Goal: Task Accomplishment & Management: Manage account settings

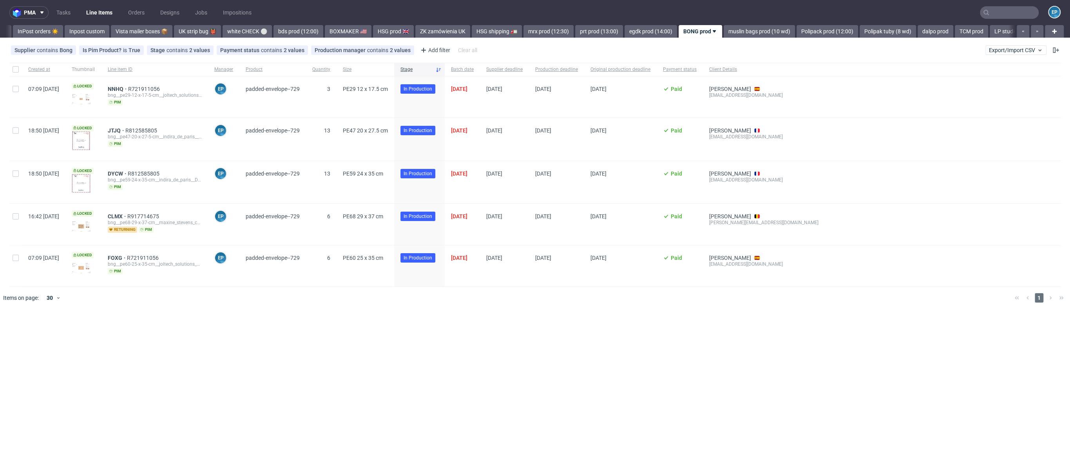
scroll to position [0, 657]
click at [566, 26] on link "muslin bags prod (10 wd)" at bounding box center [601, 31] width 71 height 13
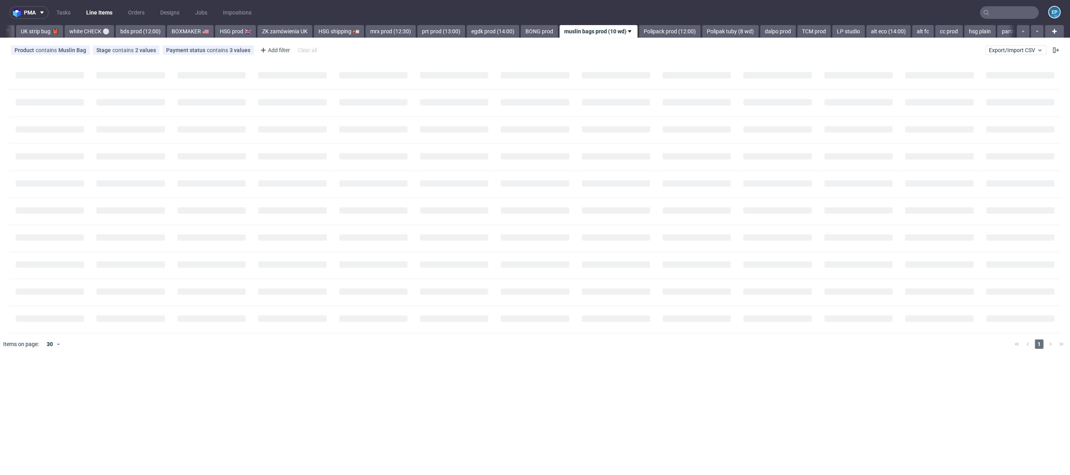
scroll to position [0, 713]
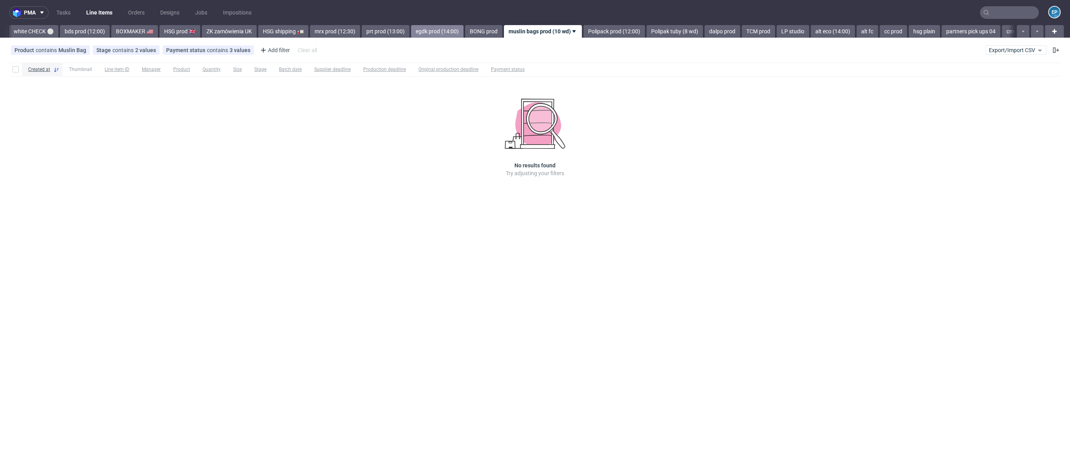
click at [411, 33] on link "egdk prod (14:00)" at bounding box center [437, 31] width 53 height 13
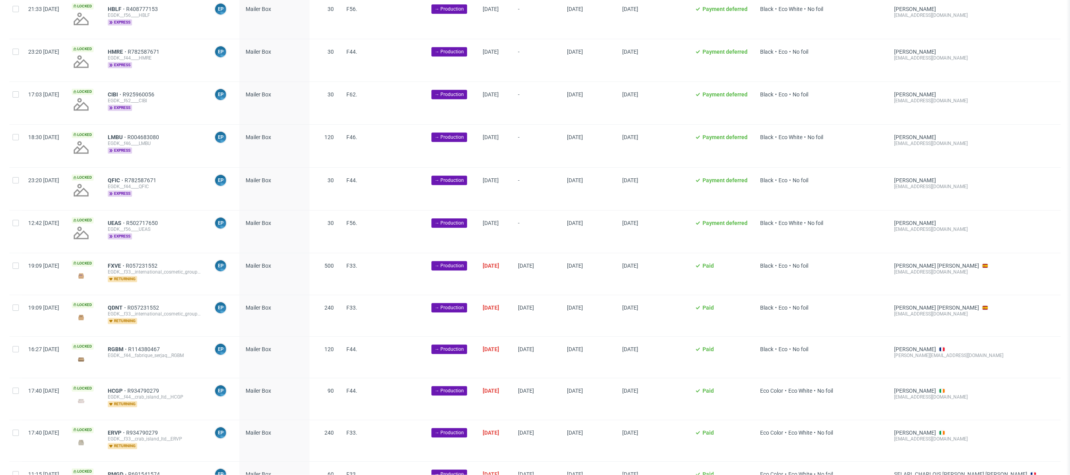
scroll to position [50, 0]
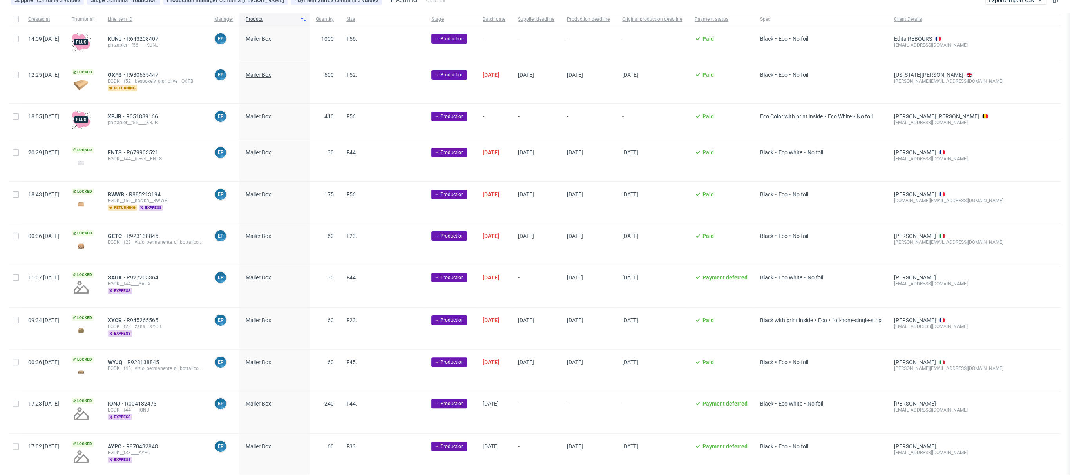
click at [271, 77] on span "Mailer Box" at bounding box center [258, 75] width 25 height 6
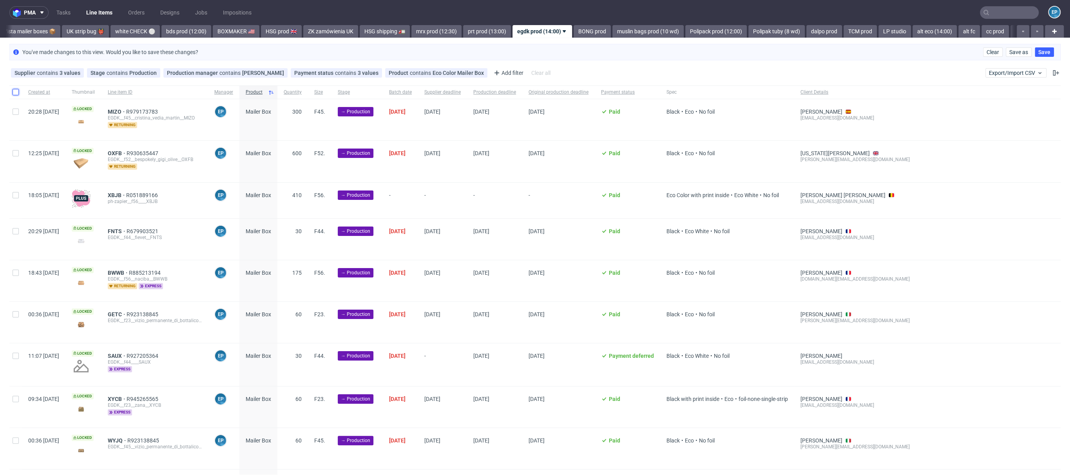
click at [15, 89] on input "checkbox" at bounding box center [16, 92] width 6 height 6
checkbox input "true"
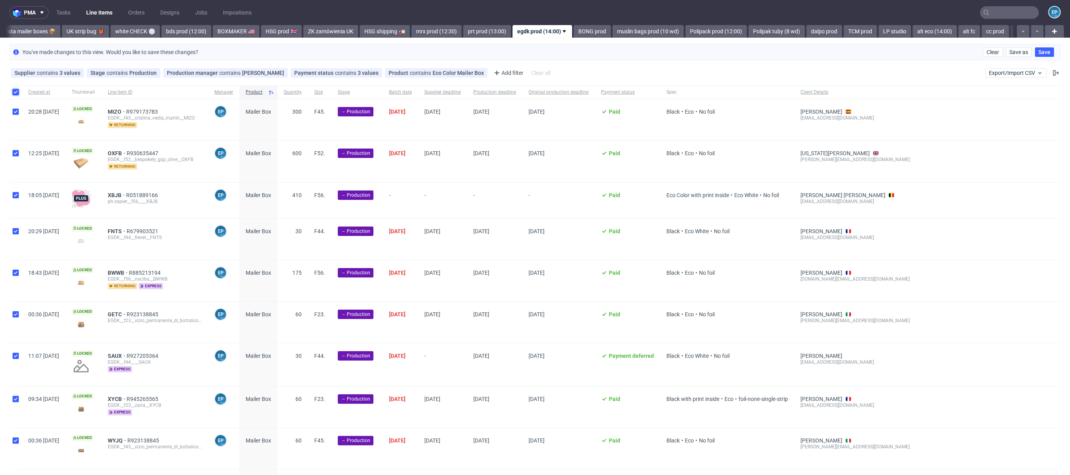
checkbox input "true"
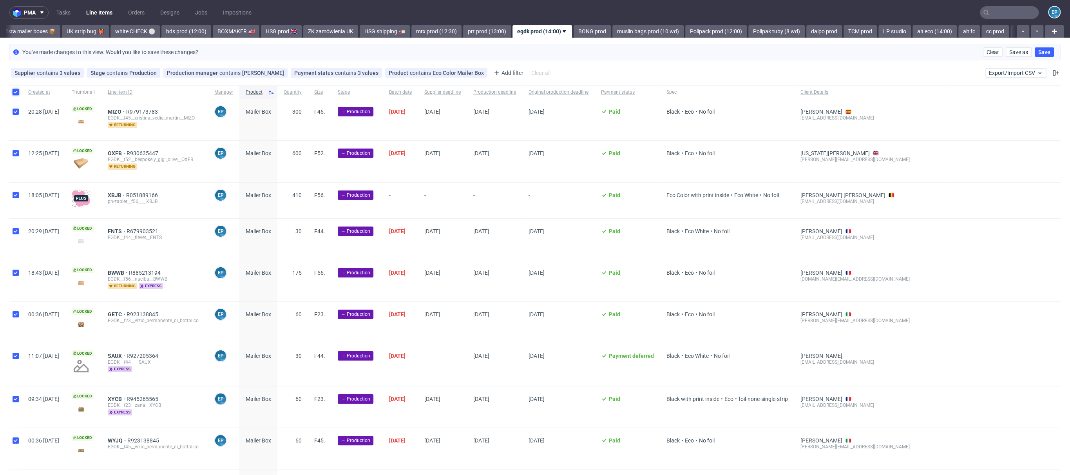
checkbox input "true"
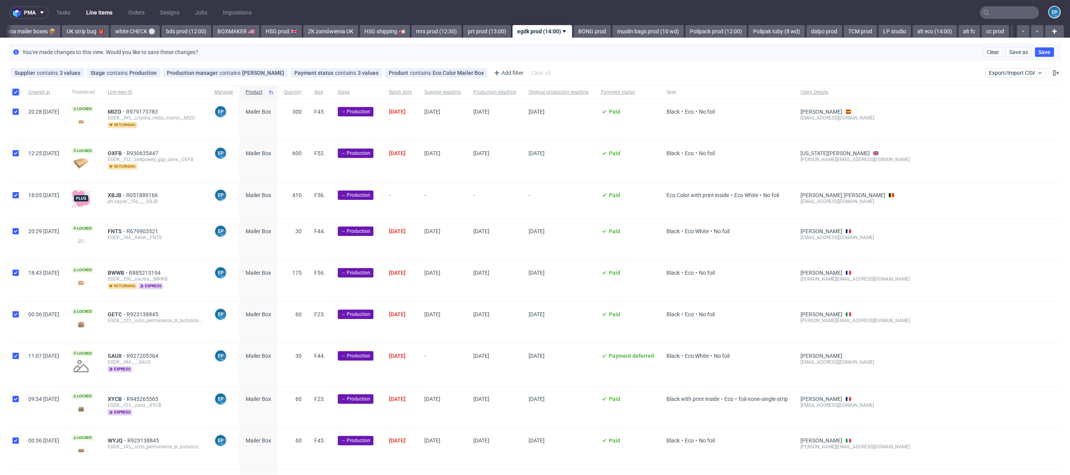
checkbox input "true"
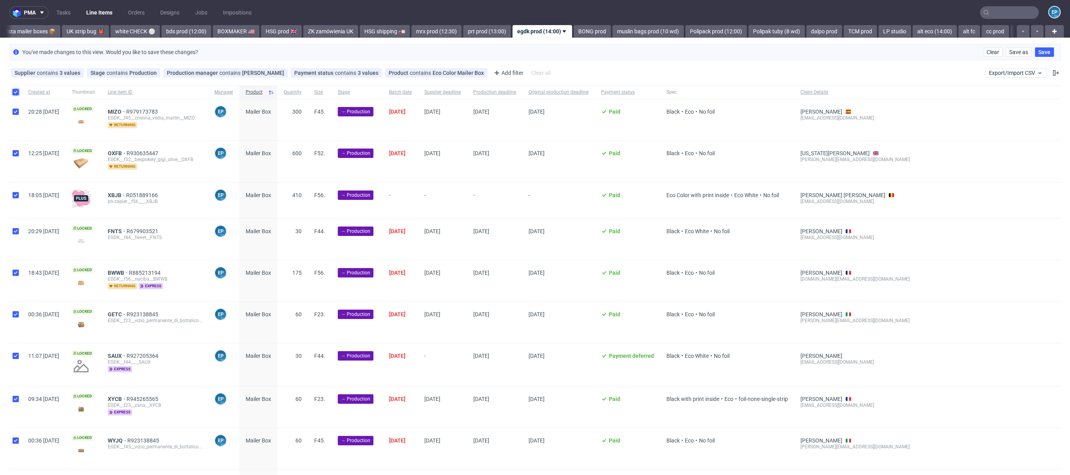
checkbox input "true"
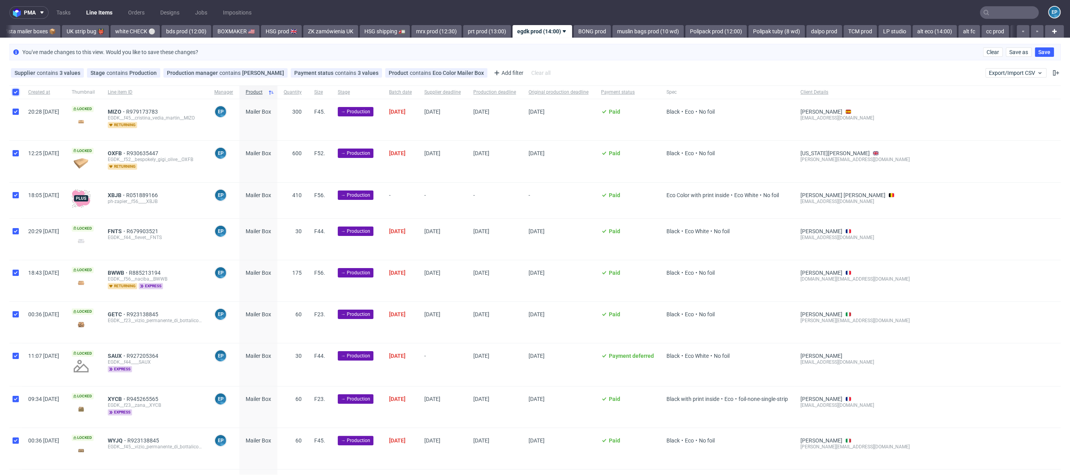
checkbox input "true"
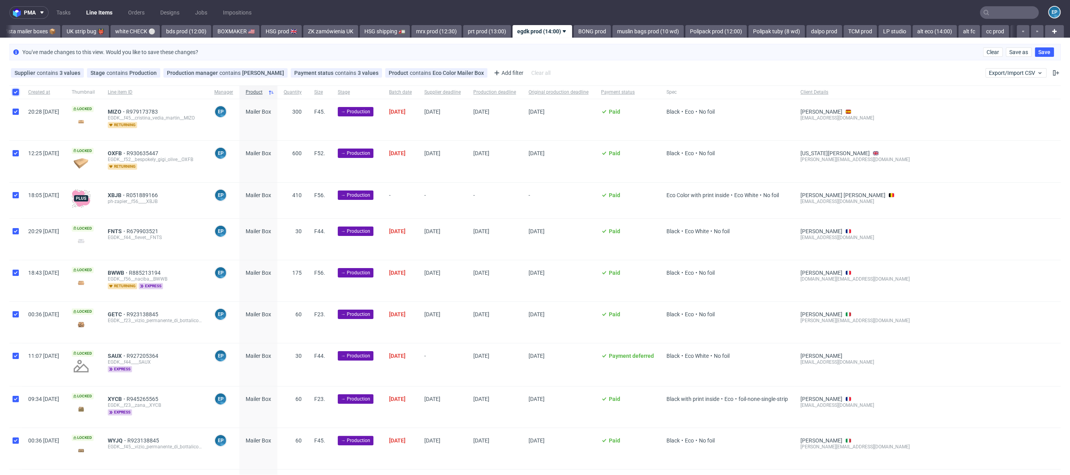
checkbox input "true"
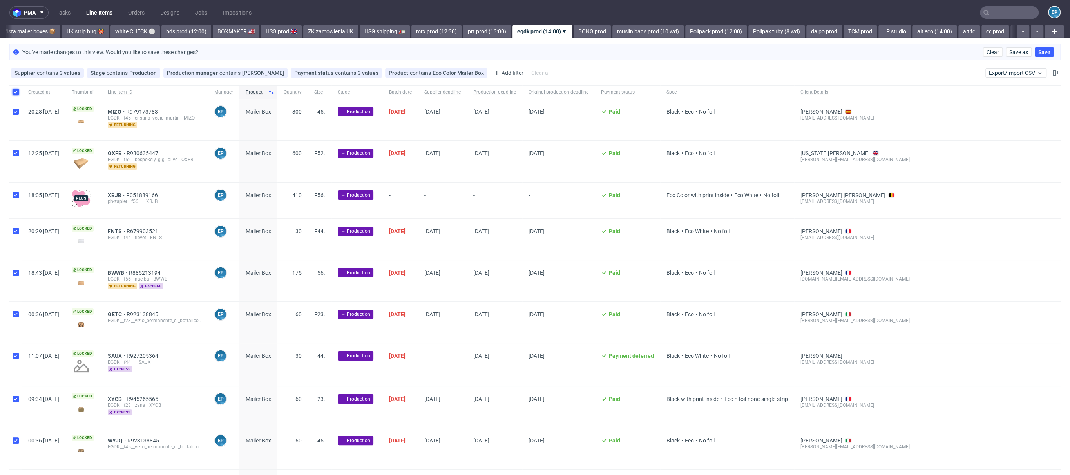
checkbox input "true"
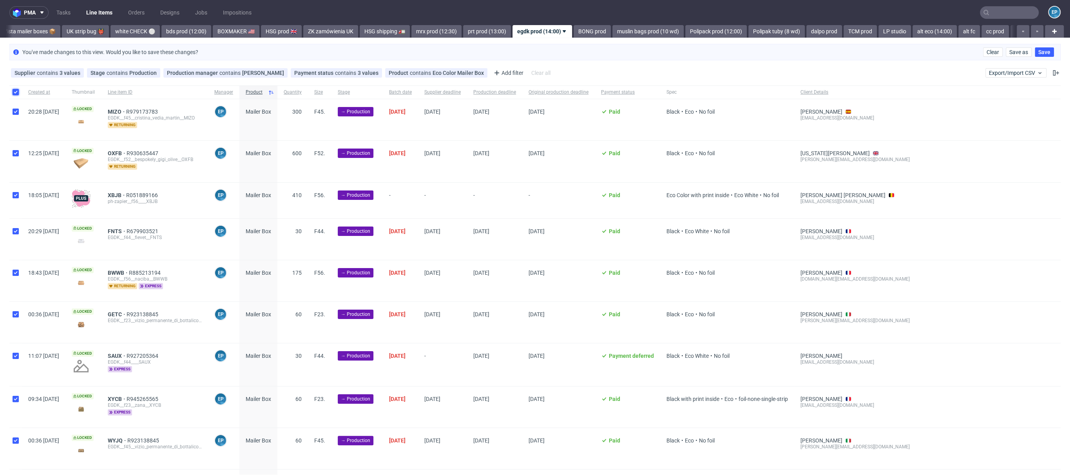
checkbox input "true"
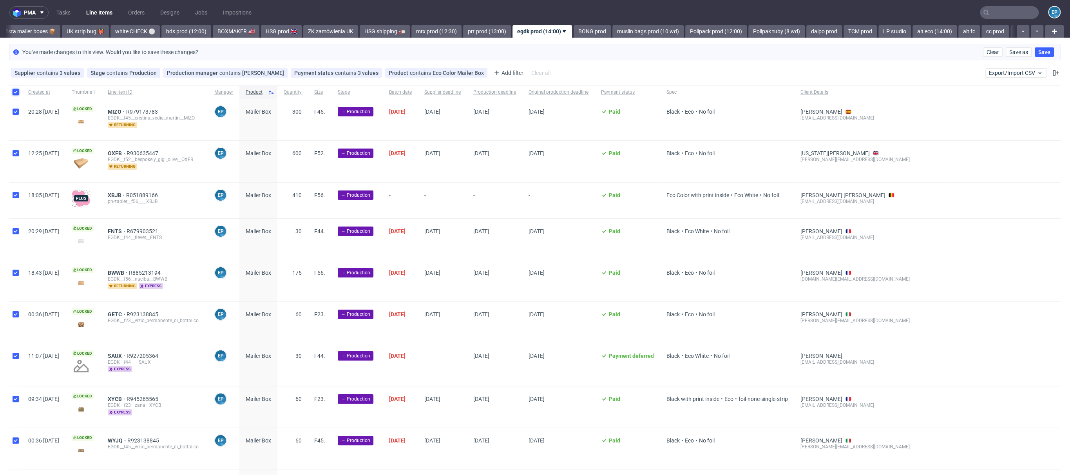
checkbox input "true"
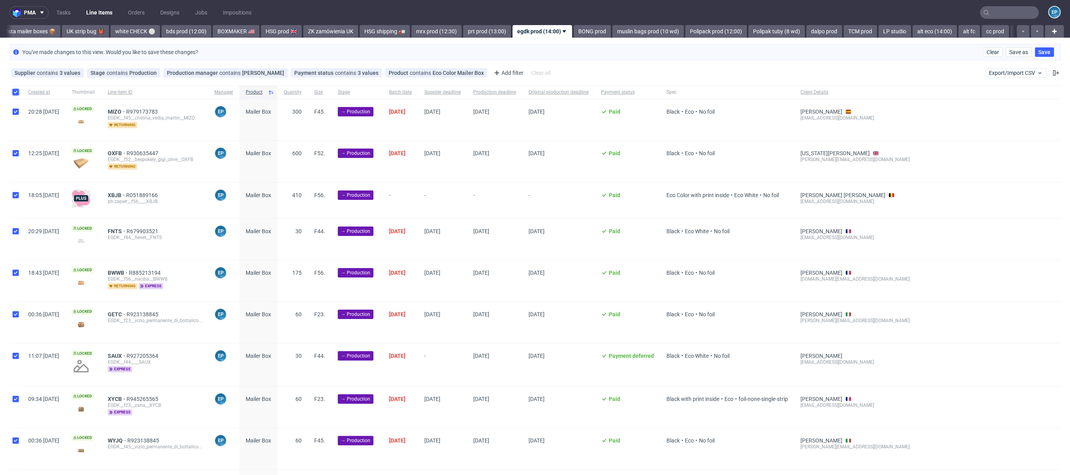
checkbox input "true"
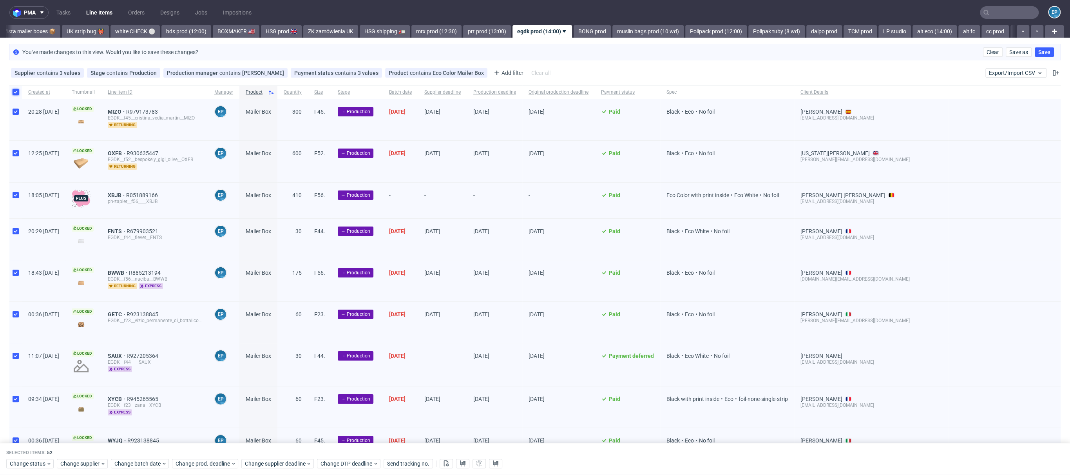
click at [13, 89] on input "checkbox" at bounding box center [16, 92] width 6 height 6
checkbox input "false"
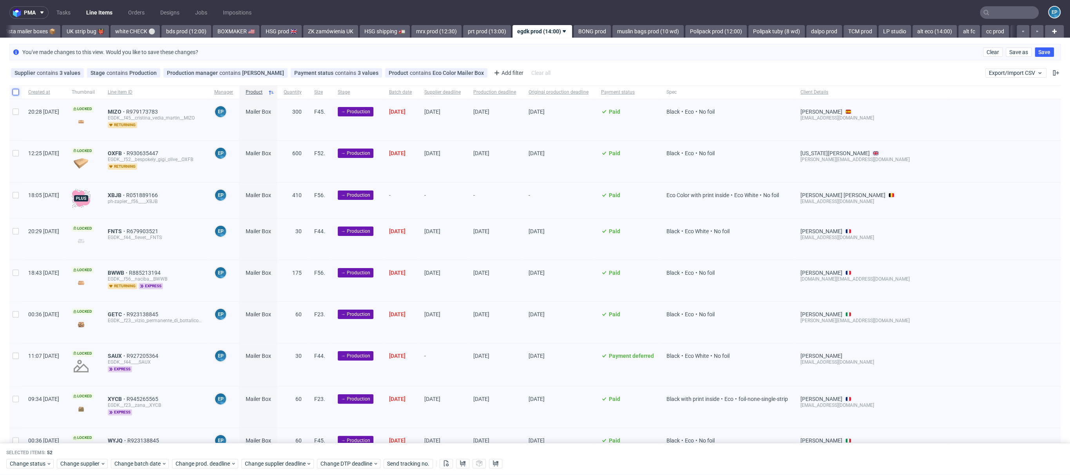
checkbox input "false"
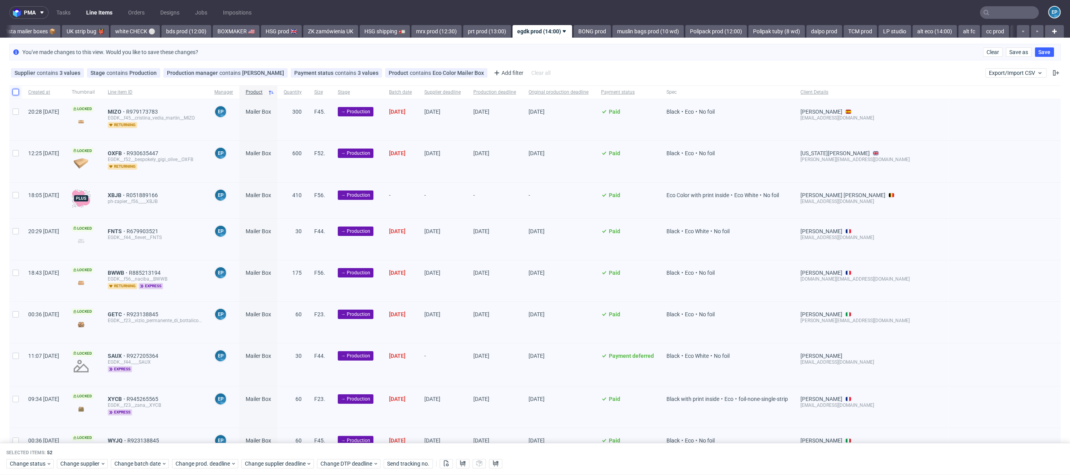
checkbox input "false"
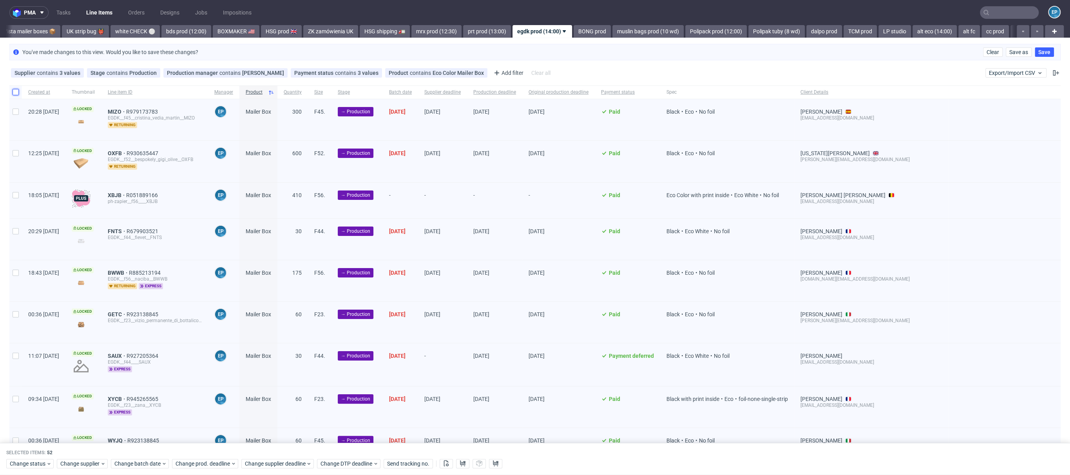
checkbox input "false"
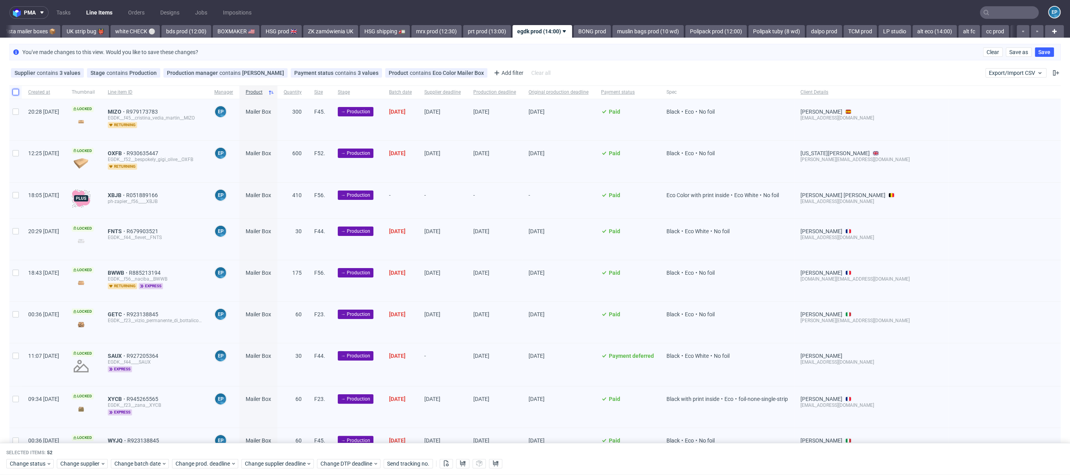
checkbox input "false"
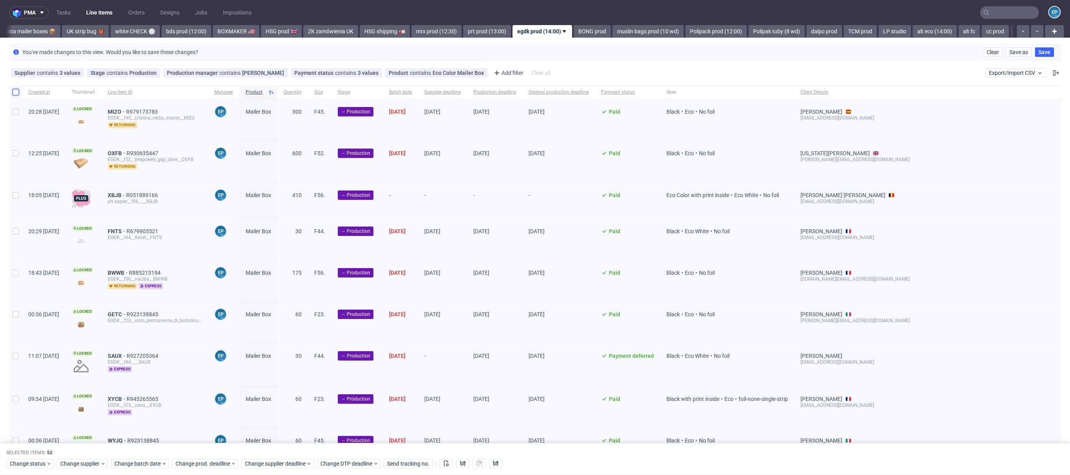
checkbox input "false"
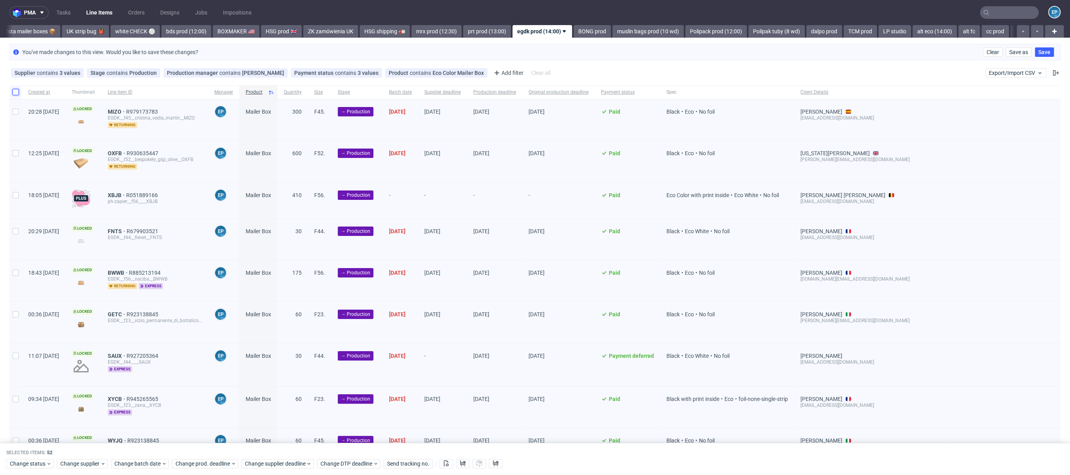
checkbox input "false"
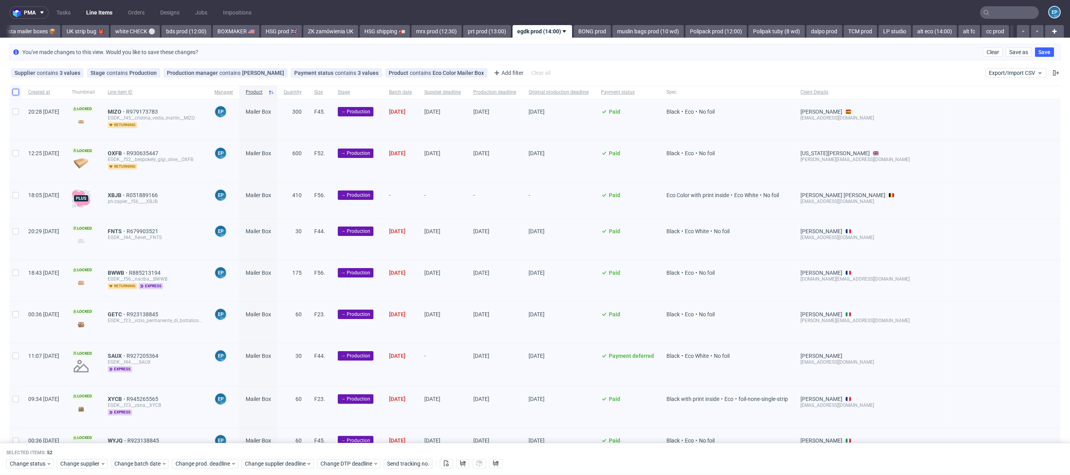
checkbox input "false"
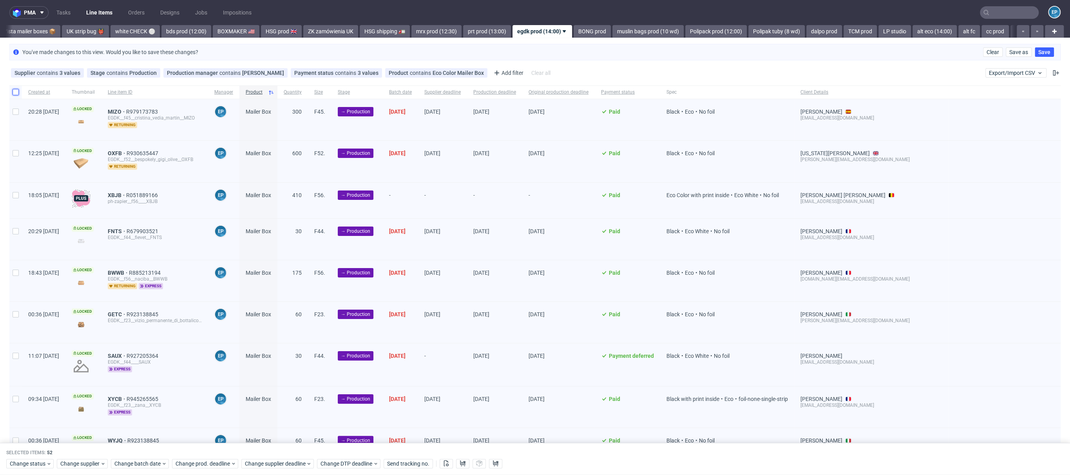
checkbox input "false"
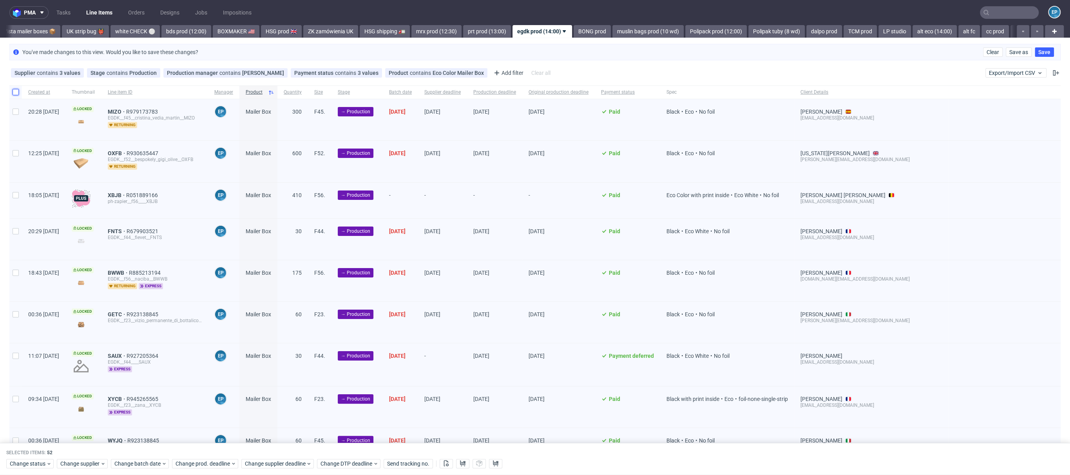
checkbox input "false"
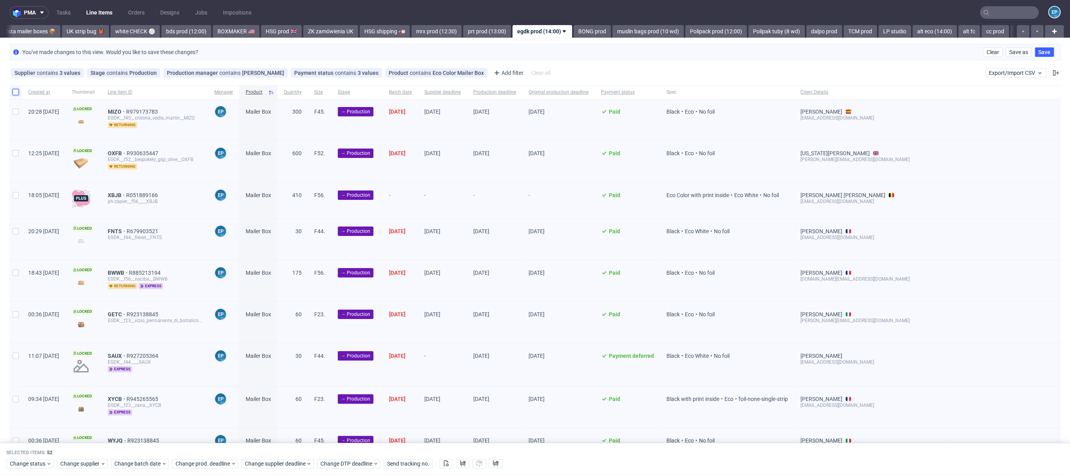
checkbox input "false"
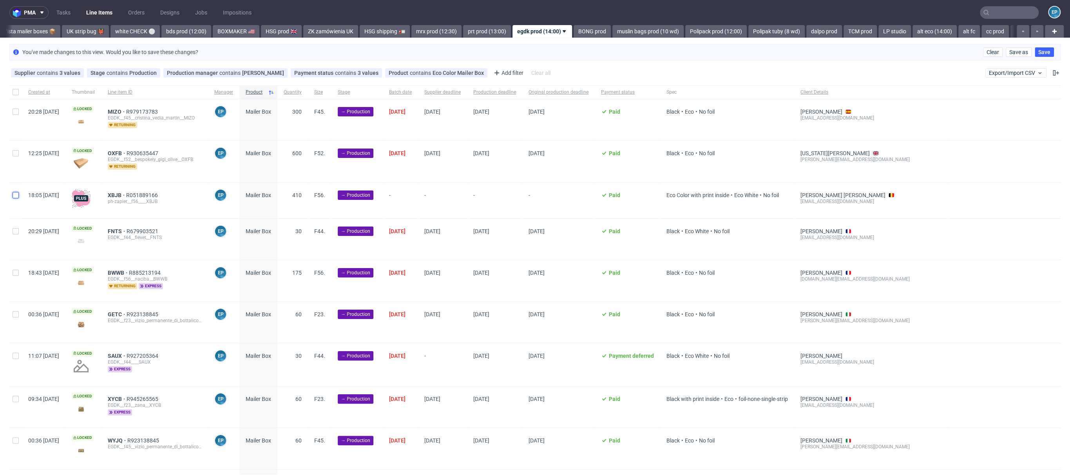
click at [16, 192] on input "checkbox" at bounding box center [16, 195] width 6 height 6
checkbox input "true"
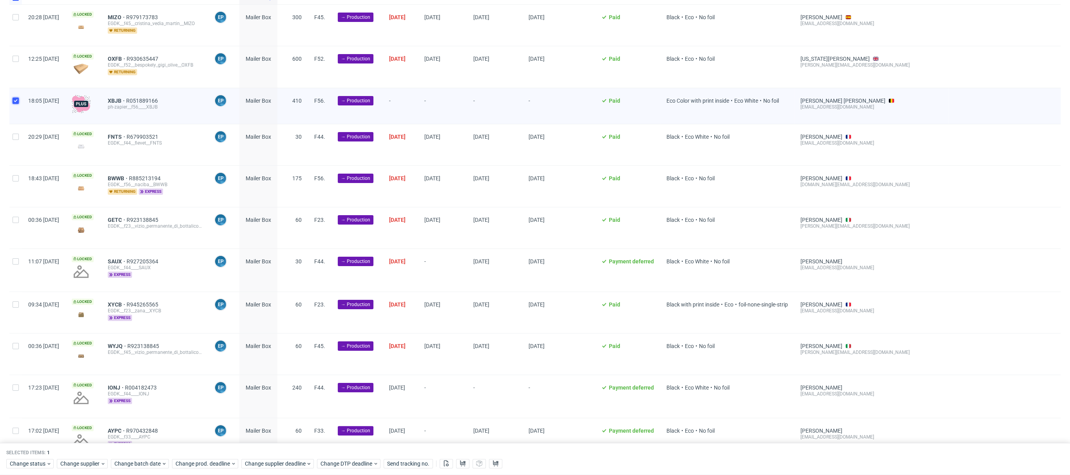
scroll to position [95, 0]
click at [15, 256] on div at bounding box center [15, 270] width 13 height 42
checkbox input "true"
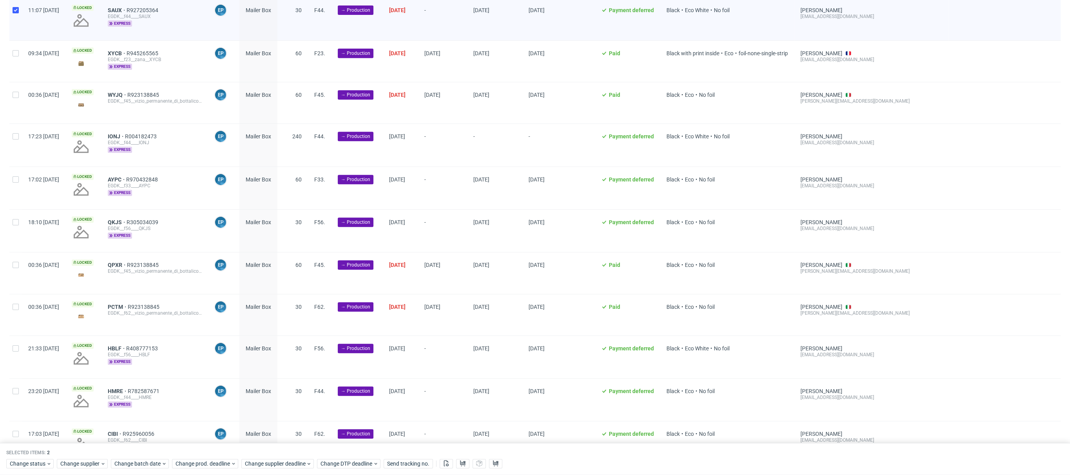
scroll to position [350, 0]
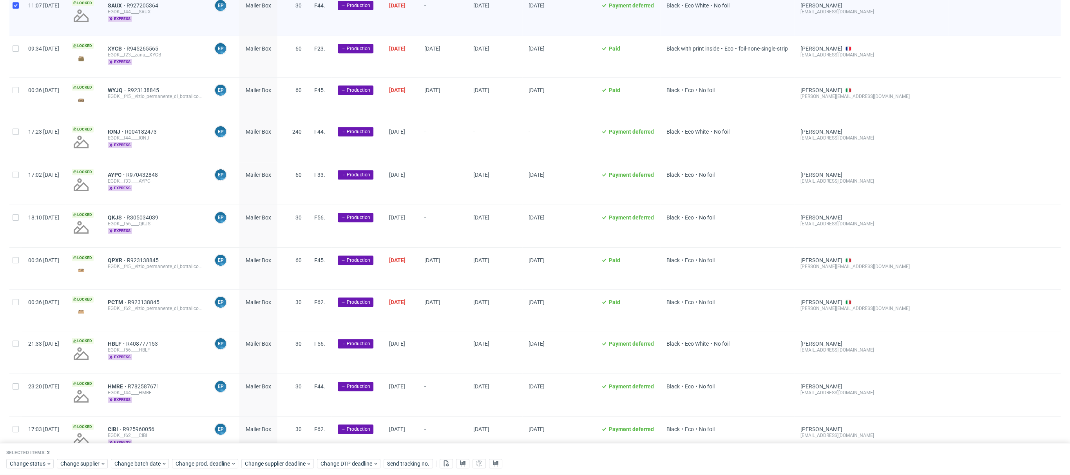
click at [13, 136] on div at bounding box center [15, 140] width 13 height 42
checkbox input "true"
click at [14, 174] on input "checkbox" at bounding box center [16, 175] width 6 height 6
checkbox input "true"
click at [21, 216] on div at bounding box center [15, 226] width 13 height 42
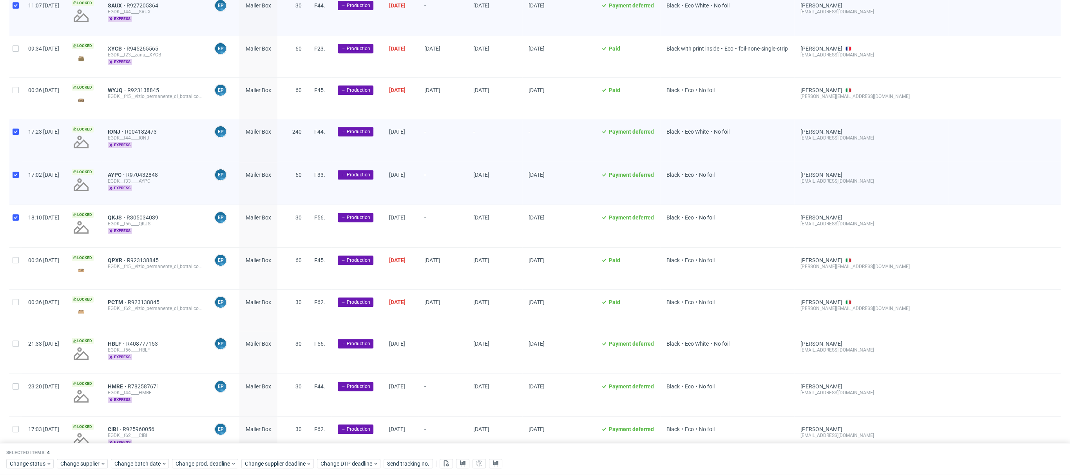
checkbox input "true"
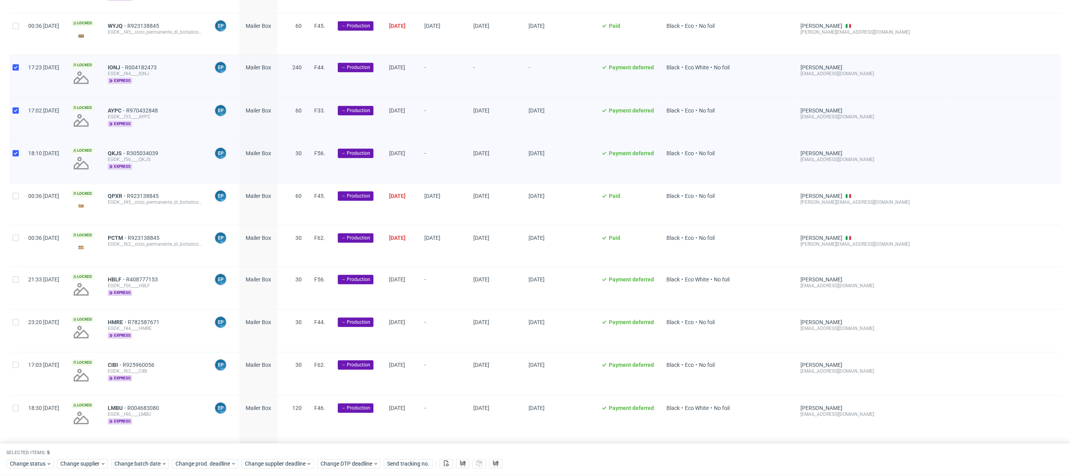
scroll to position [438, 0]
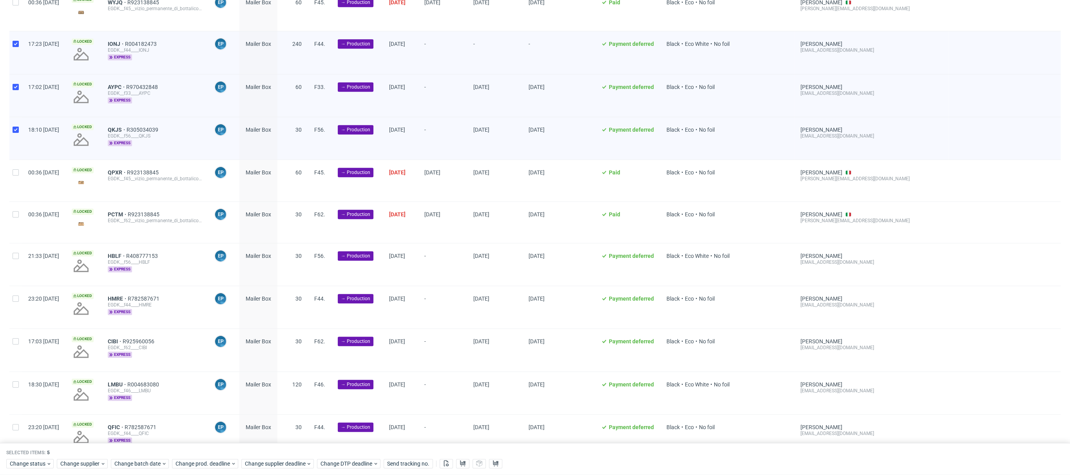
click at [9, 257] on div at bounding box center [15, 264] width 13 height 42
checkbox input "true"
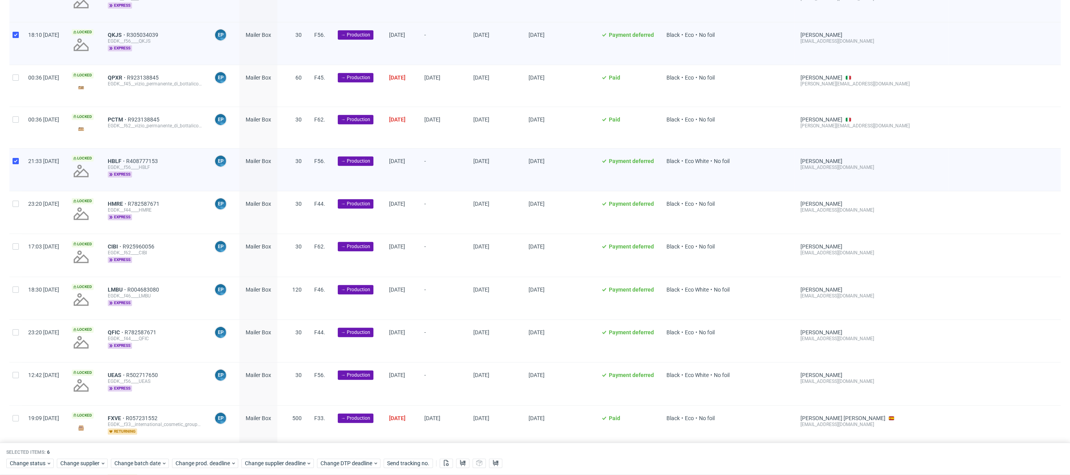
scroll to position [534, 0]
click at [11, 206] on div at bounding box center [15, 211] width 13 height 42
checkbox input "true"
click at [16, 249] on div at bounding box center [15, 254] width 13 height 42
checkbox input "true"
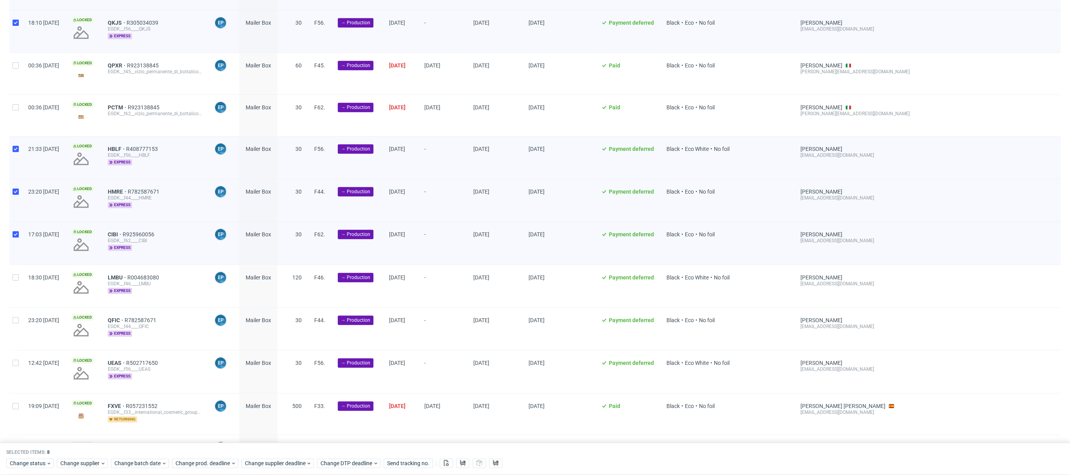
scroll to position [561, 0]
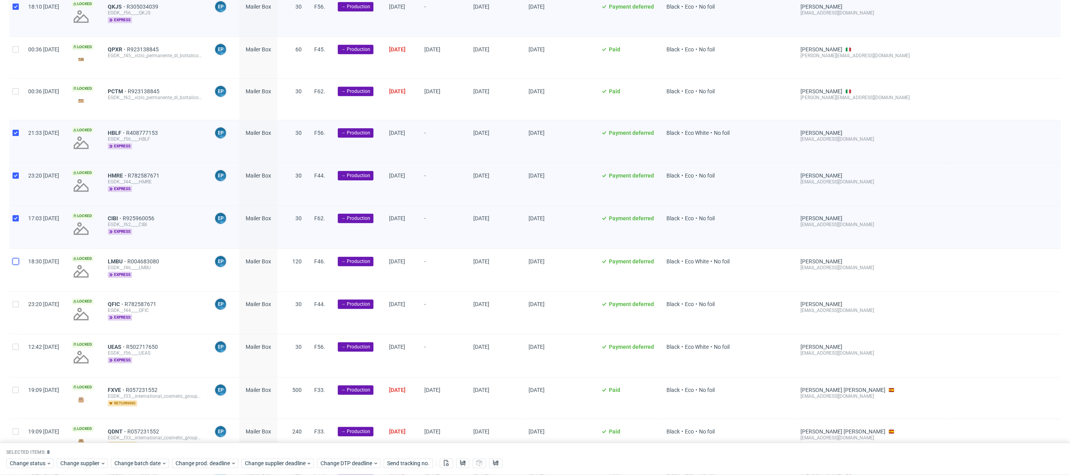
click at [14, 260] on input "checkbox" at bounding box center [16, 261] width 6 height 6
checkbox input "true"
click at [10, 298] on div at bounding box center [15, 313] width 13 height 42
checkbox input "true"
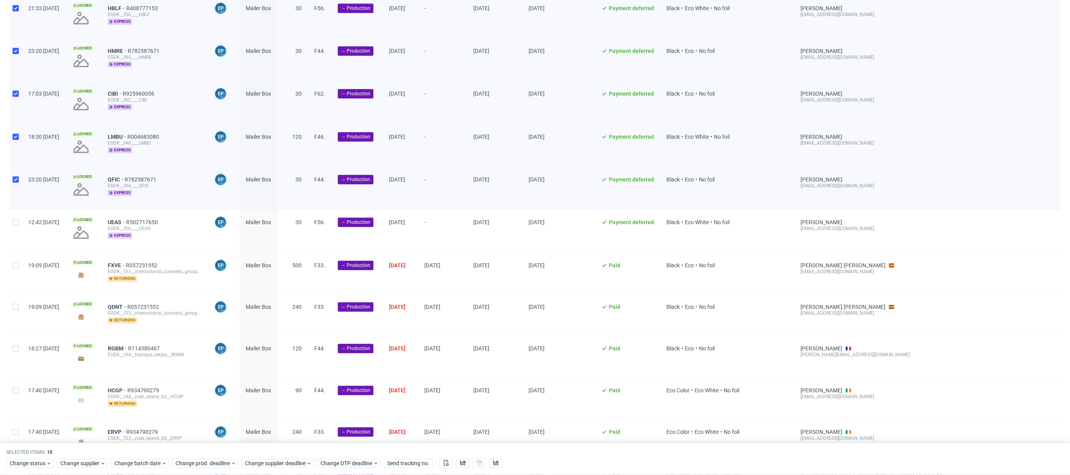
click at [13, 222] on div at bounding box center [15, 231] width 13 height 42
checkbox input "true"
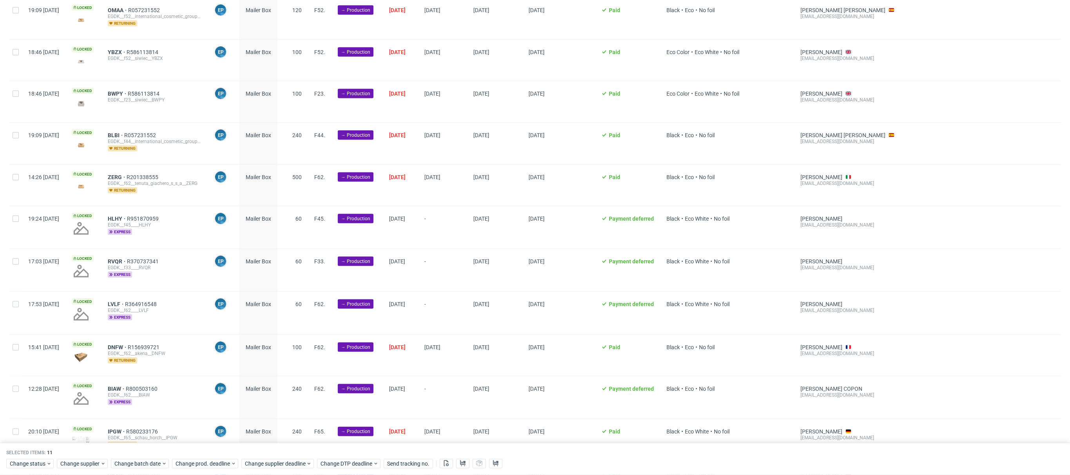
scroll to position [1609, 0]
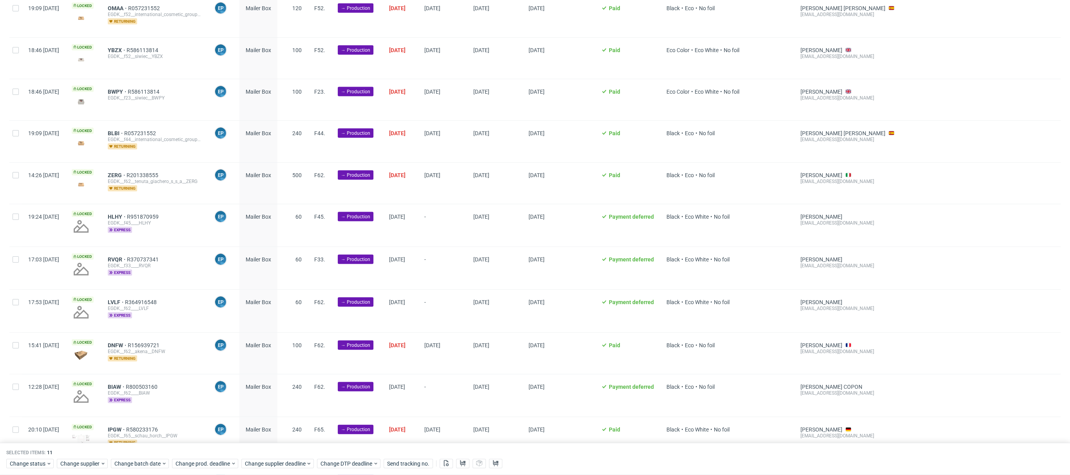
click at [14, 215] on div at bounding box center [15, 225] width 13 height 42
checkbox input "true"
click at [23, 251] on div "17:03 Mon 15.09.2025" at bounding box center [44, 268] width 44 height 42
click at [13, 254] on div at bounding box center [15, 268] width 13 height 42
checkbox input "true"
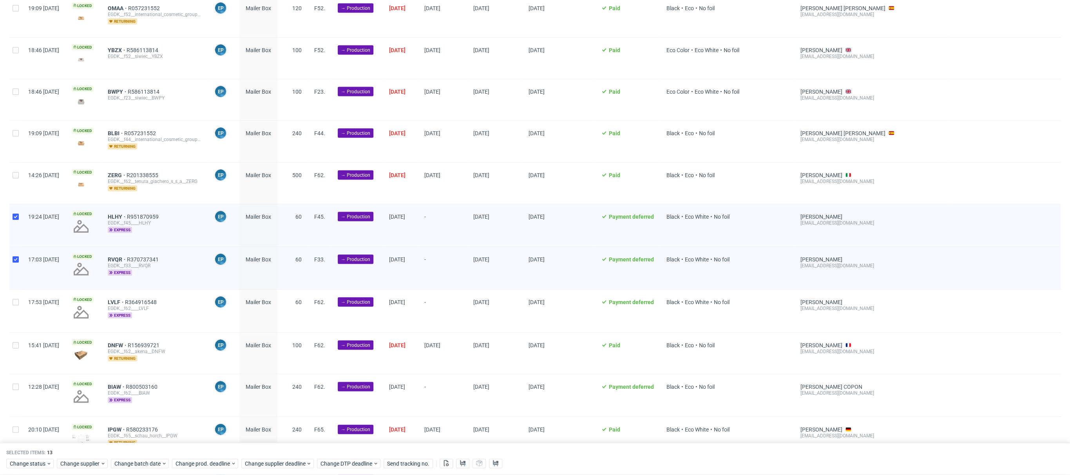
click at [9, 290] on div at bounding box center [15, 311] width 13 height 42
checkbox input "true"
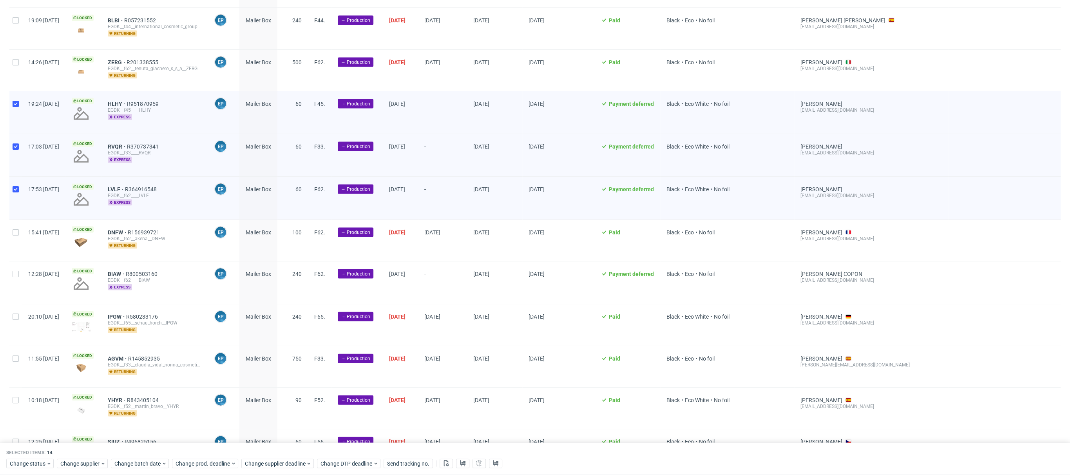
scroll to position [1750, 0]
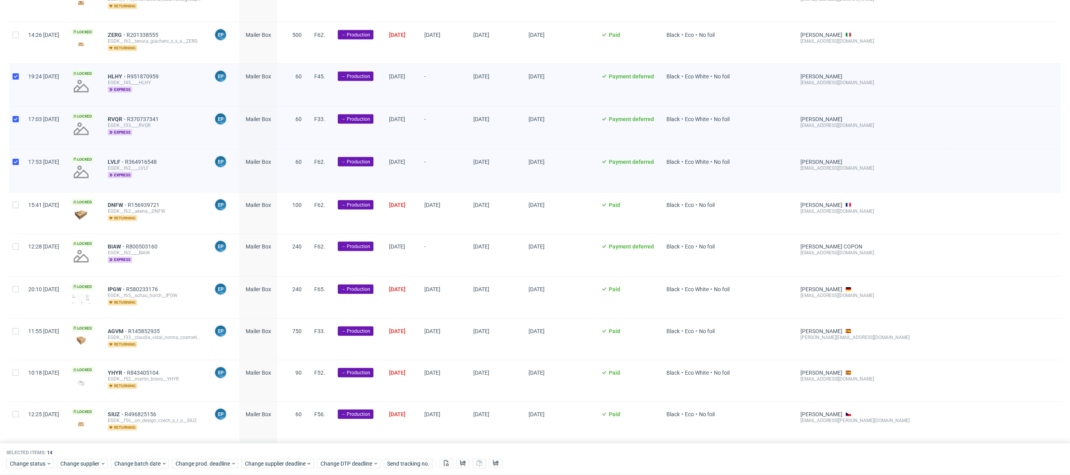
click at [16, 201] on div at bounding box center [15, 212] width 13 height 41
checkbox input "false"
click at [11, 237] on div at bounding box center [15, 255] width 13 height 42
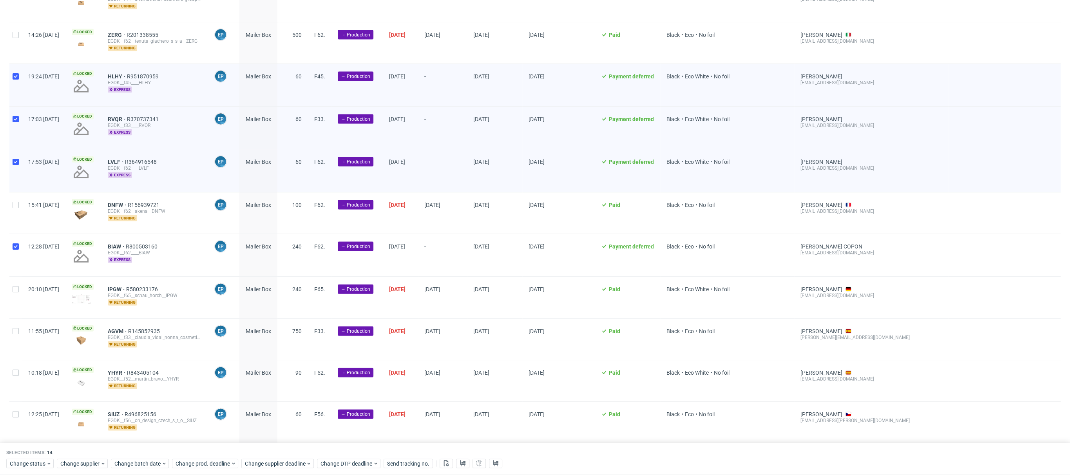
checkbox input "true"
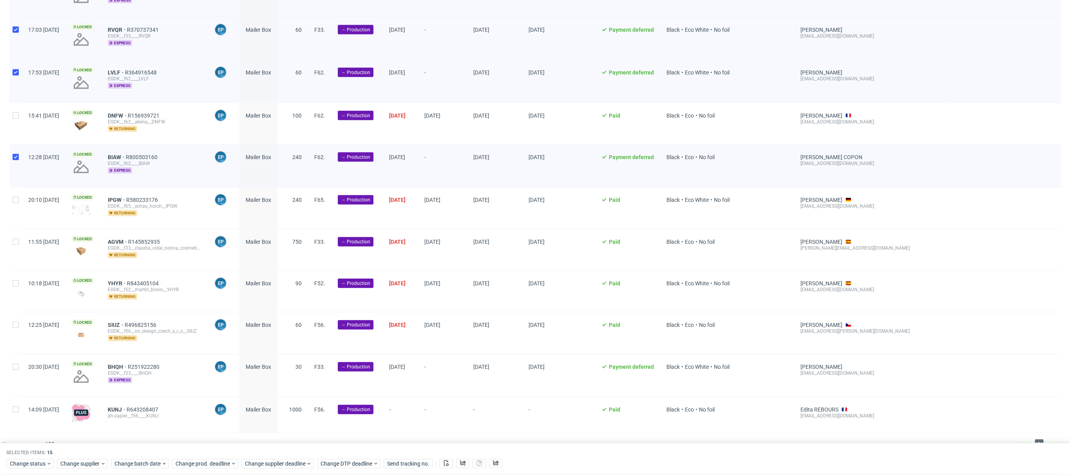
scroll to position [1843, 0]
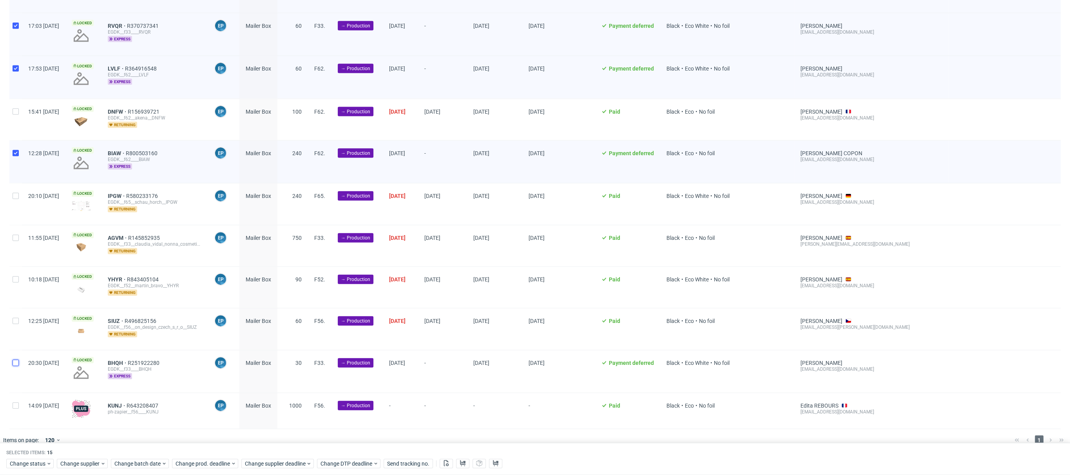
click at [15, 360] on input "checkbox" at bounding box center [16, 363] width 6 height 6
checkbox input "true"
click at [12, 399] on div at bounding box center [15, 411] width 13 height 36
checkbox input "true"
click at [135, 466] on span "Change batch date" at bounding box center [137, 464] width 47 height 8
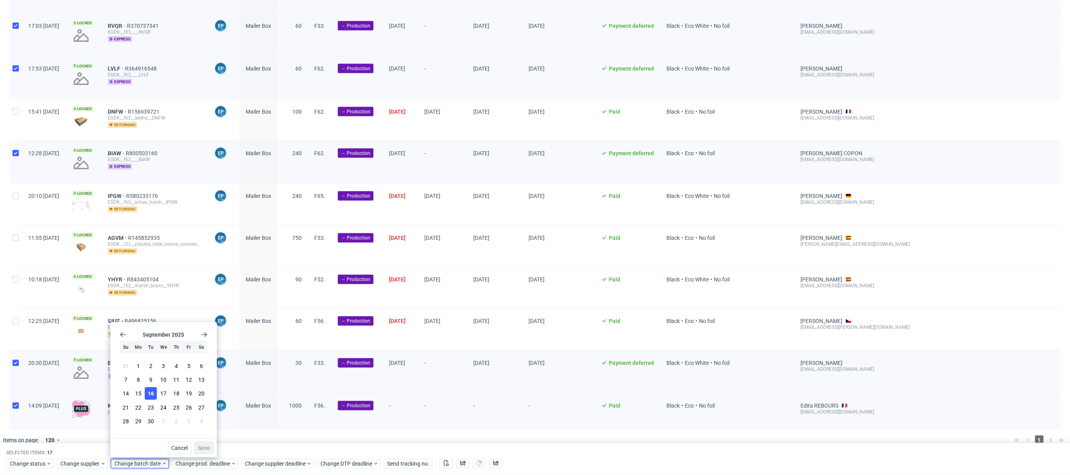
click at [145, 396] on button "16" at bounding box center [151, 393] width 12 height 13
click at [192, 444] on div "Cancel Save" at bounding box center [163, 446] width 100 height 16
click at [212, 446] on button "Save" at bounding box center [203, 448] width 19 height 13
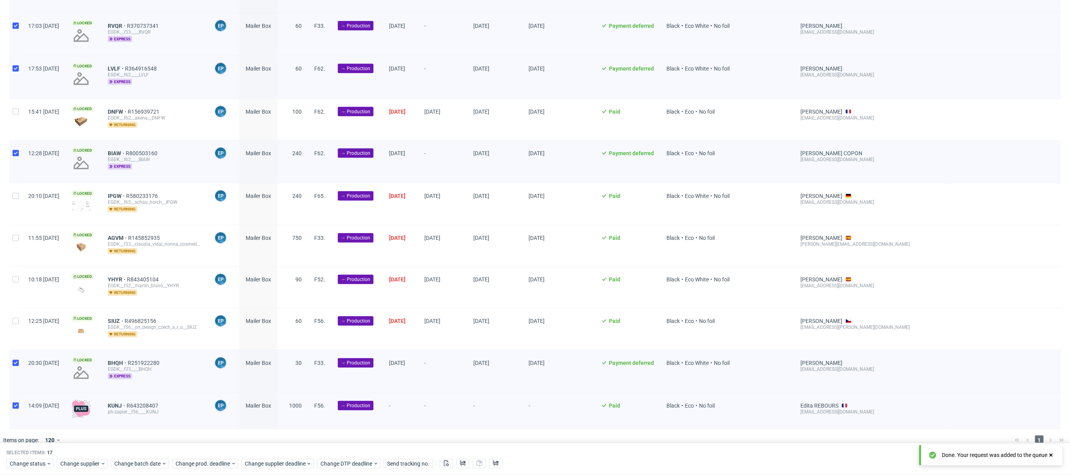
scroll to position [0, 615]
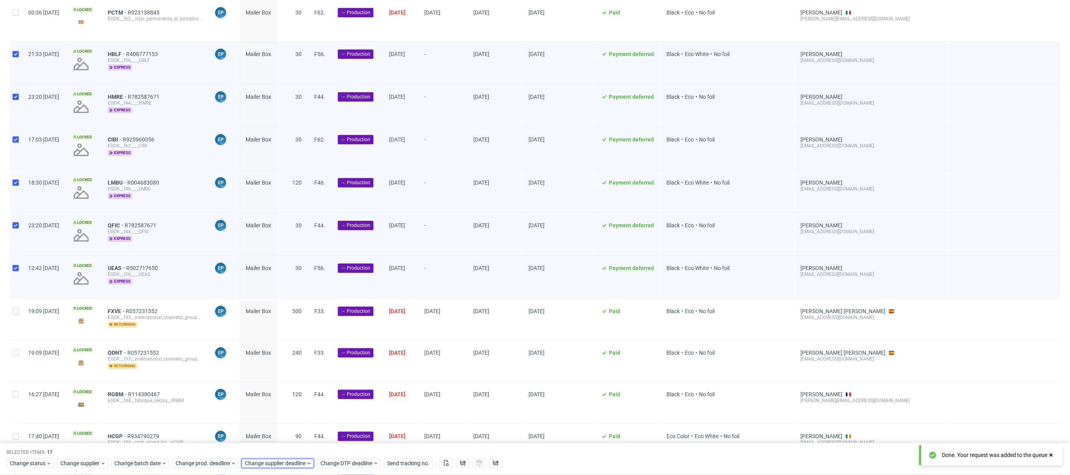
click at [285, 466] on span "Change supplier deadline" at bounding box center [275, 464] width 61 height 8
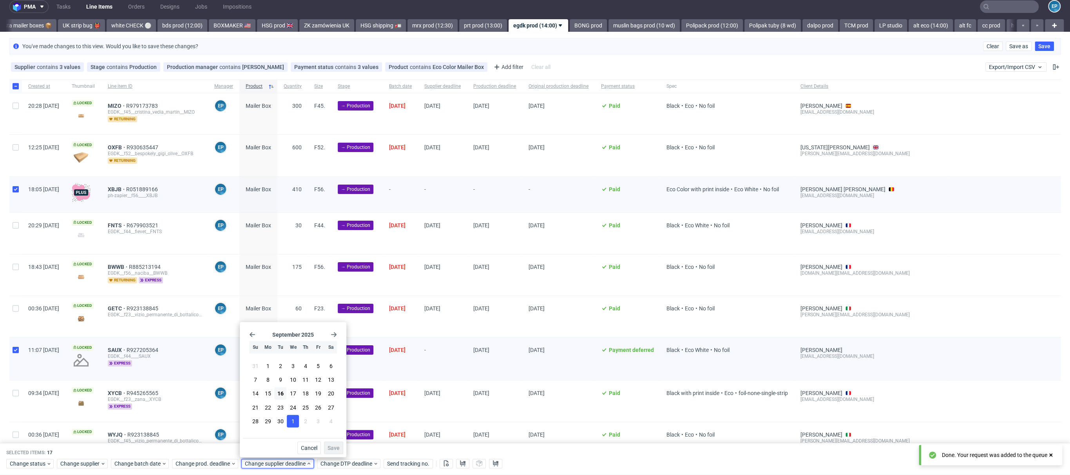
scroll to position [0, 0]
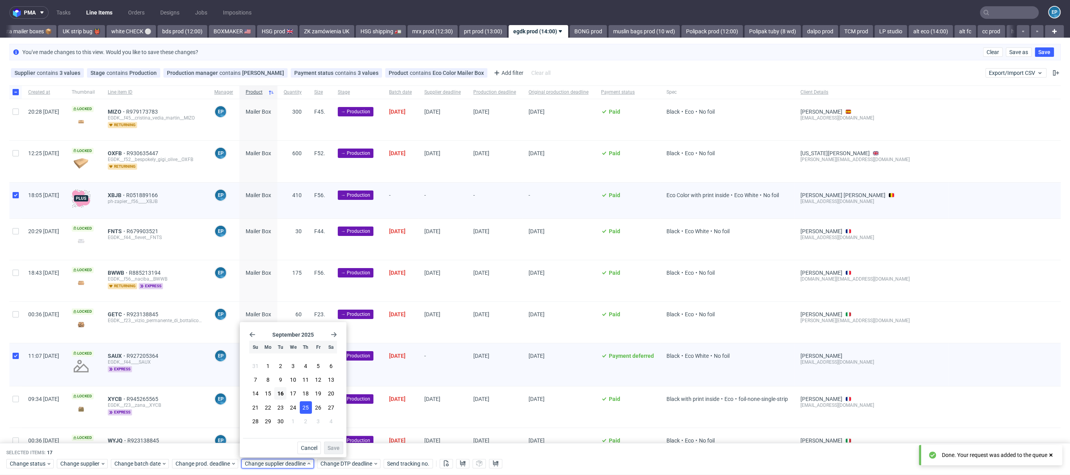
click at [301, 407] on button "25" at bounding box center [306, 407] width 12 height 13
click at [328, 446] on span "Save" at bounding box center [334, 447] width 12 height 5
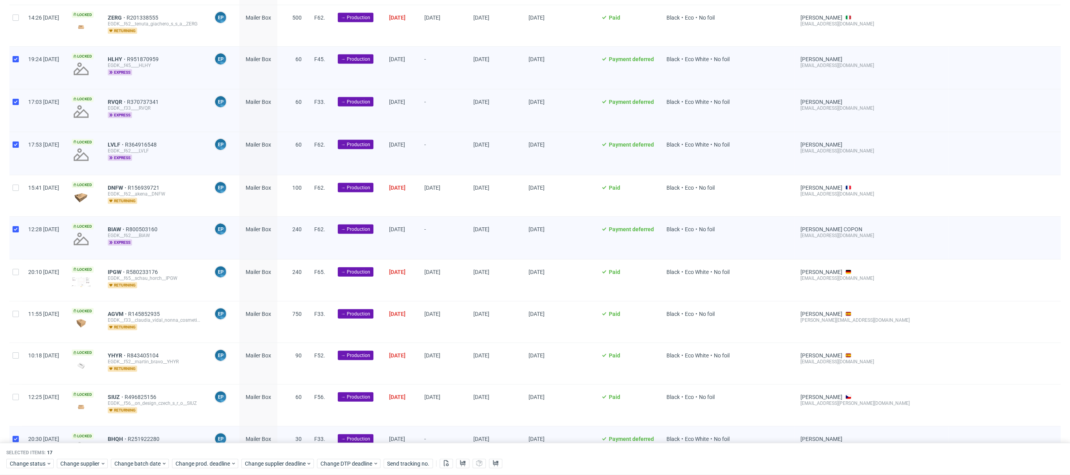
scroll to position [1843, 0]
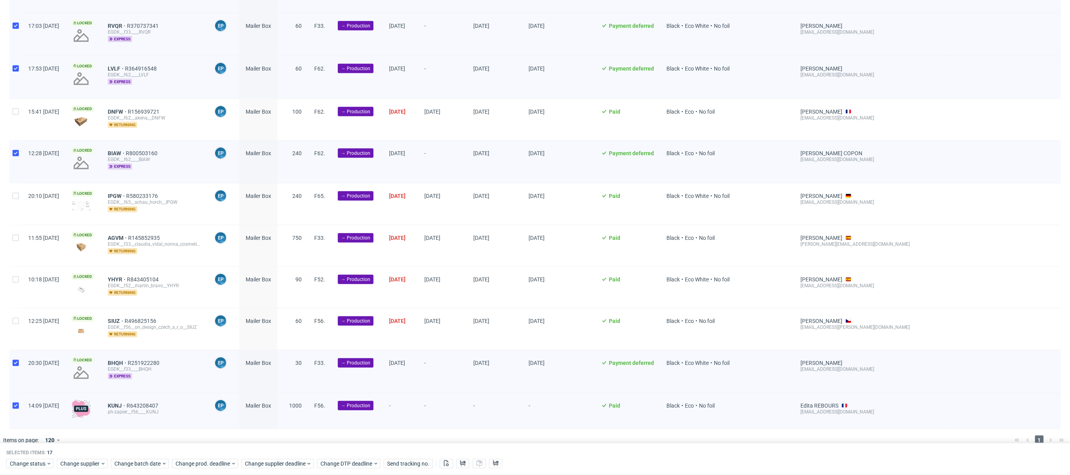
click at [207, 456] on div "Selected items: 17 Change status Change supplier Change batch date Change prod.…" at bounding box center [535, 459] width 1070 height 33
click at [218, 463] on span "Change prod. deadline" at bounding box center [203, 464] width 55 height 8
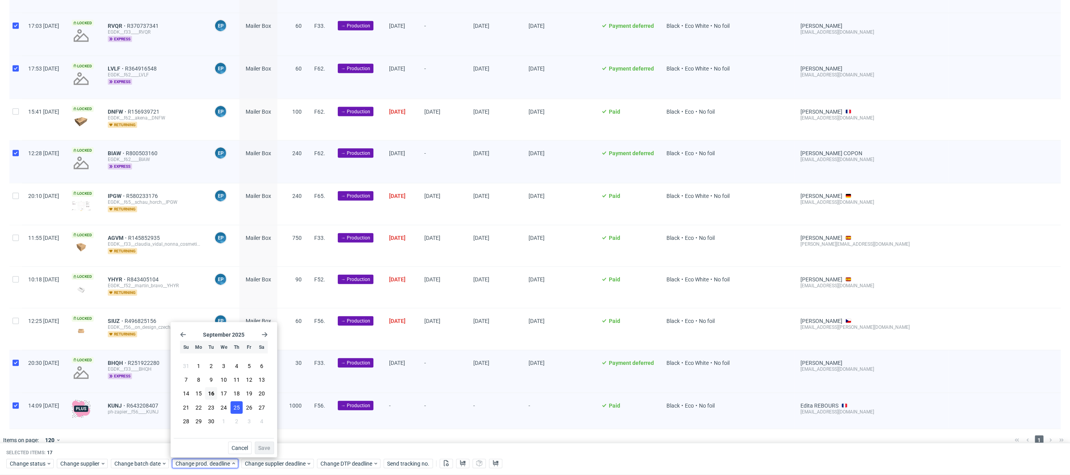
click at [241, 406] on button "25" at bounding box center [236, 407] width 12 height 13
click at [276, 452] on div "September 2025 Su Mo Tu We Th Fr Sa 31 1 2 3 4 5 6 7 8 9 10 11 12 13 14 15 16 1…" at bounding box center [224, 389] width 107 height 135
click at [266, 448] on span "Save" at bounding box center [264, 447] width 12 height 5
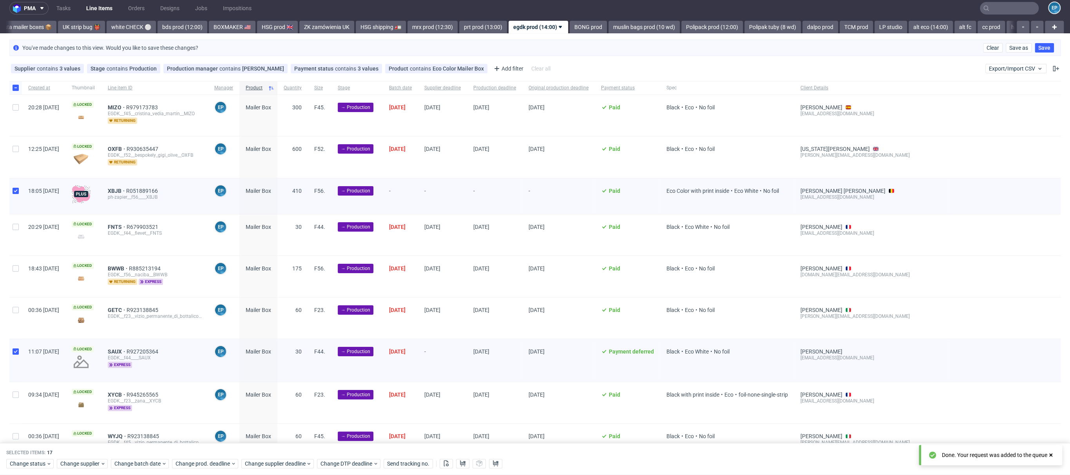
scroll to position [0, 0]
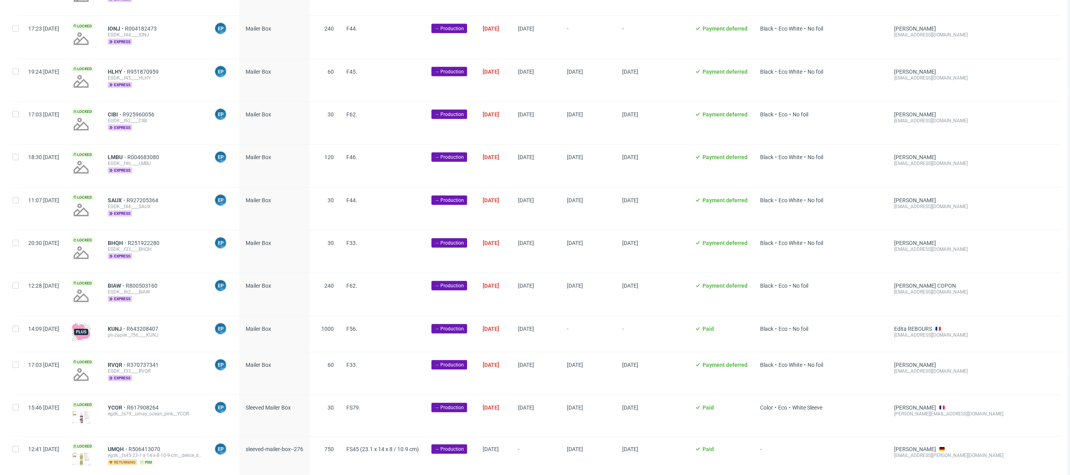
scroll to position [1921, 0]
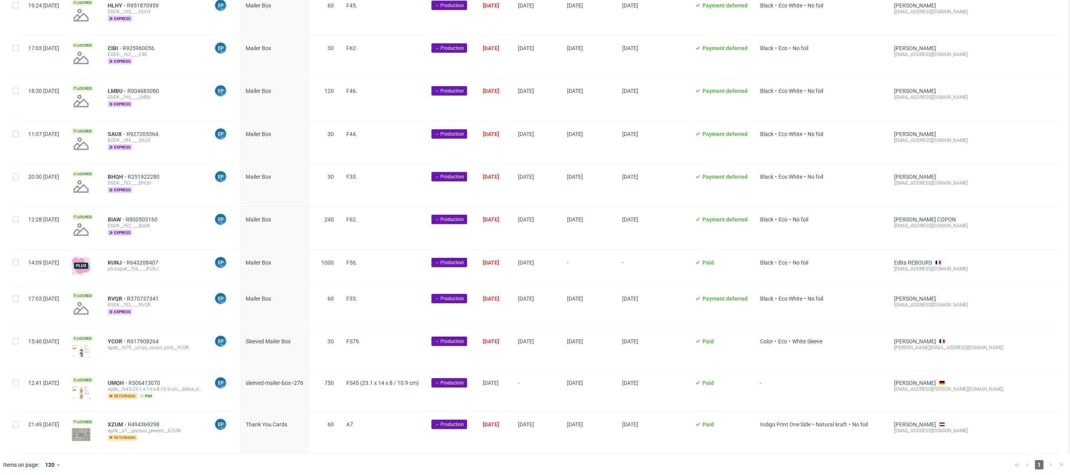
click at [17, 375] on div at bounding box center [15, 390] width 13 height 41
checkbox input "true"
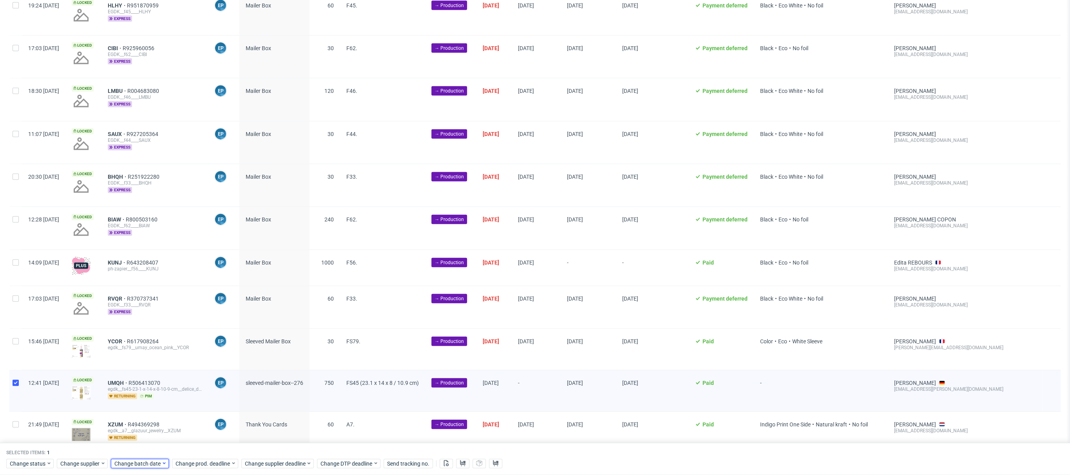
click at [153, 466] on span "Change batch date" at bounding box center [137, 464] width 47 height 8
click at [153, 400] on section "31 1 2 3 4 5 6 7 8 9 10 11 12 13 14 15 16 17 18 19 20 21 22 23 24 25 26 27 28 2…" at bounding box center [164, 394] width 88 height 69
click at [151, 393] on span "16" at bounding box center [151, 394] width 6 height 8
click at [209, 448] on span "Save" at bounding box center [204, 447] width 12 height 5
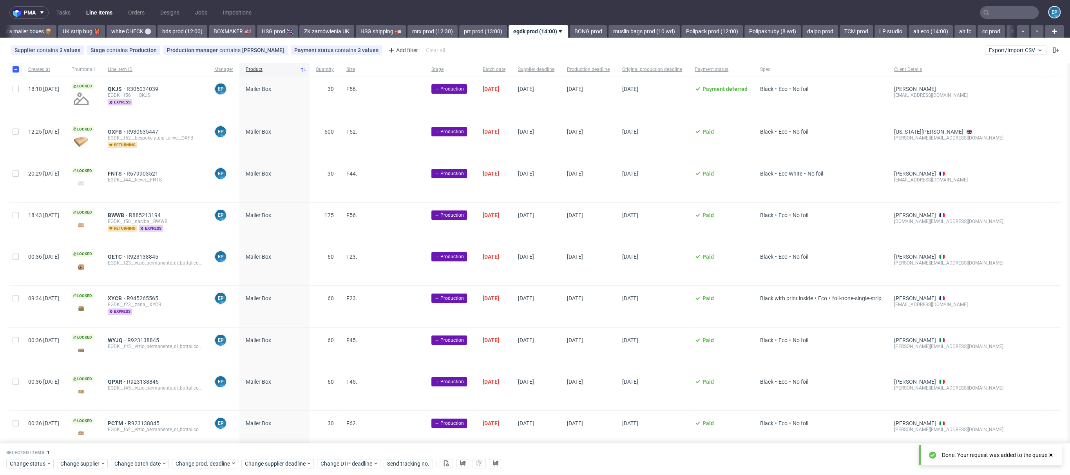
scroll to position [1952, 0]
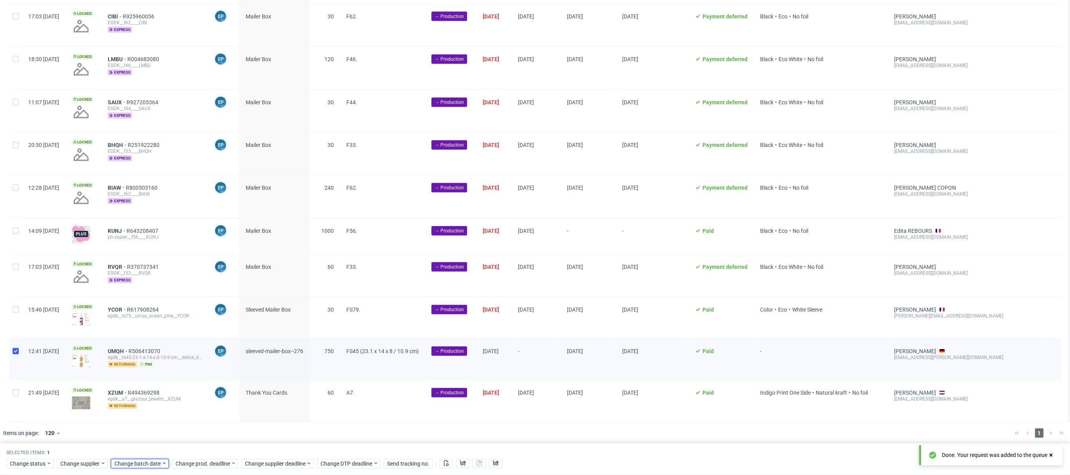
click at [139, 464] on span "Change batch date" at bounding box center [137, 464] width 47 height 8
click at [156, 395] on button "16" at bounding box center [151, 393] width 12 height 13
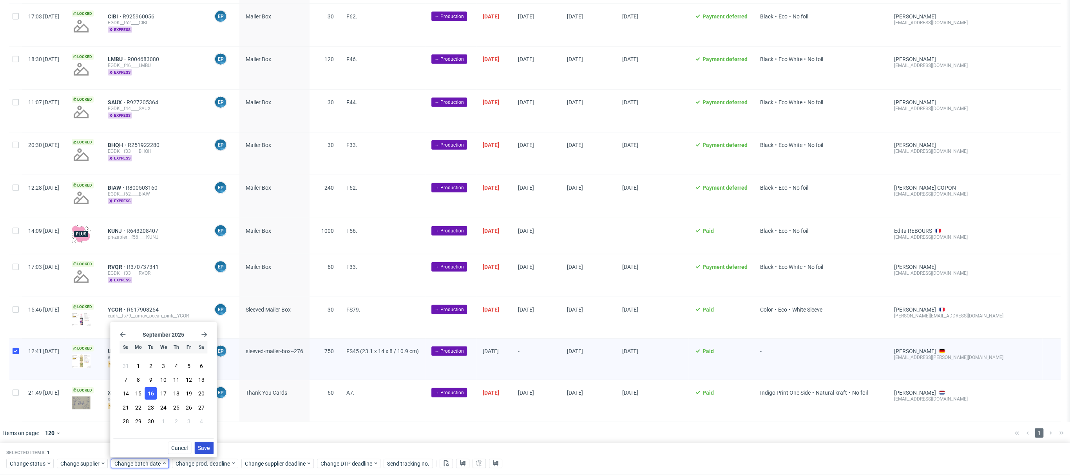
click at [205, 446] on span "Save" at bounding box center [204, 447] width 12 height 5
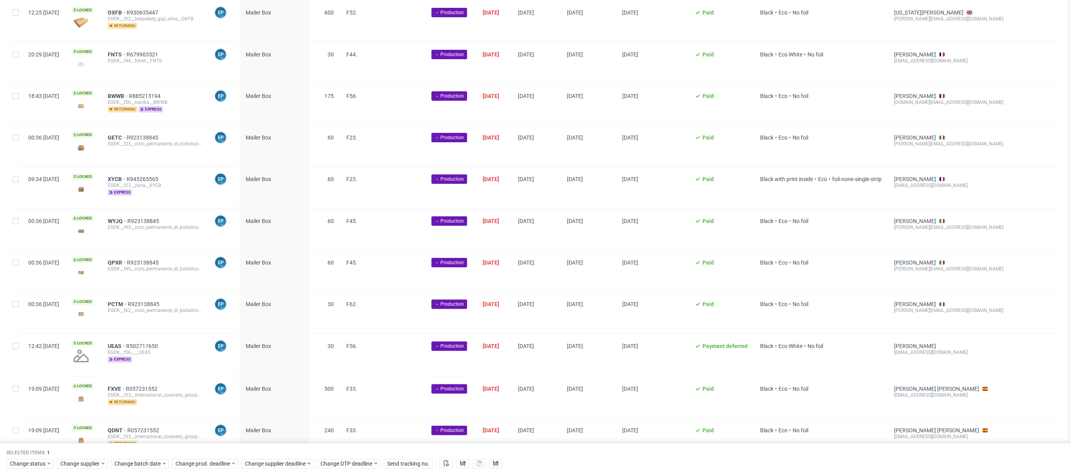
scroll to position [0, 0]
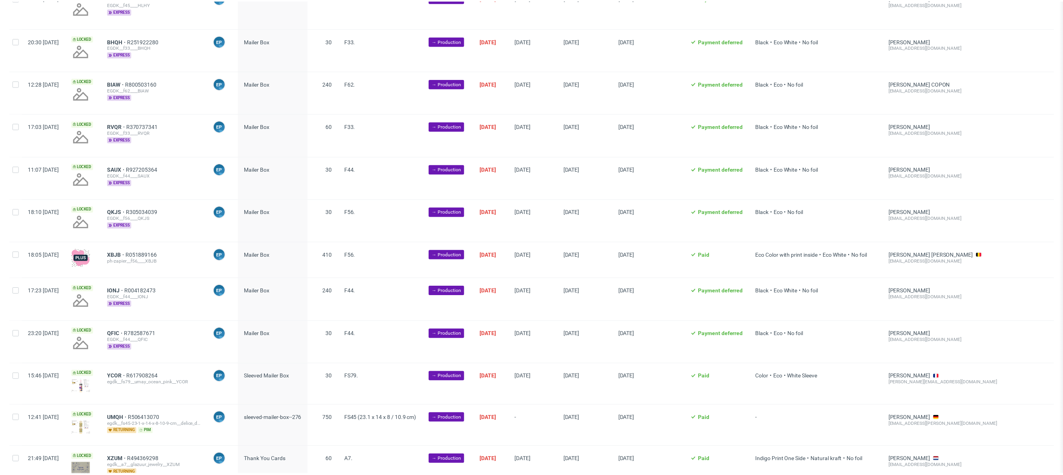
scroll to position [1921, 0]
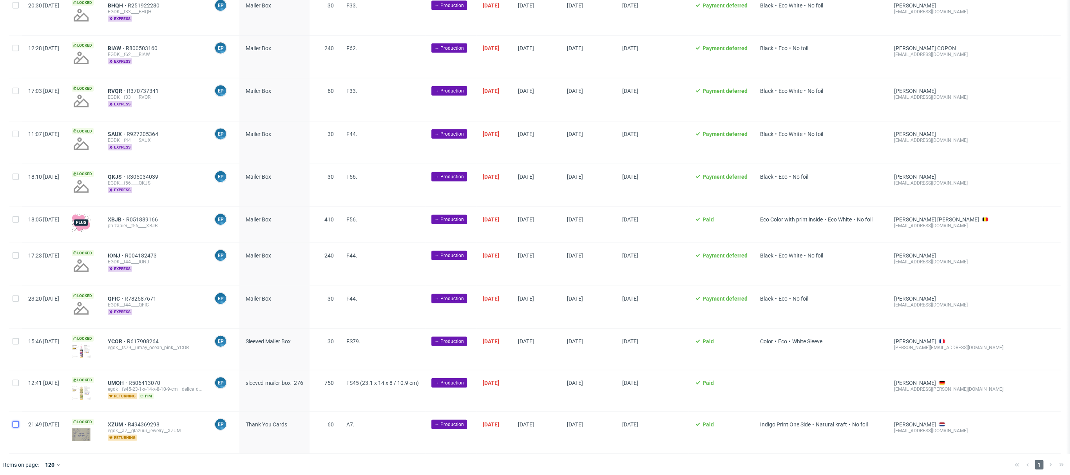
click at [13, 421] on input "checkbox" at bounding box center [16, 424] width 6 height 6
checkbox input "true"
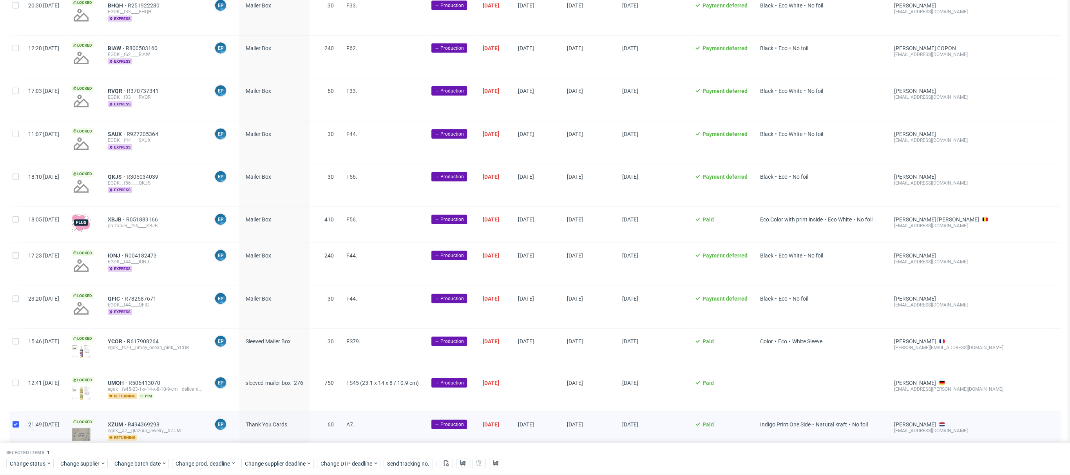
click at [16, 376] on div at bounding box center [15, 390] width 13 height 41
checkbox input "true"
click at [15, 412] on div at bounding box center [15, 432] width 13 height 41
checkbox input "false"
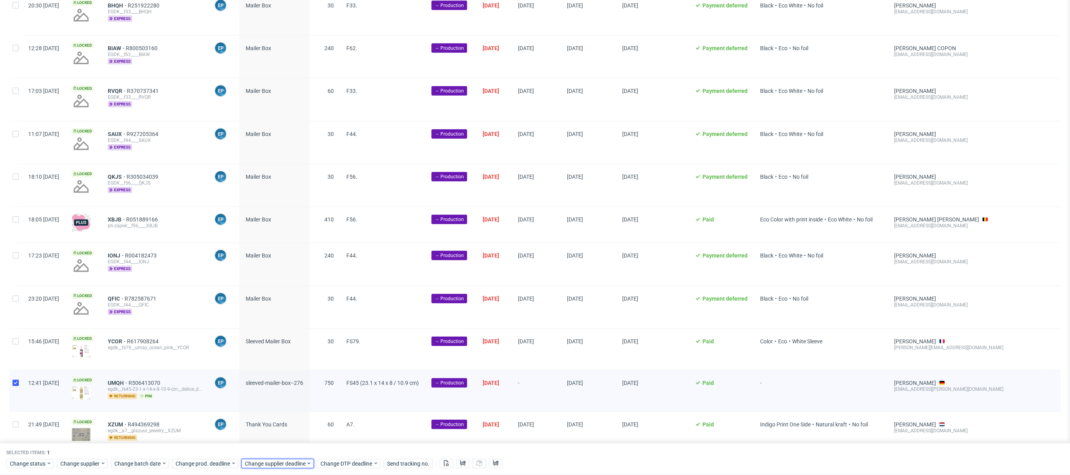
click at [266, 461] on span "Change supplier deadline" at bounding box center [275, 464] width 61 height 8
click at [316, 411] on span "26" at bounding box center [318, 407] width 6 height 8
click at [331, 442] on button "Save" at bounding box center [333, 448] width 19 height 13
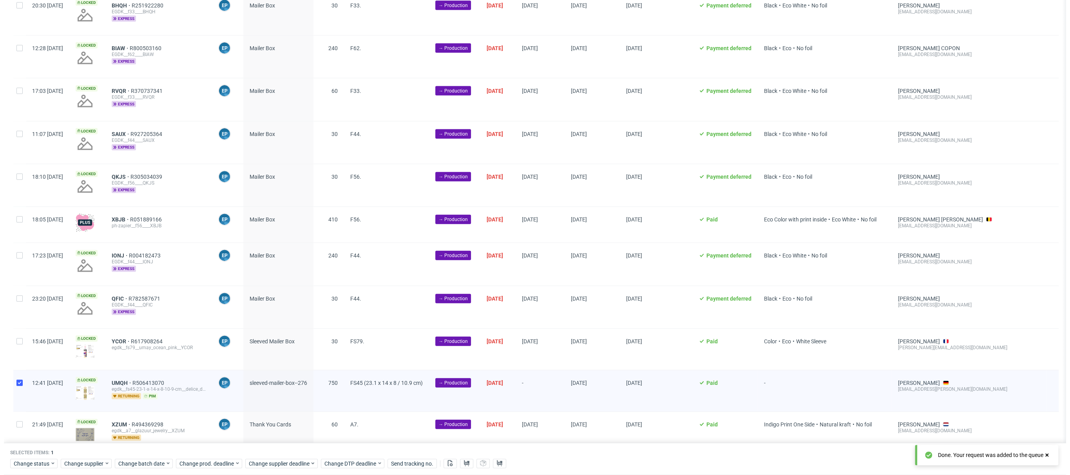
scroll to position [0, 615]
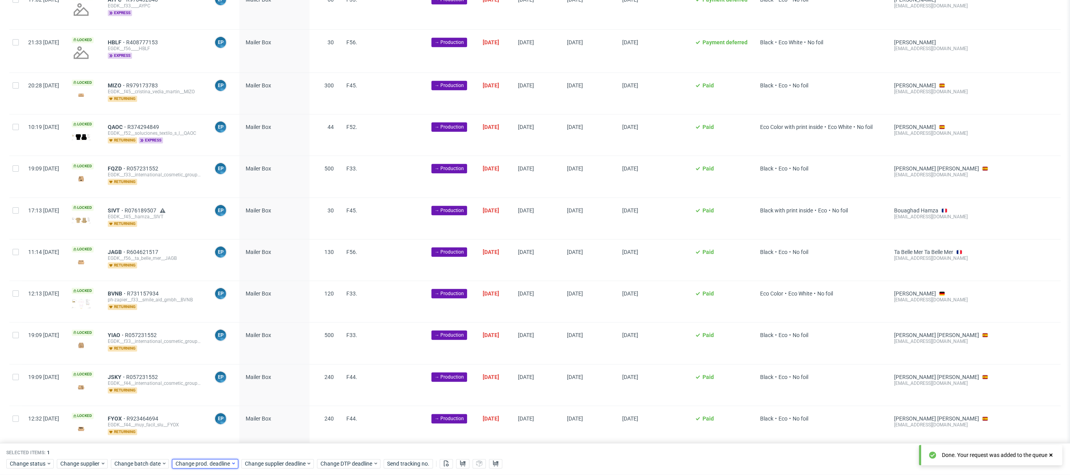
click at [203, 465] on span "Change prod. deadline" at bounding box center [203, 464] width 55 height 8
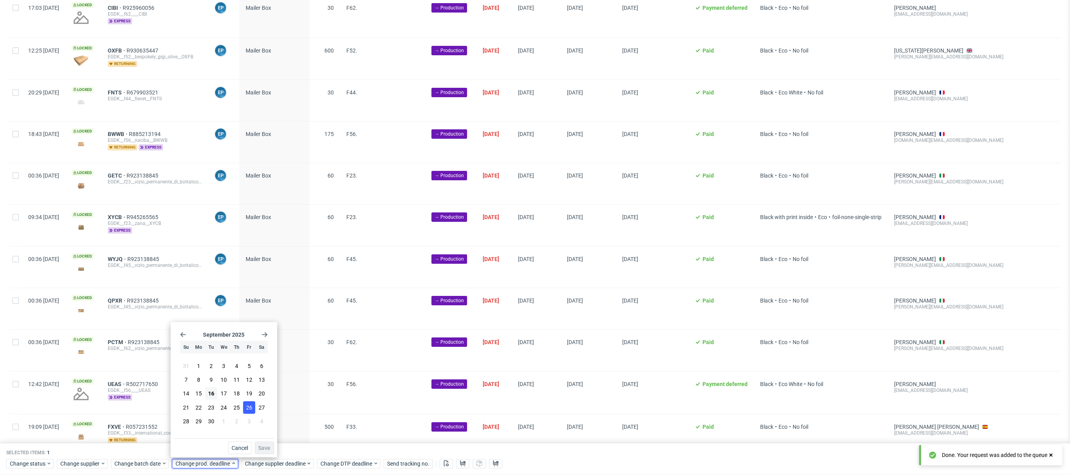
click at [249, 401] on button "26" at bounding box center [249, 407] width 12 height 13
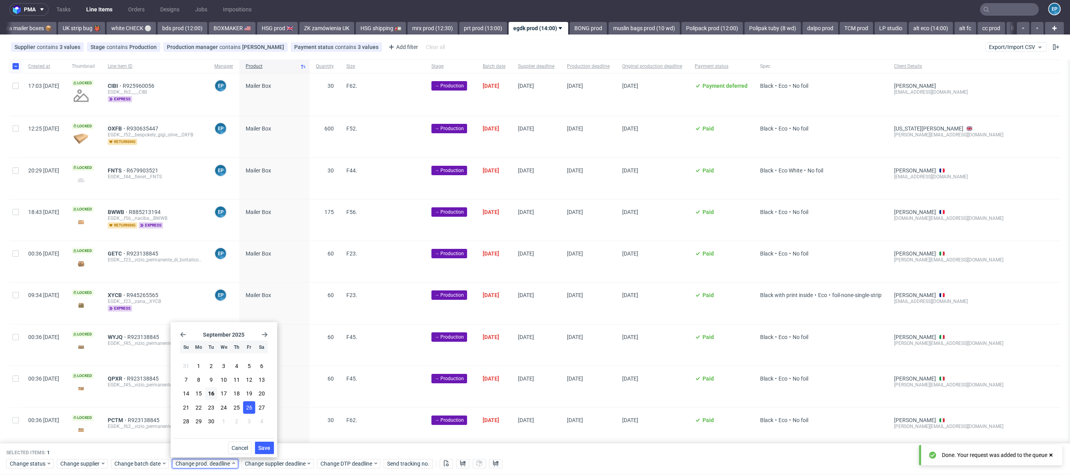
scroll to position [0, 0]
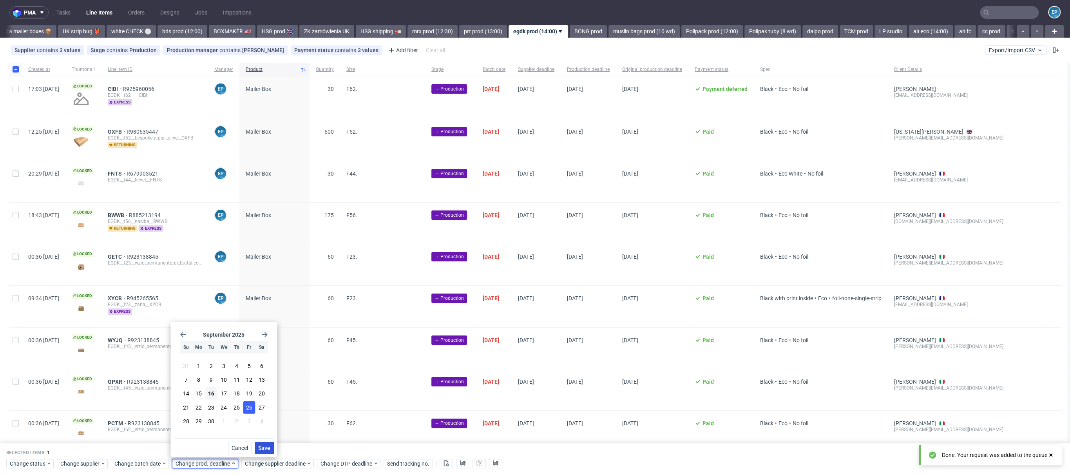
click at [259, 444] on button "Save" at bounding box center [264, 448] width 19 height 13
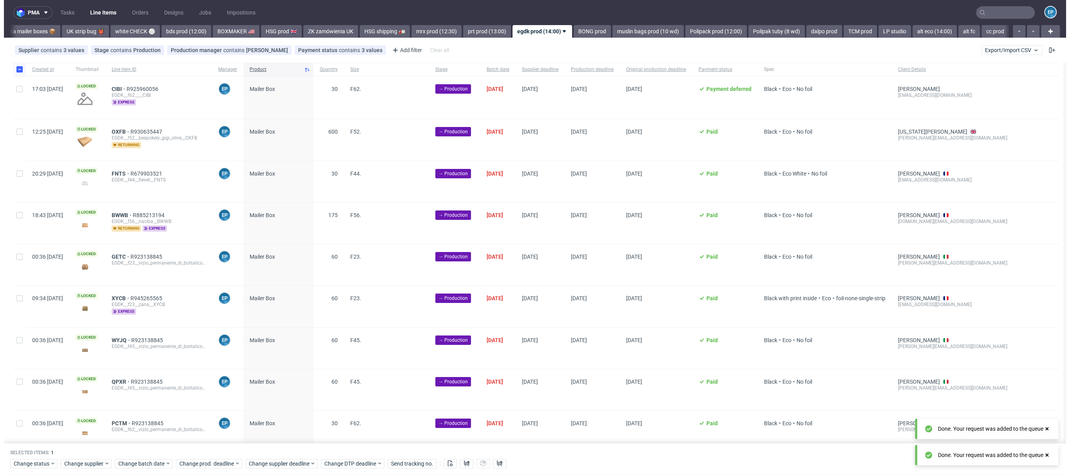
scroll to position [0, 615]
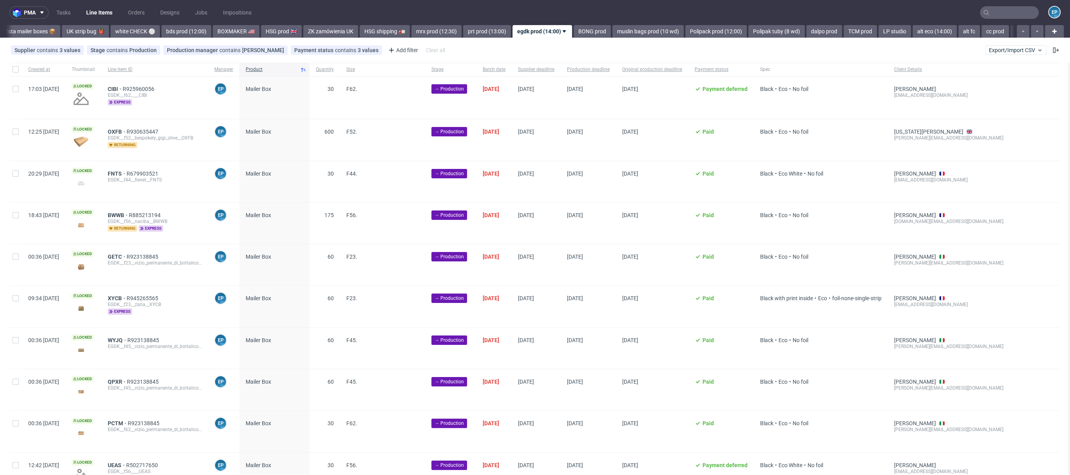
scroll to position [0, 615]
click at [570, 26] on link "BONG prod" at bounding box center [588, 31] width 37 height 13
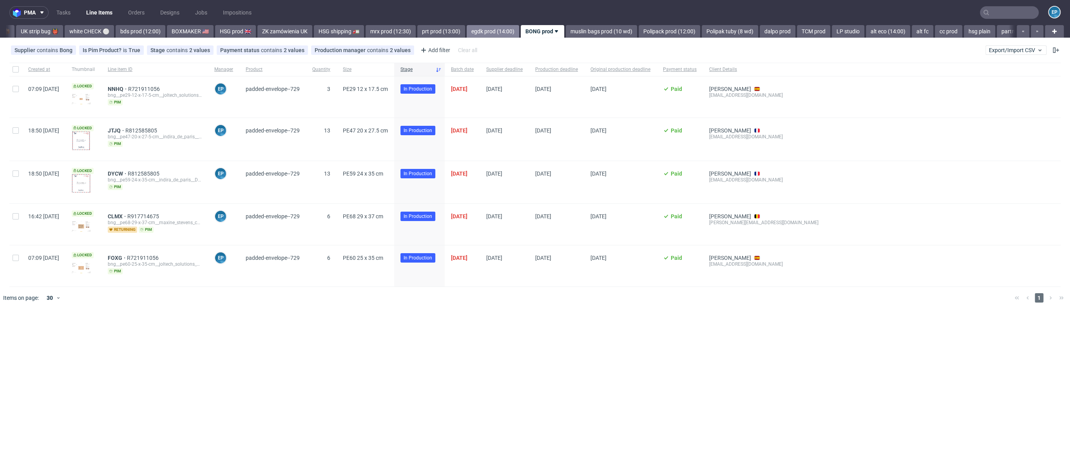
click at [467, 33] on link "egdk prod (14:00)" at bounding box center [493, 31] width 53 height 13
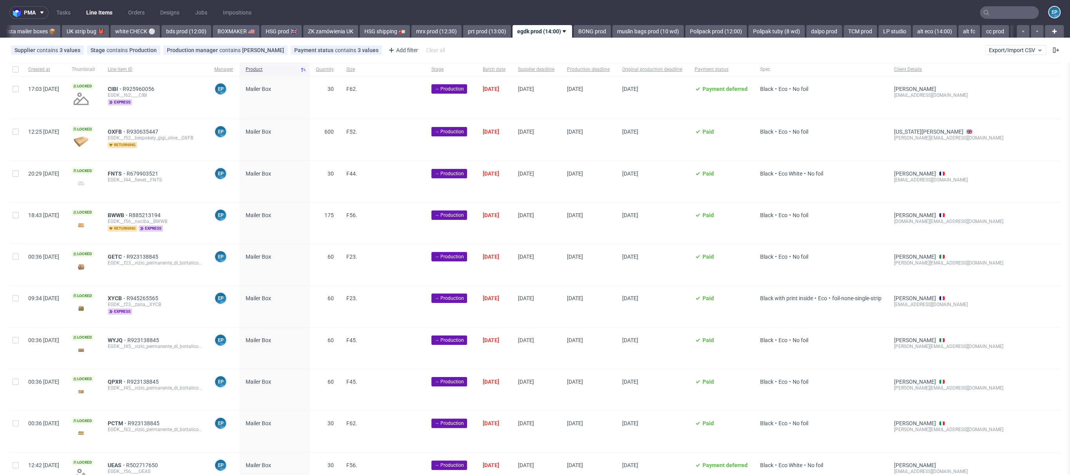
scroll to position [0, 615]
click at [1003, 12] on input "text" at bounding box center [1009, 12] width 59 height 13
click at [18, 66] on input "checkbox" at bounding box center [16, 69] width 6 height 6
checkbox input "true"
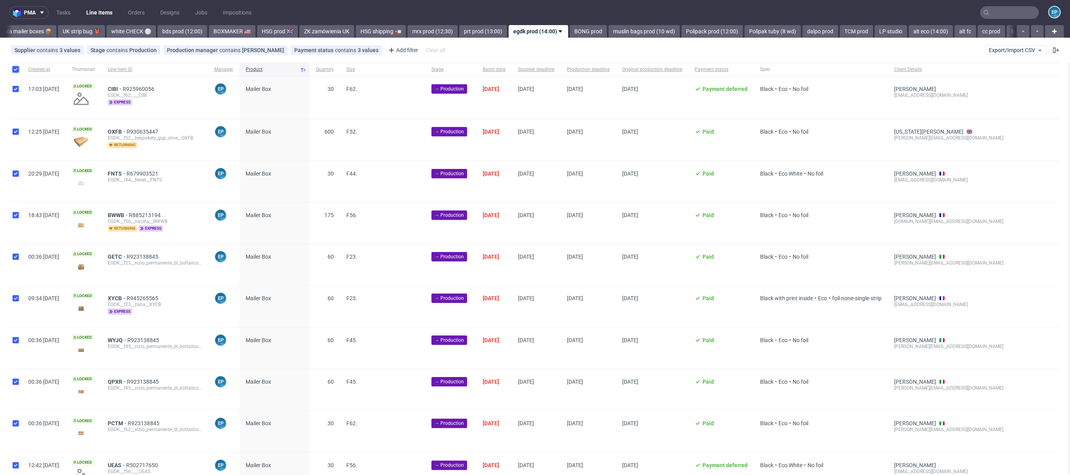
checkbox input "true"
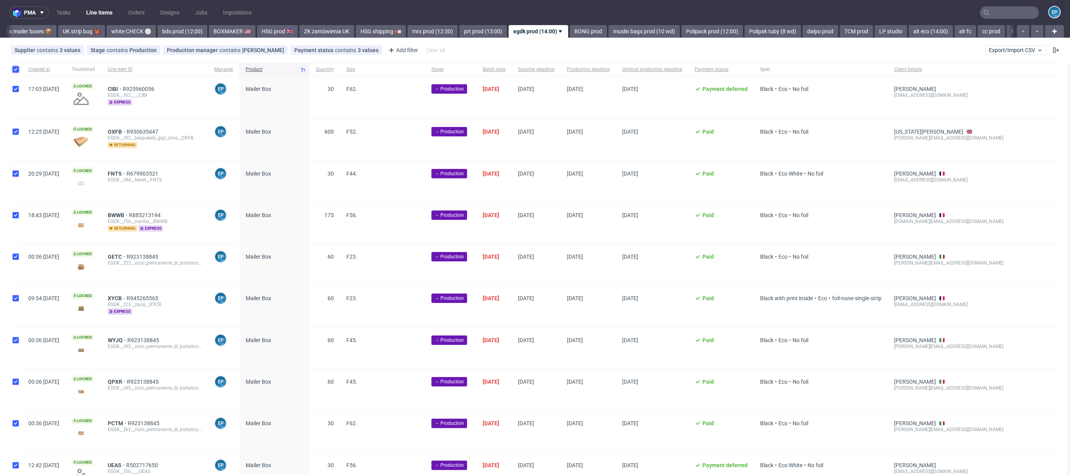
checkbox input "true"
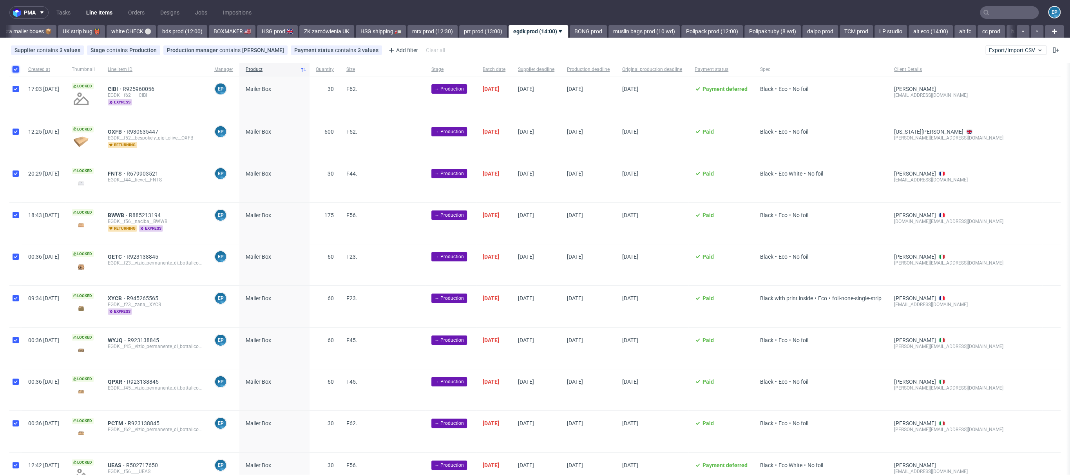
checkbox input "true"
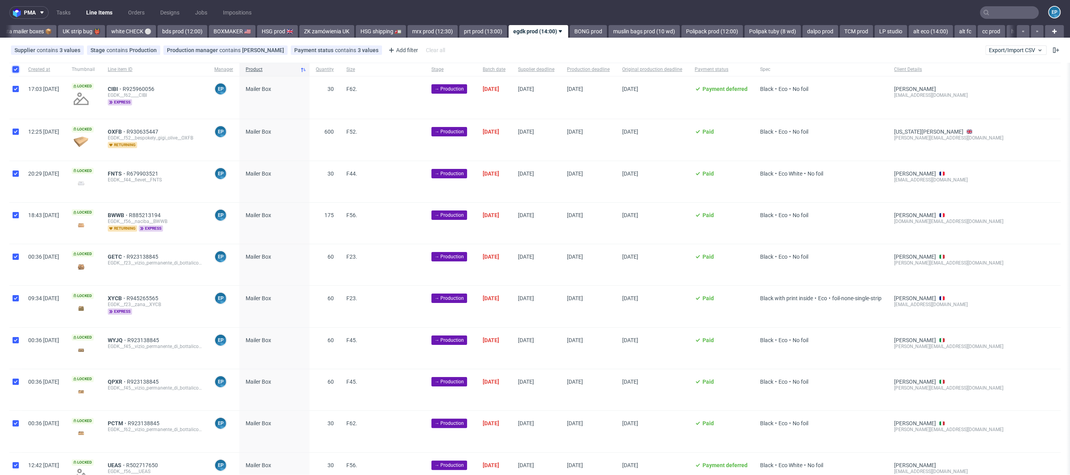
checkbox input "true"
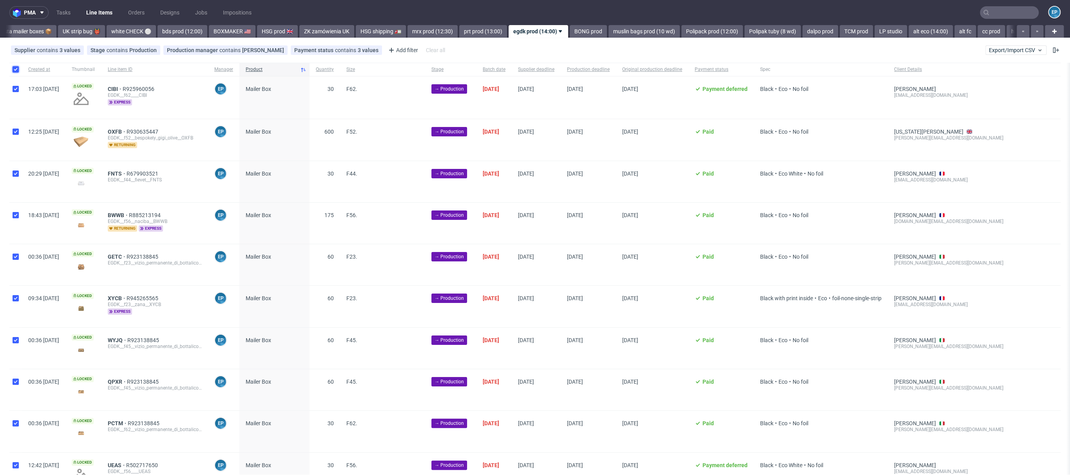
checkbox input "true"
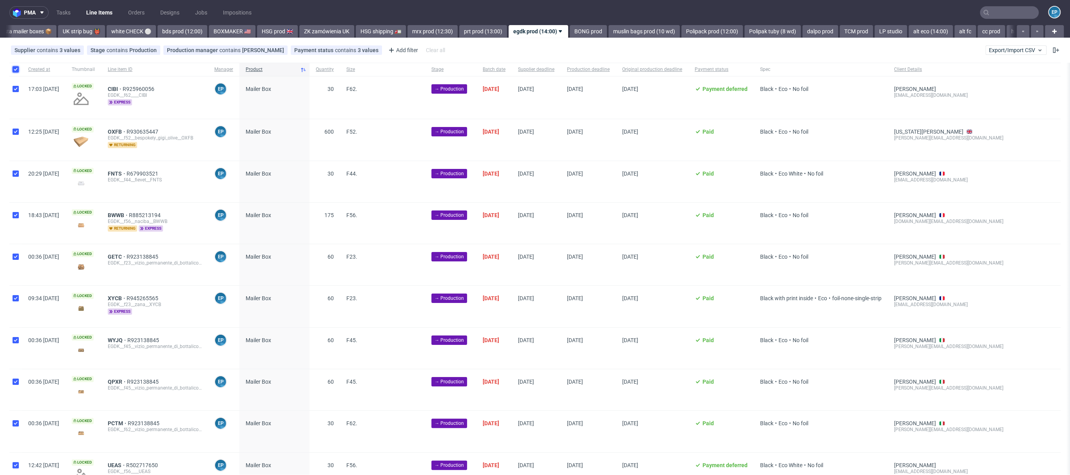
checkbox input "true"
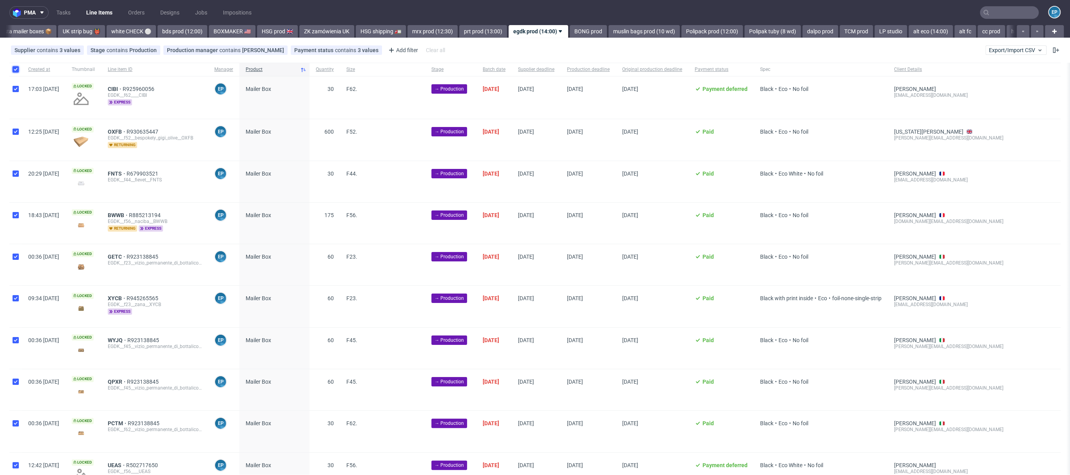
checkbox input "true"
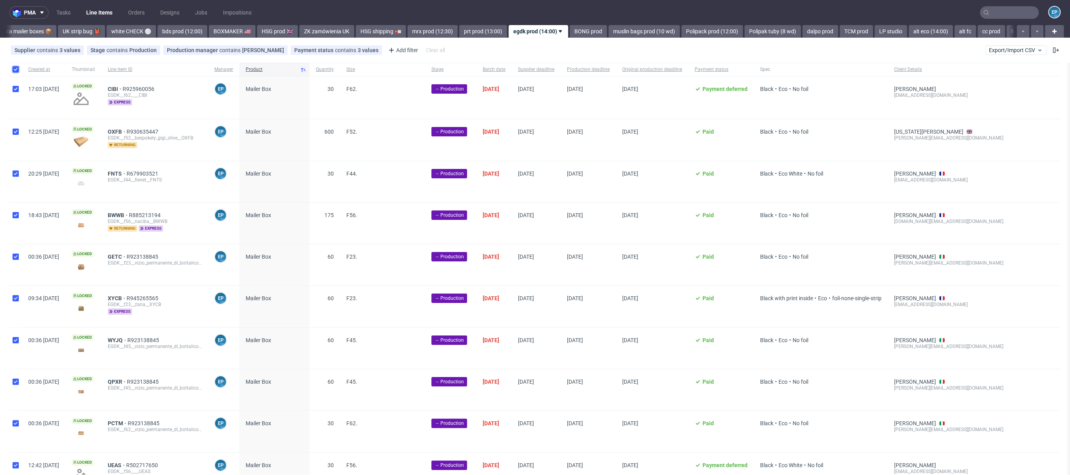
checkbox input "true"
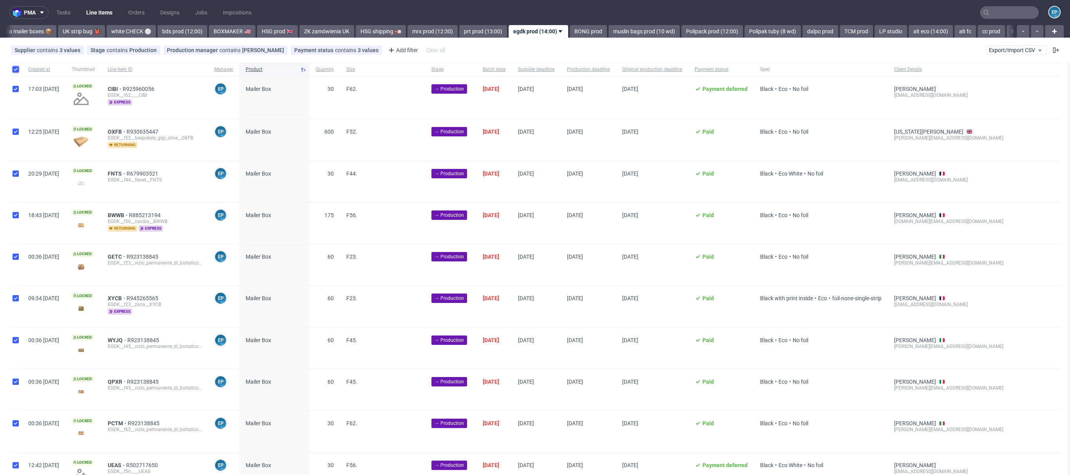
checkbox input "true"
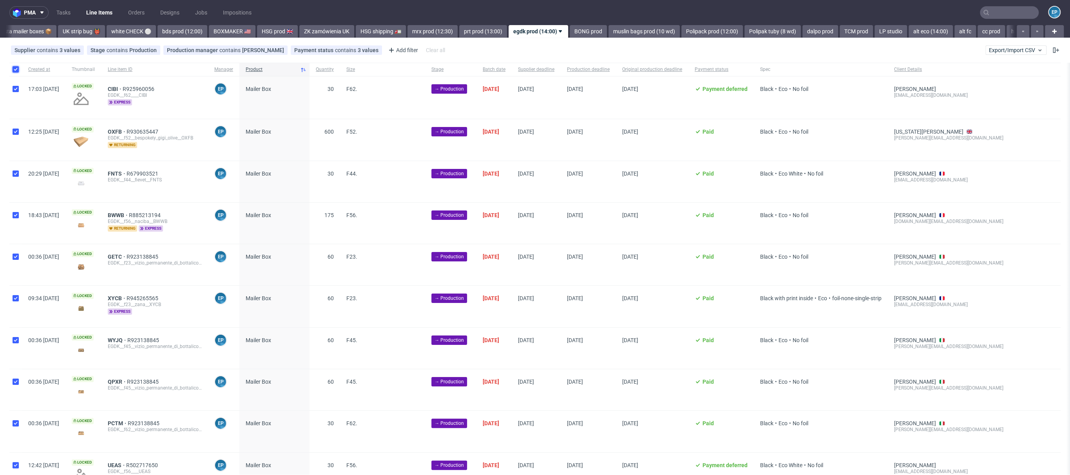
checkbox input "true"
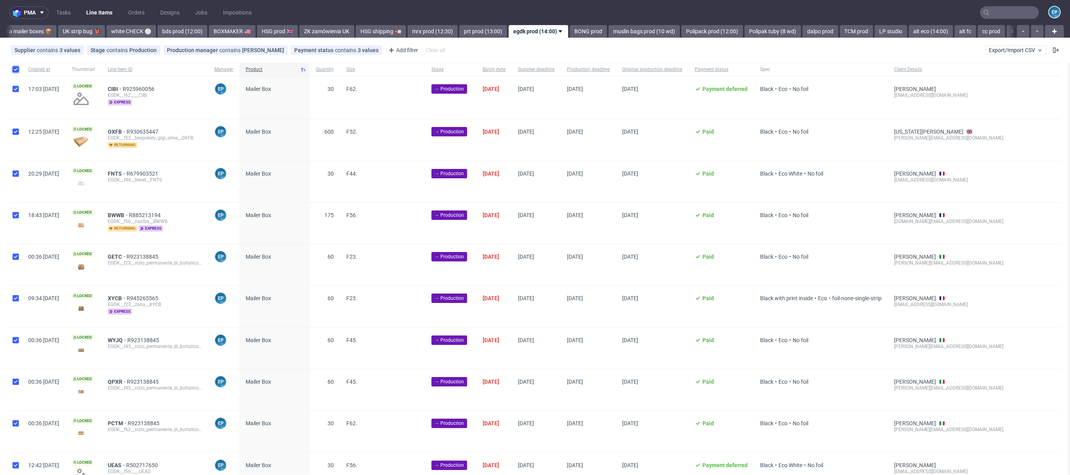
checkbox input "true"
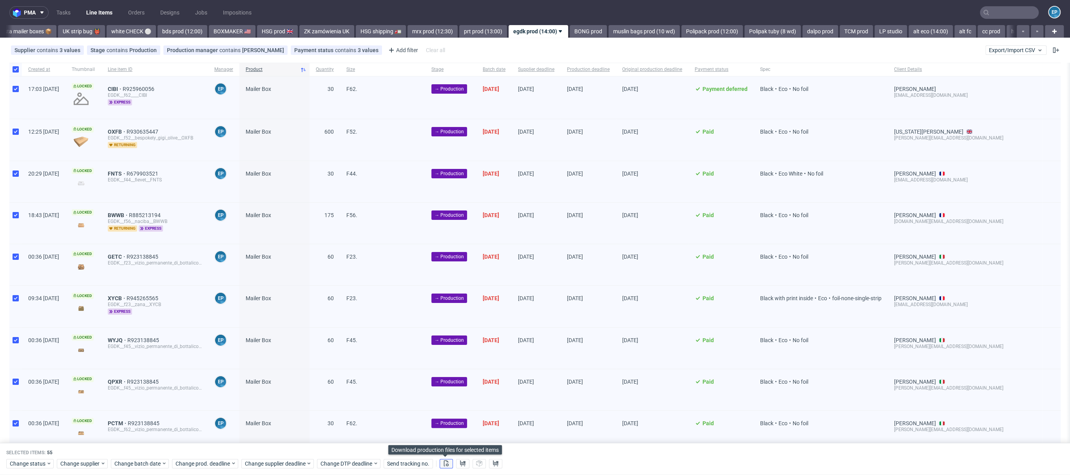
click at [443, 464] on icon at bounding box center [446, 463] width 6 height 6
click at [458, 464] on button at bounding box center [462, 463] width 13 height 9
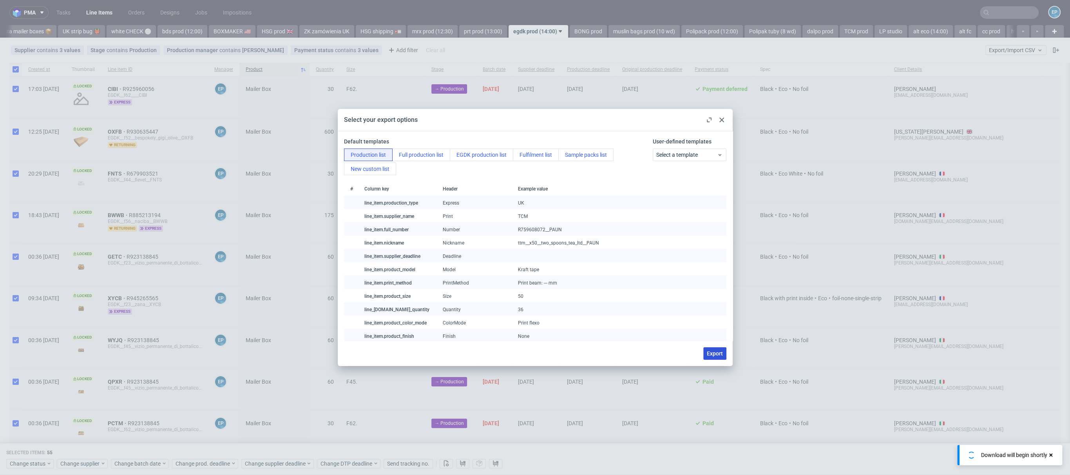
click at [717, 357] on button "Export" at bounding box center [715, 353] width 23 height 13
checkbox input "false"
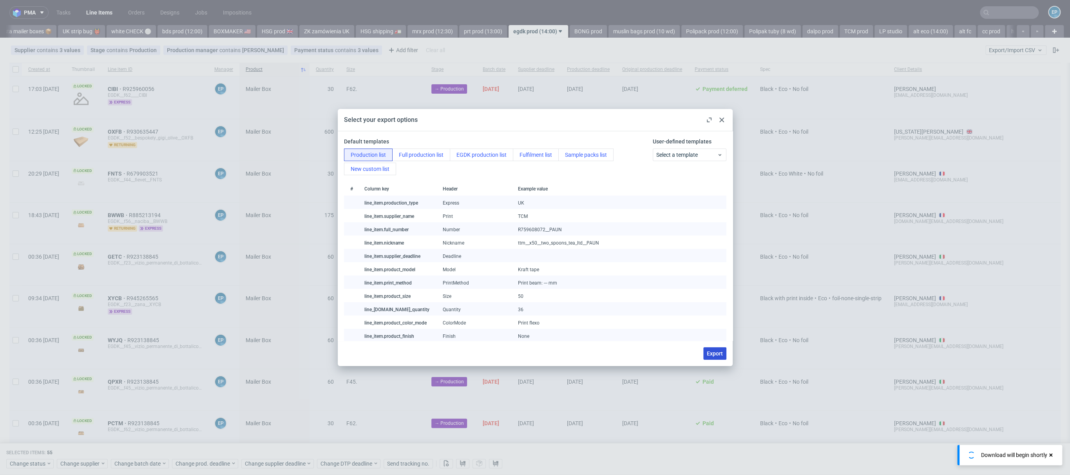
checkbox input "false"
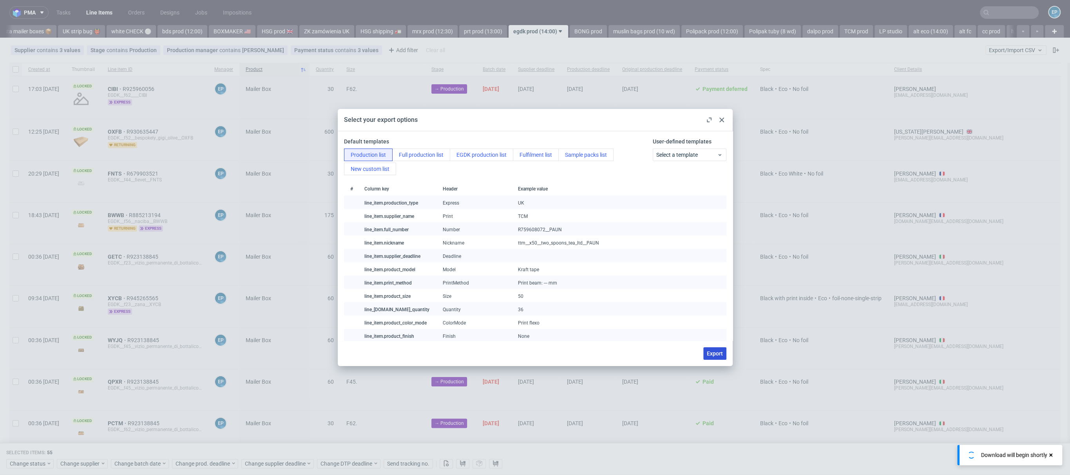
checkbox input "false"
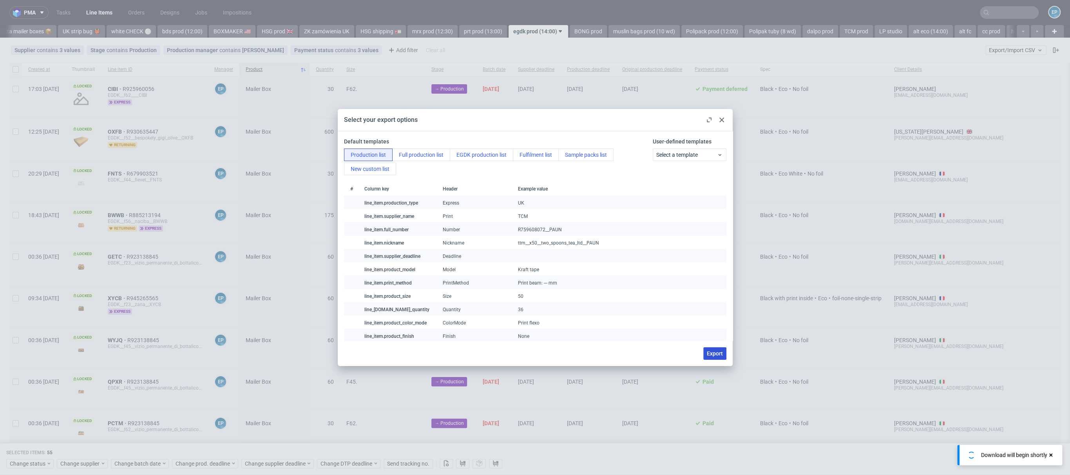
checkbox input "false"
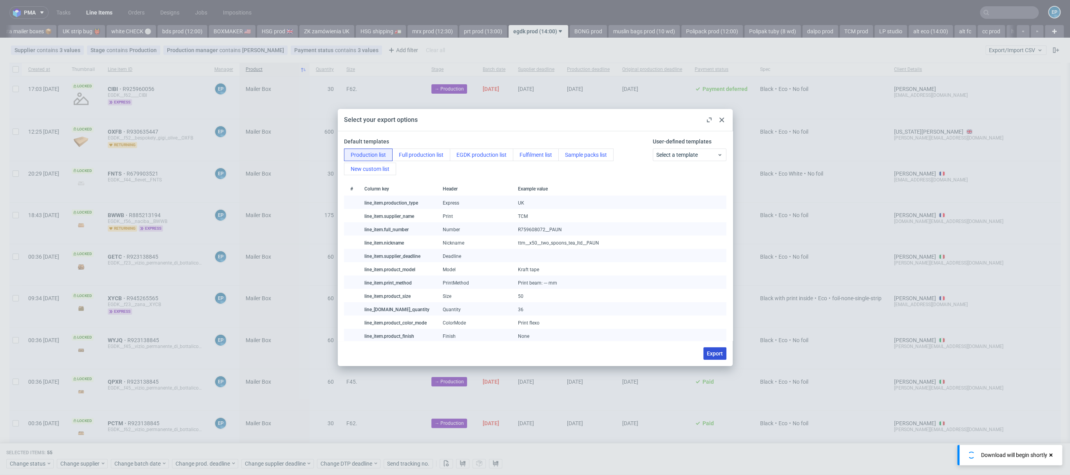
checkbox input "false"
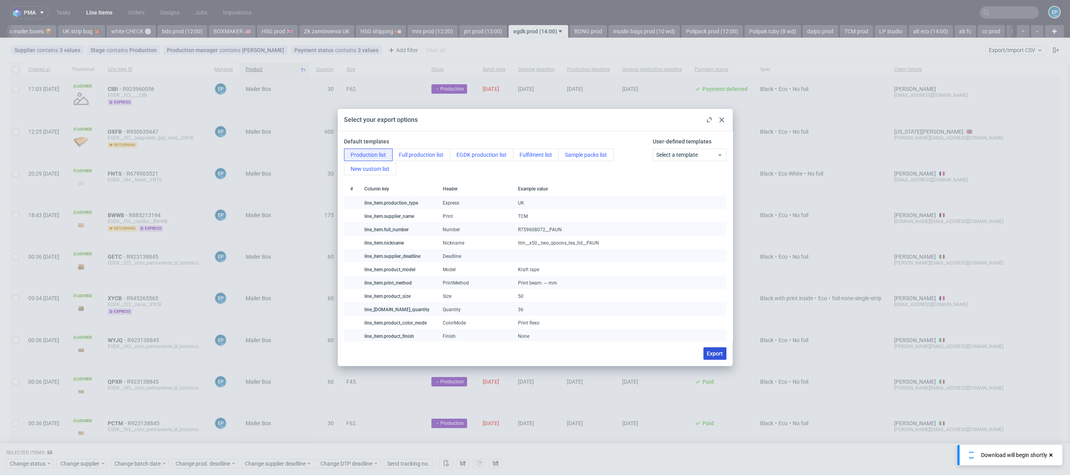
checkbox input "false"
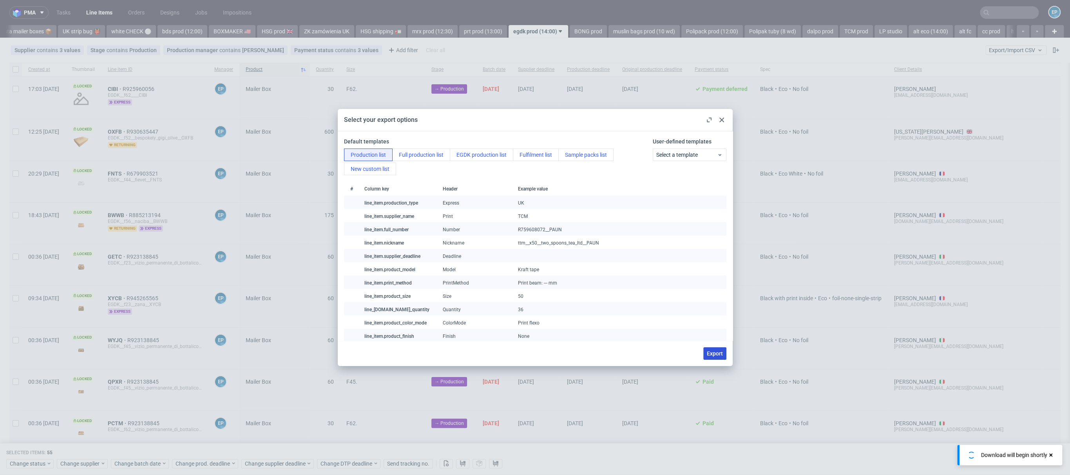
checkbox input "false"
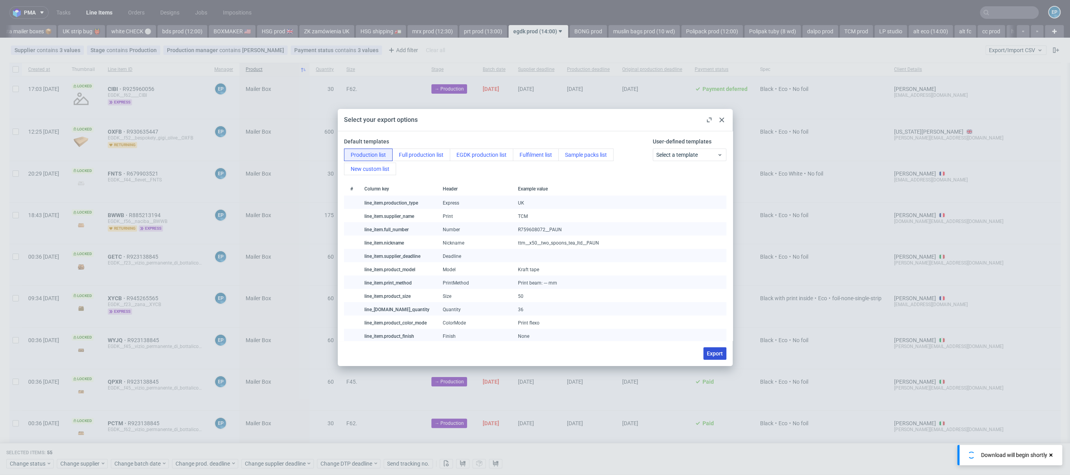
checkbox input "false"
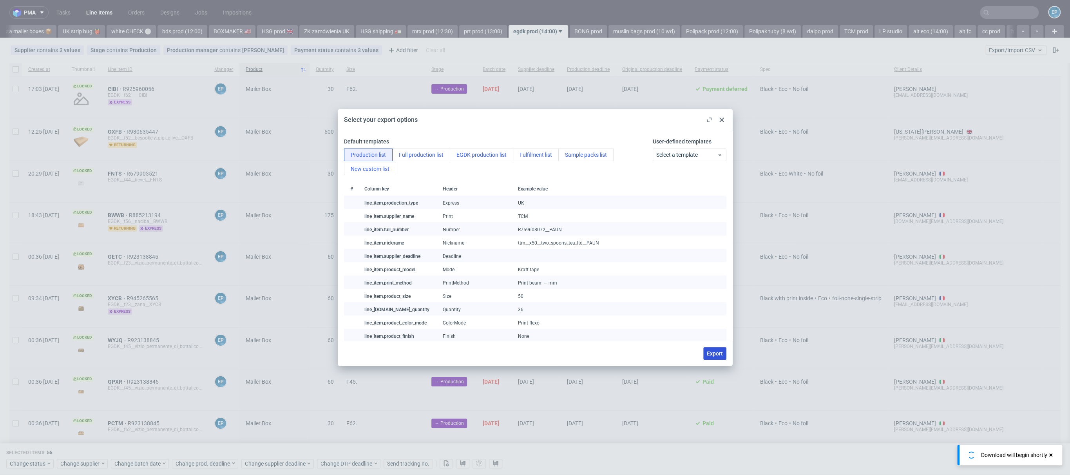
checkbox input "false"
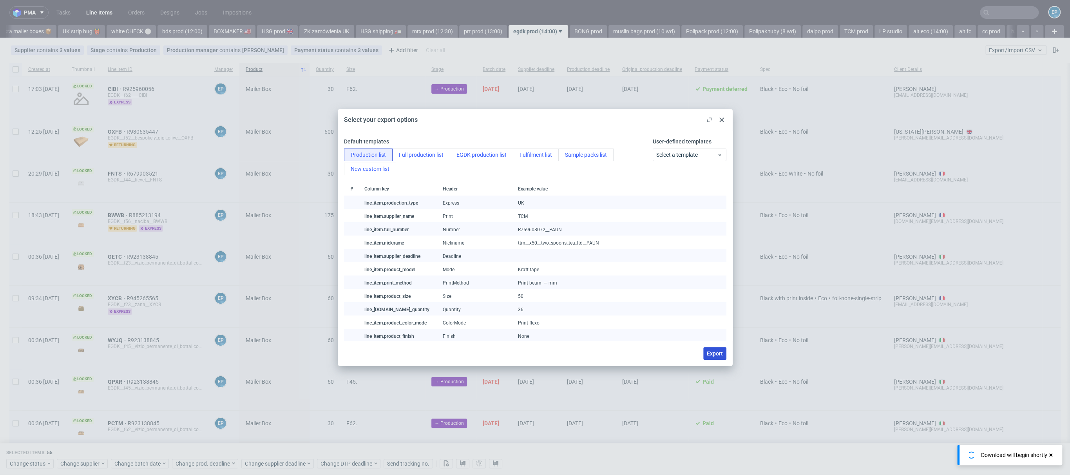
checkbox input "false"
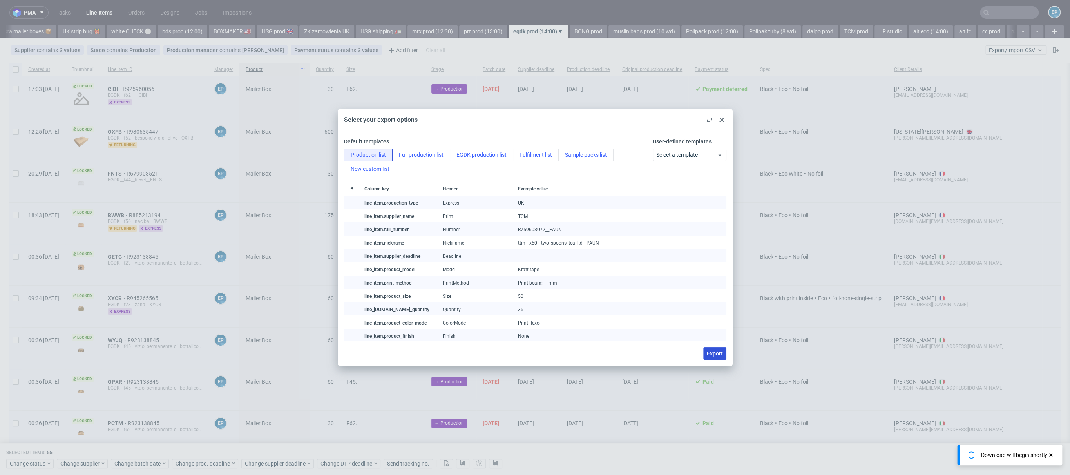
checkbox input "false"
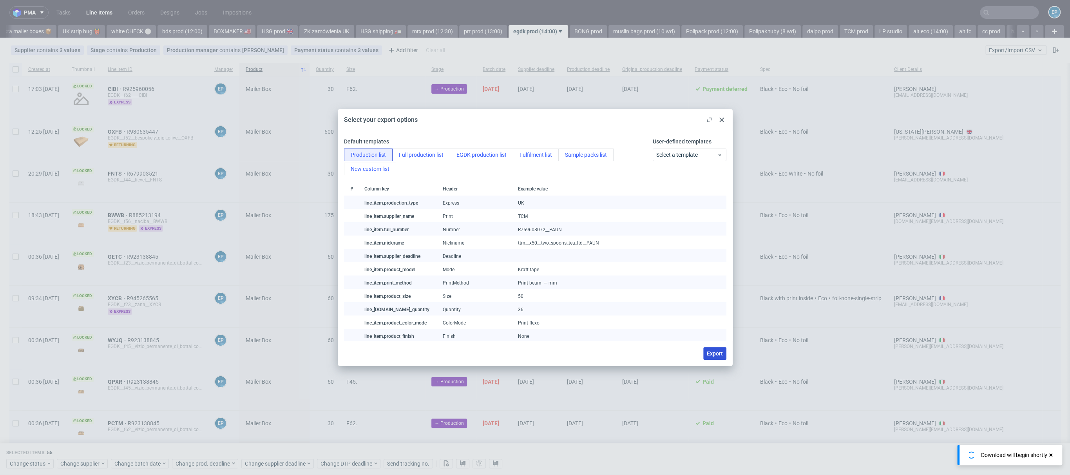
checkbox input "false"
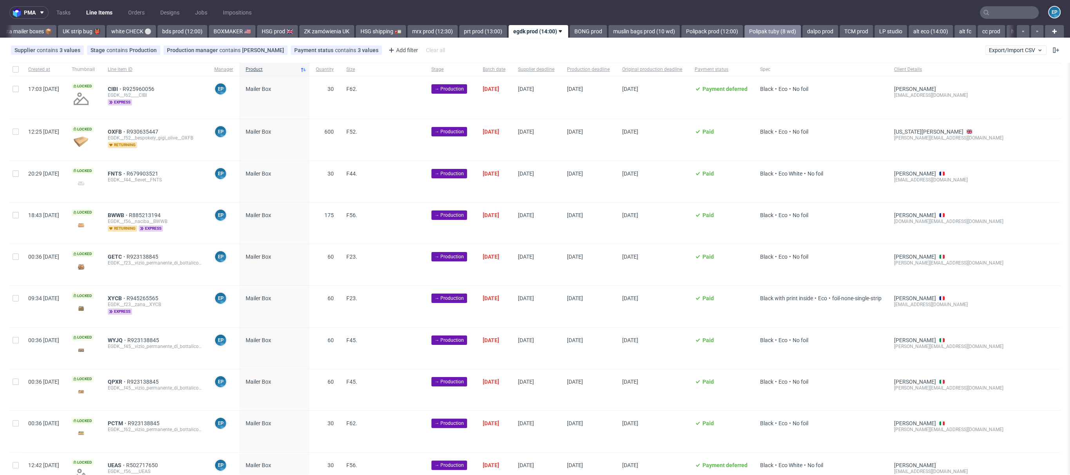
click at [745, 36] on link "Polipak tuby (8 wd)" at bounding box center [773, 31] width 56 height 13
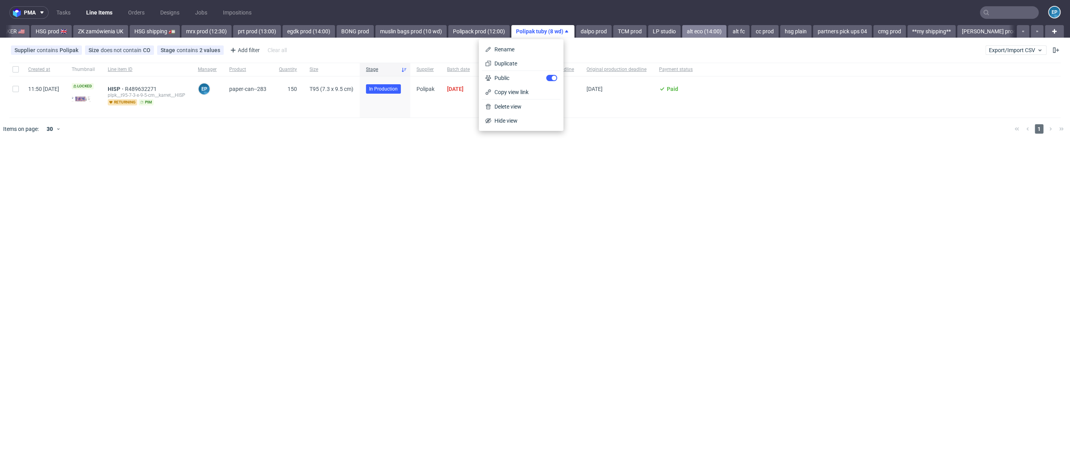
click at [682, 29] on link "alt eco (14:00)" at bounding box center [704, 31] width 44 height 13
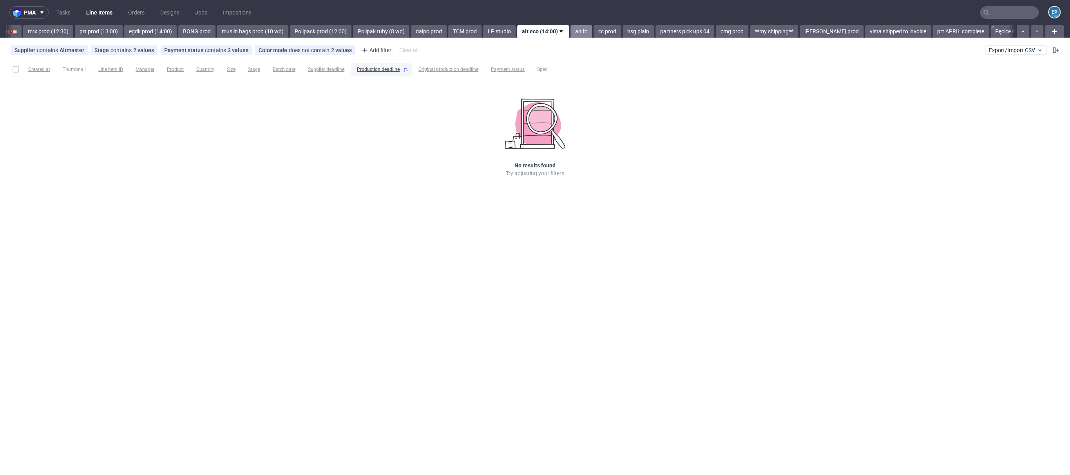
click at [571, 31] on link "alt fc" at bounding box center [582, 31] width 22 height 13
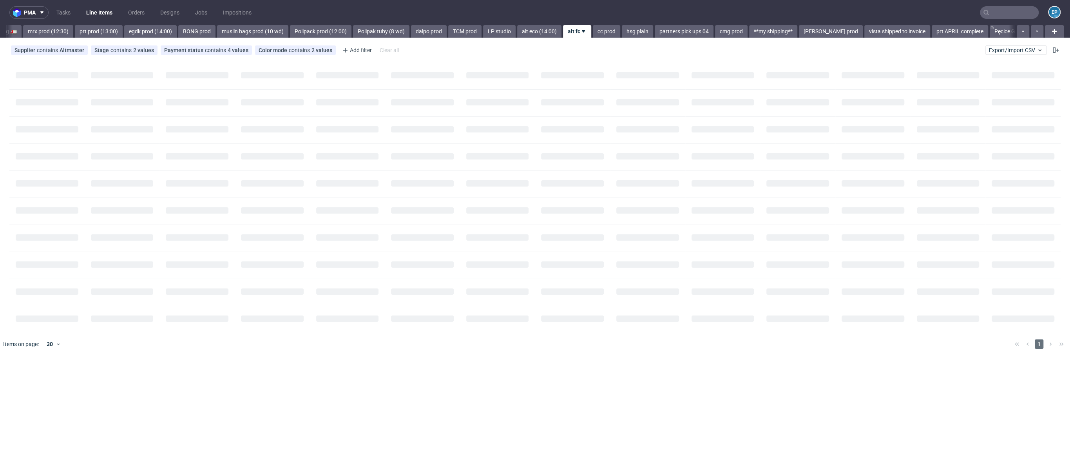
scroll to position [0, 1034]
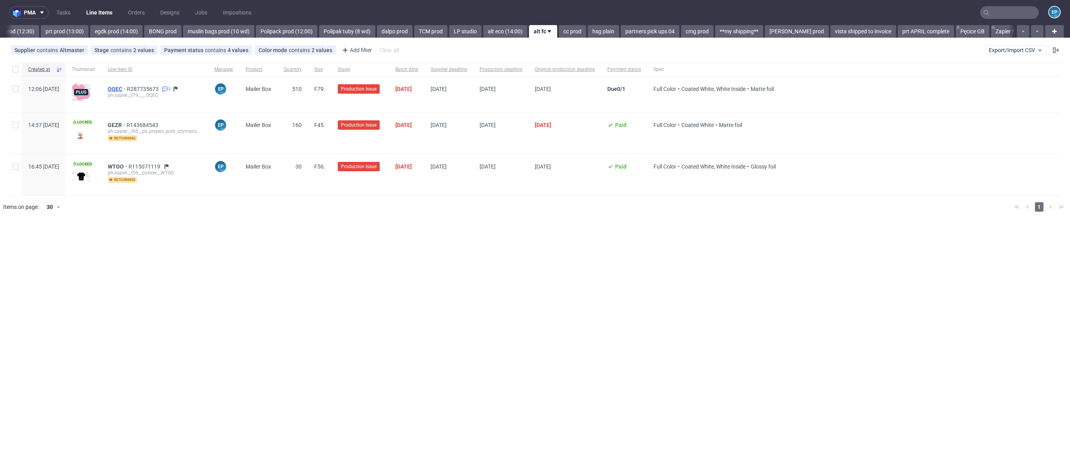
click at [127, 87] on span "OQEC" at bounding box center [117, 89] width 19 height 6
click at [127, 90] on span "OQEC" at bounding box center [117, 89] width 19 height 6
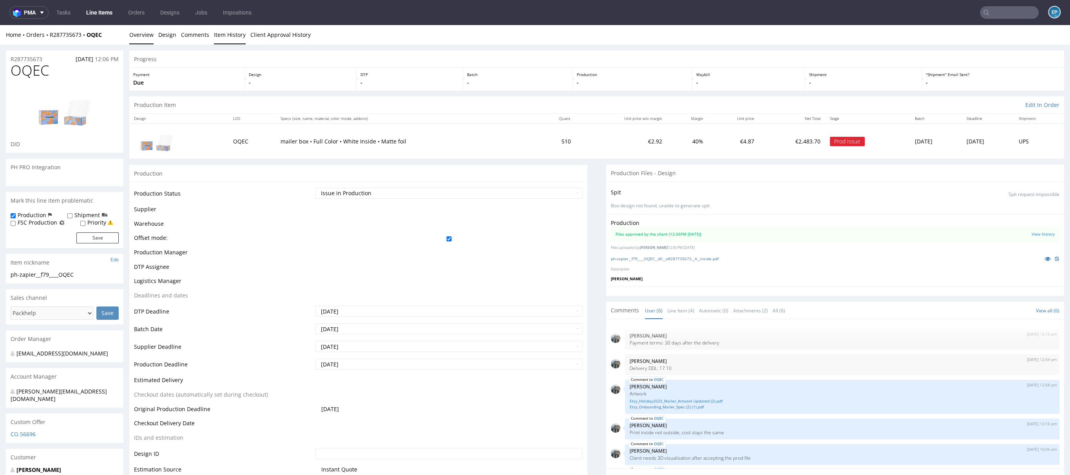
click at [232, 33] on link "Item History" at bounding box center [230, 34] width 32 height 19
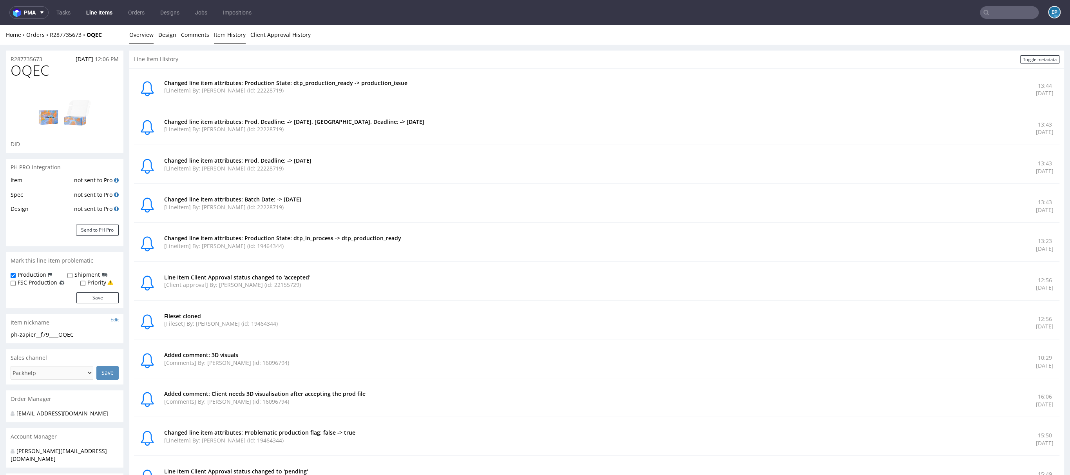
click at [143, 36] on link "Overview" at bounding box center [141, 34] width 24 height 19
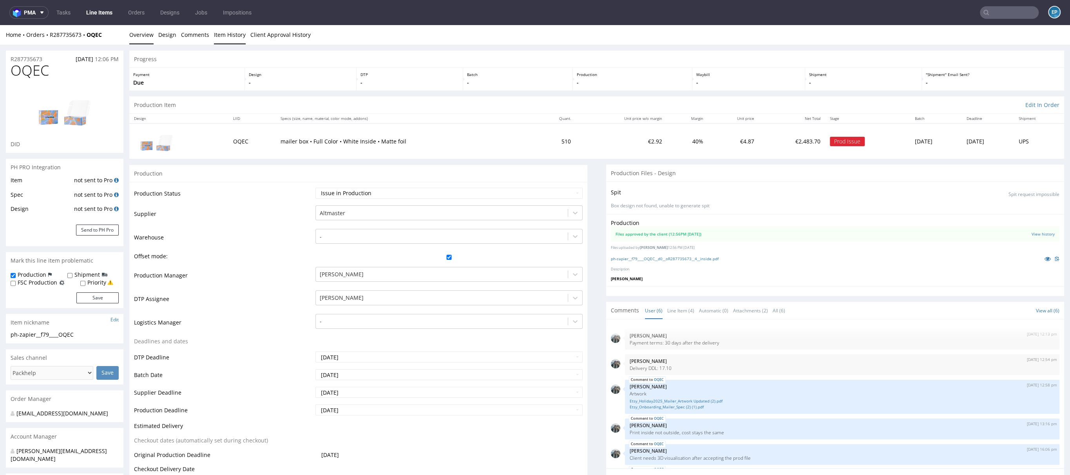
click at [223, 40] on link "Item History" at bounding box center [230, 34] width 32 height 19
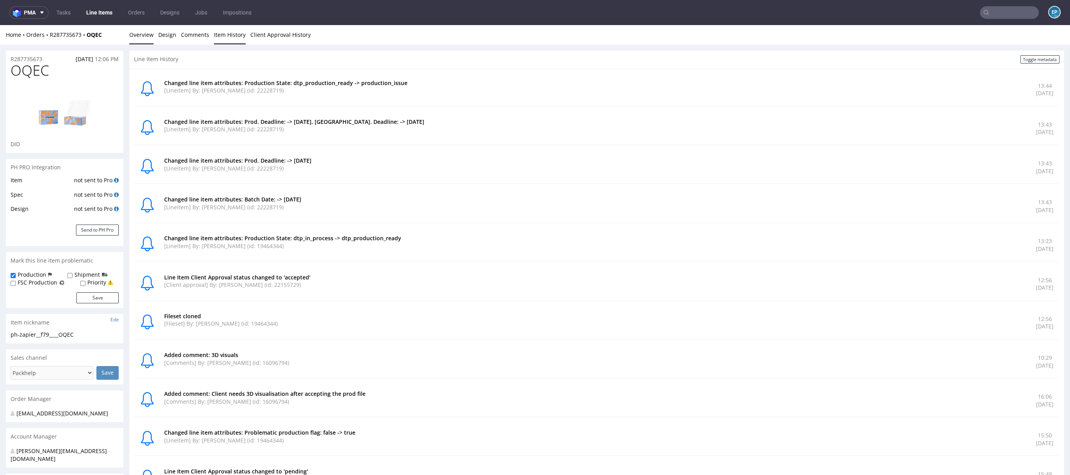
click at [148, 37] on link "Overview" at bounding box center [141, 34] width 24 height 19
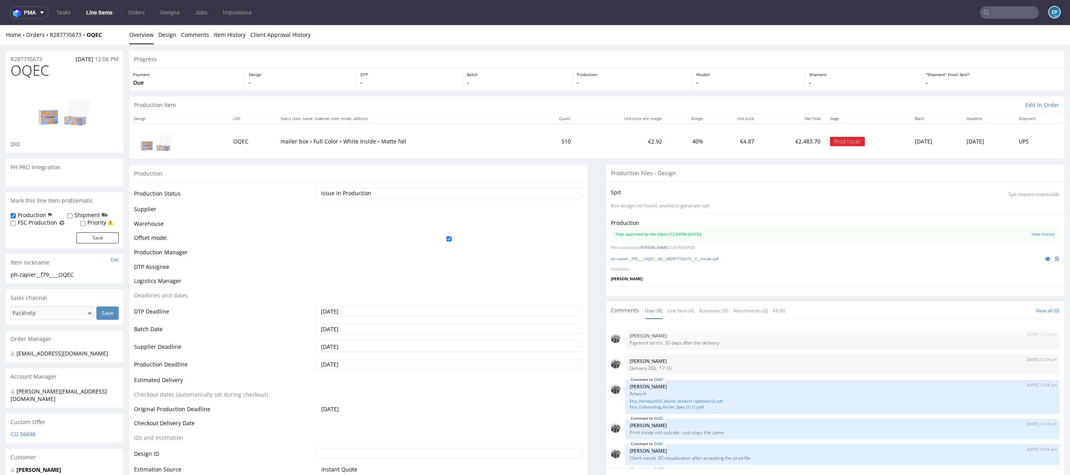
scroll to position [34, 0]
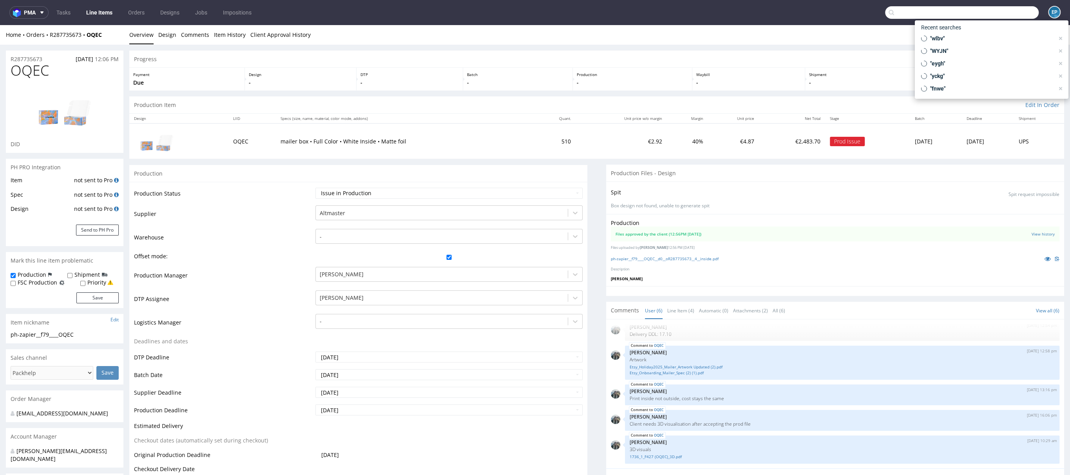
click at [997, 18] on input "text" at bounding box center [962, 12] width 154 height 13
paste input "TDIJ"
type input "TDIJ"
click at [970, 37] on div "TDIJ bds__t120__reprint_overbury_solutions_limited__ TDIJ" at bounding box center [992, 41] width 141 height 14
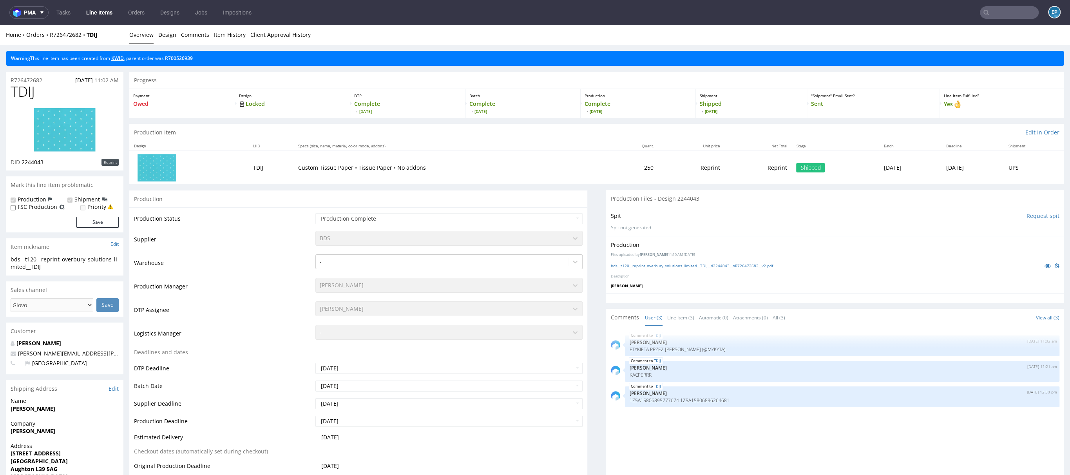
click at [118, 60] on link "KWID" at bounding box center [117, 58] width 13 height 7
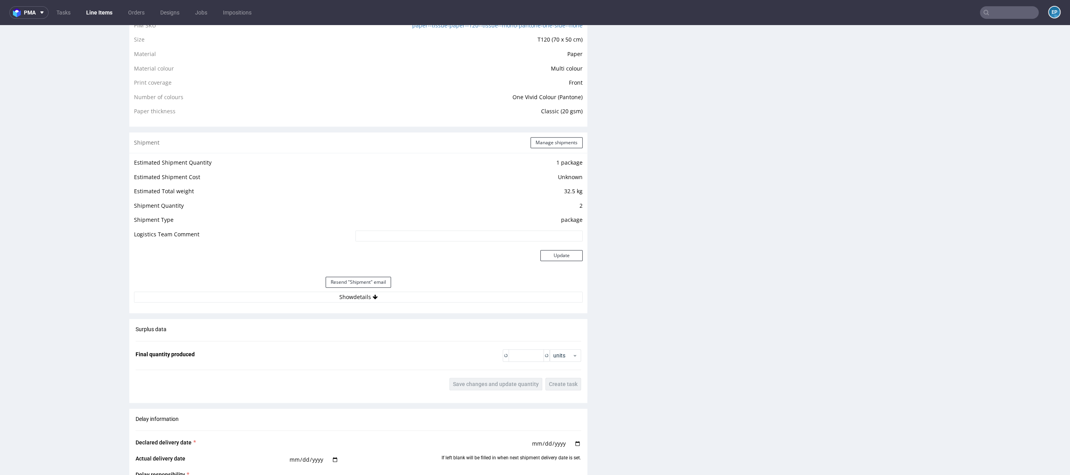
scroll to position [940, 0]
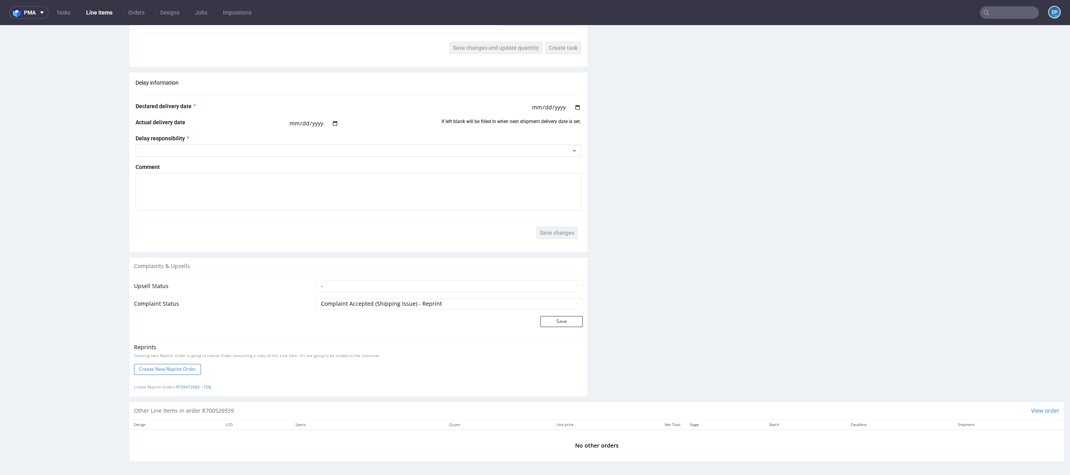
click at [182, 372] on button "Create New Reprint Order" at bounding box center [167, 369] width 67 height 11
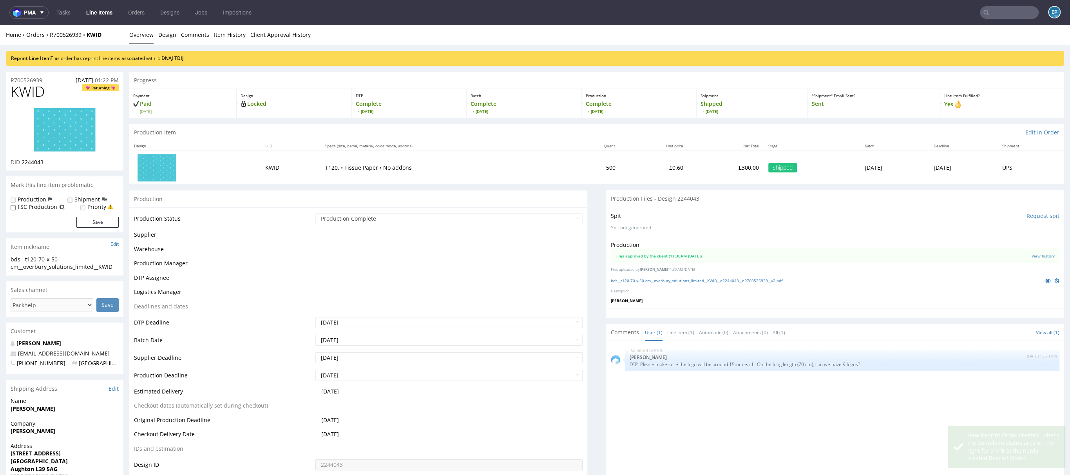
scroll to position [0, 0]
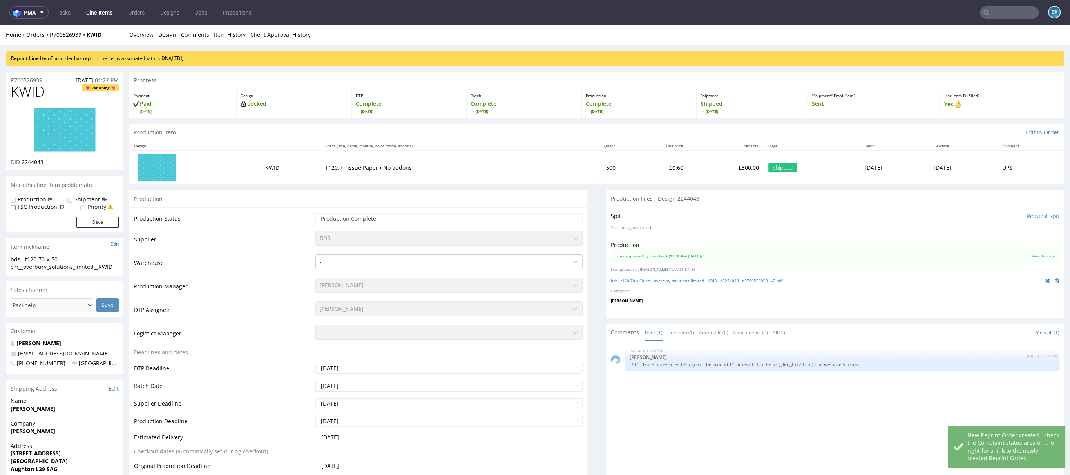
click at [171, 54] on div "Reprint Line Item This order has reprint line items associated with it: DNAJ TD…" at bounding box center [535, 58] width 1058 height 15
click at [171, 57] on link "DNAJ" at bounding box center [167, 58] width 12 height 7
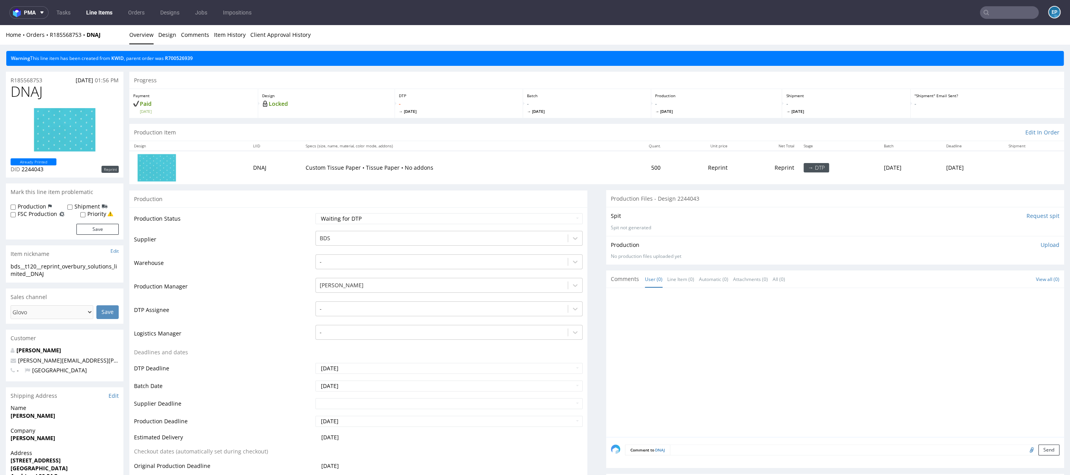
click at [22, 209] on label "Production" at bounding box center [32, 207] width 29 height 8
click at [16, 209] on input "Production" at bounding box center [13, 207] width 5 height 6
checkbox input "true"
click at [68, 209] on input "Shipment" at bounding box center [69, 207] width 5 height 6
checkbox input "true"
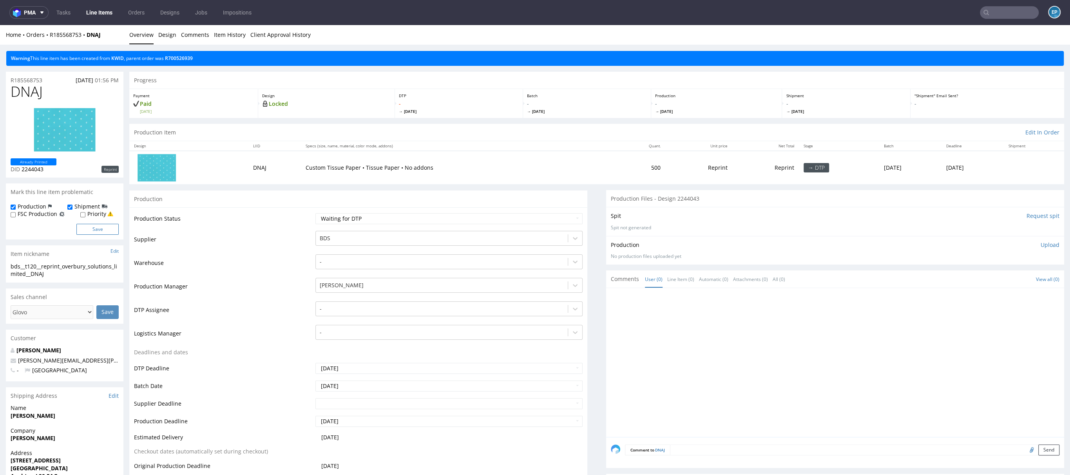
click at [103, 232] on button "Save" at bounding box center [97, 229] width 42 height 11
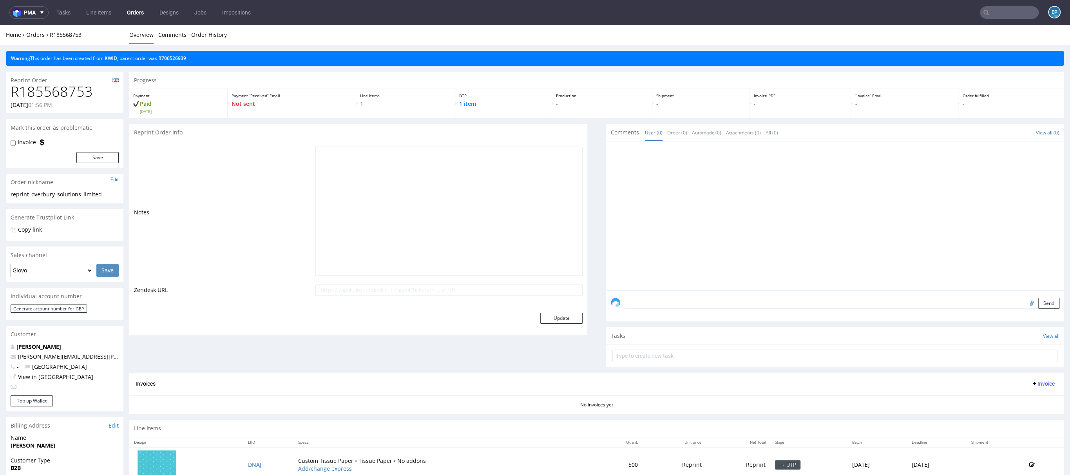
scroll to position [224, 0]
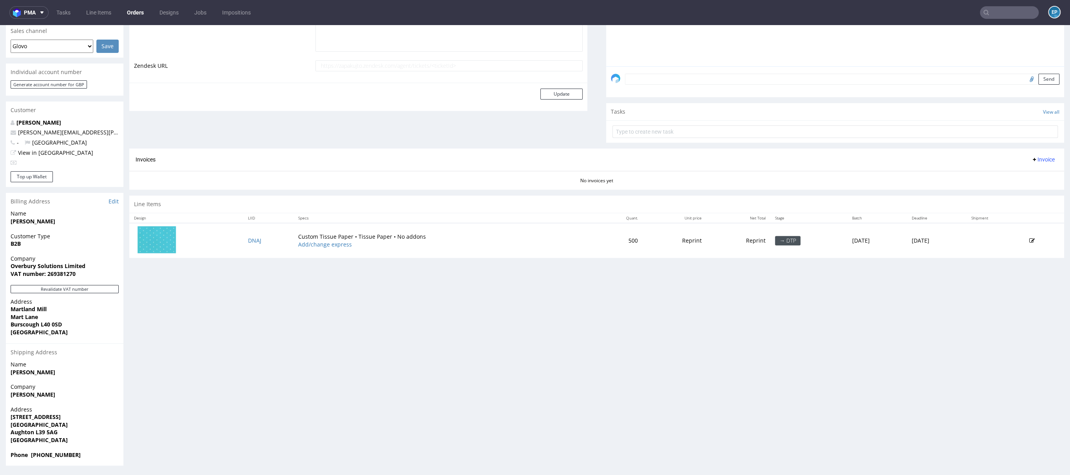
click at [1029, 240] on icon at bounding box center [1031, 240] width 5 height 5
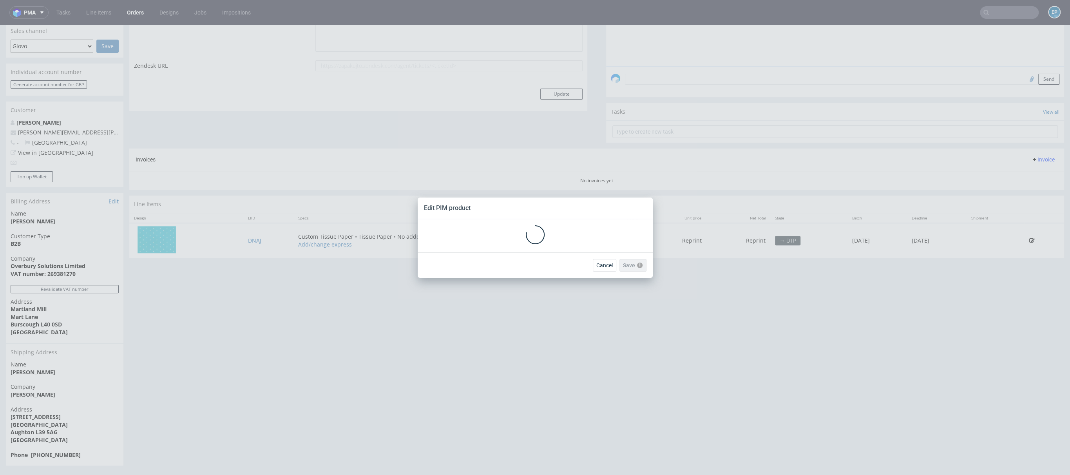
scroll to position [0, 0]
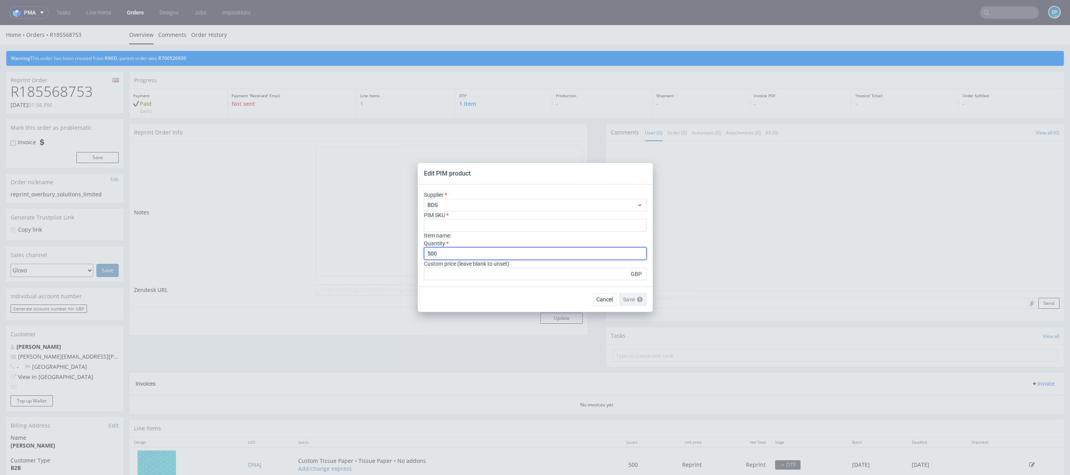
click at [472, 254] on input "500" at bounding box center [535, 253] width 223 height 13
click at [609, 303] on button "Cancel" at bounding box center [605, 299] width 24 height 13
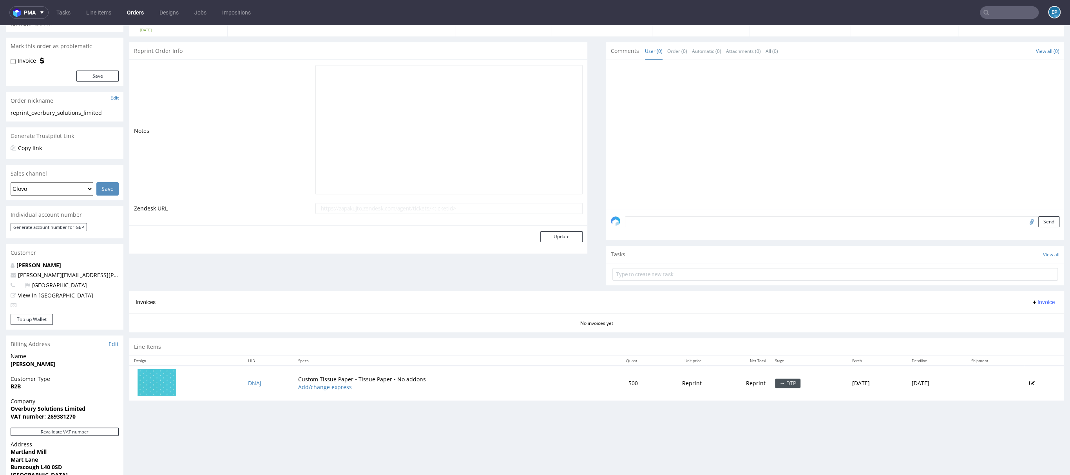
scroll to position [141, 0]
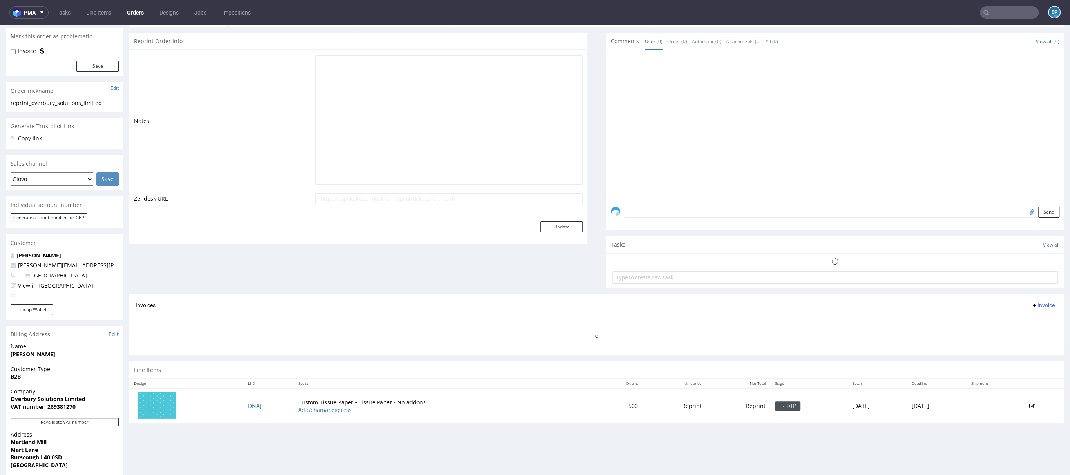
scroll to position [169, 0]
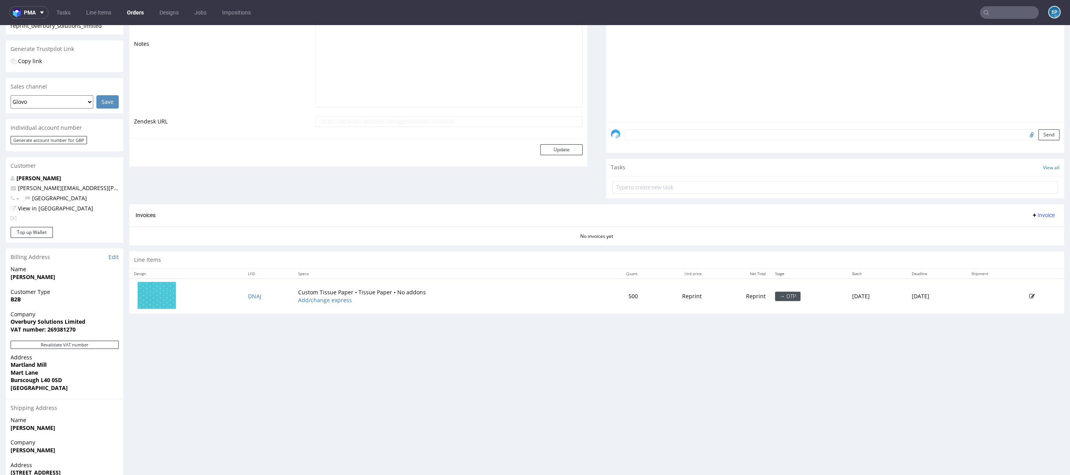
click at [1029, 297] on icon at bounding box center [1031, 296] width 5 height 5
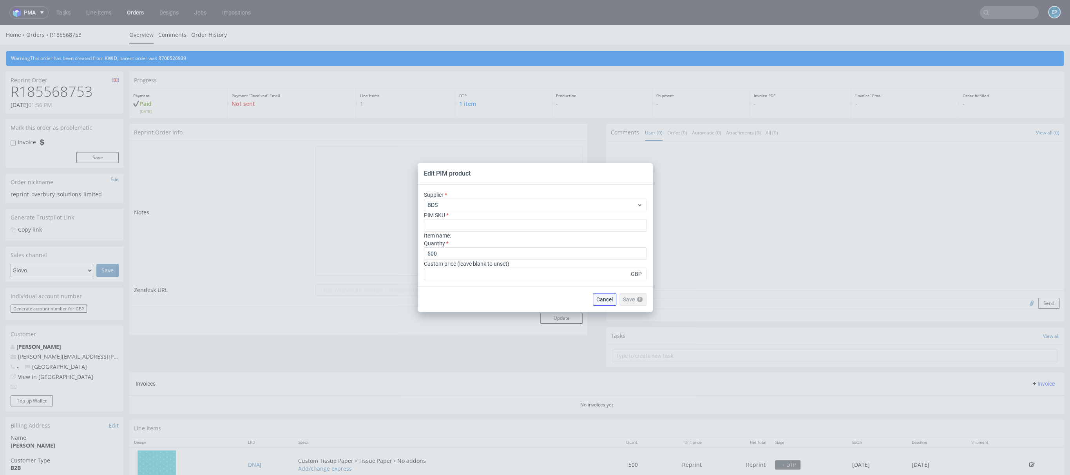
click at [609, 301] on span "Cancel" at bounding box center [605, 299] width 16 height 5
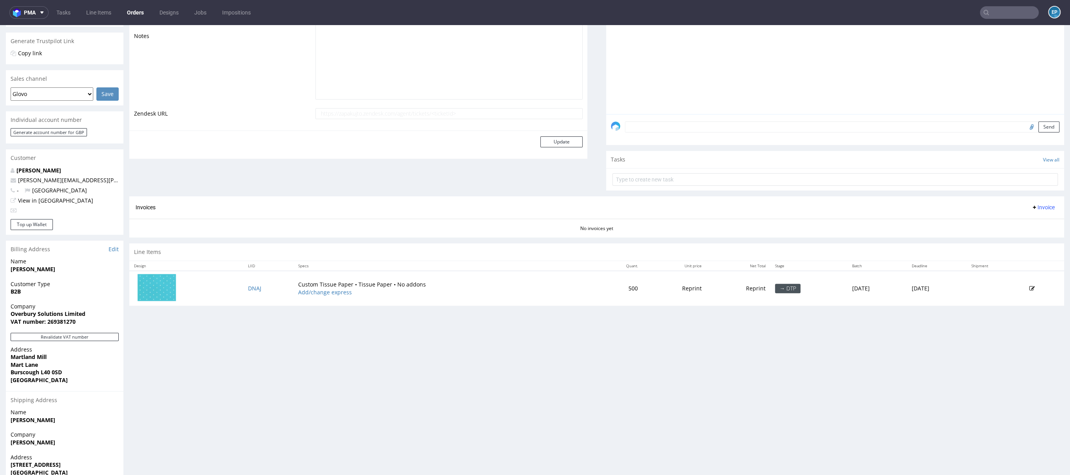
scroll to position [224, 0]
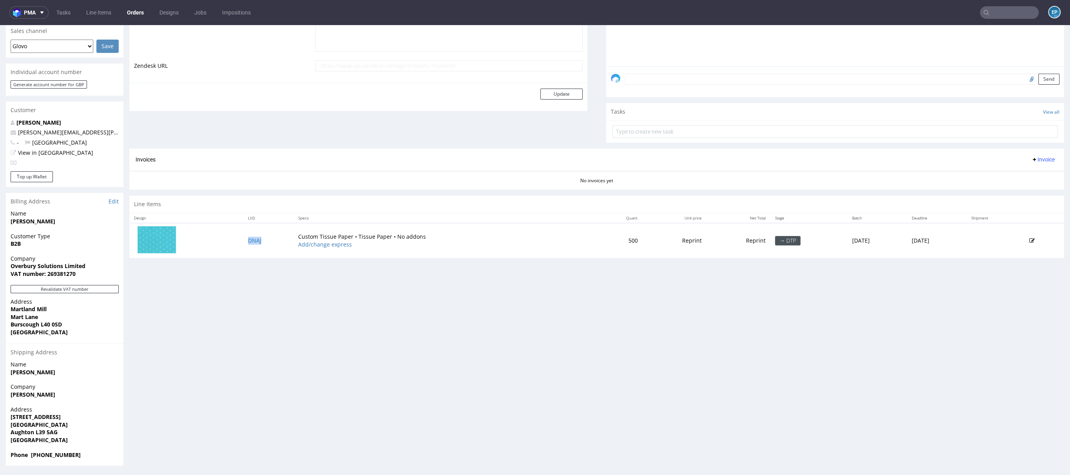
click at [249, 236] on td "DNAJ" at bounding box center [268, 240] width 50 height 35
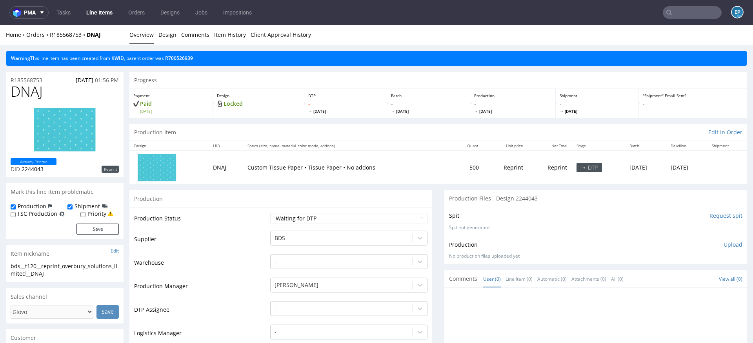
click at [106, 36] on div "Home Orders R185568753 DNAJ" at bounding box center [65, 35] width 118 height 8
drag, startPoint x: 106, startPoint y: 36, endPoint x: 54, endPoint y: 37, distance: 52.1
click at [54, 37] on div "Home Orders R185568753 DNAJ" at bounding box center [65, 35] width 118 height 8
click at [78, 45] on div "Warning This line item has been created from KWID , parent order was R700526939" at bounding box center [376, 55] width 753 height 21
drag, startPoint x: 110, startPoint y: 34, endPoint x: 50, endPoint y: 34, distance: 60.0
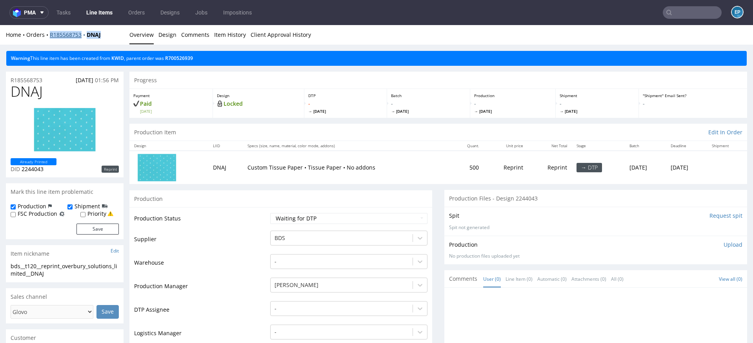
click at [50, 35] on div "Home Orders R185568753 DNAJ" at bounding box center [65, 35] width 118 height 8
copy div "R185568753 DNAJ"
click at [112, 14] on link "Line Items" at bounding box center [100, 12] width 36 height 13
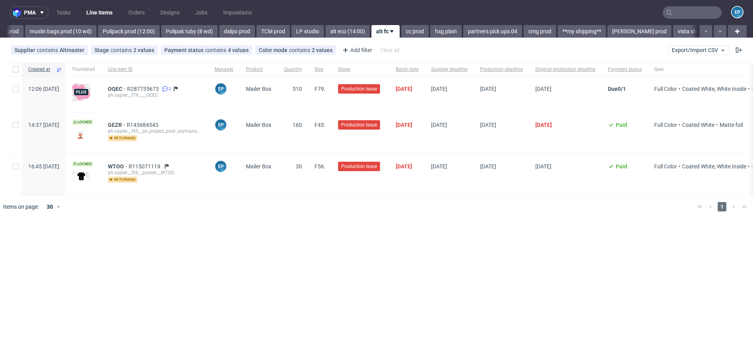
scroll to position [0, 1192]
click at [325, 33] on link "alt eco (14:00)" at bounding box center [347, 31] width 44 height 13
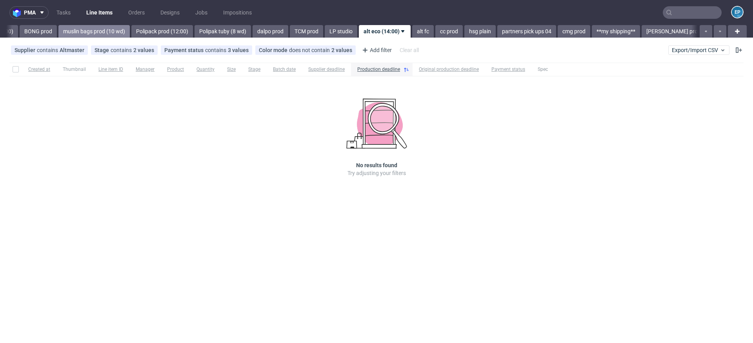
click at [73, 37] on link "muslin bags prod (10 wd)" at bounding box center [93, 31] width 71 height 13
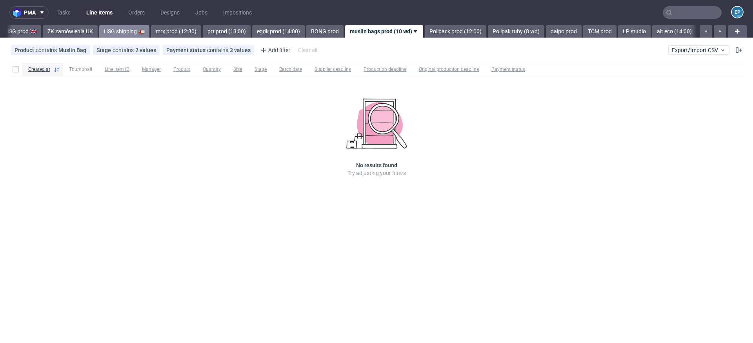
click at [99, 33] on link "HSG shipping 🚛" at bounding box center [124, 31] width 50 height 13
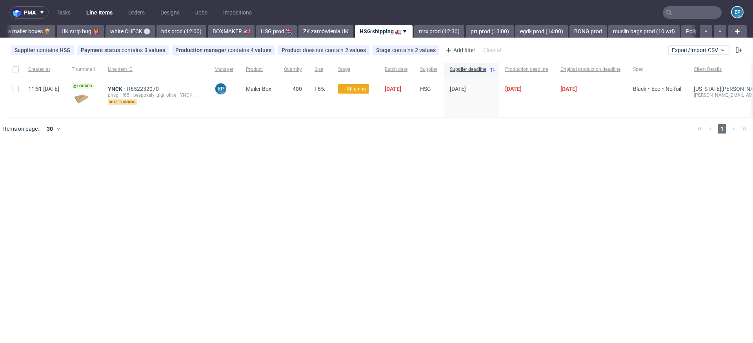
scroll to position [0, 616]
click at [515, 30] on link "egdk prod (14:00)" at bounding box center [541, 31] width 53 height 13
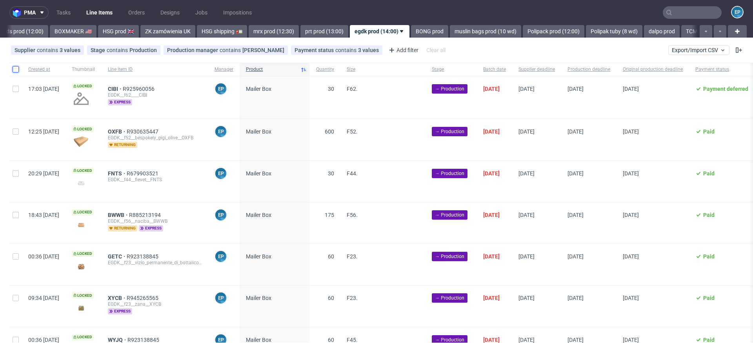
click at [16, 71] on input "checkbox" at bounding box center [16, 69] width 6 height 6
checkbox input "true"
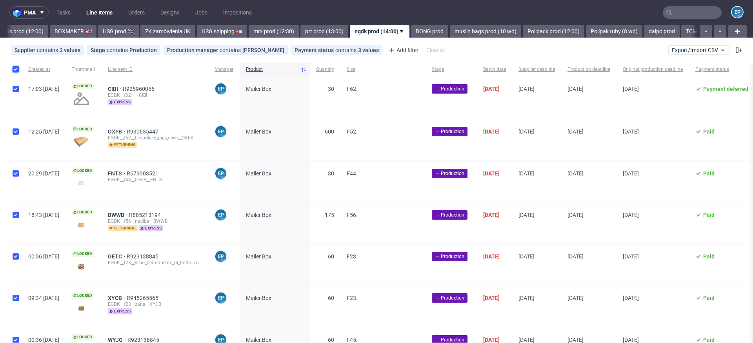
checkbox input "true"
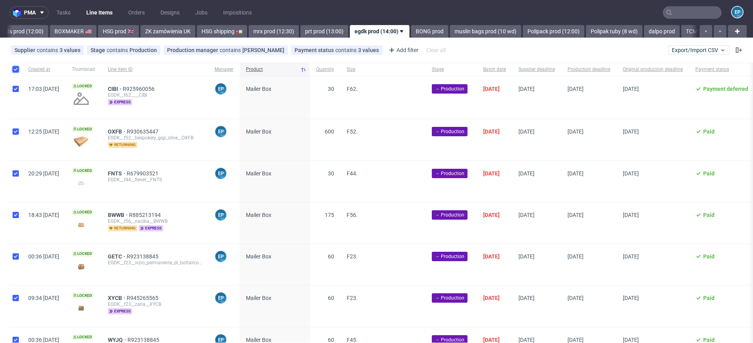
checkbox input "true"
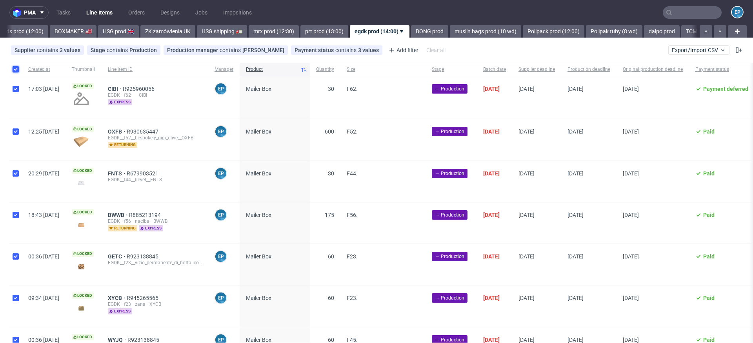
checkbox input "true"
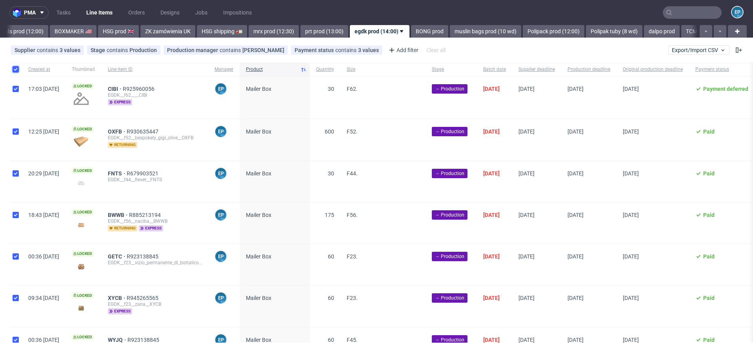
checkbox input "true"
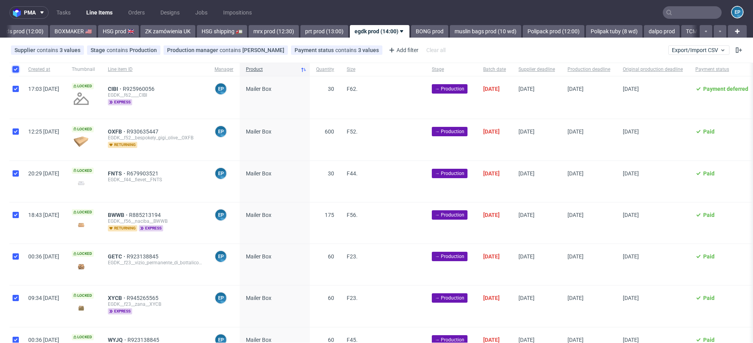
checkbox input "true"
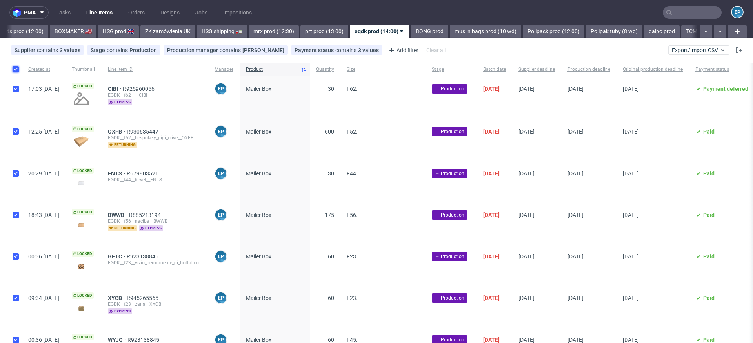
checkbox input "true"
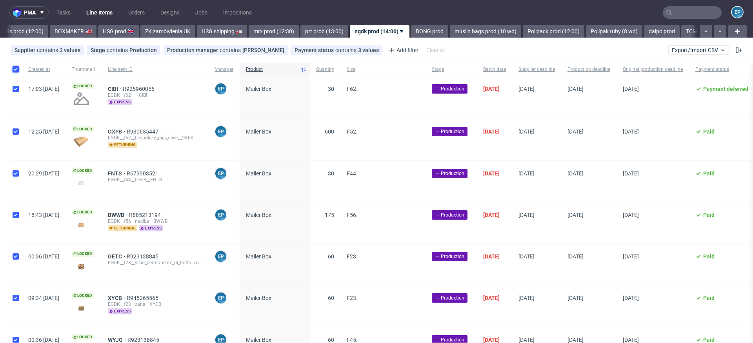
checkbox input "true"
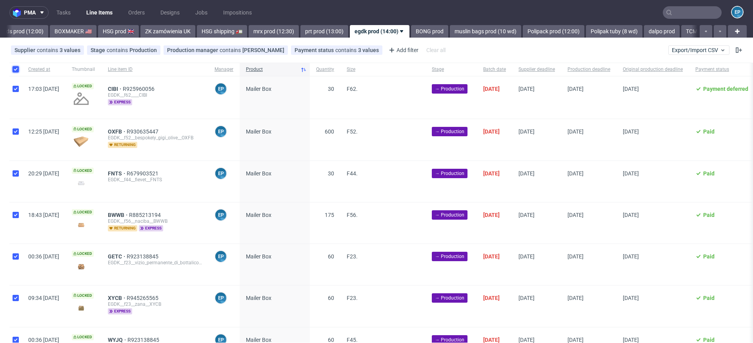
checkbox input "true"
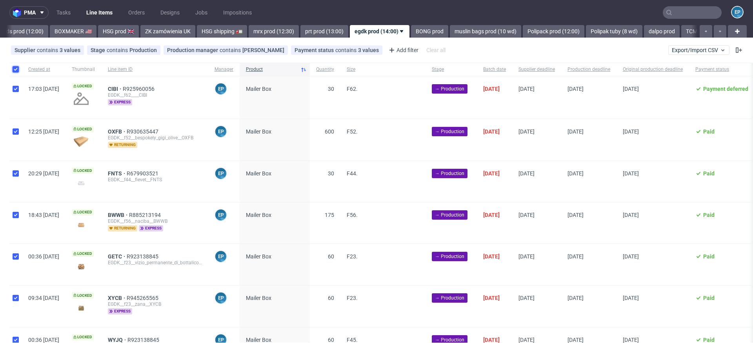
checkbox input "true"
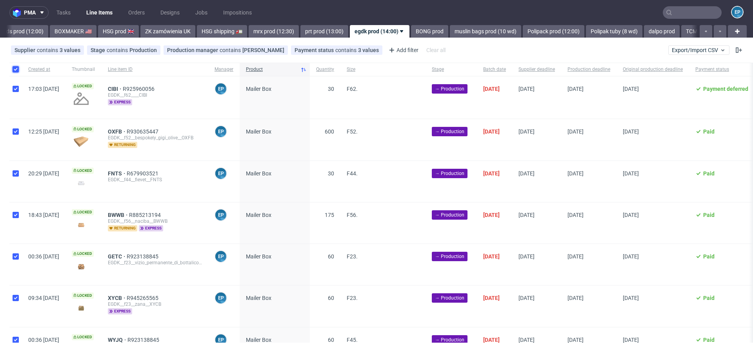
checkbox input "true"
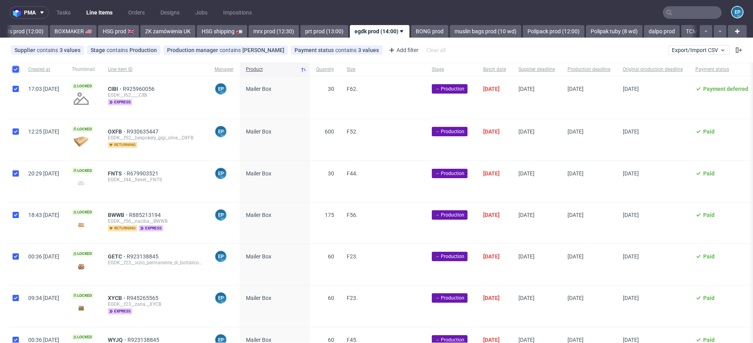
checkbox input "true"
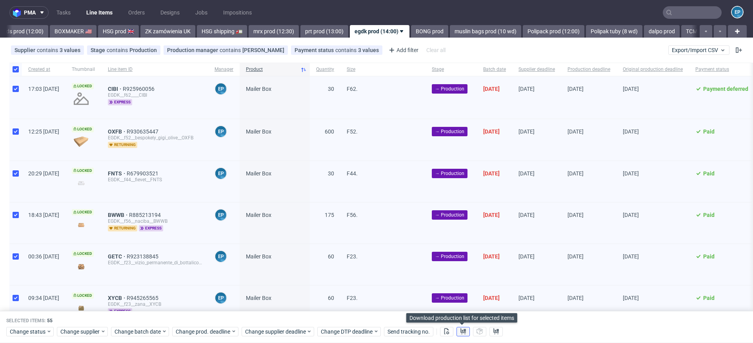
click at [460, 330] on icon at bounding box center [463, 331] width 6 height 6
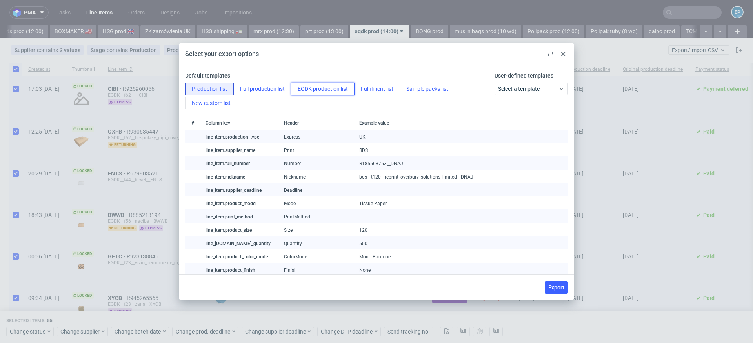
click at [316, 94] on button "EGDK production list" at bounding box center [322, 89] width 63 height 13
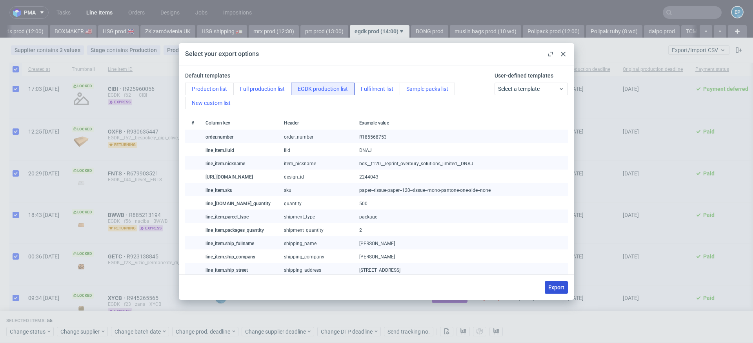
click at [552, 285] on span "Export" at bounding box center [556, 287] width 16 height 5
checkbox input "false"
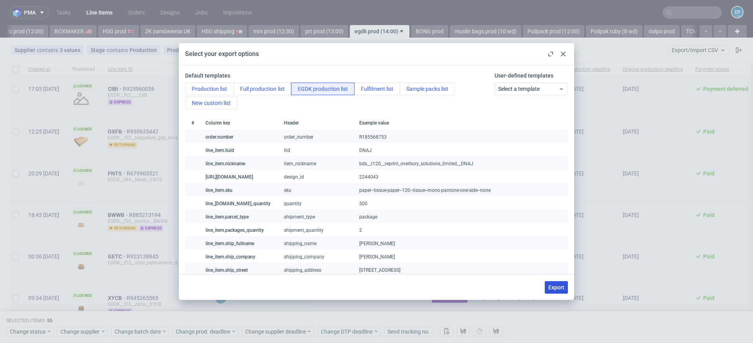
checkbox input "false"
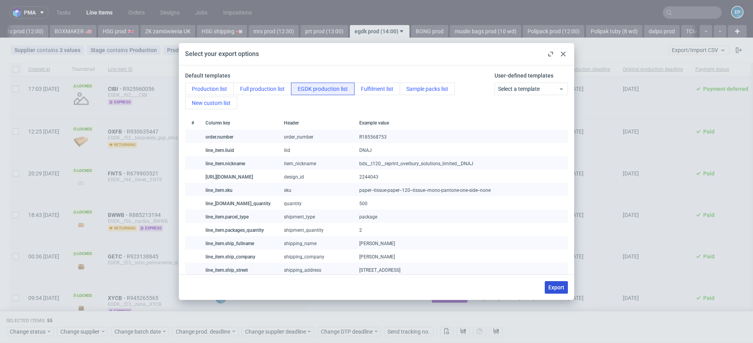
checkbox input "false"
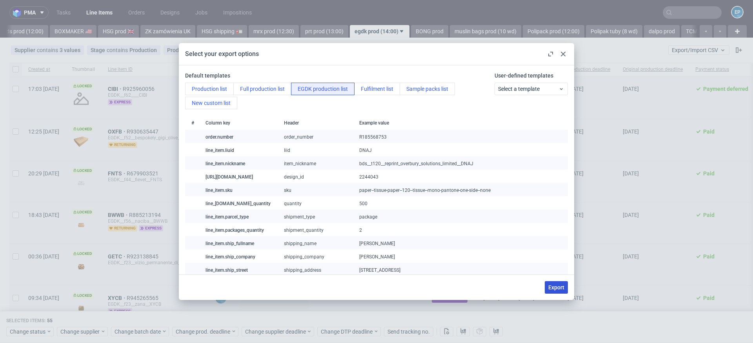
checkbox input "false"
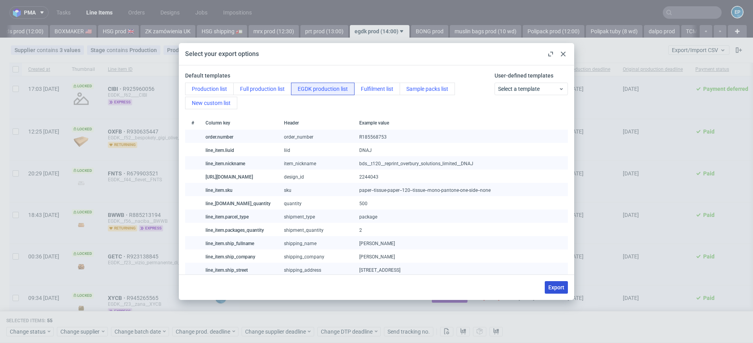
checkbox input "false"
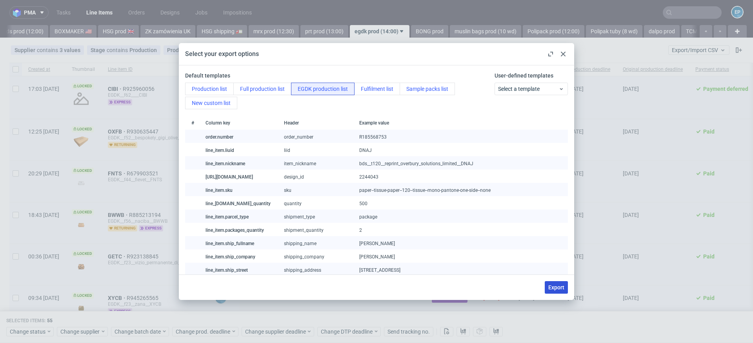
checkbox input "false"
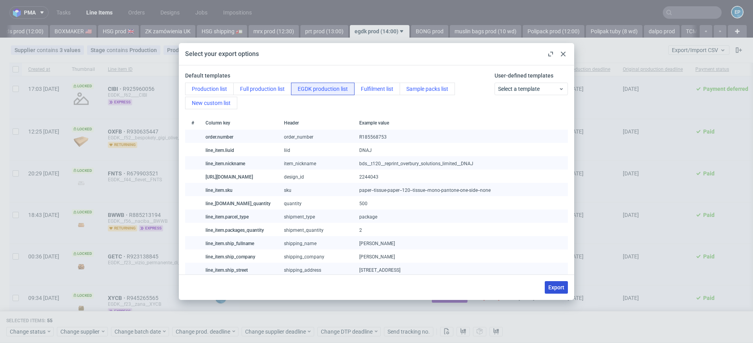
checkbox input "false"
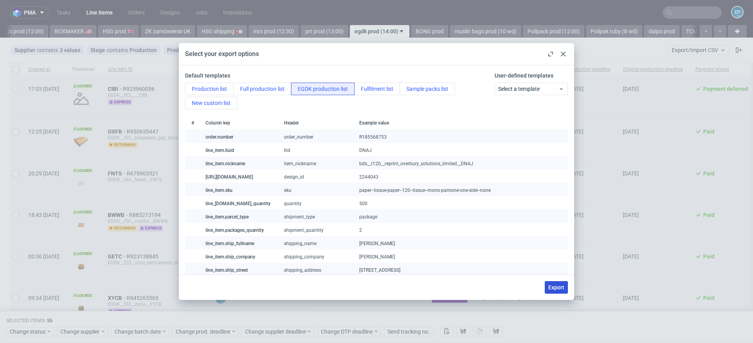
checkbox input "false"
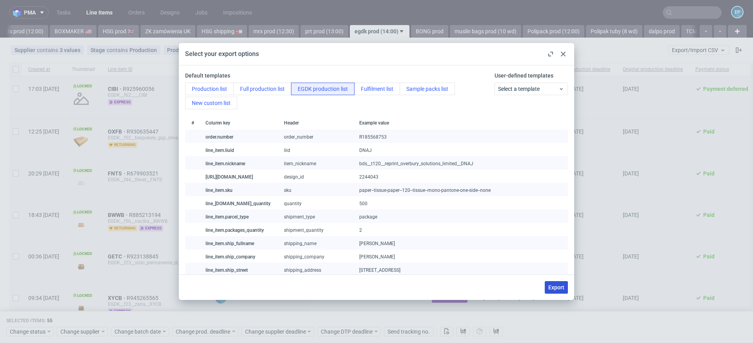
checkbox input "false"
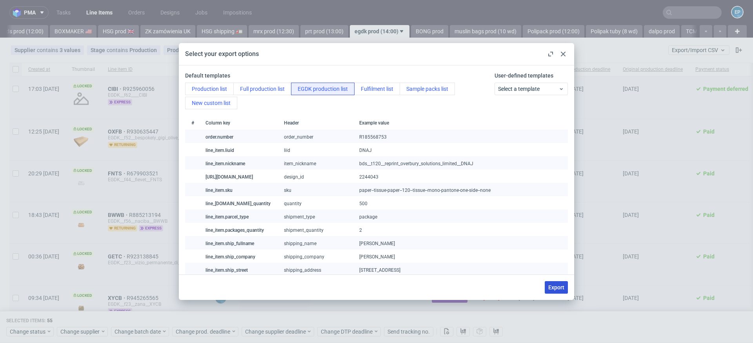
checkbox input "false"
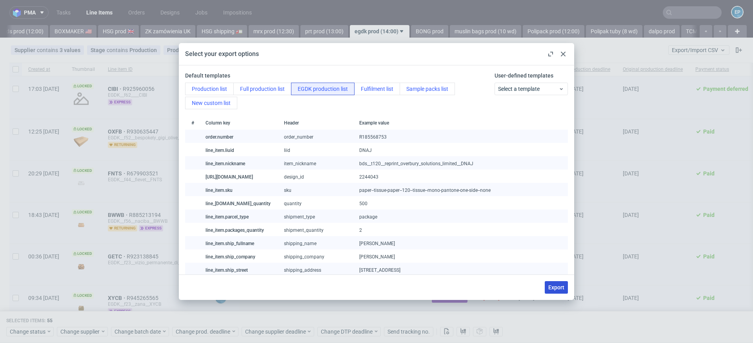
checkbox input "false"
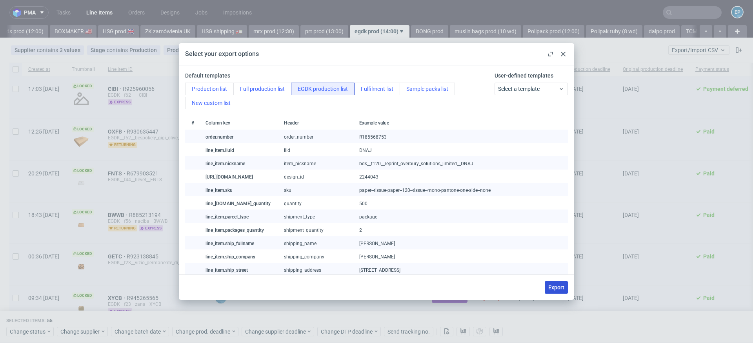
checkbox input "false"
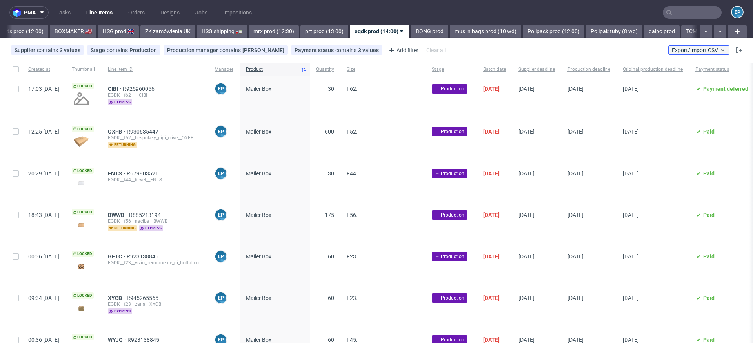
click at [702, 49] on span "Export/Import CSV" at bounding box center [698, 50] width 54 height 6
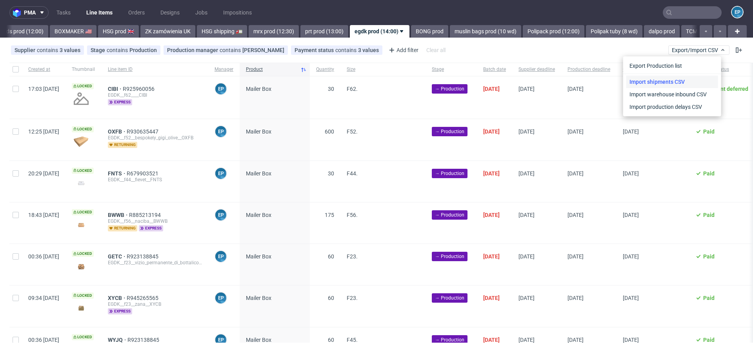
click at [676, 79] on link "Import shipments CSV" at bounding box center [672, 82] width 92 height 13
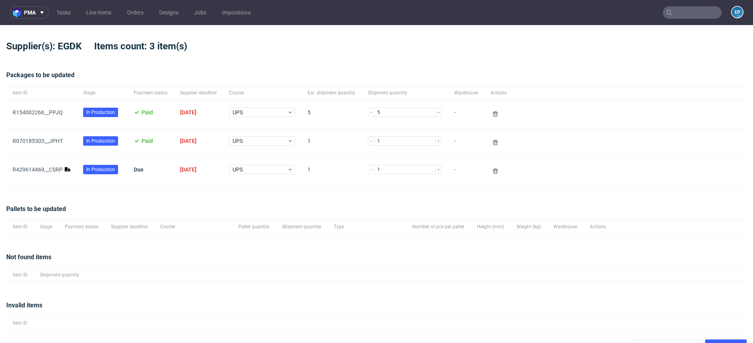
click at [42, 165] on div "R429614469__CSRP" at bounding box center [41, 171] width 71 height 28
click at [44, 169] on link "R429614469__CSRP" at bounding box center [38, 170] width 50 height 6
click at [85, 200] on div "Pallets to be updated Item ID Stage Payment status Supplier deadline Courier Pa…" at bounding box center [376, 219] width 740 height 48
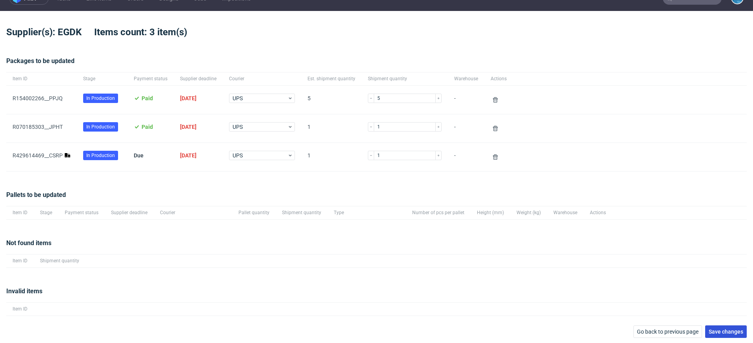
click at [719, 335] on button "Save changes" at bounding box center [726, 332] width 42 height 13
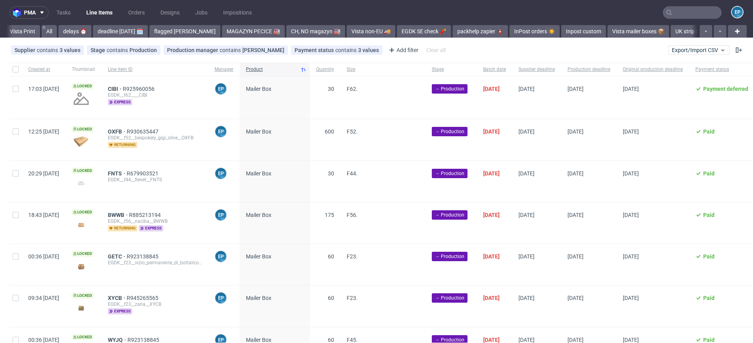
scroll to position [0, 774]
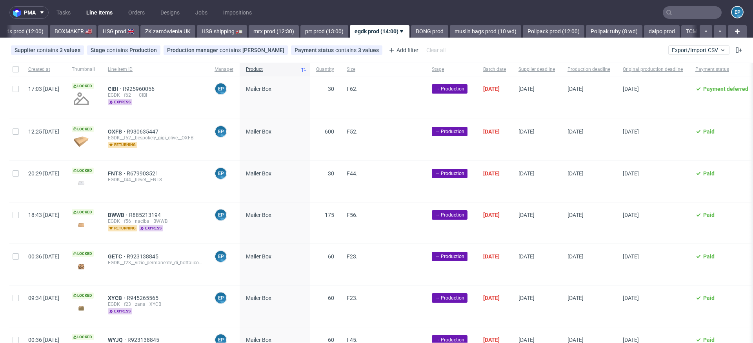
click at [12, 71] on div at bounding box center [15, 69] width 13 height 13
checkbox input "true"
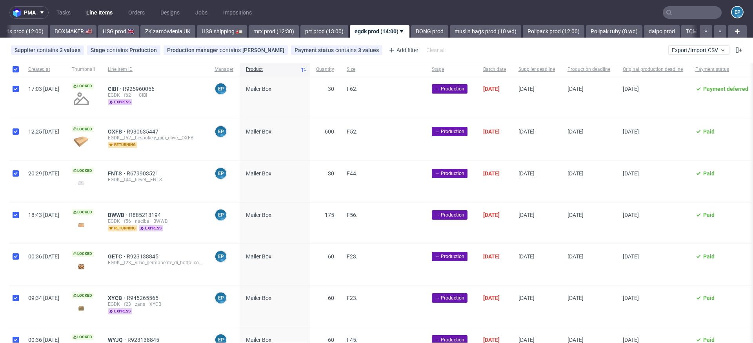
checkbox input "true"
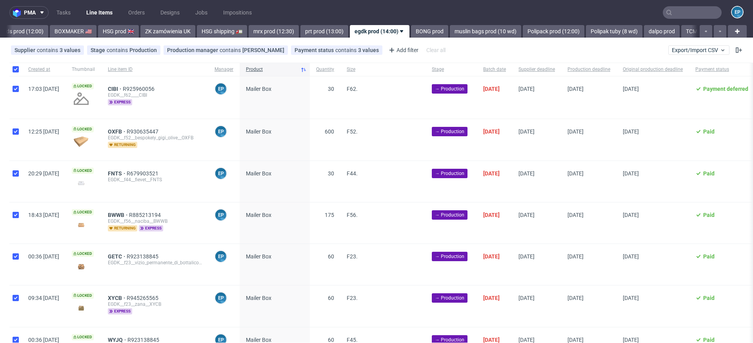
checkbox input "true"
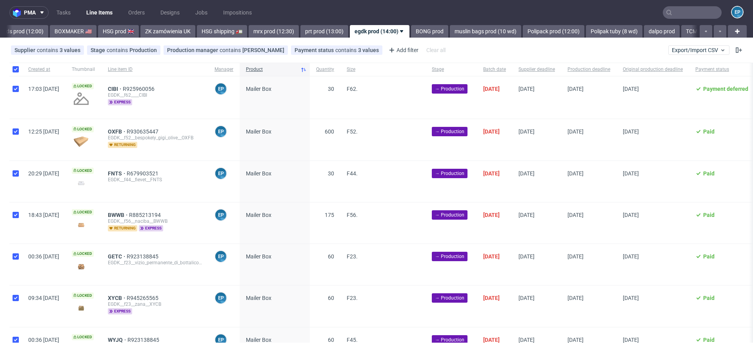
checkbox input "true"
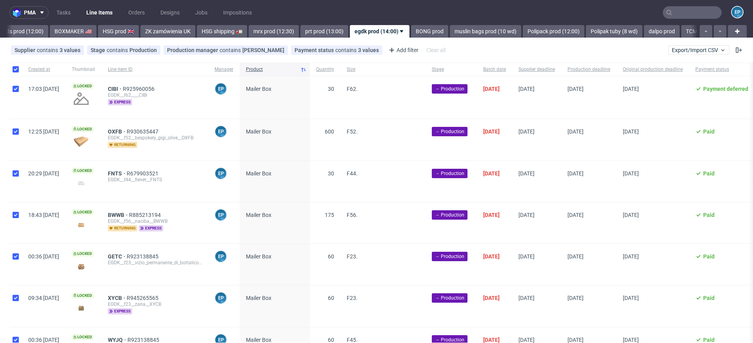
checkbox input "true"
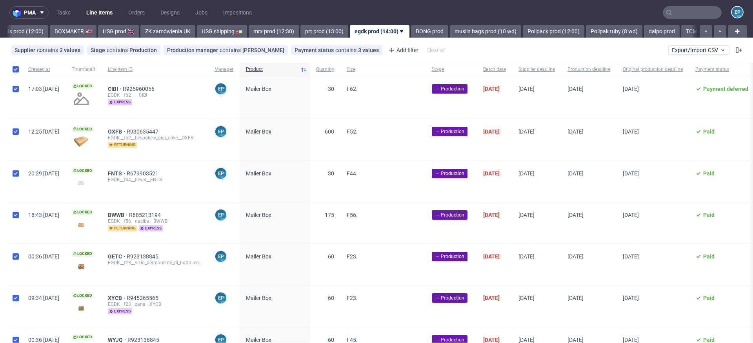
checkbox input "true"
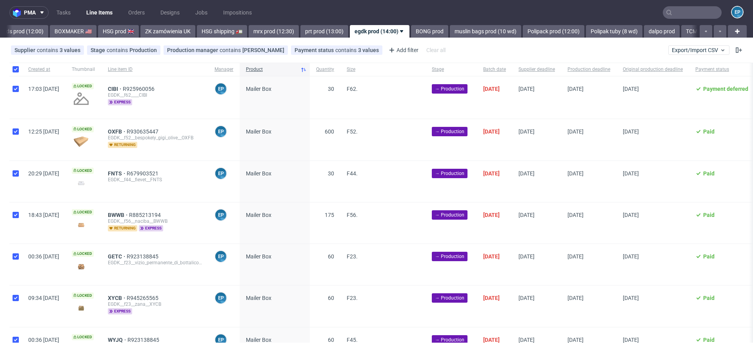
checkbox input "true"
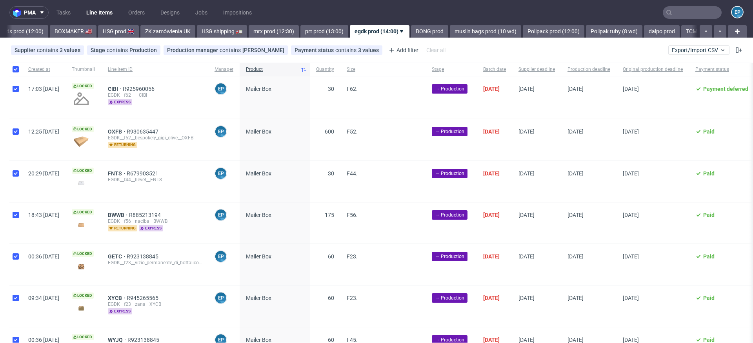
checkbox input "true"
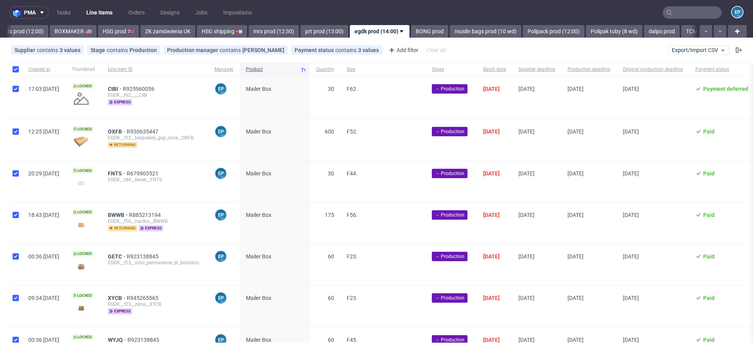
checkbox input "true"
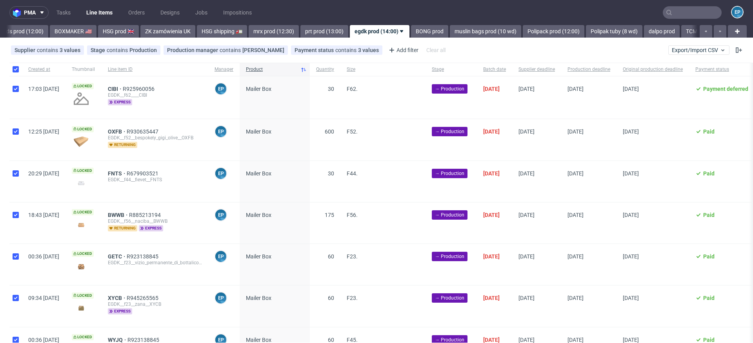
checkbox input "true"
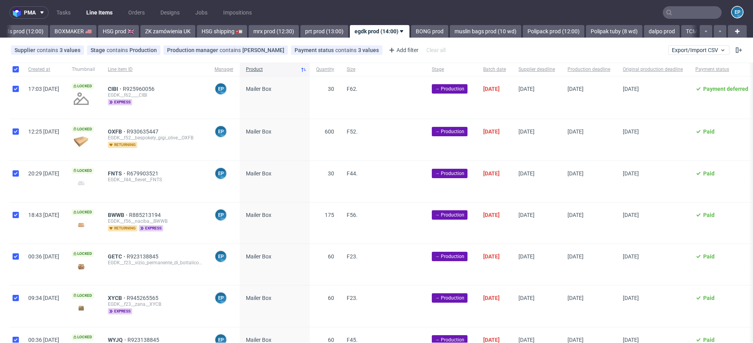
checkbox input "true"
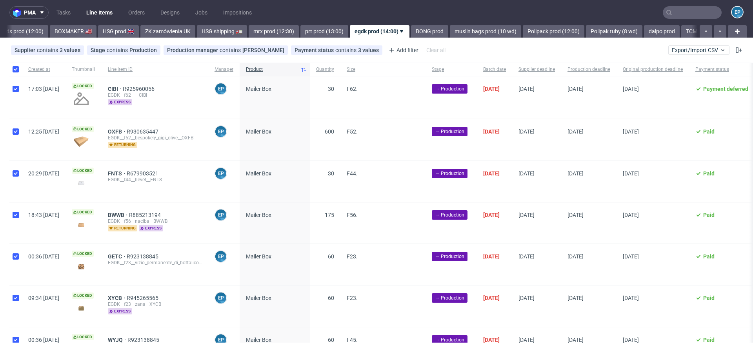
checkbox input "true"
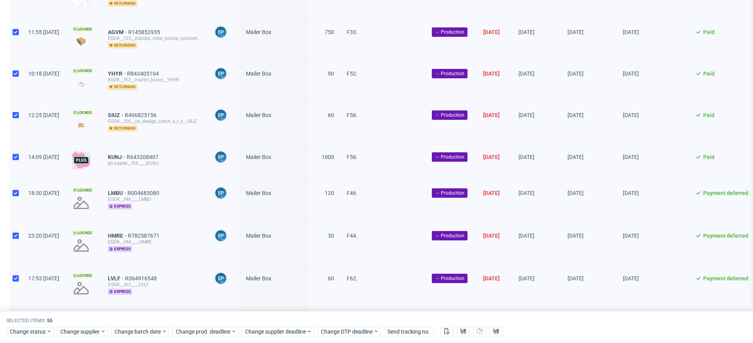
scroll to position [1841, 0]
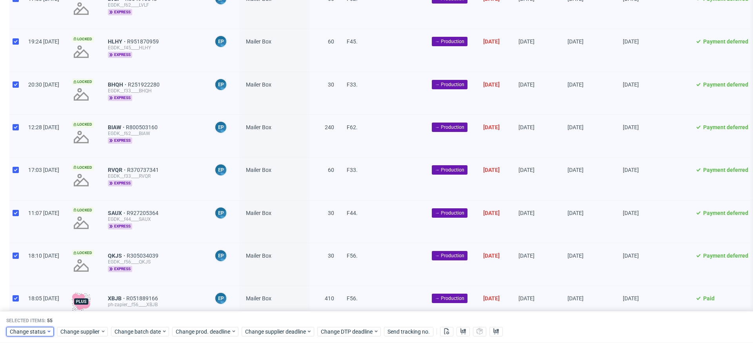
click at [34, 328] on div "Change status" at bounding box center [29, 331] width 47 height 9
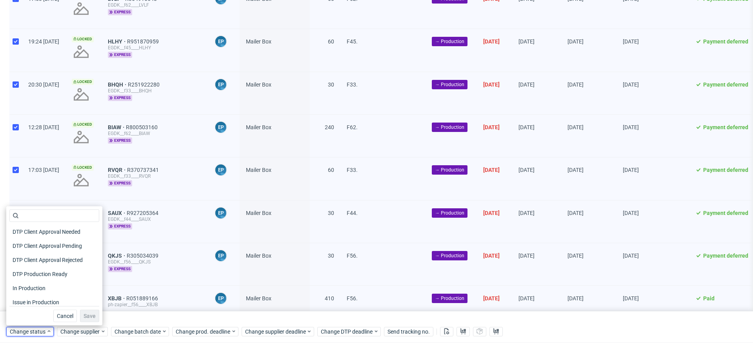
scroll to position [60, 0]
click at [36, 287] on span "In Production" at bounding box center [29, 285] width 40 height 11
click at [85, 321] on button "Save" at bounding box center [89, 316] width 19 height 13
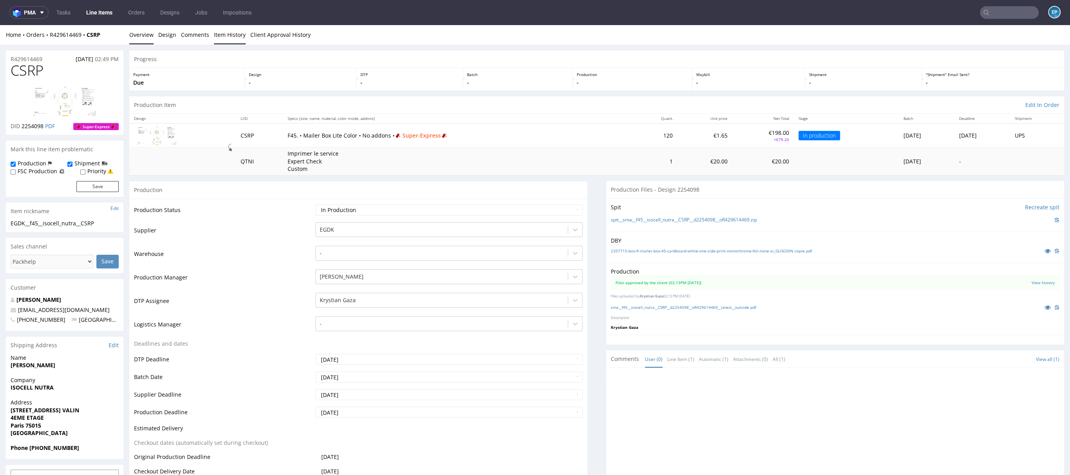
click at [228, 42] on link "Item History" at bounding box center [230, 34] width 32 height 19
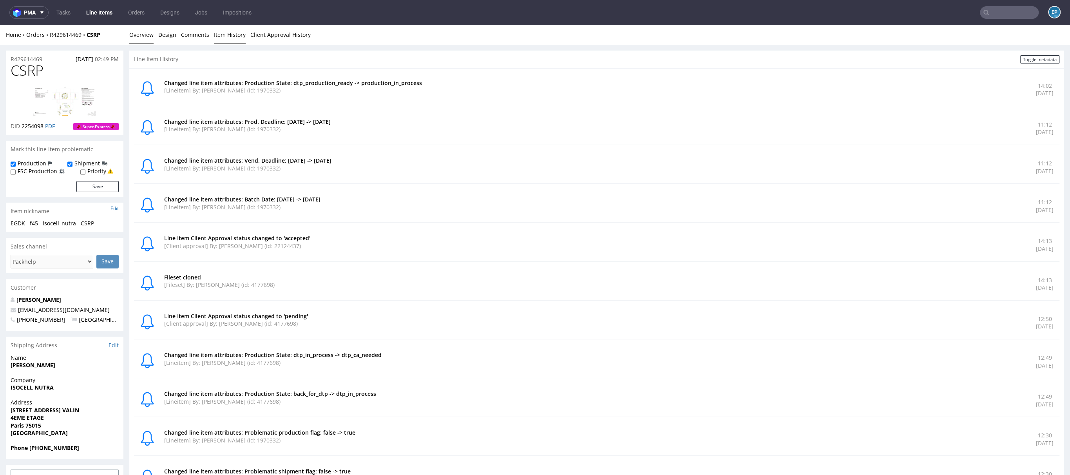
click at [139, 28] on link "Overview" at bounding box center [141, 34] width 24 height 19
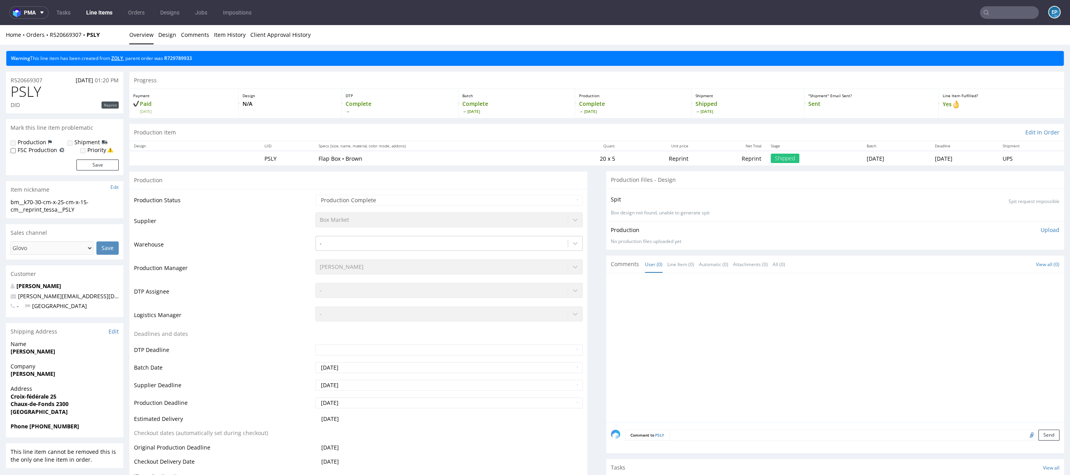
click at [123, 59] on link "ZOLY" at bounding box center [117, 58] width 12 height 7
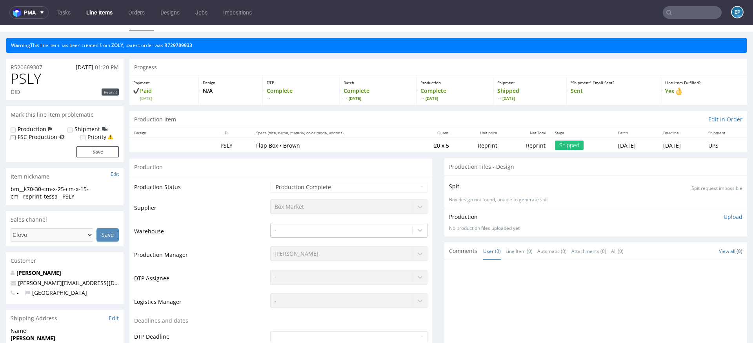
scroll to position [15, 0]
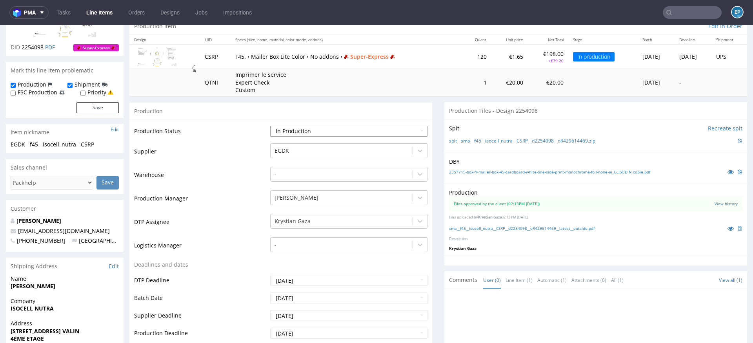
scroll to position [80, 0]
click at [393, 28] on div "Production Item Edit In Order" at bounding box center [437, 24] width 617 height 17
click at [669, 10] on input "text" at bounding box center [691, 12] width 59 height 13
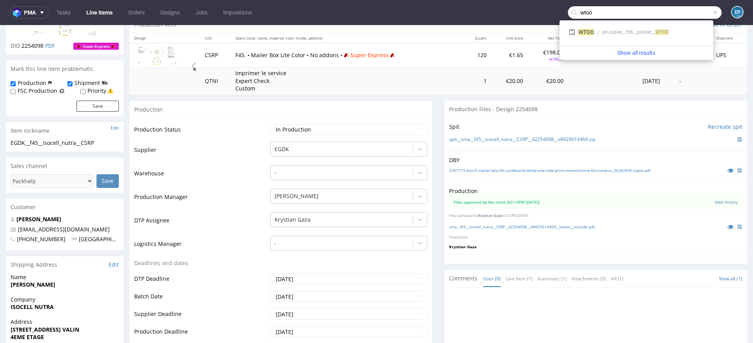
type input "wtoo"
click at [594, 34] on div "ph-zapier__f56__polster__ WTOO" at bounding box center [649, 32] width 110 height 7
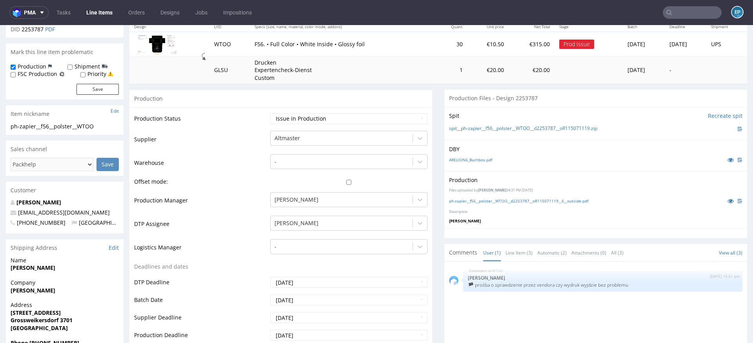
scroll to position [99, 0]
click at [682, 14] on input "text" at bounding box center [691, 12] width 59 height 13
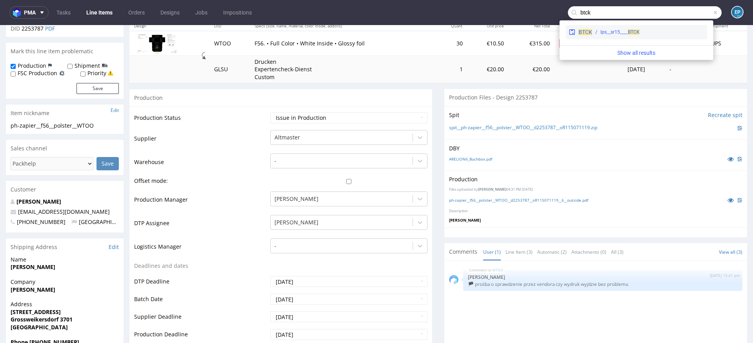
type input "btck"
click at [604, 34] on div "lps__sr15____ BTCK" at bounding box center [619, 32] width 39 height 7
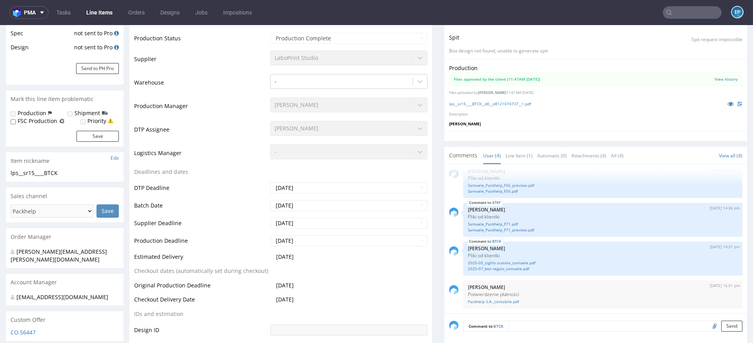
scroll to position [173, 0]
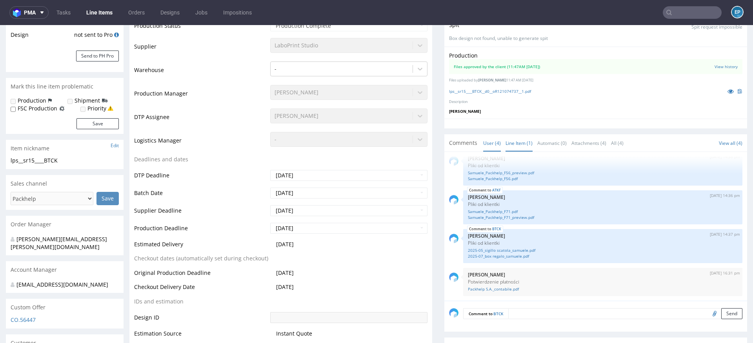
click at [509, 147] on link "Line Item (1)" at bounding box center [518, 143] width 27 height 17
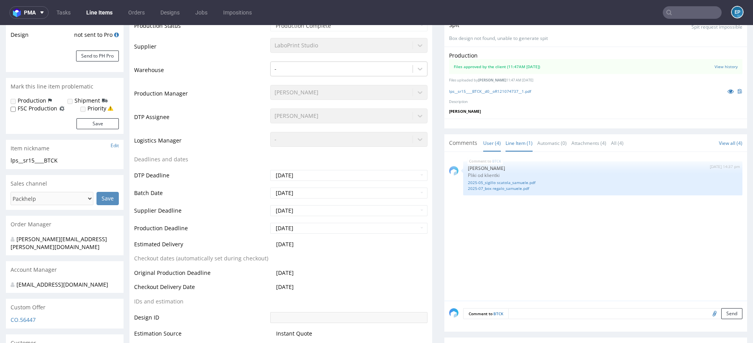
click at [483, 146] on link "User (4)" at bounding box center [492, 143] width 18 height 17
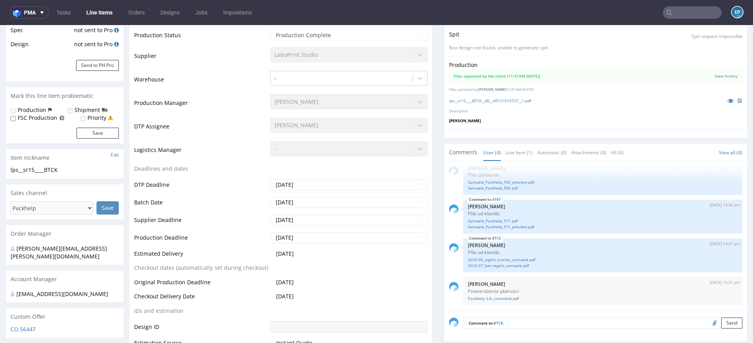
scroll to position [187, 0]
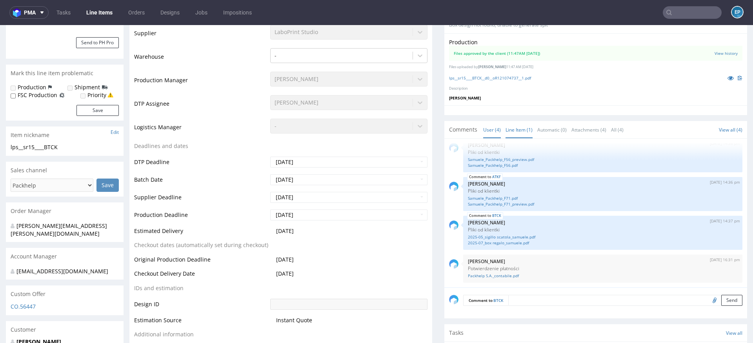
click at [512, 130] on link "Line Item (1)" at bounding box center [518, 130] width 27 height 17
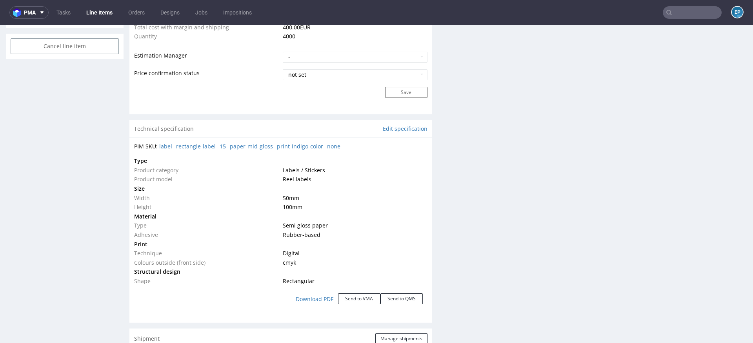
scroll to position [666, 0]
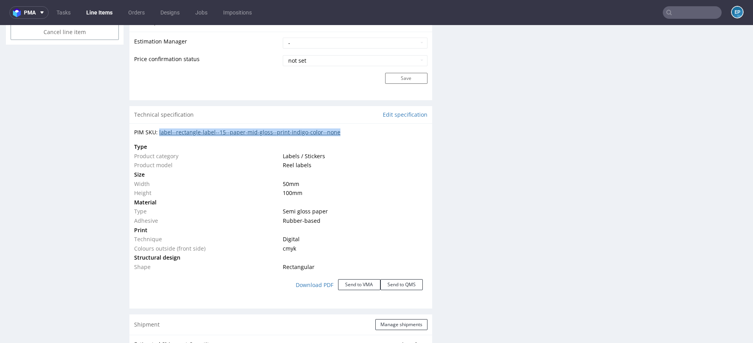
drag, startPoint x: 355, startPoint y: 135, endPoint x: 159, endPoint y: 134, distance: 196.0
click at [159, 134] on div "PIM SKU: label--rectangle-label--15--paper-mid-gloss--print-indigo-color--none" at bounding box center [280, 133] width 293 height 8
copy link "label--rectangle-label--15--paper-mid-gloss--print-indigo-color--none"
click at [691, 9] on input "text" at bounding box center [691, 12] width 59 height 13
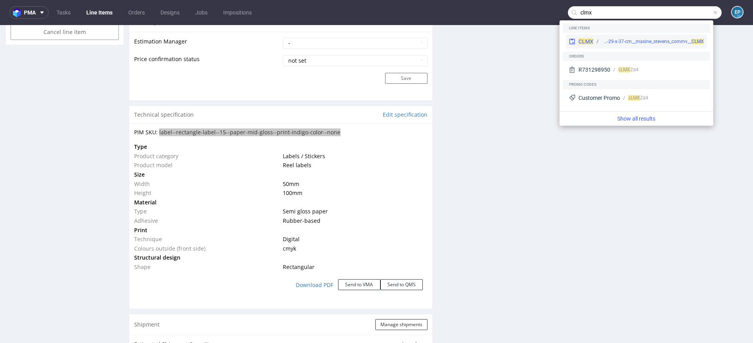
type input "clmx"
click at [620, 39] on div "bng__pe68-29-x-37-cm__maxine_stevens_commv__ CLMX" at bounding box center [652, 41] width 102 height 7
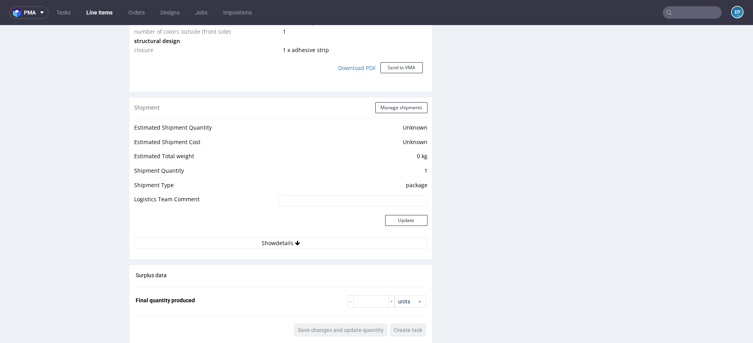
scroll to position [697, 0]
click at [384, 111] on button "Manage shipments" at bounding box center [401, 106] width 52 height 11
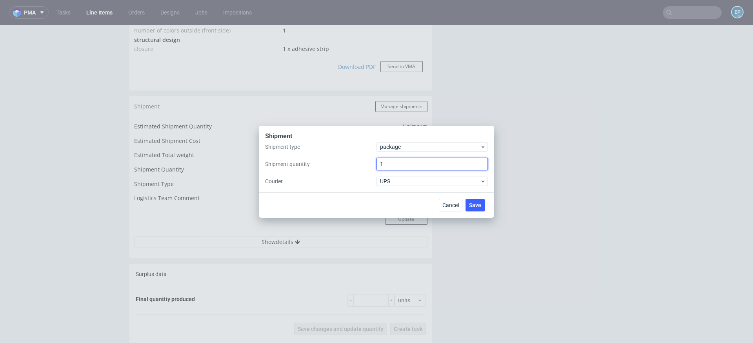
click at [387, 165] on input "1" at bounding box center [431, 164] width 111 height 13
type input "2"
click at [481, 206] on button "Save" at bounding box center [474, 205] width 19 height 13
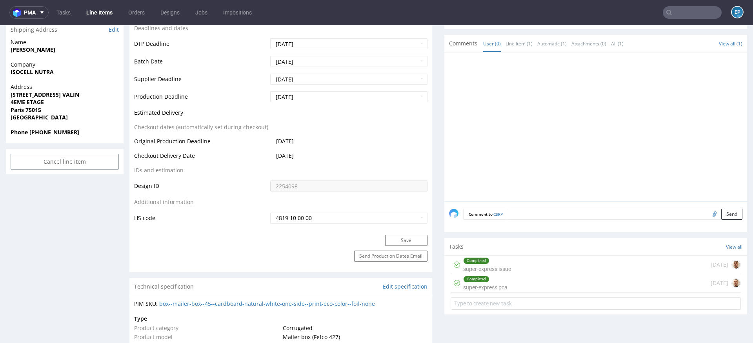
scroll to position [312, 0]
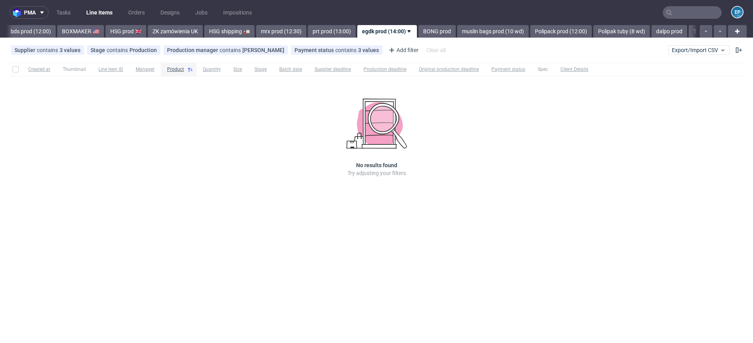
scroll to position [0, 770]
click at [415, 34] on link "BONG prod" at bounding box center [433, 31] width 37 height 13
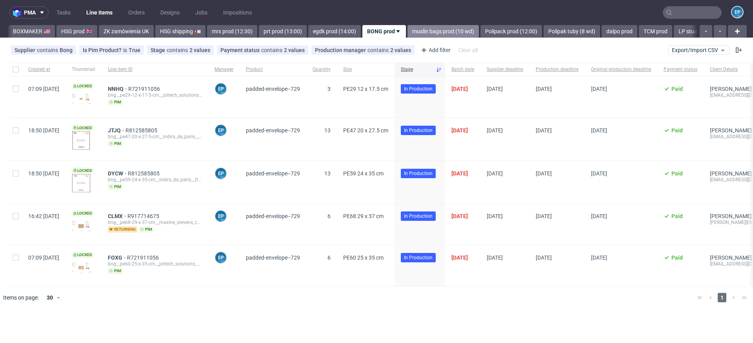
click at [407, 34] on link "muslin bags prod (10 wd)" at bounding box center [442, 31] width 71 height 13
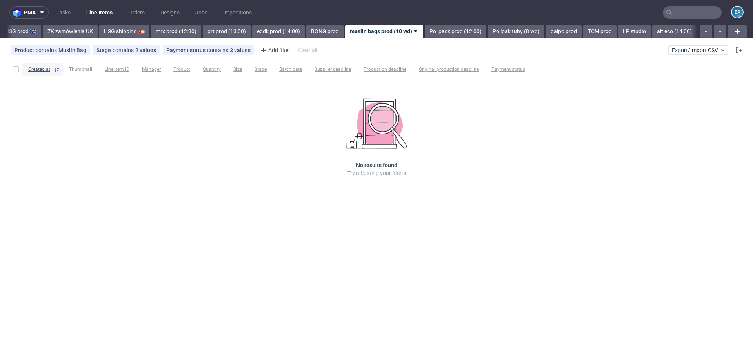
click at [425, 34] on link "Polipack prod (12:00)" at bounding box center [456, 31] width 62 height 13
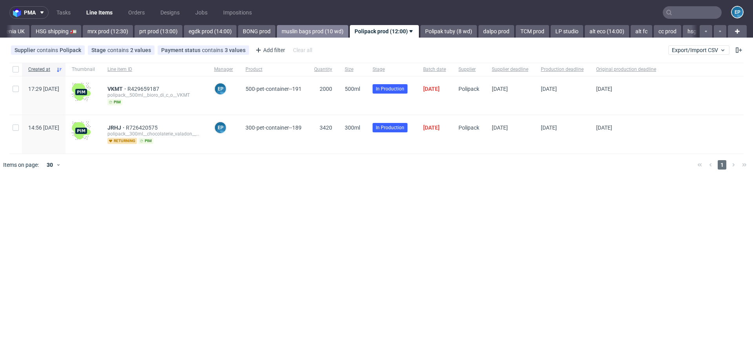
click at [420, 34] on link "Polipak tuby (8 wd)" at bounding box center [448, 31] width 56 height 13
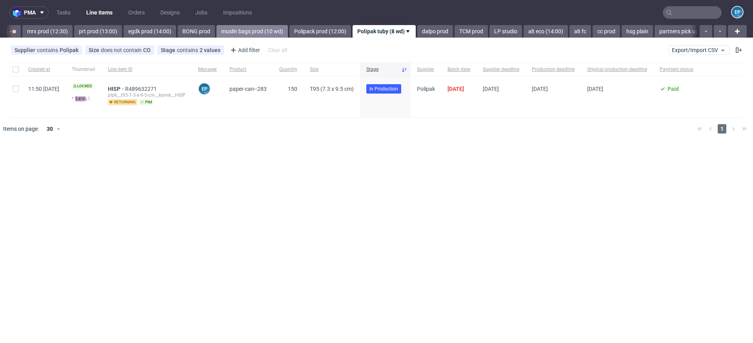
click at [417, 34] on link "dalpo prod" at bounding box center [435, 31] width 36 height 13
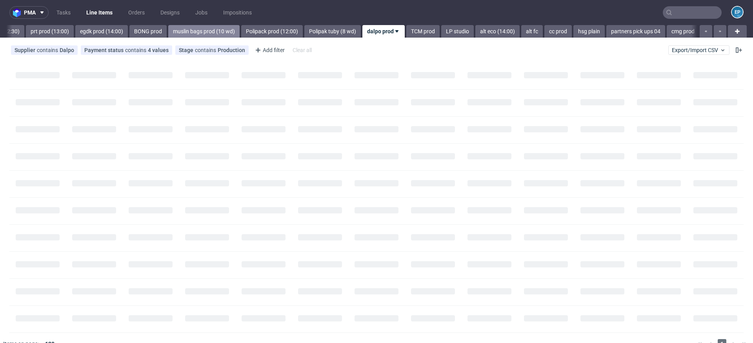
scroll to position [0, 1047]
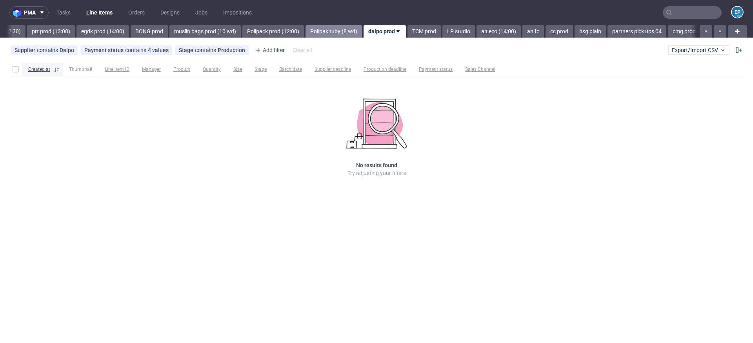
click at [305, 29] on link "Polipak tuby (8 wd)" at bounding box center [333, 31] width 56 height 13
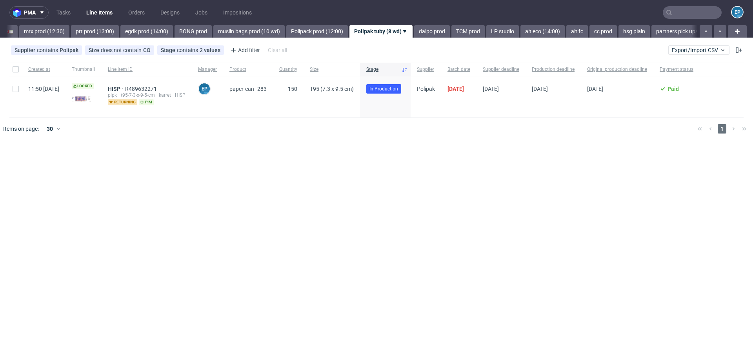
scroll to position [0, 1000]
click at [125, 91] on span "HISP" at bounding box center [116, 89] width 17 height 6
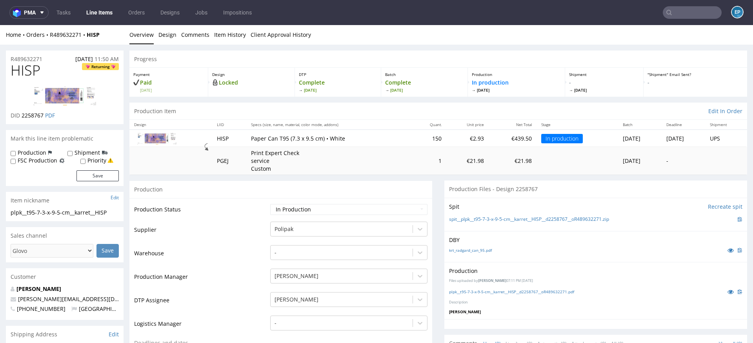
click at [107, 12] on link "Line Items" at bounding box center [100, 12] width 36 height 13
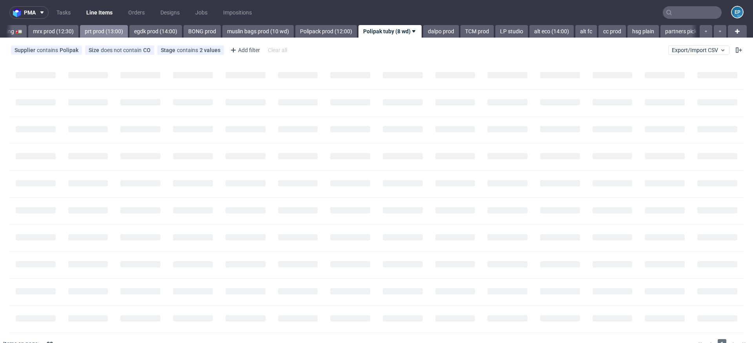
click at [89, 30] on link "prt prod (13:00)" at bounding box center [104, 31] width 48 height 13
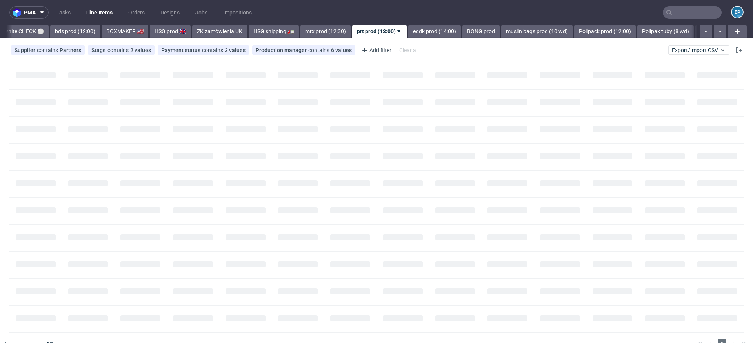
click at [102, 30] on link "BOXMAKER 🇺🇸" at bounding box center [125, 31] width 47 height 13
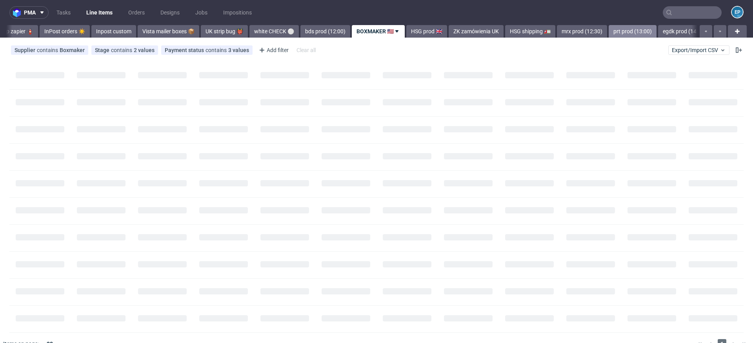
click at [91, 30] on link "Inpost custom" at bounding box center [113, 31] width 45 height 13
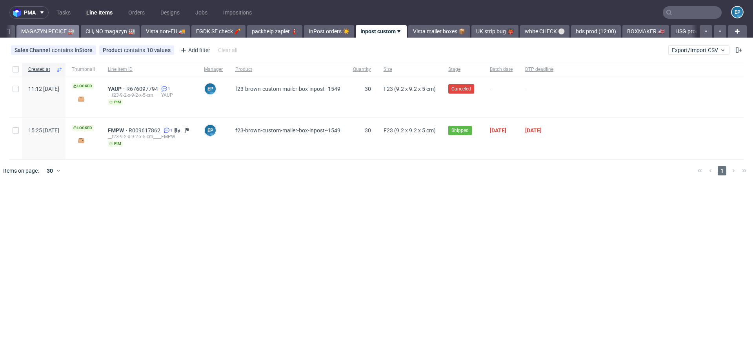
click at [33, 31] on link "MAGAZYN PECICE 🏭" at bounding box center [47, 31] width 63 height 13
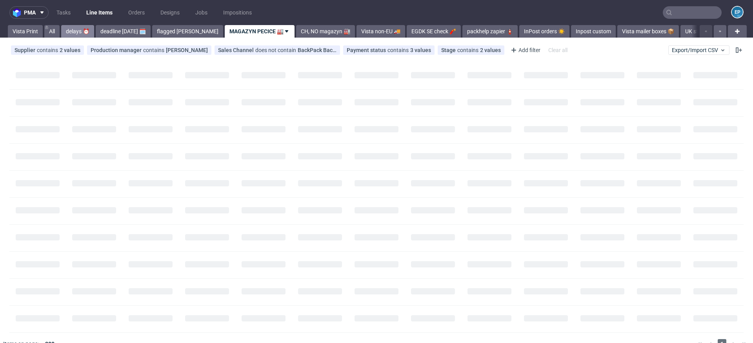
click at [76, 31] on link "delays ⏰" at bounding box center [77, 31] width 33 height 13
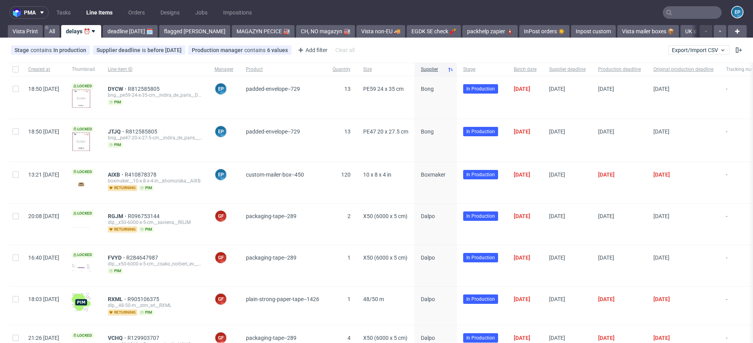
click at [19, 89] on div at bounding box center [15, 97] width 13 height 42
checkbox input "true"
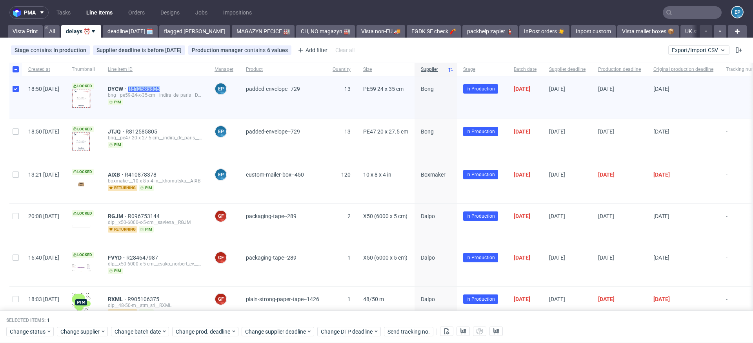
copy span "R812585805"
click at [117, 33] on link "deadline today 🗓️" at bounding box center [130, 31] width 55 height 13
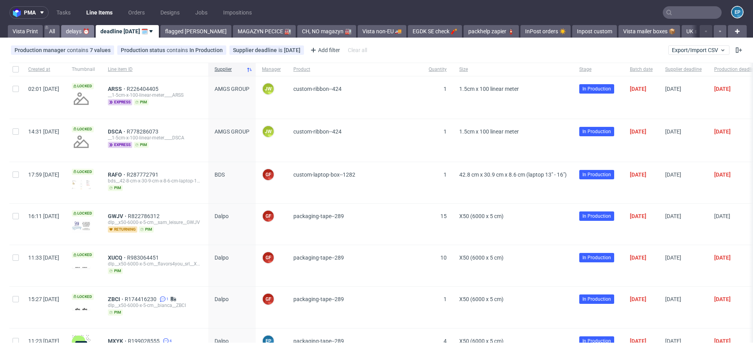
click at [79, 33] on link "delays ⏰" at bounding box center [77, 31] width 33 height 13
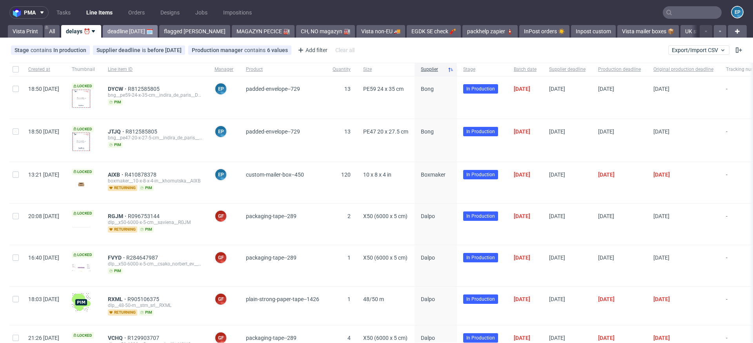
click at [128, 31] on link "deadline [DATE] 🗓️" at bounding box center [130, 31] width 55 height 13
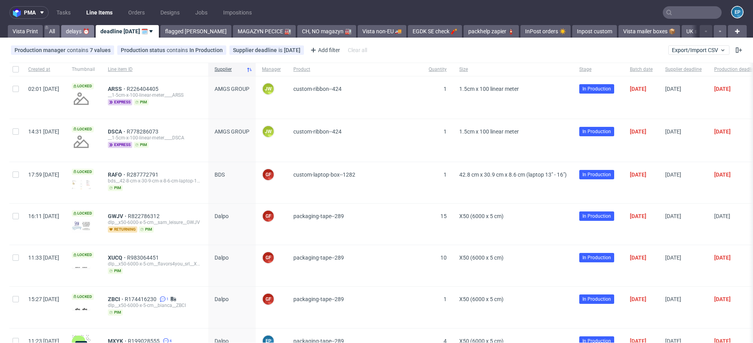
click at [73, 30] on link "delays ⏰" at bounding box center [77, 31] width 33 height 13
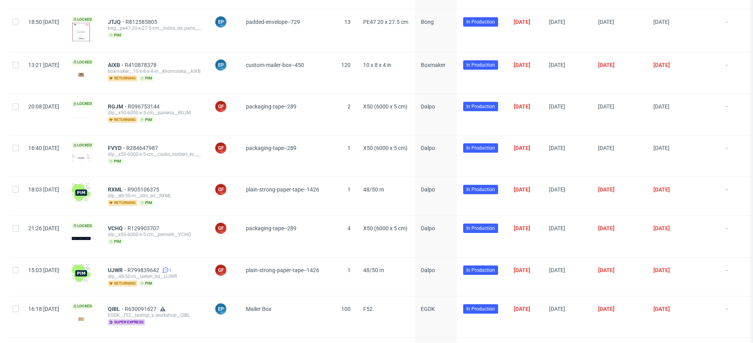
scroll to position [104, 0]
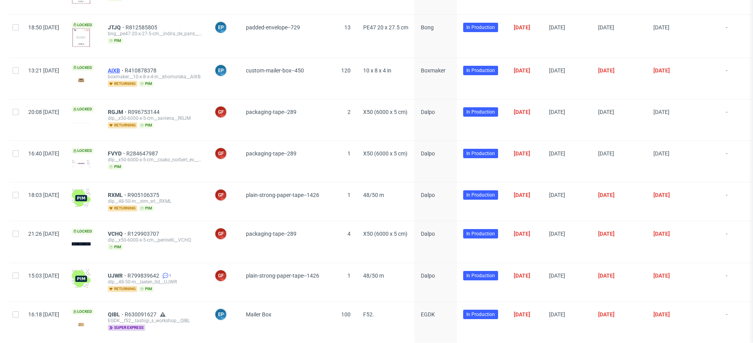
click at [125, 70] on span "AIXB" at bounding box center [116, 70] width 17 height 6
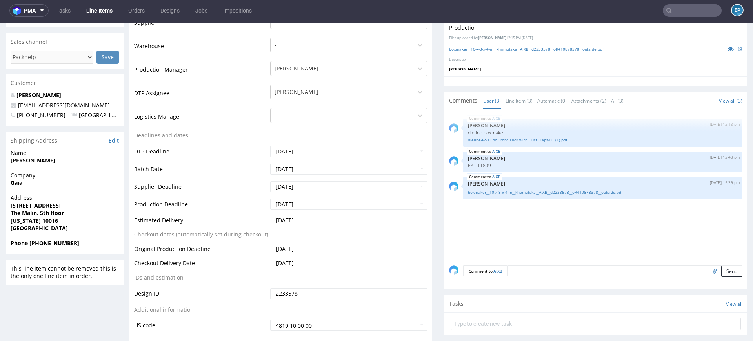
scroll to position [261, 0]
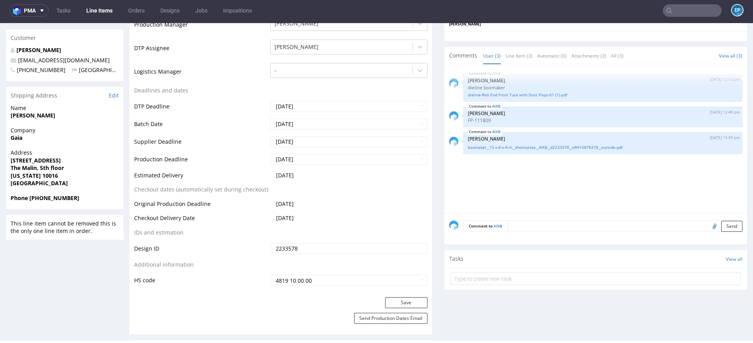
click at [98, 14] on link "Line Items" at bounding box center [100, 10] width 36 height 13
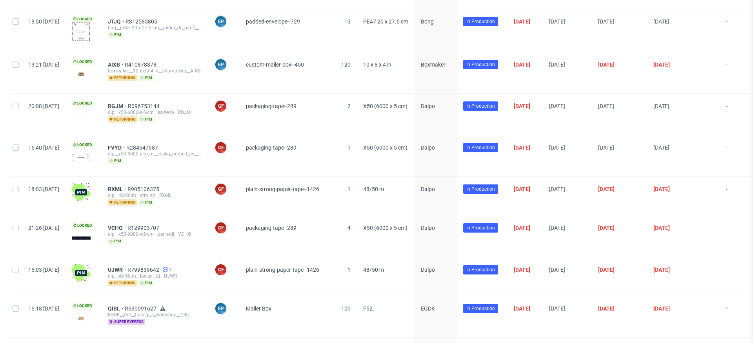
scroll to position [120, 0]
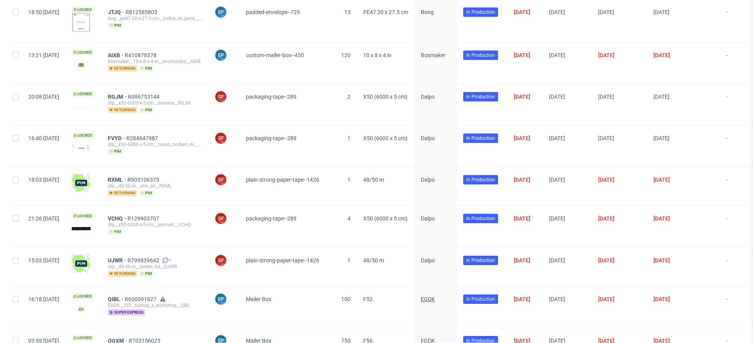
click at [435, 298] on span "EGDK" at bounding box center [428, 299] width 14 height 6
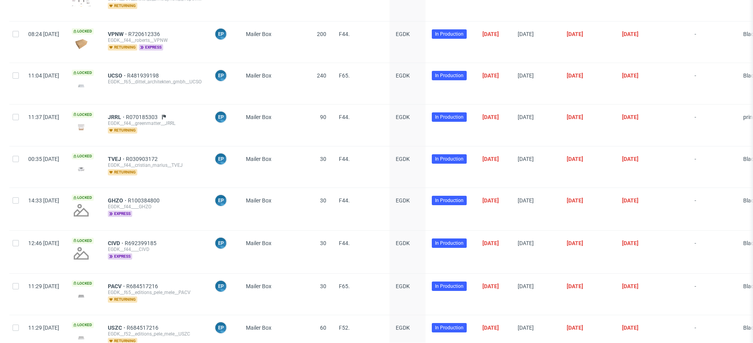
scroll to position [0, 0]
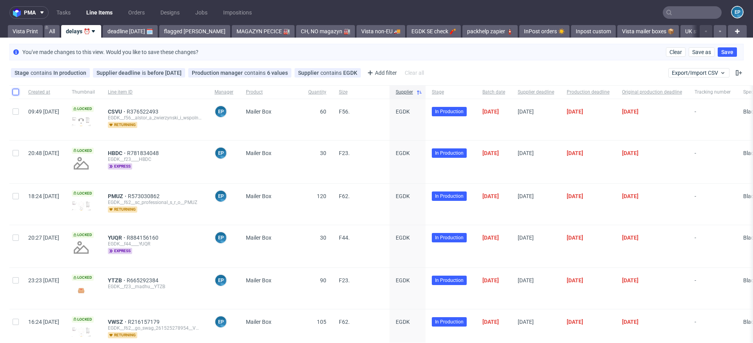
click at [13, 91] on input "checkbox" at bounding box center [16, 92] width 6 height 6
checkbox input "true"
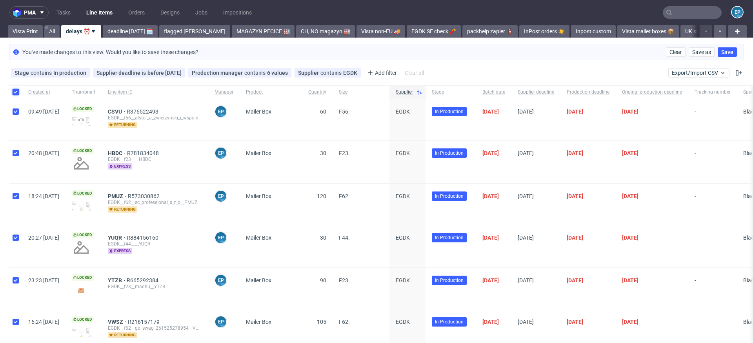
checkbox input "true"
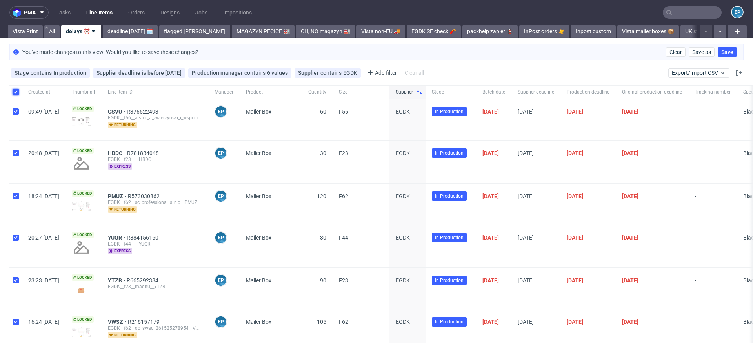
checkbox input "true"
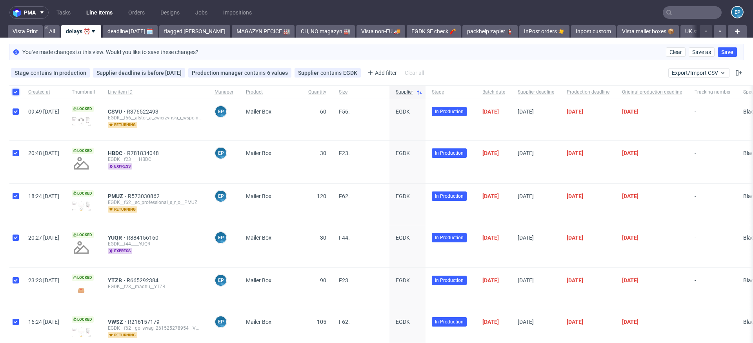
checkbox input "true"
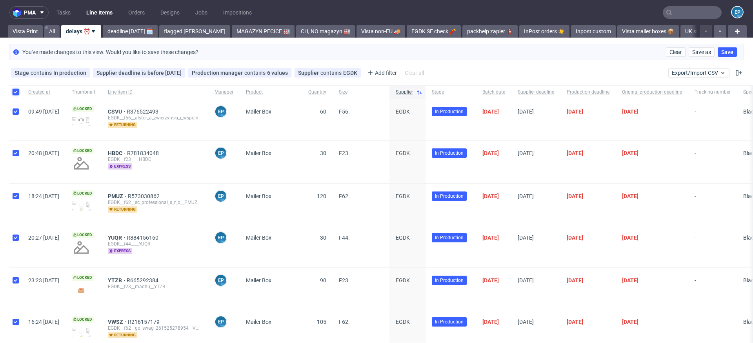
checkbox input "true"
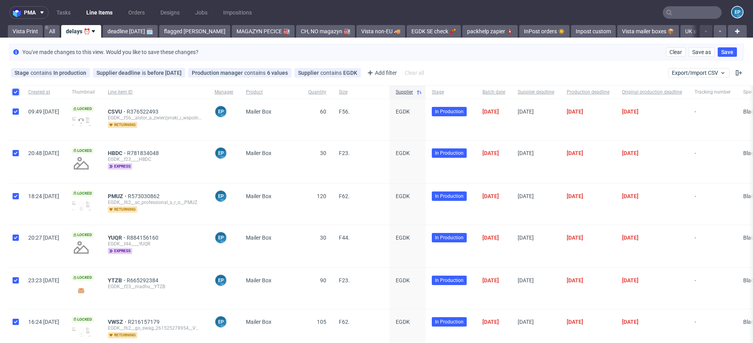
checkbox input "true"
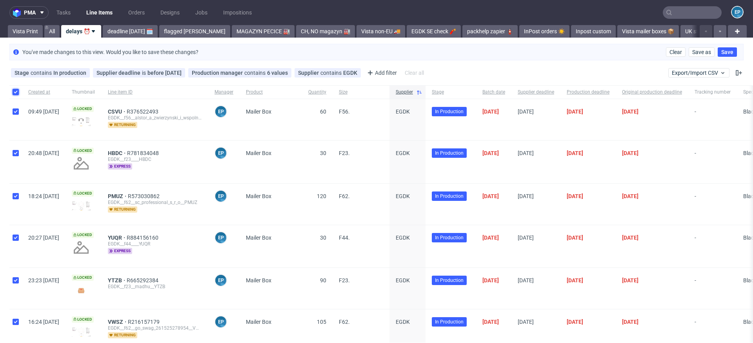
checkbox input "true"
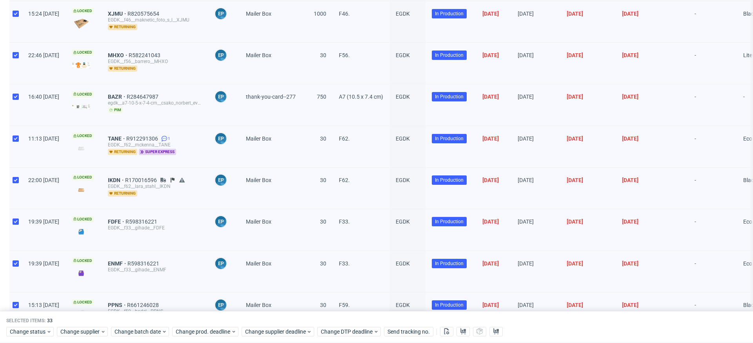
scroll to position [1185, 0]
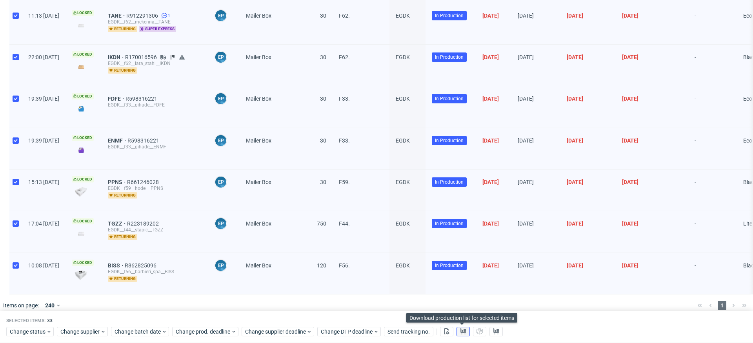
click at [466, 330] on button at bounding box center [462, 331] width 13 height 9
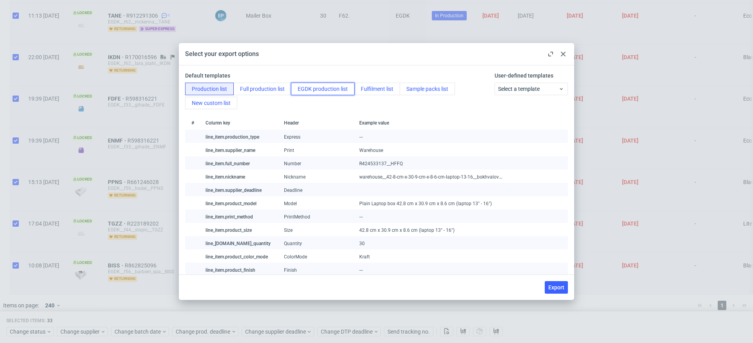
click at [331, 91] on button "EGDK production list" at bounding box center [322, 89] width 63 height 13
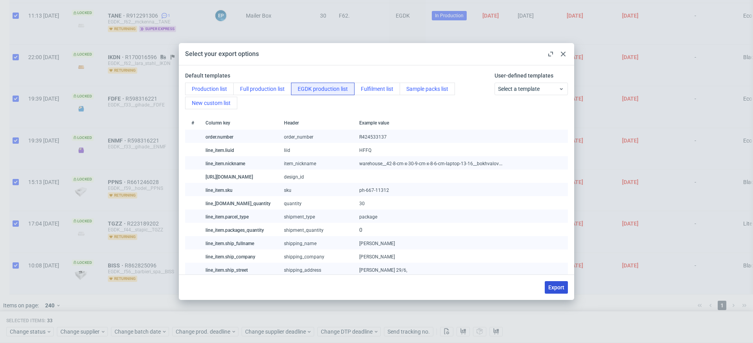
click at [554, 287] on span "Export" at bounding box center [556, 287] width 16 height 5
checkbox input "false"
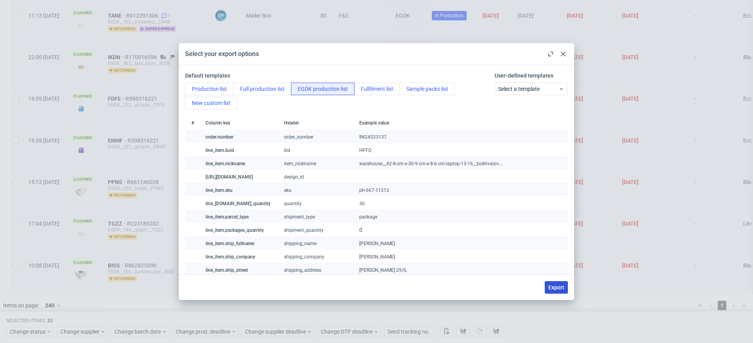
checkbox input "false"
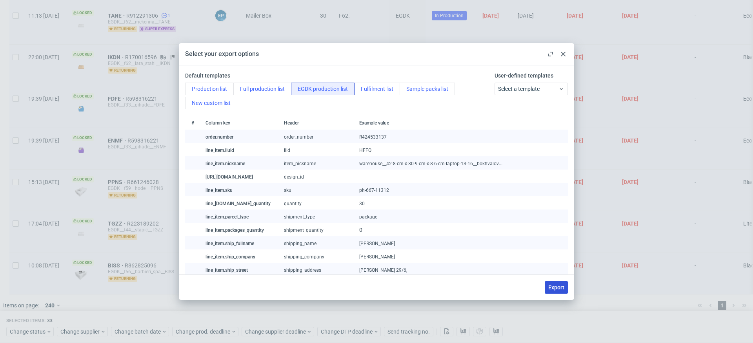
checkbox input "false"
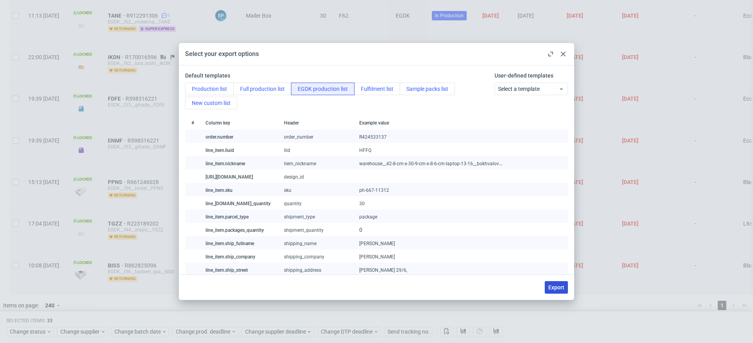
checkbox input "false"
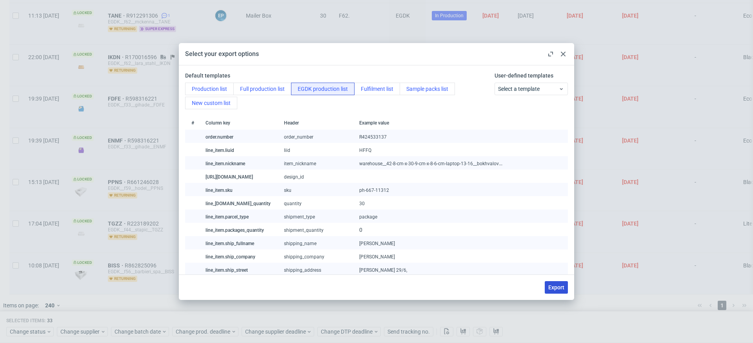
checkbox input "false"
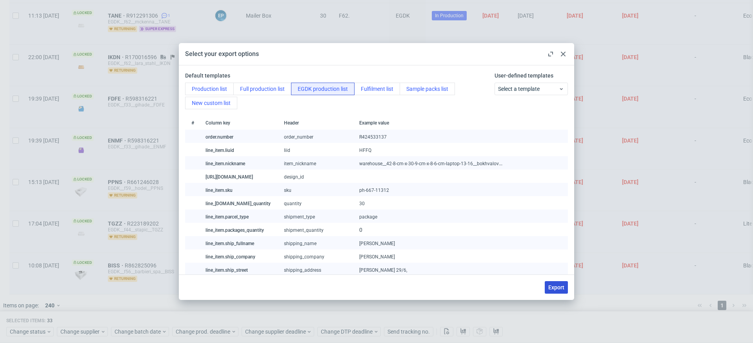
checkbox input "false"
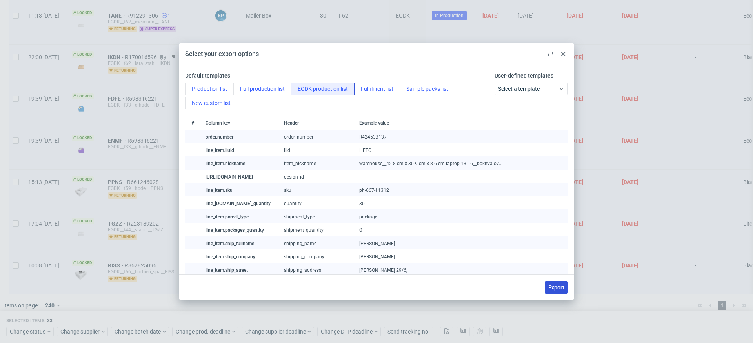
checkbox input "false"
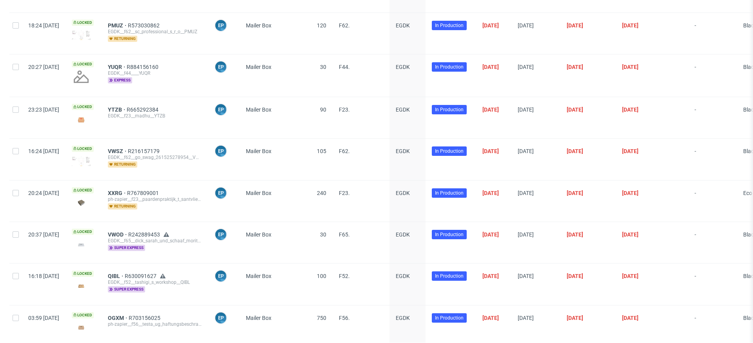
scroll to position [0, 0]
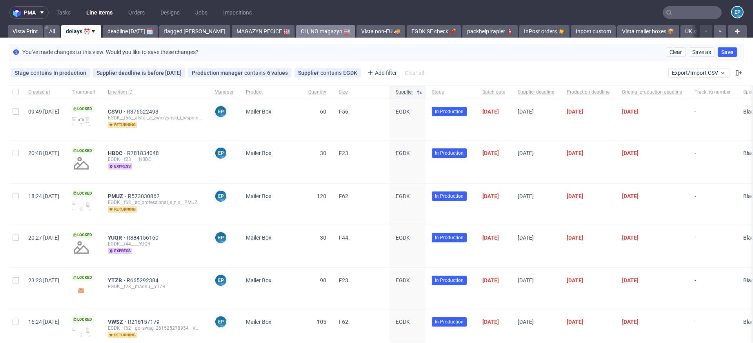
click at [299, 32] on link "CH, NO magazyn 🏭" at bounding box center [325, 31] width 59 height 13
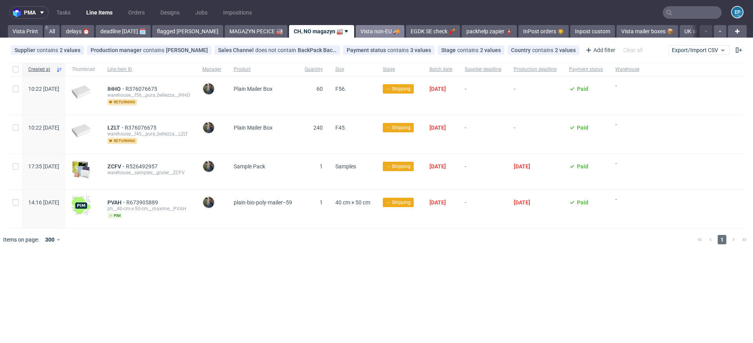
click at [356, 30] on link "Vista non-EU 🚚" at bounding box center [380, 31] width 49 height 13
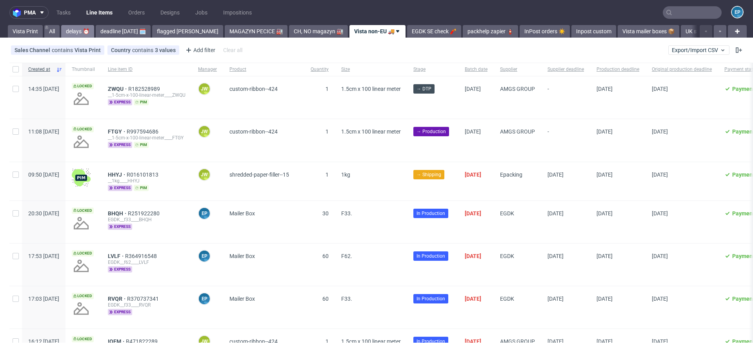
click at [93, 31] on link "delays ⏰" at bounding box center [77, 31] width 33 height 13
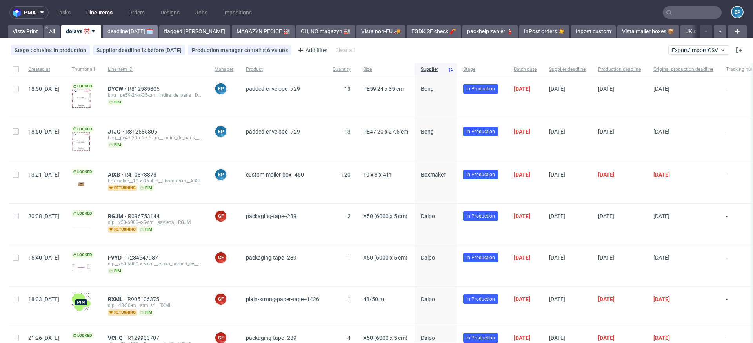
click at [137, 31] on link "deadline [DATE] 🗓️" at bounding box center [130, 31] width 55 height 13
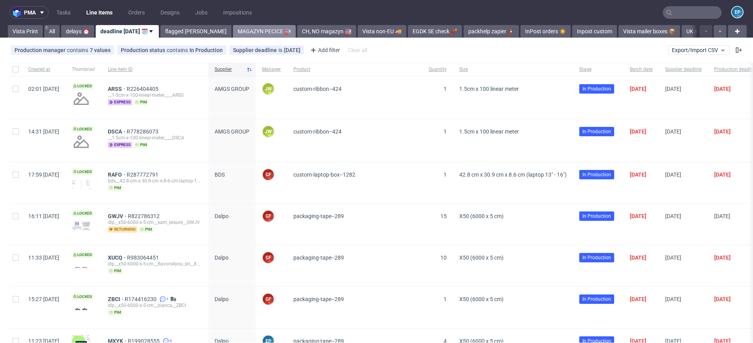
click at [233, 32] on link "MAGAZYN PECICE 🏭" at bounding box center [264, 31] width 63 height 13
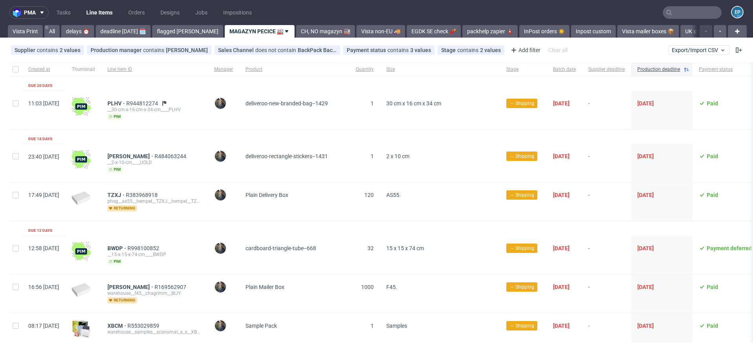
click at [283, 28] on icon at bounding box center [286, 31] width 6 height 6
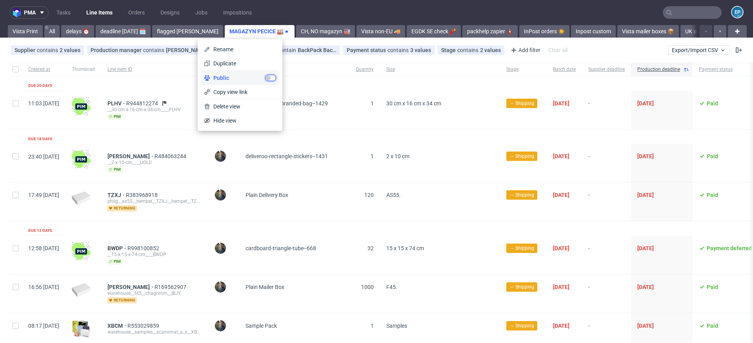
click at [271, 79] on input "checkbox" at bounding box center [270, 78] width 11 height 6
checkbox input "true"
click at [252, 92] on span "Copy view link" at bounding box center [243, 92] width 66 height 8
click at [283, 28] on icon at bounding box center [286, 31] width 6 height 6
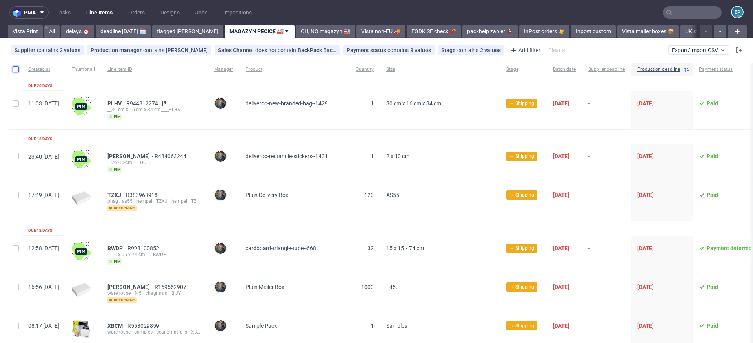
click at [15, 69] on input "checkbox" at bounding box center [16, 69] width 6 height 6
checkbox input "true"
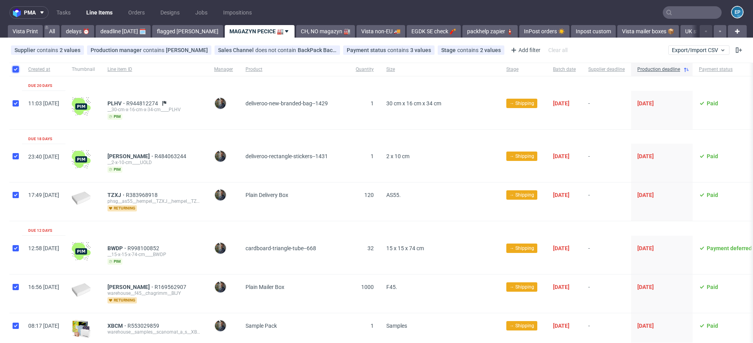
checkbox input "true"
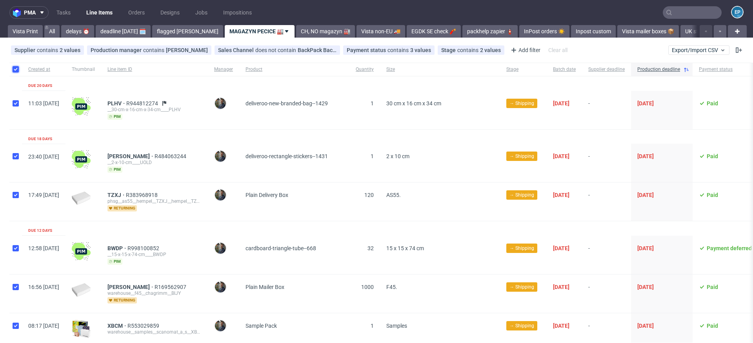
checkbox input "true"
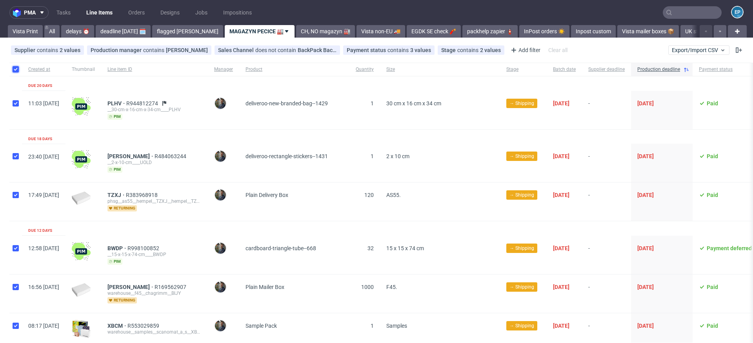
checkbox input "true"
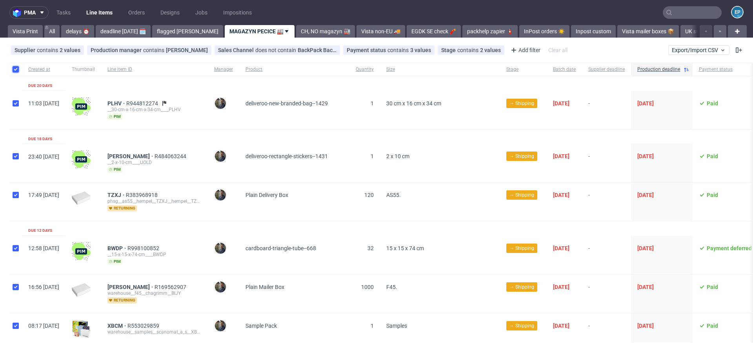
checkbox input "true"
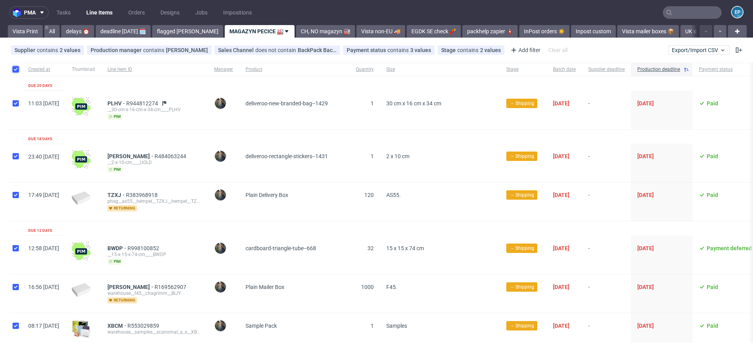
checkbox input "true"
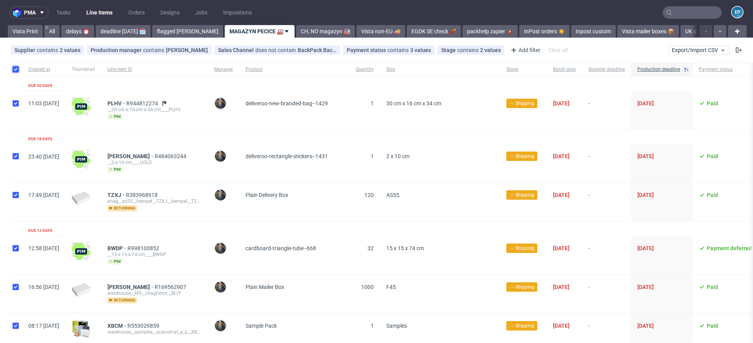
checkbox input "true"
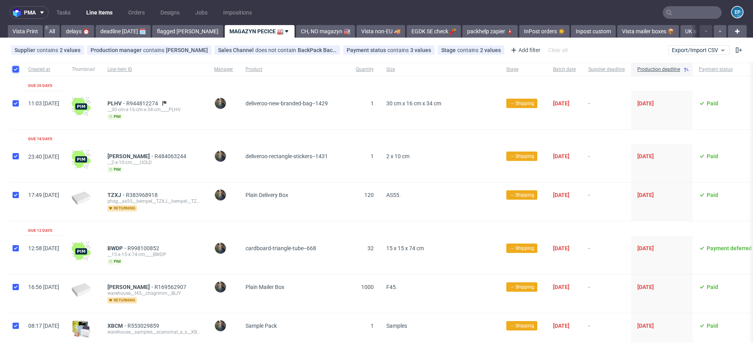
checkbox input "true"
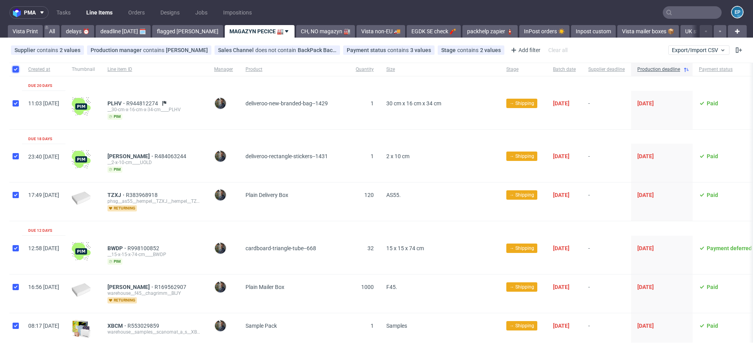
checkbox input "true"
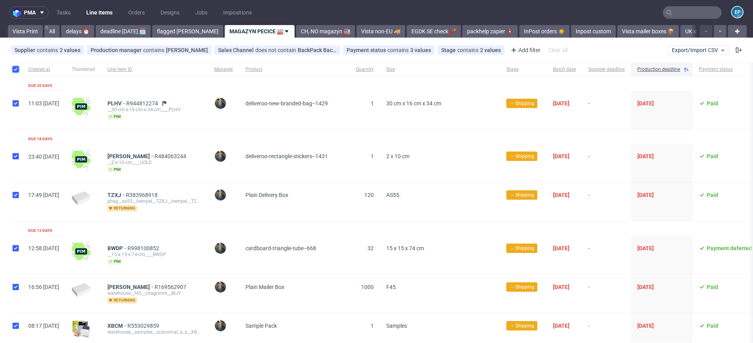
checkbox input "true"
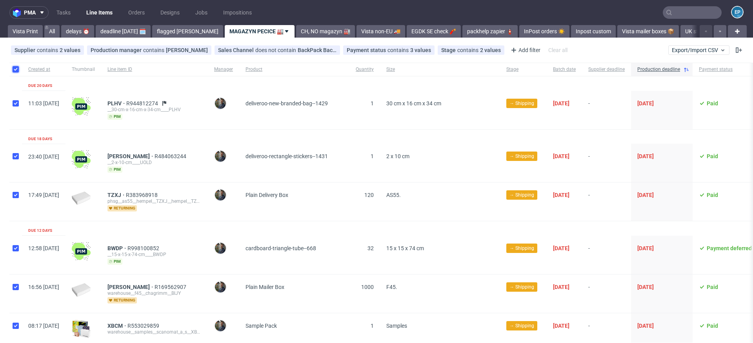
checkbox input "true"
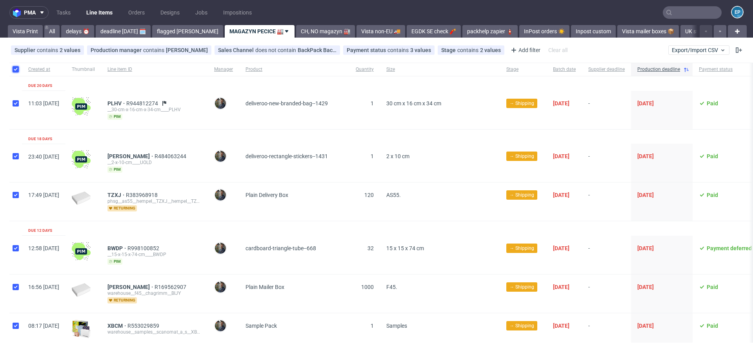
checkbox input "true"
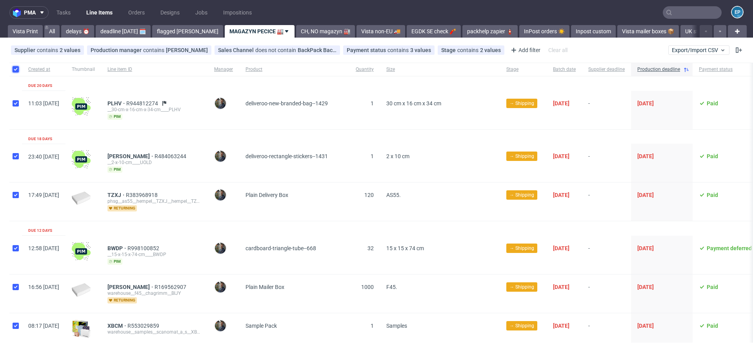
checkbox input "true"
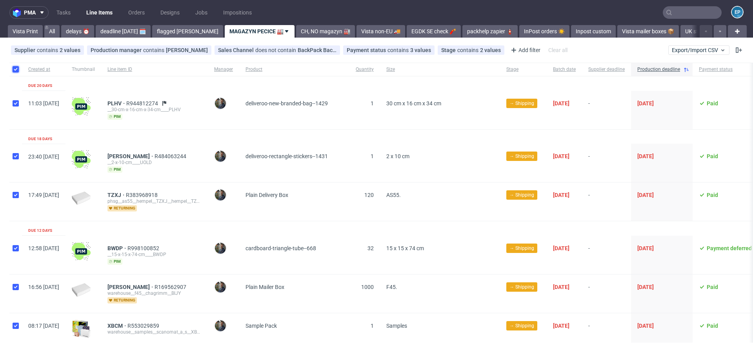
checkbox input "true"
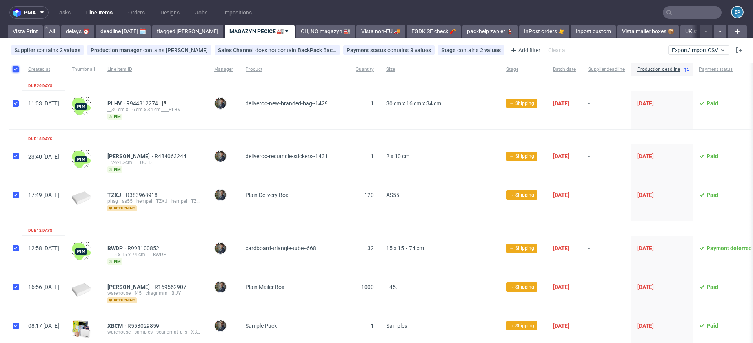
checkbox input "true"
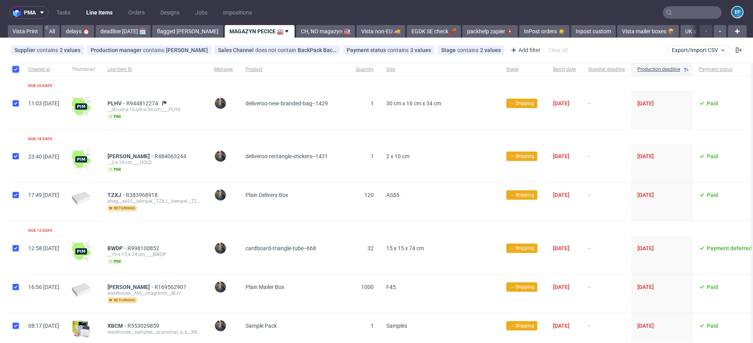
checkbox input "true"
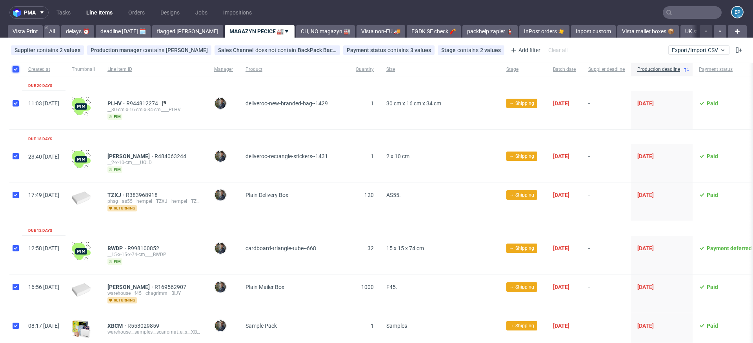
checkbox input "true"
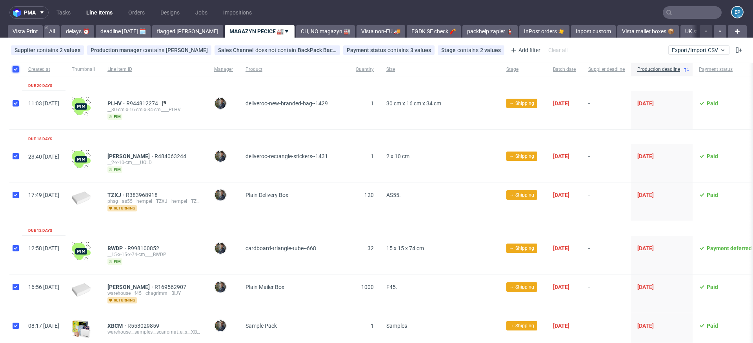
checkbox input "true"
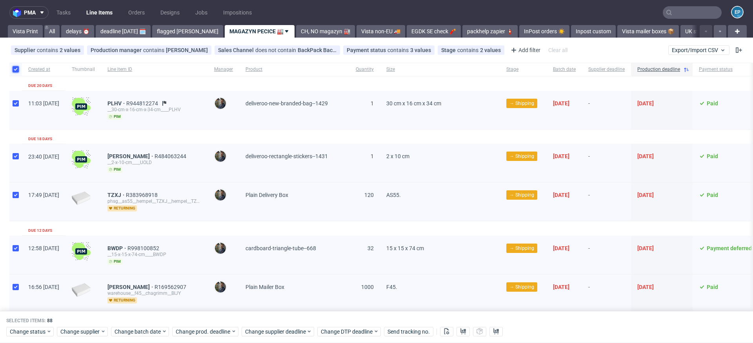
click at [18, 70] on input "checkbox" at bounding box center [16, 69] width 6 height 6
checkbox input "false"
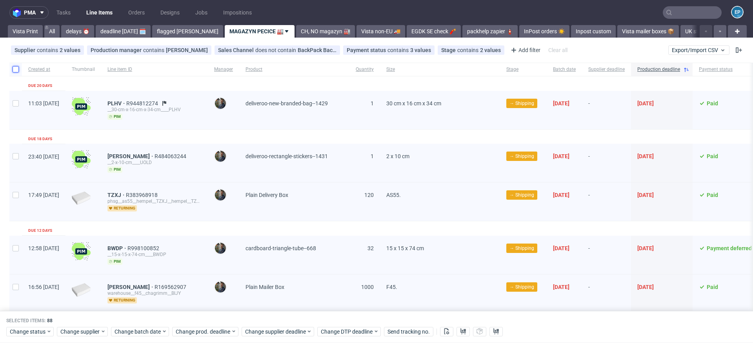
checkbox input "false"
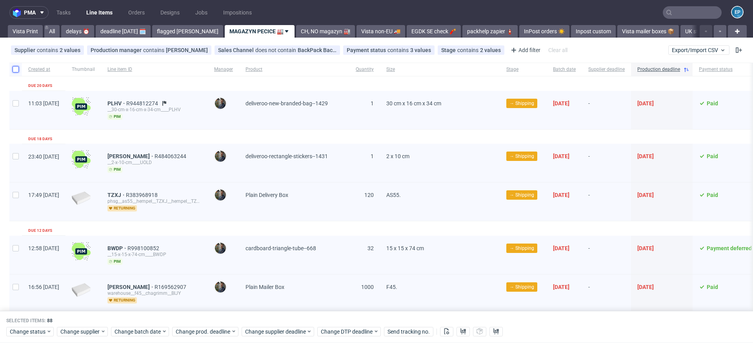
checkbox input "false"
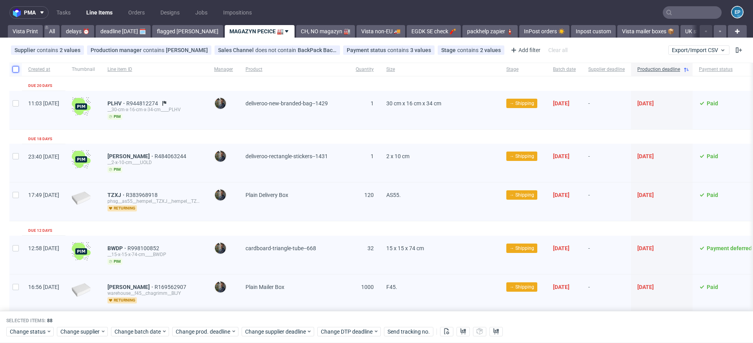
checkbox input "false"
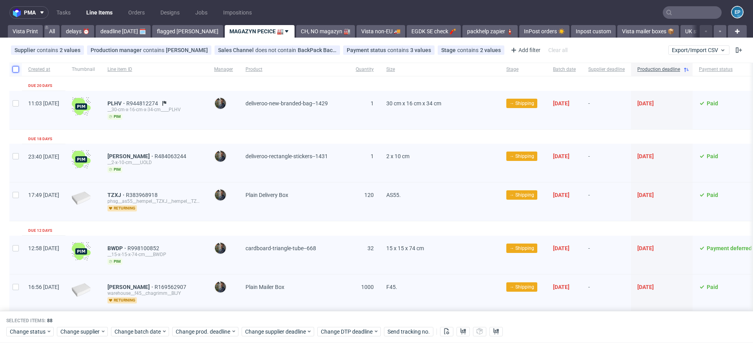
checkbox input "false"
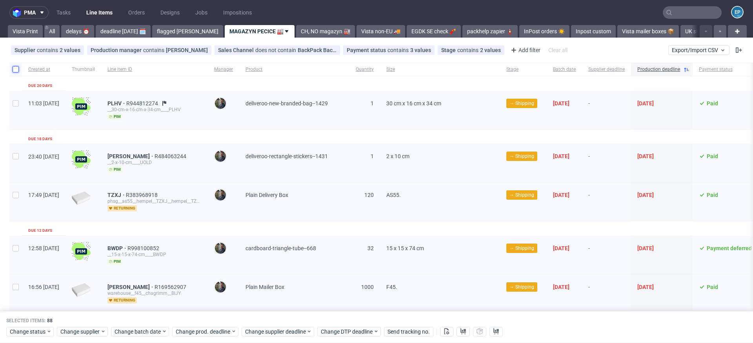
checkbox input "false"
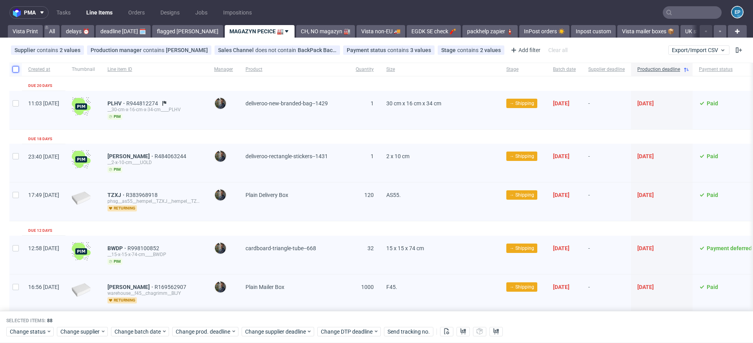
checkbox input "false"
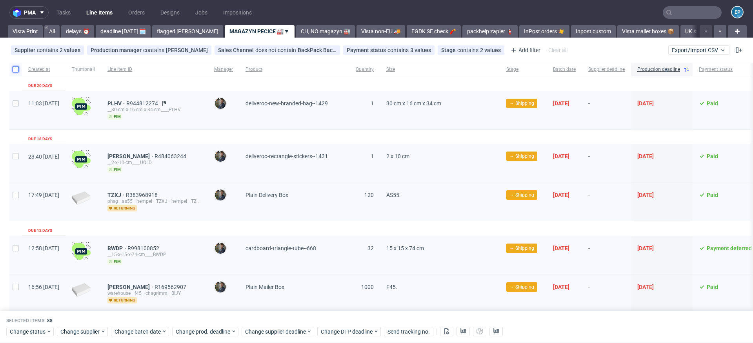
checkbox input "false"
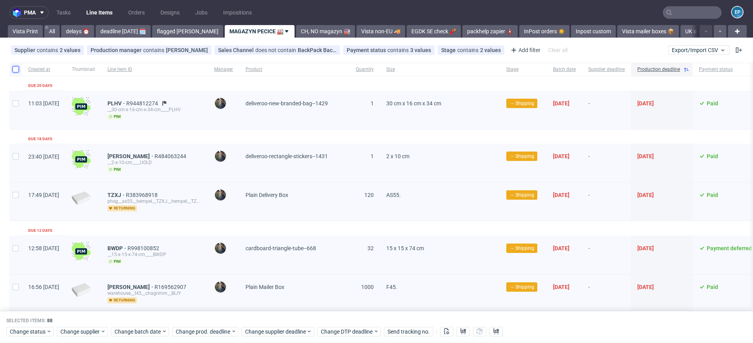
checkbox input "false"
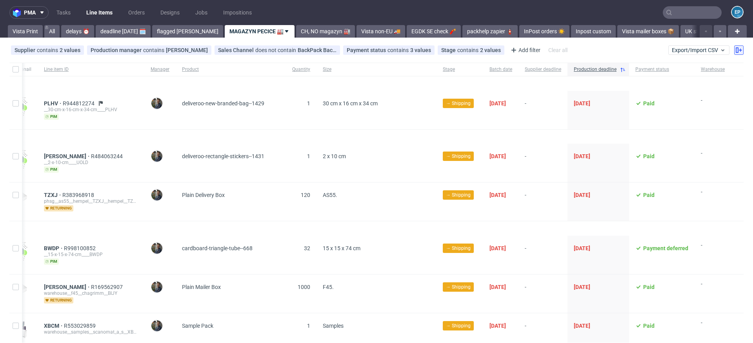
click at [735, 51] on button at bounding box center [738, 49] width 9 height 9
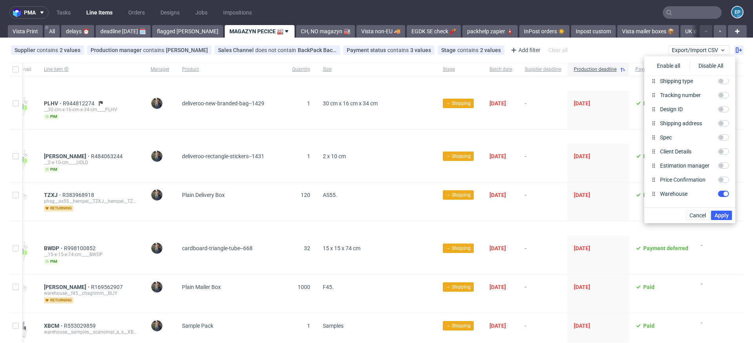
scroll to position [347, 0]
click at [722, 149] on input "Client Details" at bounding box center [723, 150] width 11 height 6
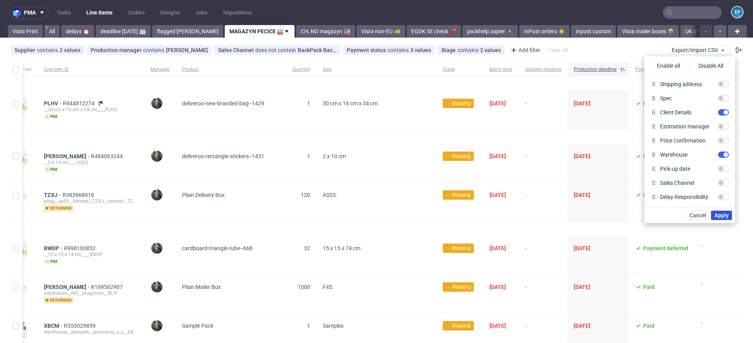
click at [723, 212] on button "Apply" at bounding box center [721, 215] width 21 height 9
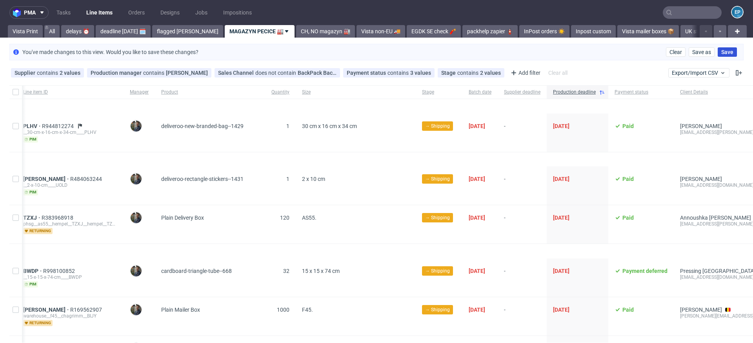
click at [721, 50] on span "Save" at bounding box center [727, 51] width 12 height 5
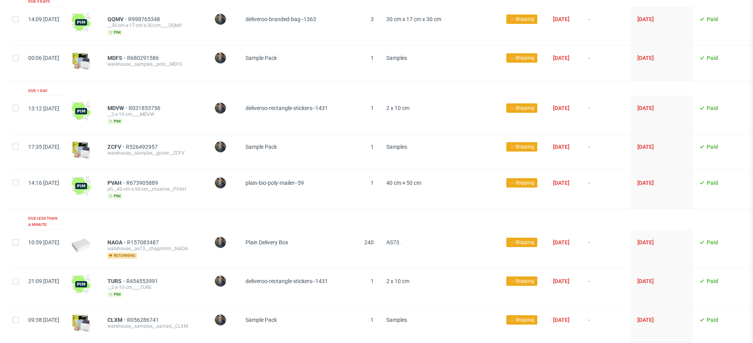
scroll to position [965, 0]
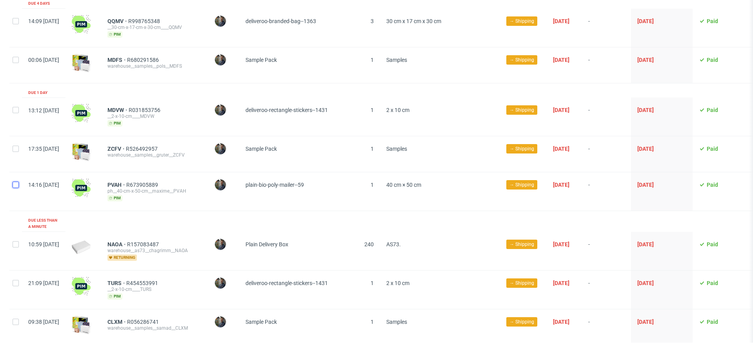
click at [14, 182] on input "checkbox" at bounding box center [16, 185] width 6 height 6
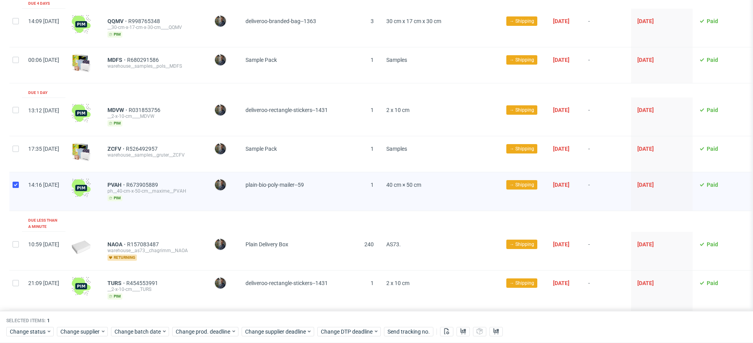
click at [16, 136] on div at bounding box center [15, 154] width 13 height 36
click at [15, 110] on div at bounding box center [15, 117] width 13 height 38
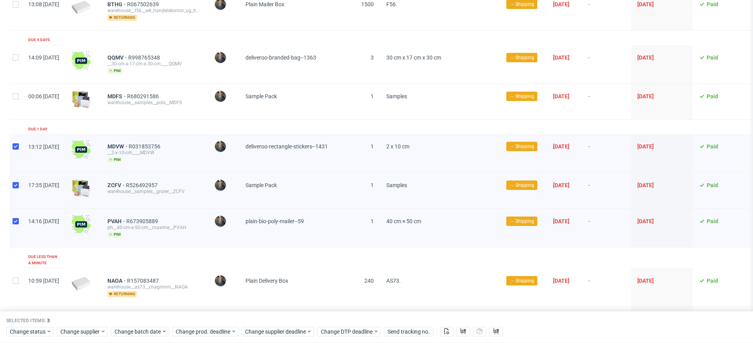
scroll to position [906, 0]
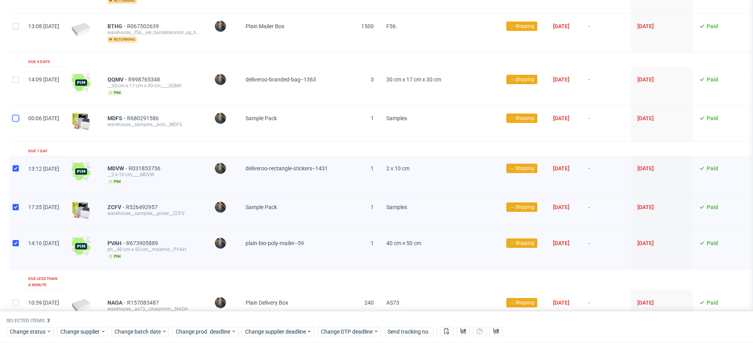
click at [15, 115] on input "checkbox" at bounding box center [16, 118] width 6 height 6
click at [15, 77] on input "checkbox" at bounding box center [16, 79] width 6 height 6
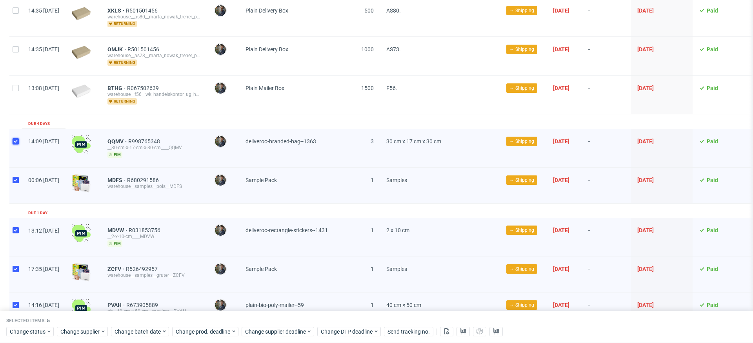
scroll to position [811, 0]
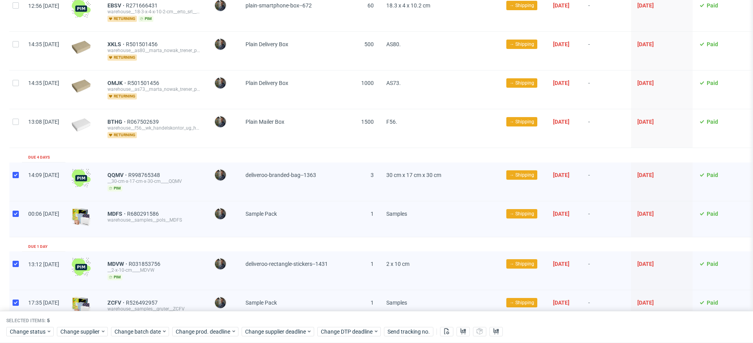
click at [21, 117] on div at bounding box center [15, 128] width 13 height 38
click at [20, 86] on div at bounding box center [15, 90] width 13 height 38
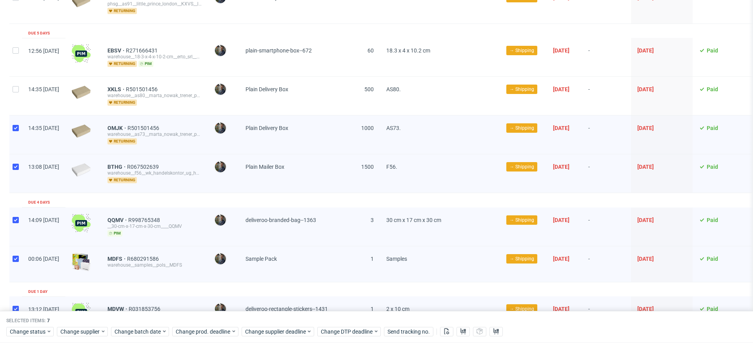
scroll to position [758, 0]
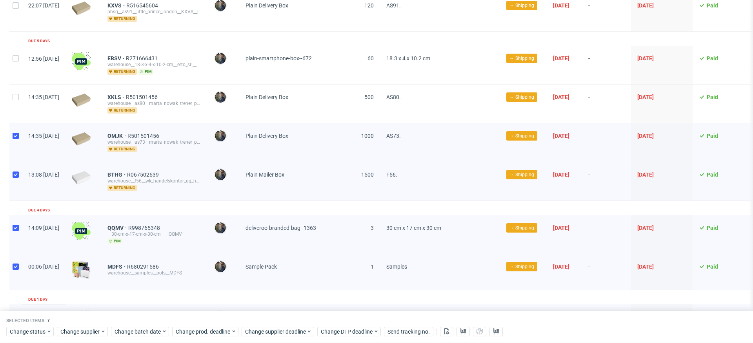
click at [20, 86] on div at bounding box center [15, 104] width 13 height 38
click at [19, 68] on div at bounding box center [15, 65] width 13 height 38
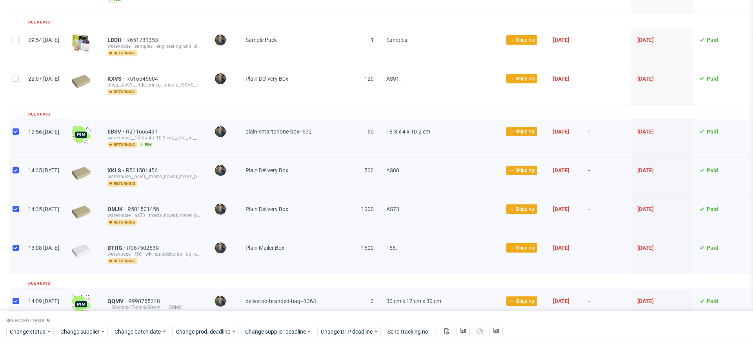
scroll to position [678, 0]
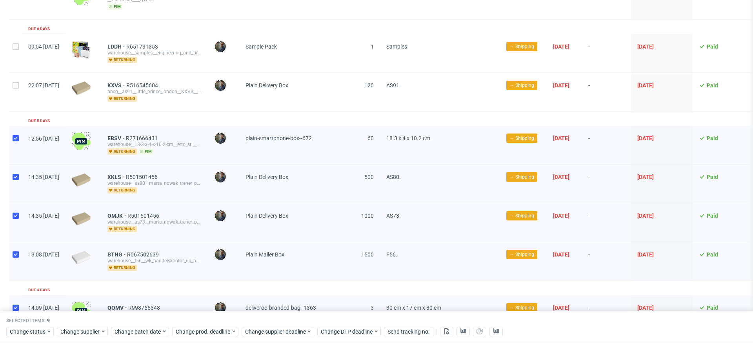
click at [19, 73] on div at bounding box center [15, 92] width 13 height 38
click at [17, 49] on div at bounding box center [15, 53] width 13 height 38
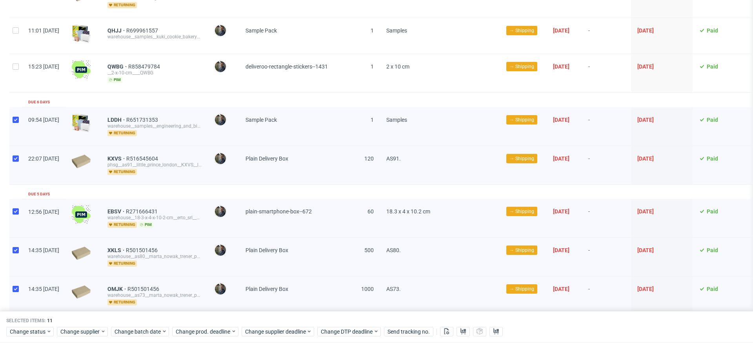
scroll to position [555, 0]
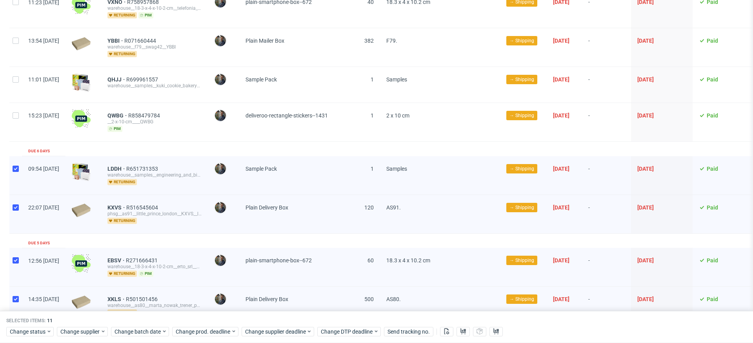
click at [17, 109] on div at bounding box center [15, 122] width 13 height 38
click at [17, 78] on input "checkbox" at bounding box center [16, 79] width 6 height 6
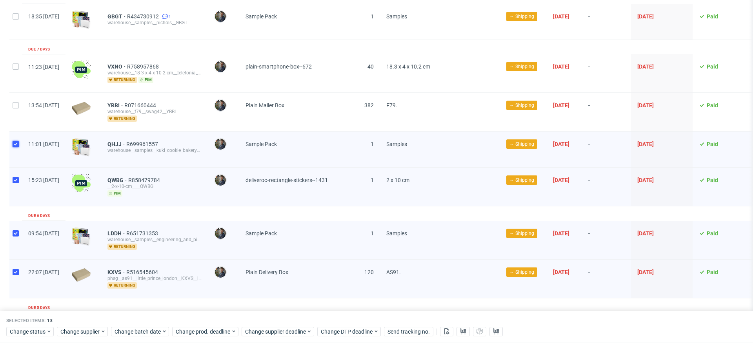
scroll to position [484, 0]
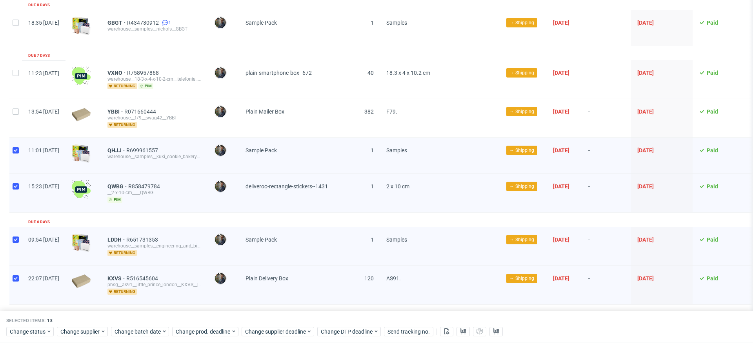
click at [20, 112] on div at bounding box center [15, 118] width 13 height 38
click at [20, 76] on div at bounding box center [15, 79] width 13 height 38
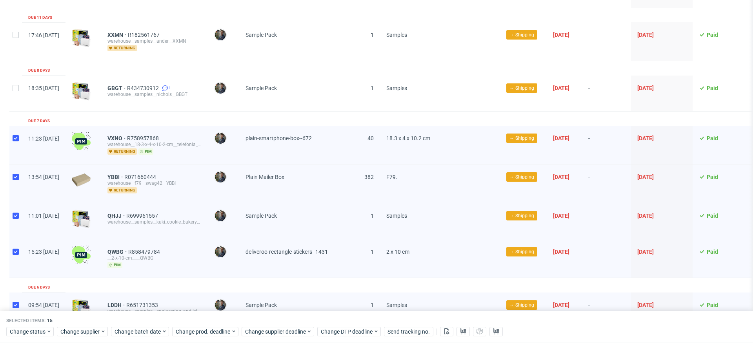
scroll to position [379, 0]
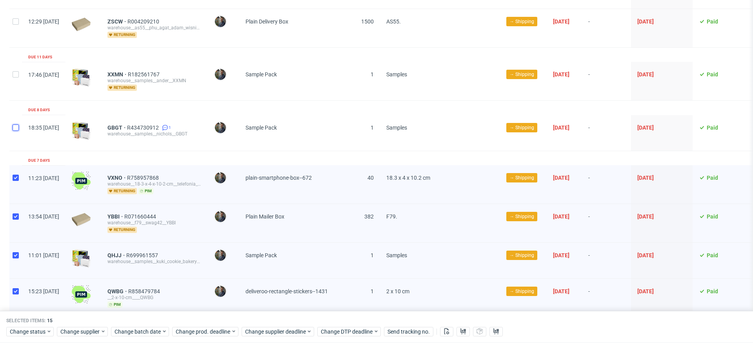
click at [18, 125] on input "checkbox" at bounding box center [16, 128] width 6 height 6
click at [18, 71] on input "checkbox" at bounding box center [16, 74] width 6 height 6
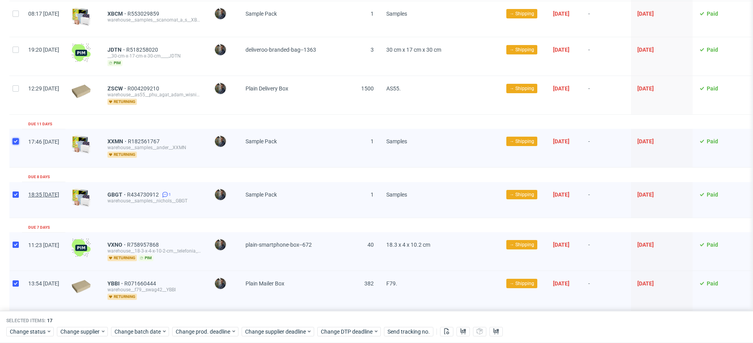
scroll to position [254, 0]
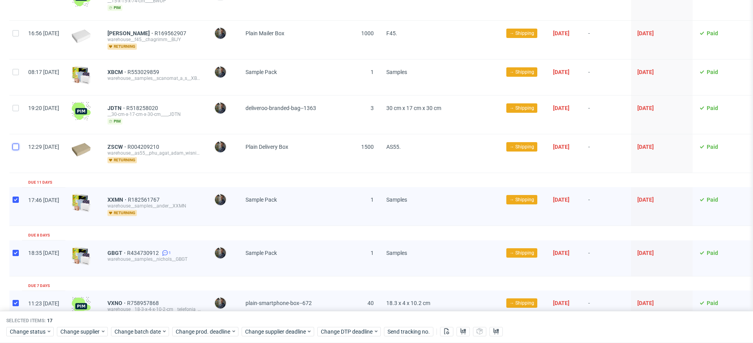
click at [18, 144] on input "checkbox" at bounding box center [16, 147] width 6 height 6
click at [16, 111] on div at bounding box center [15, 115] width 13 height 38
click at [15, 78] on div at bounding box center [15, 78] width 13 height 36
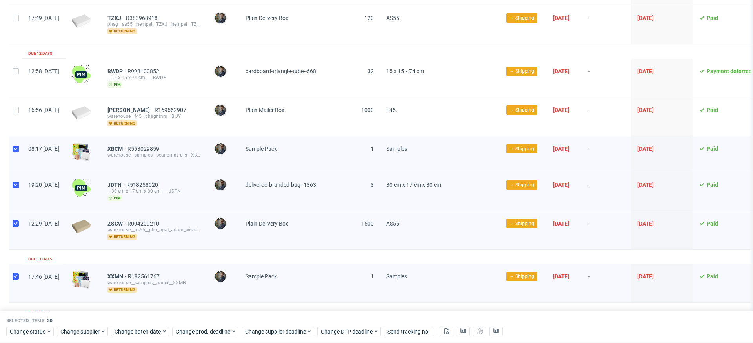
scroll to position [132, 0]
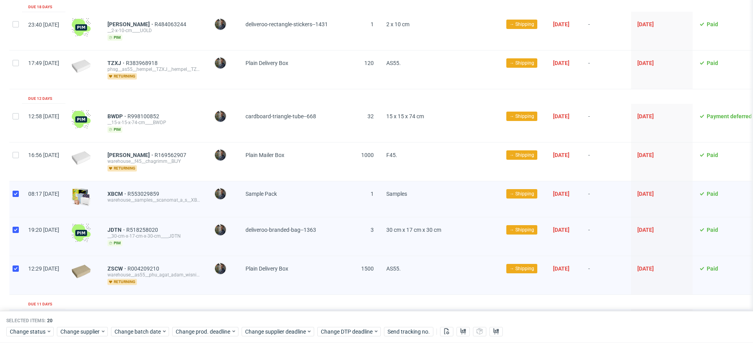
click at [16, 147] on div at bounding box center [15, 162] width 13 height 38
click at [16, 115] on input "checkbox" at bounding box center [16, 116] width 6 height 6
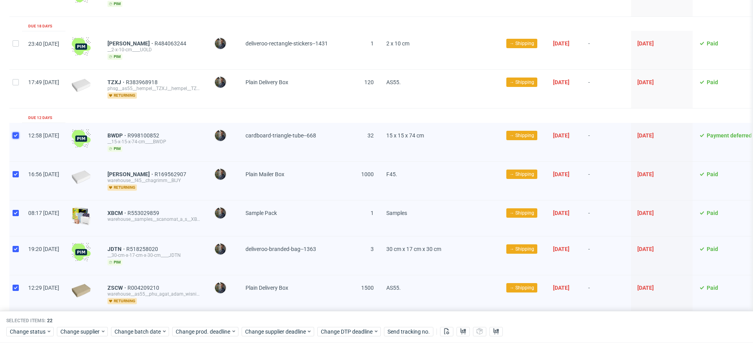
scroll to position [87, 0]
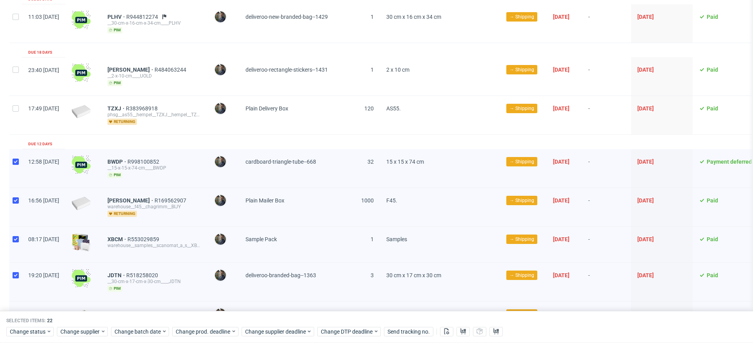
click at [16, 115] on div at bounding box center [15, 115] width 13 height 38
click at [16, 78] on div at bounding box center [15, 76] width 13 height 38
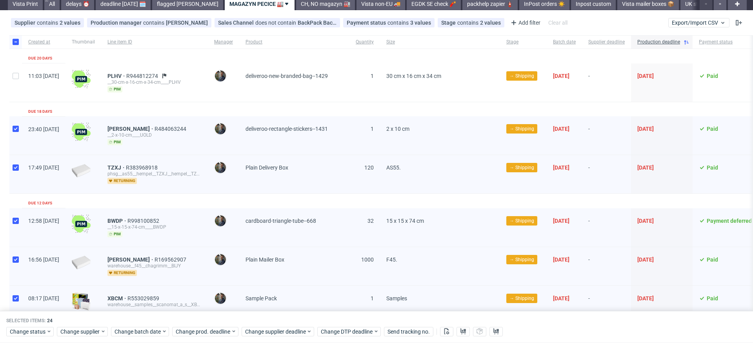
scroll to position [4, 0]
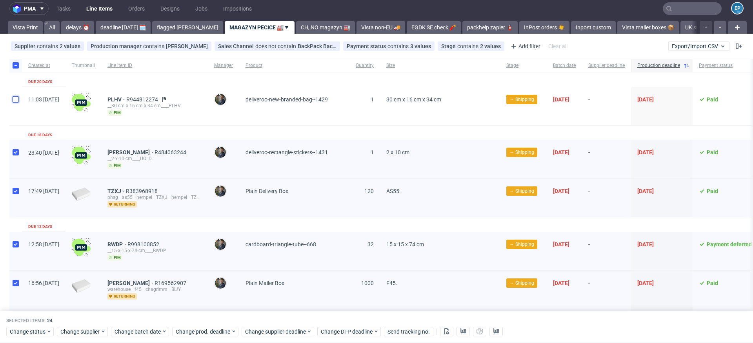
click at [16, 97] on input "checkbox" at bounding box center [16, 99] width 6 height 6
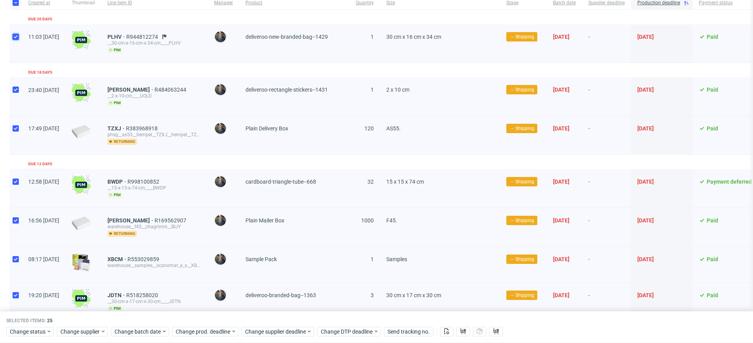
scroll to position [0, 0]
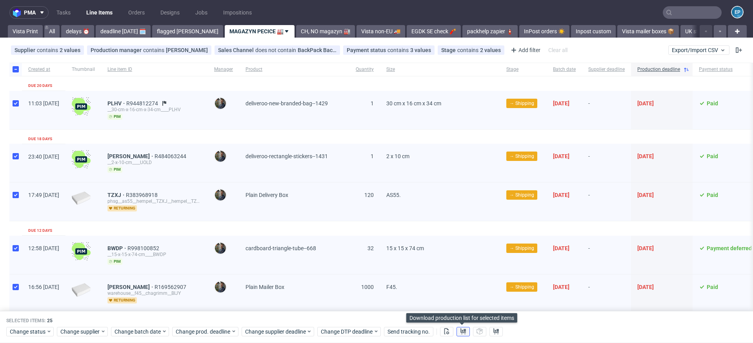
click at [463, 330] on use at bounding box center [462, 331] width 5 height 6
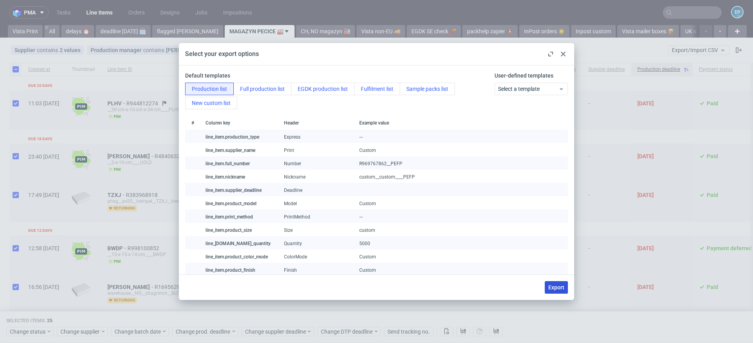
click at [552, 289] on span "Export" at bounding box center [556, 287] width 16 height 5
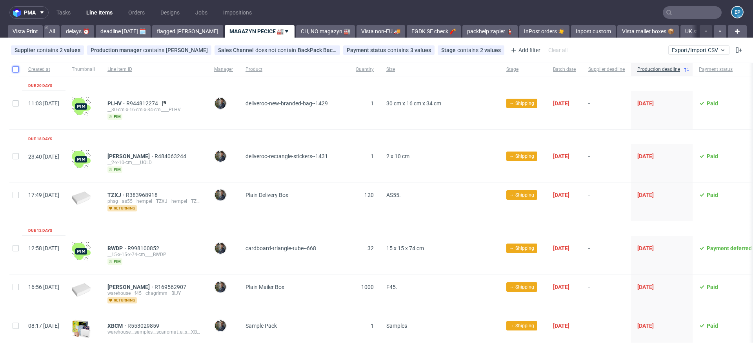
click at [16, 72] on input "checkbox" at bounding box center [16, 69] width 6 height 6
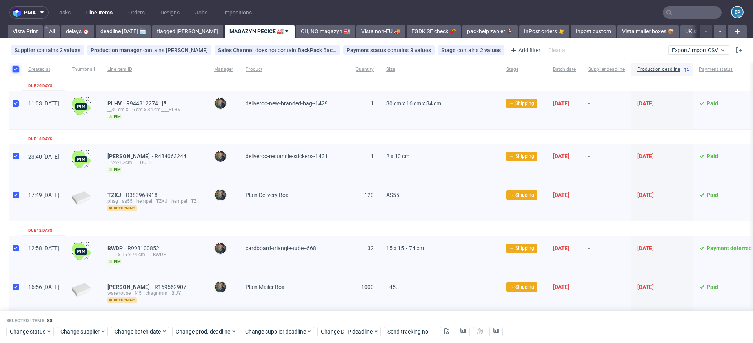
click at [15, 72] on input "checkbox" at bounding box center [16, 69] width 6 height 6
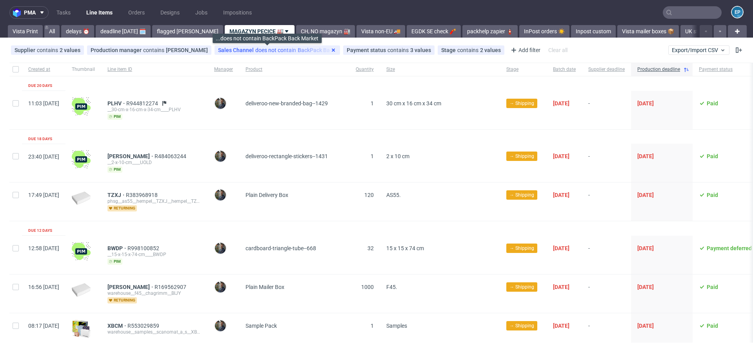
click at [332, 51] on use at bounding box center [333, 50] width 3 height 3
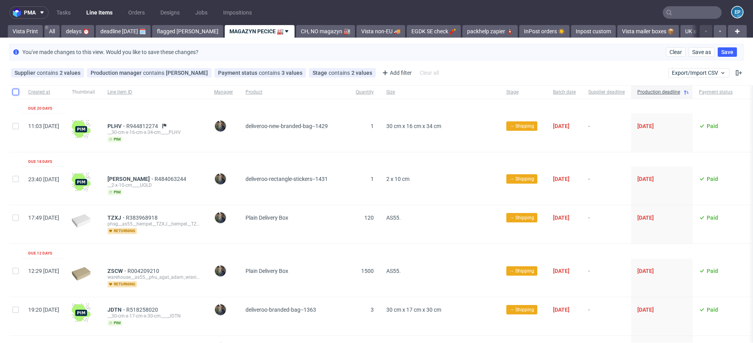
click at [15, 91] on input "checkbox" at bounding box center [16, 92] width 6 height 6
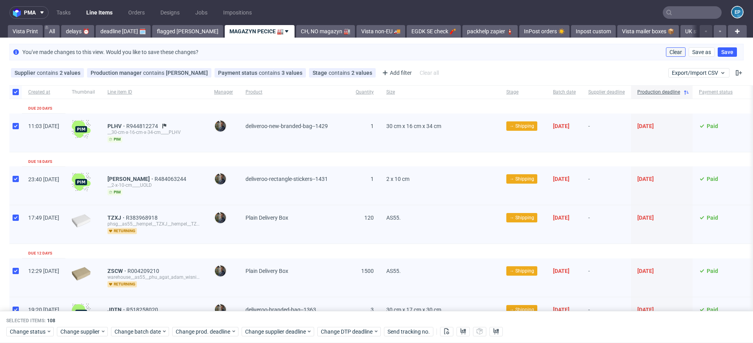
click at [671, 49] on span "Clear" at bounding box center [675, 51] width 13 height 5
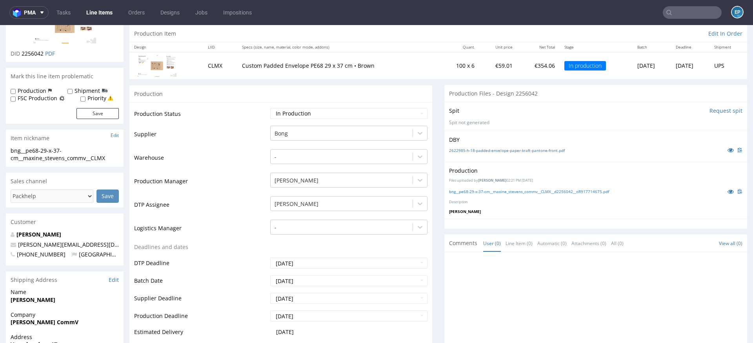
scroll to position [28, 0]
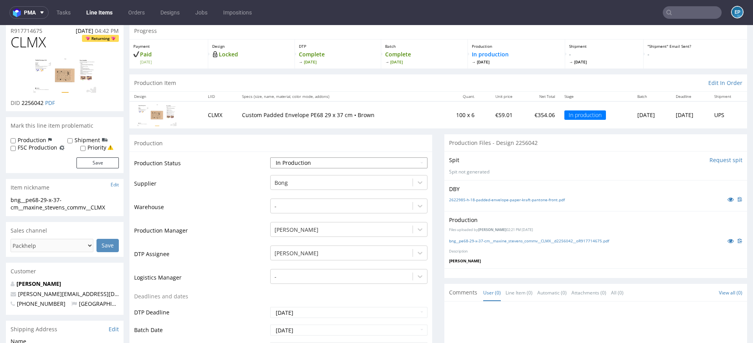
click at [299, 161] on select "Waiting for Artwork Waiting for Diecut Waiting for Mockup Waiting for DTP Waiti…" at bounding box center [348, 163] width 157 height 11
select select "production_complete"
click at [270, 158] on select "Waiting for Artwork Waiting for Diecut Waiting for Mockup Waiting for DTP Waiti…" at bounding box center [348, 163] width 157 height 11
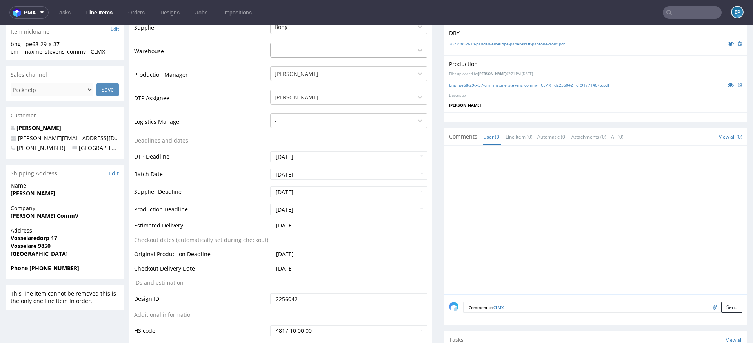
scroll to position [270, 0]
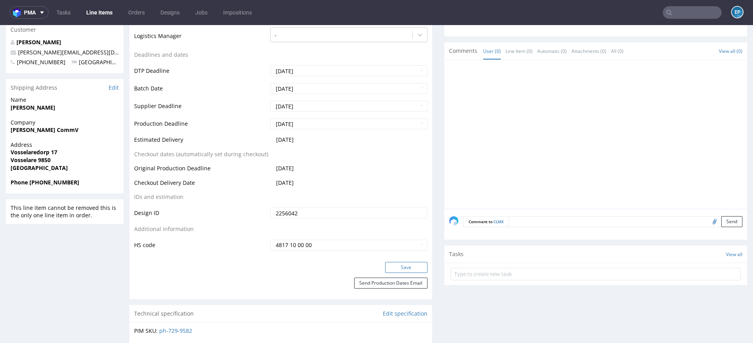
click at [402, 271] on button "Save" at bounding box center [406, 267] width 42 height 11
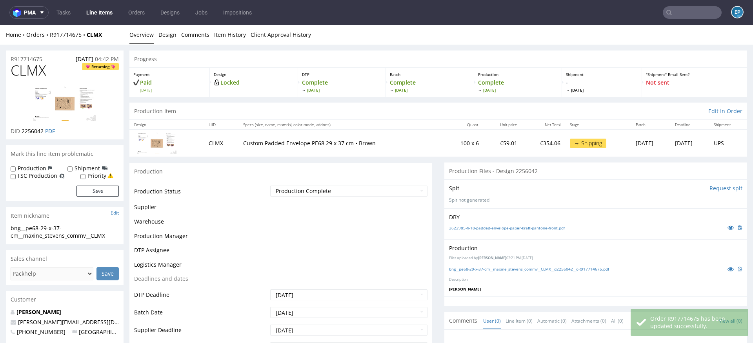
scroll to position [265, 0]
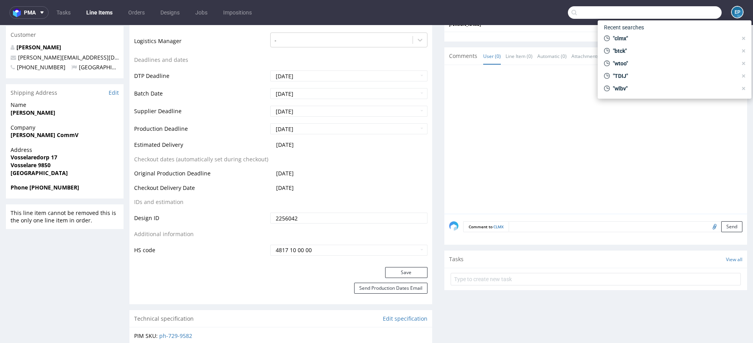
click at [692, 8] on input "text" at bounding box center [645, 12] width 154 height 13
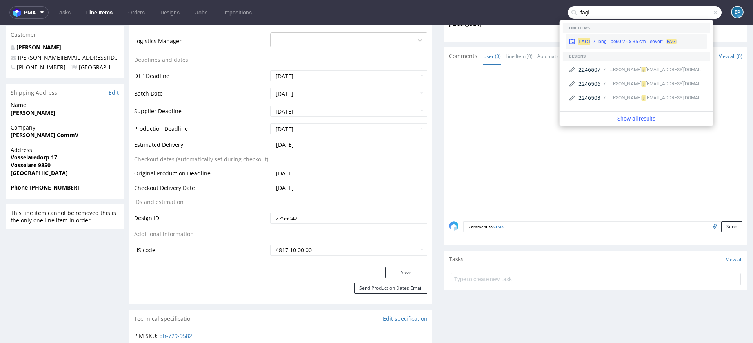
type input "fagi"
click at [631, 37] on div "FAGI bng__pe60-25-x-35-cm__eovolt__ FAGI" at bounding box center [636, 41] width 141 height 14
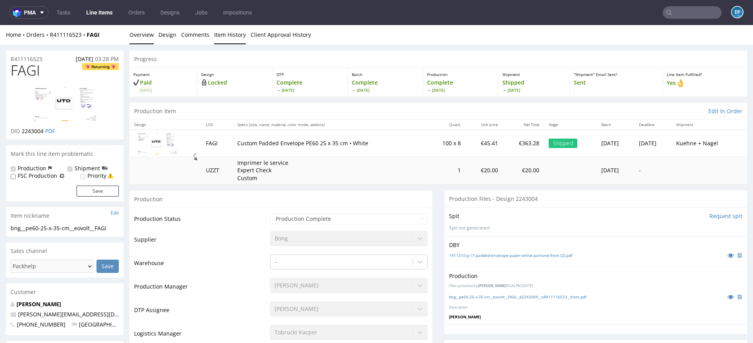
click at [227, 35] on link "Item History" at bounding box center [230, 34] width 32 height 19
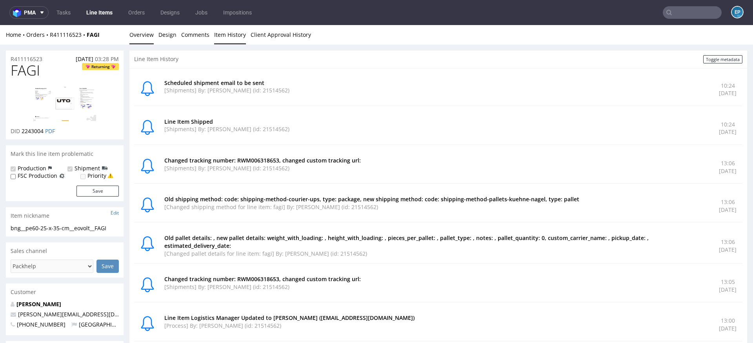
click at [143, 34] on link "Overview" at bounding box center [141, 34] width 24 height 19
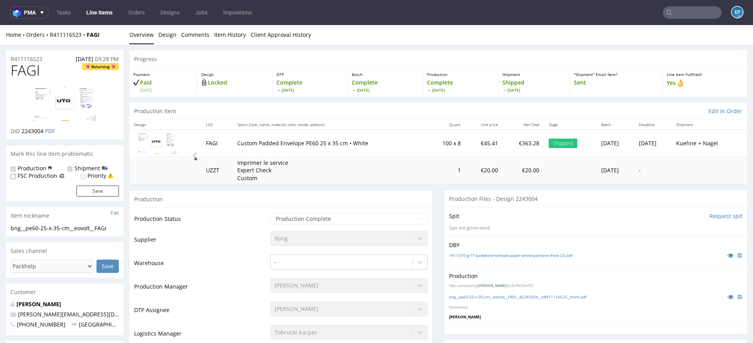
click at [674, 13] on input "text" at bounding box center [691, 12] width 59 height 13
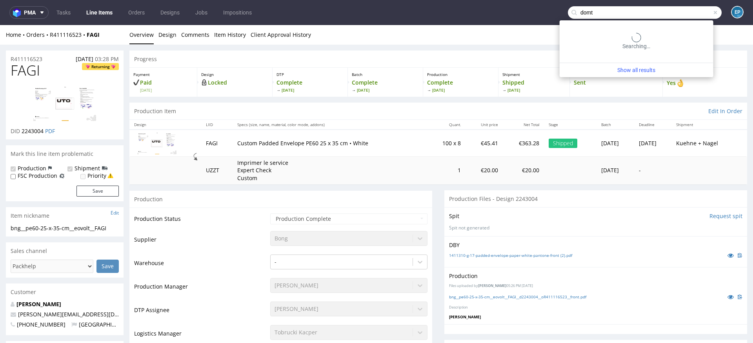
type input "domt"
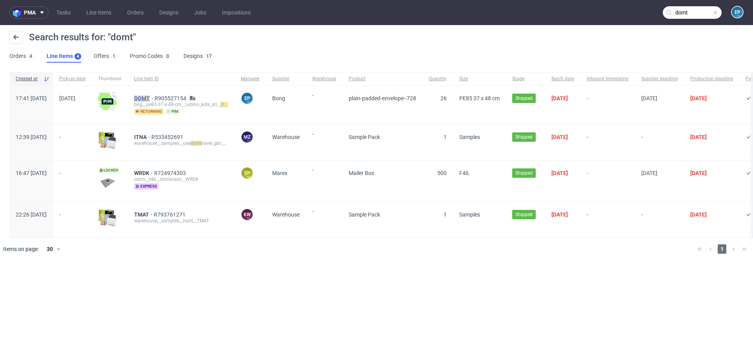
click at [150, 95] on mark "DOMT" at bounding box center [142, 98] width 16 height 6
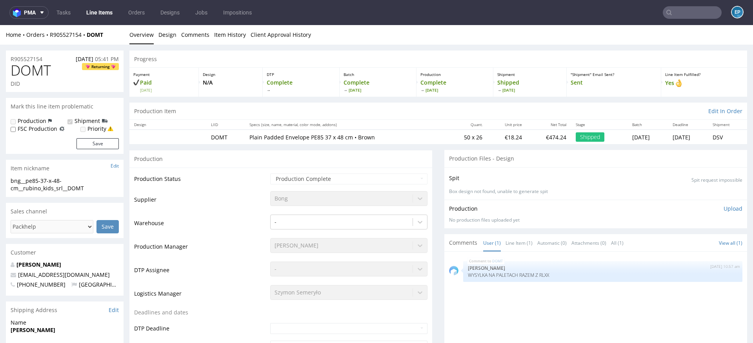
click at [674, 22] on nav "pma Tasks Line Items Orders Designs Jobs Impositions EP" at bounding box center [376, 12] width 753 height 25
click at [673, 14] on input "text" at bounding box center [691, 12] width 59 height 13
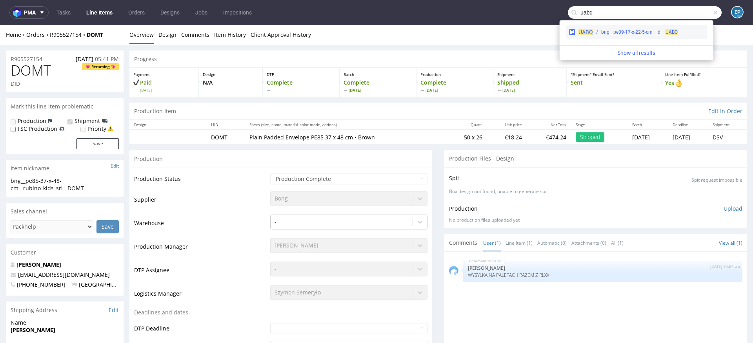
type input "uabq"
click at [625, 34] on div "bng__pe39-17-x-22-5-cm__idi__ UABQ" at bounding box center [639, 32] width 76 height 7
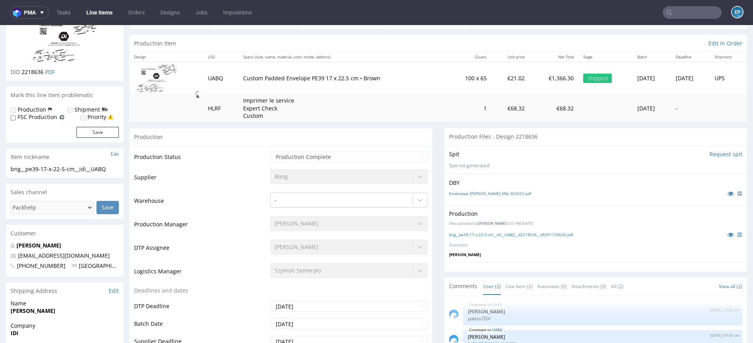
scroll to position [127, 0]
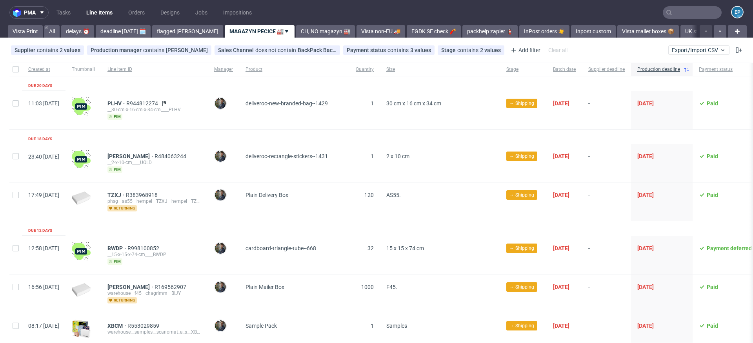
click at [285, 31] on use at bounding box center [286, 31] width 3 height 2
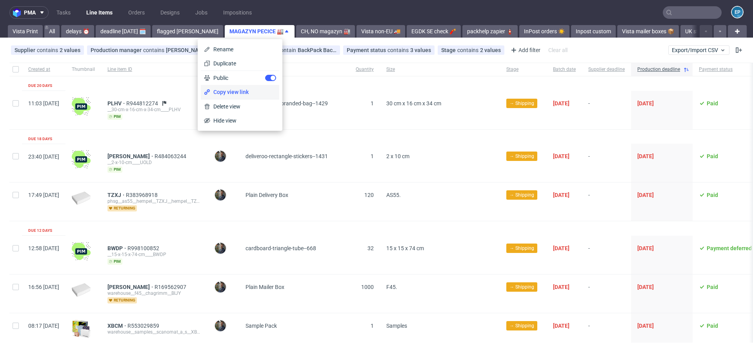
click at [230, 92] on span "Copy view link" at bounding box center [243, 92] width 66 height 8
click at [12, 67] on div at bounding box center [15, 69] width 13 height 13
checkbox input "true"
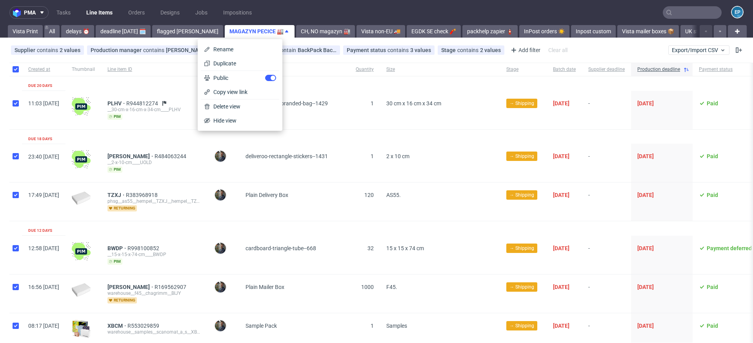
checkbox input "true"
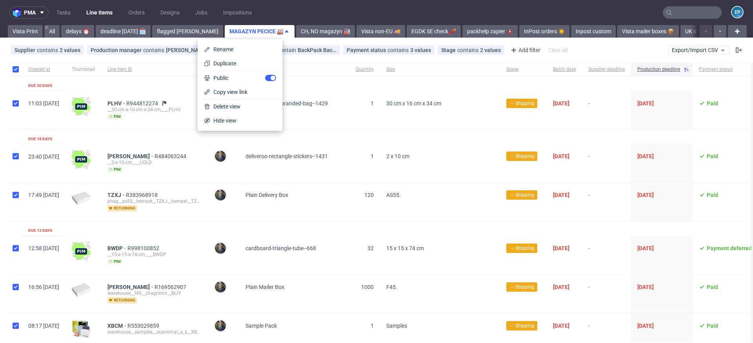
checkbox input "true"
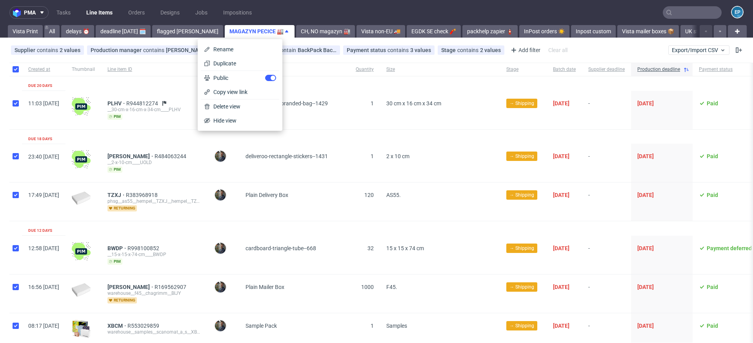
checkbox input "true"
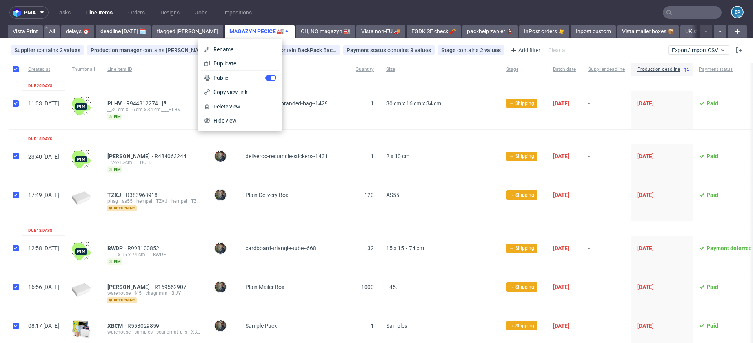
checkbox input "true"
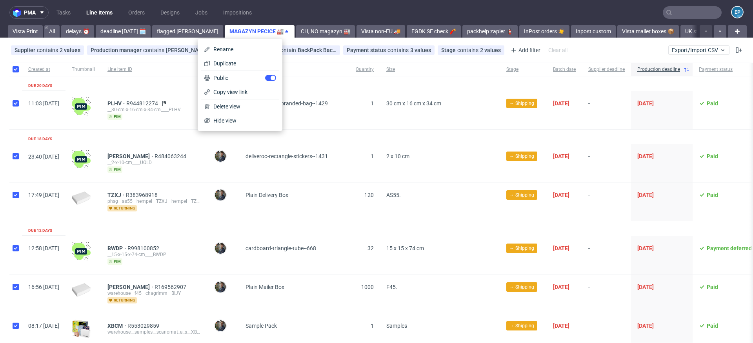
checkbox input "true"
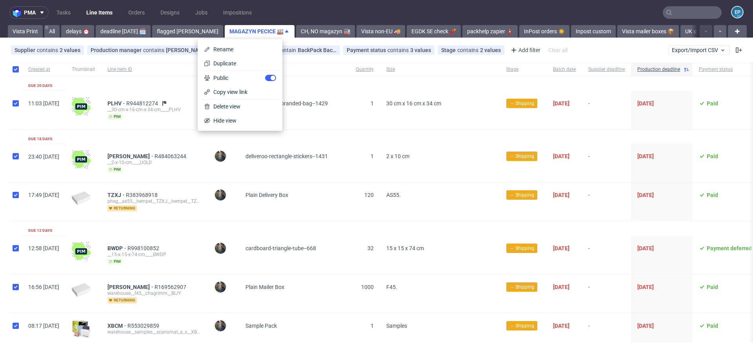
checkbox input "true"
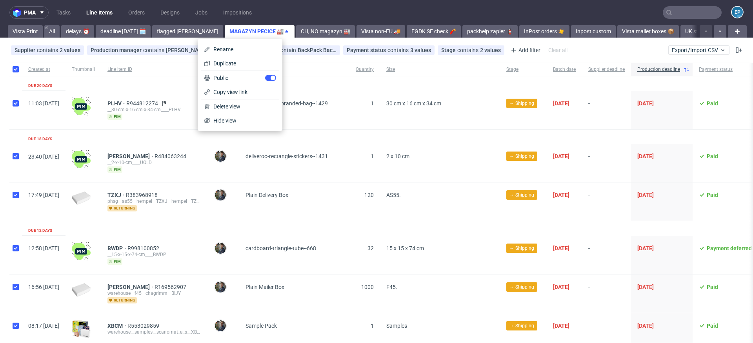
checkbox input "true"
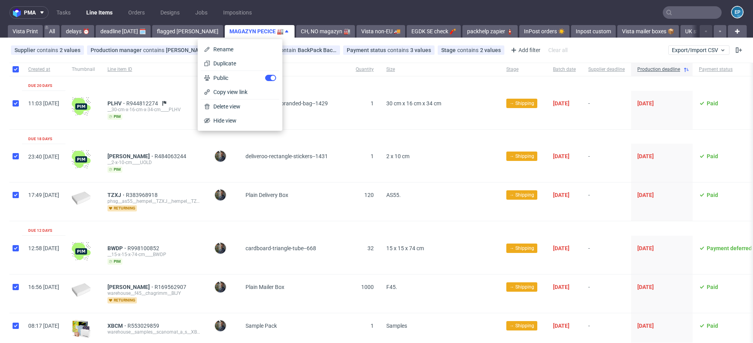
checkbox input "true"
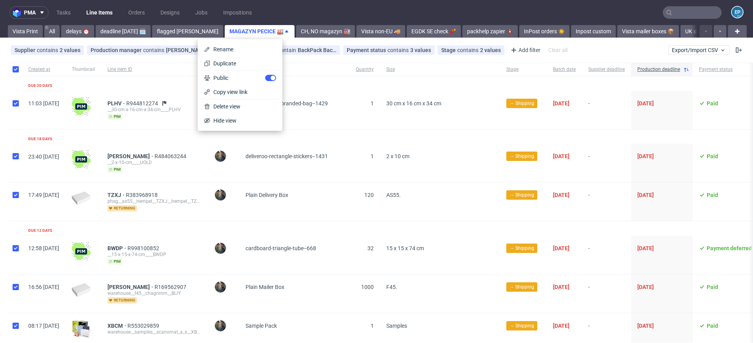
checkbox input "true"
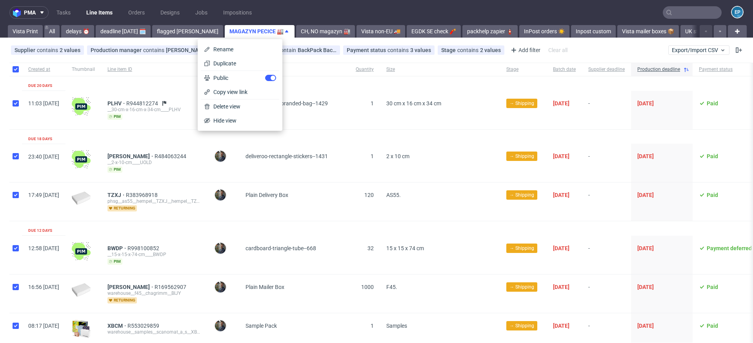
checkbox input "true"
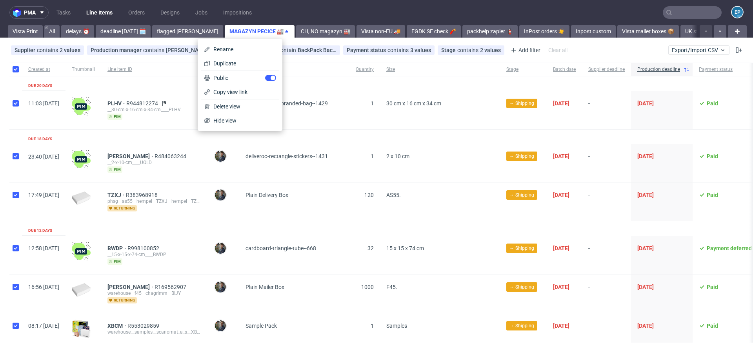
checkbox input "true"
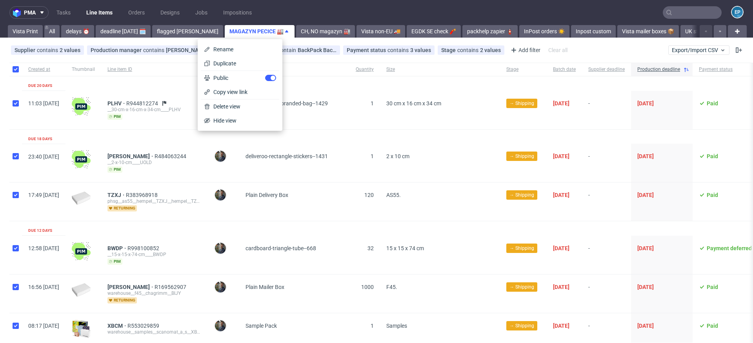
checkbox input "true"
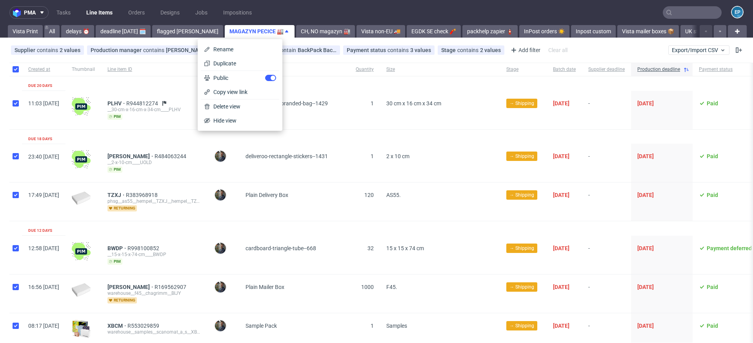
checkbox input "true"
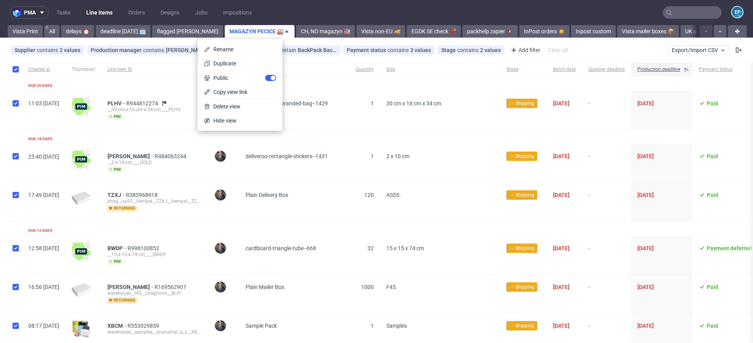
checkbox input "true"
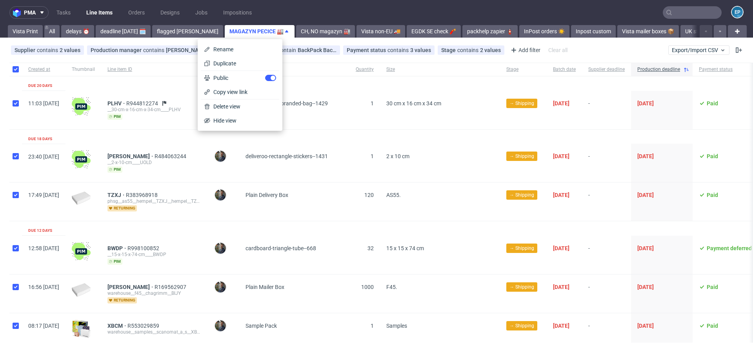
checkbox input "true"
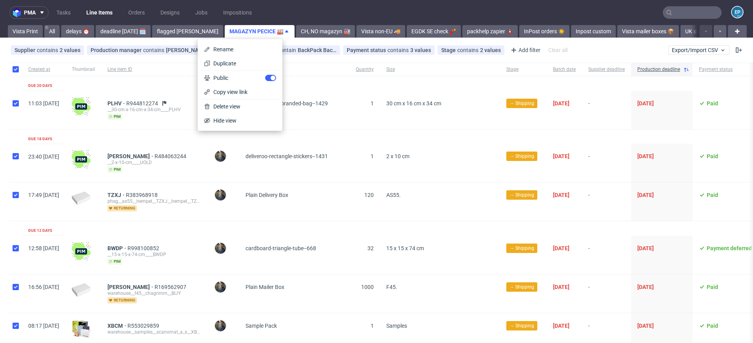
checkbox input "true"
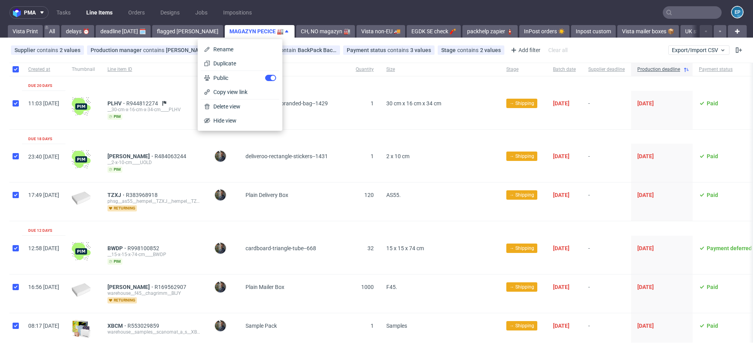
checkbox input "true"
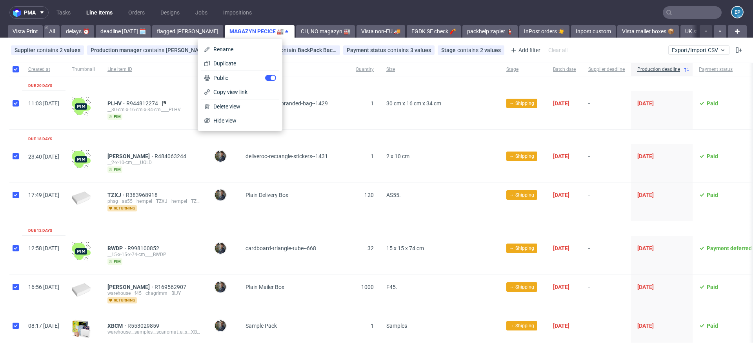
checkbox input "true"
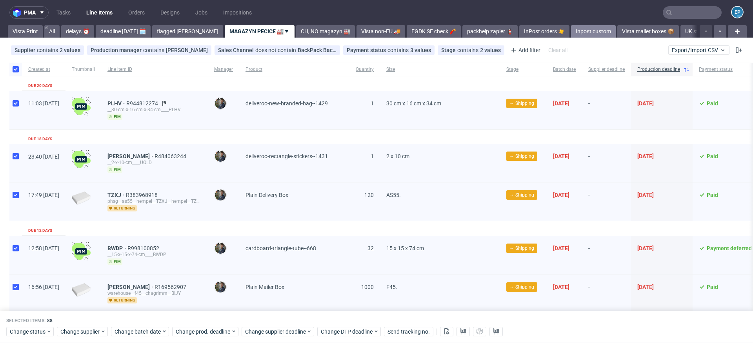
click at [571, 36] on link "Inpost custom" at bounding box center [593, 31] width 45 height 13
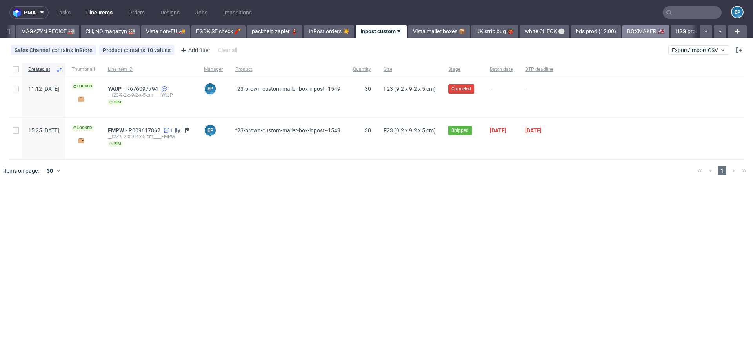
click at [622, 32] on link "BOXMAKER 🇺🇸" at bounding box center [645, 31] width 47 height 13
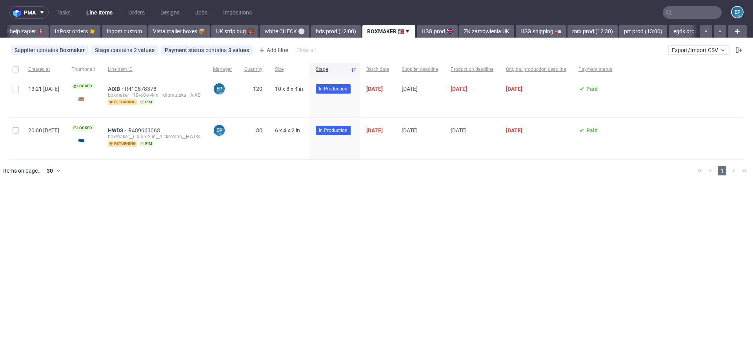
scroll to position [0, 468]
click at [561, 33] on link "mrx prod (12:30)" at bounding box center [586, 31] width 50 height 13
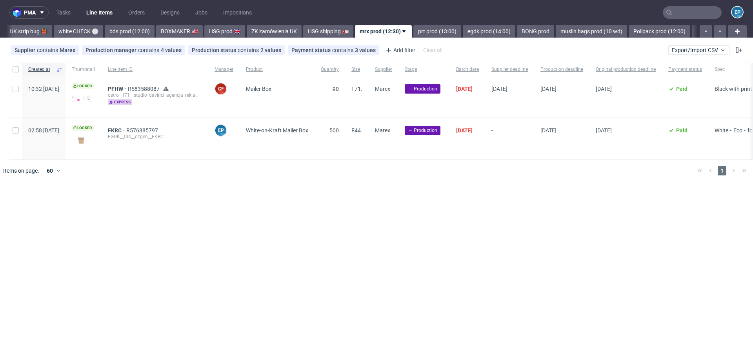
click at [555, 33] on link "muslin bags prod (10 wd)" at bounding box center [590, 31] width 71 height 13
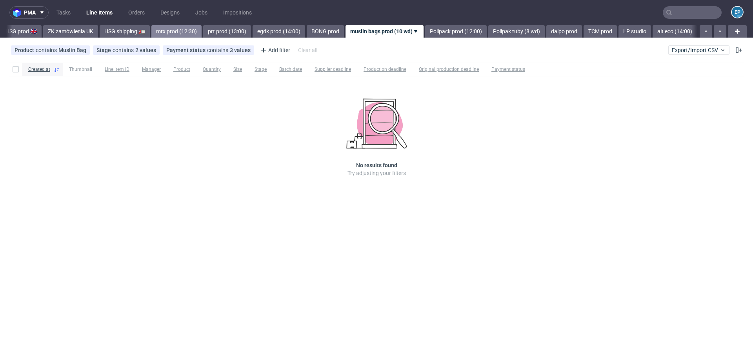
click at [546, 33] on link "dalpo prod" at bounding box center [564, 31] width 36 height 13
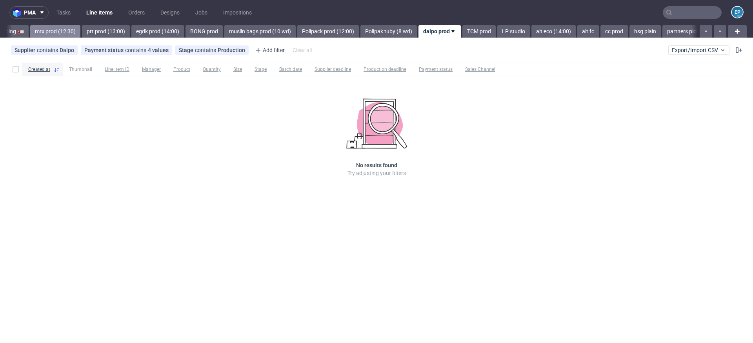
scroll to position [0, 1047]
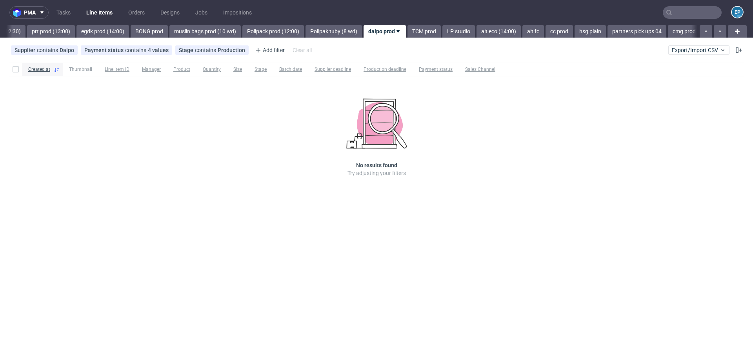
click at [702, 34] on link "**my shipping**" at bounding box center [726, 31] width 48 height 13
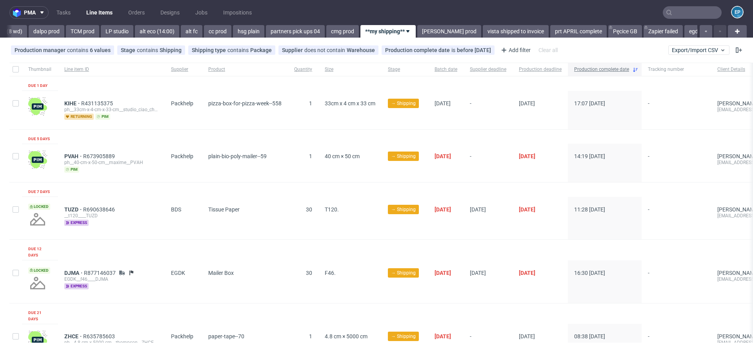
click at [603, 70] on span "Production complete date" at bounding box center [601, 69] width 55 height 7
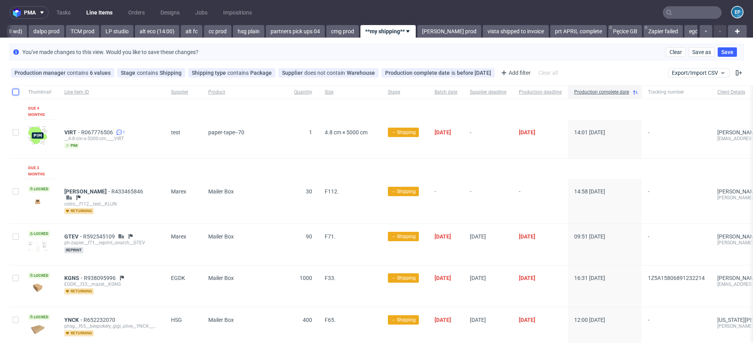
click at [17, 92] on input "checkbox" at bounding box center [16, 92] width 6 height 6
checkbox input "true"
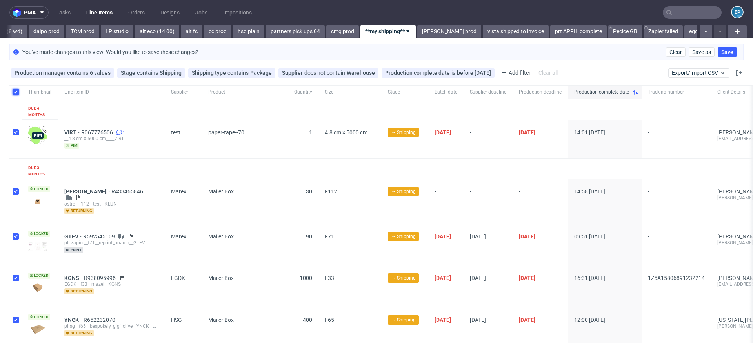
checkbox input "true"
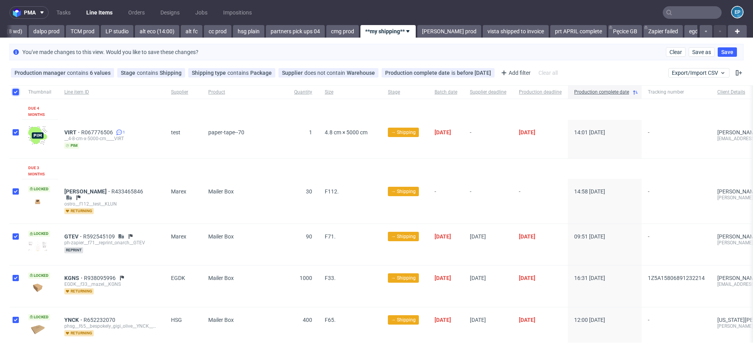
checkbox input "true"
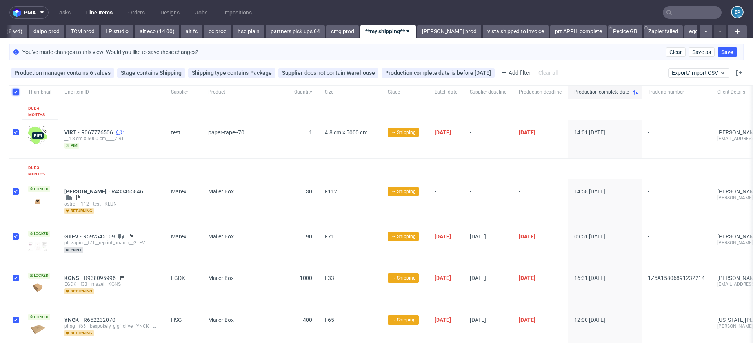
checkbox input "true"
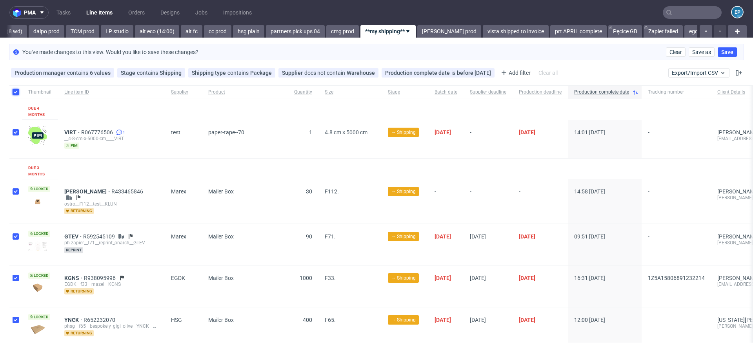
checkbox input "true"
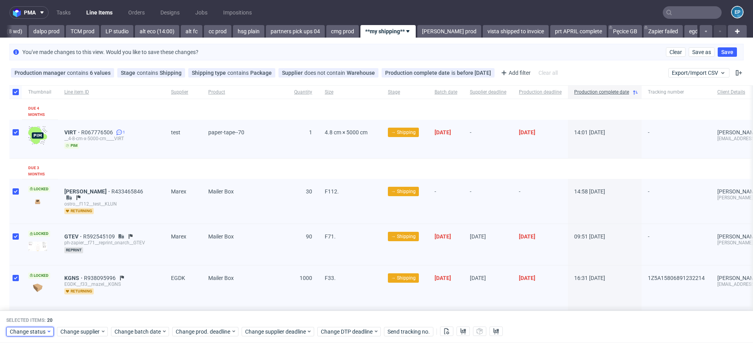
click at [46, 332] on icon at bounding box center [48, 331] width 5 height 6
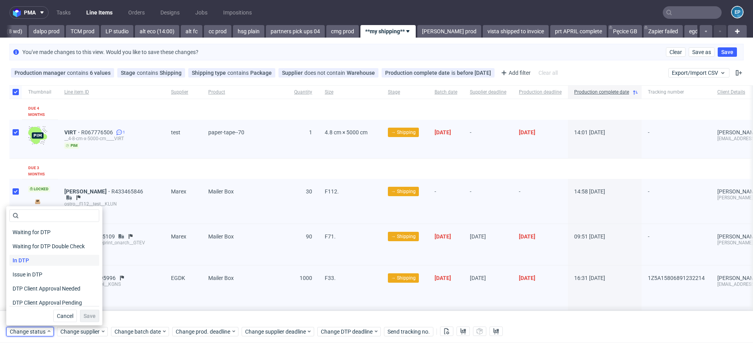
scroll to position [102, 0]
click at [221, 151] on div "paper-tape--70" at bounding box center [245, 139] width 86 height 38
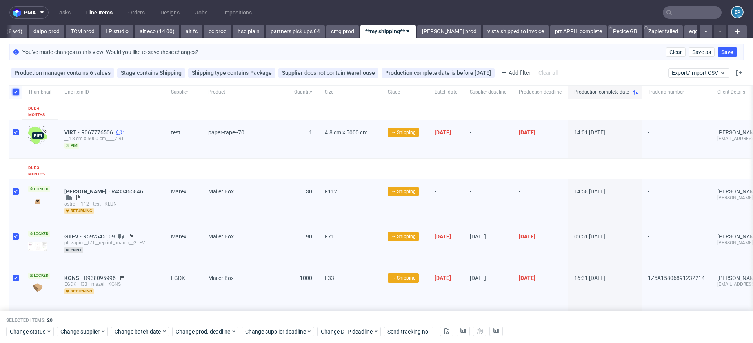
click at [15, 91] on input "checkbox" at bounding box center [16, 92] width 6 height 6
checkbox input "false"
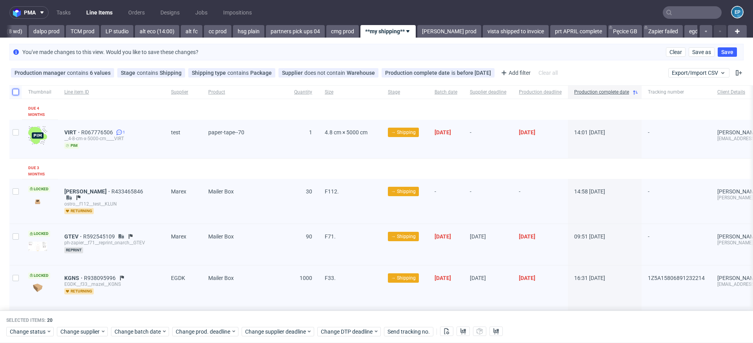
checkbox input "false"
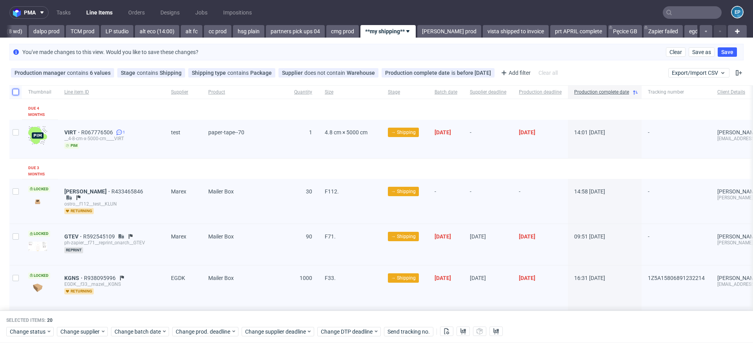
checkbox input "false"
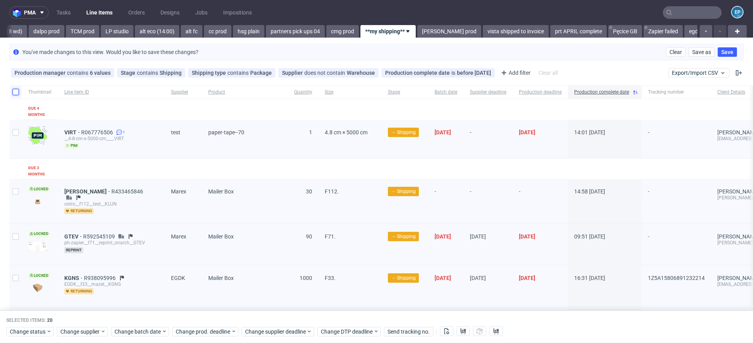
checkbox input "false"
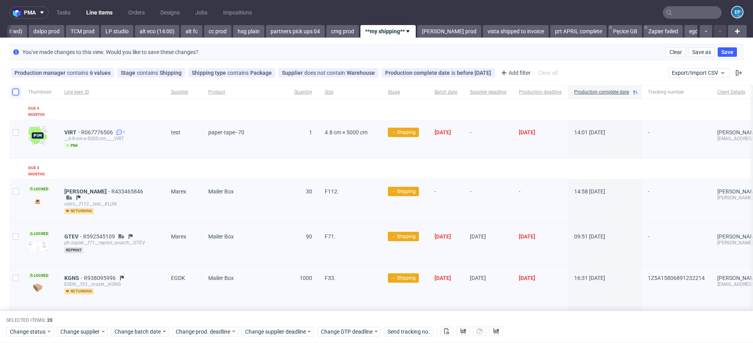
checkbox input "false"
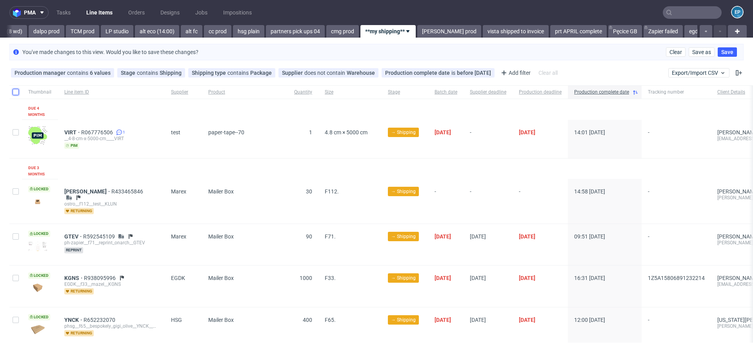
click at [15, 91] on input "checkbox" at bounding box center [16, 92] width 6 height 6
checkbox input "true"
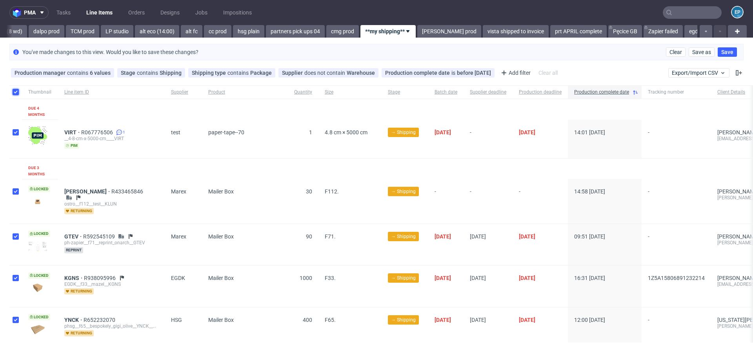
checkbox input "true"
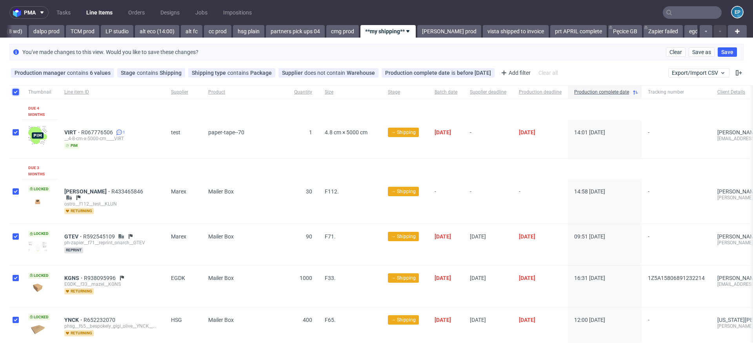
checkbox input "true"
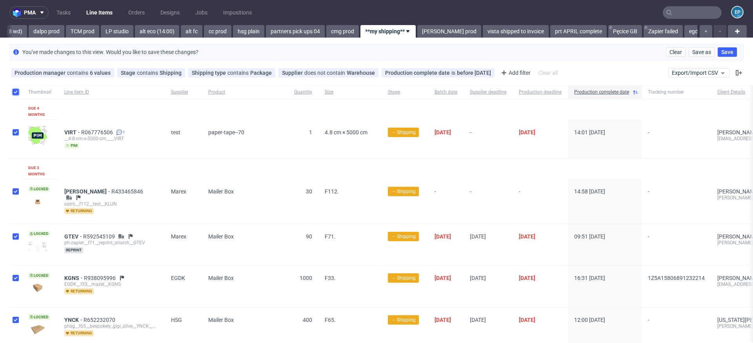
checkbox input "true"
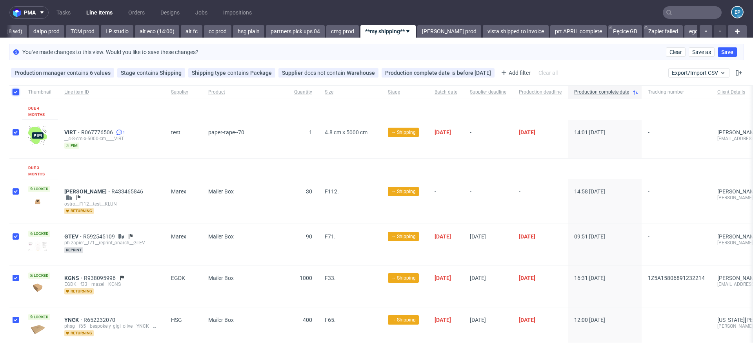
checkbox input "true"
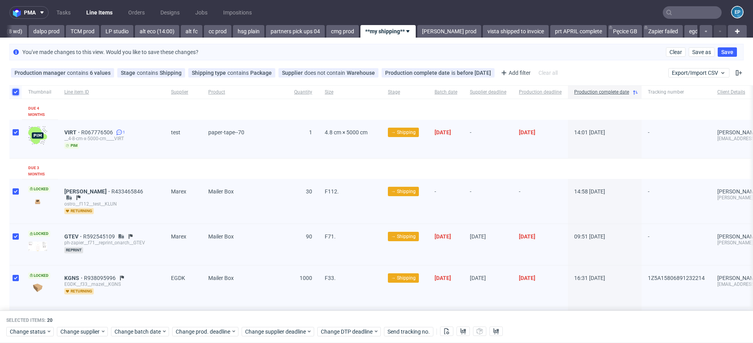
scroll to position [2, 0]
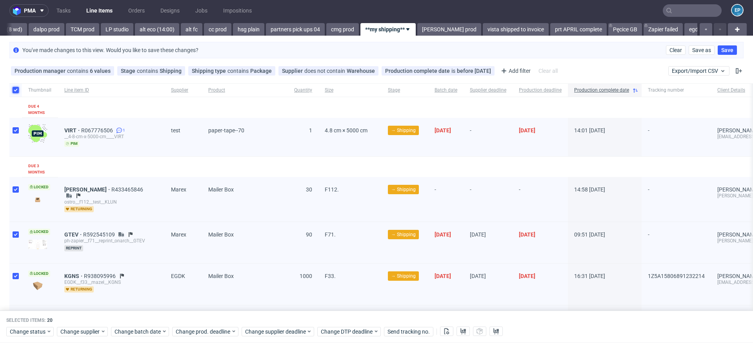
click at [16, 90] on input "checkbox" at bounding box center [16, 90] width 6 height 6
checkbox input "false"
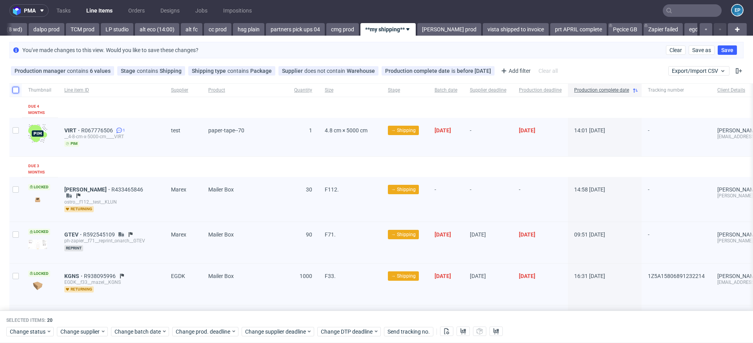
checkbox input "false"
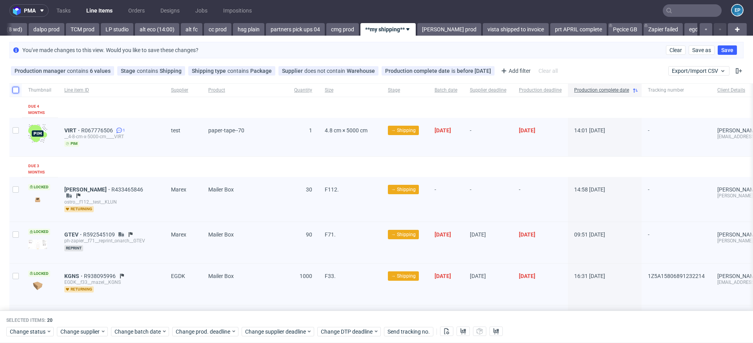
checkbox input "false"
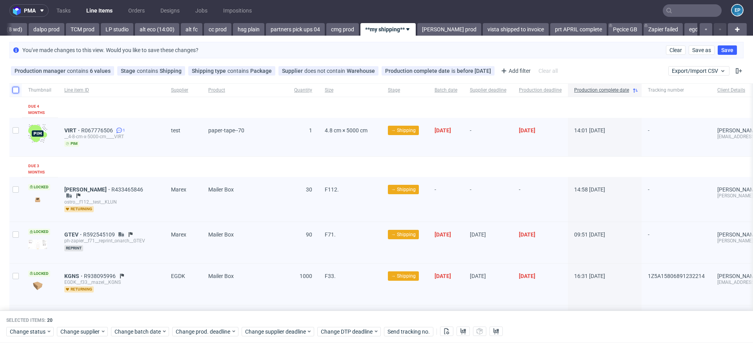
checkbox input "false"
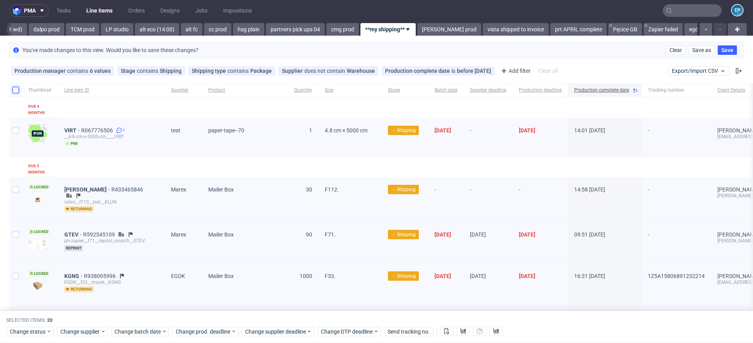
checkbox input "false"
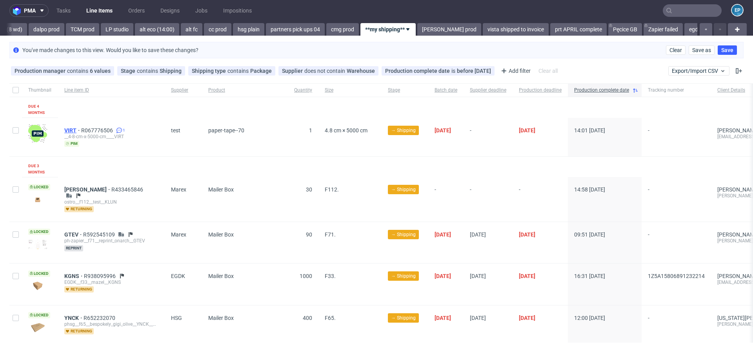
click at [71, 129] on span "VIRT" at bounding box center [72, 130] width 17 height 6
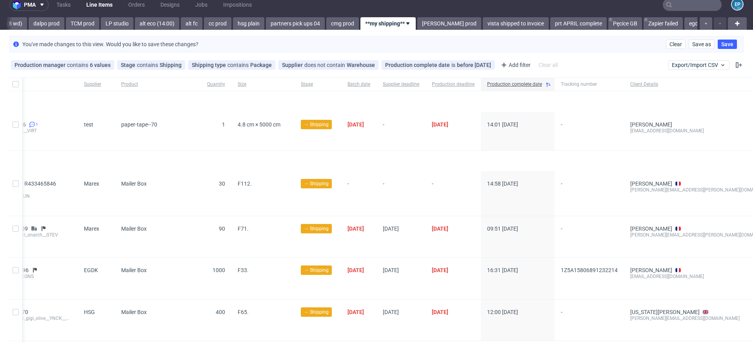
scroll to position [10, 0]
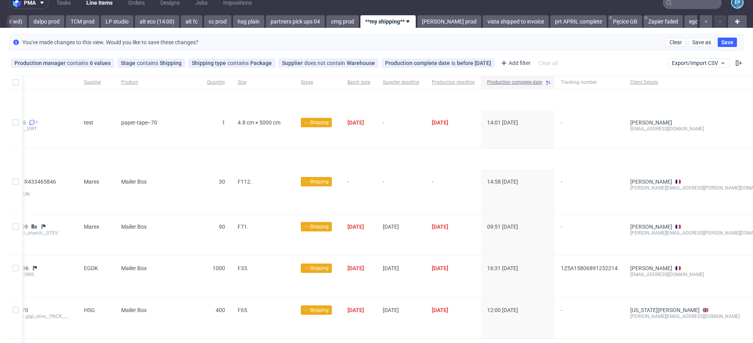
click at [503, 81] on span "Production complete date" at bounding box center [514, 82] width 55 height 7
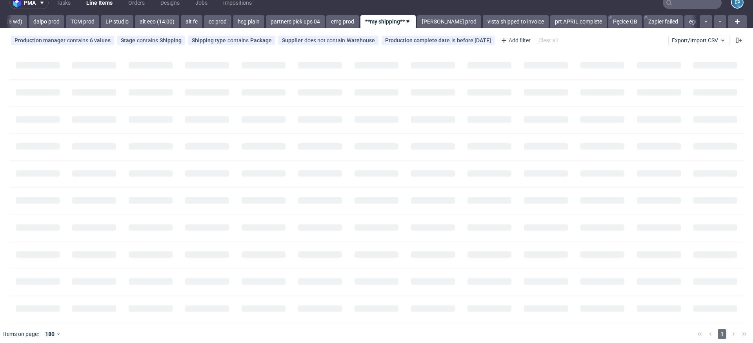
scroll to position [0, 1373]
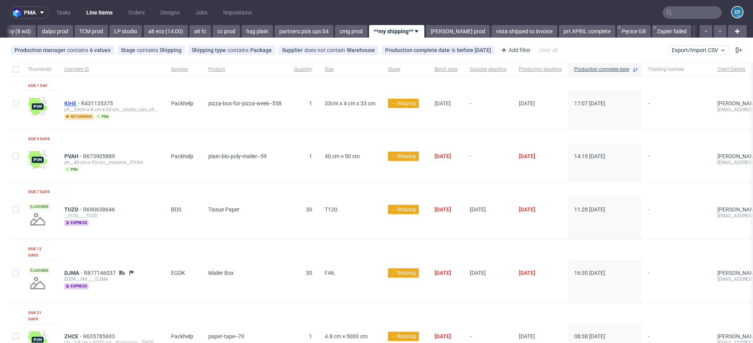
click at [71, 103] on span "KIHE" at bounding box center [72, 103] width 17 height 6
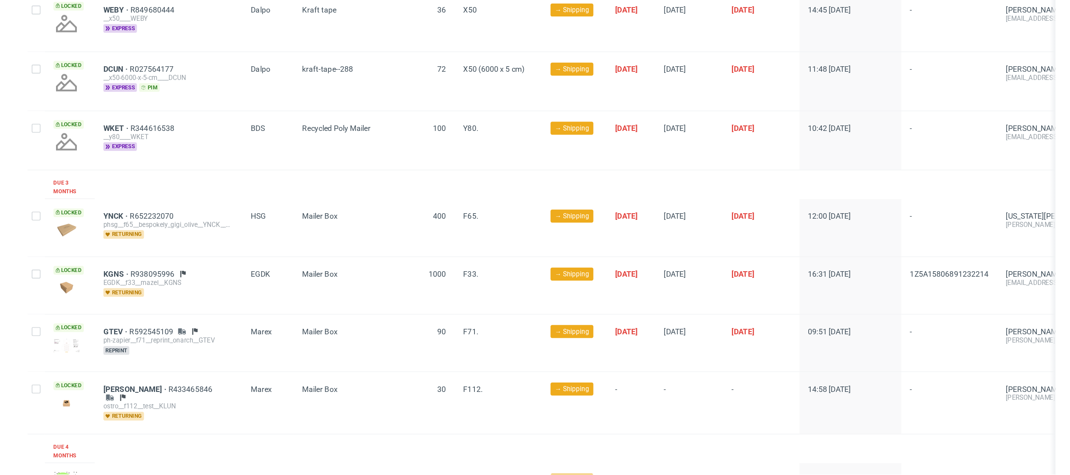
scroll to position [738, 0]
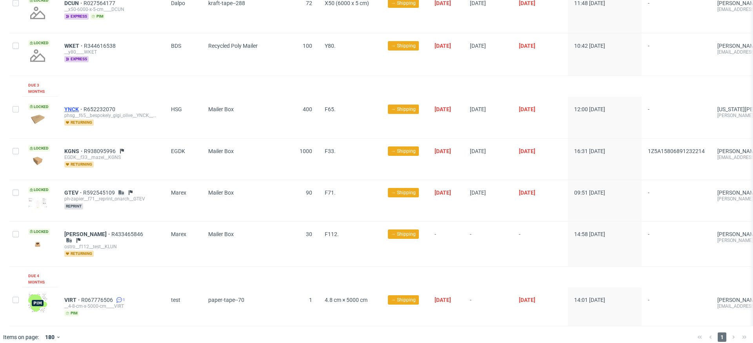
click at [73, 106] on span "YNCK" at bounding box center [73, 109] width 19 height 6
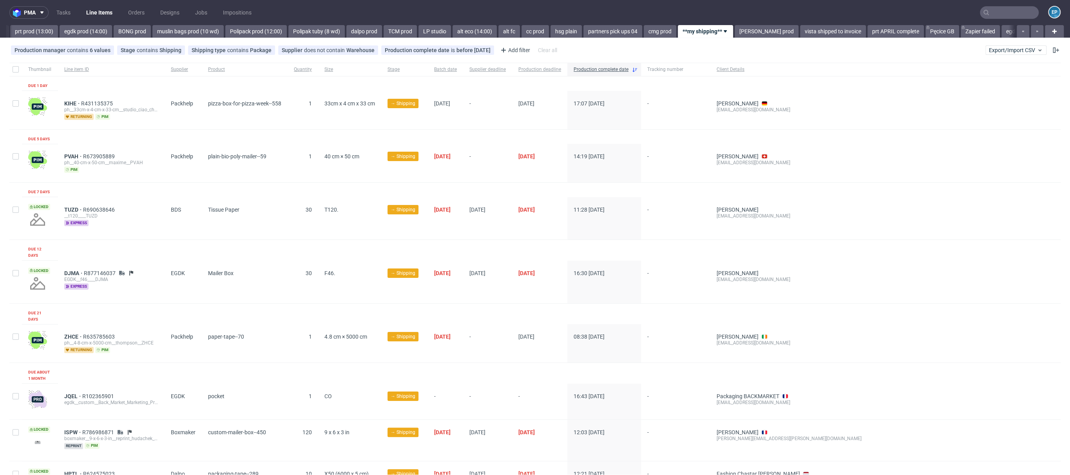
scroll to position [0, 1064]
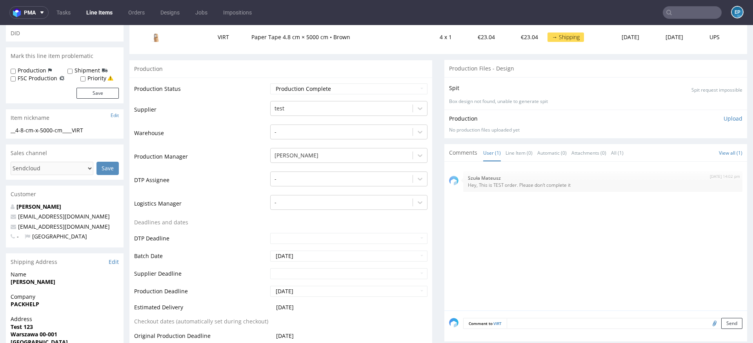
scroll to position [107, 0]
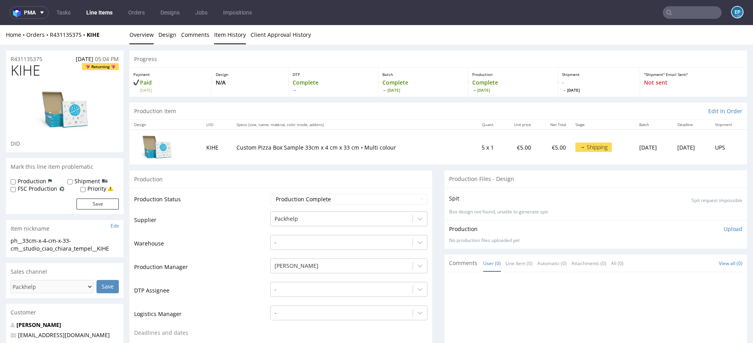
click at [241, 42] on link "Item History" at bounding box center [230, 34] width 32 height 19
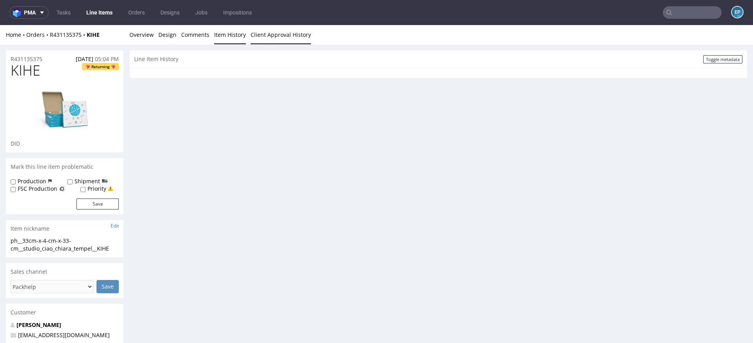
click at [271, 38] on link "Client Approval History" at bounding box center [280, 34] width 60 height 19
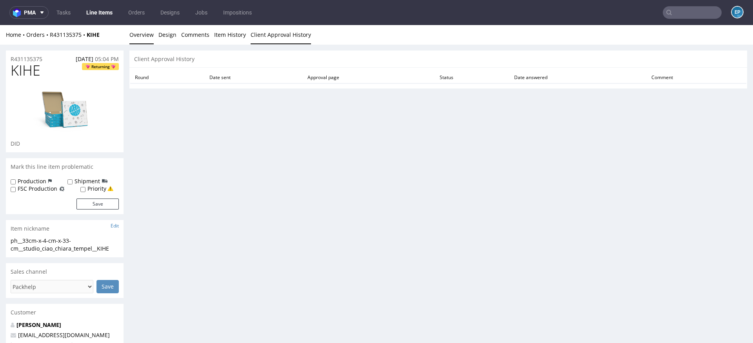
click at [129, 40] on link "Overview" at bounding box center [141, 34] width 24 height 19
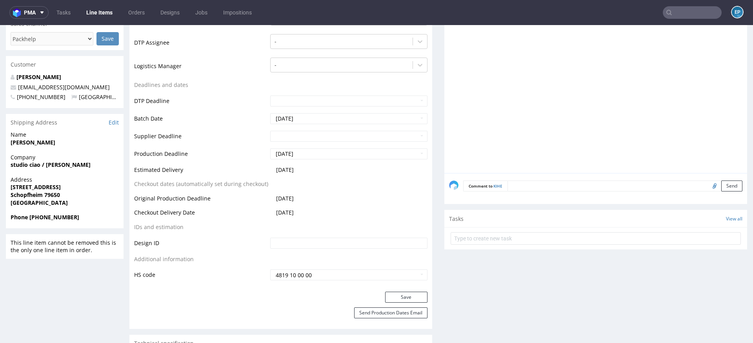
scroll to position [251, 0]
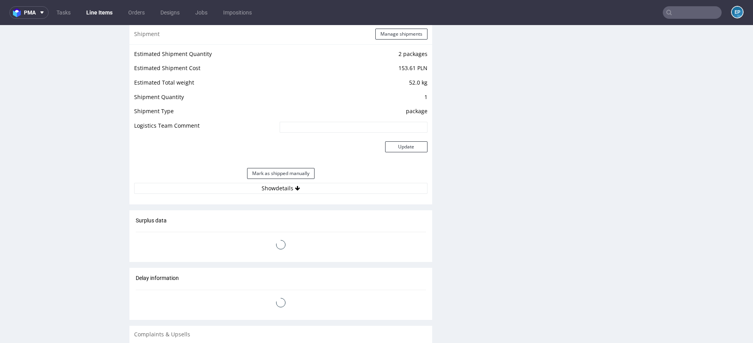
scroll to position [751, 0]
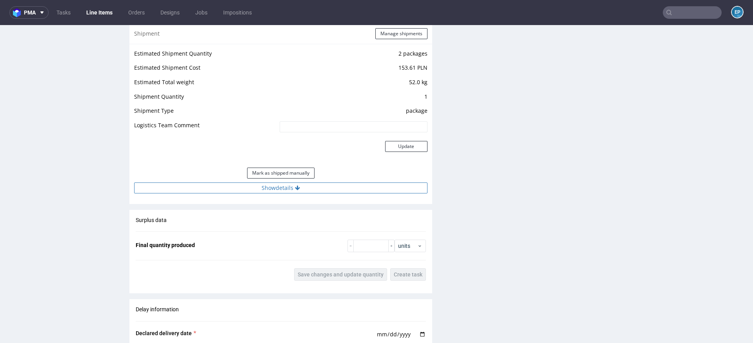
click at [308, 189] on button "Show details" at bounding box center [280, 188] width 293 height 11
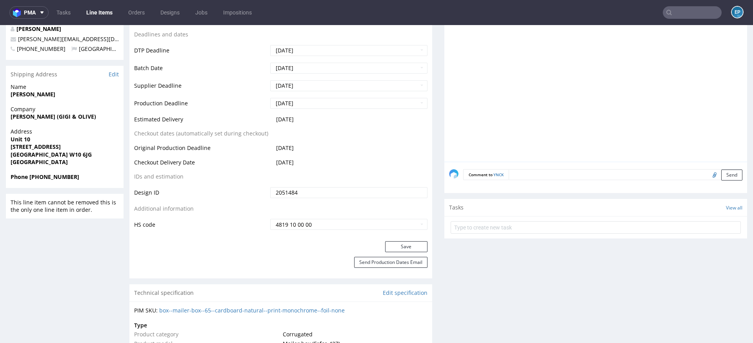
scroll to position [0, 0]
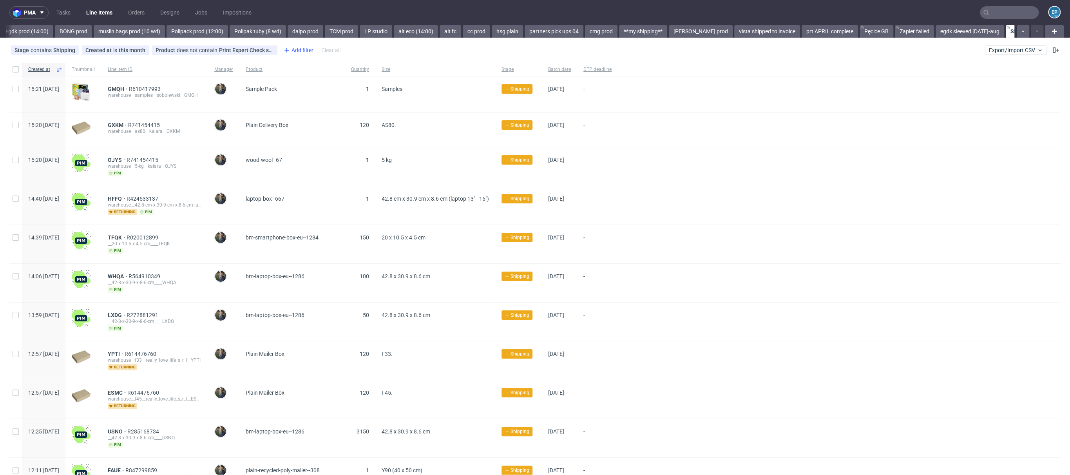
click at [292, 46] on div "Add filter" at bounding box center [298, 50] width 34 height 13
click at [300, 67] on input "text" at bounding box center [328, 67] width 94 height 13
type input "su"
click at [289, 94] on span "Supplier" at bounding box center [294, 98] width 27 height 11
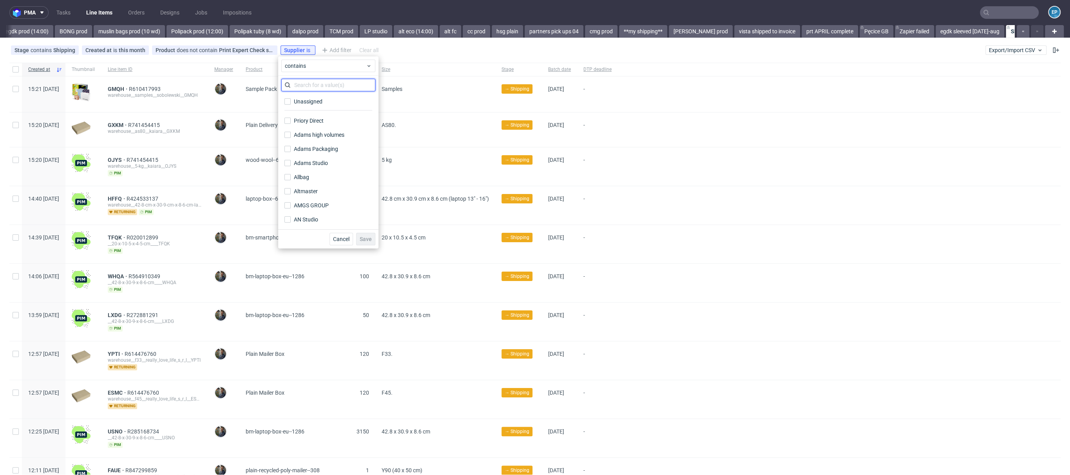
click at [307, 80] on input "text" at bounding box center [328, 85] width 94 height 13
type input "ware"
click at [328, 115] on label "Warehouse" at bounding box center [328, 115] width 94 height 11
click at [291, 115] on input "Warehouse" at bounding box center [288, 115] width 6 height 6
checkbox input "true"
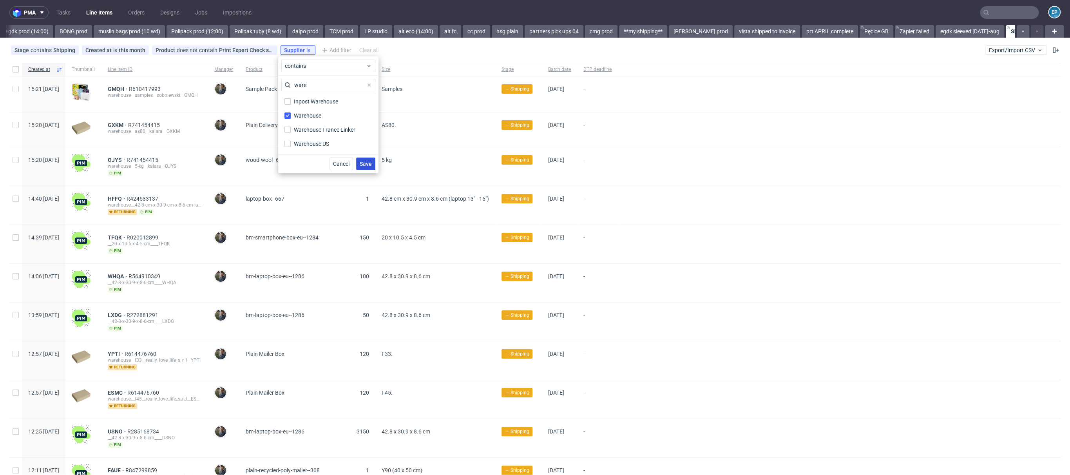
click at [370, 162] on span "Save" at bounding box center [366, 163] width 12 height 5
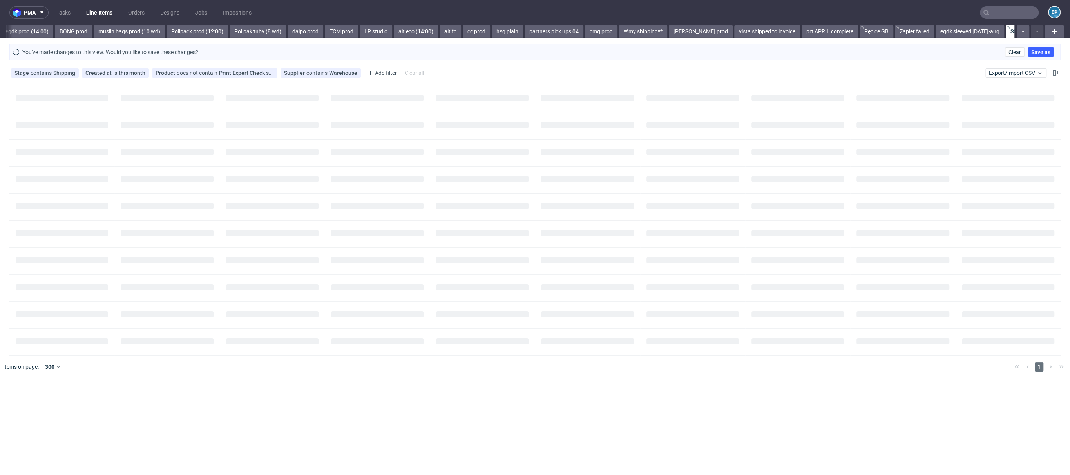
scroll to position [0, 1115]
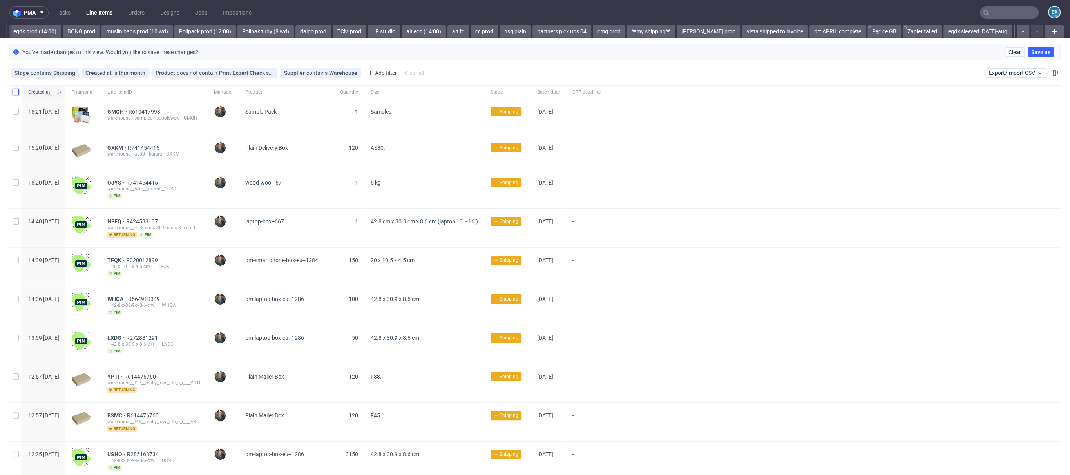
click at [17, 90] on input "checkbox" at bounding box center [16, 92] width 6 height 6
checkbox input "true"
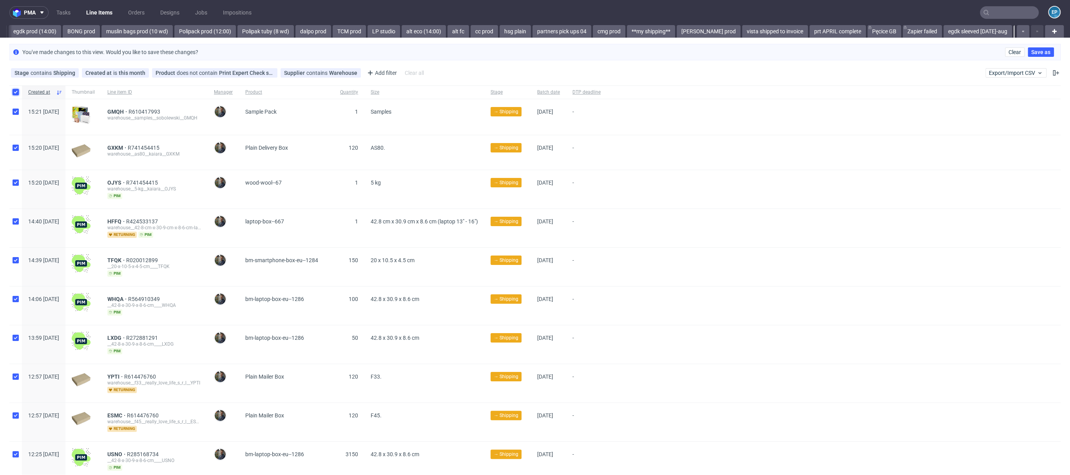
checkbox input "true"
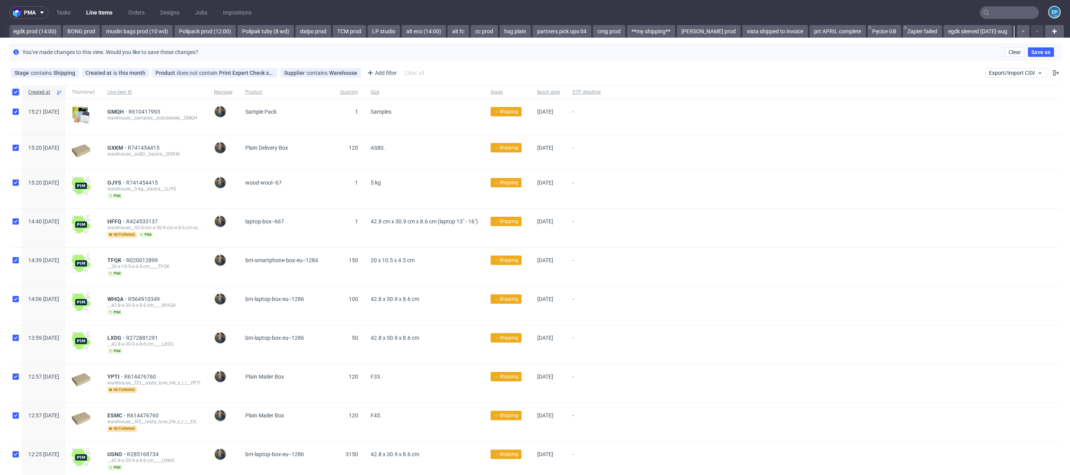
checkbox input "true"
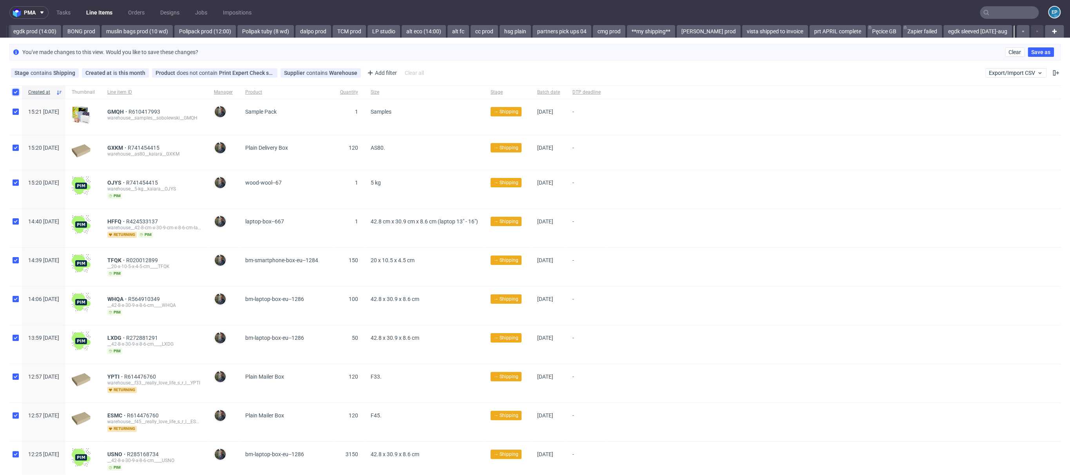
checkbox input "true"
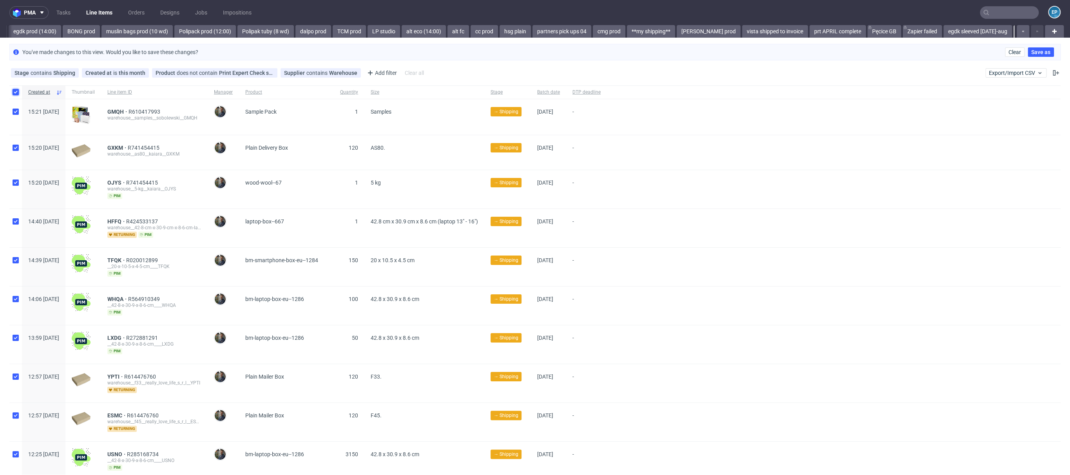
checkbox input "true"
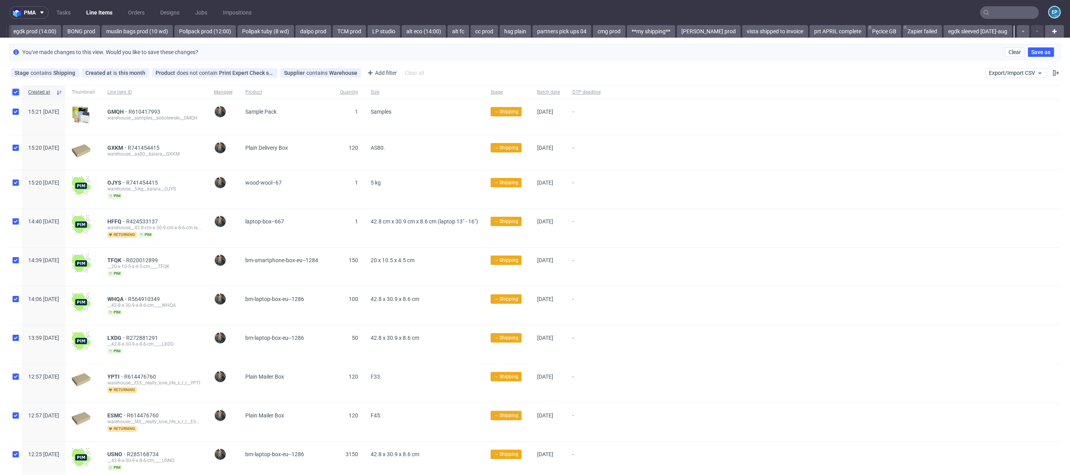
checkbox input "true"
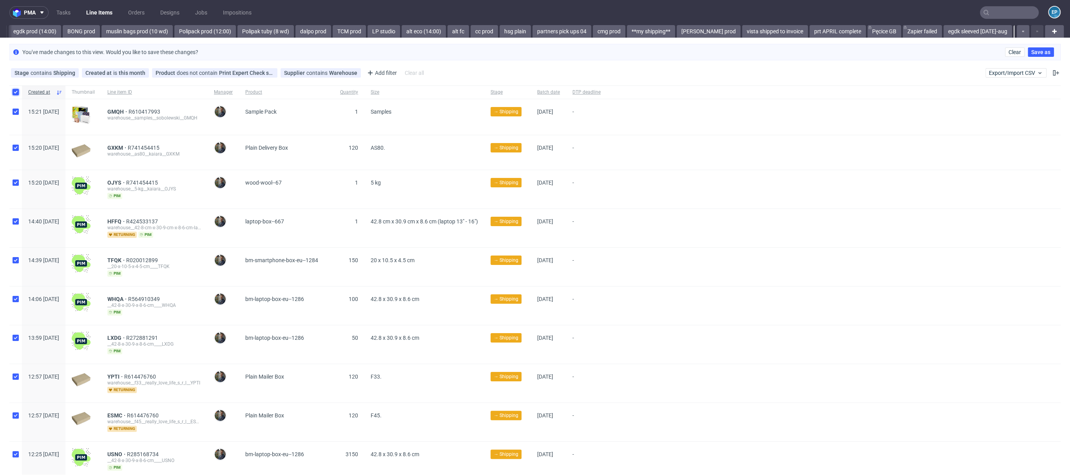
checkbox input "true"
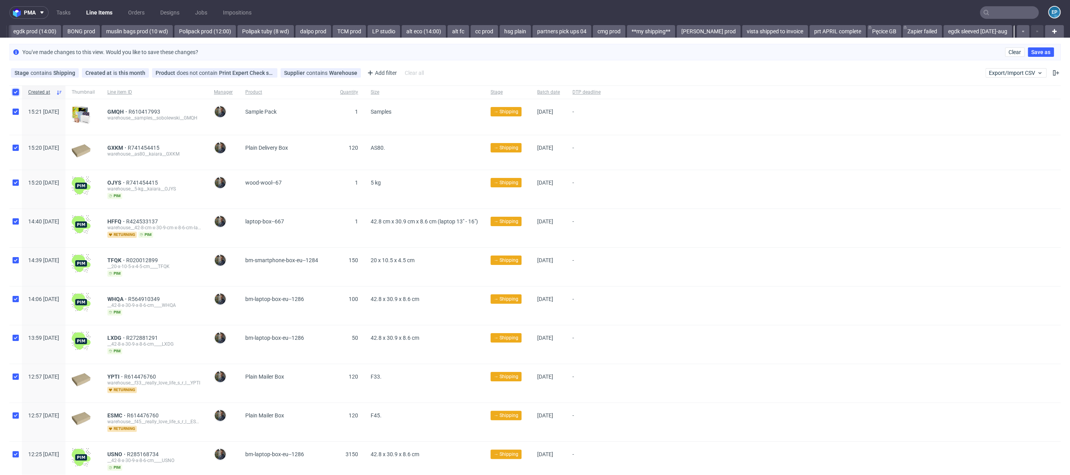
checkbox input "true"
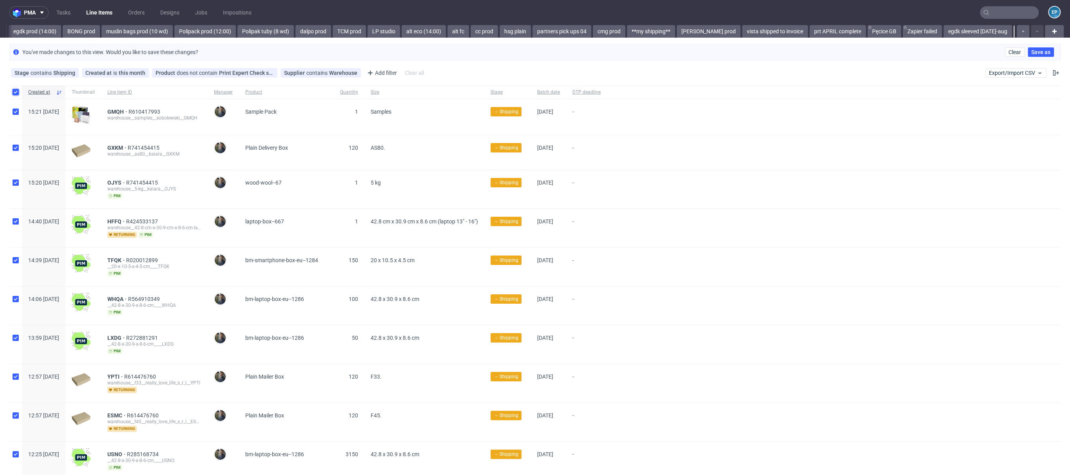
checkbox input "true"
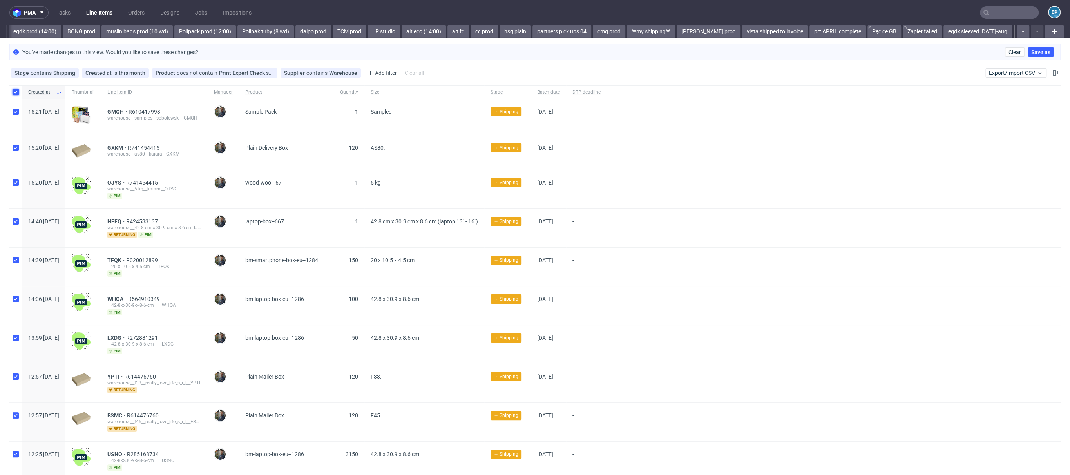
checkbox input "true"
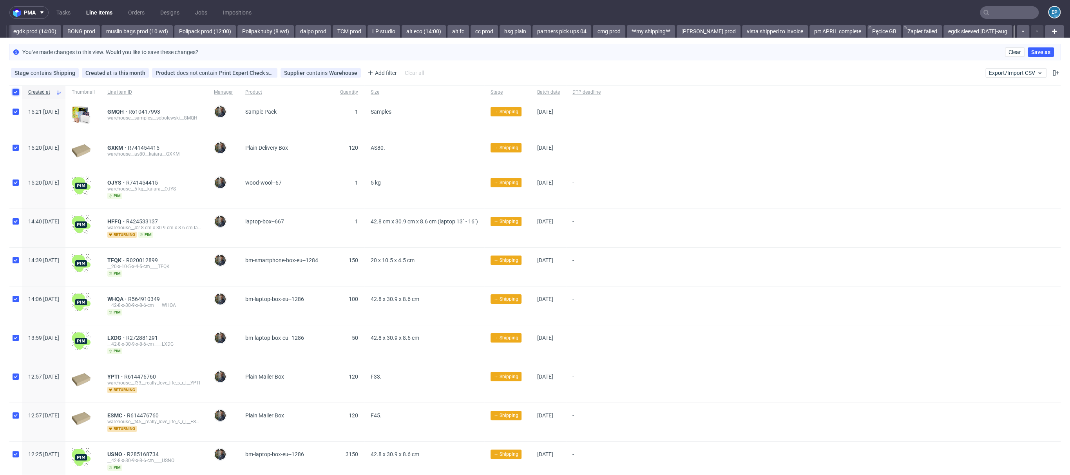
checkbox input "true"
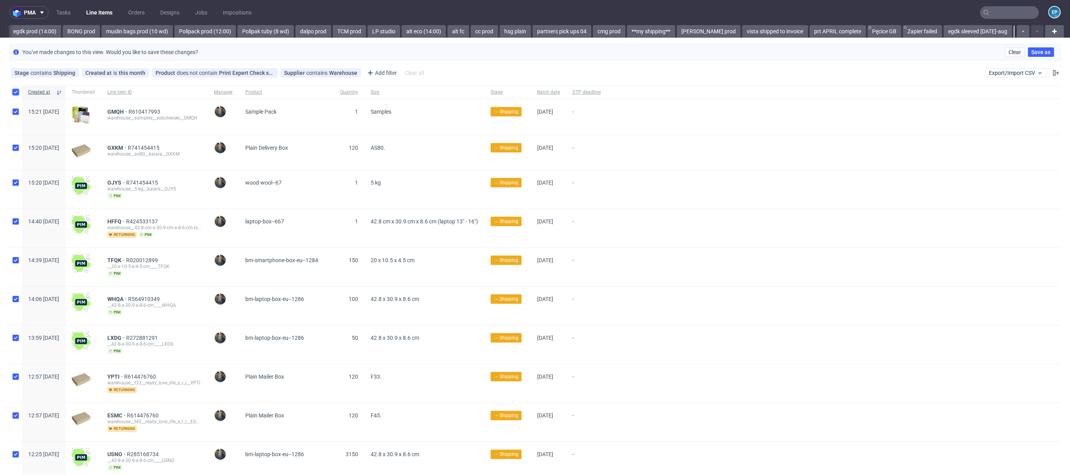
checkbox input "true"
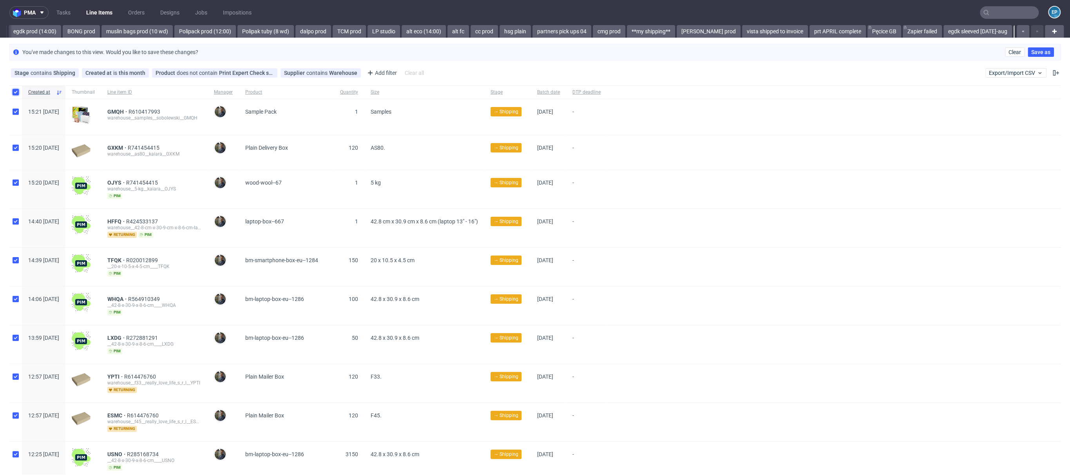
checkbox input "true"
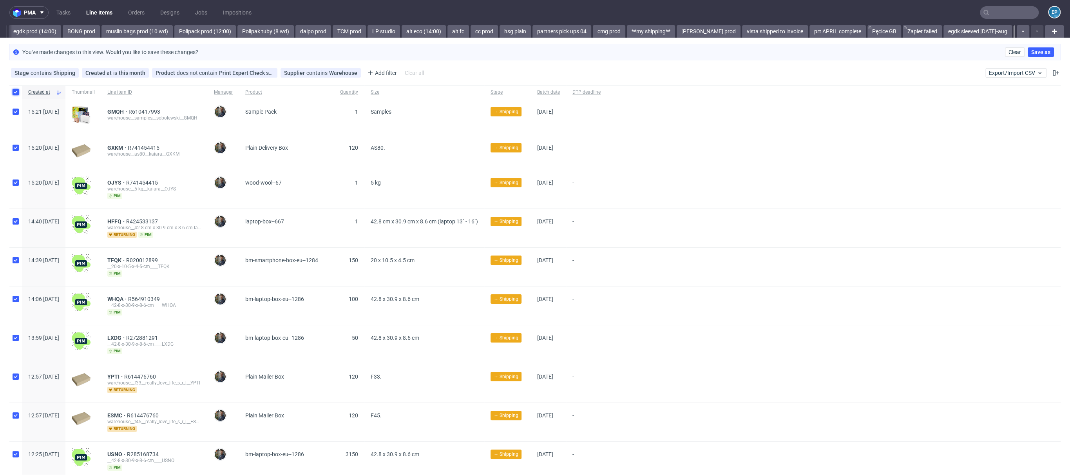
checkbox input "true"
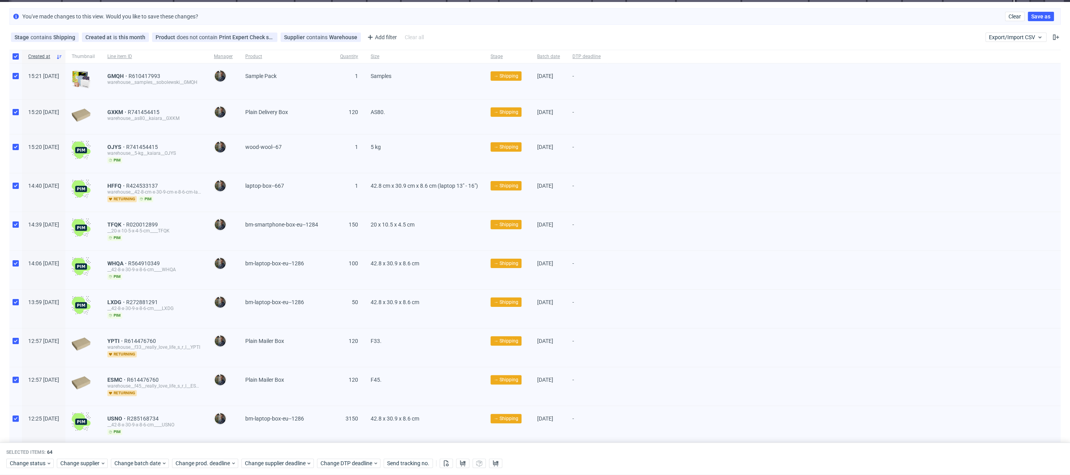
scroll to position [0, 0]
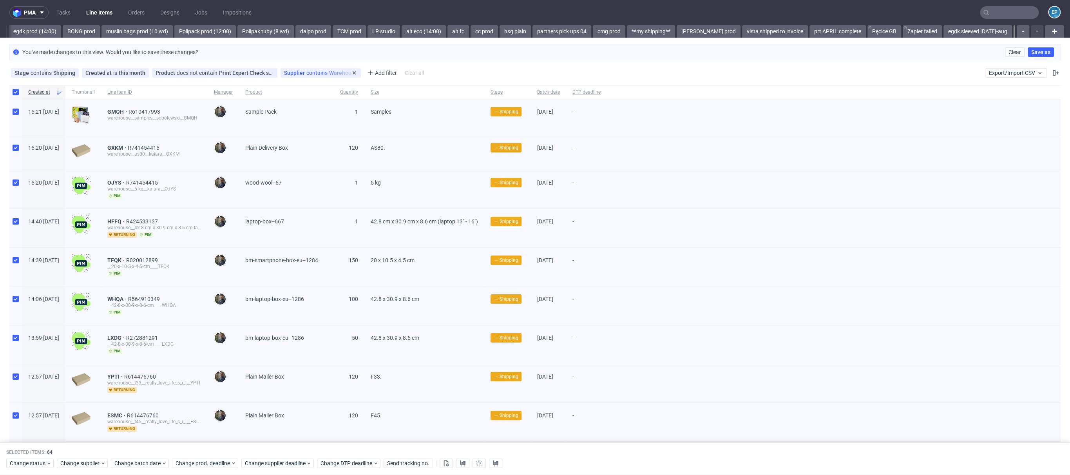
click at [321, 73] on div "Supplier contains Warehouse" at bounding box center [320, 73] width 73 height 6
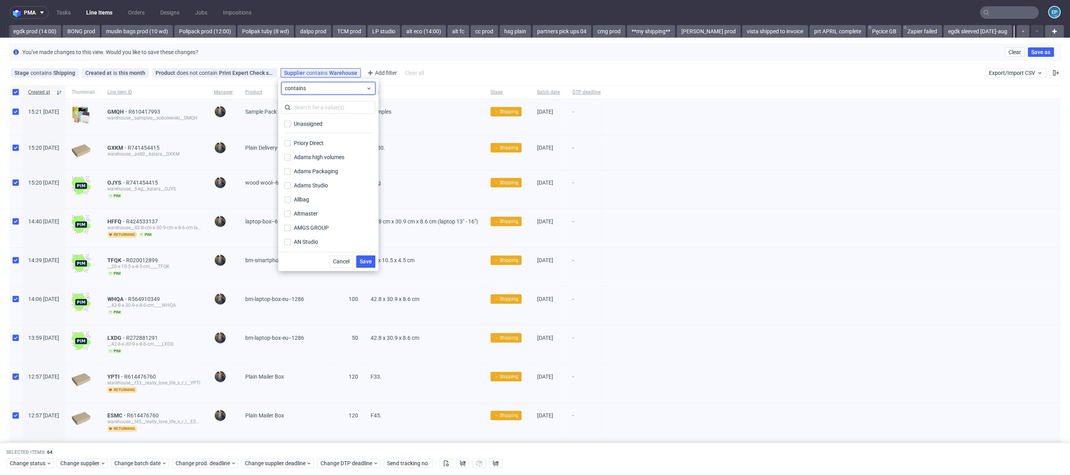
click at [306, 91] on span "contains" at bounding box center [325, 88] width 81 height 8
click at [303, 119] on span "does not contain" at bounding box center [318, 120] width 42 height 8
click at [372, 263] on button "Save" at bounding box center [365, 261] width 19 height 13
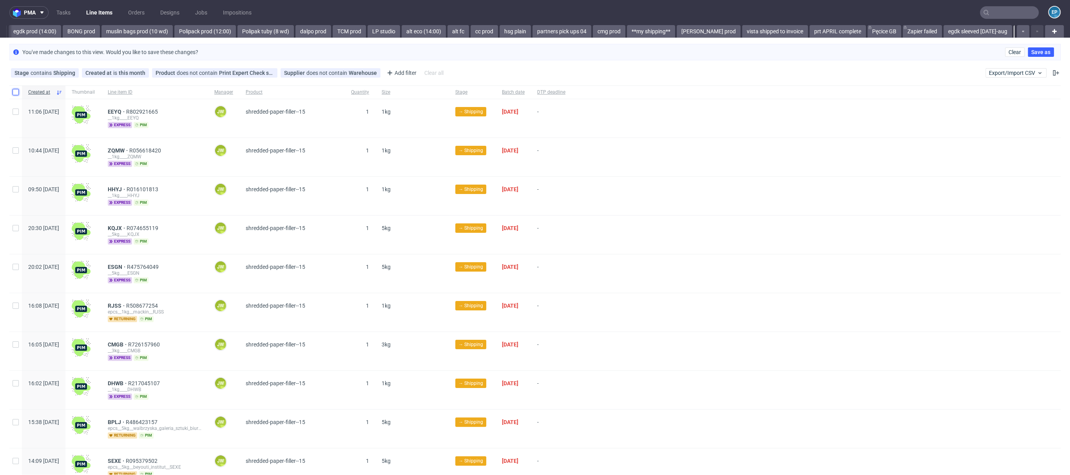
click at [15, 93] on input "checkbox" at bounding box center [16, 92] width 6 height 6
checkbox input "true"
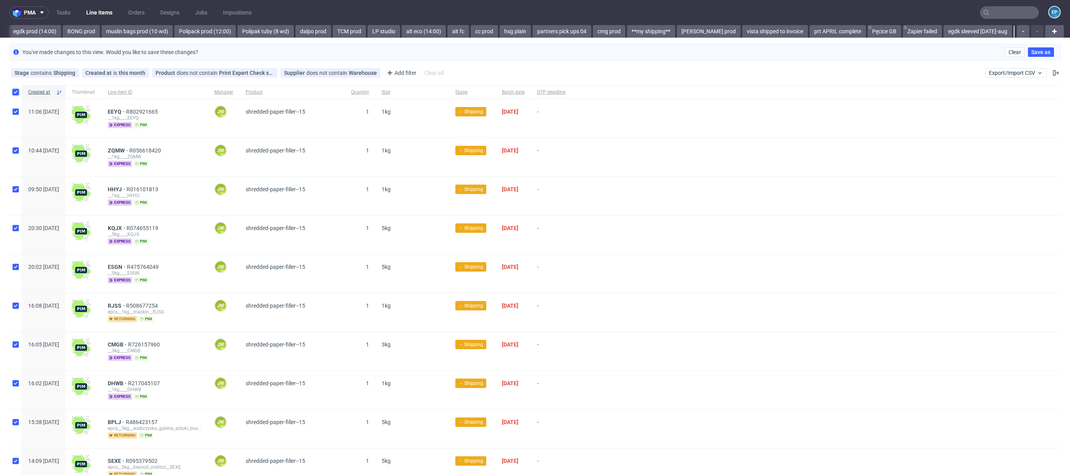
checkbox input "true"
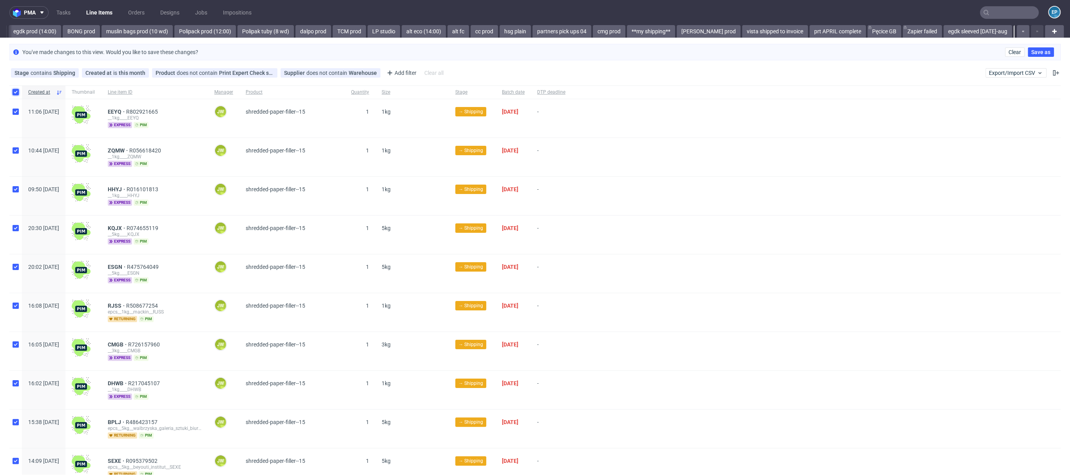
checkbox input "true"
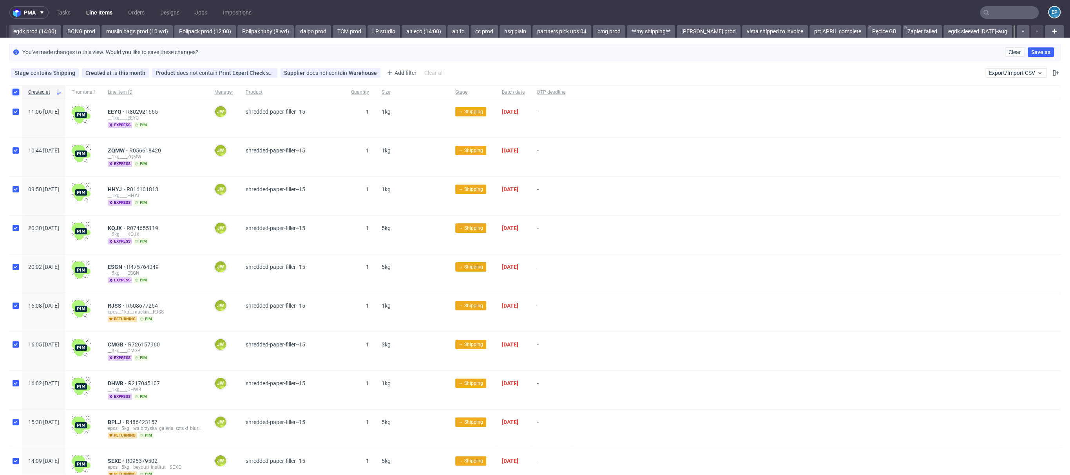
checkbox input "true"
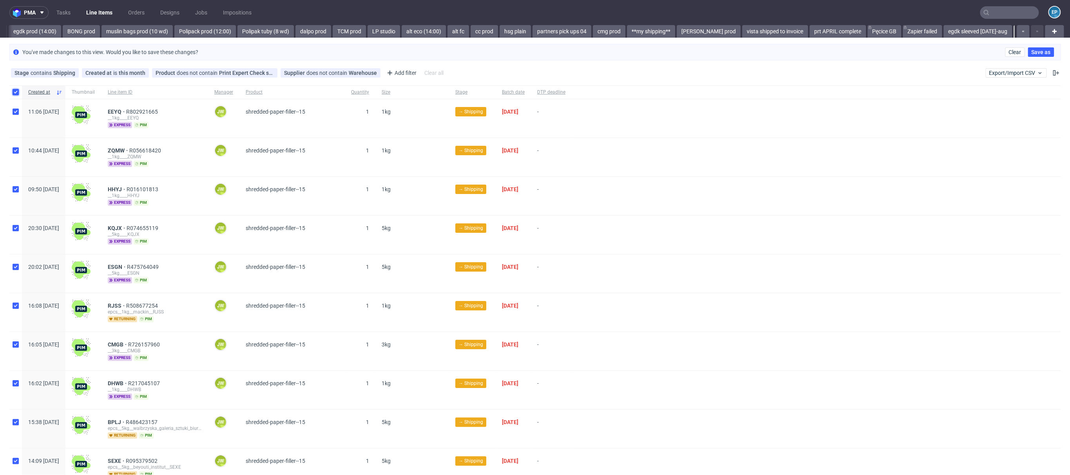
checkbox input "true"
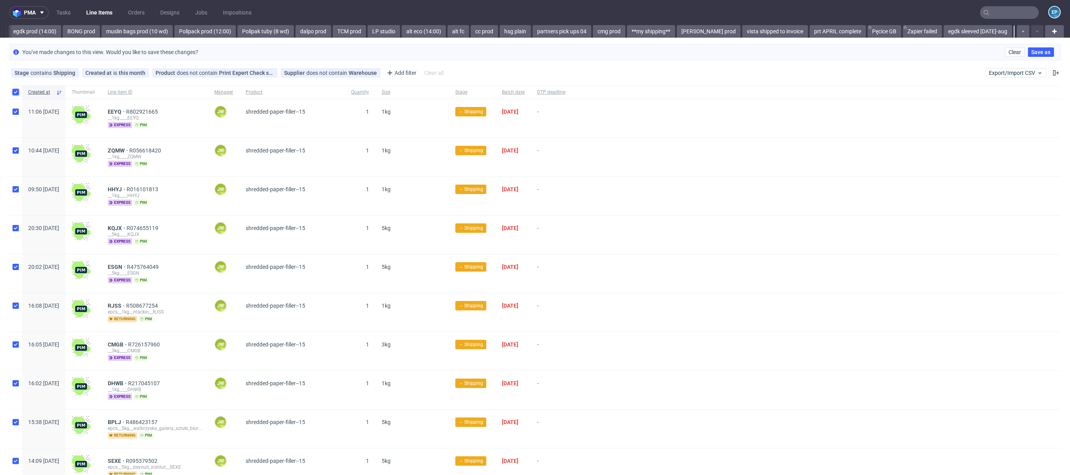
checkbox input "true"
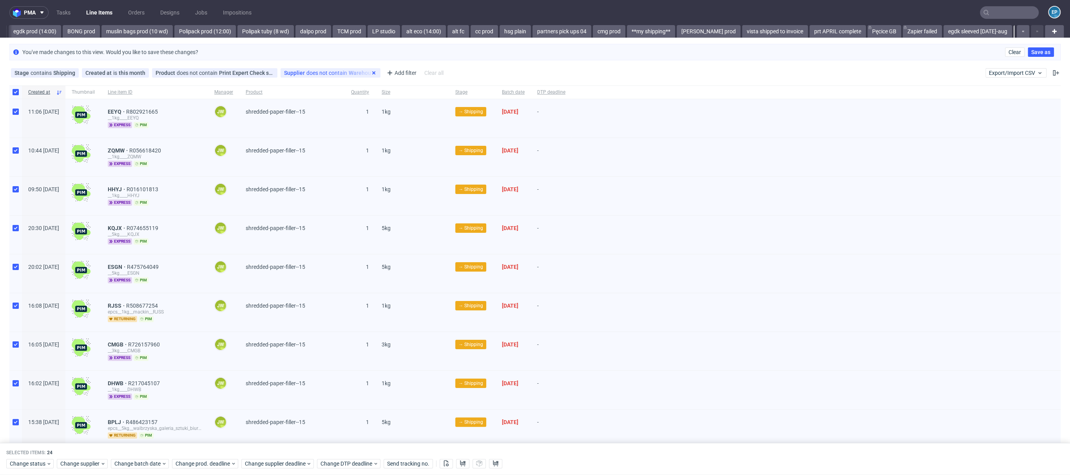
click at [372, 73] on use at bounding box center [373, 72] width 3 height 3
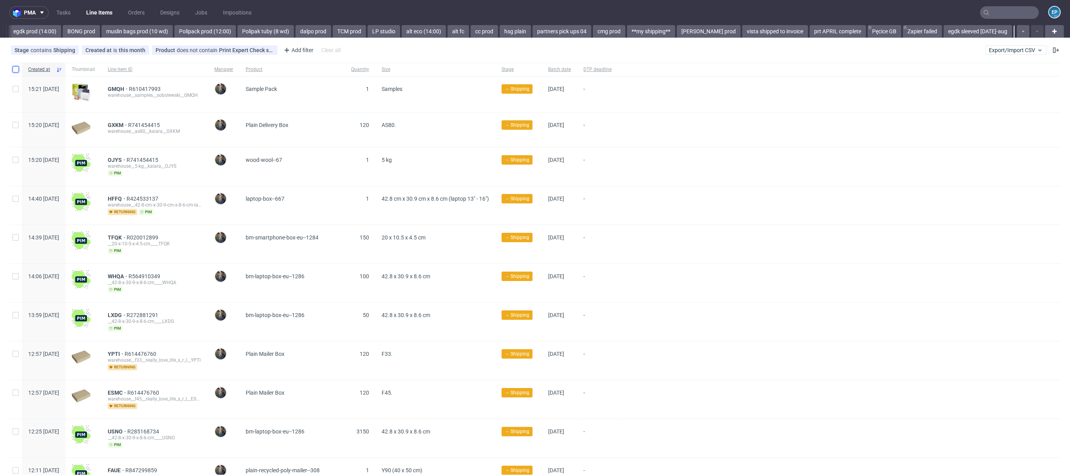
click at [18, 69] on input "checkbox" at bounding box center [16, 69] width 6 height 6
checkbox input "true"
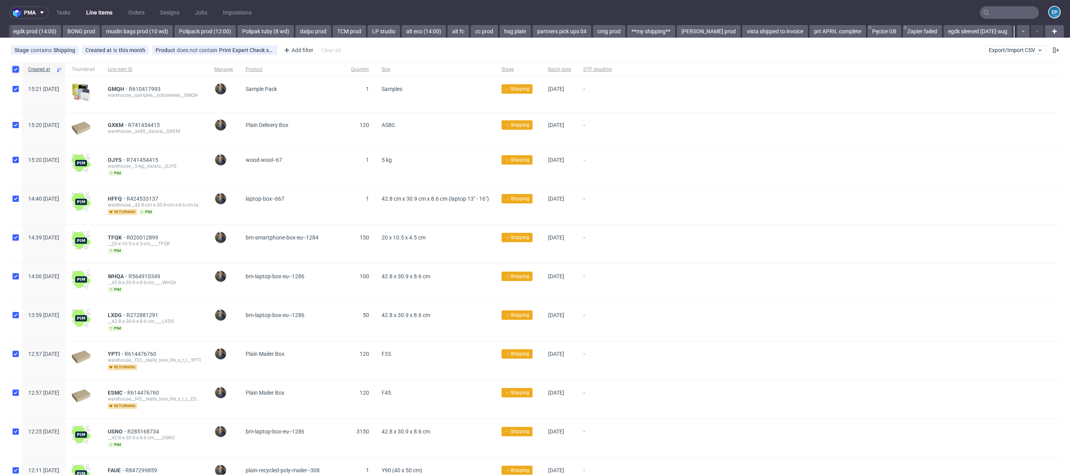
checkbox input "true"
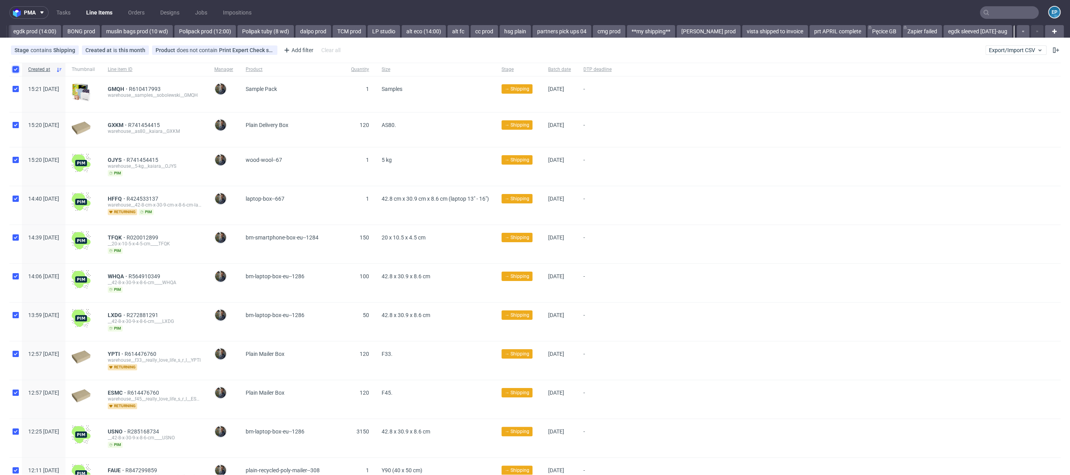
checkbox input "true"
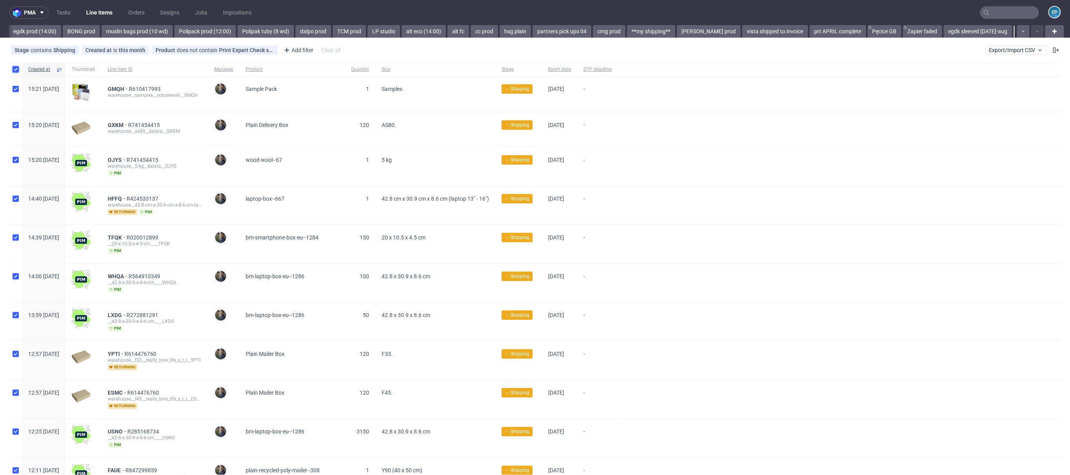
checkbox input "true"
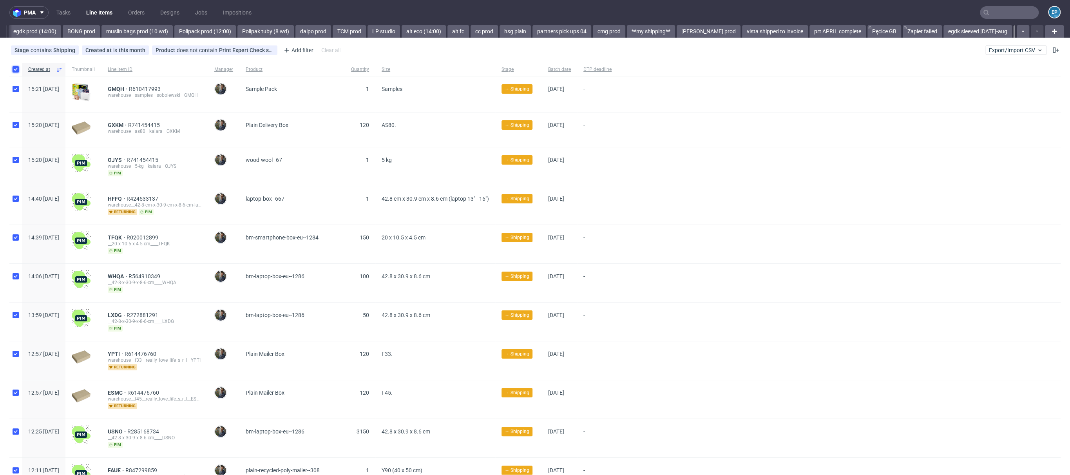
checkbox input "true"
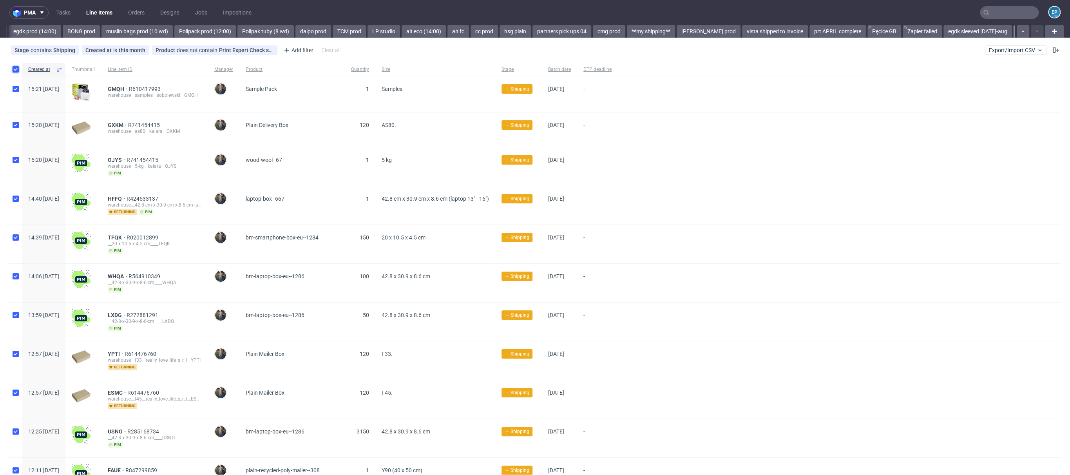
checkbox input "true"
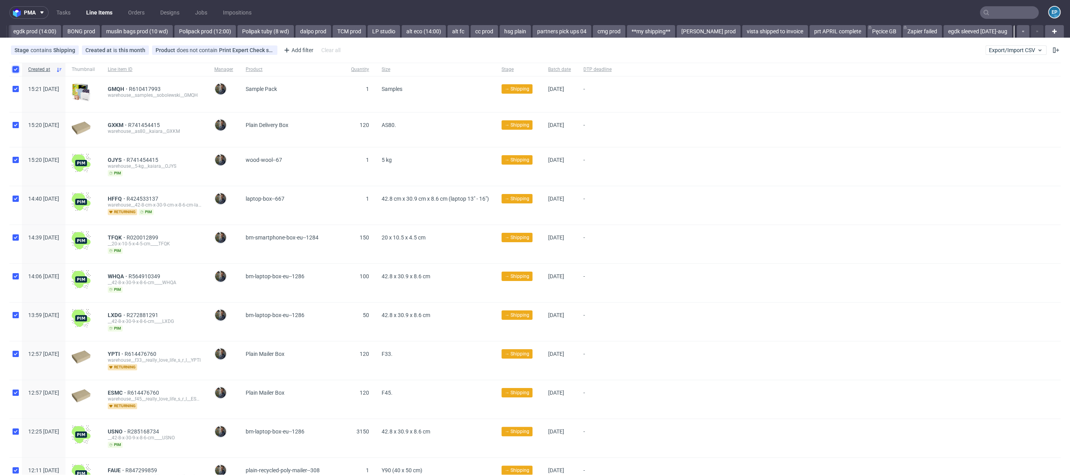
checkbox input "true"
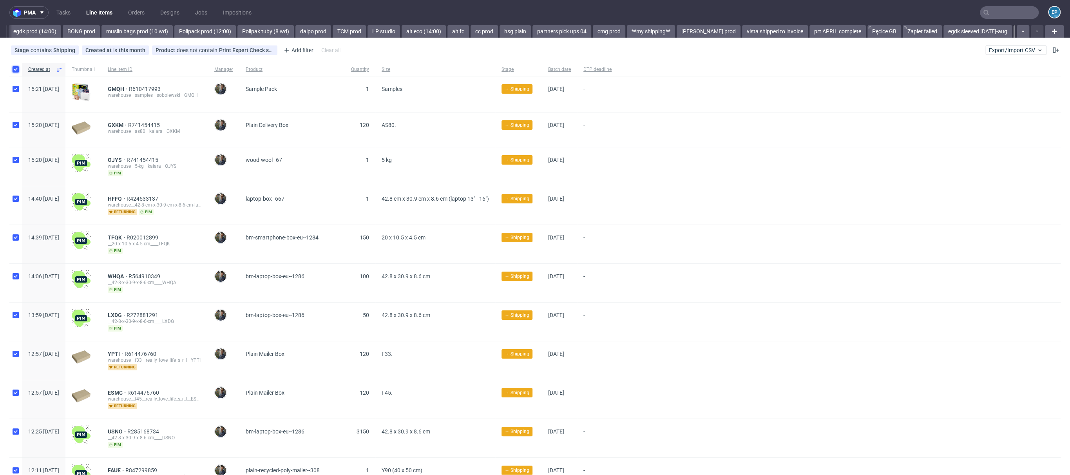
checkbox input "true"
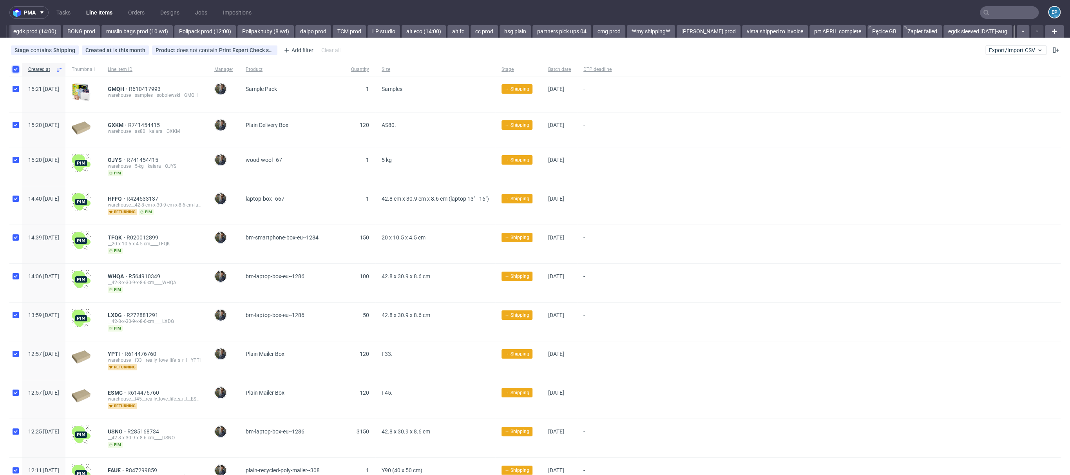
checkbox input "true"
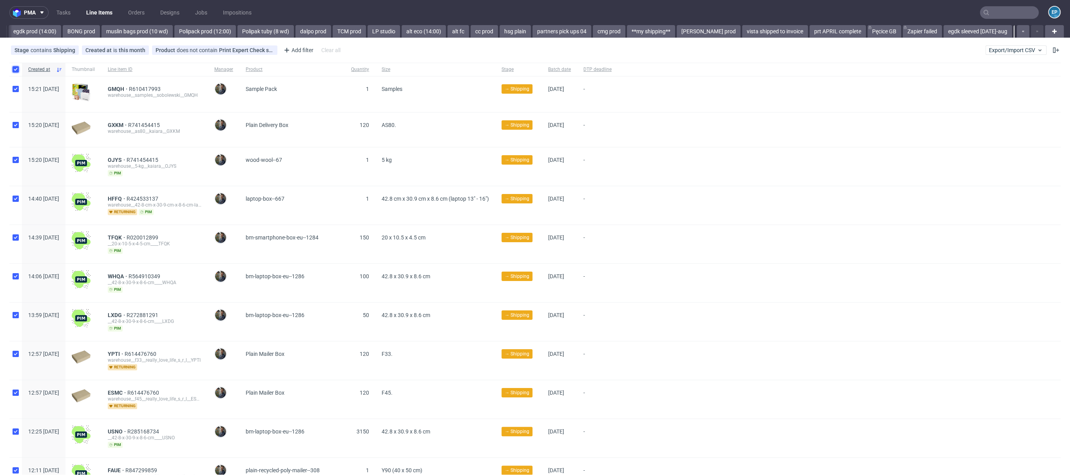
checkbox input "true"
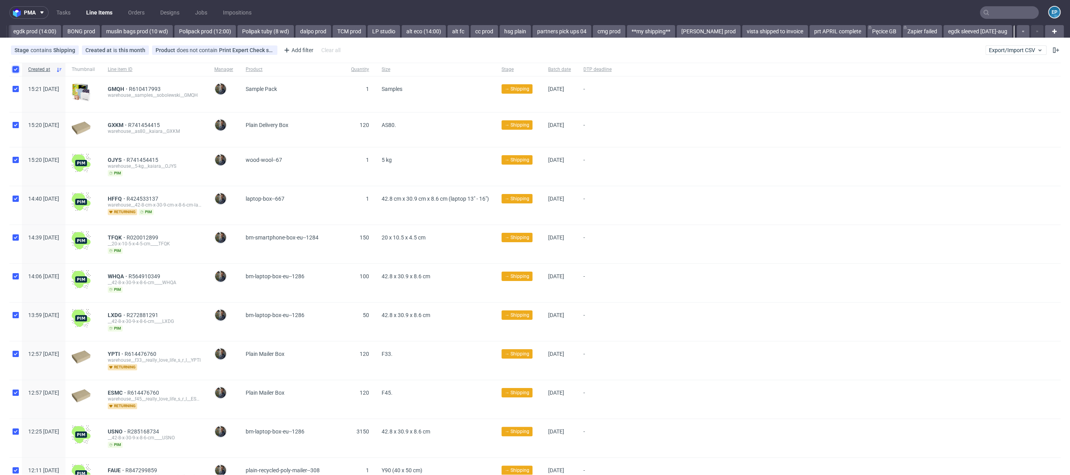
checkbox input "true"
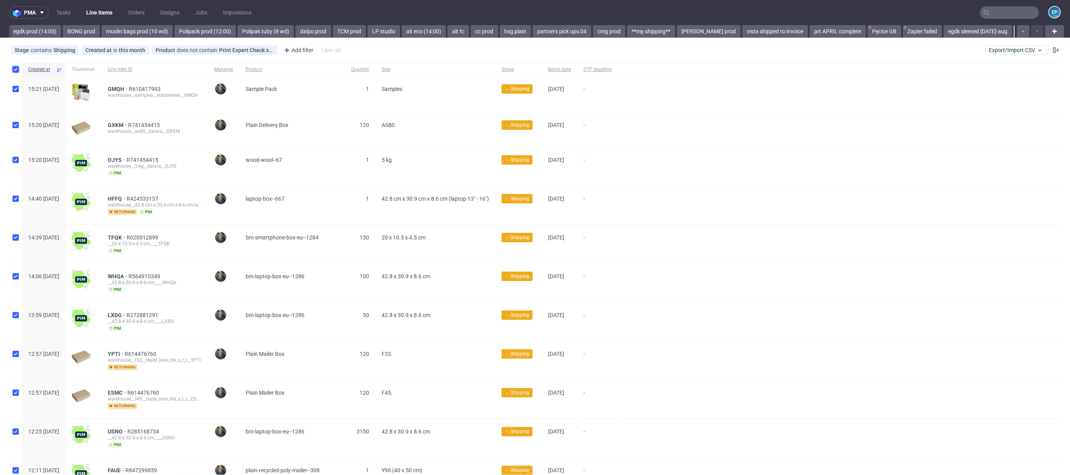
checkbox input "true"
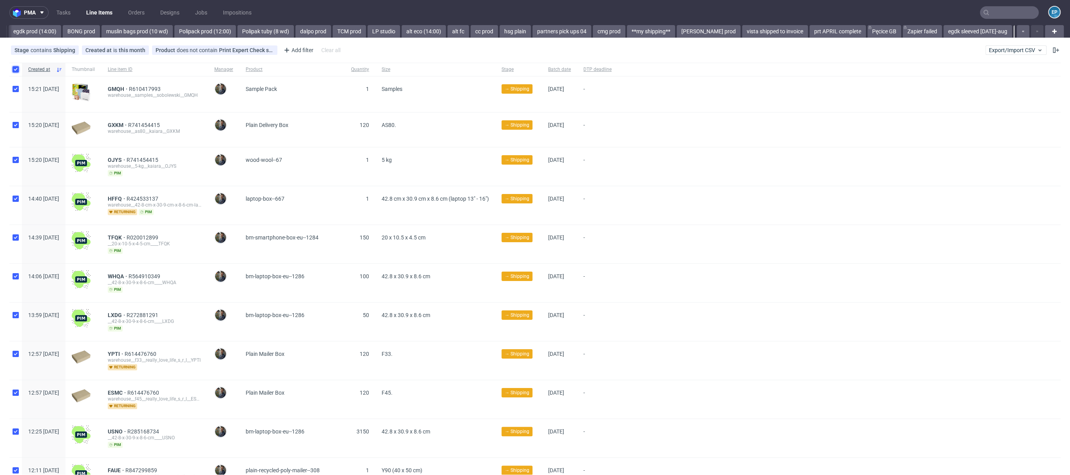
checkbox input "true"
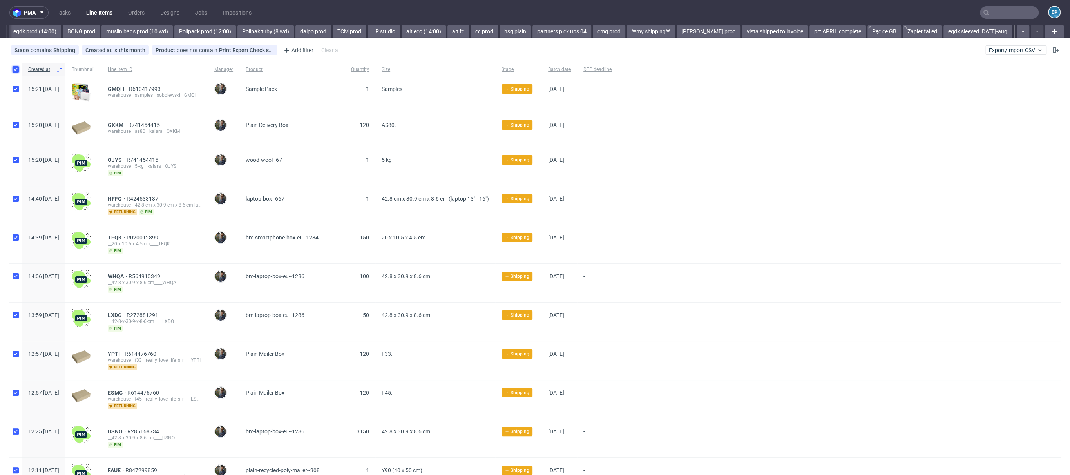
checkbox input "true"
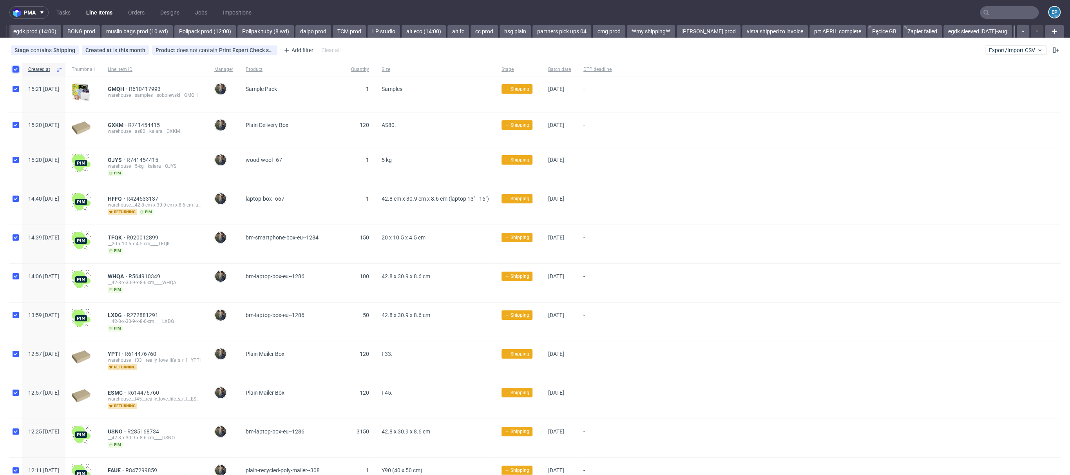
checkbox input "true"
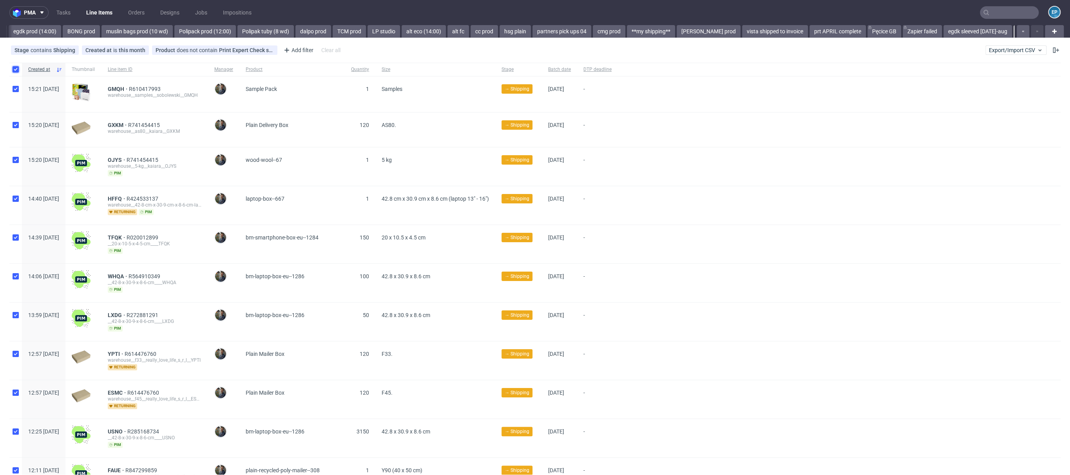
checkbox input "true"
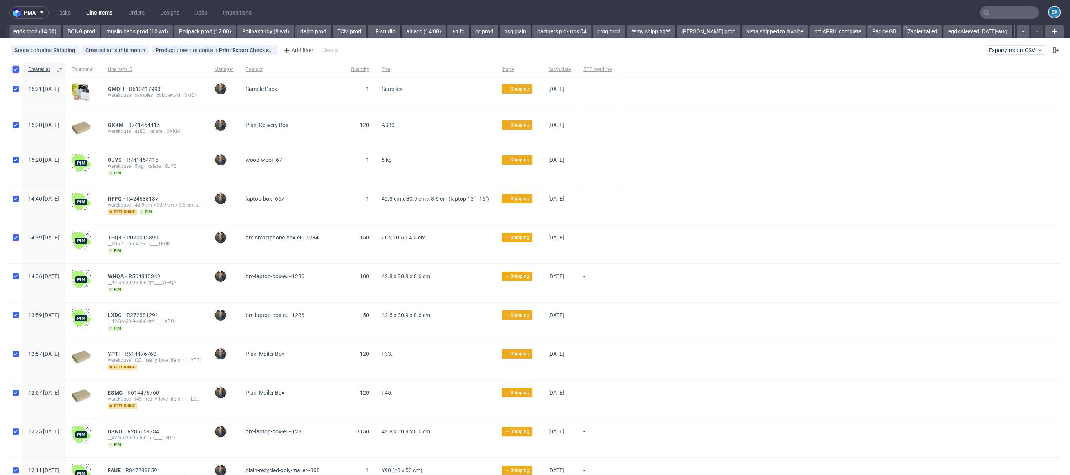
checkbox input "true"
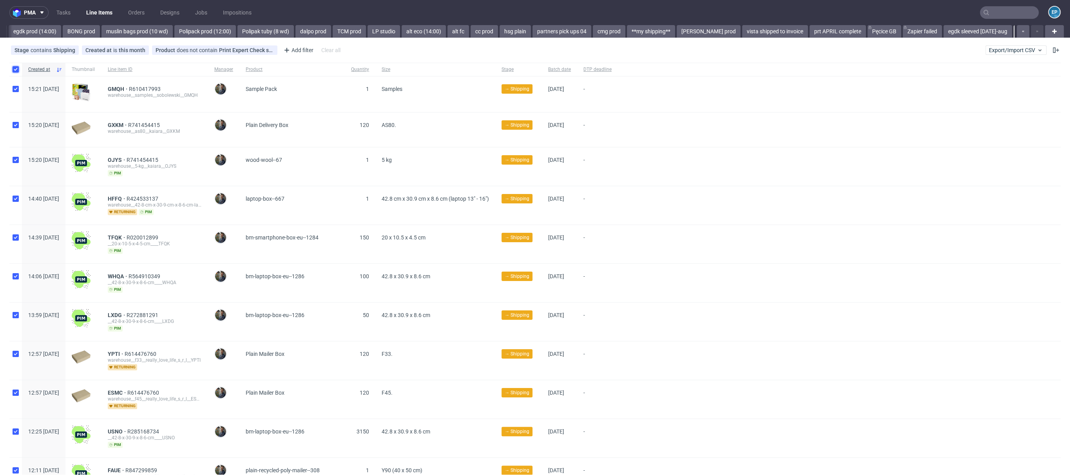
checkbox input "true"
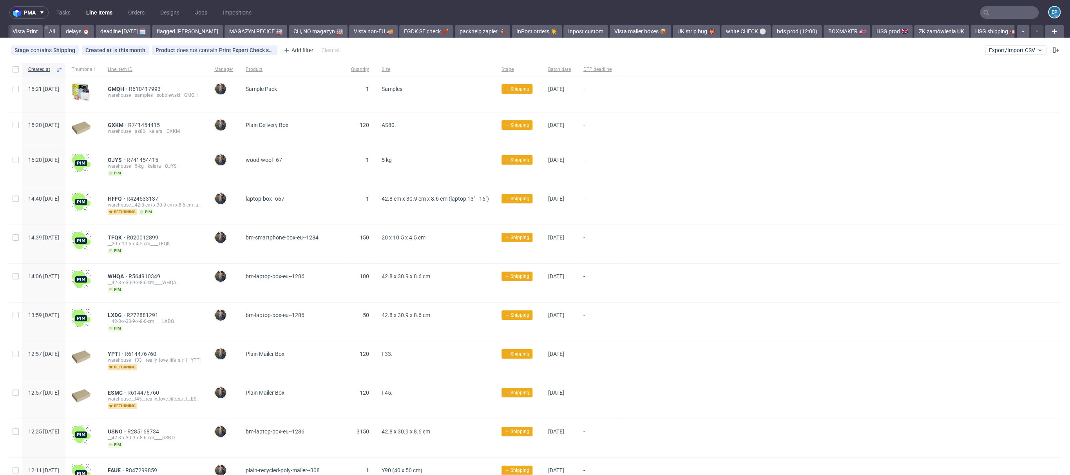
scroll to position [0, 1123]
click at [10, 67] on div at bounding box center [15, 69] width 13 height 13
checkbox input "true"
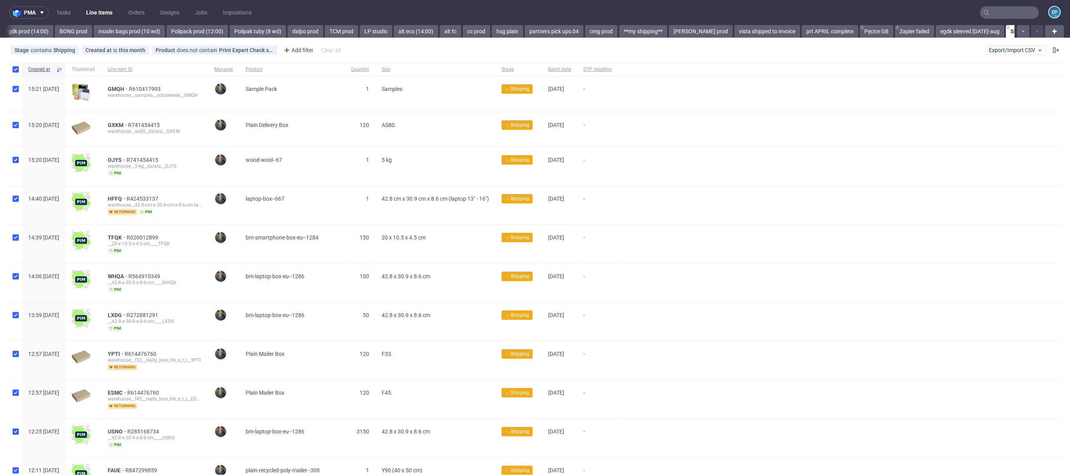
checkbox input "true"
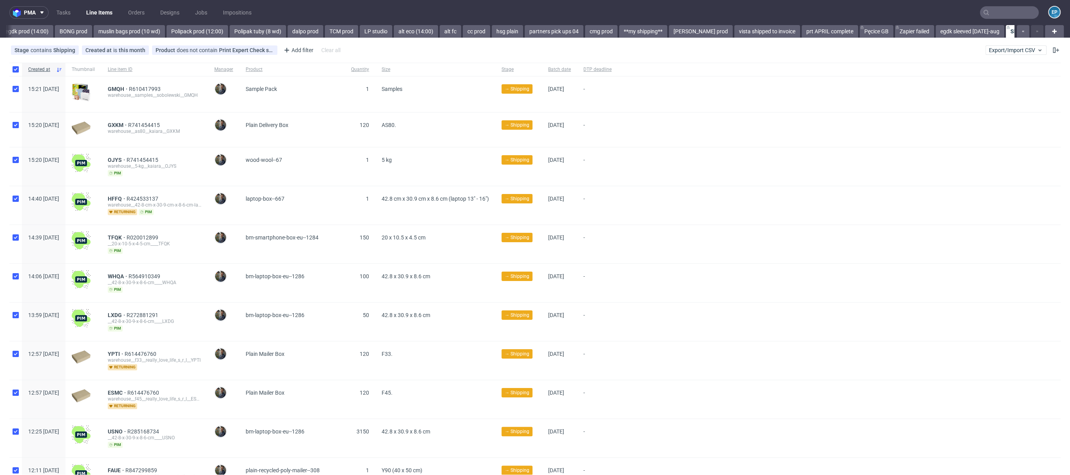
checkbox input "true"
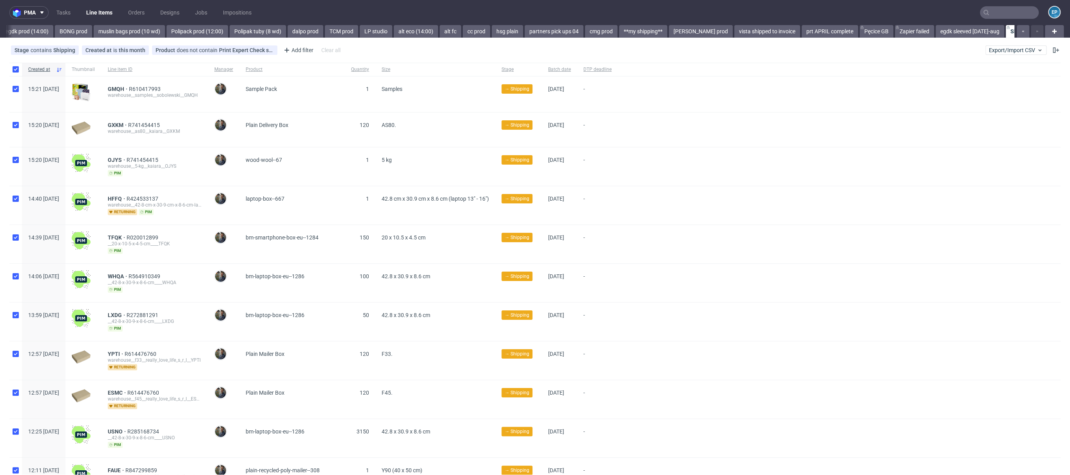
checkbox input "true"
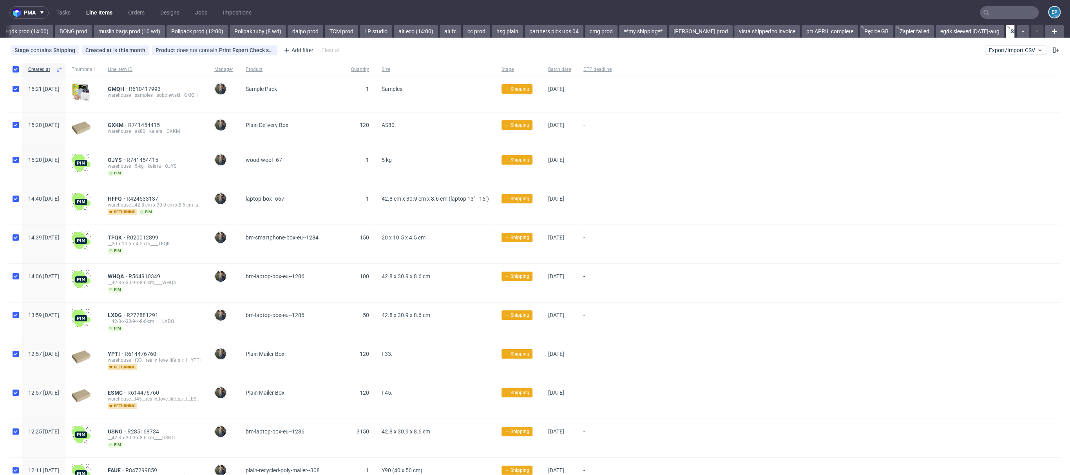
checkbox input "true"
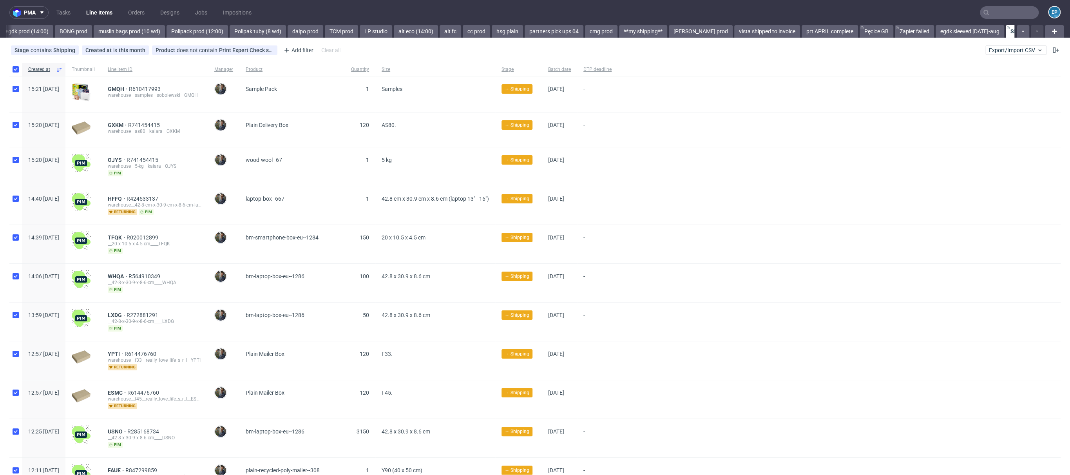
checkbox input "true"
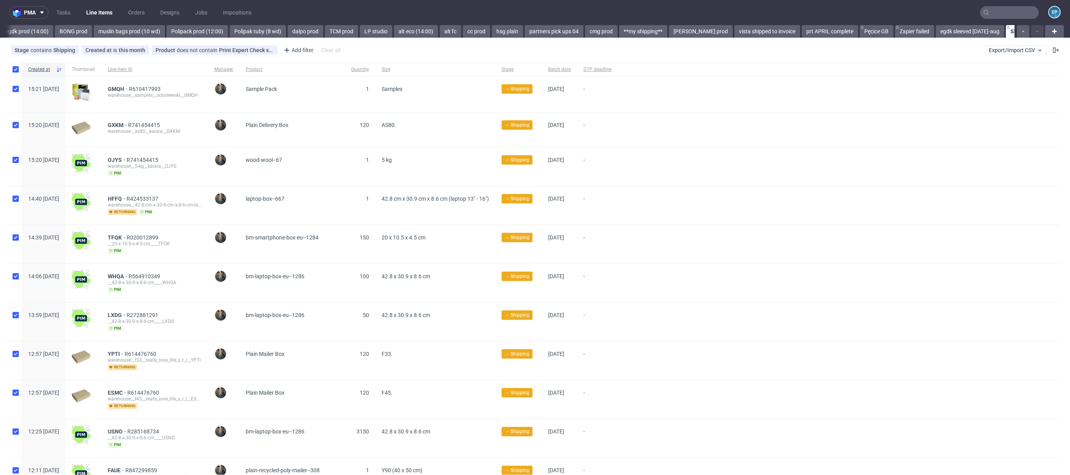
checkbox input "true"
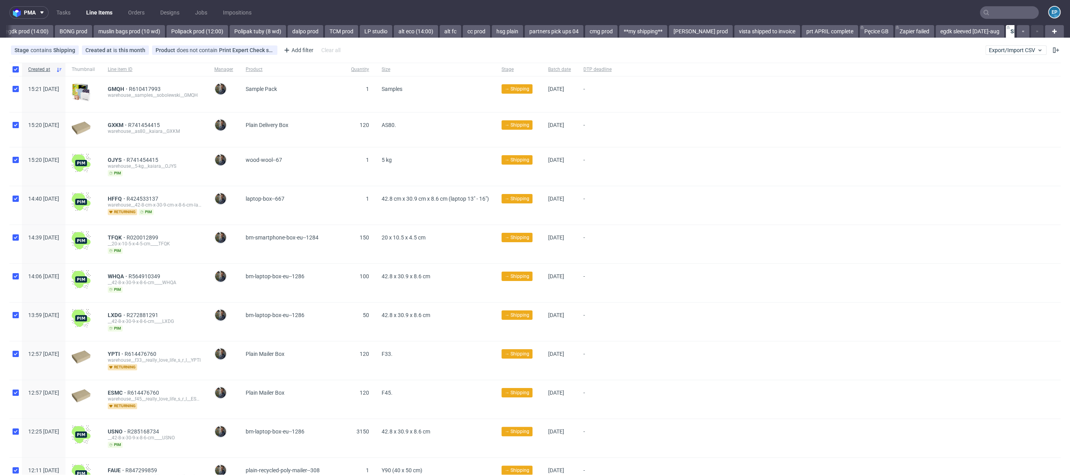
checkbox input "true"
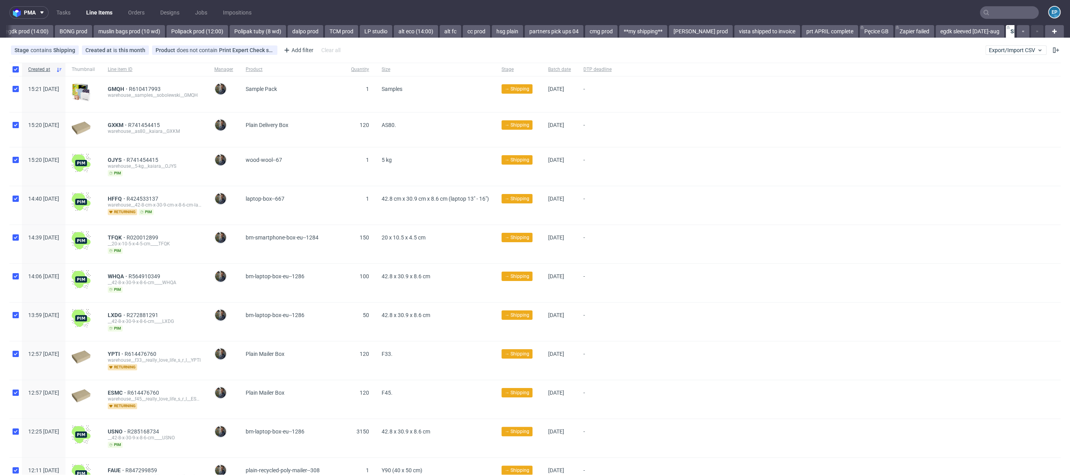
checkbox input "true"
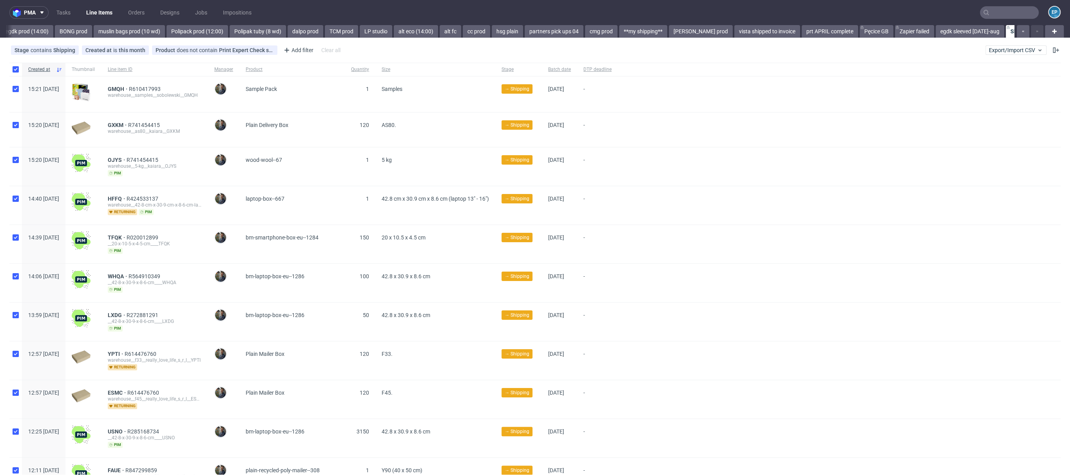
checkbox input "true"
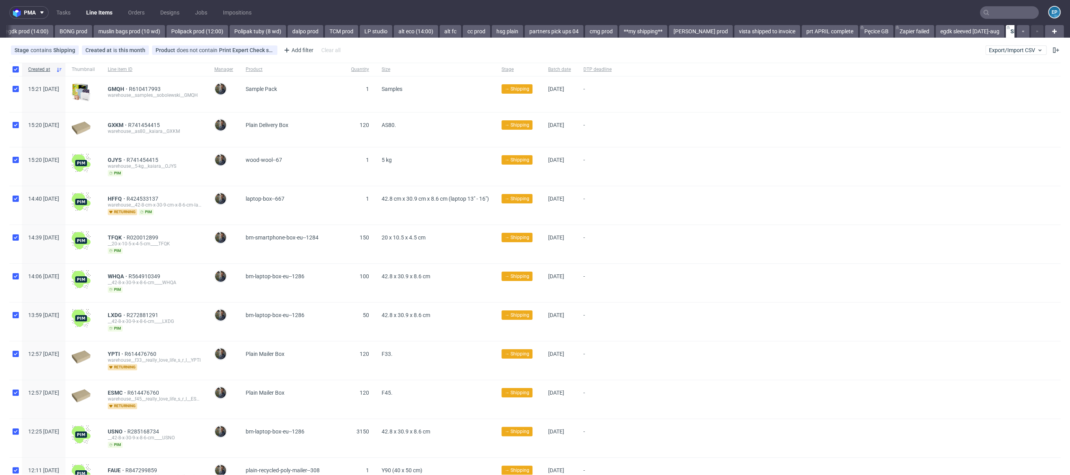
checkbox input "true"
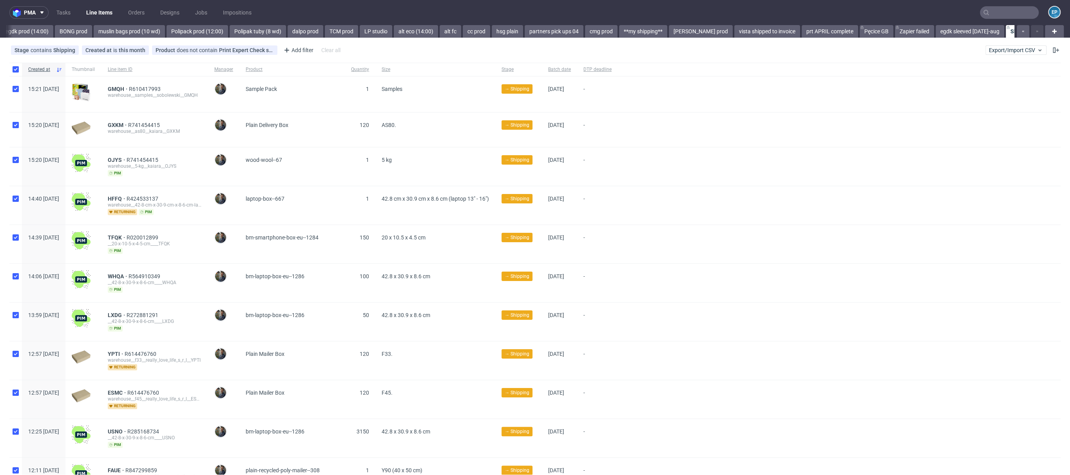
checkbox input "true"
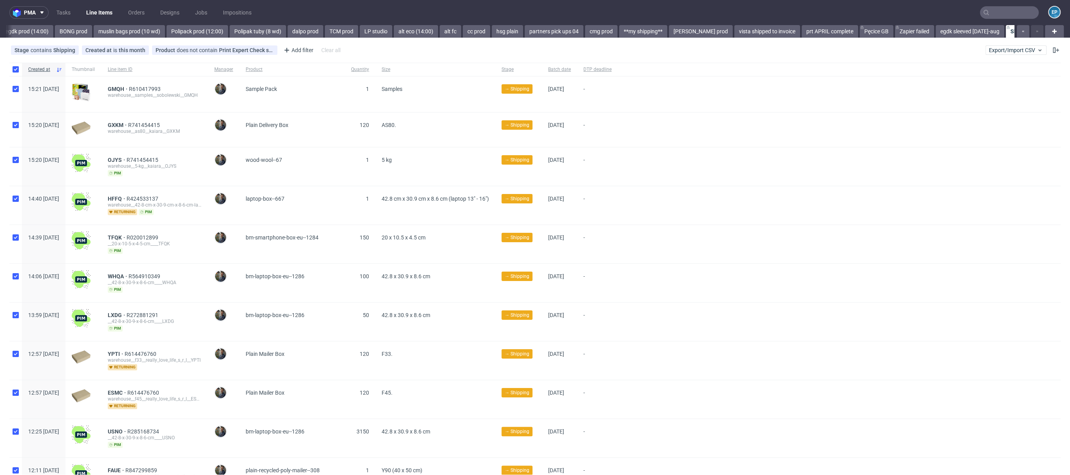
checkbox input "true"
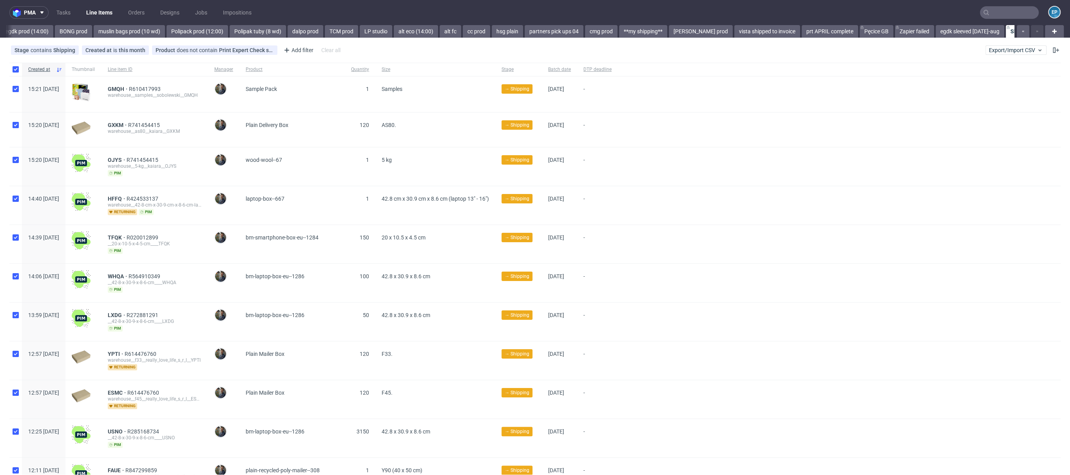
checkbox input "true"
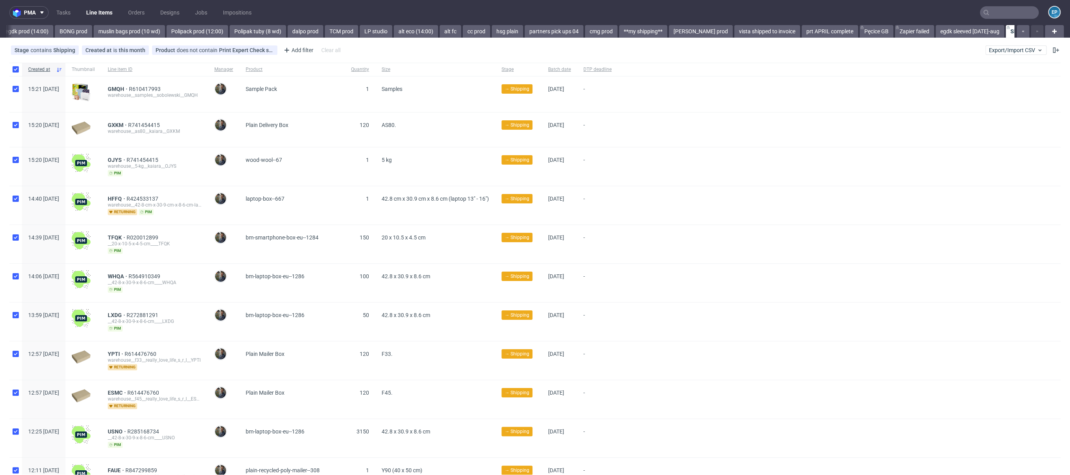
checkbox input "true"
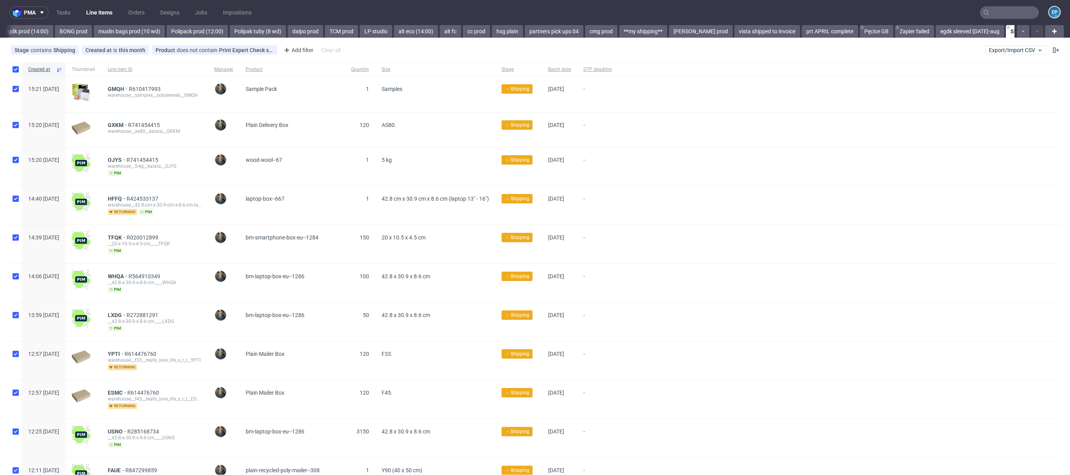
checkbox input "true"
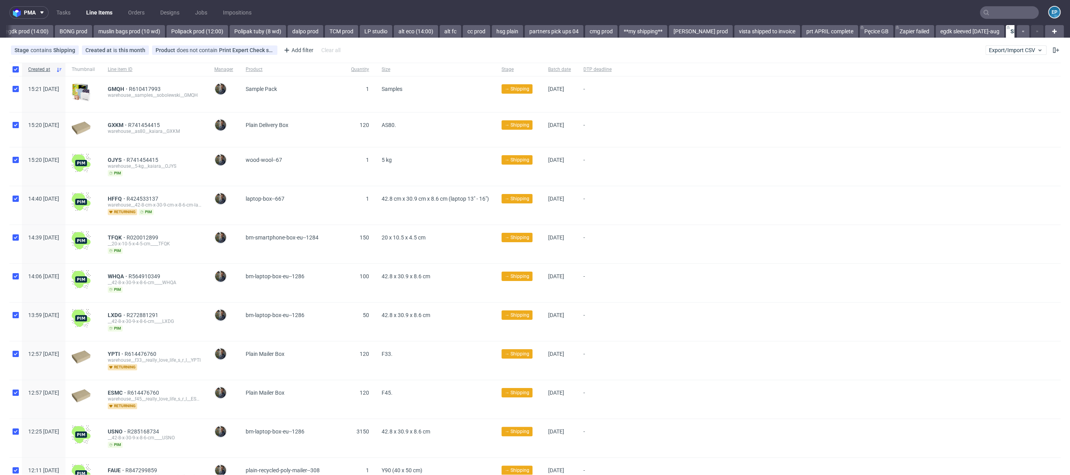
checkbox input "true"
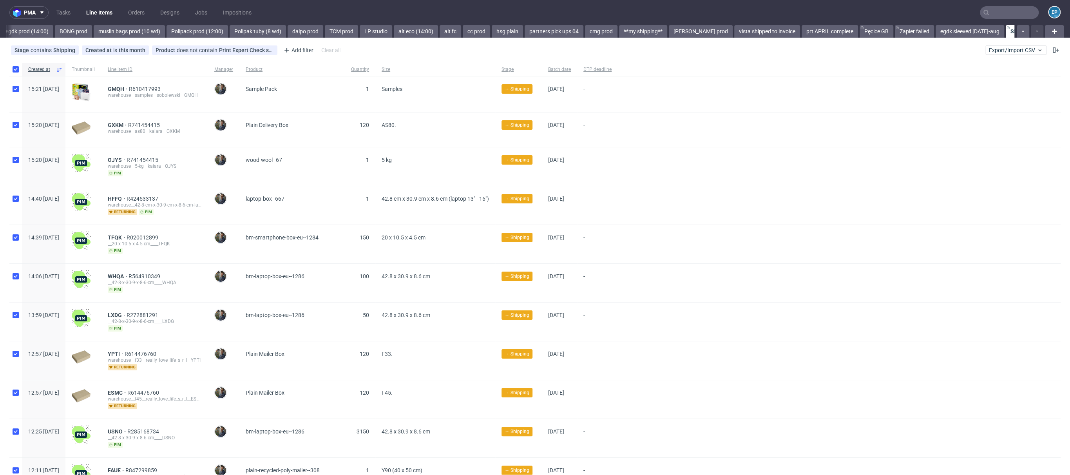
checkbox input "true"
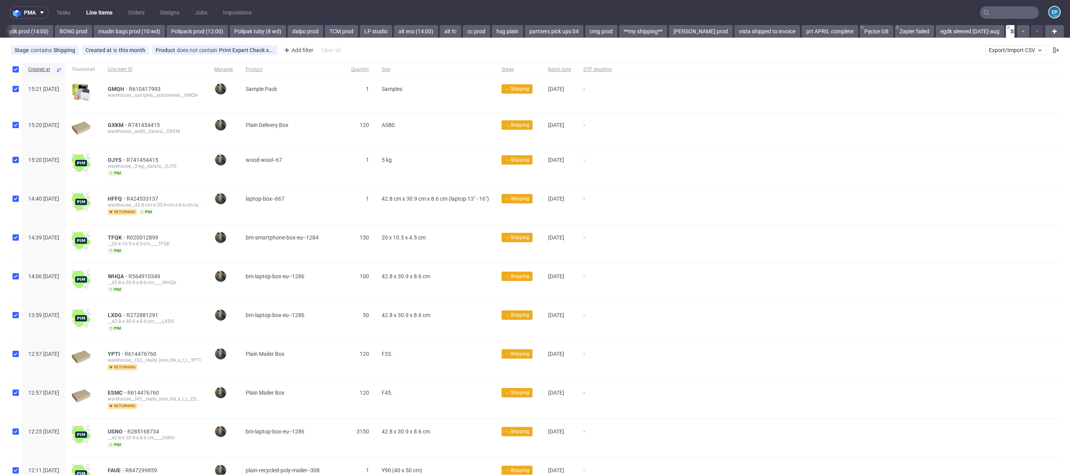
checkbox input "true"
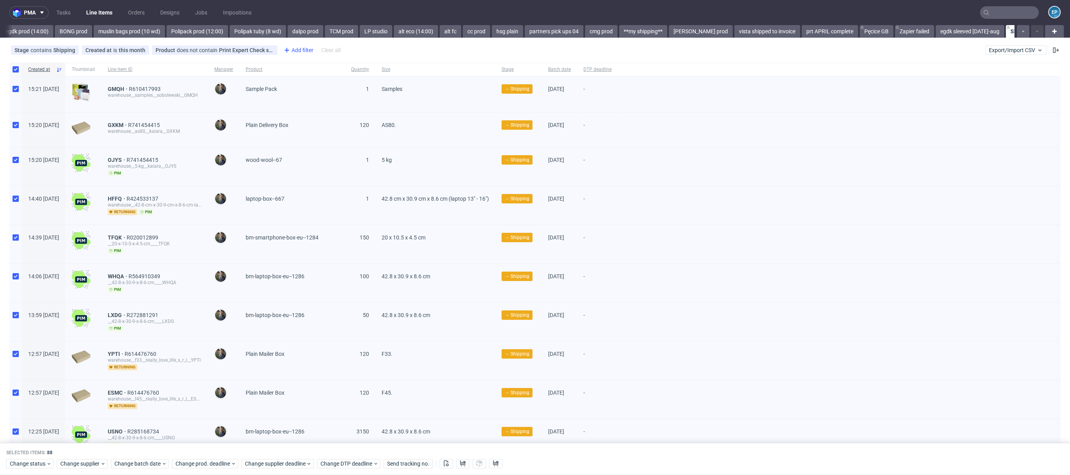
click at [292, 52] on div "Add filter" at bounding box center [298, 50] width 34 height 13
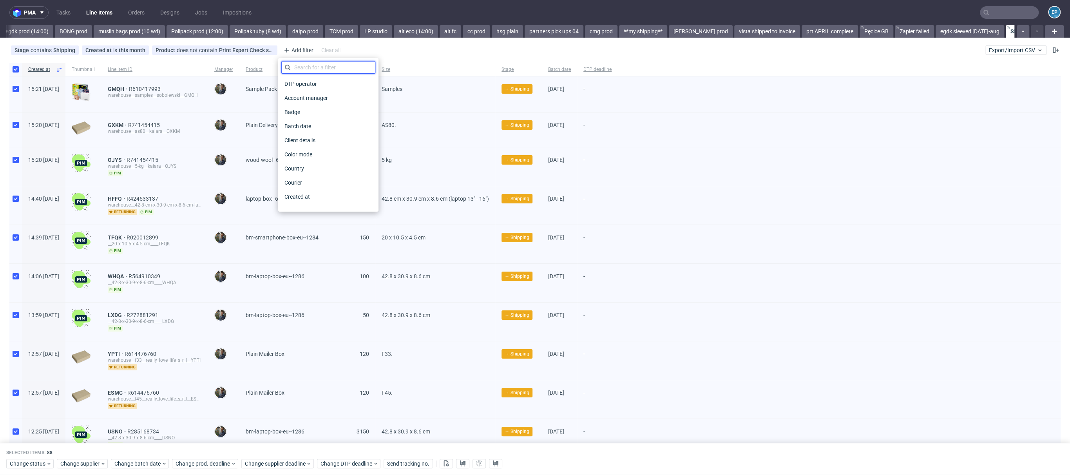
click at [307, 67] on input "text" at bounding box center [328, 67] width 94 height 13
type input "su"
click at [297, 98] on span "Supplier" at bounding box center [294, 98] width 27 height 11
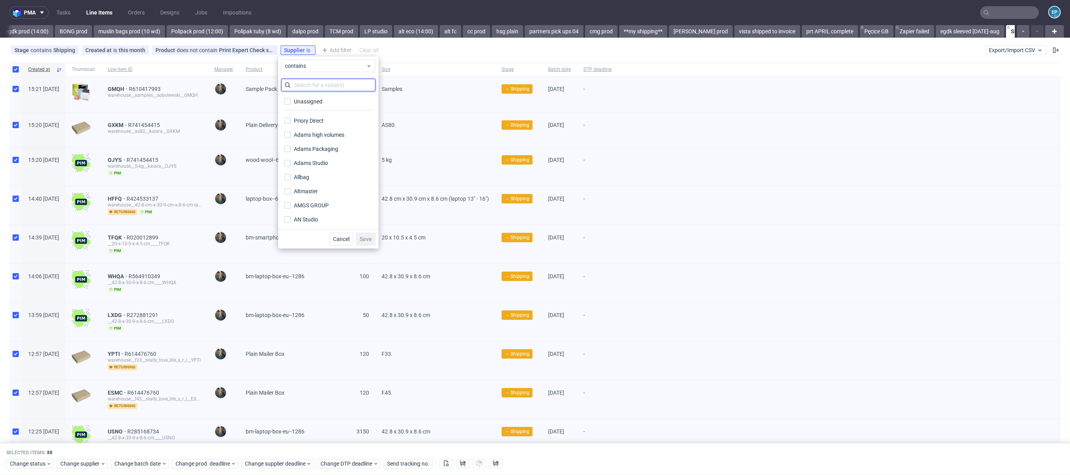
click at [296, 88] on input "text" at bounding box center [328, 85] width 94 height 13
type input "war"
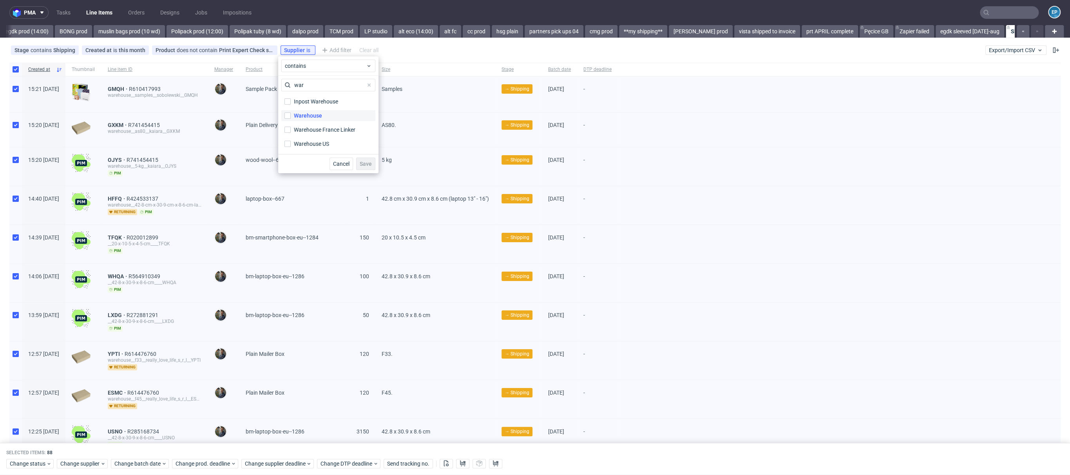
click at [307, 113] on div "Warehouse" at bounding box center [308, 116] width 28 height 8
click at [291, 113] on input "Warehouse" at bounding box center [288, 115] width 6 height 6
checkbox input "true"
click at [368, 167] on button "Save" at bounding box center [365, 164] width 19 height 13
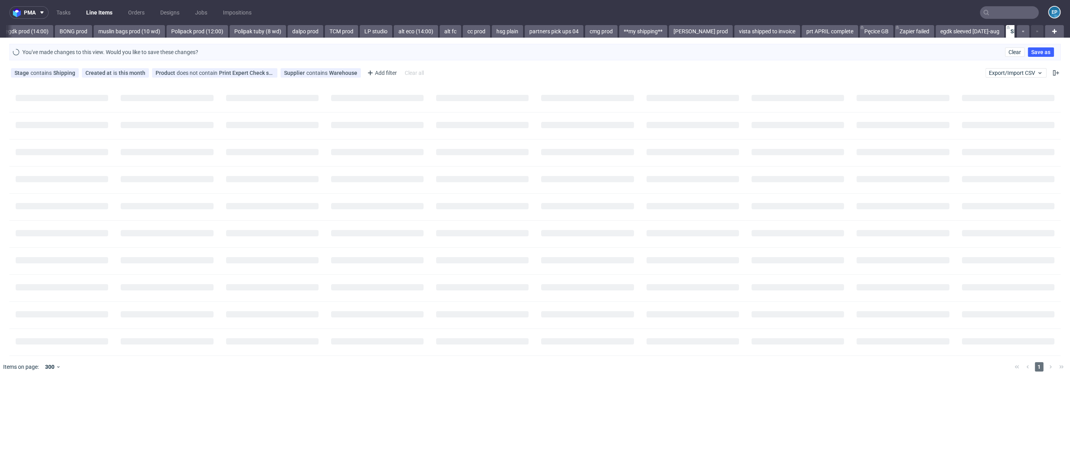
scroll to position [0, 1115]
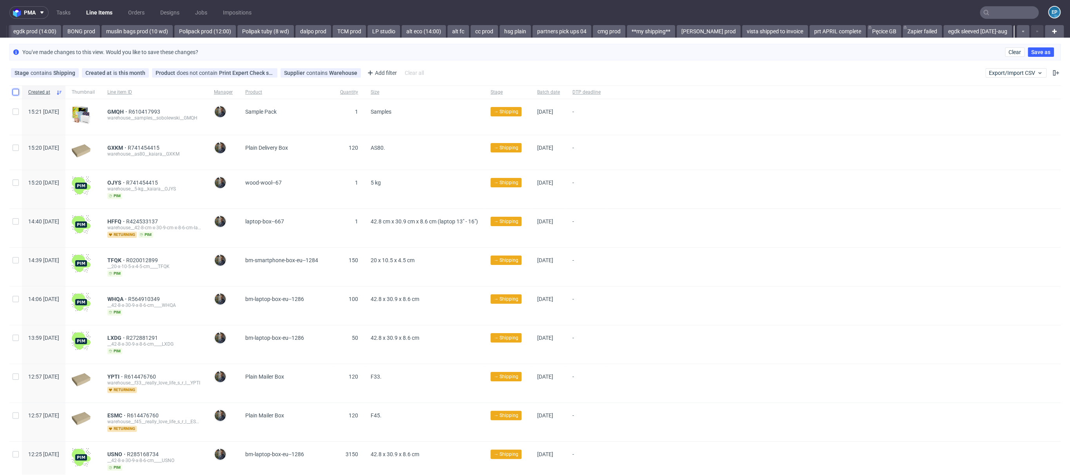
click at [16, 93] on input "checkbox" at bounding box center [16, 92] width 6 height 6
checkbox input "true"
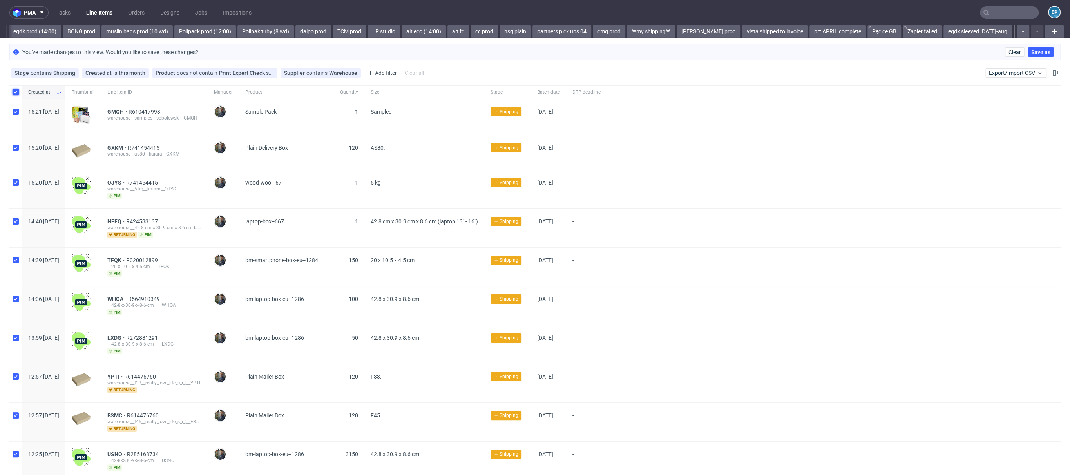
checkbox input "true"
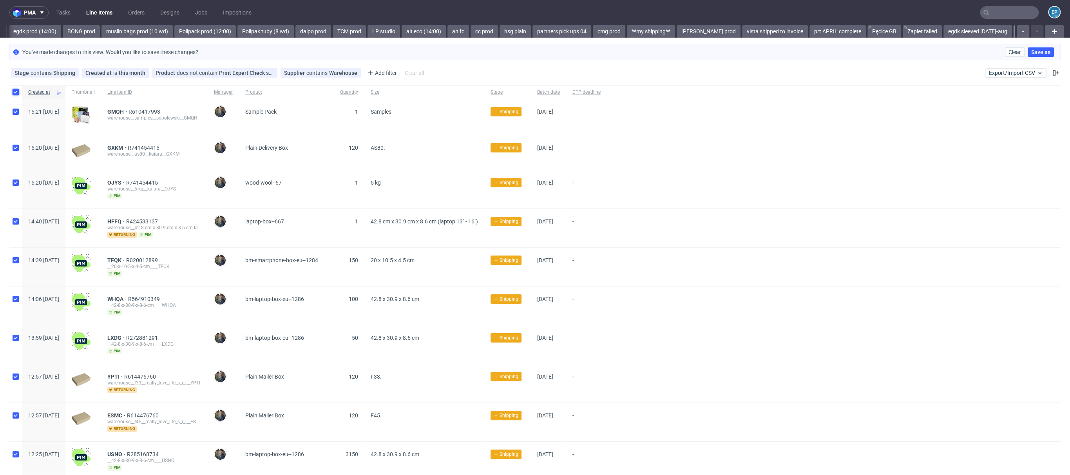
checkbox input "true"
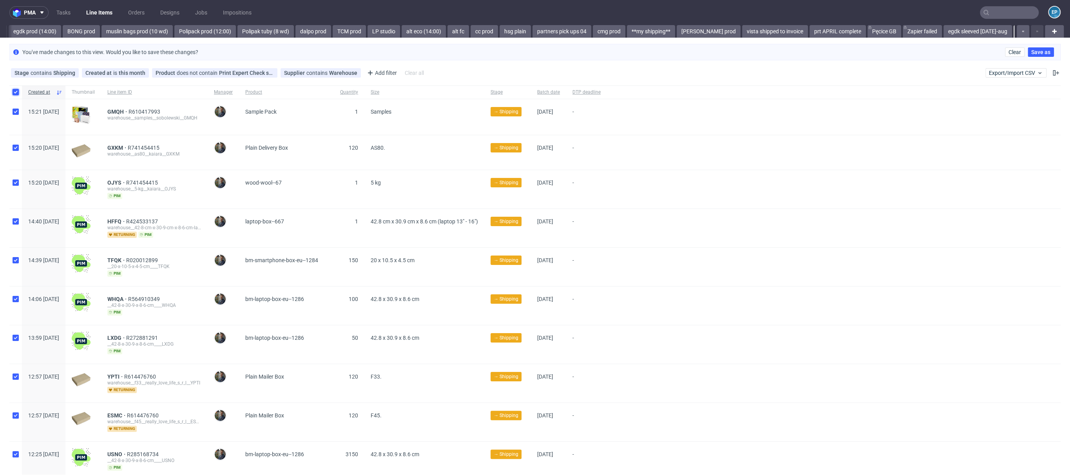
checkbox input "true"
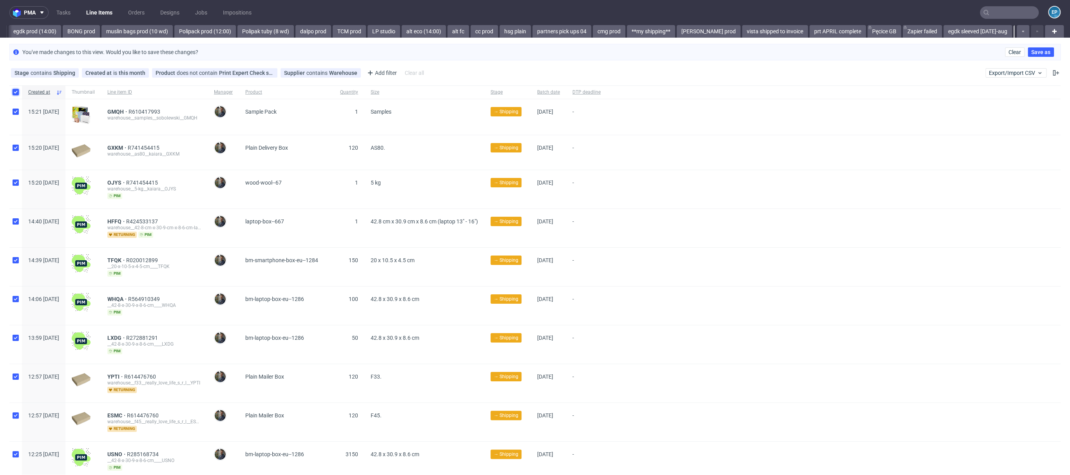
checkbox input "true"
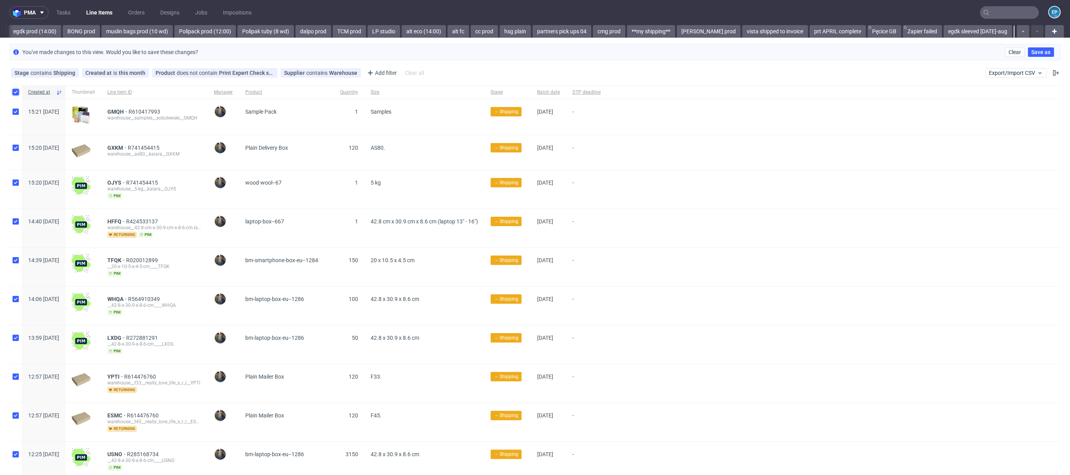
checkbox input "true"
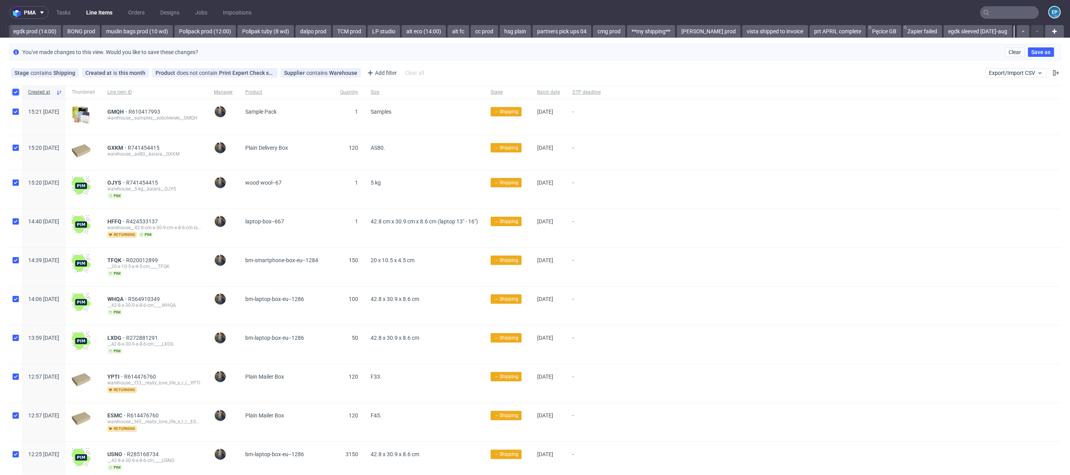
checkbox input "true"
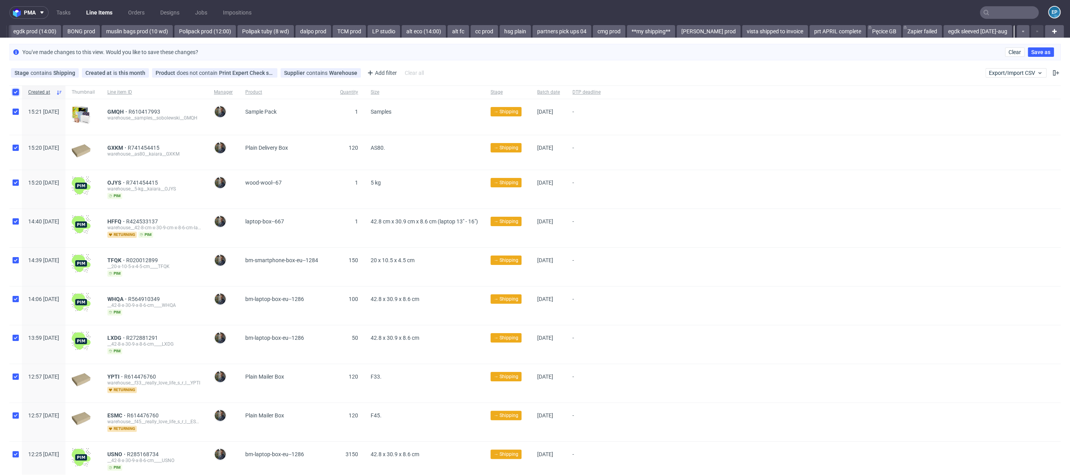
checkbox input "true"
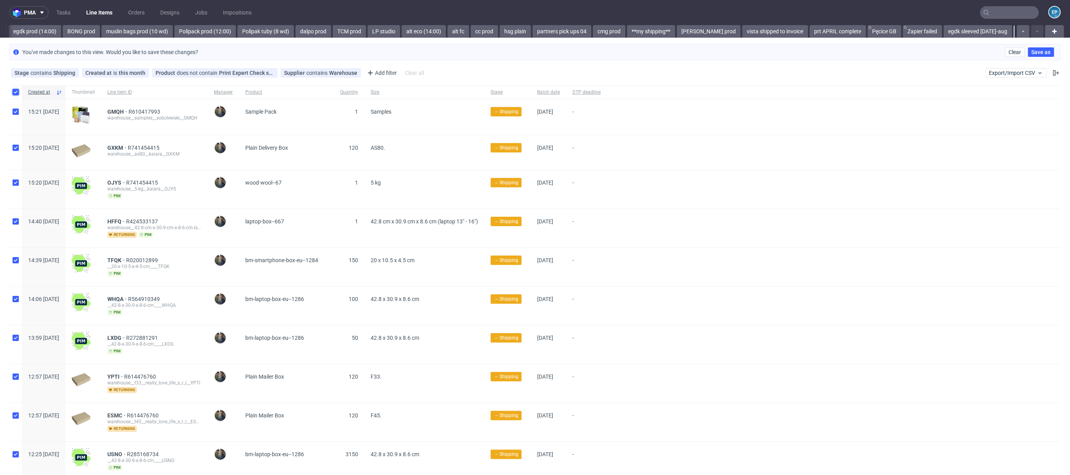
checkbox input "true"
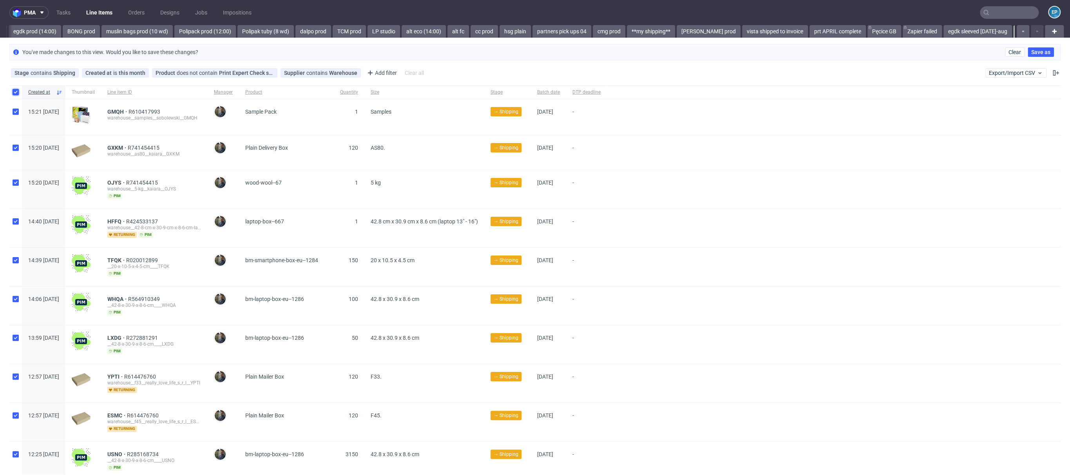
checkbox input "true"
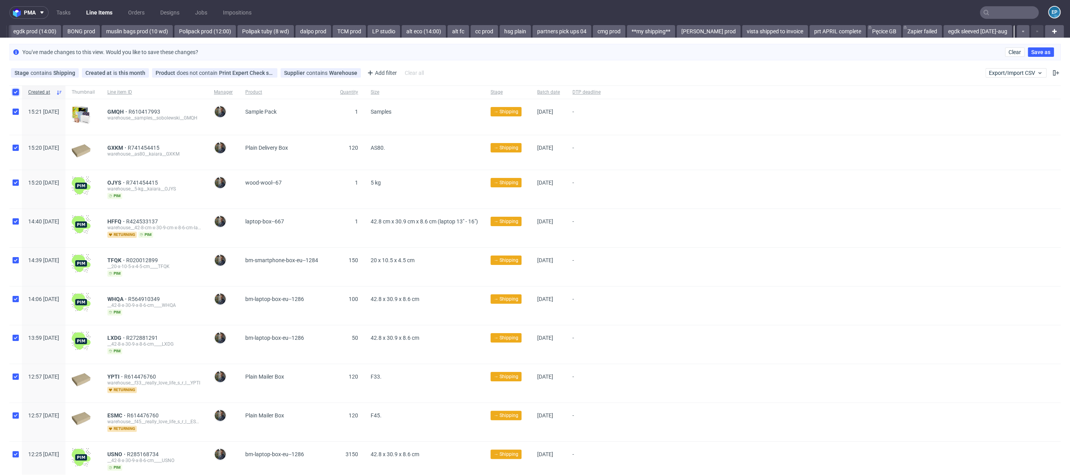
checkbox input "true"
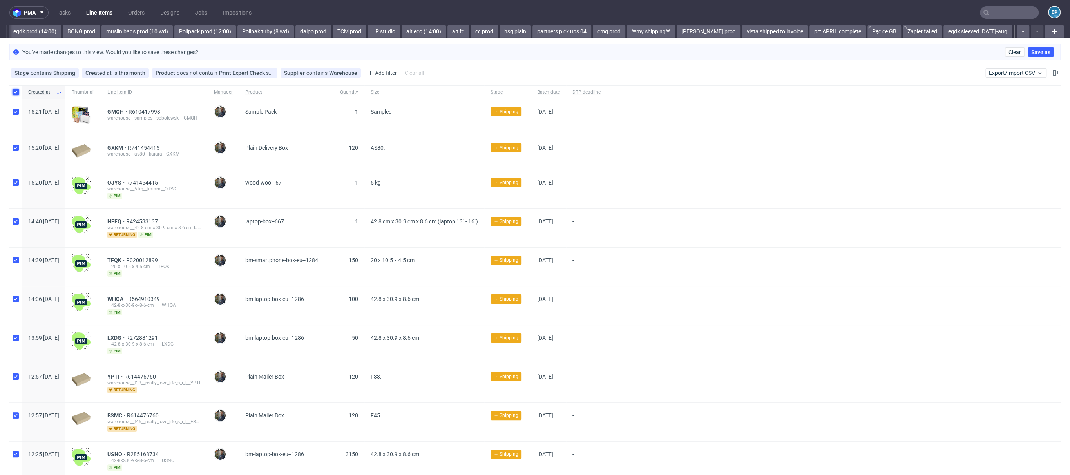
checkbox input "true"
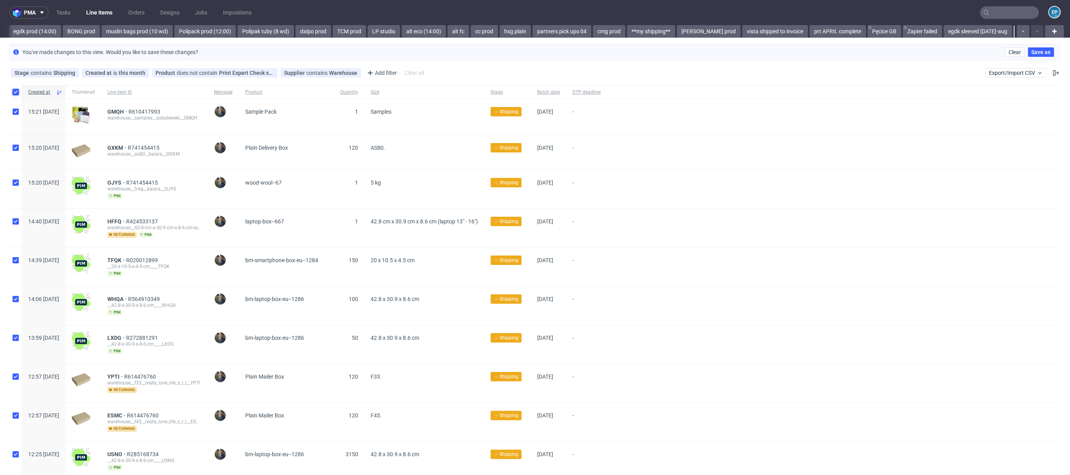
checkbox input "true"
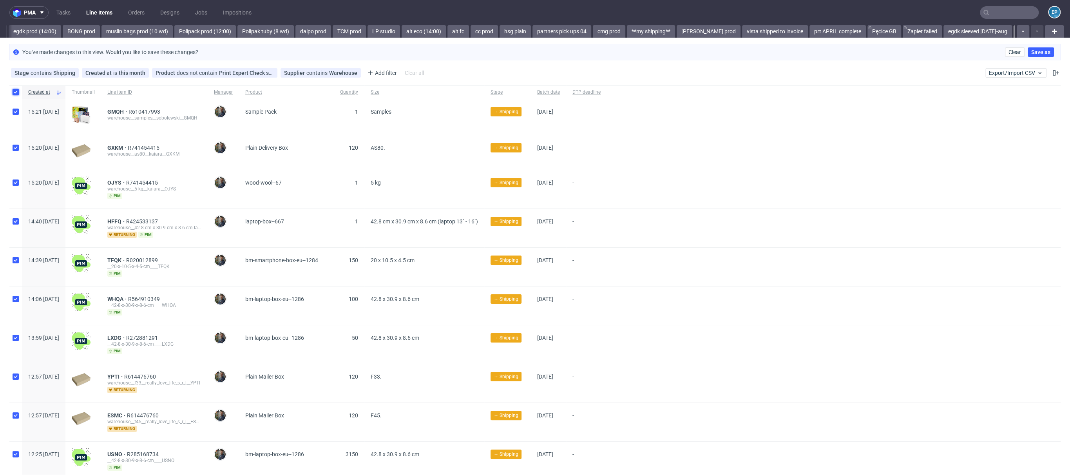
checkbox input "true"
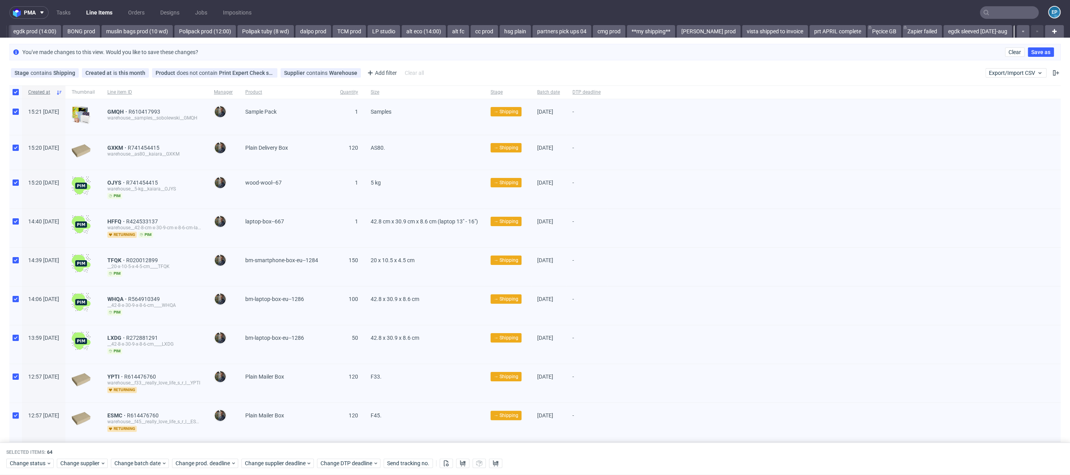
click at [62, 93] on icon at bounding box center [59, 92] width 6 height 6
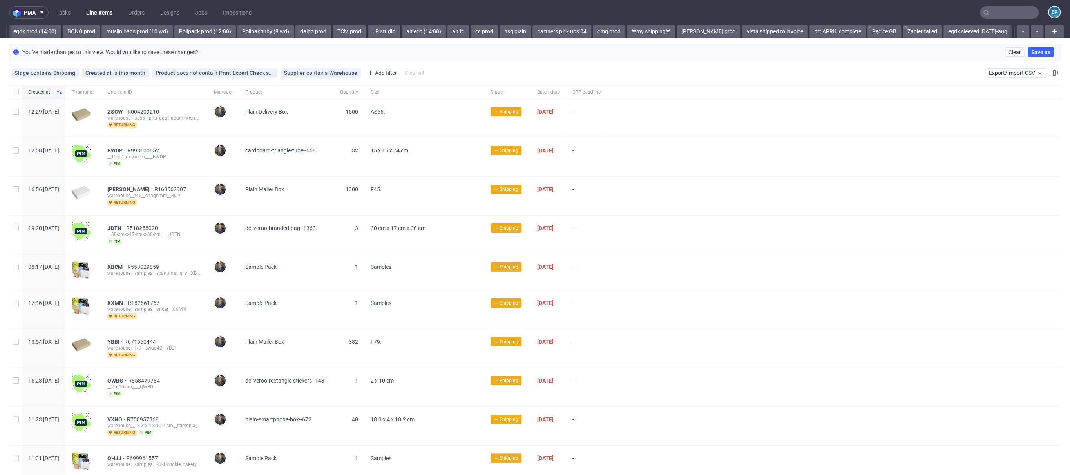
click at [49, 115] on span "12:29 [DATE]" at bounding box center [43, 119] width 31 height 20
click at [44, 111] on span "12:29 [DATE]" at bounding box center [43, 112] width 31 height 6
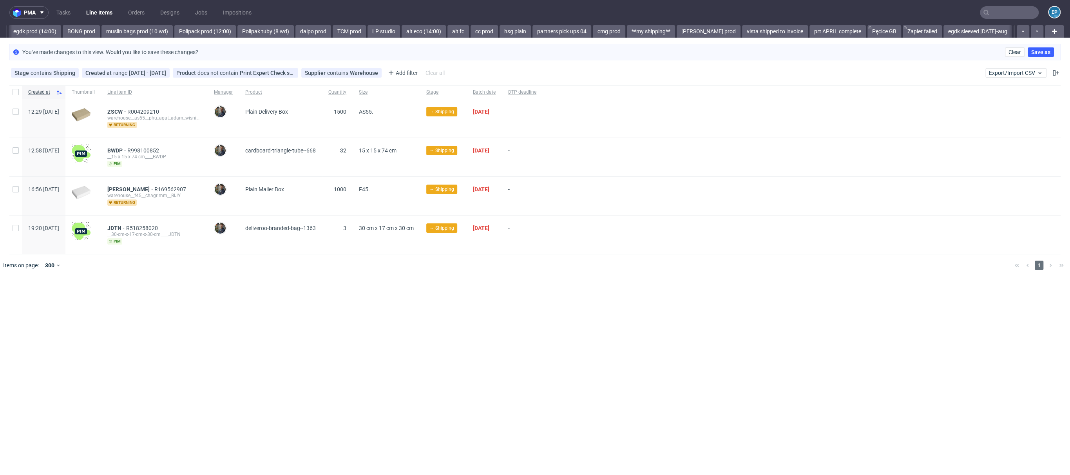
click at [122, 78] on div "Stage contains Shipping Created at range [DATE] - [DATE] Product does not conta…" at bounding box center [228, 73] width 439 height 13
click at [114, 73] on span "range" at bounding box center [121, 73] width 16 height 6
click at [104, 103] on input "[DATE] - [DATE]" at bounding box center [131, 107] width 94 height 13
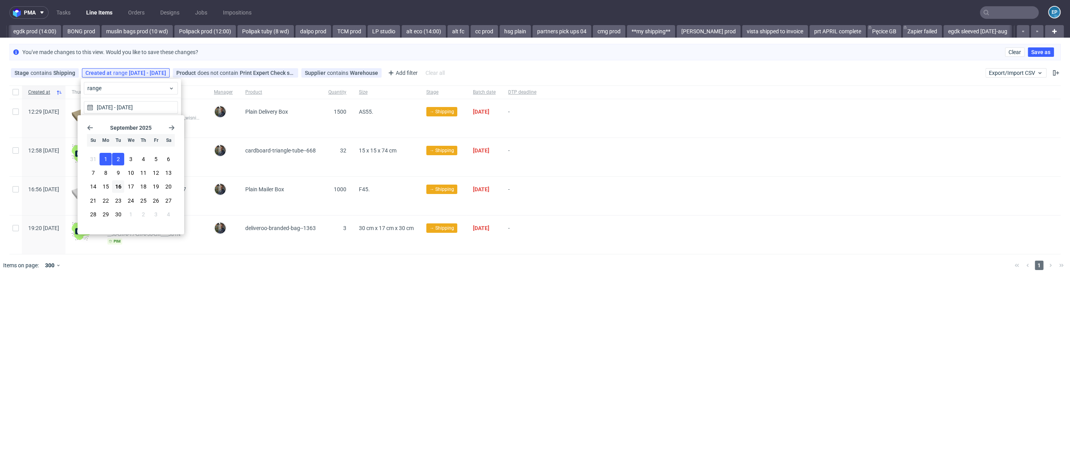
click at [104, 159] on span "1" at bounding box center [105, 159] width 3 height 8
click at [96, 186] on button "14" at bounding box center [93, 186] width 12 height 13
type input "[DATE] - [DATE]"
click at [167, 124] on span "Save" at bounding box center [168, 126] width 12 height 5
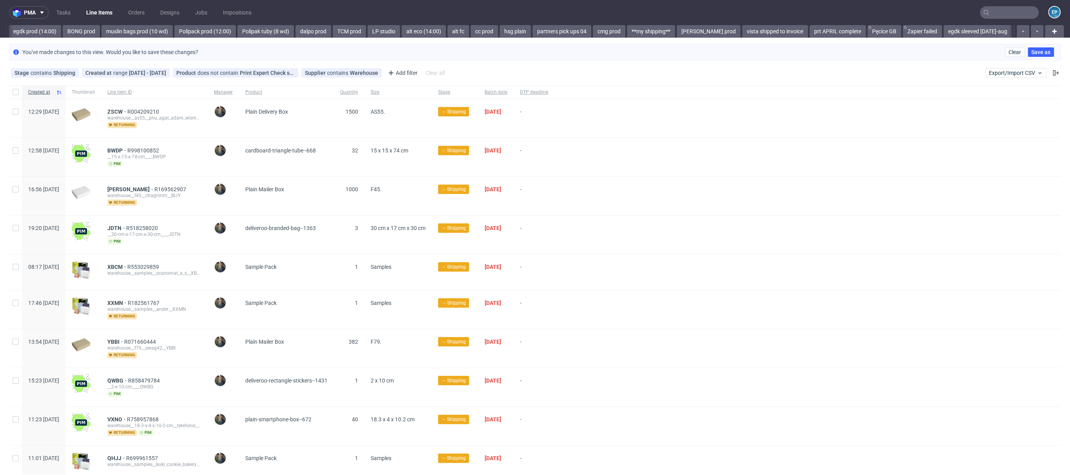
click at [12, 91] on div at bounding box center [15, 91] width 13 height 13
checkbox input "true"
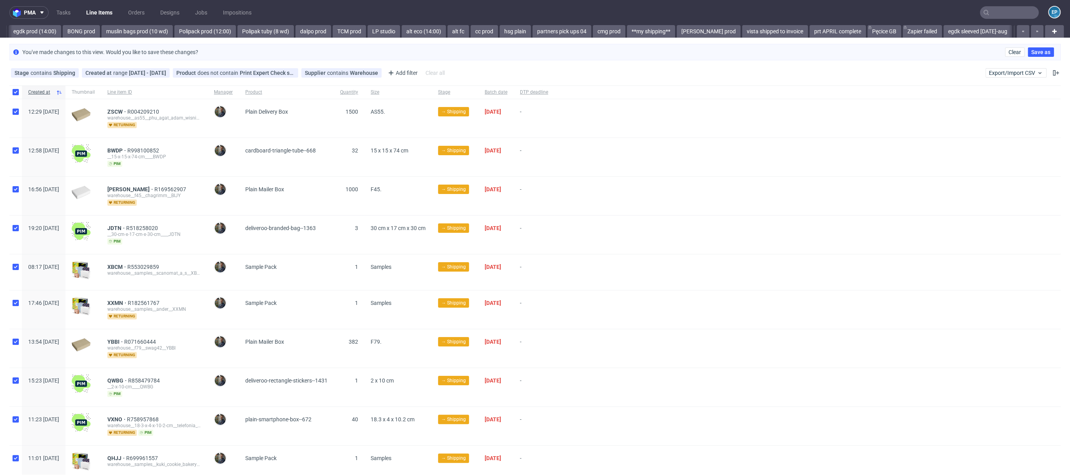
checkbox input "true"
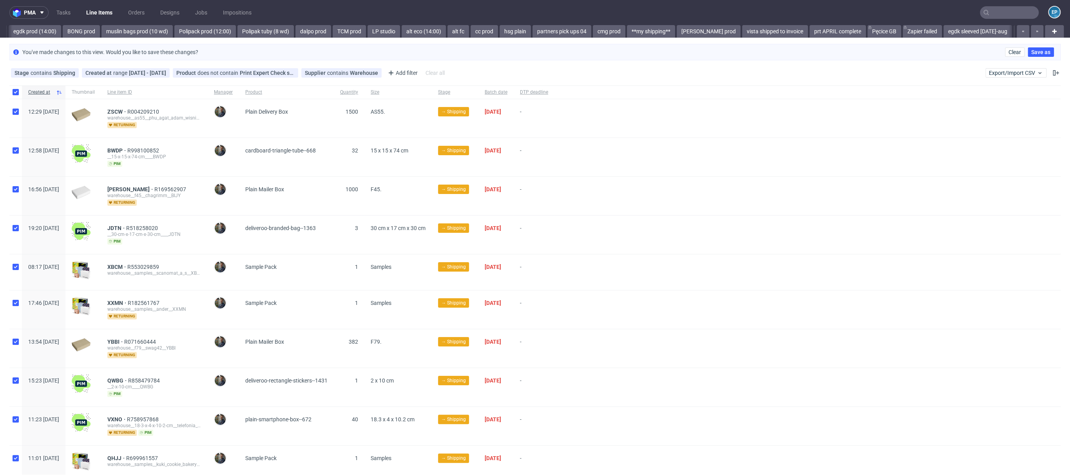
checkbox input "true"
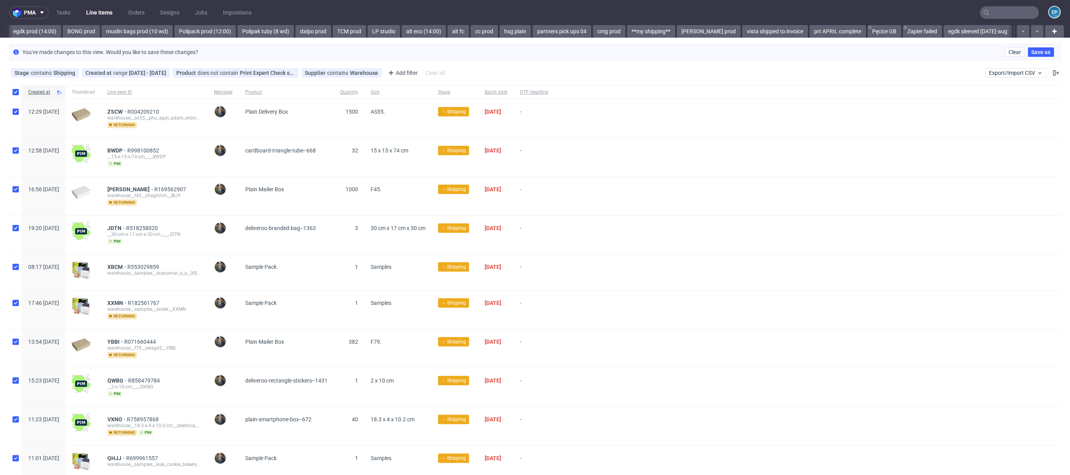
checkbox input "true"
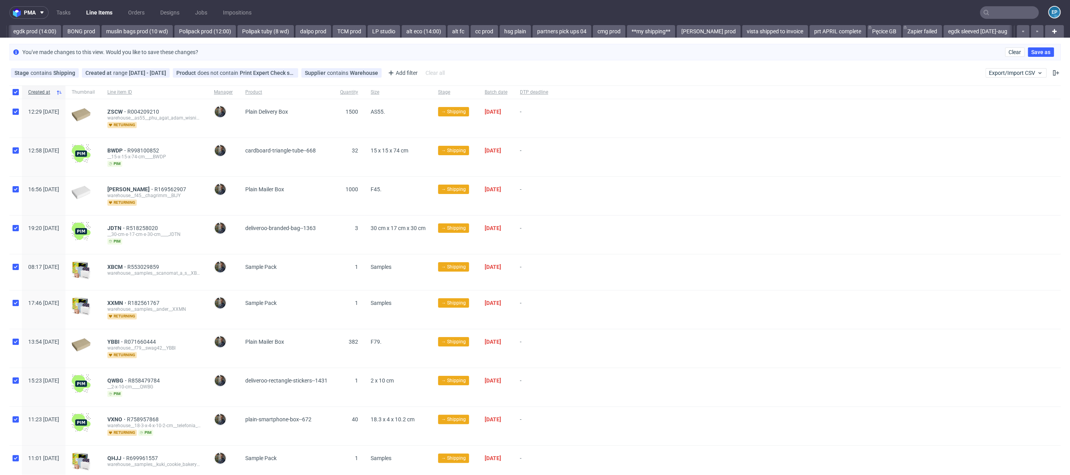
checkbox input "true"
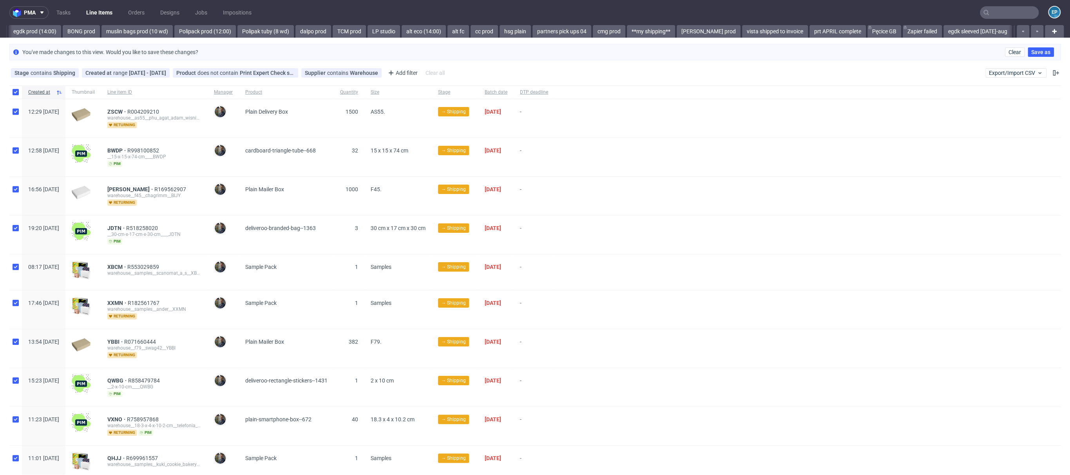
checkbox input "true"
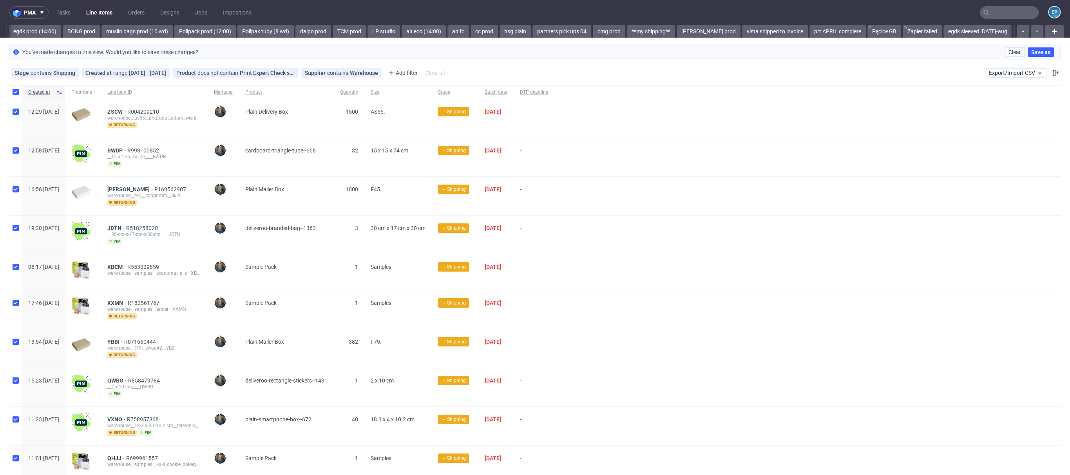
checkbox input "true"
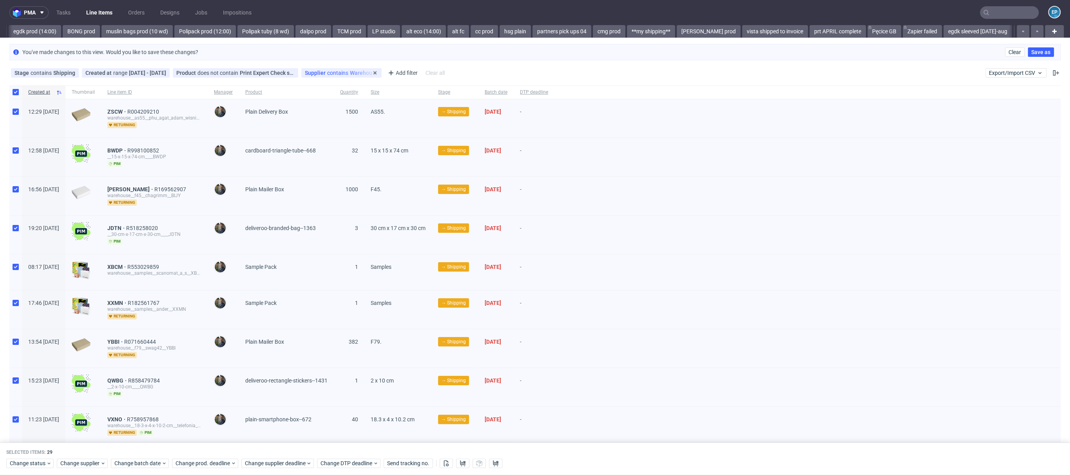
click at [350, 71] on span "contains" at bounding box center [338, 73] width 23 height 6
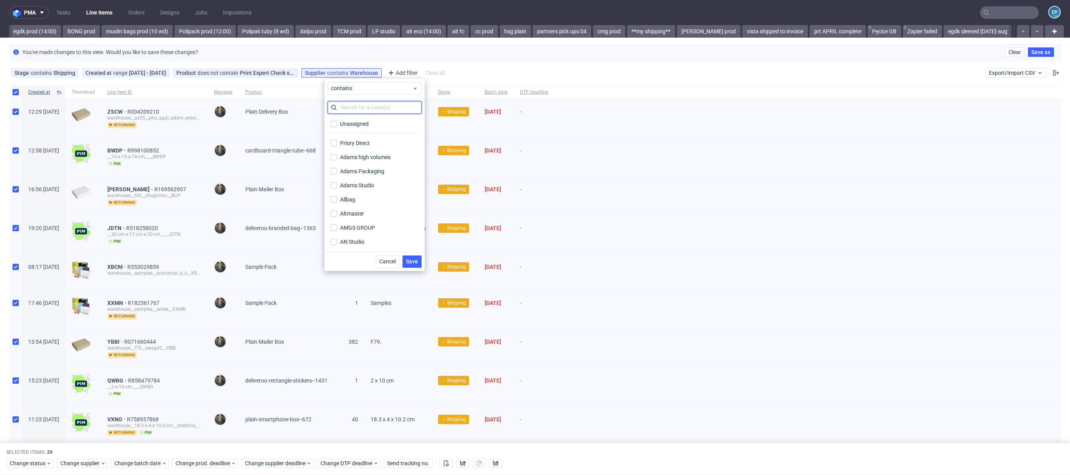
click at [354, 109] on input "text" at bounding box center [375, 107] width 94 height 13
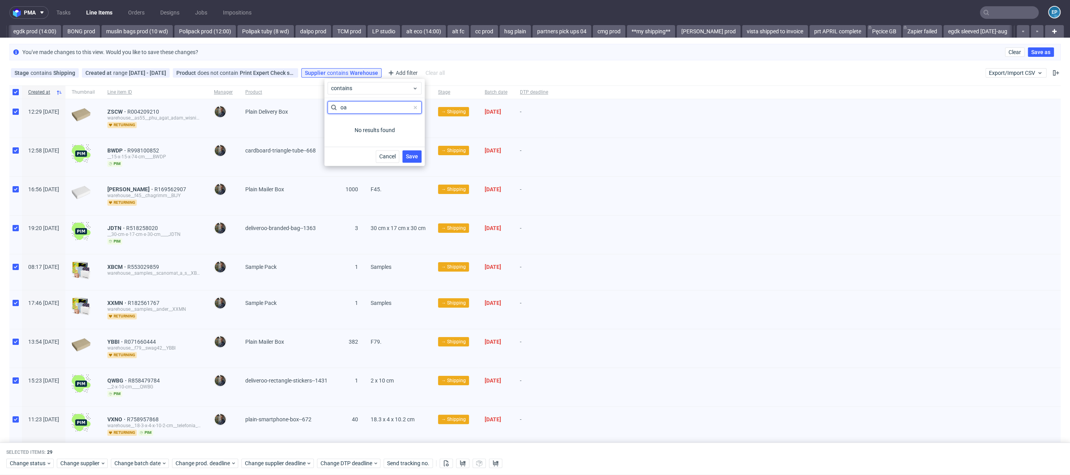
type input "o"
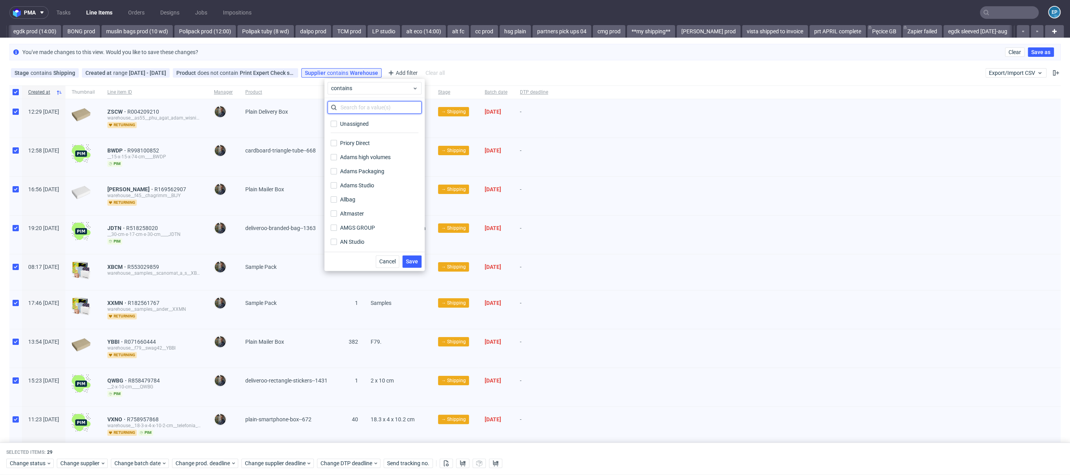
type input "o"
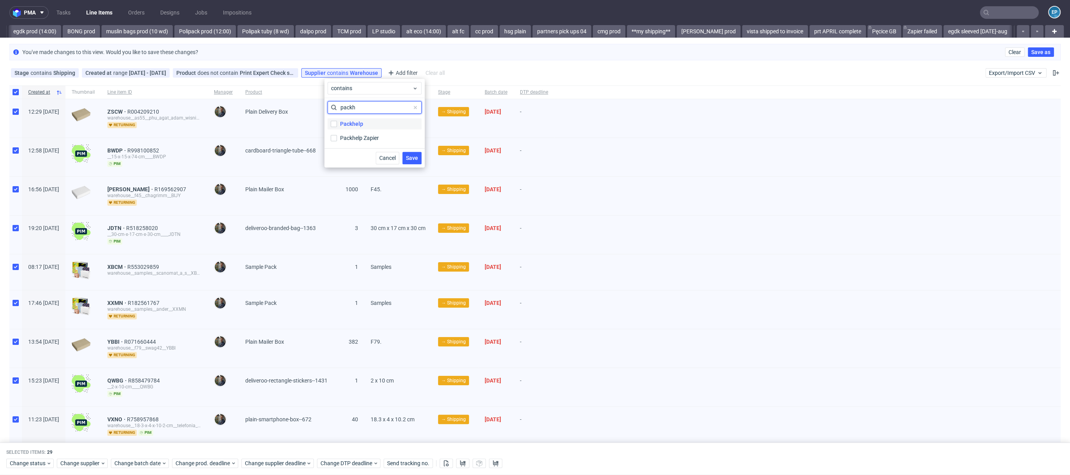
type input "packh"
click at [339, 123] on label "Packhelp" at bounding box center [375, 123] width 94 height 11
click at [337, 123] on input "Packhelp" at bounding box center [334, 124] width 6 height 6
checkbox input "true"
click at [414, 155] on span "Save" at bounding box center [412, 157] width 12 height 5
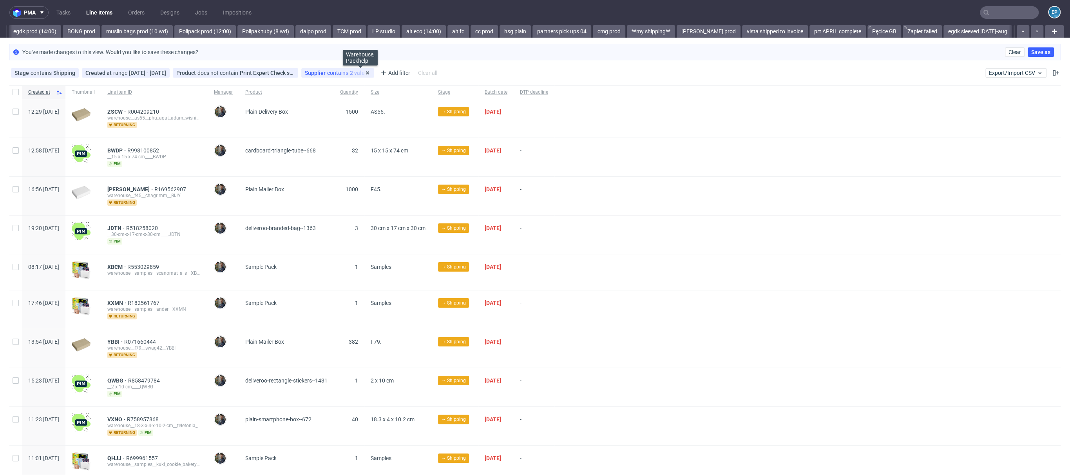
click at [350, 72] on span "contains" at bounding box center [338, 73] width 23 height 6
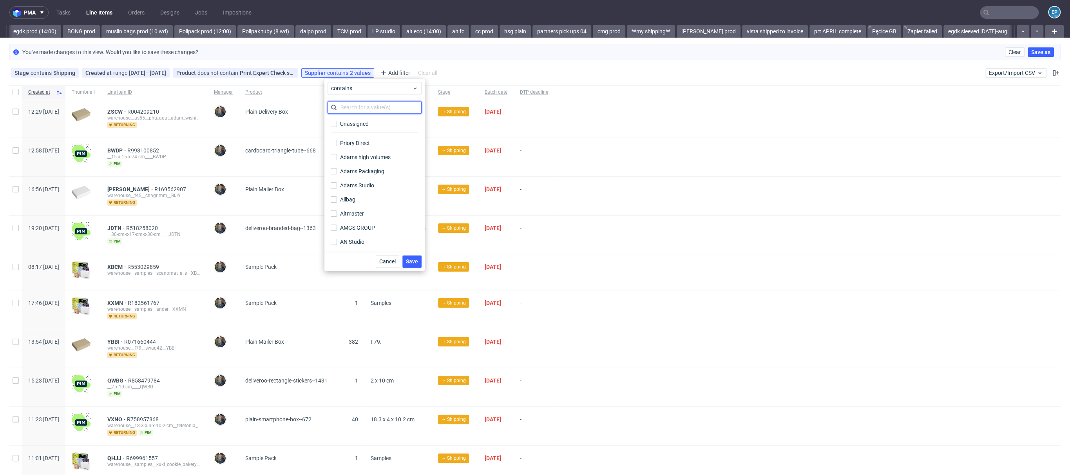
click at [350, 108] on input "text" at bounding box center [375, 107] width 94 height 13
type input "war"
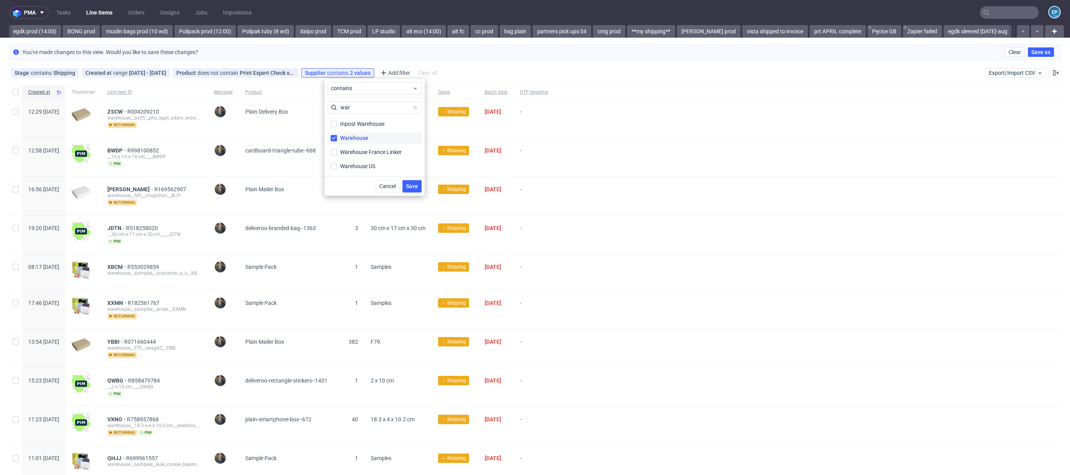
click at [343, 134] on div "Warehouse" at bounding box center [354, 138] width 28 height 8
click at [337, 135] on input "Warehouse" at bounding box center [334, 138] width 6 height 6
checkbox input "false"
click at [411, 187] on span "Save" at bounding box center [412, 185] width 12 height 5
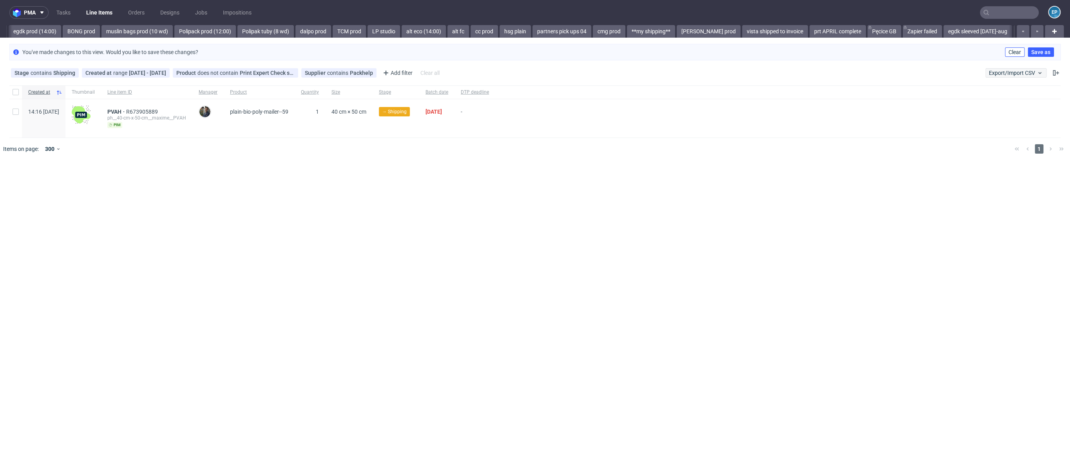
click at [1011, 51] on span "Clear" at bounding box center [1015, 51] width 13 height 5
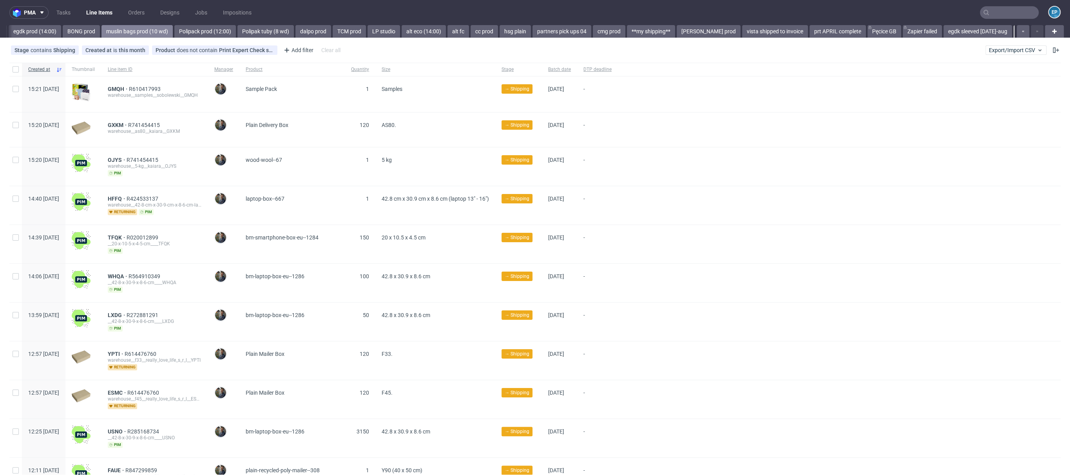
click at [140, 31] on link "muslin bags prod (10 wd)" at bounding box center [137, 31] width 71 height 13
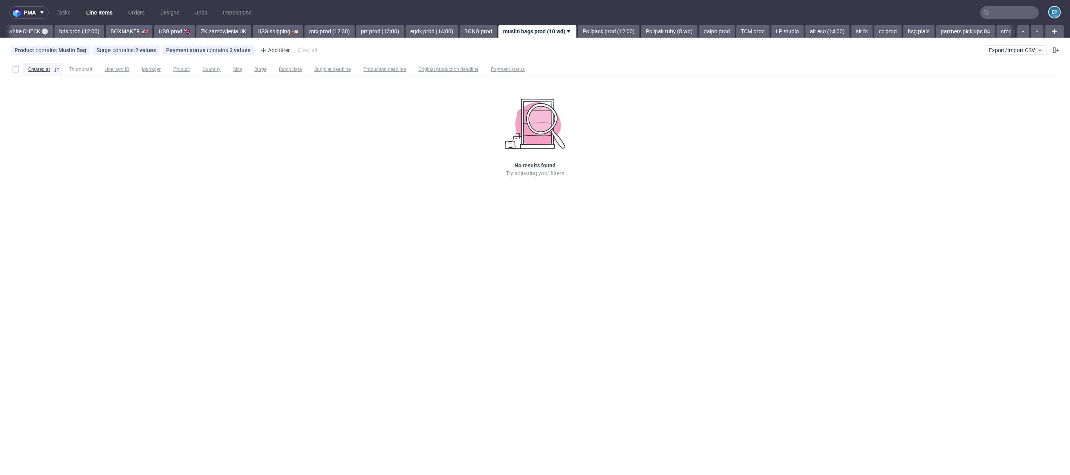
scroll to position [0, 713]
click at [67, 29] on link "bds prod (12:00)" at bounding box center [85, 31] width 50 height 13
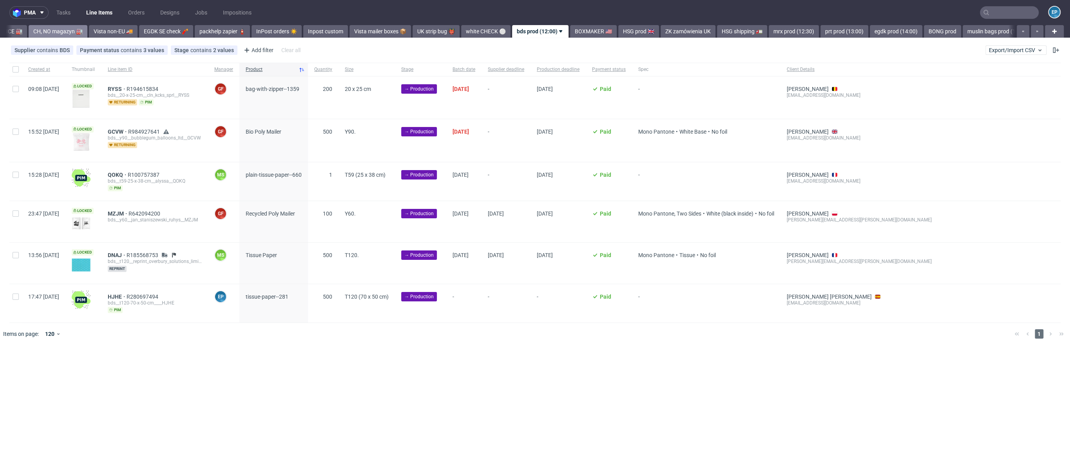
click at [39, 31] on link "CH, NO magazyn 🏭" at bounding box center [58, 31] width 59 height 13
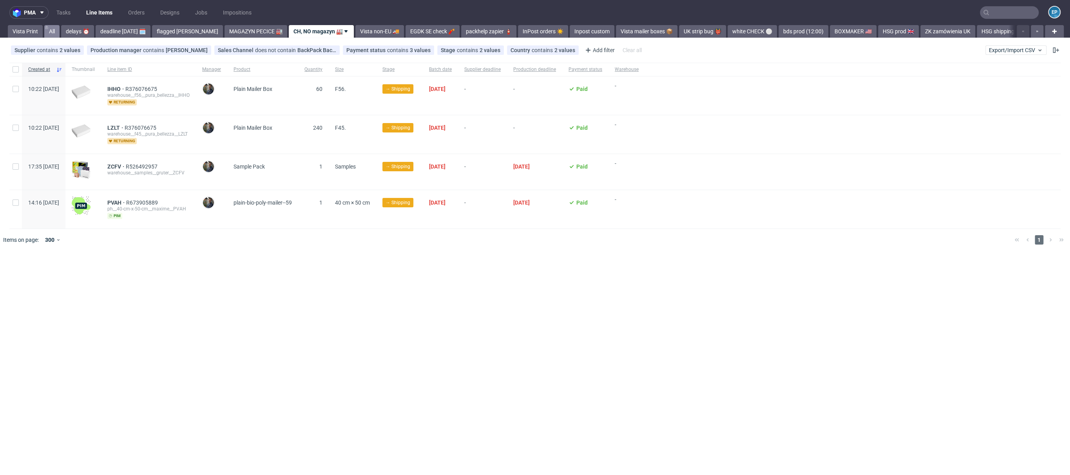
click at [51, 31] on link "All" at bounding box center [51, 31] width 15 height 13
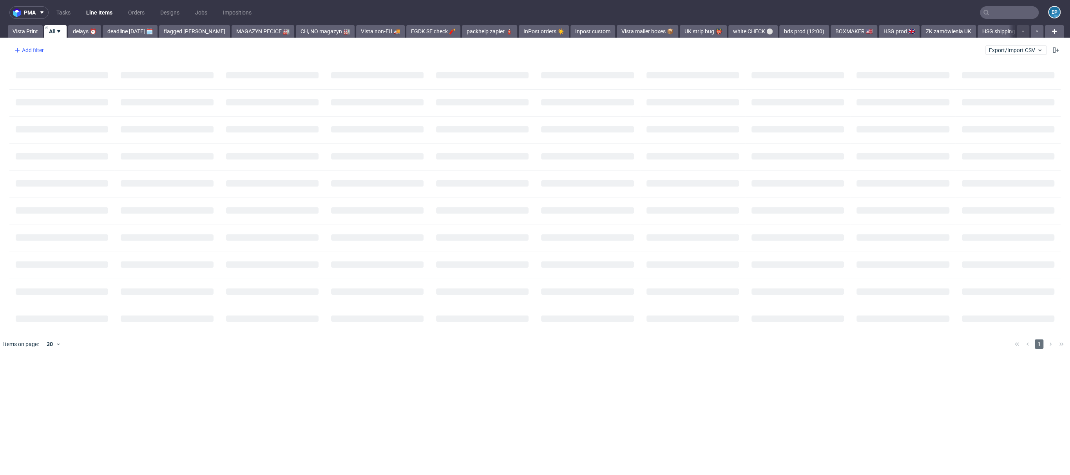
click at [37, 50] on div "Add filter" at bounding box center [28, 50] width 34 height 13
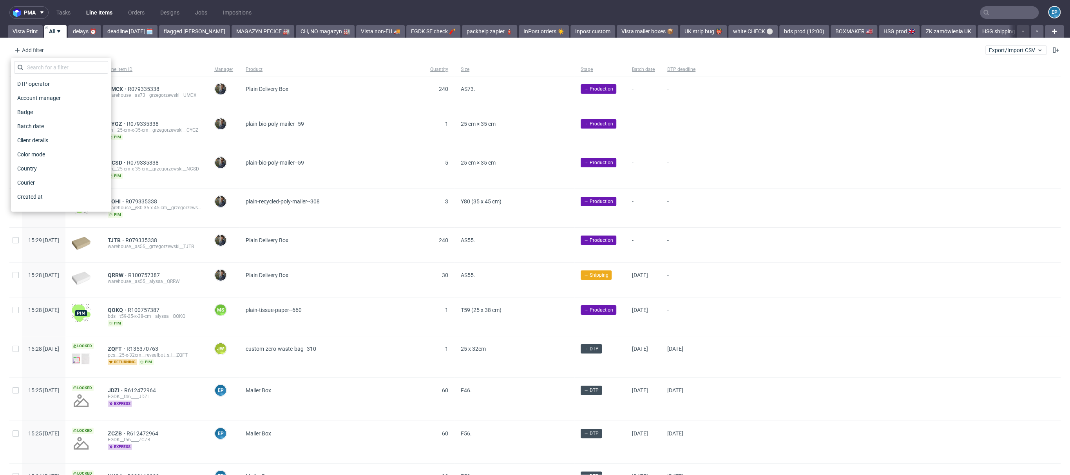
click at [43, 60] on div "DTP operator Account manager Badge Batch date Client details Color mode Country…" at bounding box center [61, 135] width 100 height 154
click at [43, 63] on input "text" at bounding box center [61, 67] width 94 height 13
type input "w"
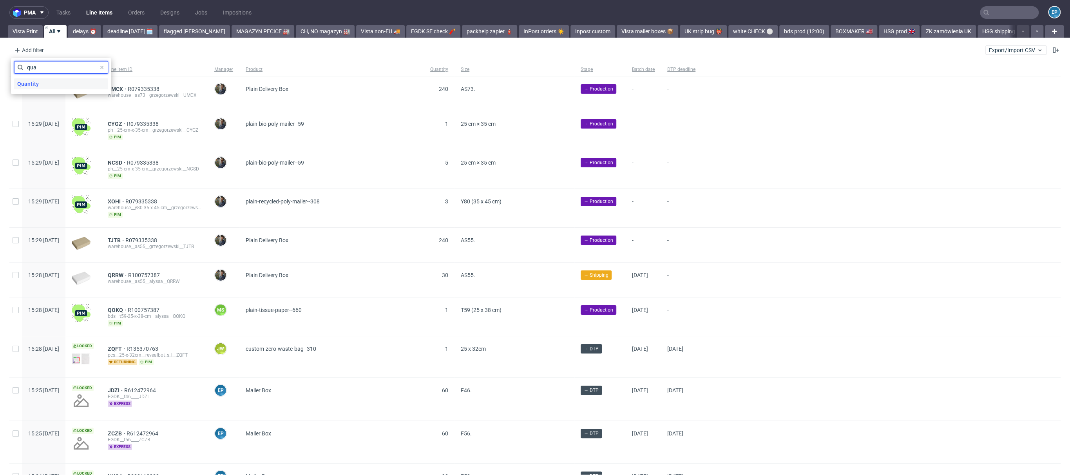
type input "qua"
click at [47, 87] on div "Quantity" at bounding box center [61, 83] width 94 height 11
click at [50, 82] on input "number" at bounding box center [61, 85] width 94 height 13
type input "1000"
click at [100, 103] on span "Save" at bounding box center [99, 104] width 12 height 5
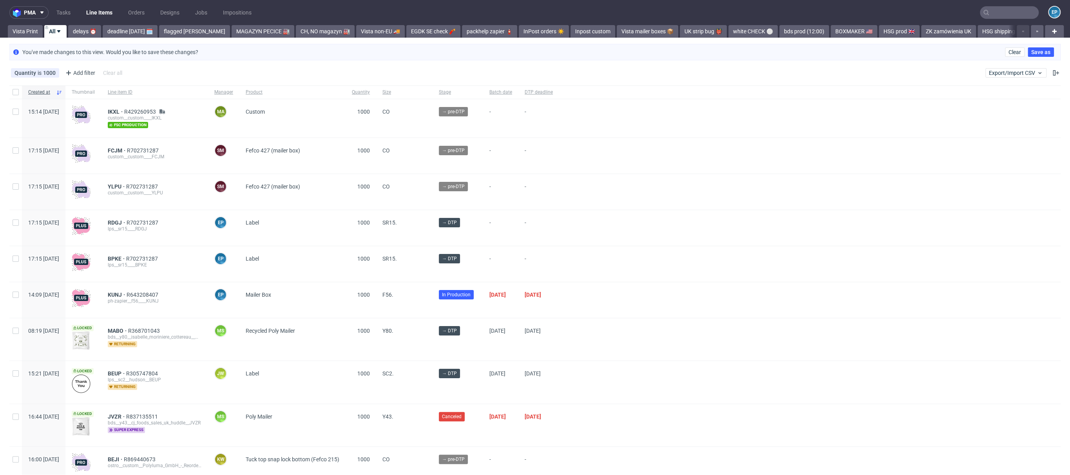
click at [65, 85] on div "Created at" at bounding box center [44, 91] width 44 height 13
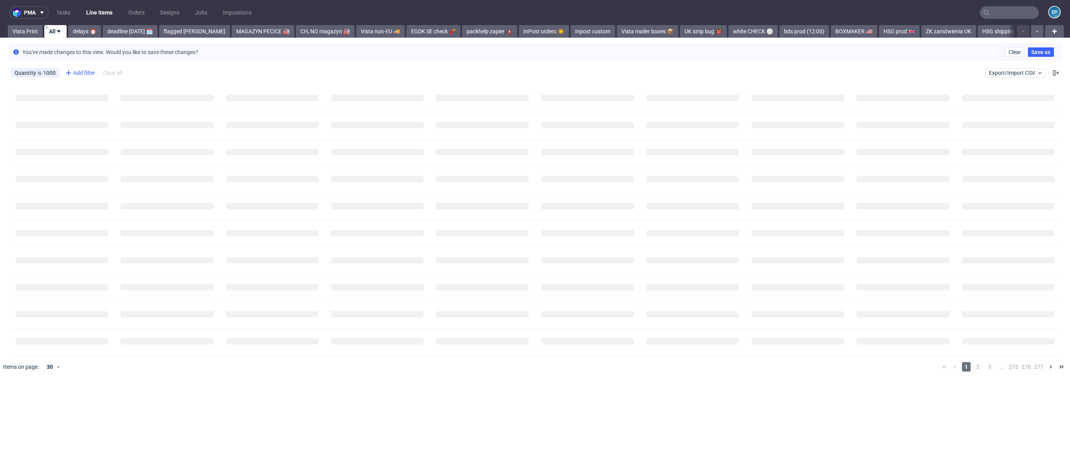
click at [77, 74] on div "Add filter" at bounding box center [79, 73] width 34 height 13
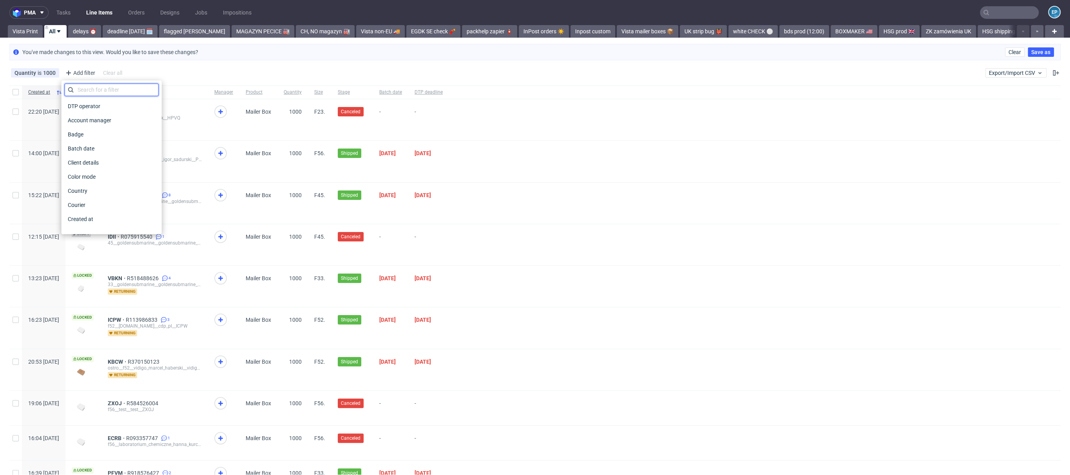
click at [94, 86] on input "text" at bounding box center [112, 89] width 94 height 13
type input "siz"
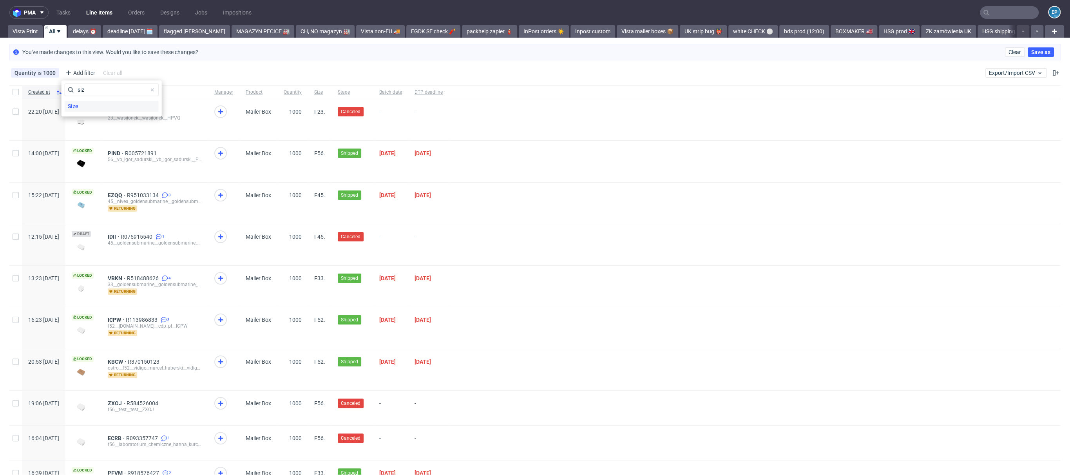
click at [91, 101] on div "Size" at bounding box center [112, 106] width 94 height 11
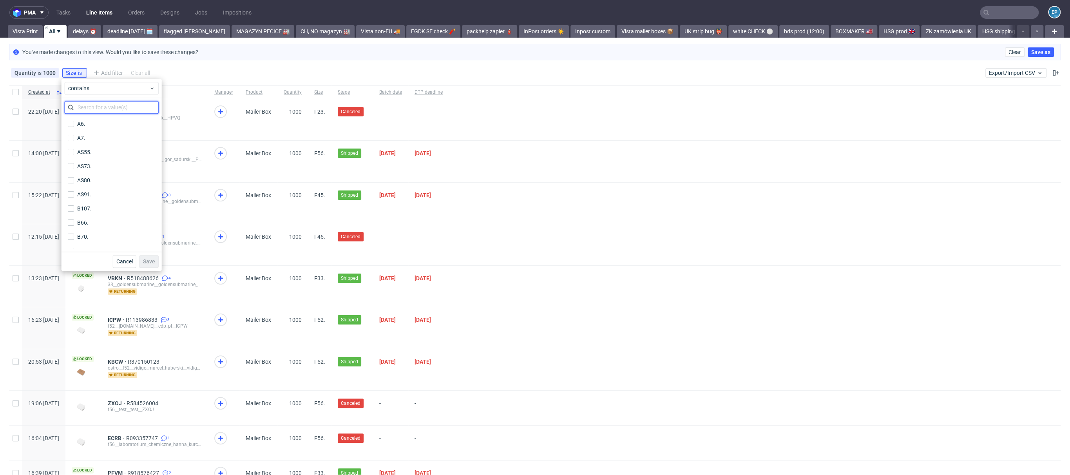
click at [95, 109] on input "text" at bounding box center [112, 107] width 94 height 13
type input "56"
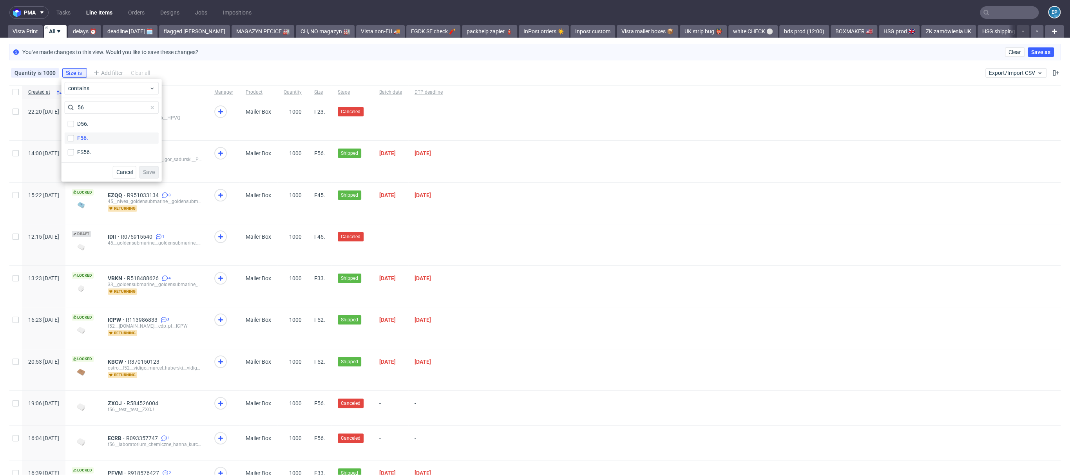
click at [86, 142] on label "F56." at bounding box center [112, 137] width 94 height 11
click at [74, 141] on input "F56." at bounding box center [71, 138] width 6 height 6
checkbox input "true"
click at [158, 169] on button "Save" at bounding box center [149, 172] width 19 height 13
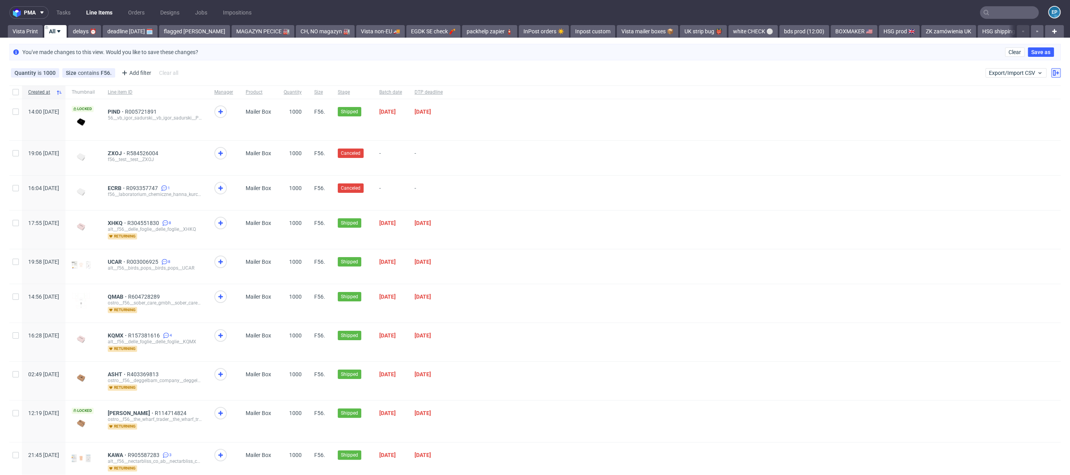
click at [1052, 68] on button at bounding box center [1056, 72] width 9 height 9
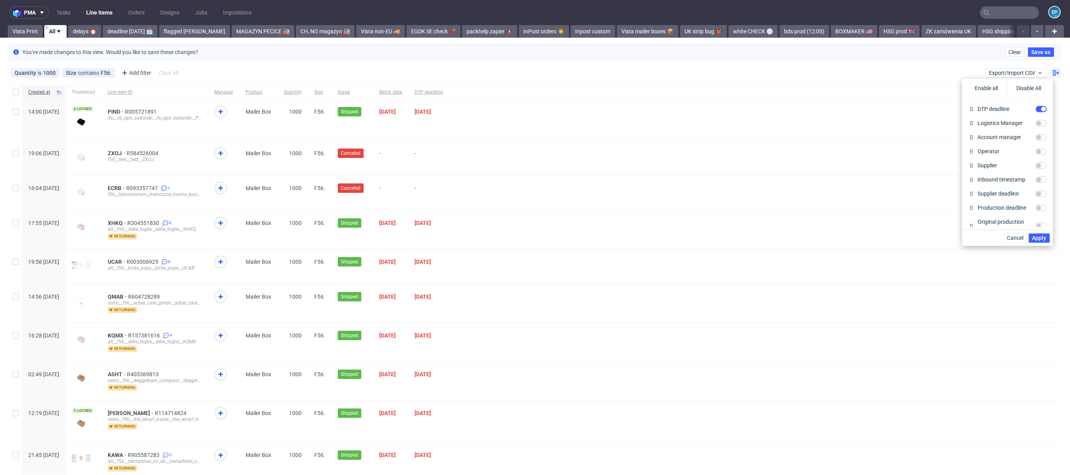
scroll to position [415, 0]
click at [1036, 132] on input "Spec" at bounding box center [1041, 135] width 11 height 6
click at [1036, 238] on span "Apply" at bounding box center [1039, 237] width 14 height 5
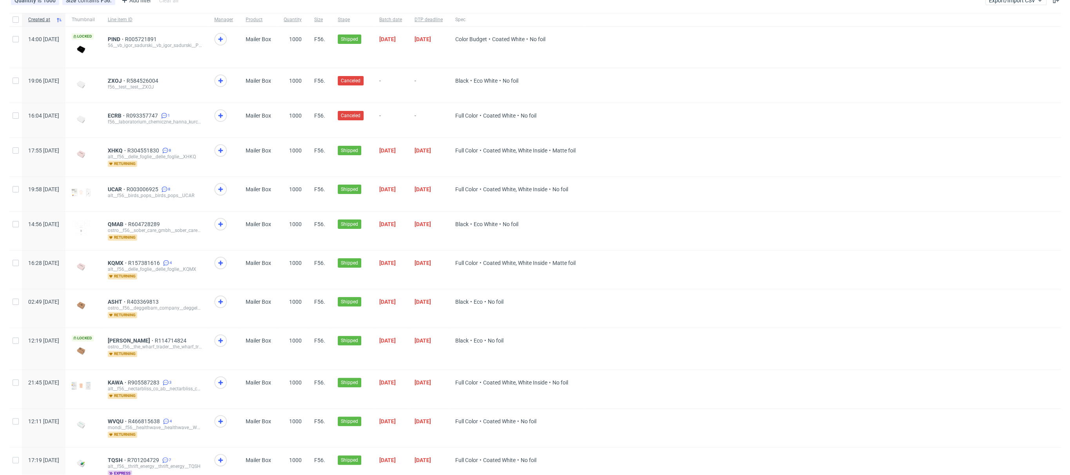
scroll to position [97, 0]
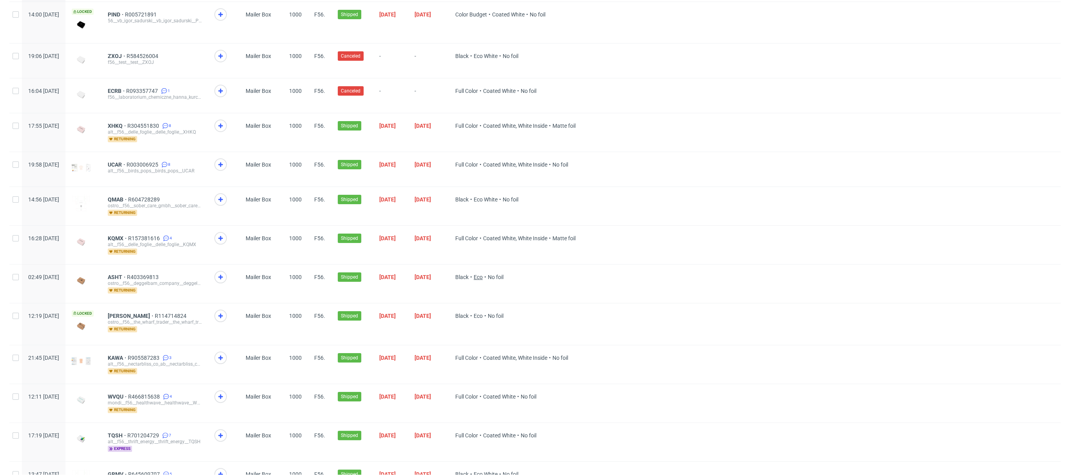
click at [483, 278] on span "Eco" at bounding box center [478, 277] width 9 height 6
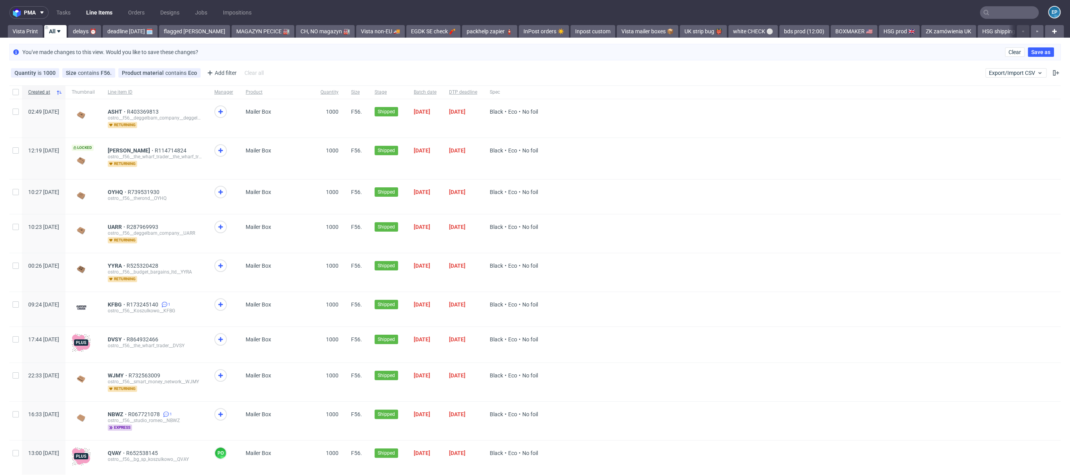
click at [526, 153] on span "Black • Eco • No foil" at bounding box center [537, 158] width 95 height 22
click at [503, 152] on span "Black" at bounding box center [496, 150] width 13 height 6
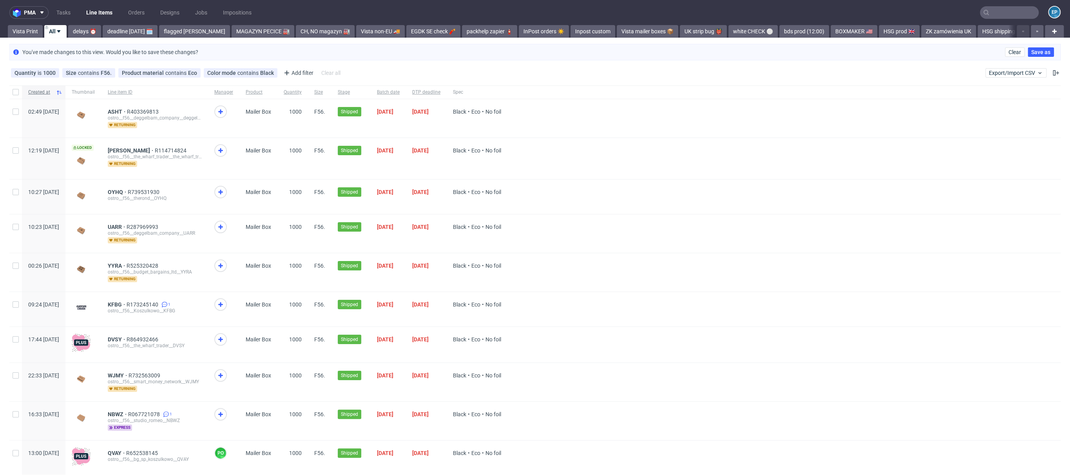
click at [39, 94] on span "Created at" at bounding box center [40, 92] width 25 height 7
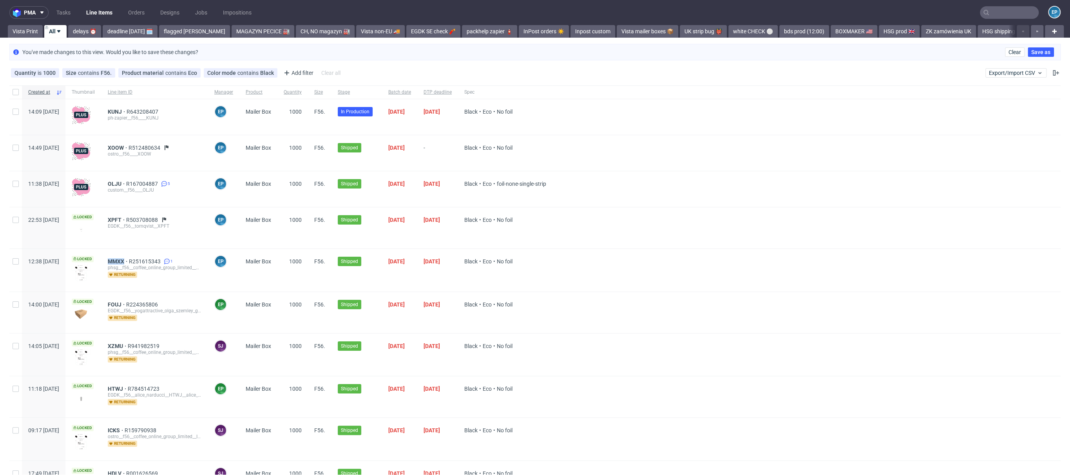
click at [992, 7] on input "text" at bounding box center [1009, 12] width 59 height 13
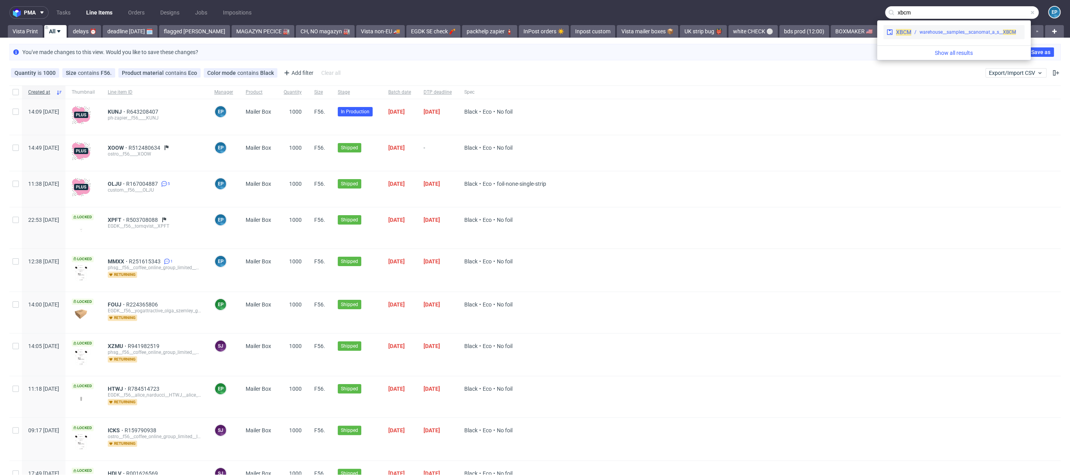
click at [938, 28] on div "XBCM warehouse__samples__scanomat_a_s__ XBCM" at bounding box center [954, 32] width 141 height 14
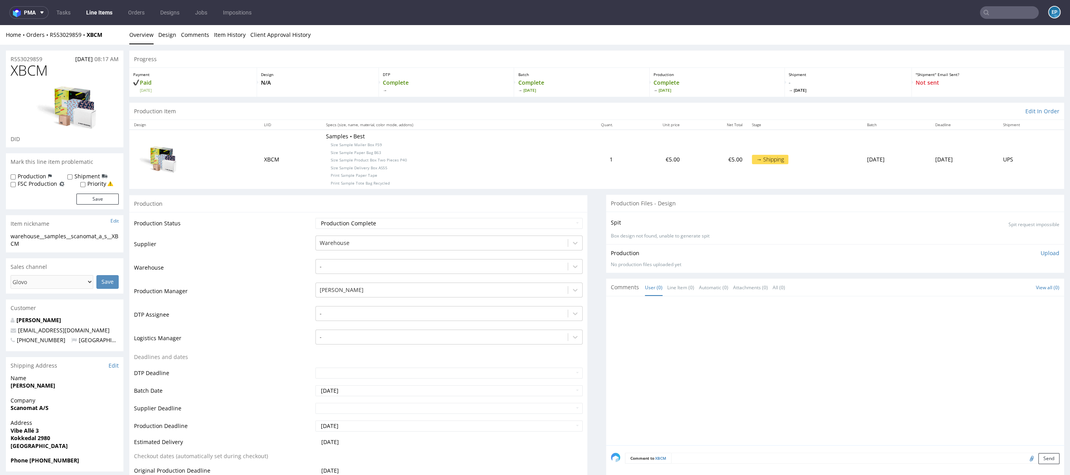
click at [331, 153] on span "Size Sample Paper Bag B63" at bounding box center [356, 152] width 51 height 5
drag, startPoint x: 313, startPoint y: 153, endPoint x: 395, endPoint y: 152, distance: 82.3
click at [395, 152] on p "Samples • Best Size Sample Mailer Box F59 Size Sample Paper Bag B63 Size Sample…" at bounding box center [443, 159] width 234 height 54
drag, startPoint x: 332, startPoint y: 143, endPoint x: 378, endPoint y: 156, distance: 48.1
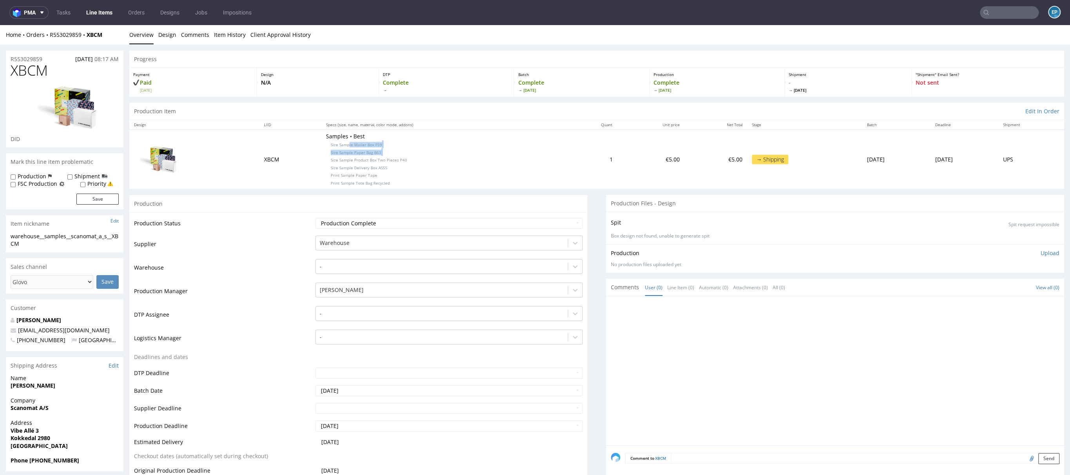
click at [378, 156] on p "Samples • Best Size Sample Mailer Box F59 Size Sample Paper Bag B63 Size Sample…" at bounding box center [443, 159] width 234 height 54
click at [376, 151] on p "Samples • Best Size Sample Mailer Box F59 Size Sample Paper Bag B63 Size Sample…" at bounding box center [443, 159] width 234 height 54
click at [100, 18] on link "Line Items" at bounding box center [100, 12] width 36 height 13
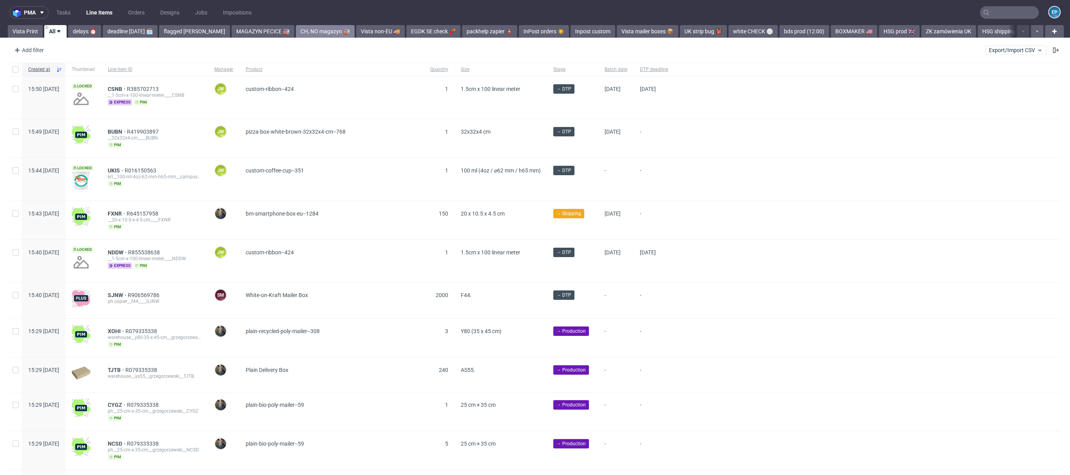
click at [296, 33] on link "CH, NO magazyn 🏭" at bounding box center [325, 31] width 59 height 13
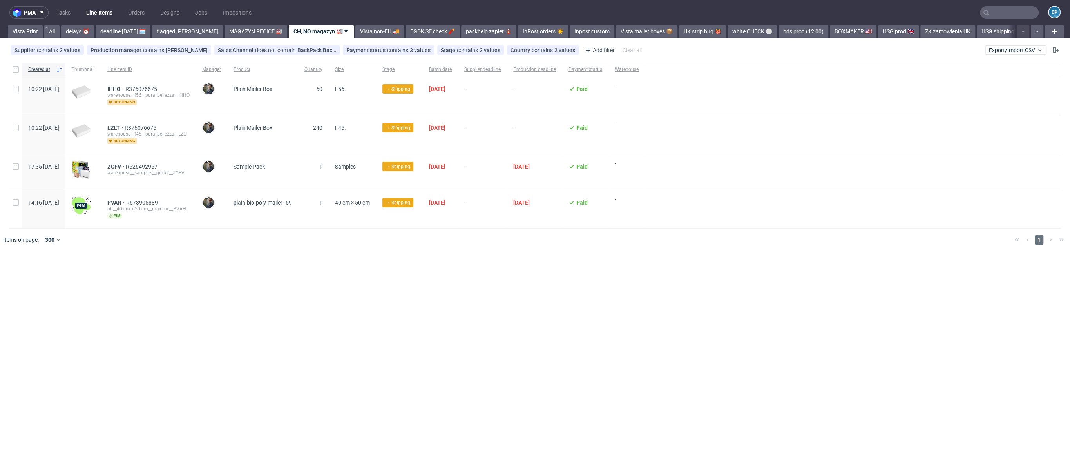
click at [230, 38] on div "pma Tasks Line Items Orders Designs Jobs Impositions EP Vista Print All delays …" at bounding box center [535, 237] width 1070 height 475
click at [229, 35] on link "MAGAZYN PECICE 🏭" at bounding box center [256, 31] width 63 height 13
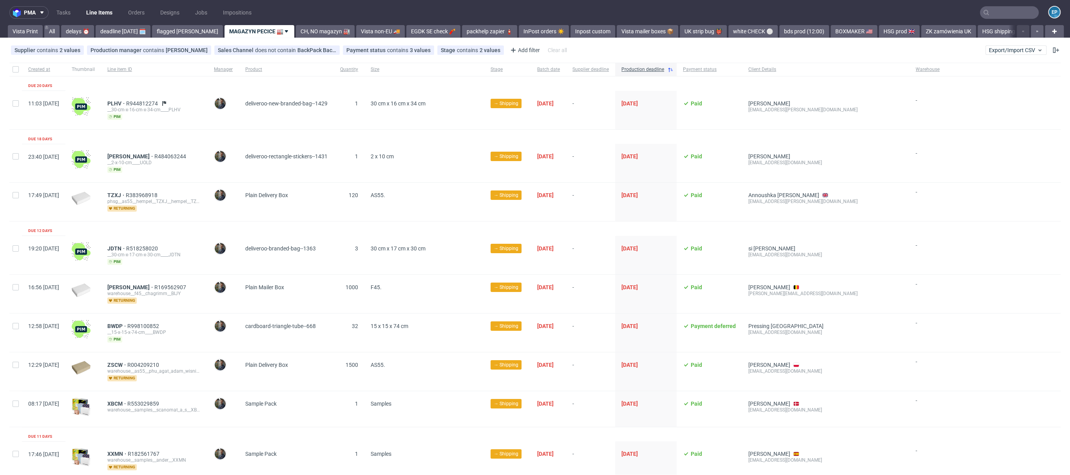
scroll to position [131, 0]
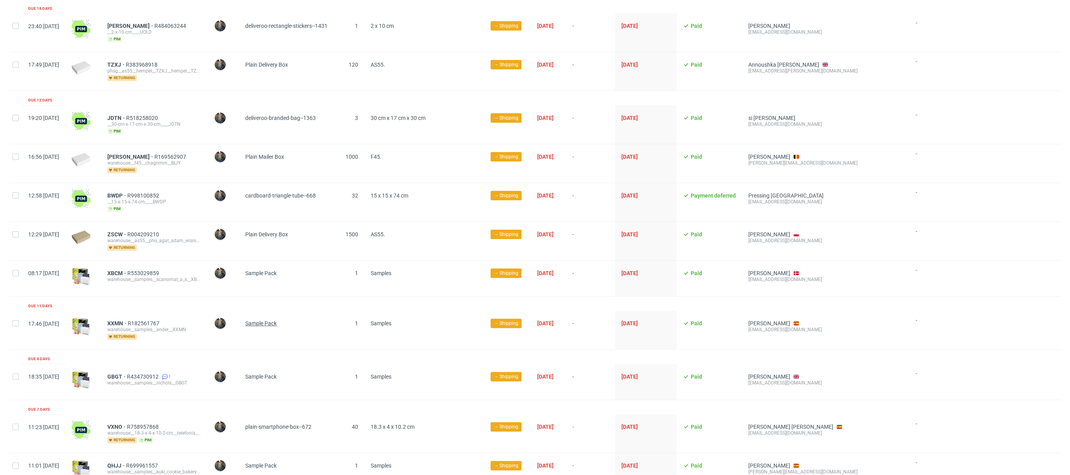
click at [277, 320] on span "Sample Pack" at bounding box center [260, 323] width 31 height 6
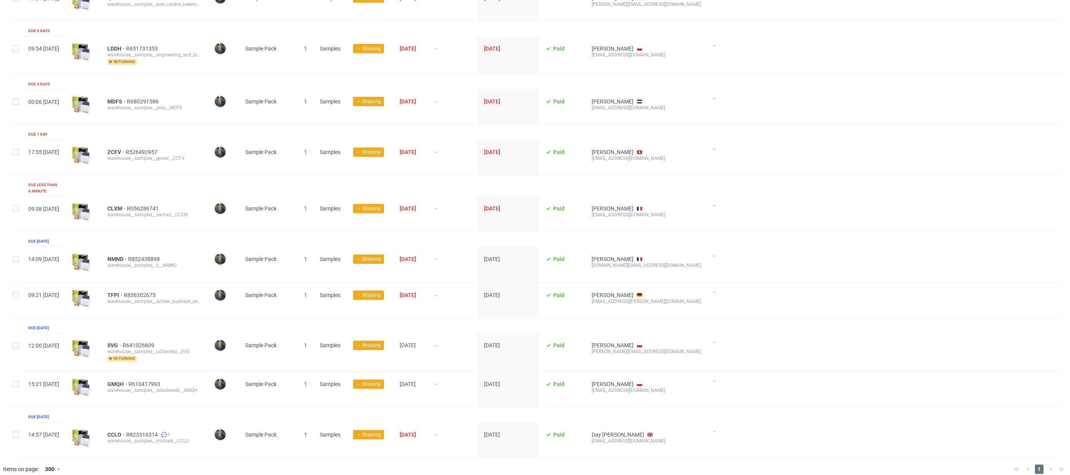
scroll to position [0, 0]
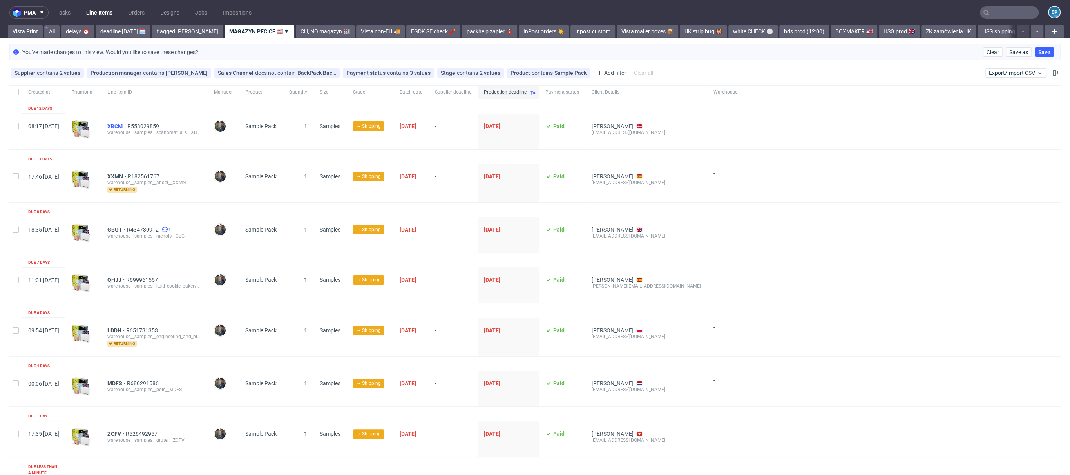
click at [127, 127] on span "XBCM" at bounding box center [117, 126] width 20 height 6
click at [128, 177] on span "XXMN" at bounding box center [117, 176] width 20 height 6
click at [127, 227] on span "GBGT" at bounding box center [117, 230] width 20 height 6
click at [1045, 77] on div "Supplier contains 2 values Warehouse, Packhelp Production manager contains [PER…" at bounding box center [535, 72] width 1070 height 19
click at [1052, 77] on button at bounding box center [1056, 72] width 9 height 9
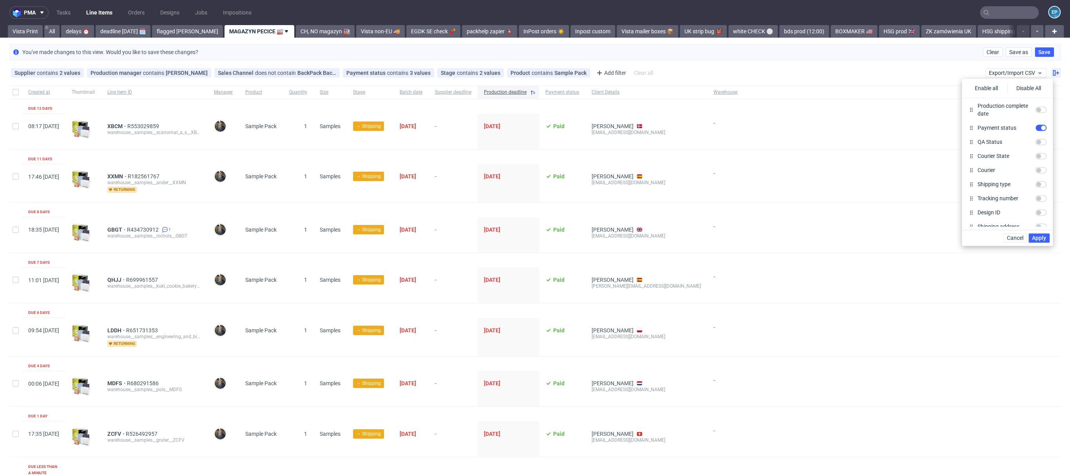
scroll to position [415, 0]
click at [1034, 114] on div "Spec" at bounding box center [1007, 121] width 85 height 14
click at [1036, 118] on input "Spec" at bounding box center [1041, 121] width 11 height 6
click at [1040, 234] on button "Apply" at bounding box center [1039, 237] width 21 height 9
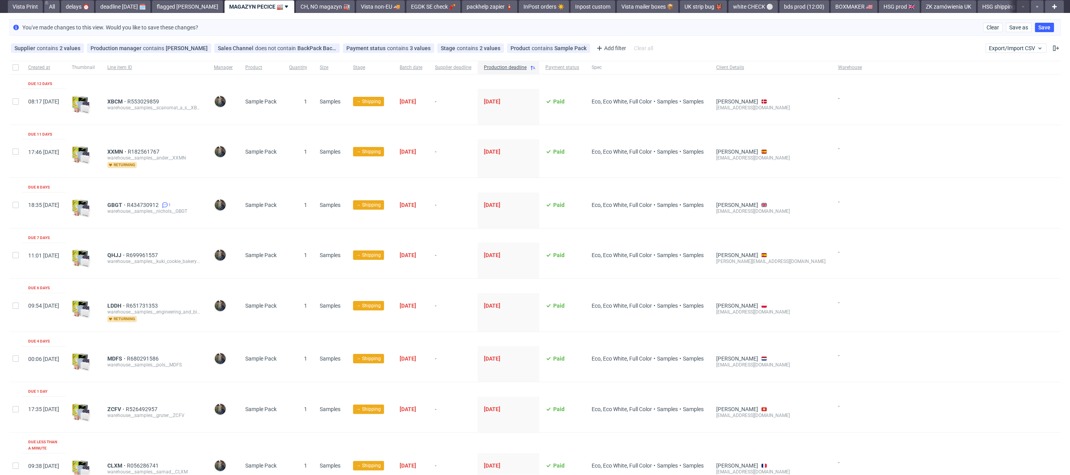
scroll to position [25, 0]
click at [126, 252] on span "QHJJ" at bounding box center [116, 255] width 19 height 6
click at [126, 307] on span "LDDH" at bounding box center [116, 305] width 19 height 6
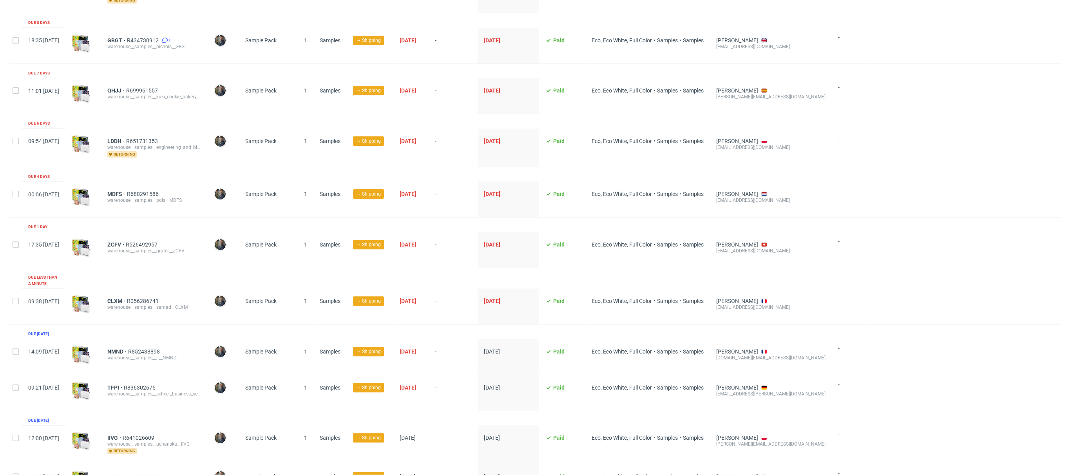
scroll to position [225, 0]
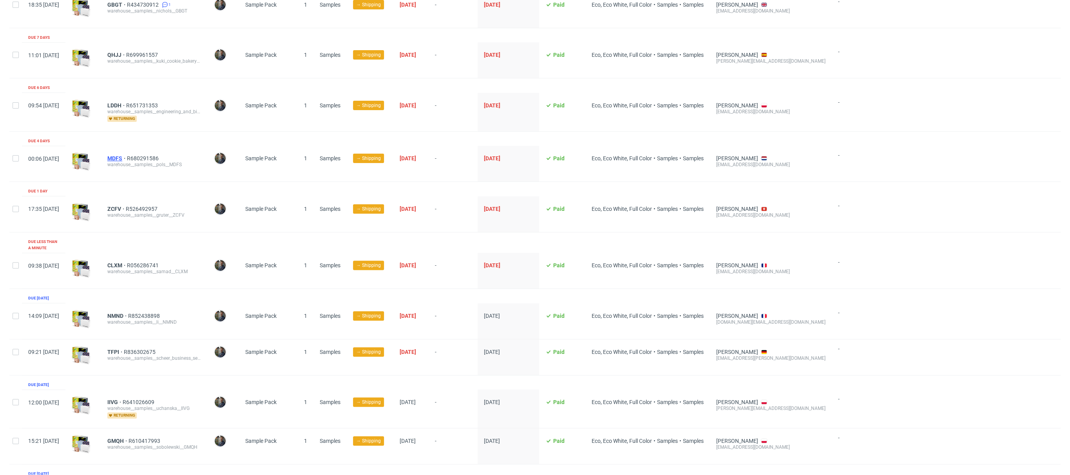
click at [127, 155] on span "MDFS" at bounding box center [117, 158] width 20 height 6
click at [126, 208] on span "ZCFV" at bounding box center [116, 209] width 18 height 6
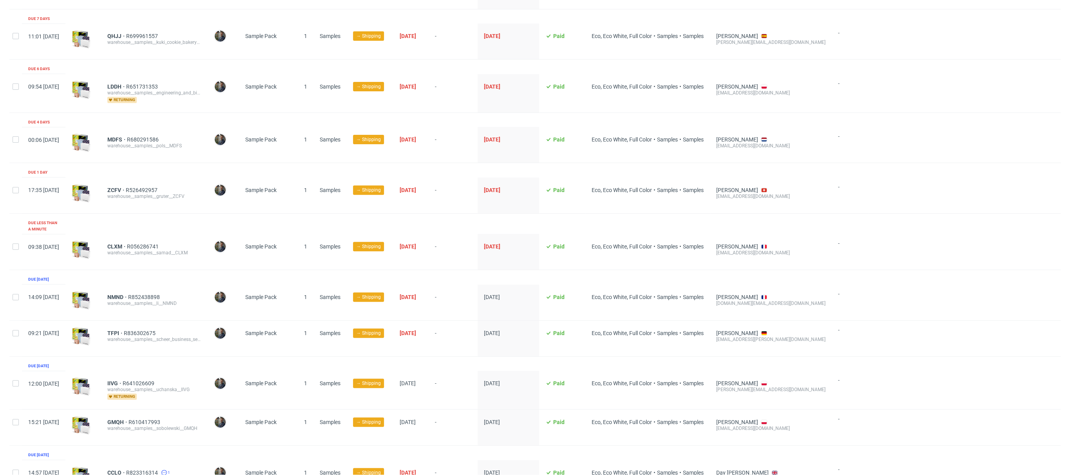
scroll to position [282, 0]
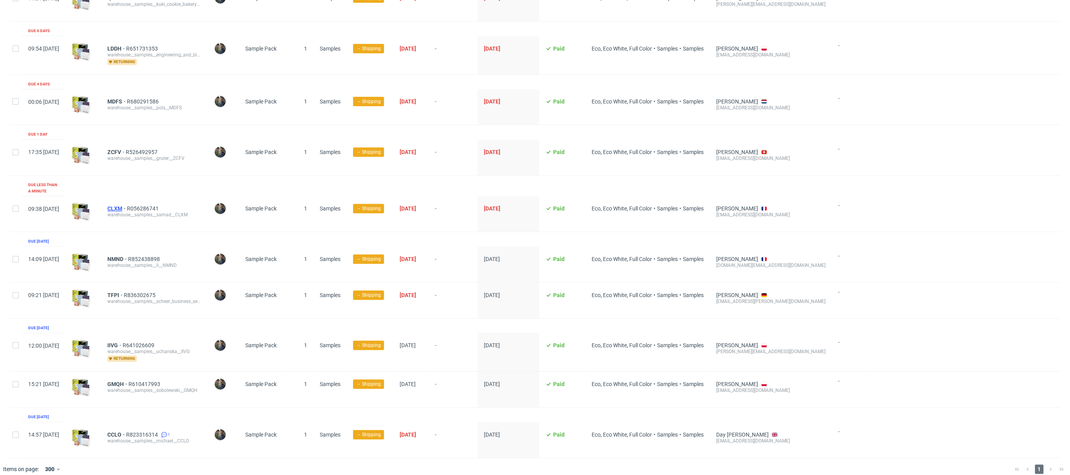
click at [127, 205] on span "CLXM" at bounding box center [117, 208] width 20 height 6
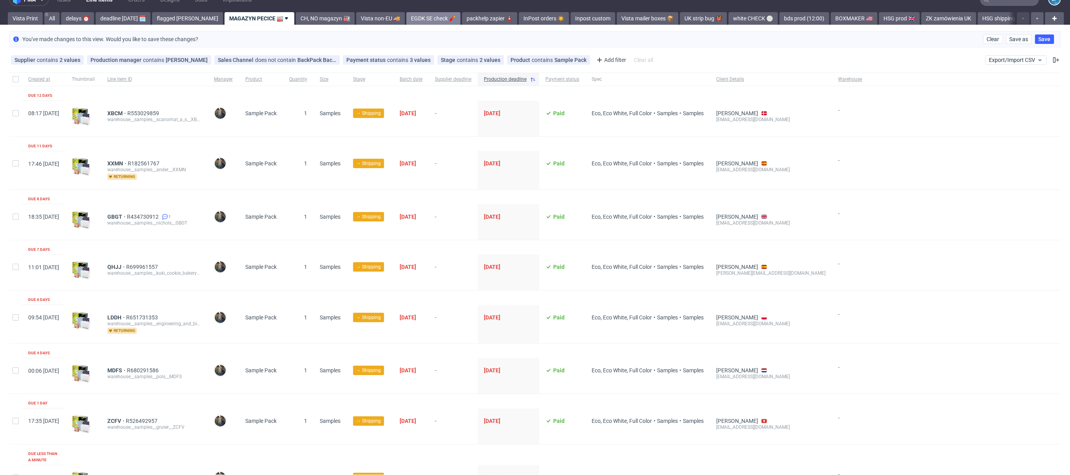
scroll to position [0, 0]
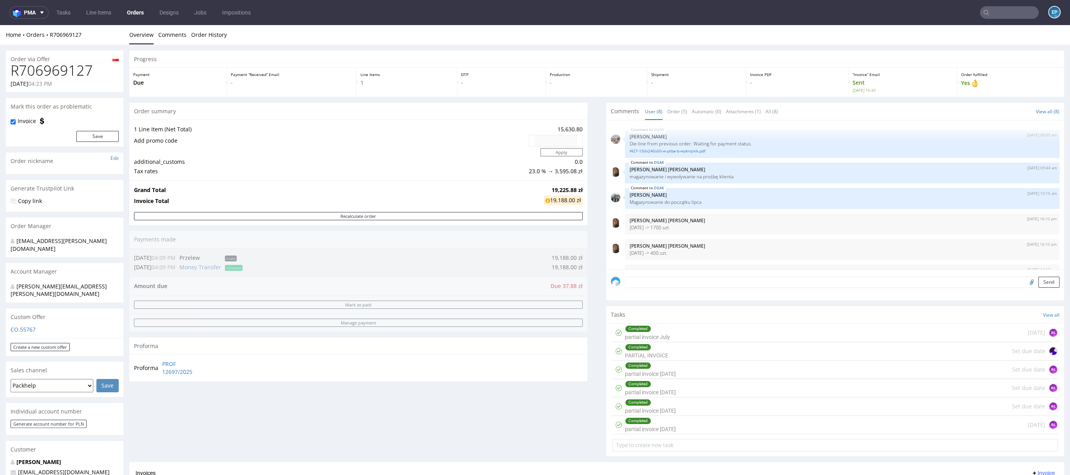
scroll to position [72, 0]
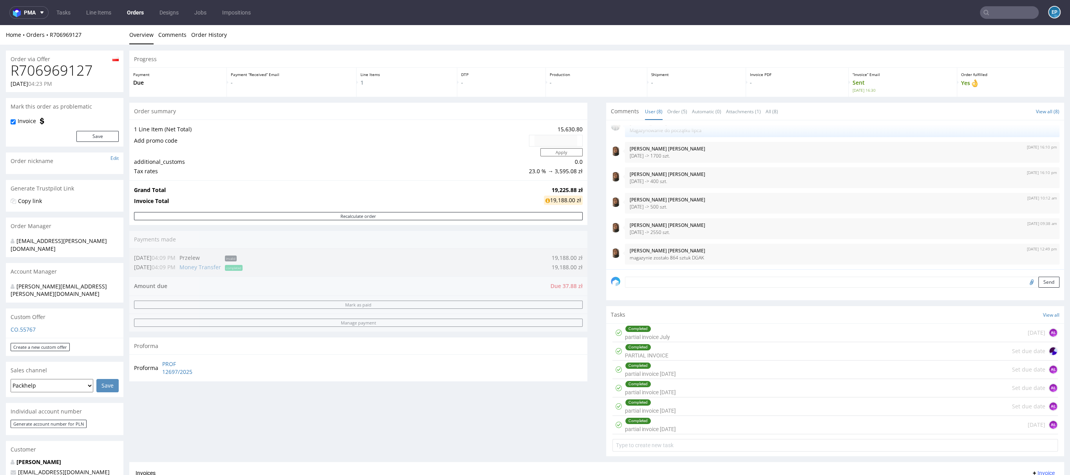
click at [992, 15] on input "text" at bounding box center [1009, 12] width 59 height 13
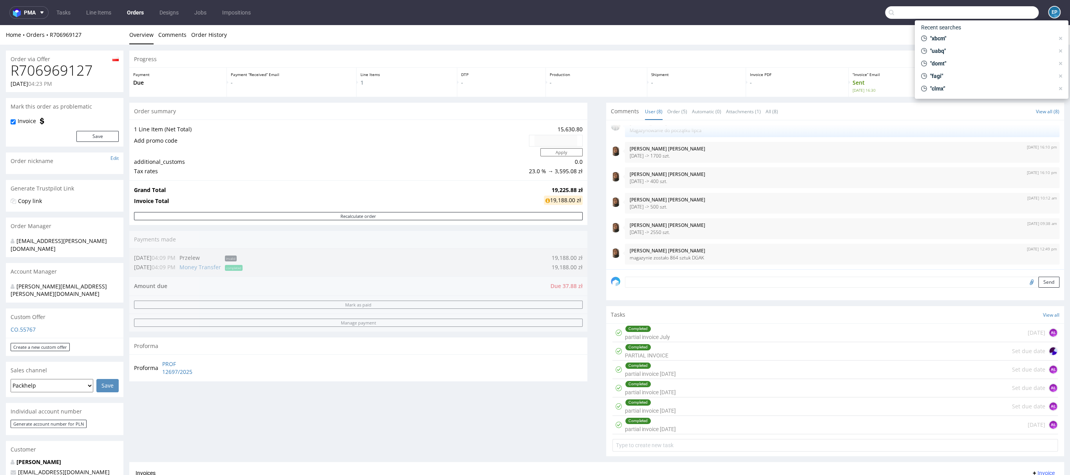
paste input "R292052199"
type input "R292052199"
click at [944, 38] on div "LHTN" at bounding box center [941, 42] width 14 height 8
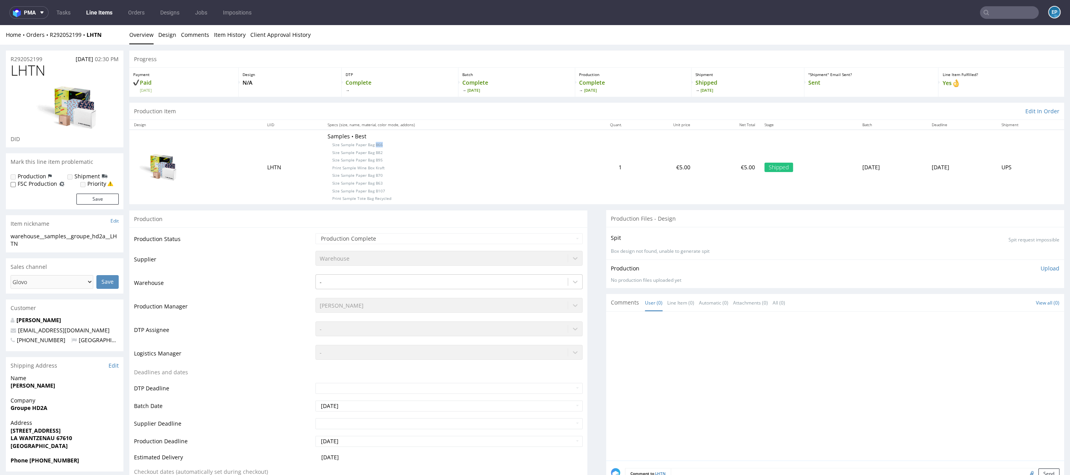
drag, startPoint x: 360, startPoint y: 145, endPoint x: 371, endPoint y: 145, distance: 10.6
click at [371, 145] on p "Samples • Best Size Sample Paper Bag B66 Size Sample Paper Bag B82 Size Sample …" at bounding box center [448, 166] width 240 height 69
click at [359, 173] on span "Size Sample Paper Bag B70" at bounding box center [357, 174] width 51 height 5
click at [989, 3] on nav "pma Tasks Line Items Orders Designs Jobs Impositions EP" at bounding box center [535, 12] width 1070 height 25
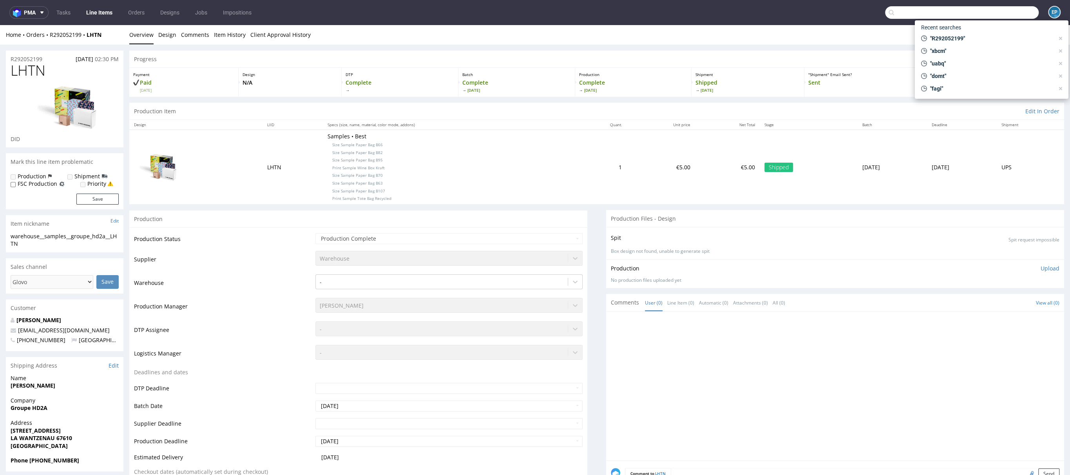
click at [994, 13] on input "text" at bounding box center [962, 12] width 154 height 13
paste input "R182911434"
type input "R182911434"
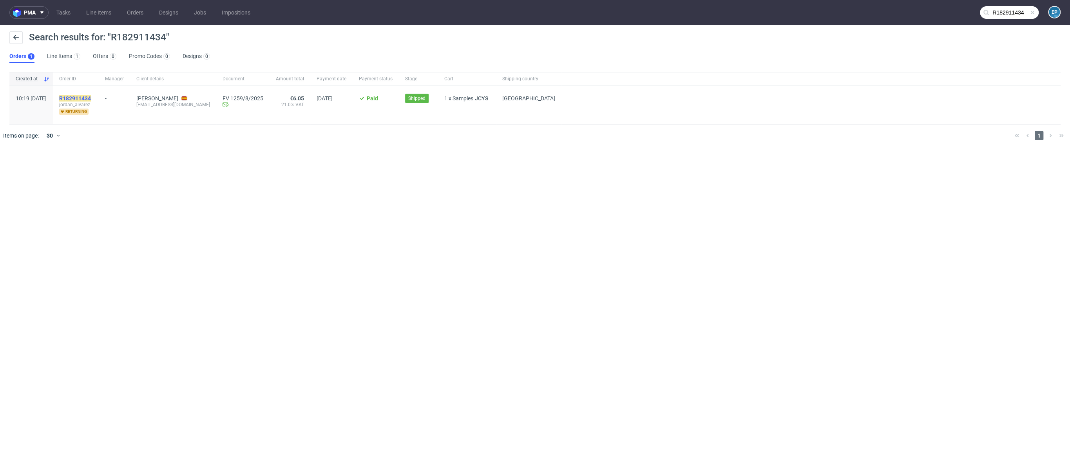
click at [91, 97] on mark "R182911434" at bounding box center [75, 98] width 32 height 6
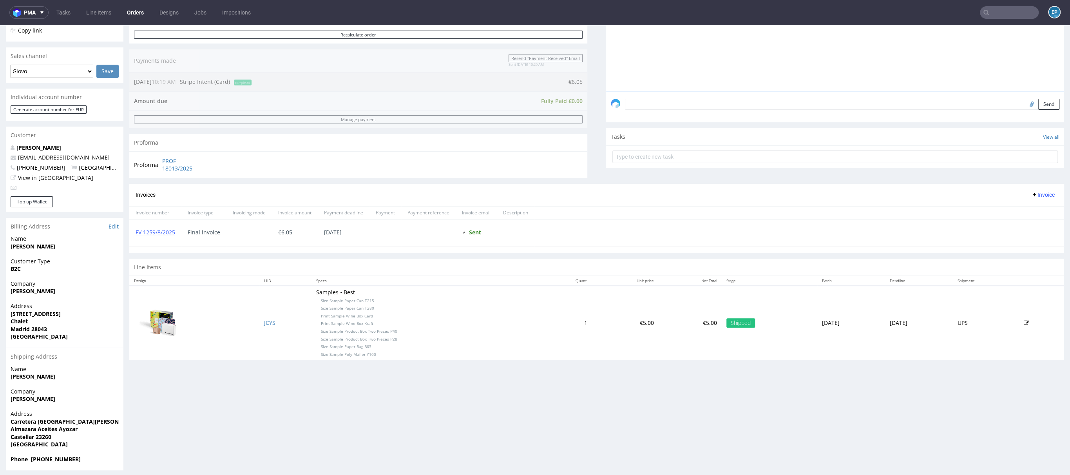
scroll to position [183, 0]
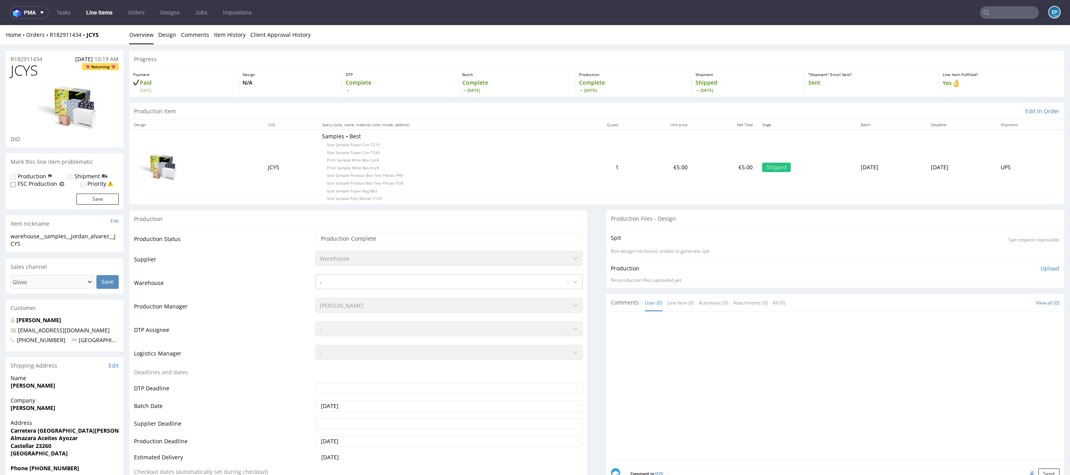
click at [12, 71] on span "JCYS" at bounding box center [24, 71] width 27 height 16
click at [364, 168] on span "Print Sample Wine Box Kraft" at bounding box center [353, 167] width 53 height 5
drag, startPoint x: 354, startPoint y: 188, endPoint x: 385, endPoint y: 191, distance: 30.7
click at [385, 191] on p "Samples • Best Size Sample Paper Can T215 Size Sample Paper Can T280 Print Samp…" at bounding box center [443, 166] width 242 height 69
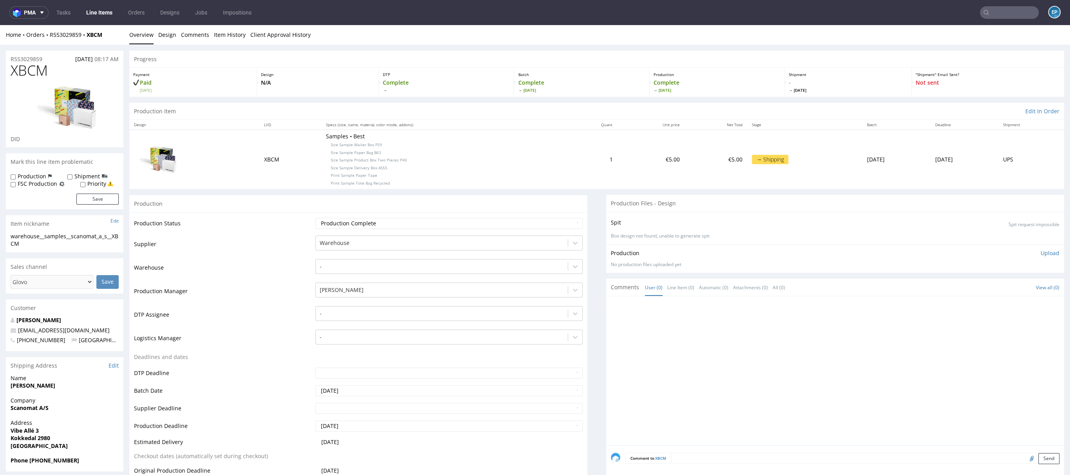
click at [38, 174] on label "Production" at bounding box center [32, 176] width 29 height 8
click at [16, 174] on input "Production" at bounding box center [13, 177] width 5 height 6
checkbox input "true"
click at [99, 202] on button "Save" at bounding box center [97, 199] width 42 height 11
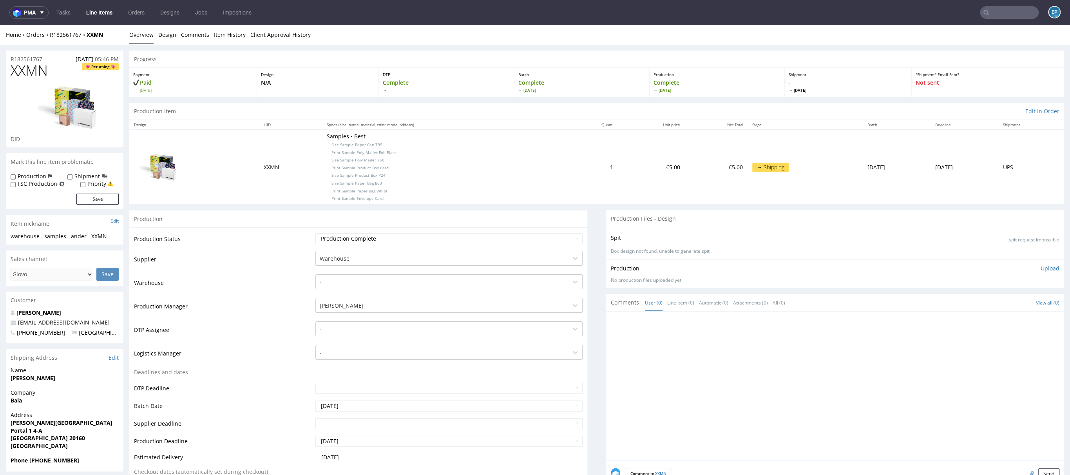
click at [44, 177] on label "Production" at bounding box center [32, 176] width 29 height 8
click at [16, 177] on input "Production" at bounding box center [13, 177] width 5 height 6
checkbox input "true"
click at [96, 197] on button "Save" at bounding box center [97, 199] width 42 height 11
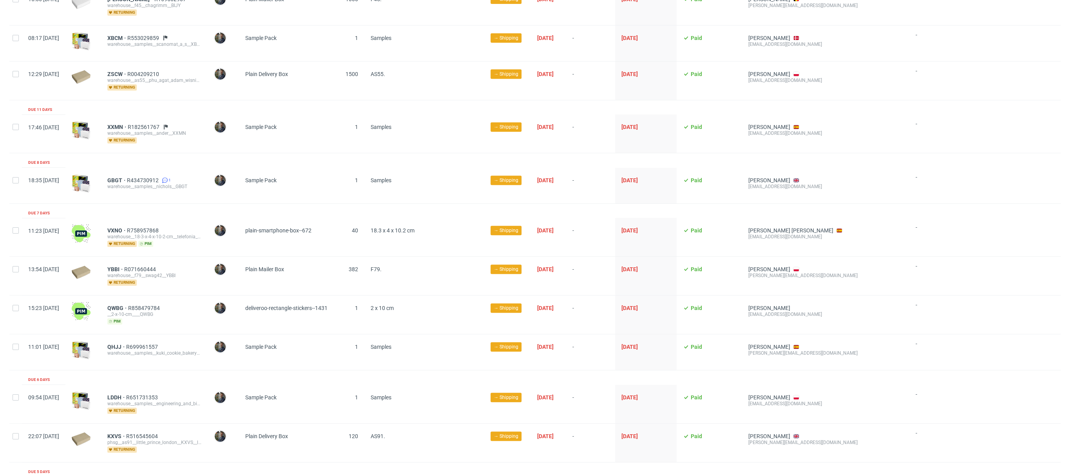
scroll to position [328, 0]
click at [169, 124] on icon at bounding box center [166, 126] width 6 height 6
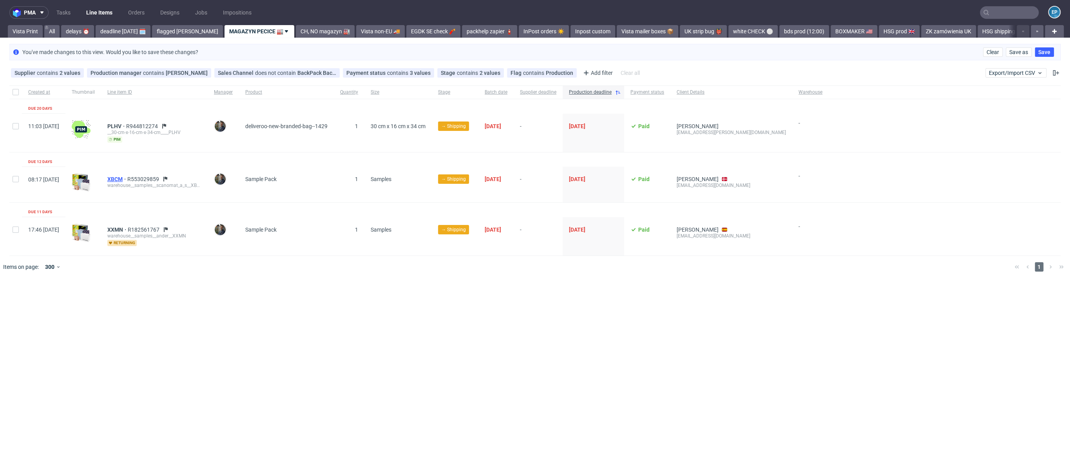
click at [127, 176] on span "XBCM" at bounding box center [117, 179] width 20 height 6
click at [128, 227] on span "XXMN" at bounding box center [117, 230] width 20 height 6
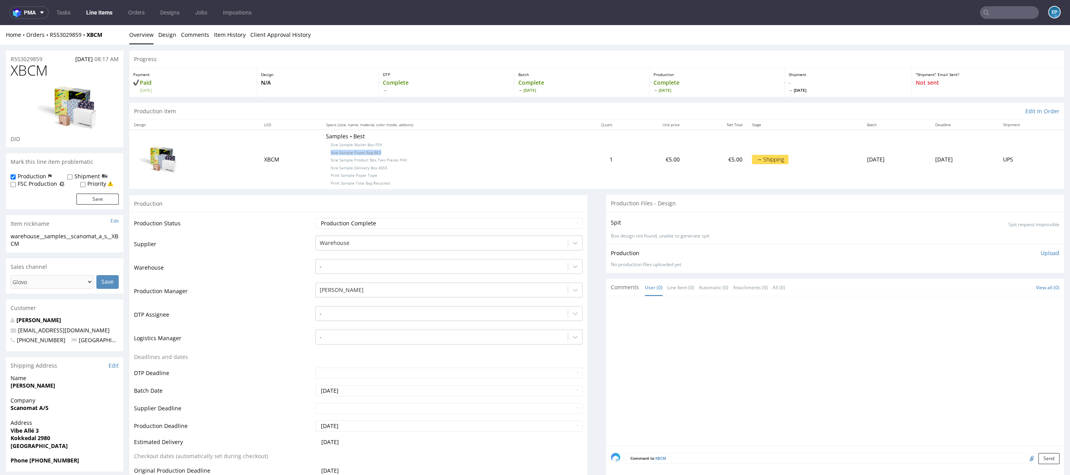
drag, startPoint x: 313, startPoint y: 153, endPoint x: 379, endPoint y: 154, distance: 65.5
click at [379, 154] on p "Samples • Best Size Sample Mailer Box F59 Size Sample Paper Bag B63 Size Sample…" at bounding box center [443, 159] width 234 height 54
copy span "Size Sample Paper Bag B63"
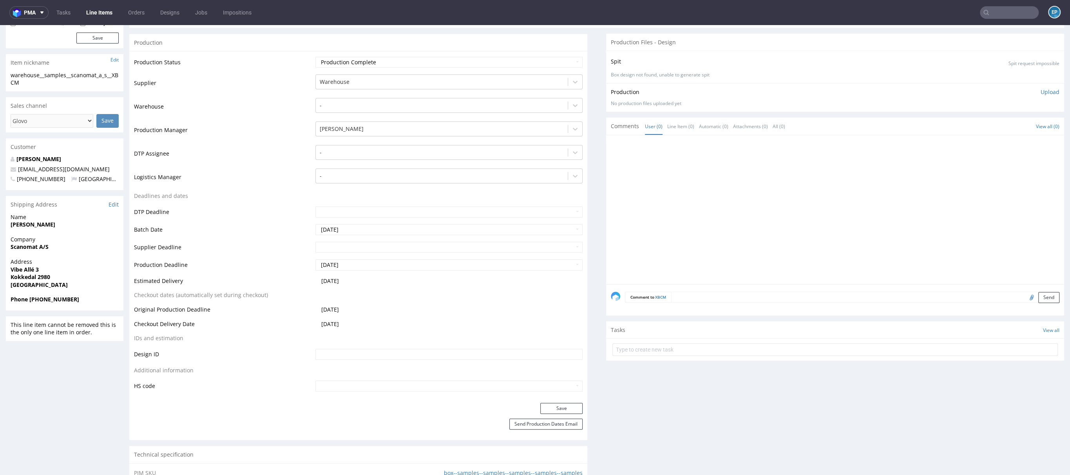
scroll to position [161, 0]
click at [751, 297] on textarea at bounding box center [865, 296] width 388 height 11
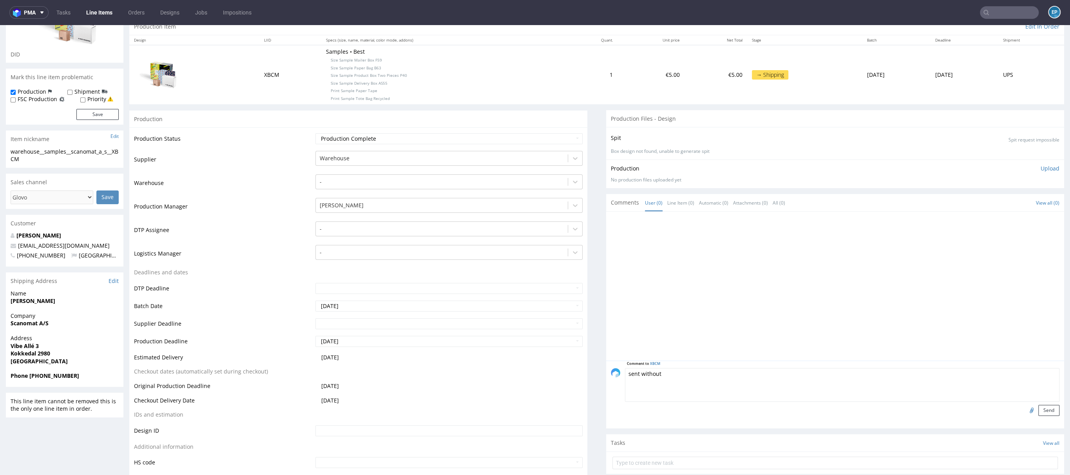
scroll to position [0, 0]
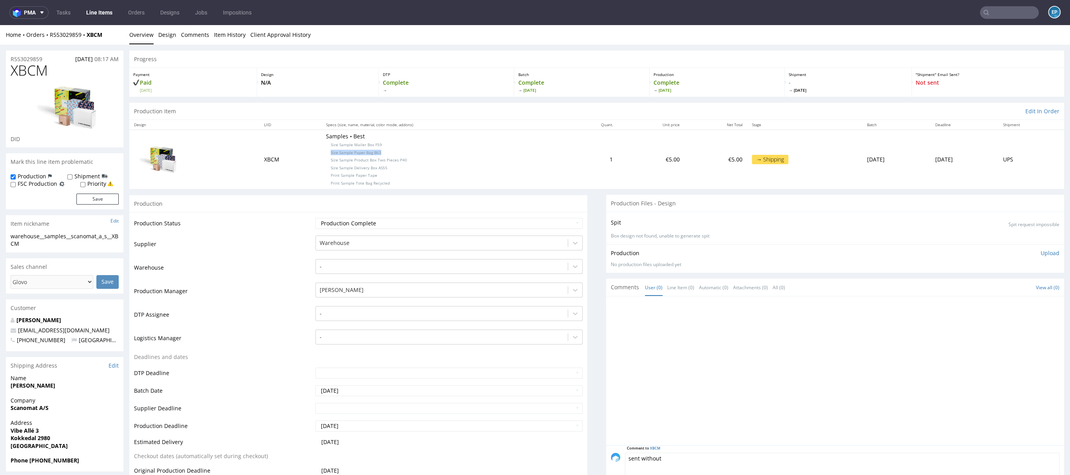
drag, startPoint x: 367, startPoint y: 153, endPoint x: 307, endPoint y: 153, distance: 60.4
click at [321, 153] on td "Samples • Best Size Sample Mailer Box F59 Size Sample Paper Bag B63 Size Sample…" at bounding box center [442, 159] width 243 height 59
copy span "Size Sample Paper Bag B63"
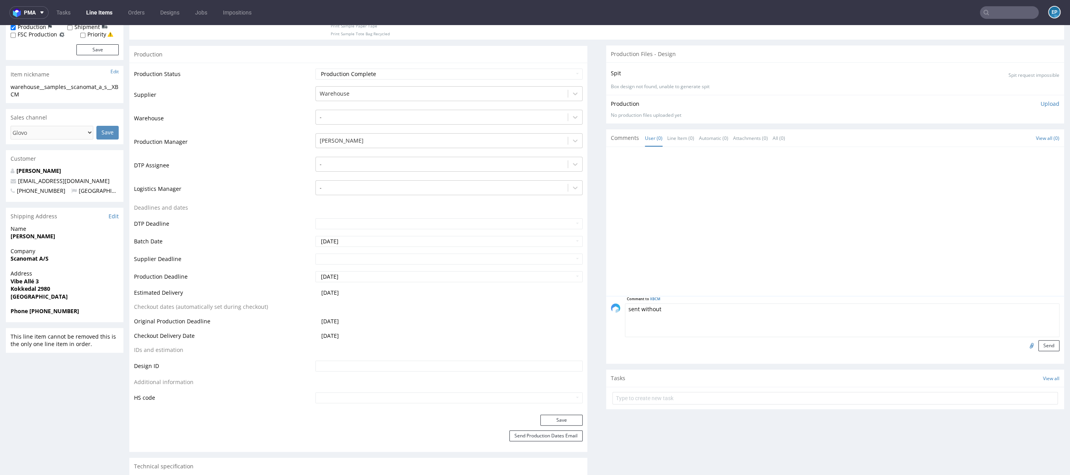
click at [691, 312] on textarea "sent without" at bounding box center [842, 320] width 435 height 34
paste textarea "Size Sample Paper Bag B63"
type textarea "sent without Size Sample Paper Bag B63"
click at [1039, 345] on button "Send" at bounding box center [1049, 345] width 21 height 11
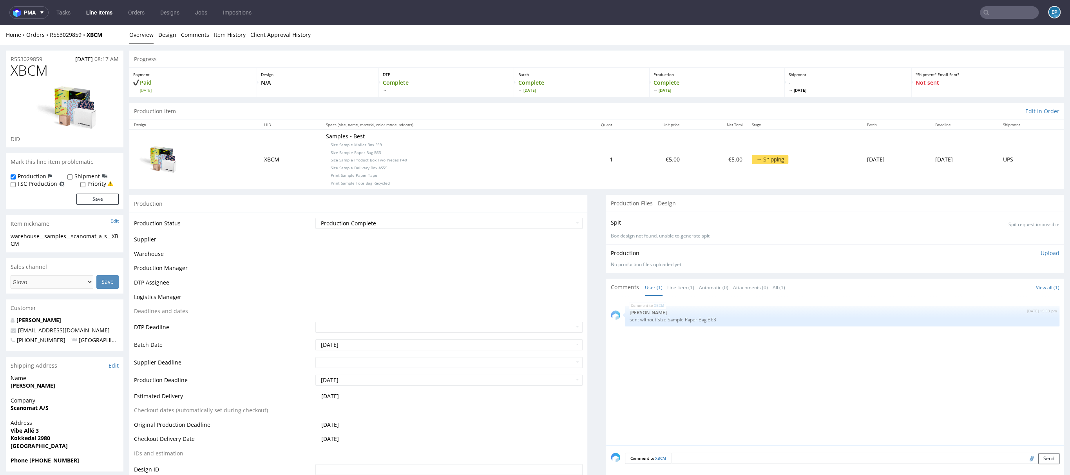
scroll to position [0, 0]
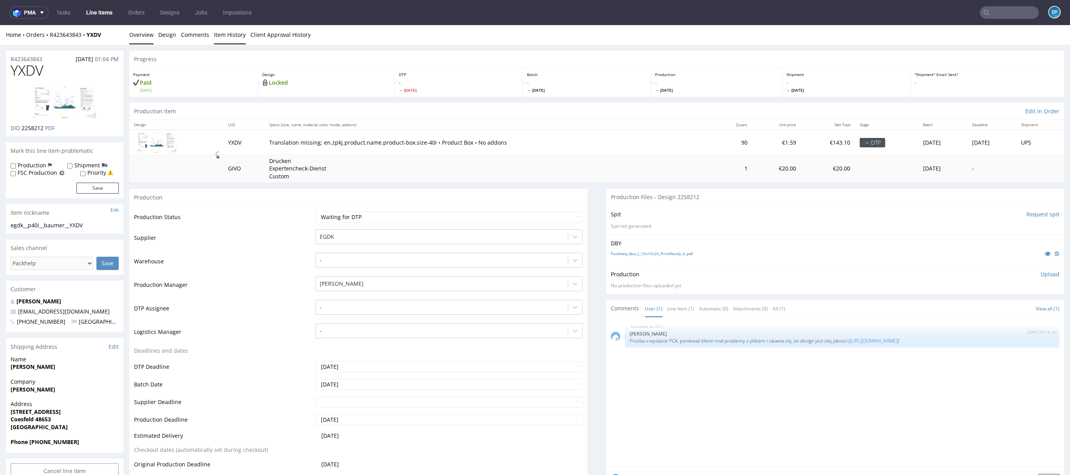
click at [227, 36] on link "Item History" at bounding box center [230, 34] width 32 height 19
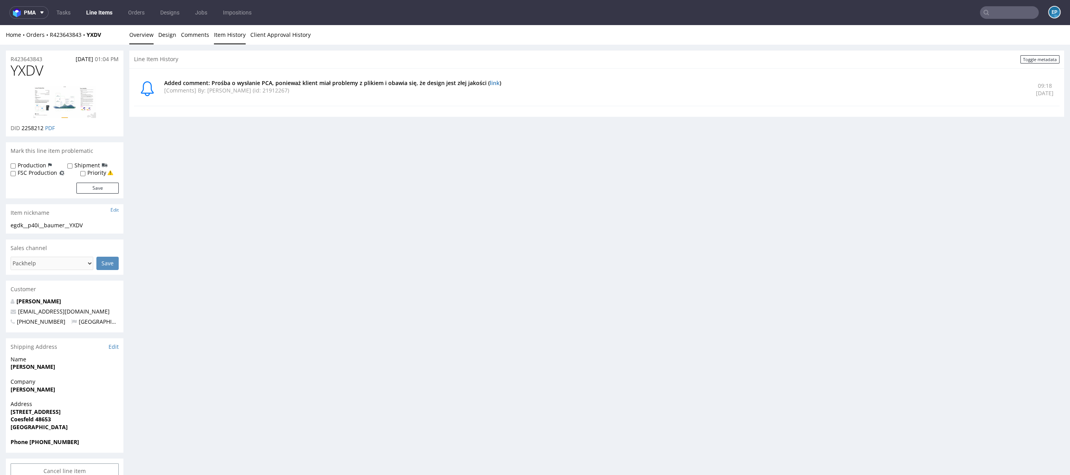
click at [136, 35] on link "Overview" at bounding box center [141, 34] width 24 height 19
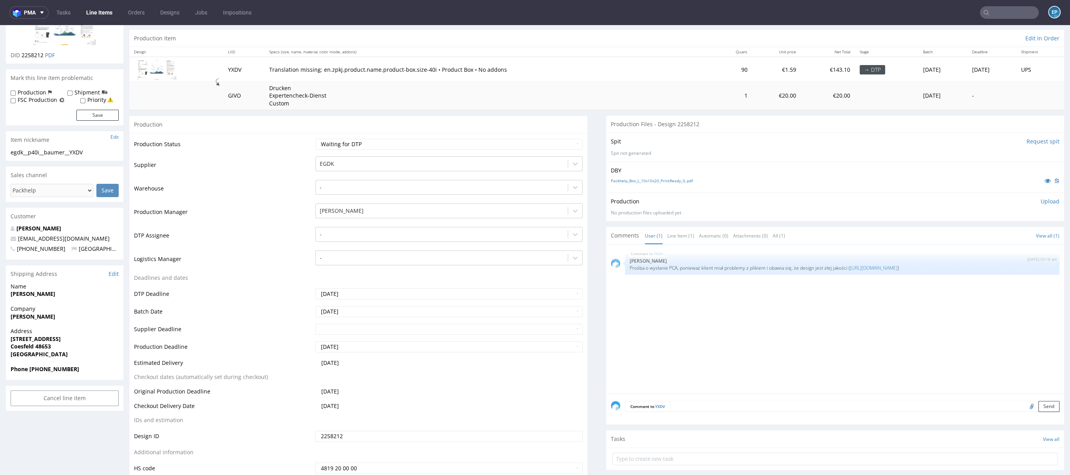
scroll to position [74, 0]
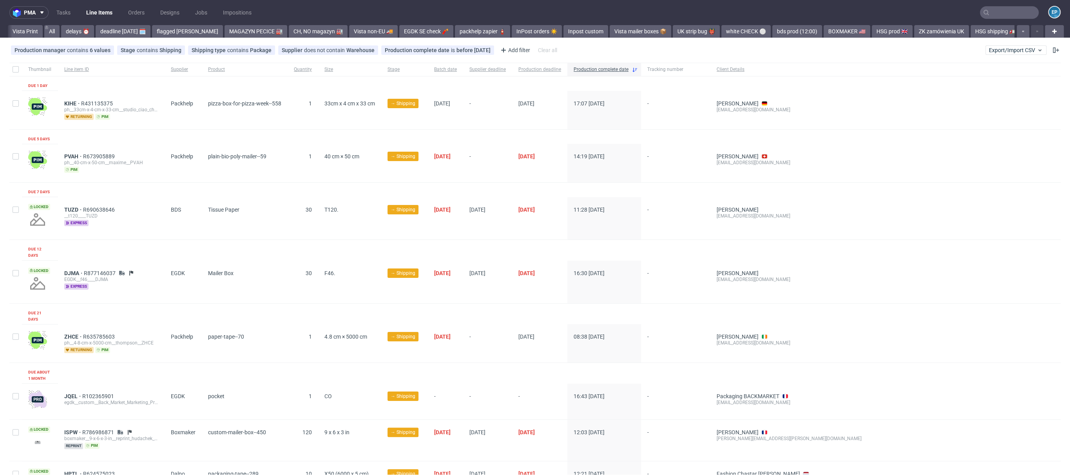
scroll to position [0, 1064]
click at [459, 32] on link "alt eco (14:00)" at bounding box center [475, 31] width 44 height 13
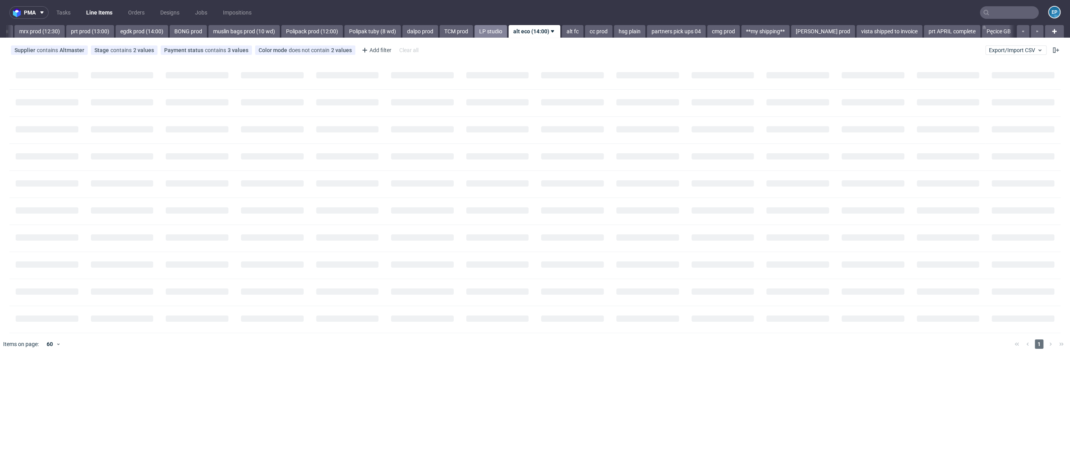
scroll to position [0, 1000]
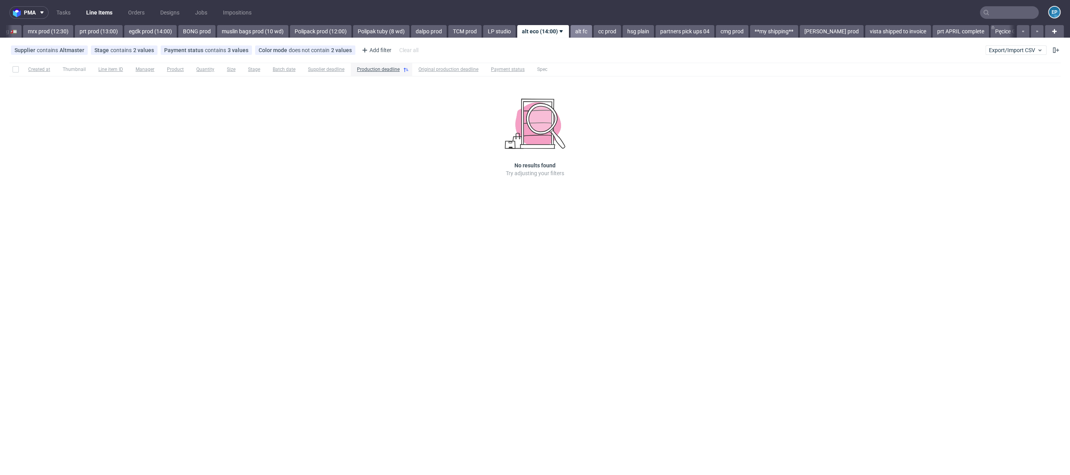
click at [571, 32] on link "alt fc" at bounding box center [582, 31] width 22 height 13
click at [454, 24] on nav "pma Tasks Line Items Orders Designs Jobs Impositions EP" at bounding box center [535, 12] width 1070 height 25
click at [319, 29] on link "Polipak tuby (8 wd)" at bounding box center [347, 31] width 56 height 13
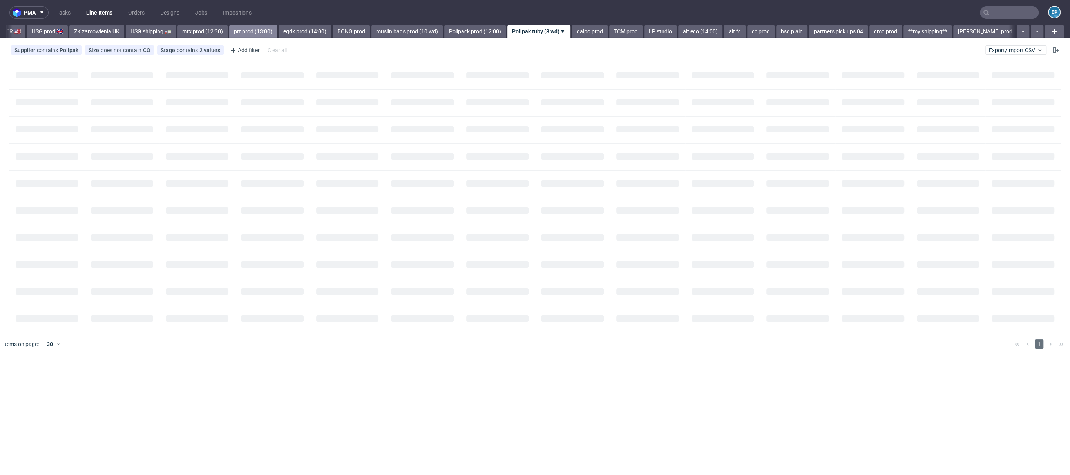
click at [229, 33] on link "prt prod (13:00)" at bounding box center [253, 31] width 48 height 13
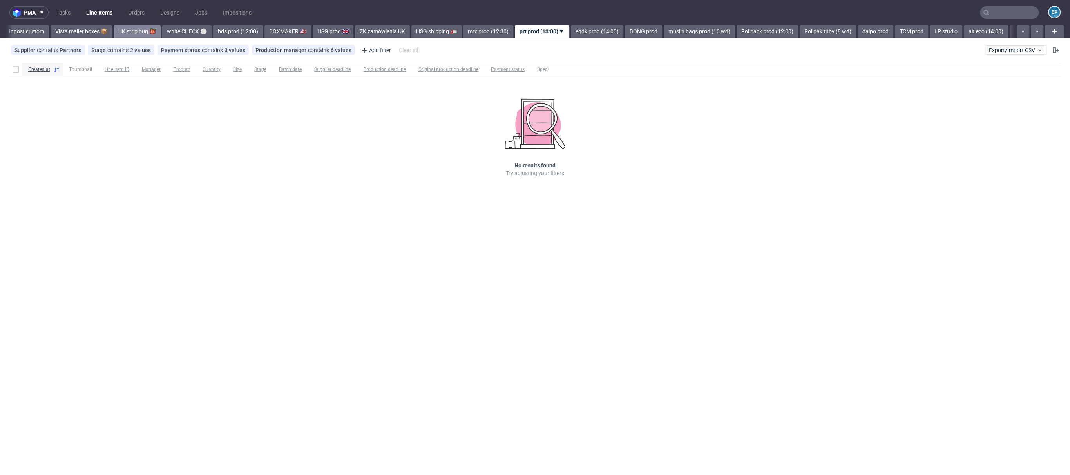
click at [114, 28] on link "UK strip bug 👹" at bounding box center [137, 31] width 47 height 13
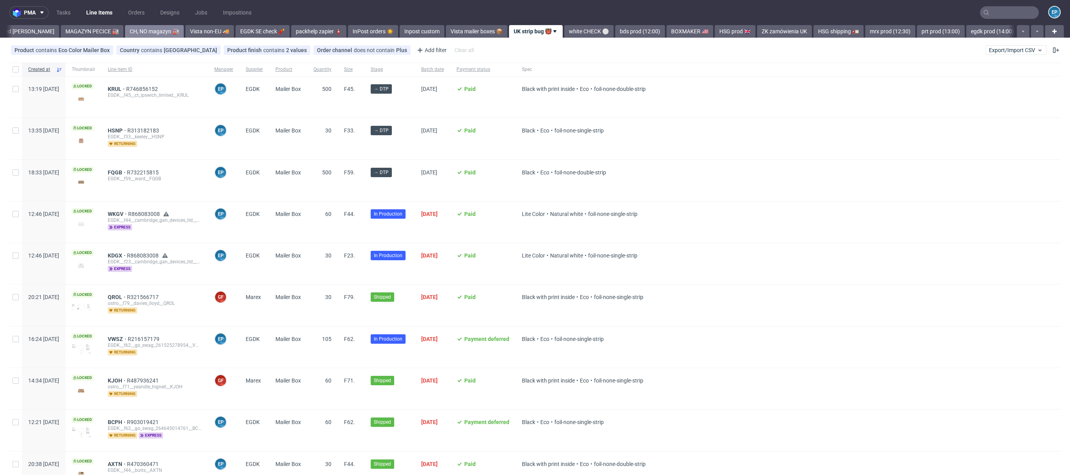
click at [138, 31] on link "CH, NO magazyn 🏭" at bounding box center [154, 31] width 59 height 13
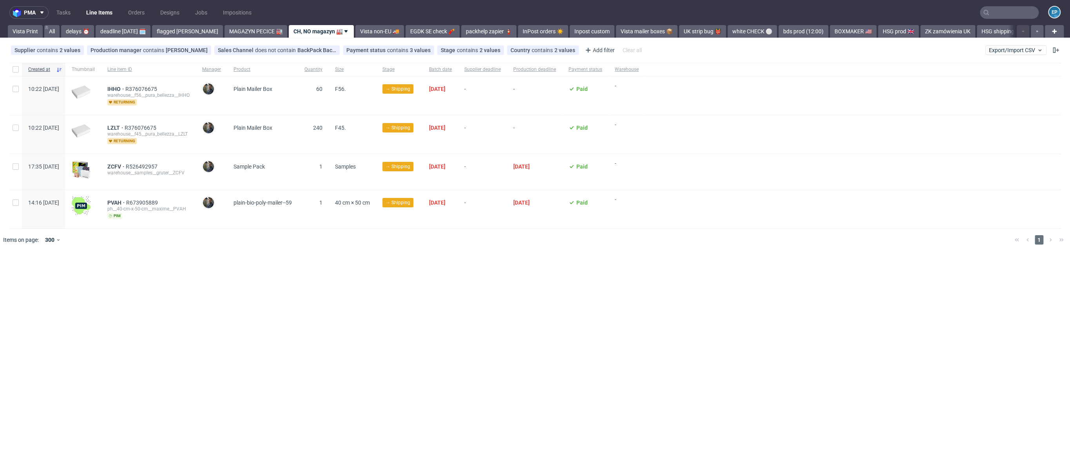
click at [343, 32] on icon at bounding box center [346, 31] width 6 height 6
click at [980, 37] on link "HSG shipping 🚛" at bounding box center [1002, 31] width 50 height 13
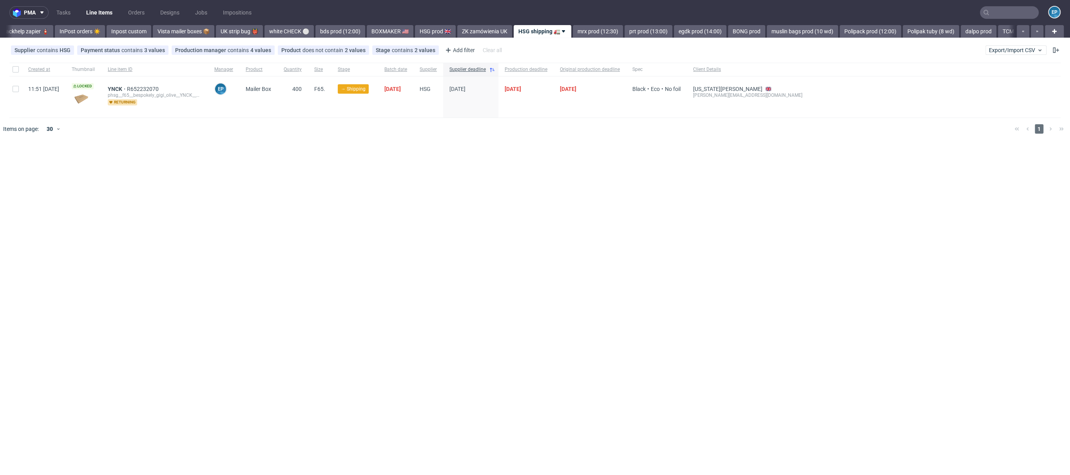
click at [960, 38] on div "pma Tasks Line Items Orders Designs Jobs Impositions EP Vista Print All delays …" at bounding box center [535, 237] width 1070 height 475
click at [998, 34] on link "TCM prod" at bounding box center [1014, 31] width 33 height 13
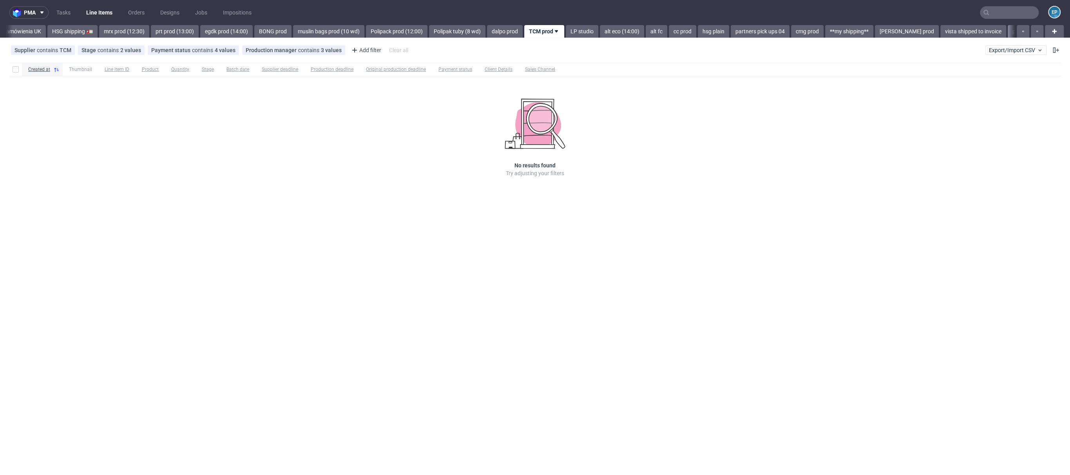
click at [1008, 32] on link "prt APRIL complete" at bounding box center [1036, 31] width 56 height 13
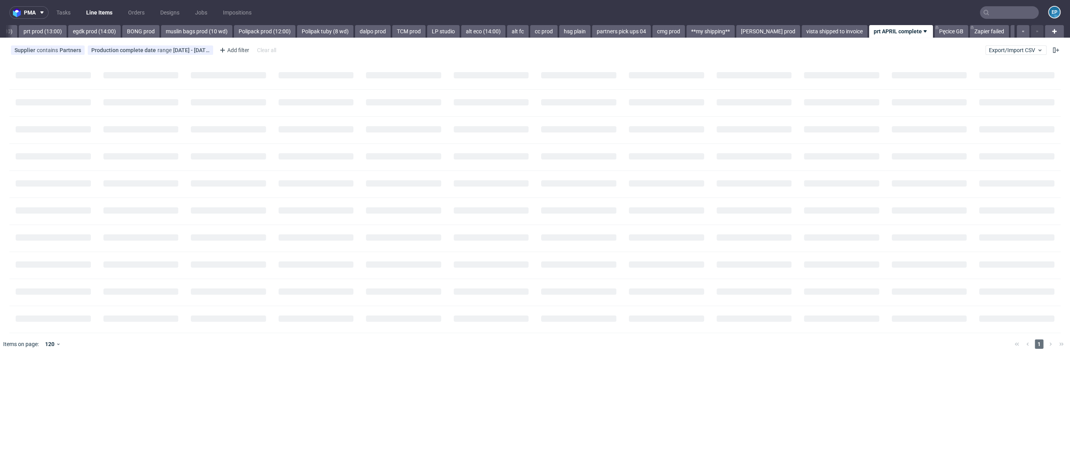
click at [1011, 32] on link "egdk sleeved [DATE]-aug" at bounding box center [1045, 31] width 69 height 13
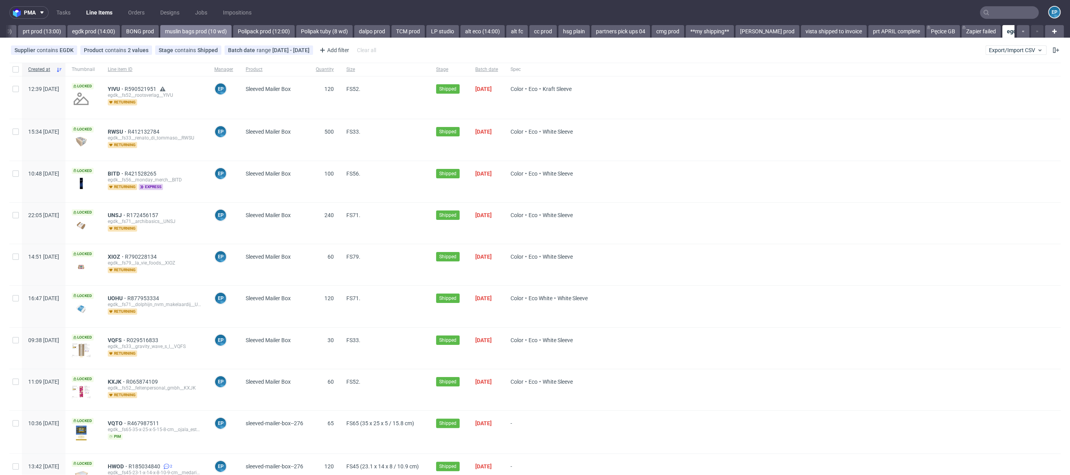
click at [160, 33] on link "muslin bags prod (10 wd)" at bounding box center [195, 31] width 71 height 13
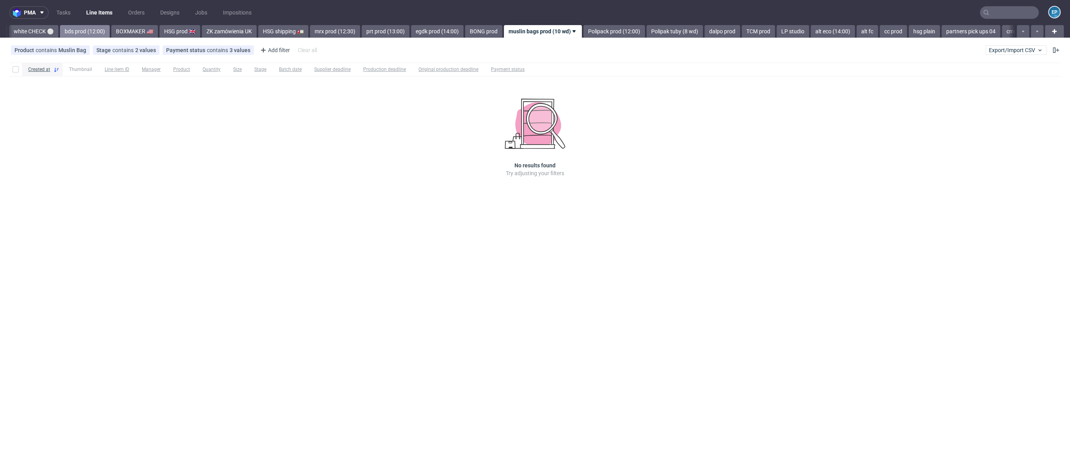
click at [65, 28] on link "bds prod (12:00)" at bounding box center [85, 31] width 50 height 13
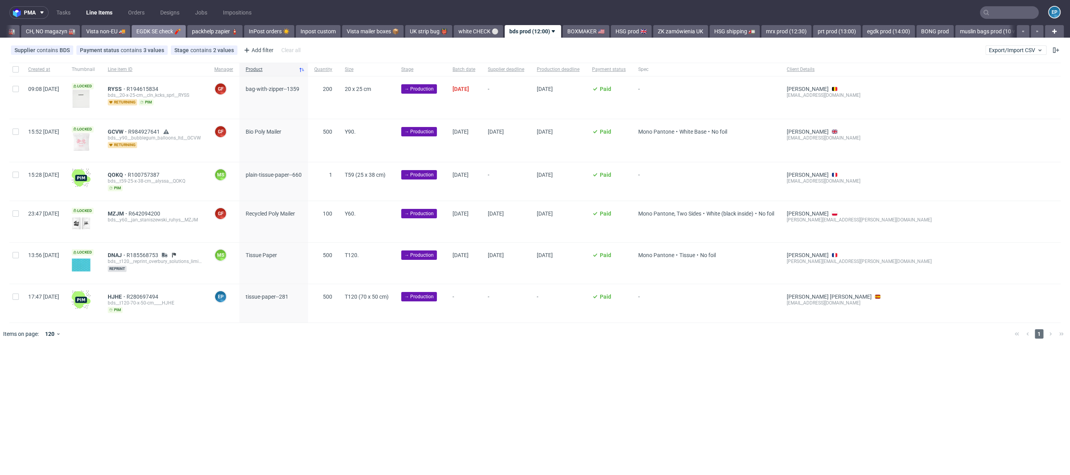
click at [54, 32] on div "Vista Print All delays ⏰ deadline [DATE] 🗓️ flagged Ewa 🚩 MAGAZYN PECICE 🏭 CH, …" at bounding box center [510, 31] width 1009 height 13
click at [54, 32] on link "CH, NO magazyn 🏭" at bounding box center [58, 31] width 59 height 13
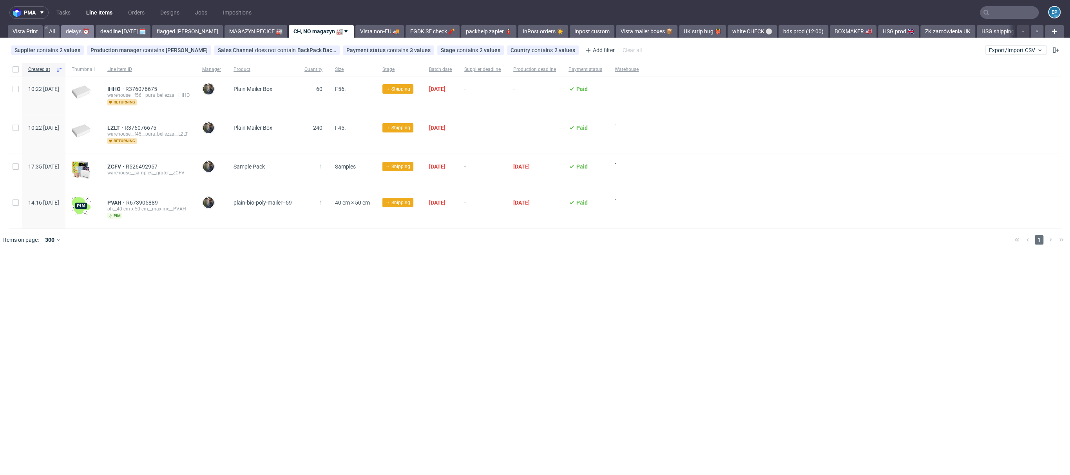
click at [91, 29] on link "delays ⏰" at bounding box center [77, 31] width 33 height 13
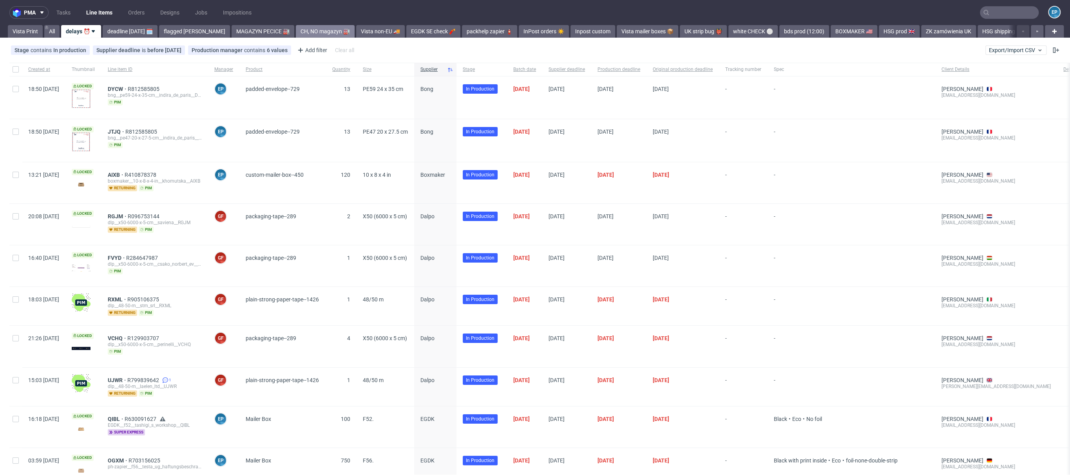
click at [299, 30] on link "CH, NO magazyn 🏭" at bounding box center [325, 31] width 59 height 13
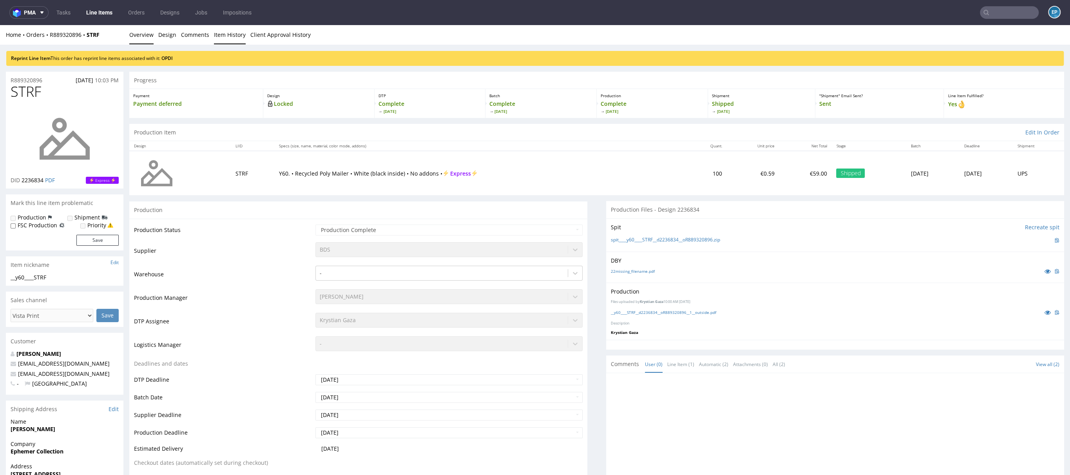
click at [236, 36] on link "Item History" at bounding box center [230, 34] width 32 height 19
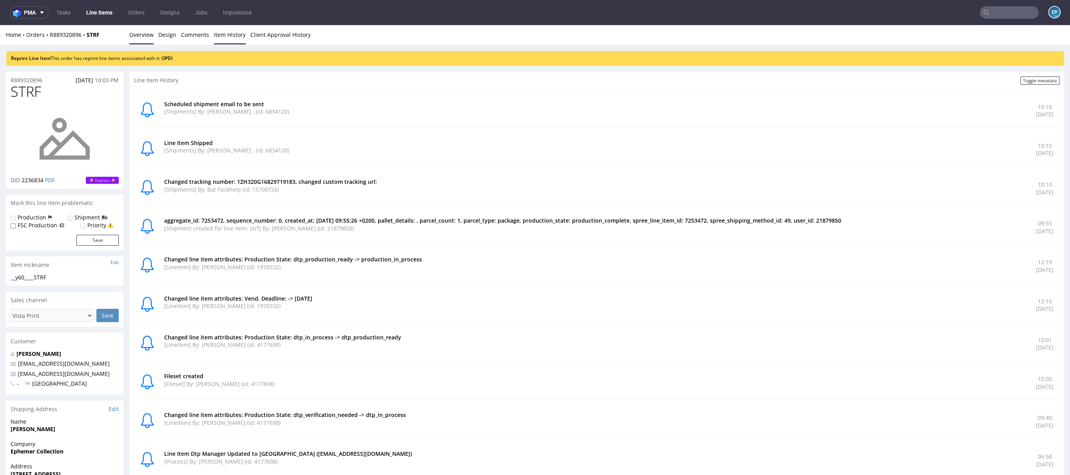
click at [136, 32] on link "Overview" at bounding box center [141, 34] width 24 height 19
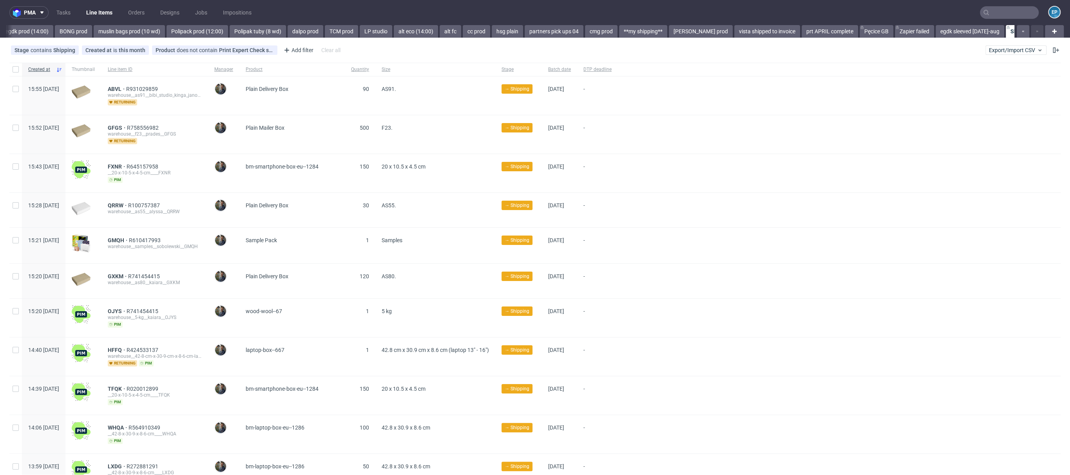
click at [12, 70] on div at bounding box center [15, 69] width 13 height 13
checkbox input "true"
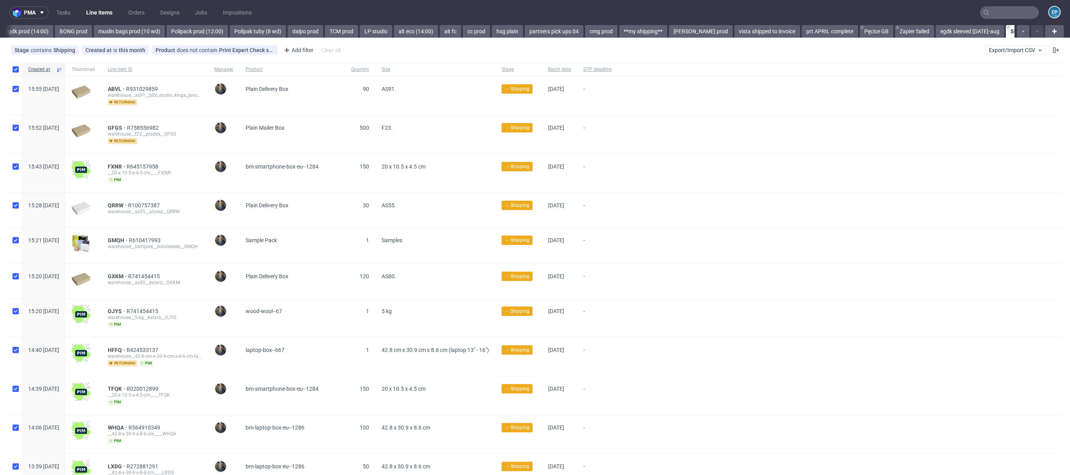
checkbox input "true"
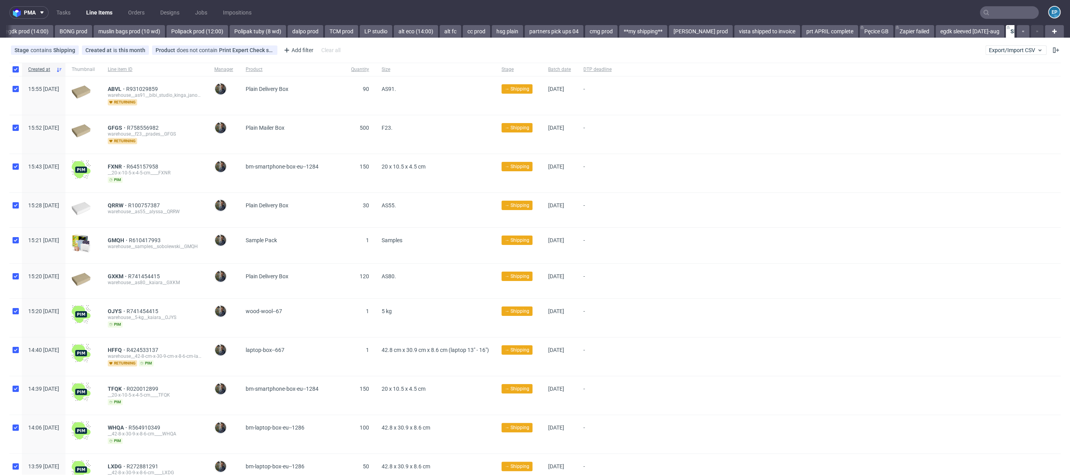
checkbox input "true"
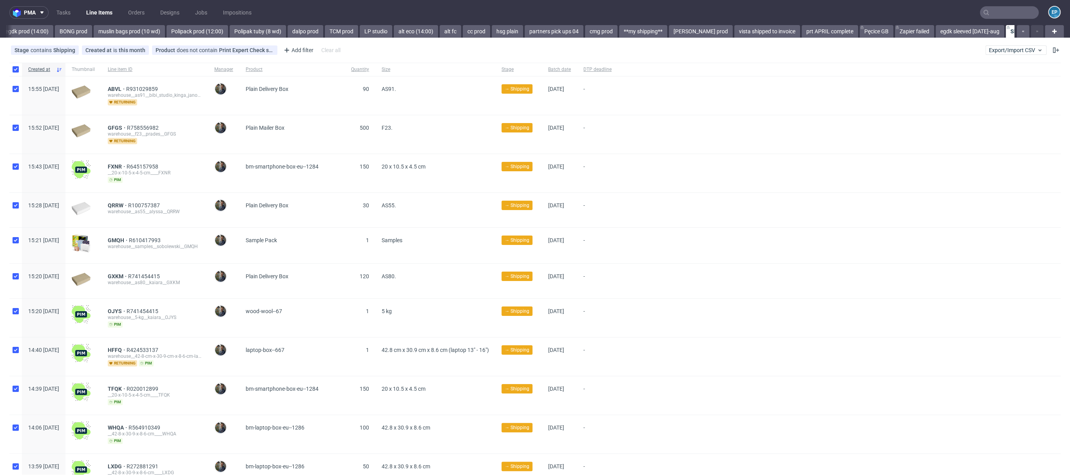
checkbox input "true"
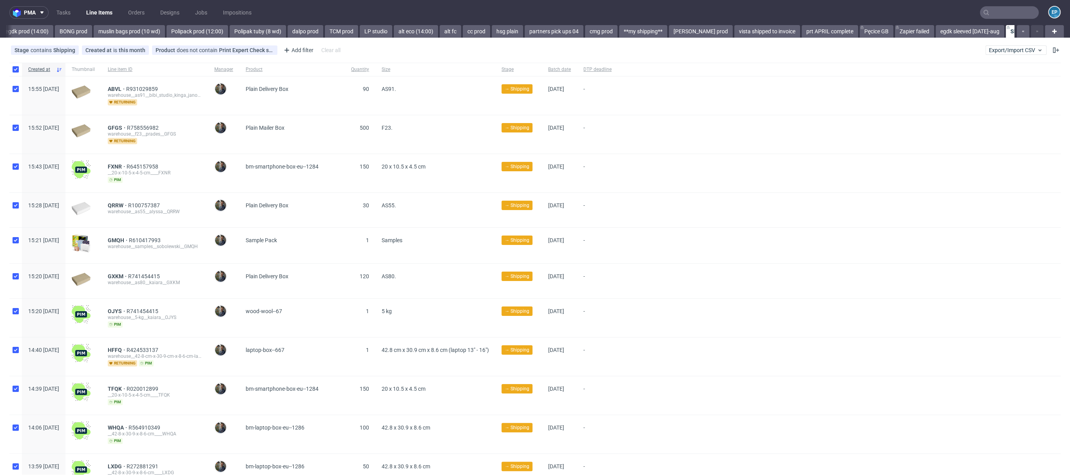
checkbox input "true"
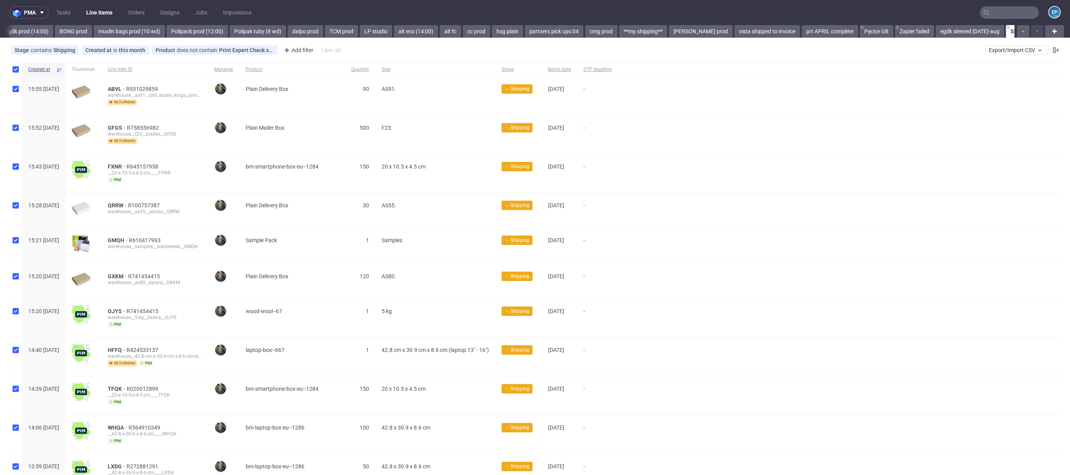
checkbox input "true"
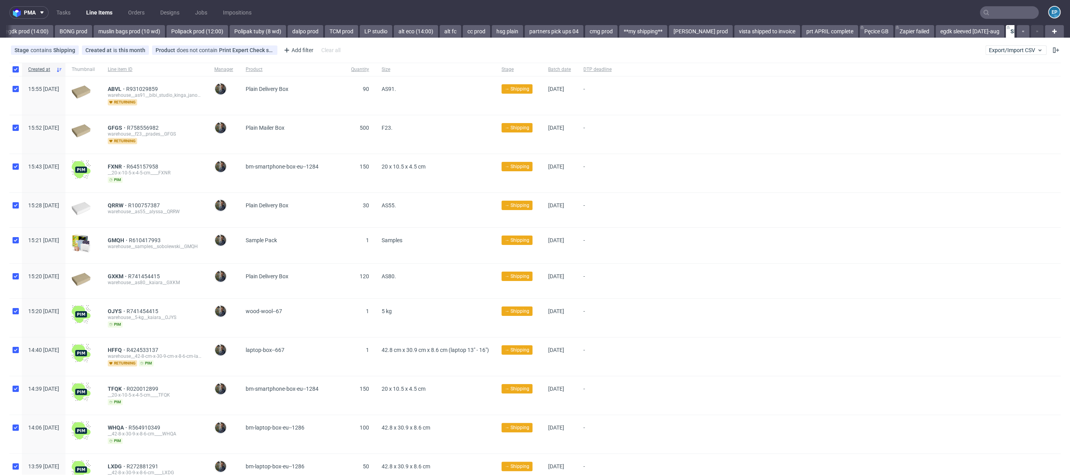
checkbox input "true"
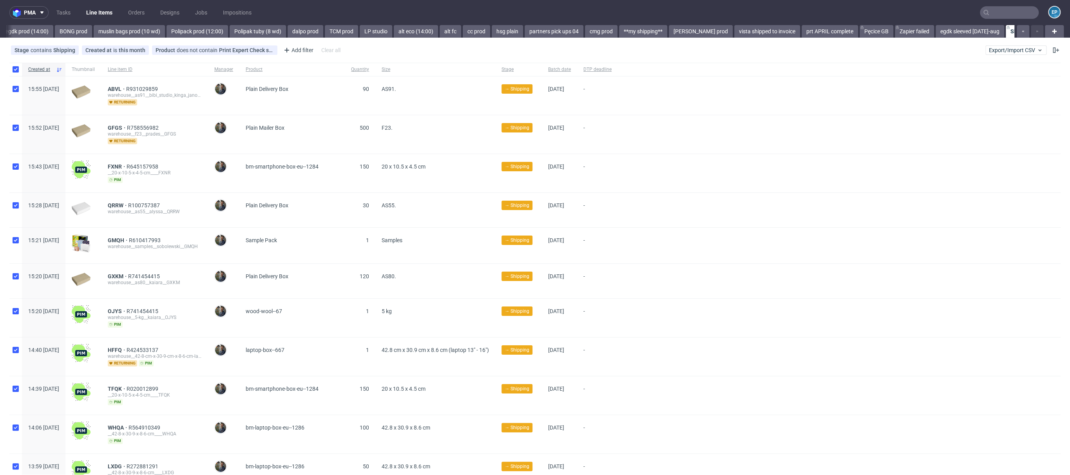
checkbox input "true"
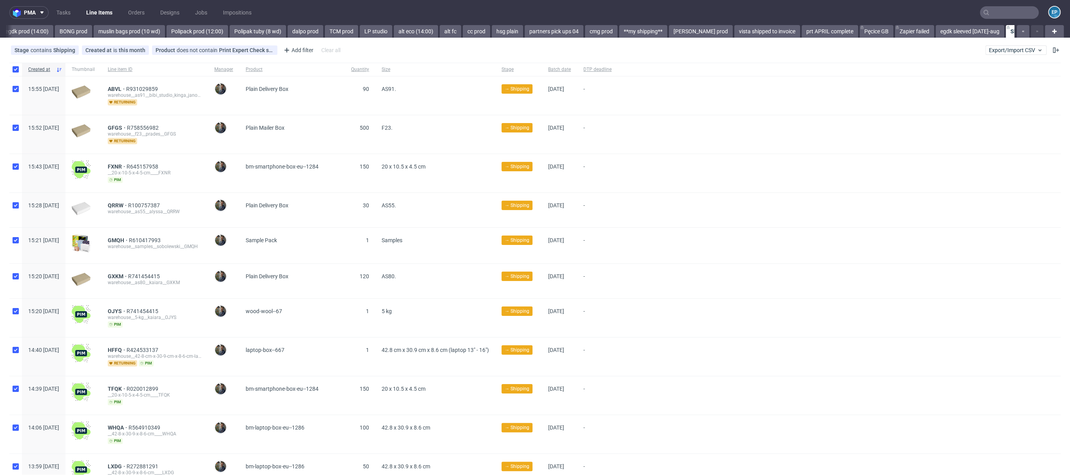
checkbox input "true"
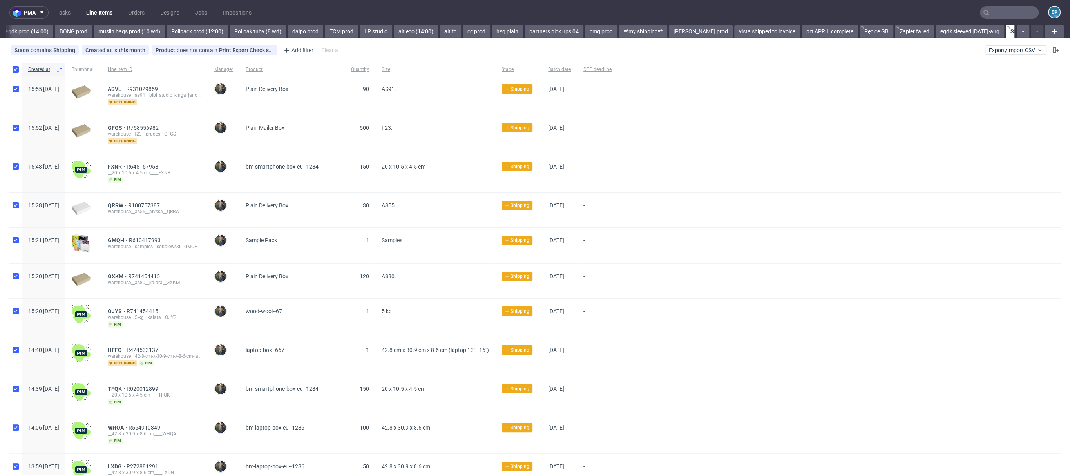
checkbox input "true"
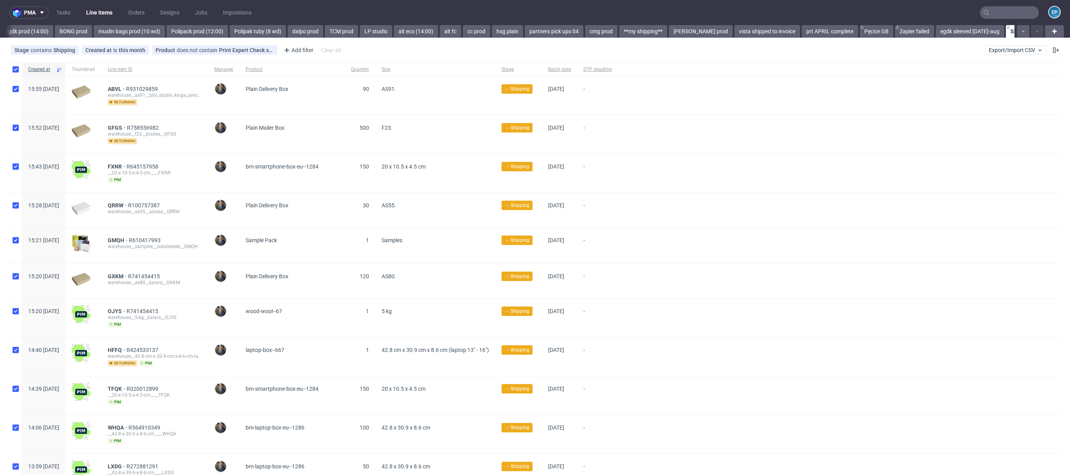
checkbox input "true"
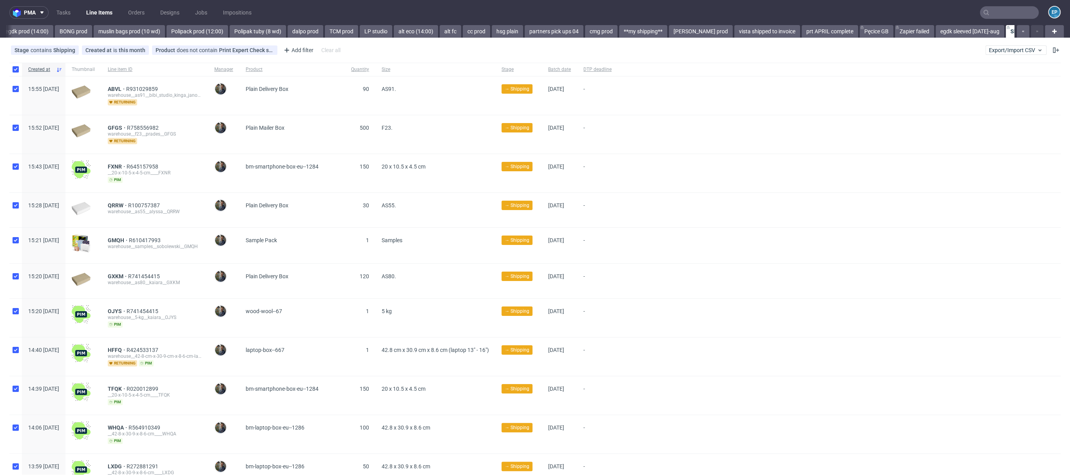
checkbox input "true"
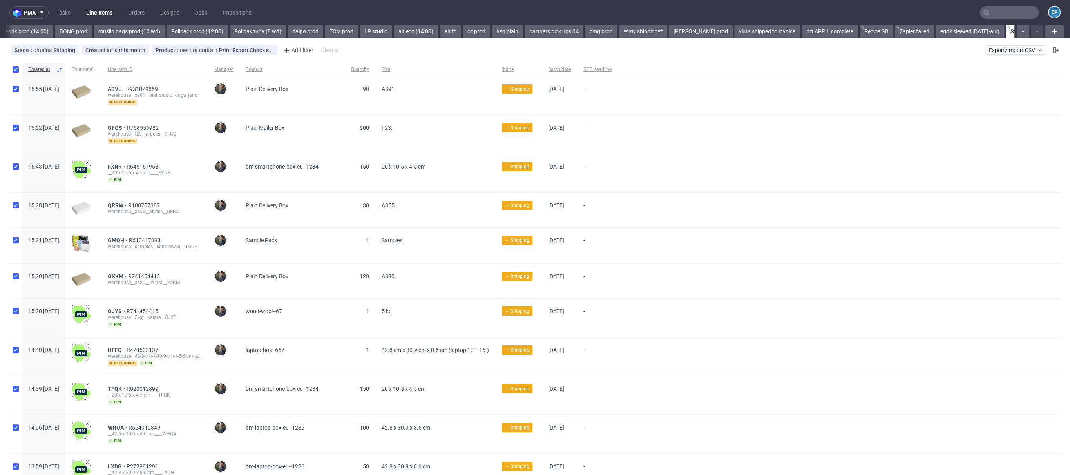
checkbox input "true"
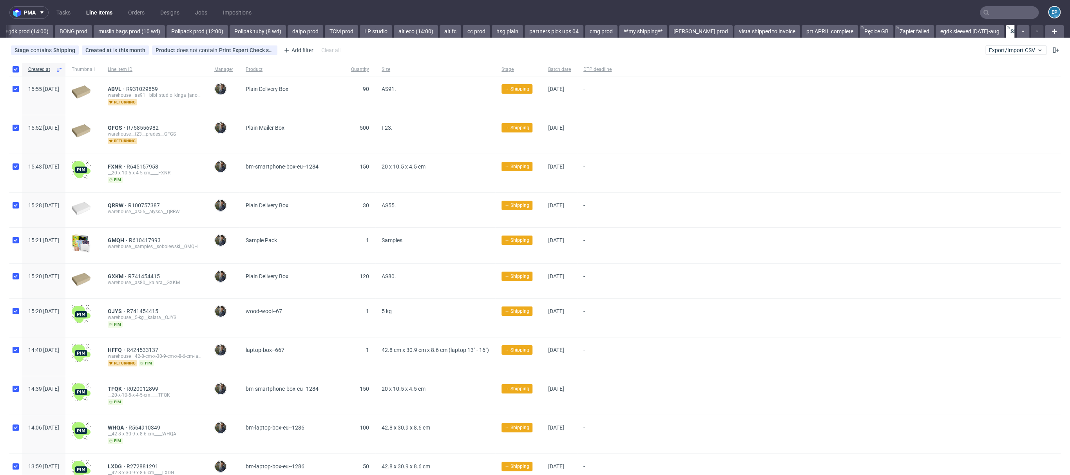
checkbox input "true"
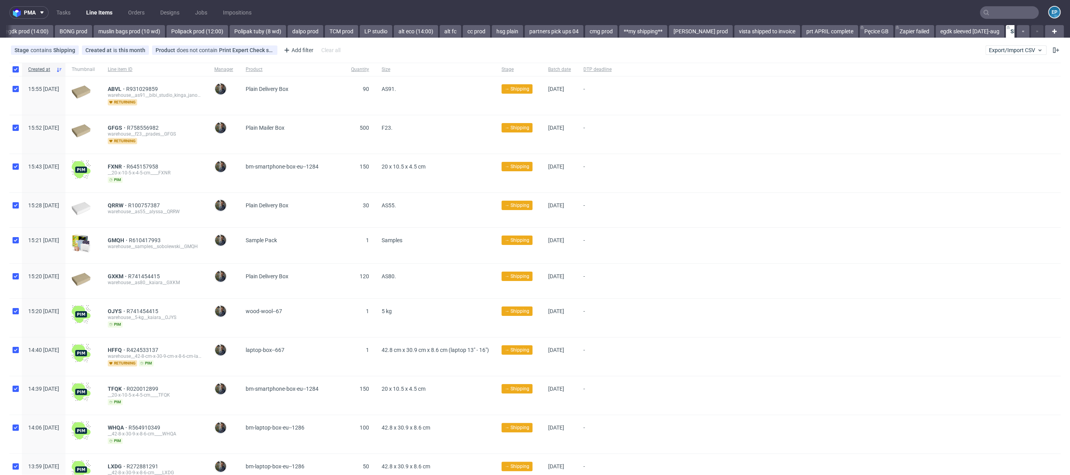
checkbox input "true"
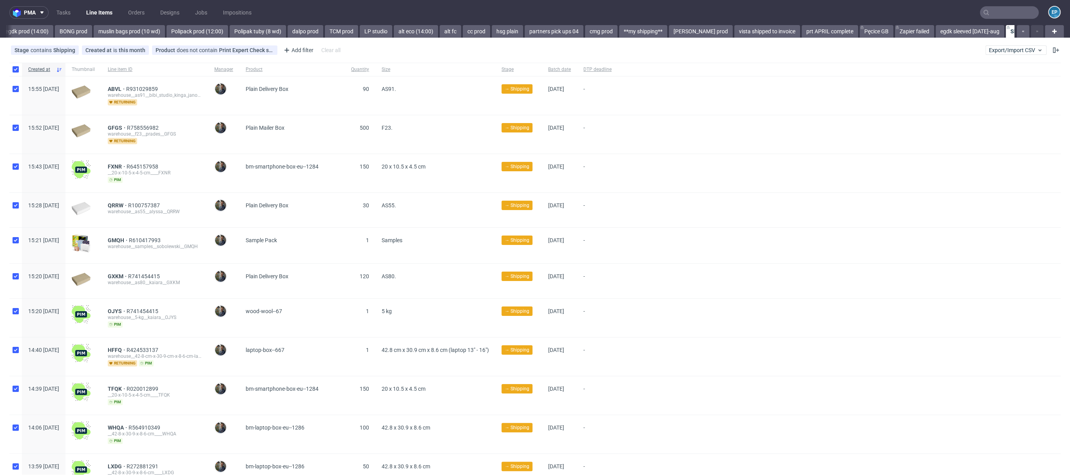
checkbox input "true"
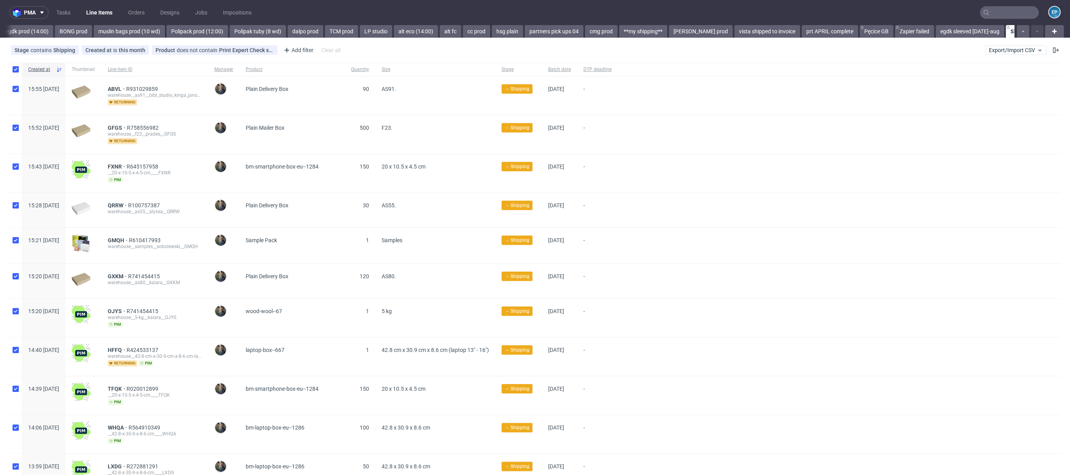
checkbox input "true"
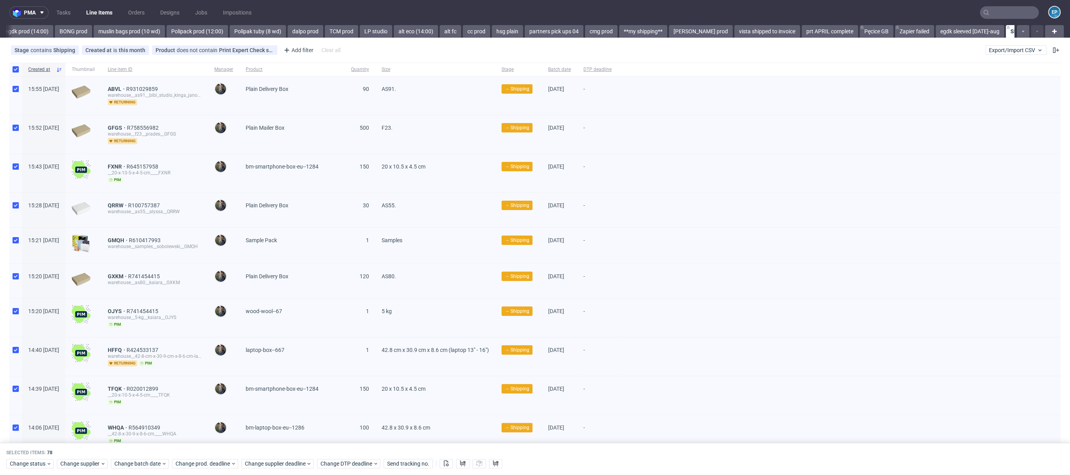
click at [12, 70] on div at bounding box center [15, 69] width 13 height 13
checkbox input "false"
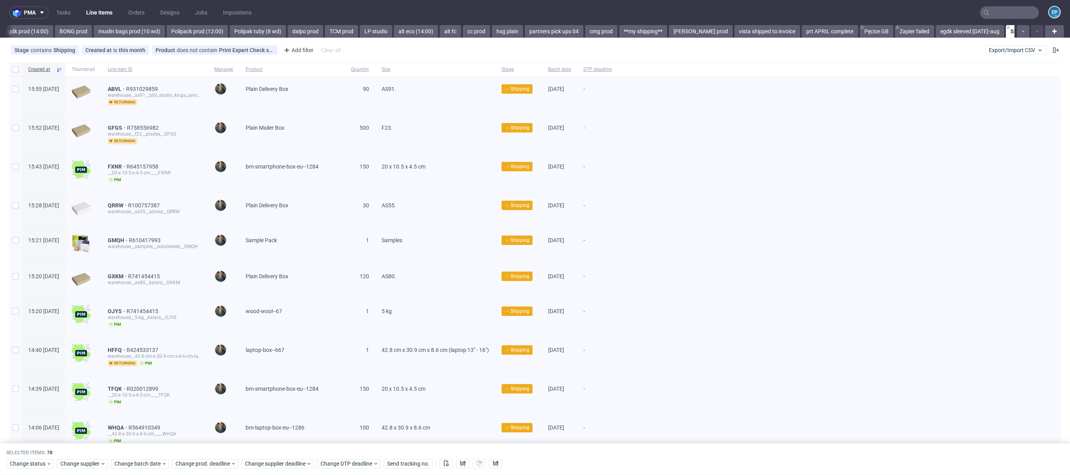
checkbox input "false"
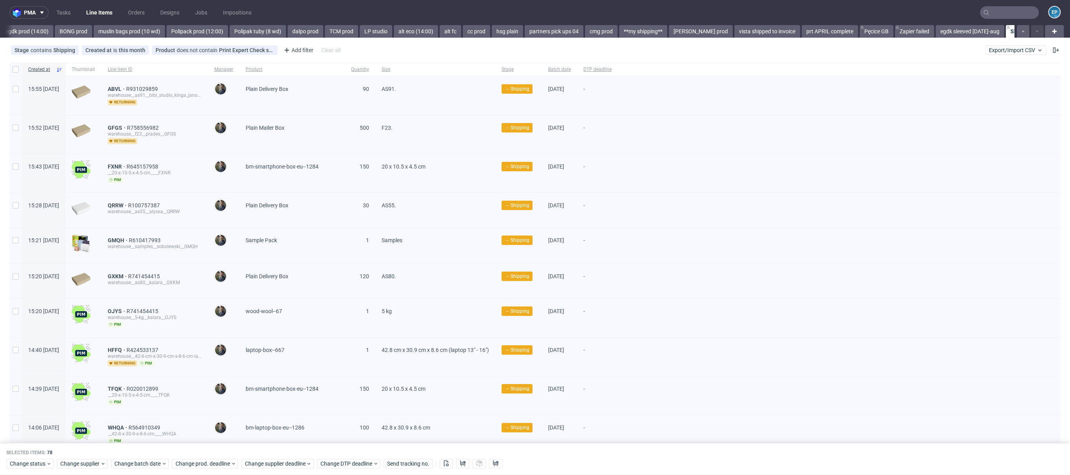
checkbox input "false"
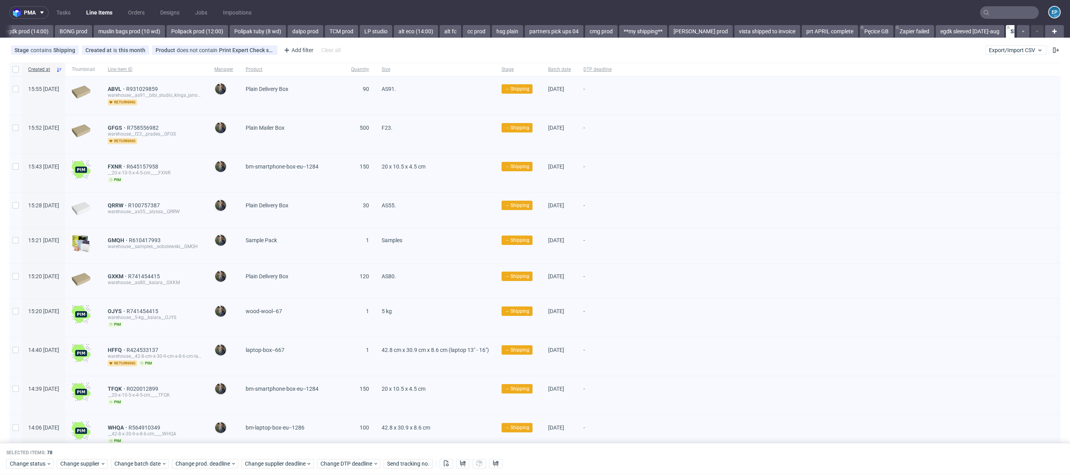
checkbox input "false"
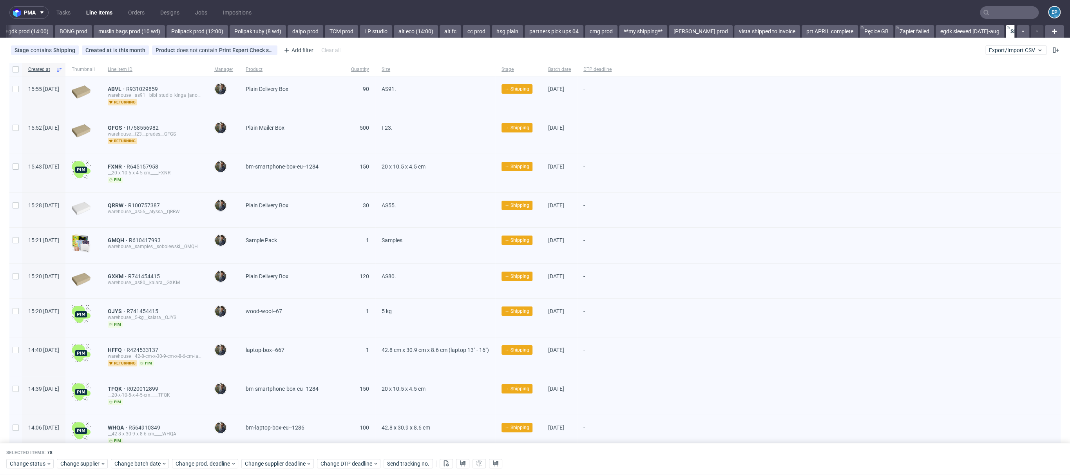
checkbox input "false"
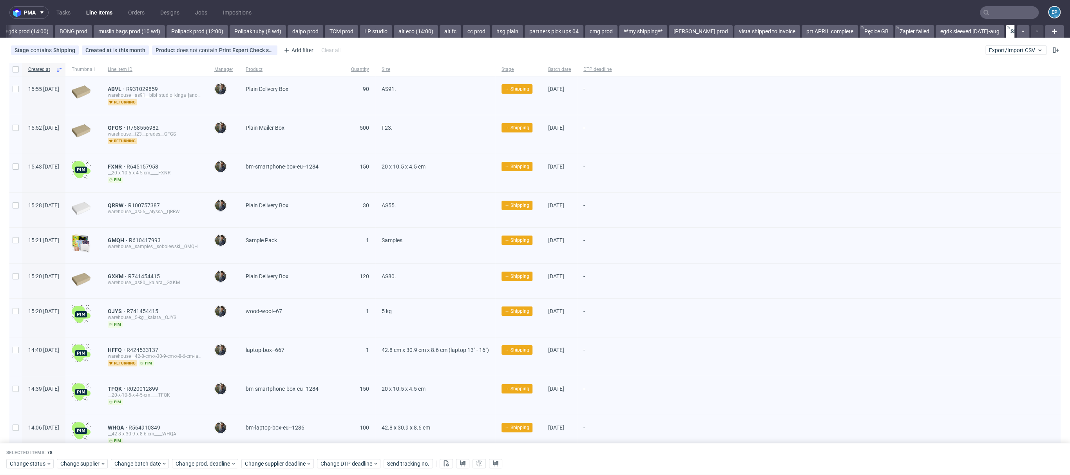
checkbox input "false"
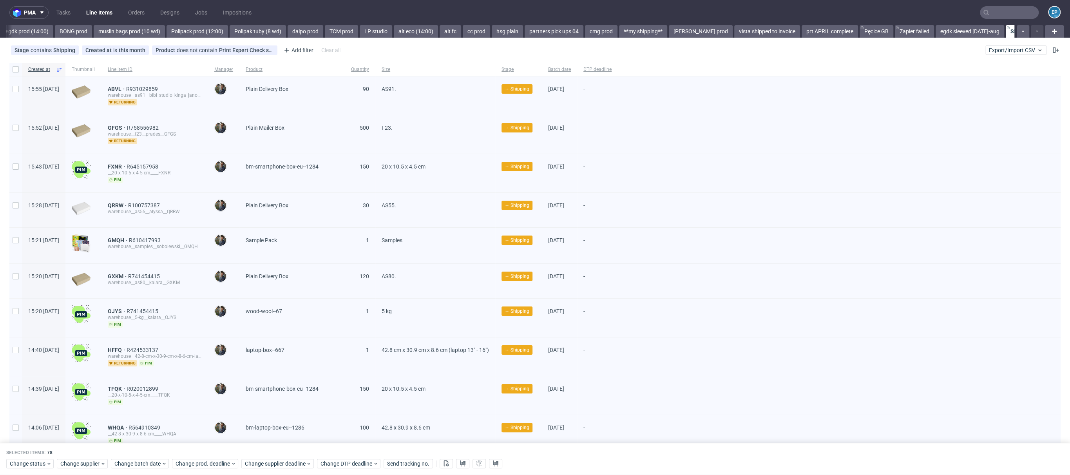
checkbox input "false"
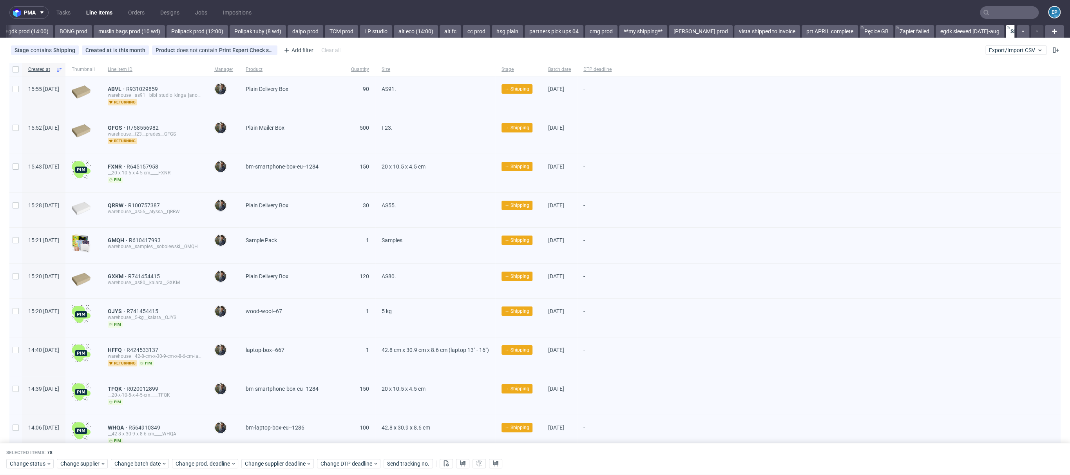
checkbox input "false"
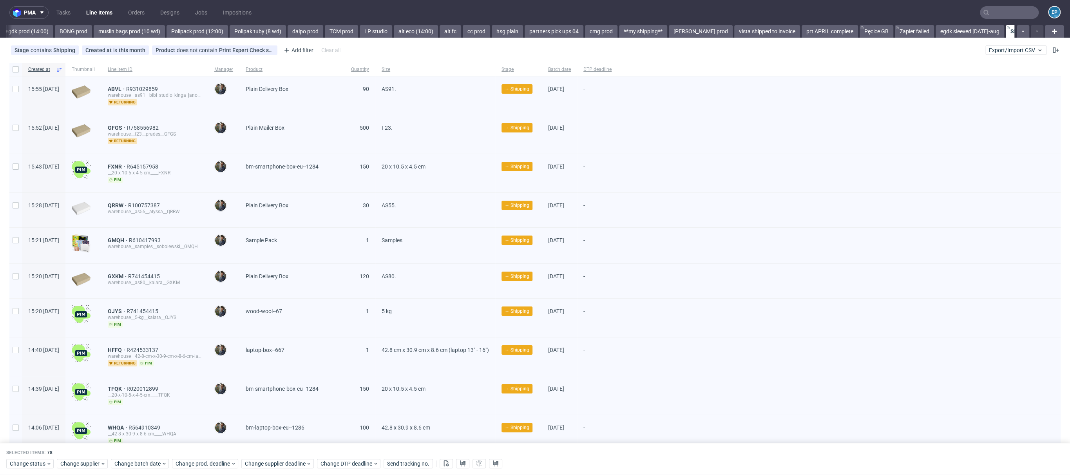
checkbox input "false"
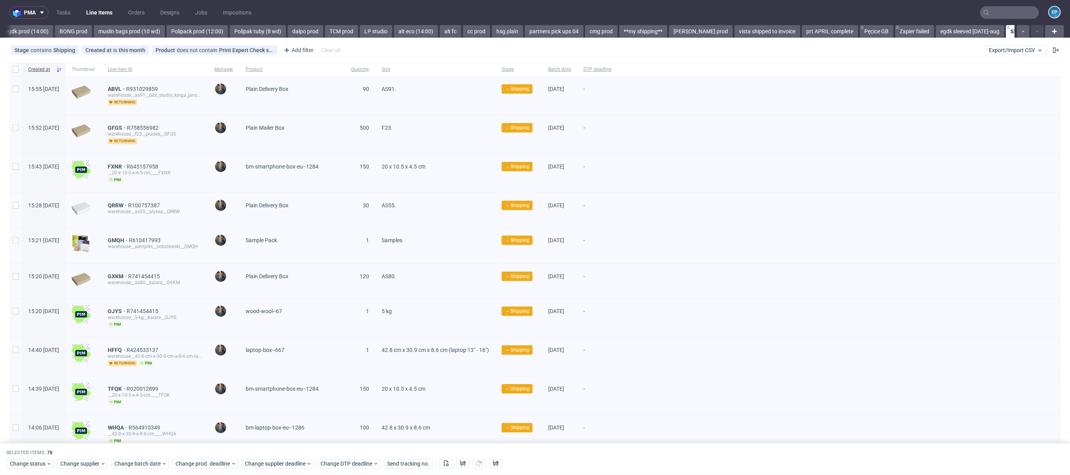
checkbox input "false"
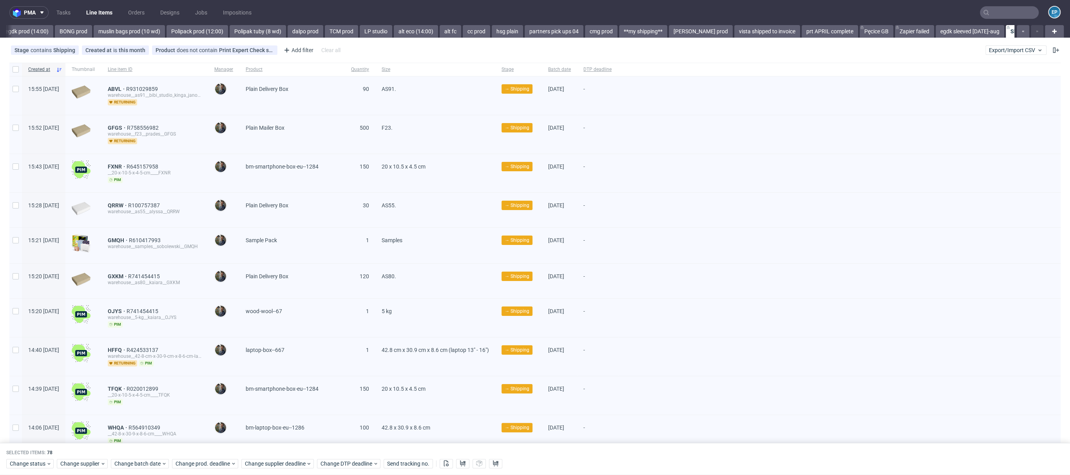
checkbox input "false"
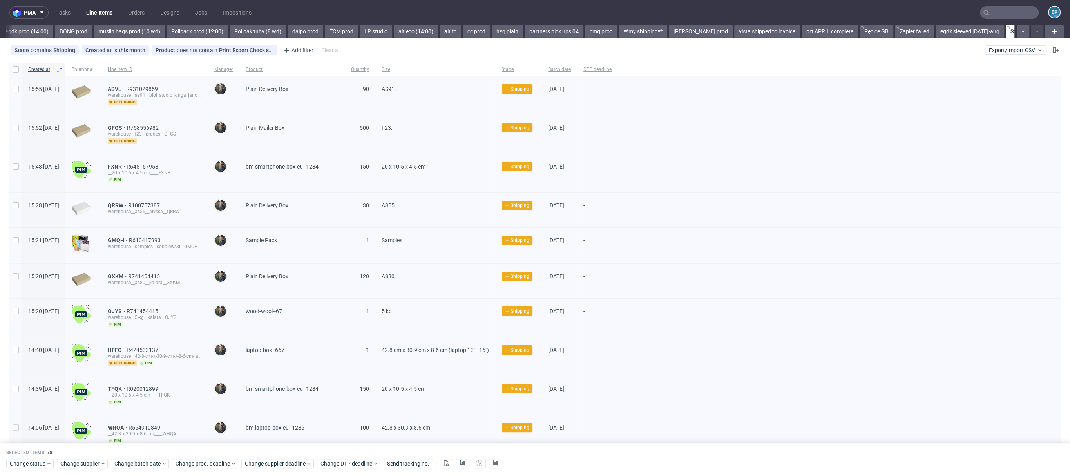
checkbox input "false"
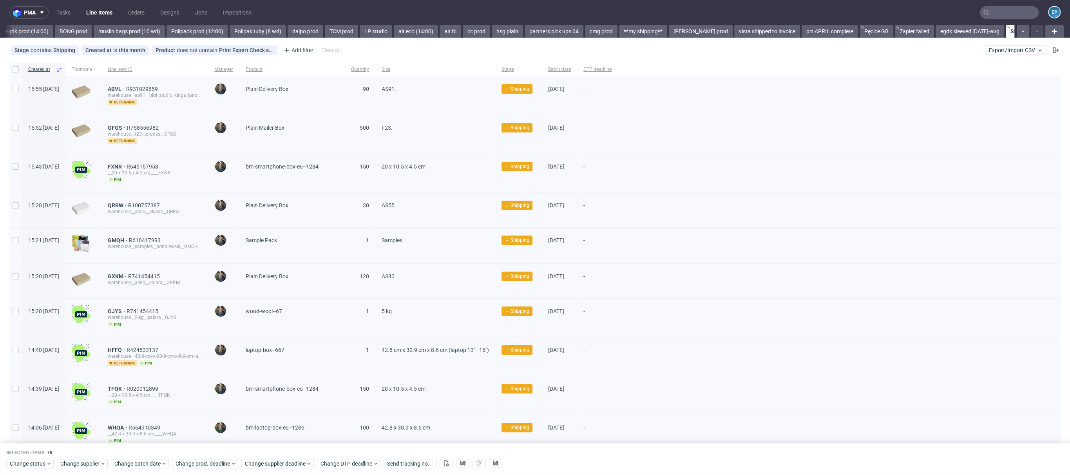
checkbox input "false"
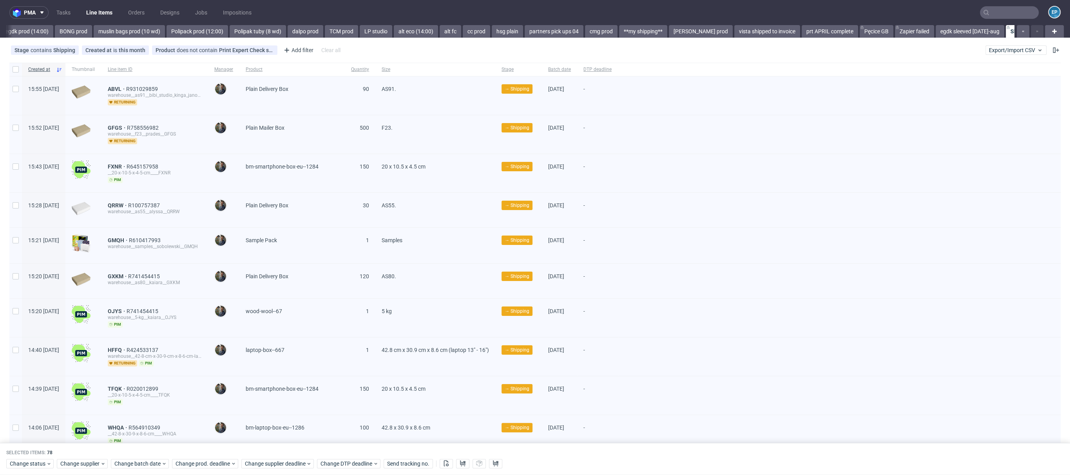
checkbox input "false"
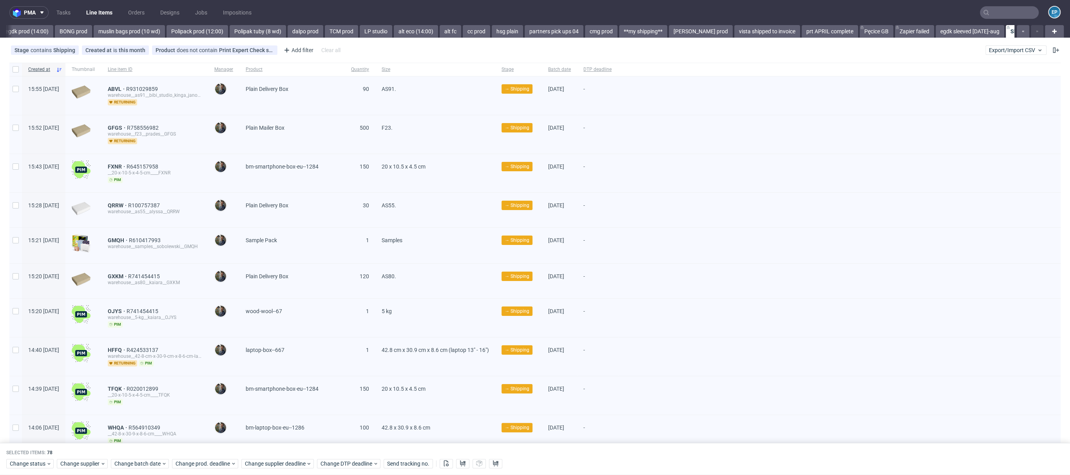
checkbox input "false"
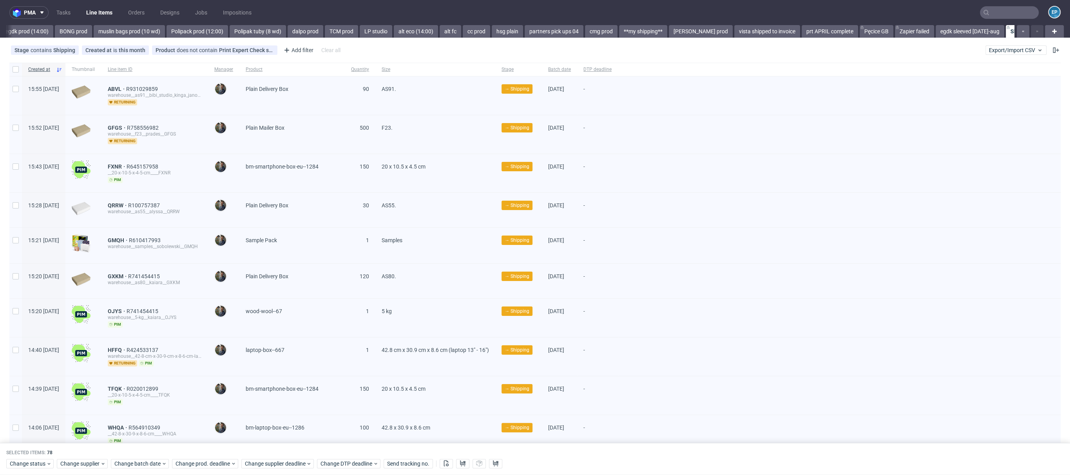
checkbox input "false"
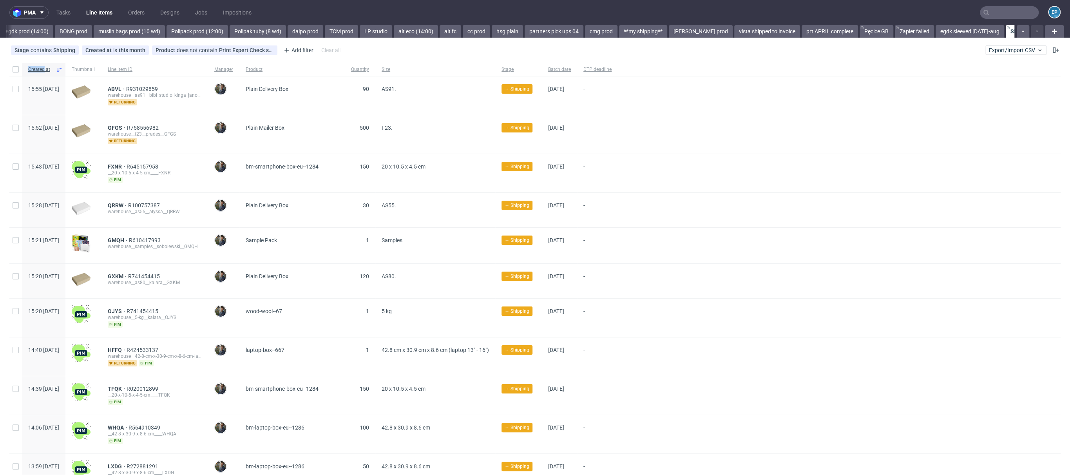
click at [12, 70] on div at bounding box center [15, 69] width 13 height 13
checkbox input "true"
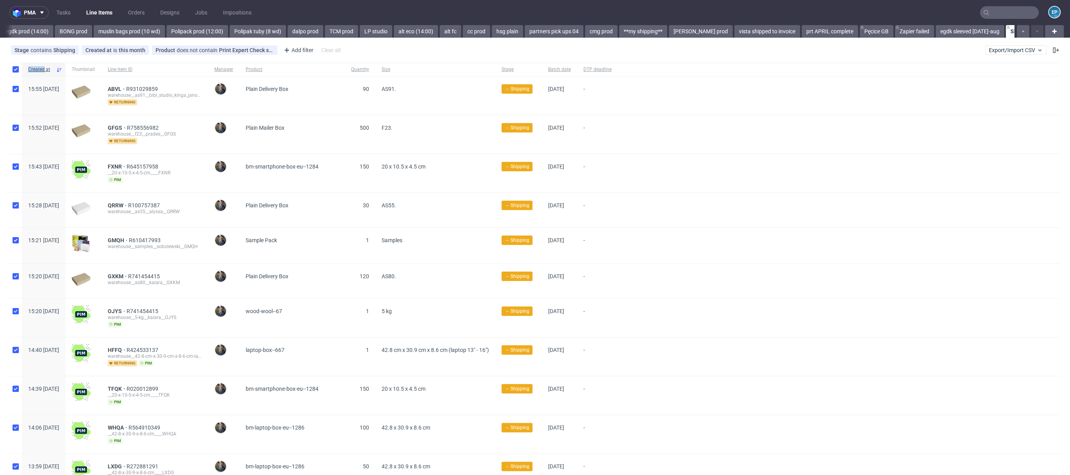
checkbox input "true"
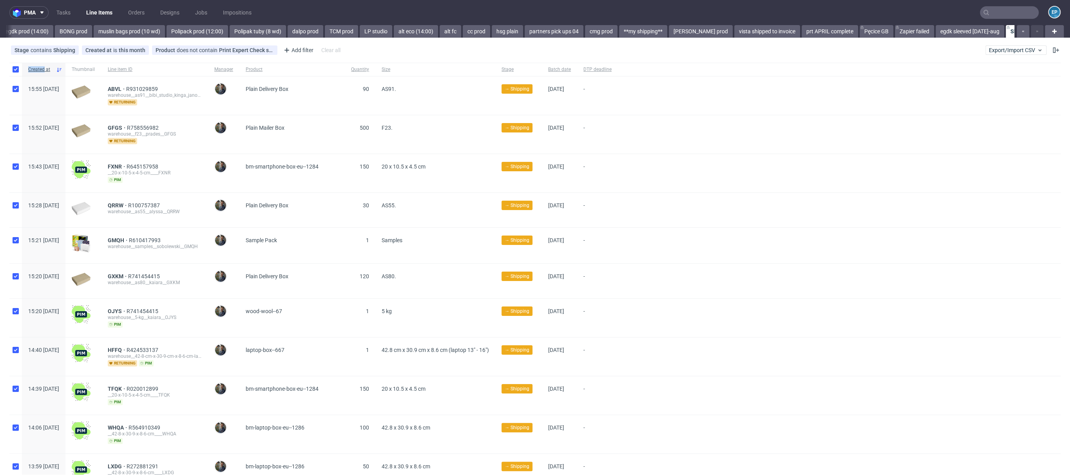
checkbox input "true"
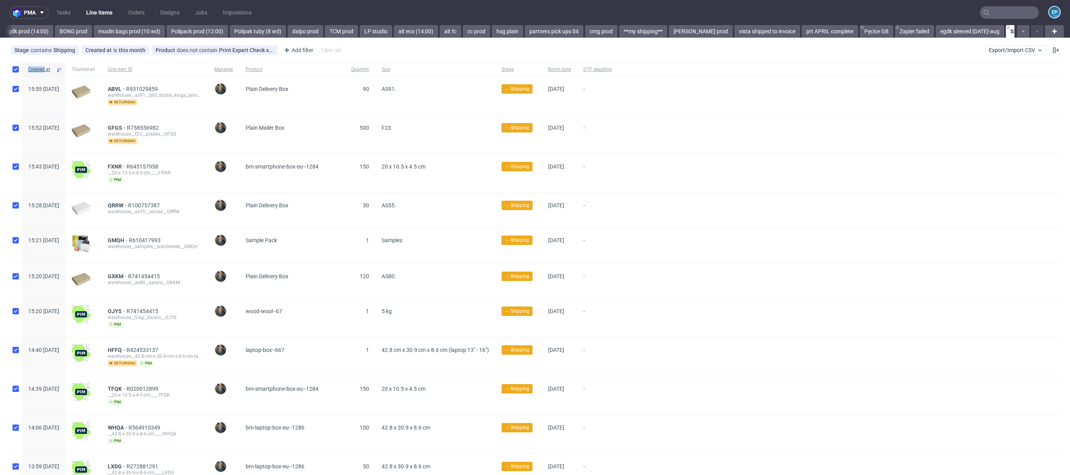
checkbox input "true"
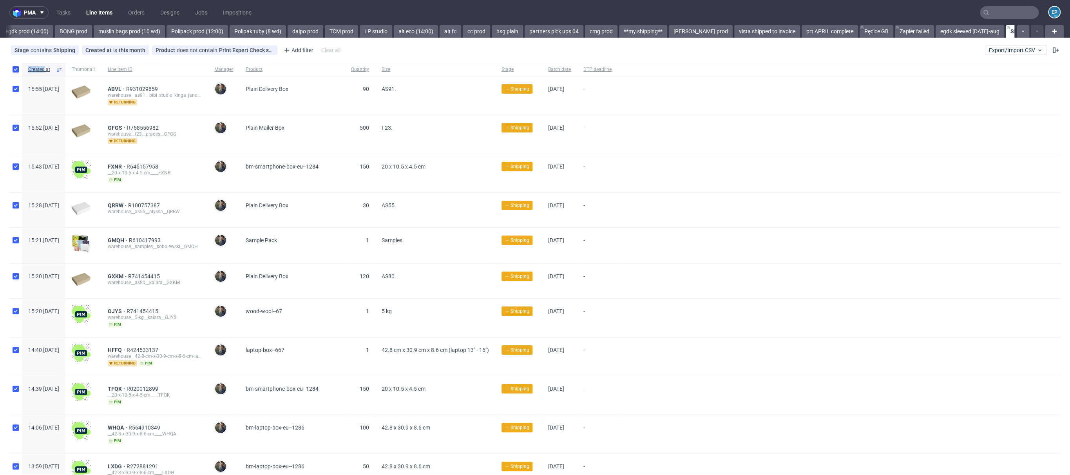
checkbox input "true"
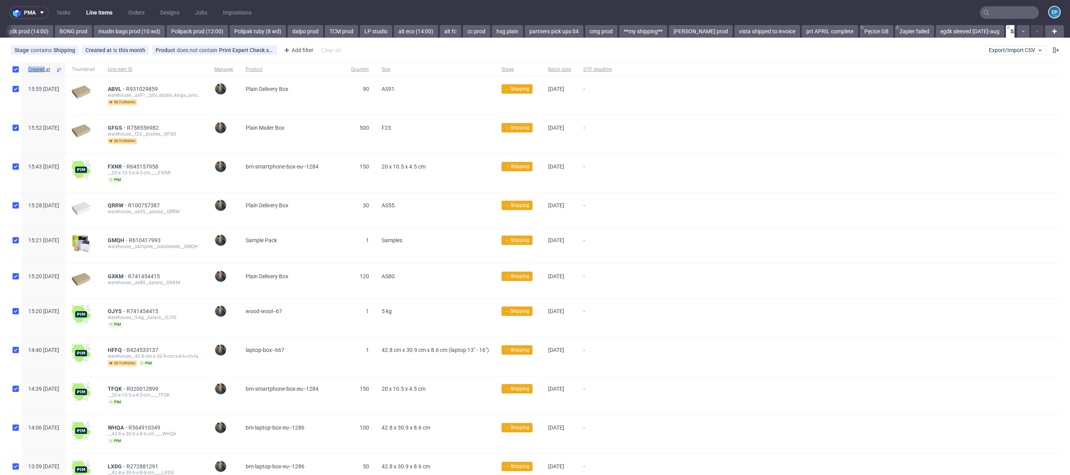
checkbox input "true"
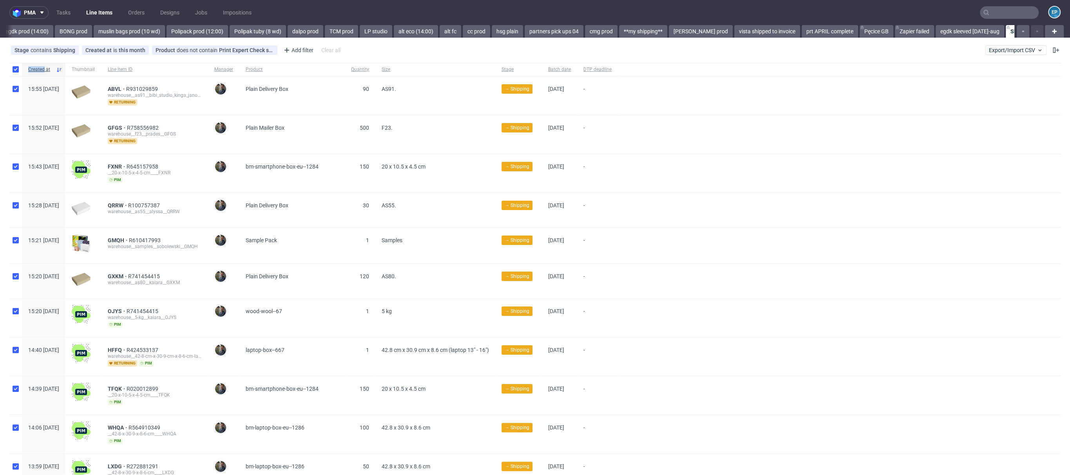
checkbox input "true"
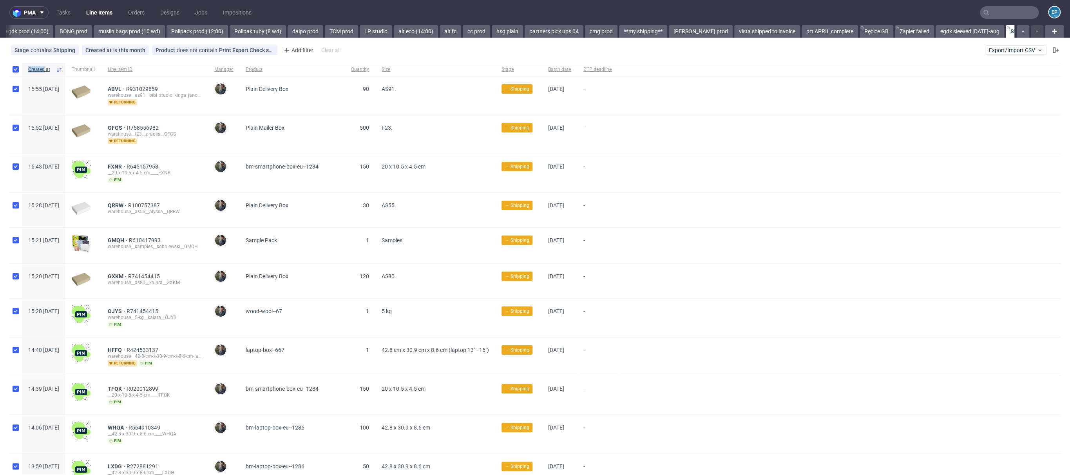
checkbox input "true"
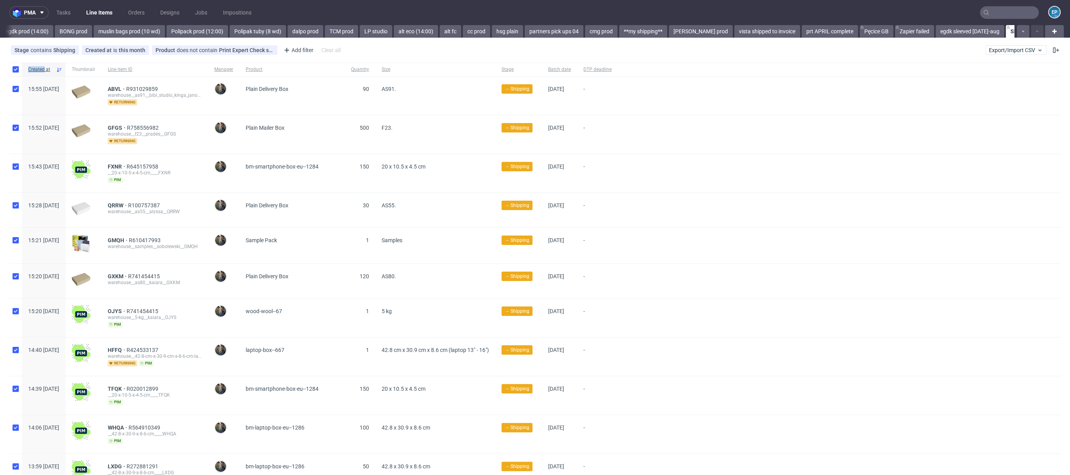
checkbox input "true"
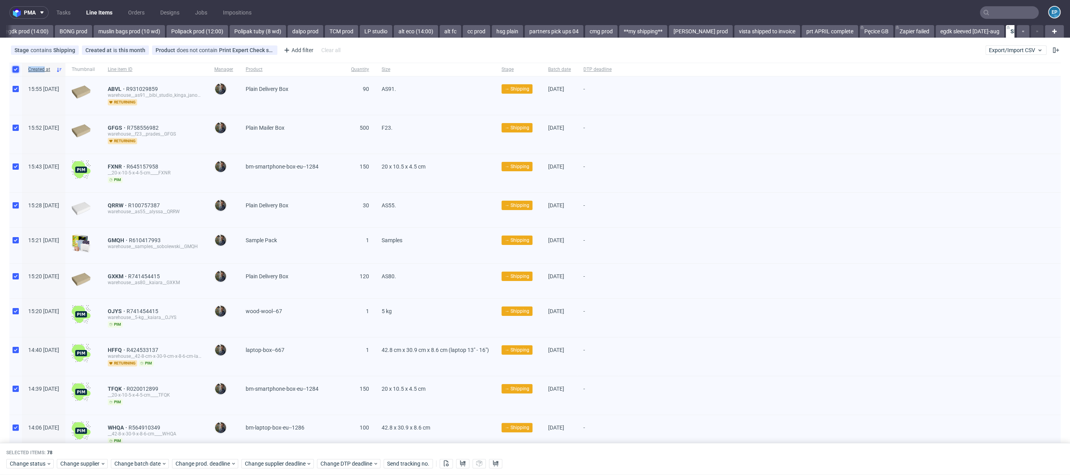
click at [13, 70] on input "checkbox" at bounding box center [16, 69] width 6 height 6
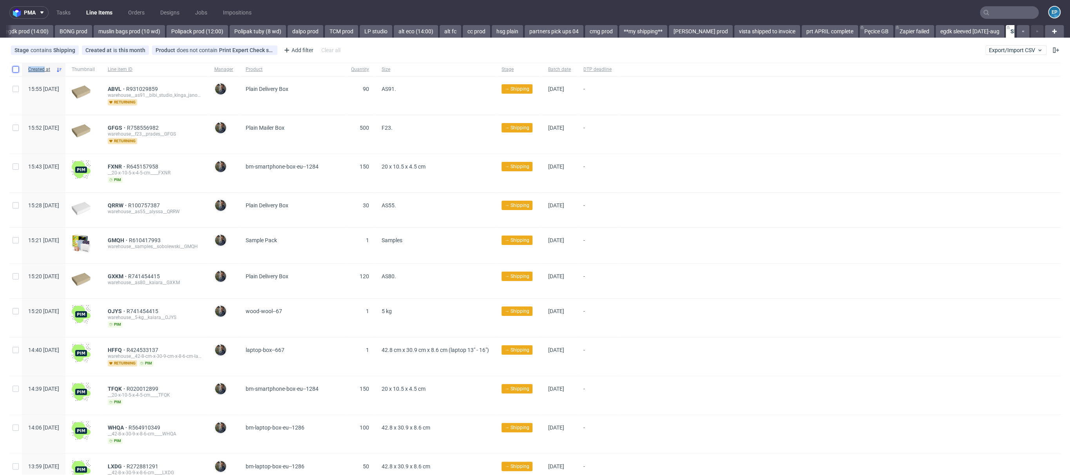
click at [13, 70] on input "checkbox" at bounding box center [16, 69] width 6 height 6
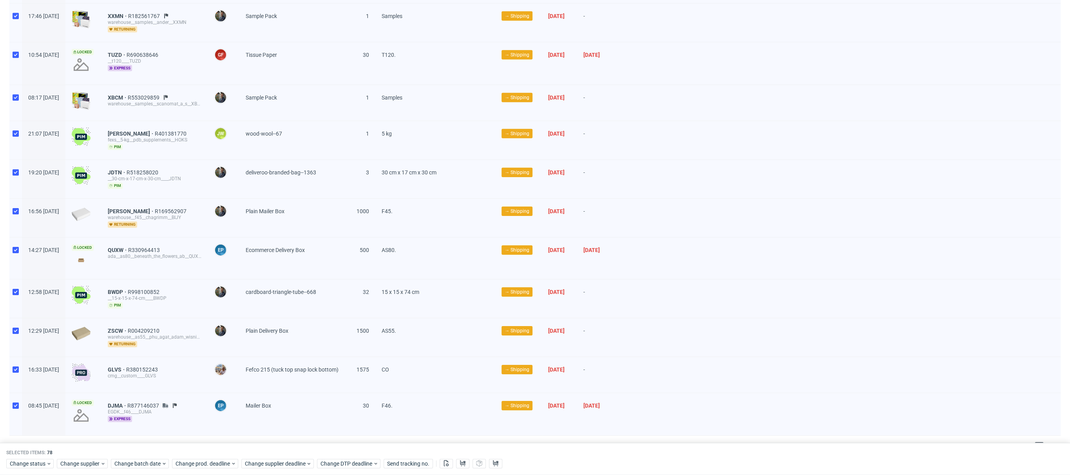
scroll to position [2641, 0]
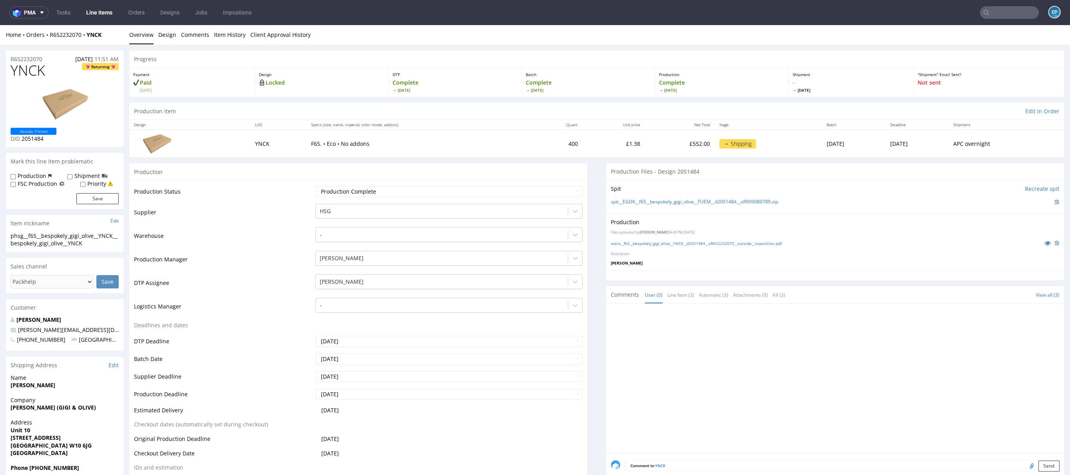
click at [94, 13] on link "Line Items" at bounding box center [100, 12] width 36 height 13
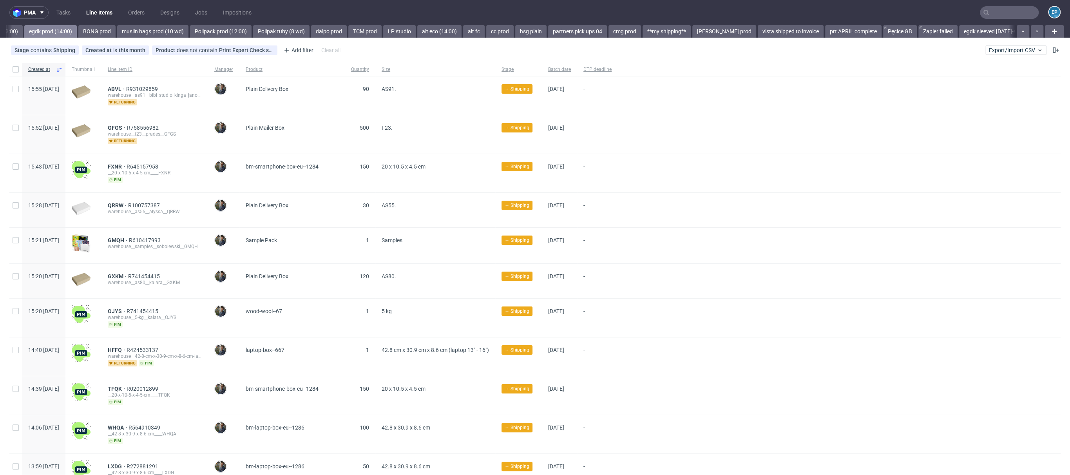
click at [78, 31] on link "BONG prod" at bounding box center [96, 31] width 37 height 13
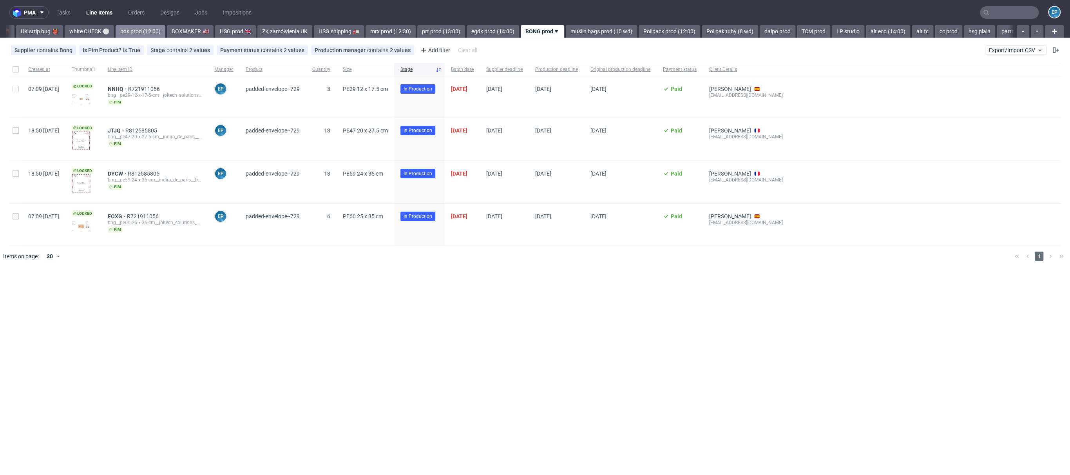
click at [116, 27] on link "bds prod (12:00)" at bounding box center [141, 31] width 50 height 13
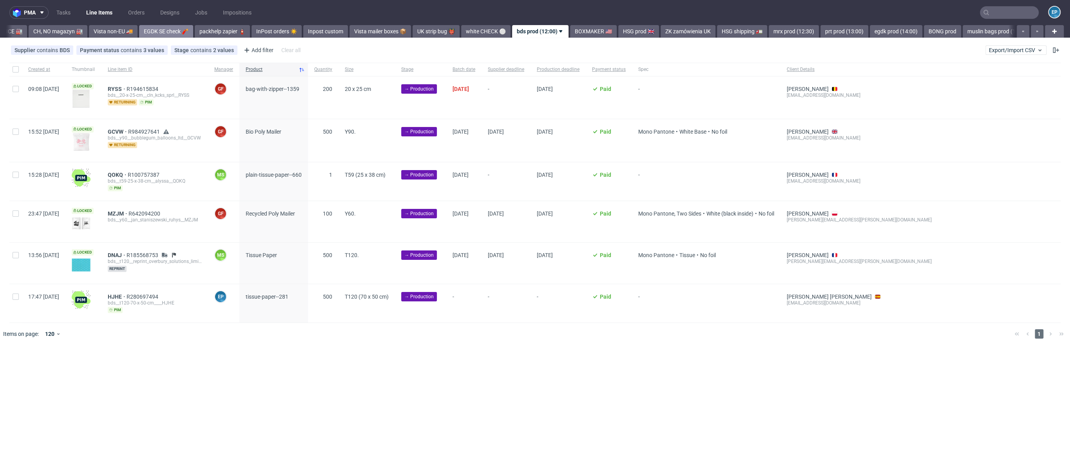
click at [139, 36] on link "EGDK SE check 🧨" at bounding box center [166, 31] width 54 height 13
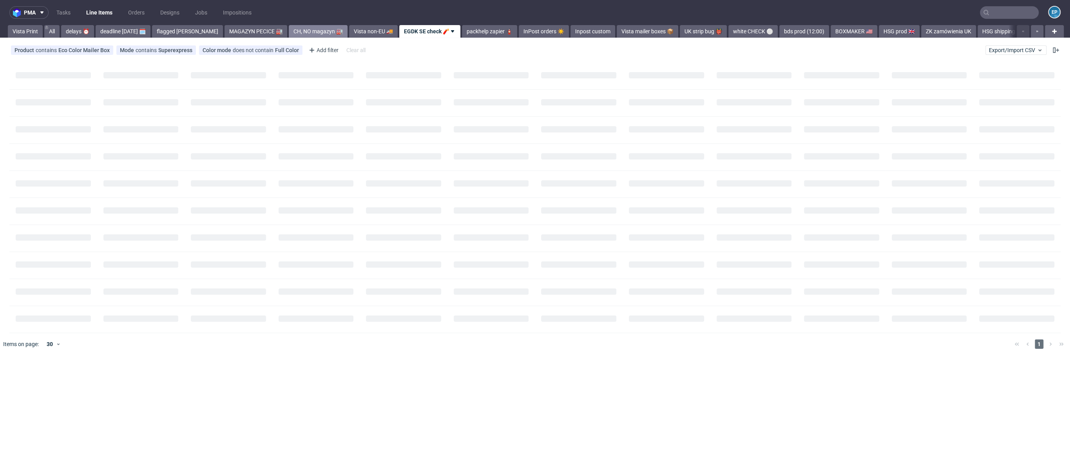
click at [289, 29] on link "CH, NO magazyn 🏭" at bounding box center [318, 31] width 59 height 13
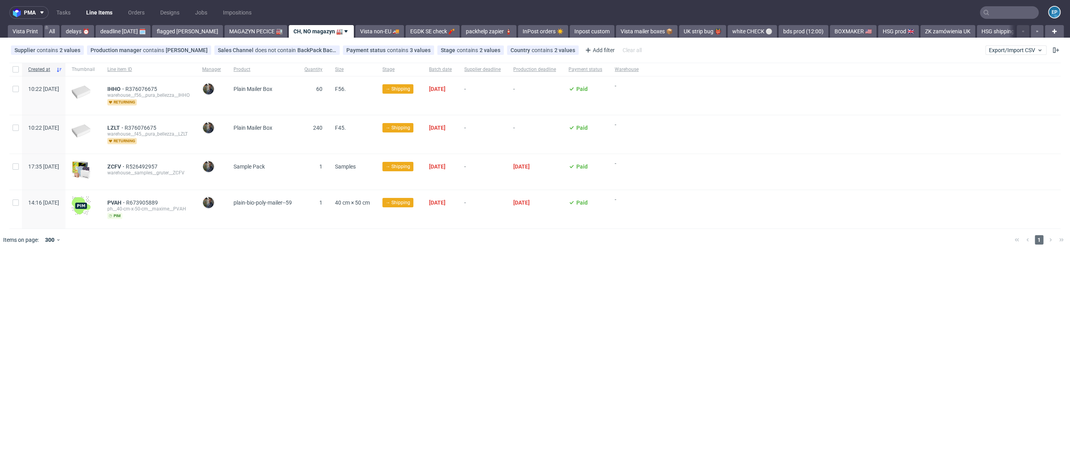
click at [236, 38] on div "pma Tasks Line Items Orders Designs Jobs Impositions EP Vista Print All delays …" at bounding box center [535, 237] width 1070 height 475
click at [234, 34] on link "MAGAZYN PECICE 🏭" at bounding box center [256, 31] width 63 height 13
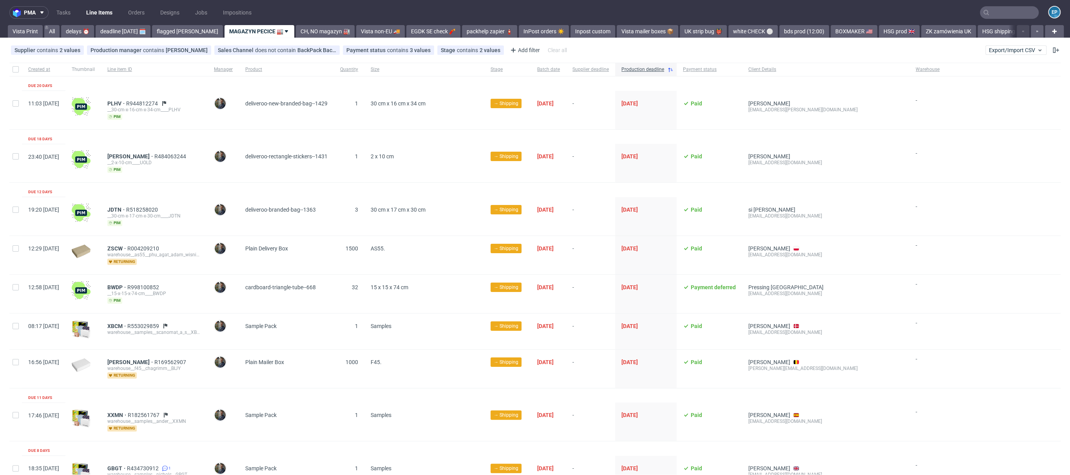
scroll to position [2, 0]
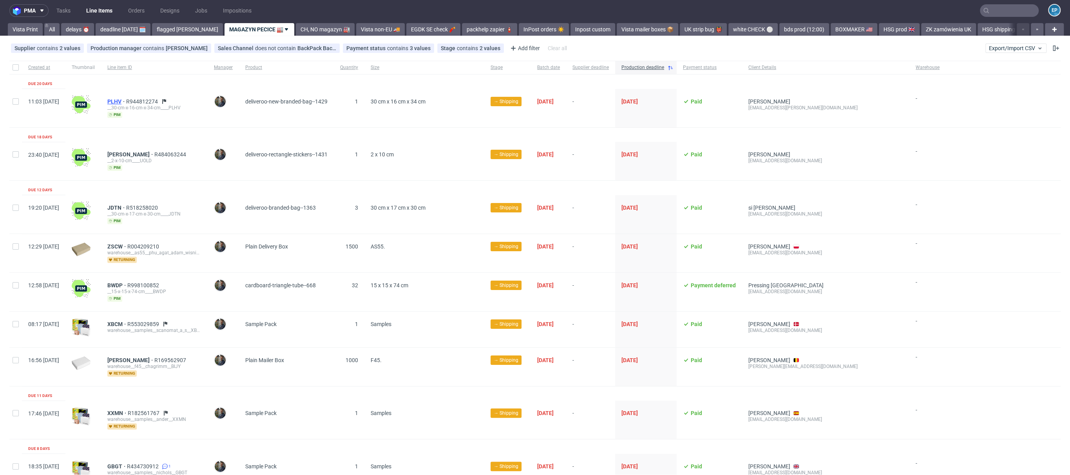
click at [126, 98] on span "PLHV" at bounding box center [116, 101] width 19 height 6
click at [323, 104] on span "deliveroo-new-branded-bag--1429" at bounding box center [286, 101] width 82 height 6
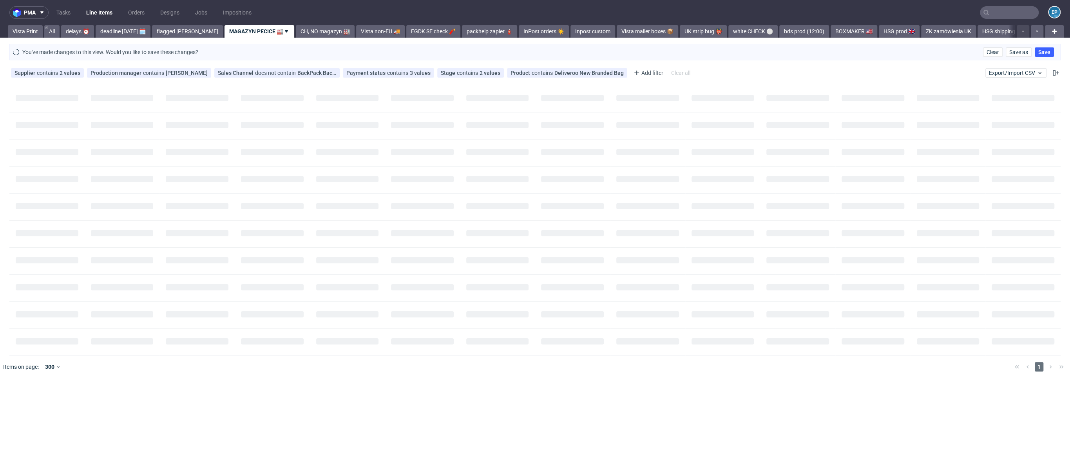
scroll to position [0, 0]
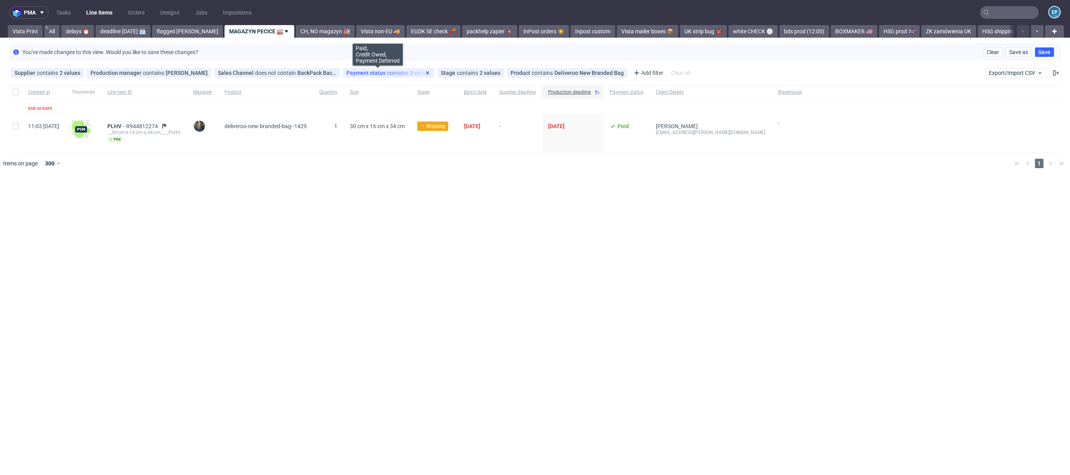
click at [425, 73] on icon at bounding box center [428, 73] width 6 height 6
click at [400, 73] on icon at bounding box center [403, 73] width 6 height 6
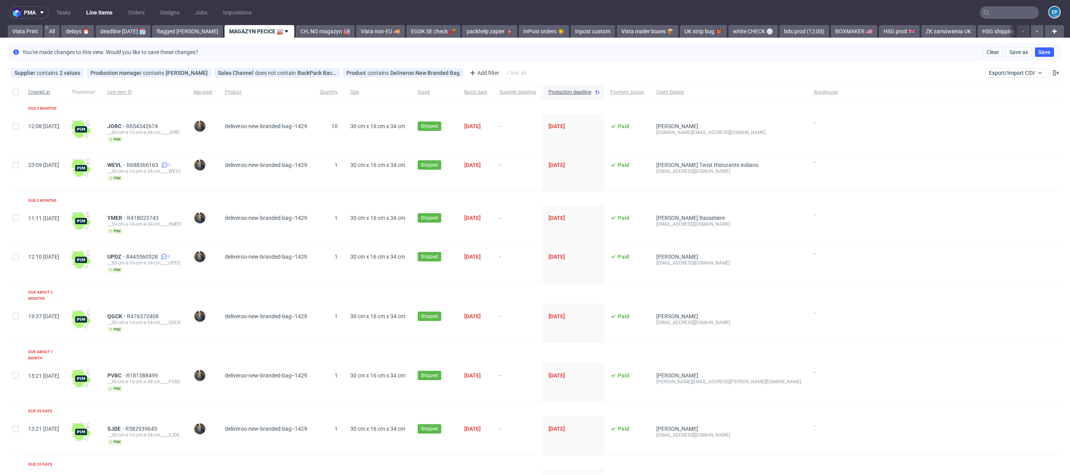
click at [46, 91] on span "Created at" at bounding box center [43, 92] width 31 height 7
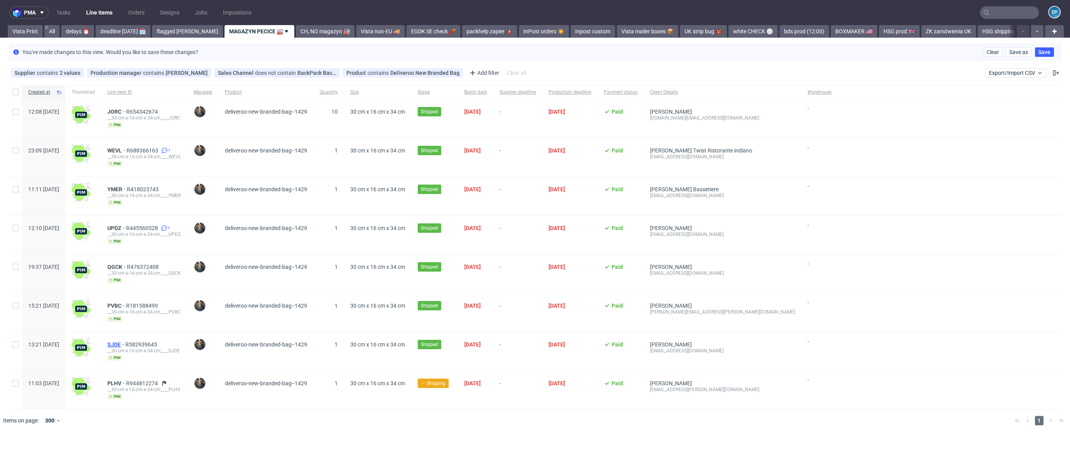
click at [125, 341] on span "SJDE" at bounding box center [116, 344] width 18 height 6
click at [126, 381] on span "PLHV" at bounding box center [116, 383] width 19 height 6
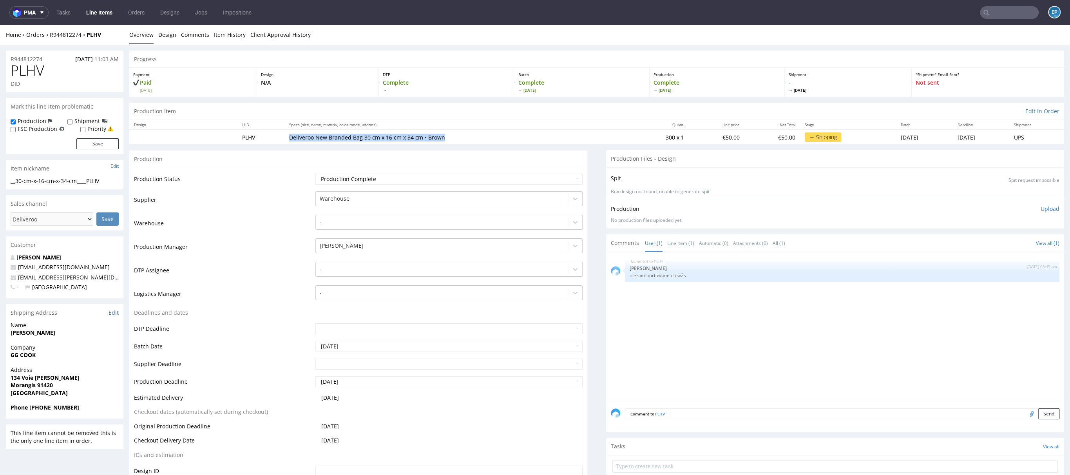
drag, startPoint x: 282, startPoint y: 136, endPoint x: 380, endPoint y: 142, distance: 98.2
click at [380, 142] on td "Deliveroo New Branded Bag 30 cm x 16 cm x 34 cm • Brown" at bounding box center [458, 137] width 346 height 15
click at [380, 141] on p "Deliveroo New Branded Bag 30 cm x 16 cm x 34 cm • Brown" at bounding box center [457, 138] width 337 height 8
click at [107, 10] on link "Line Items" at bounding box center [100, 12] width 36 height 13
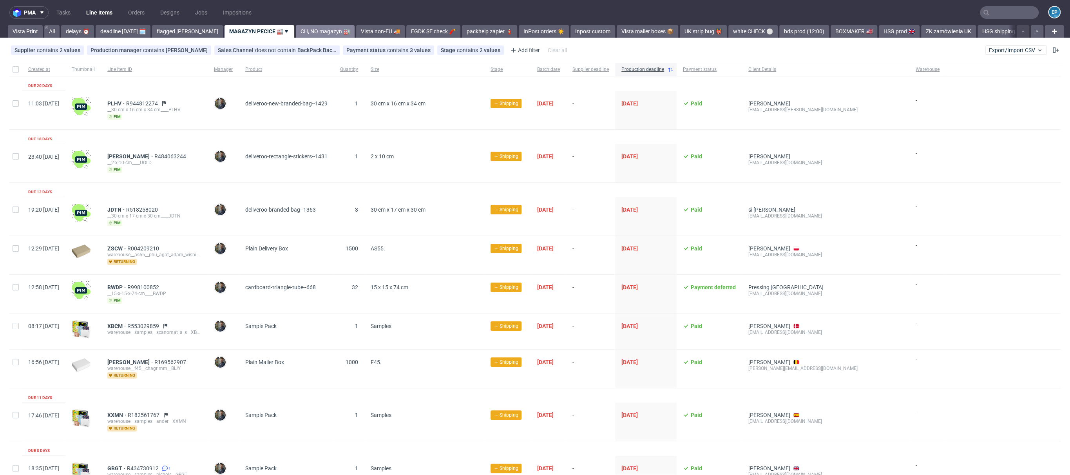
click at [296, 27] on link "CH, NO magazyn 🏭" at bounding box center [325, 31] width 59 height 13
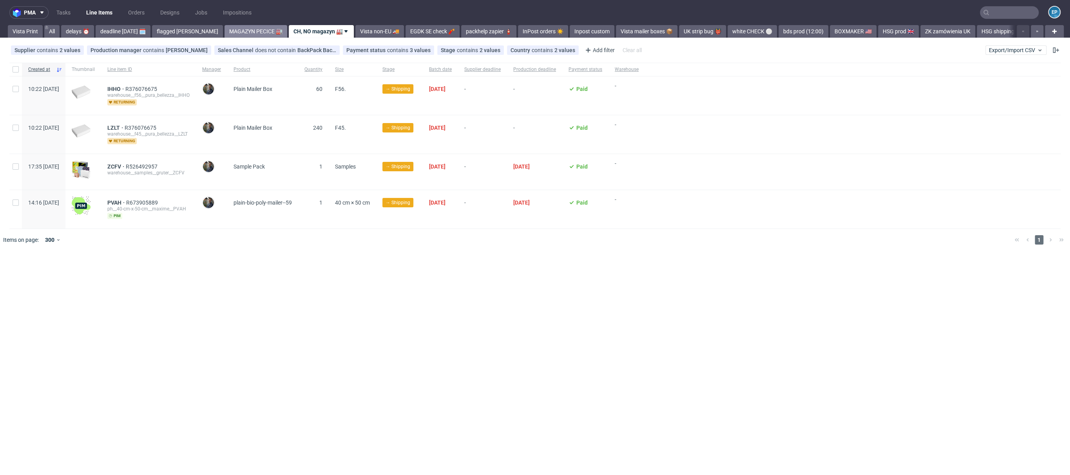
click at [245, 33] on link "MAGAZYN PECICE 🏭" at bounding box center [256, 31] width 63 height 13
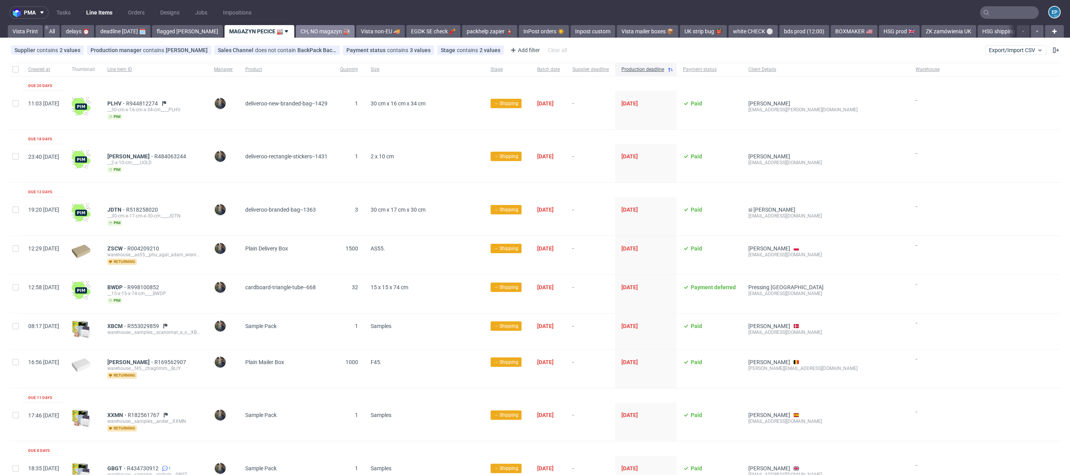
click at [296, 32] on link "CH, NO magazyn 🏭" at bounding box center [325, 31] width 59 height 13
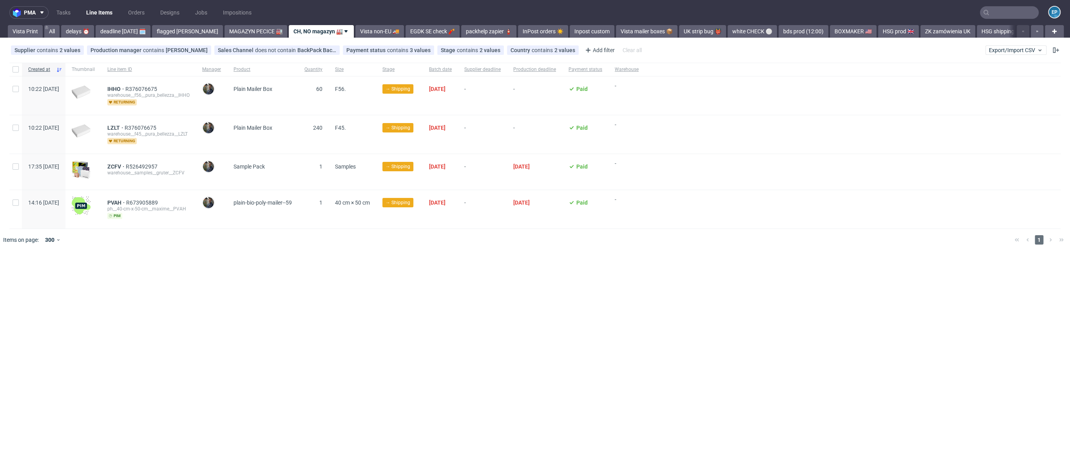
click at [345, 31] on use at bounding box center [346, 31] width 3 height 2
click at [330, 77] on input "checkbox" at bounding box center [334, 78] width 11 height 6
checkbox input "true"
click at [294, 36] on link "CH, NO magazyn 🏭" at bounding box center [321, 31] width 65 height 13
click at [532, 52] on span "contains" at bounding box center [543, 50] width 23 height 6
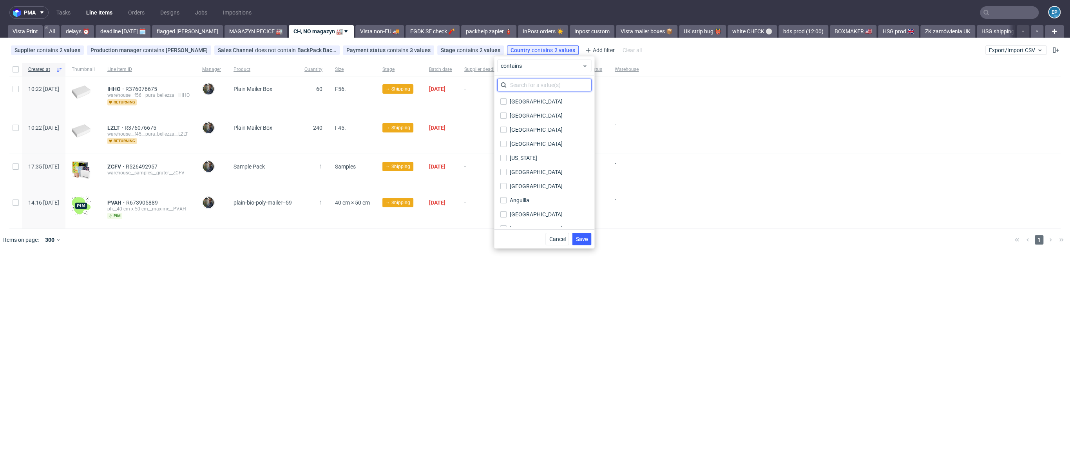
click at [532, 87] on input "text" at bounding box center [544, 85] width 94 height 13
type input "unit"
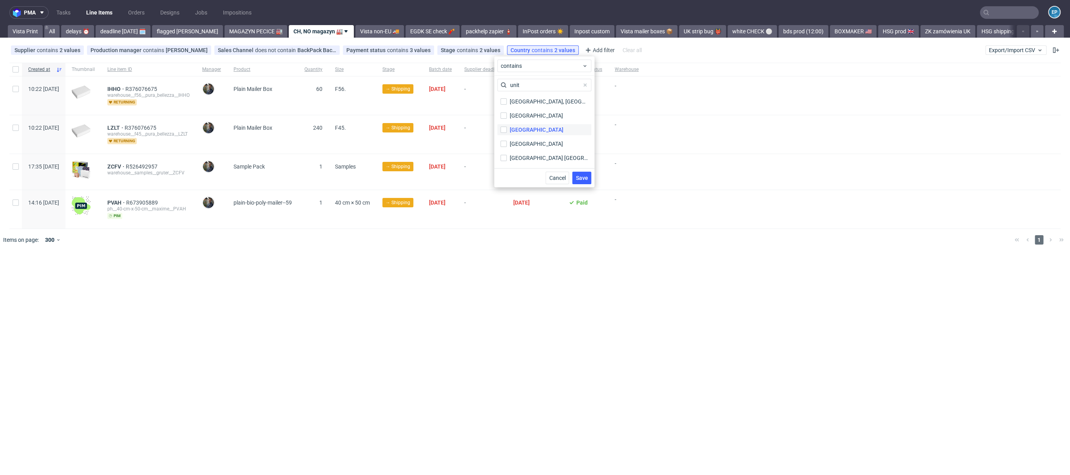
click at [527, 129] on div "[GEOGRAPHIC_DATA]" at bounding box center [536, 130] width 53 height 8
click at [507, 129] on input "[GEOGRAPHIC_DATA]" at bounding box center [504, 130] width 6 height 6
checkbox input "true"
click at [578, 173] on button "Save" at bounding box center [581, 178] width 19 height 13
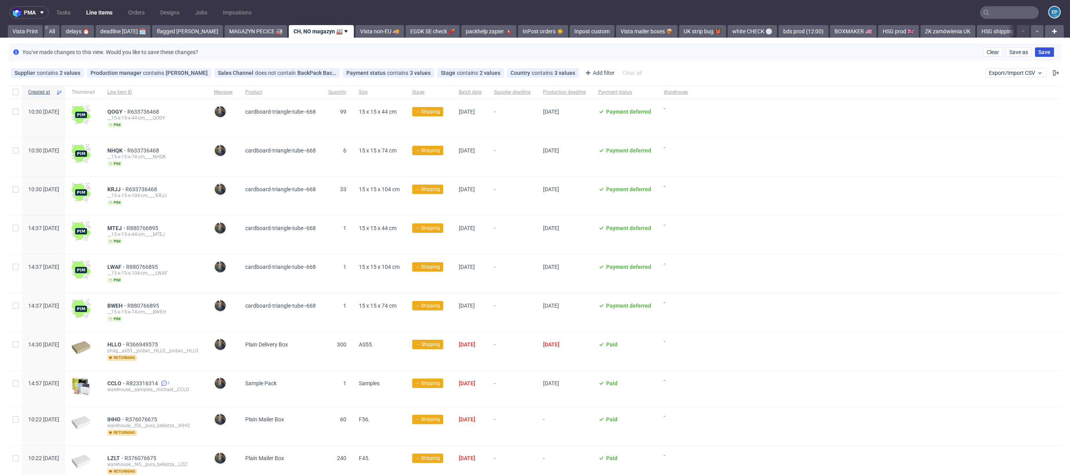
click at [1040, 52] on span "Save" at bounding box center [1045, 51] width 12 height 5
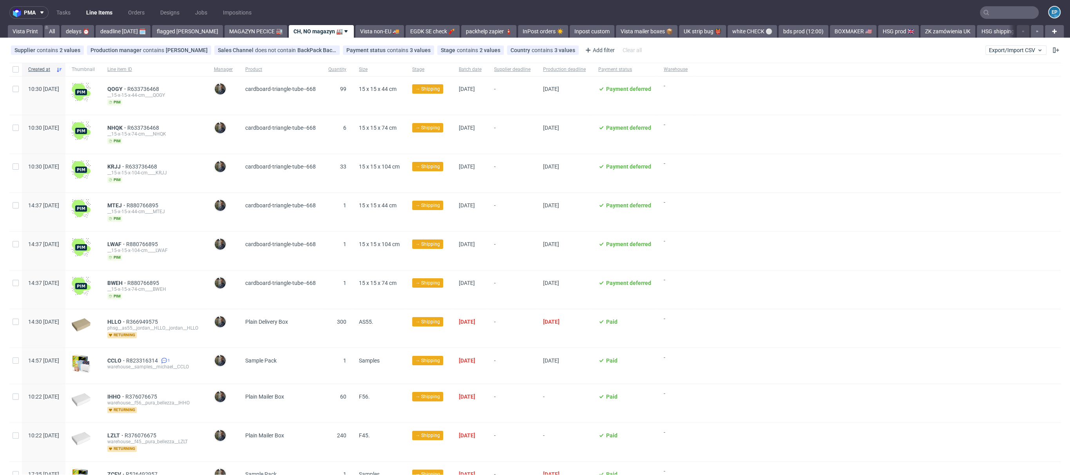
click at [306, 32] on link "CH, NO magazyn 🏭" at bounding box center [321, 31] width 65 height 13
click at [293, 48] on span "Rename" at bounding box center [307, 49] width 66 height 8
click at [294, 33] on input "CH, NO magazyn 🏭" at bounding box center [325, 31] width 62 height 9
type input "CH, NO, UK magazyn 🏭"
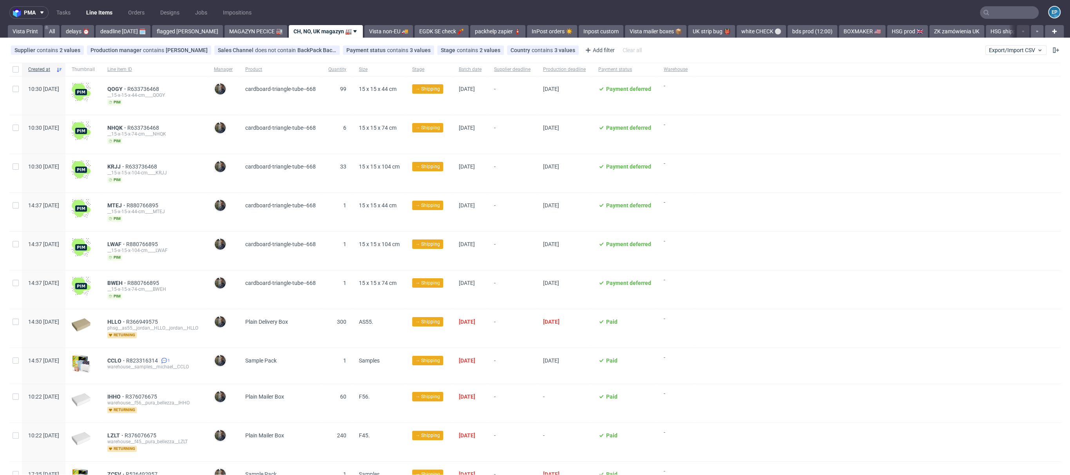
click at [352, 28] on icon at bounding box center [355, 31] width 6 height 6
click at [305, 87] on li "Copy view link" at bounding box center [304, 92] width 78 height 14
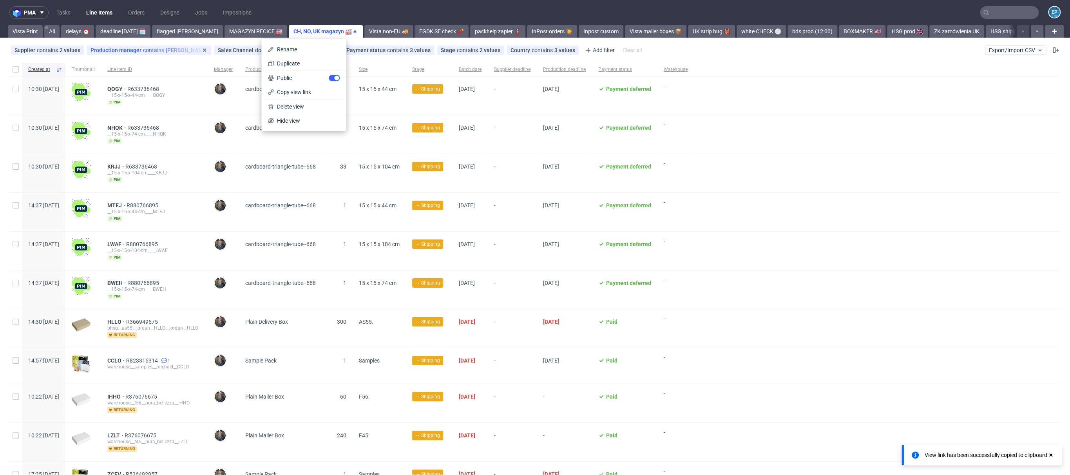
click at [170, 49] on div "Production manager contains [PERSON_NAME]" at bounding box center [149, 50] width 117 height 6
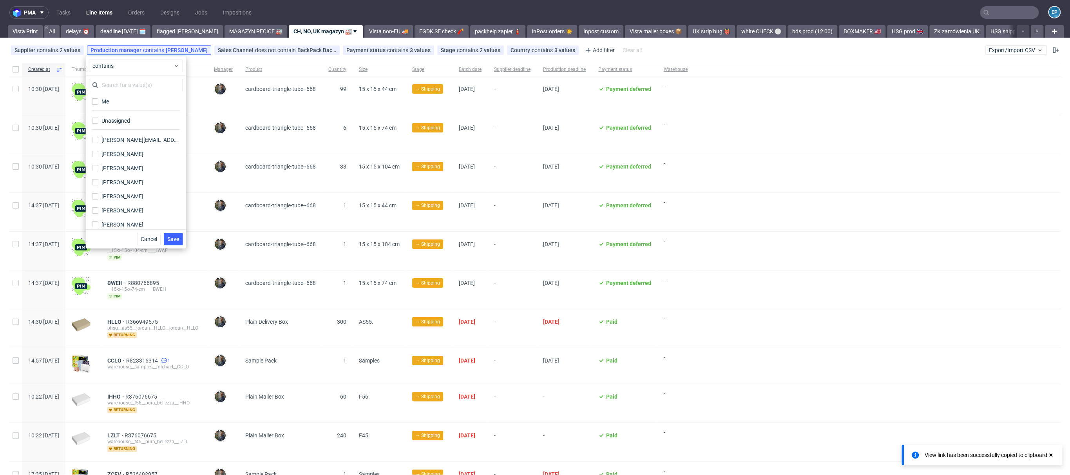
click at [774, 115] on div at bounding box center [877, 134] width 367 height 38
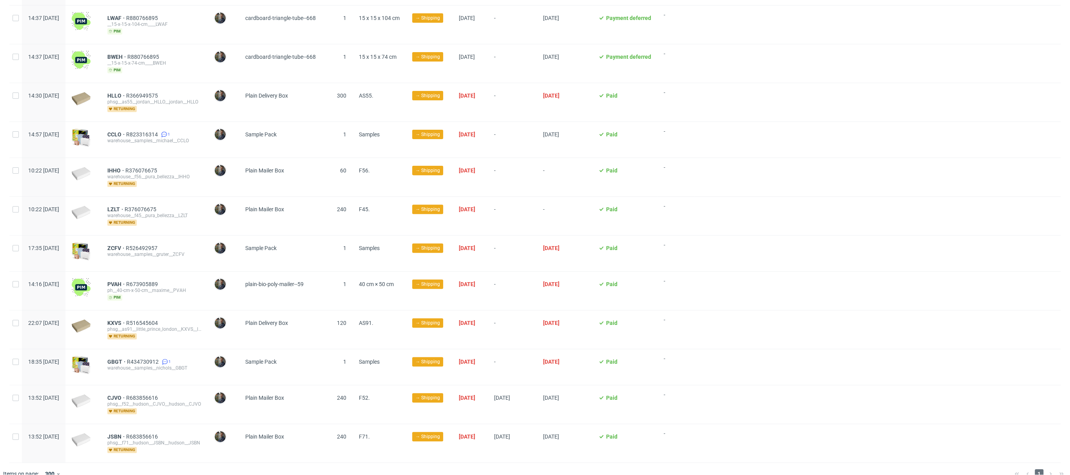
scroll to position [236, 0]
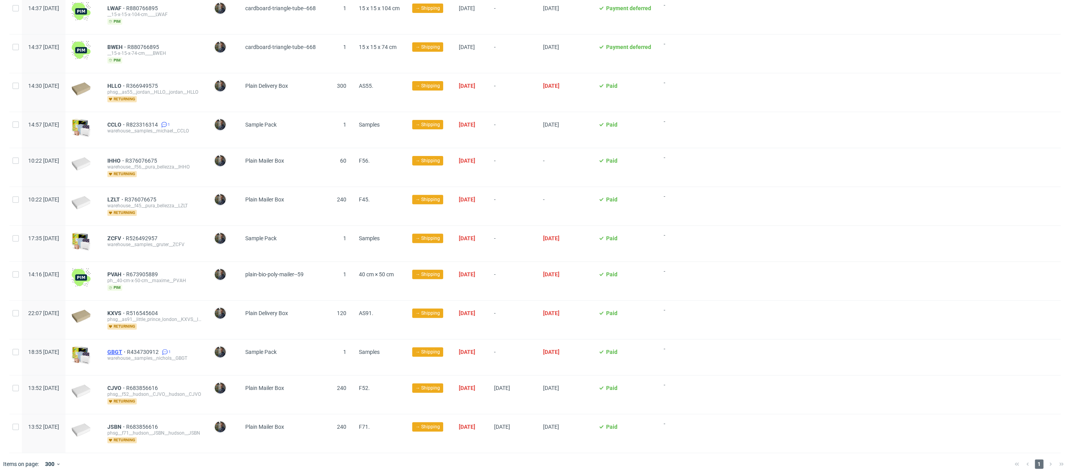
click at [127, 349] on span "GBGT" at bounding box center [117, 352] width 20 height 6
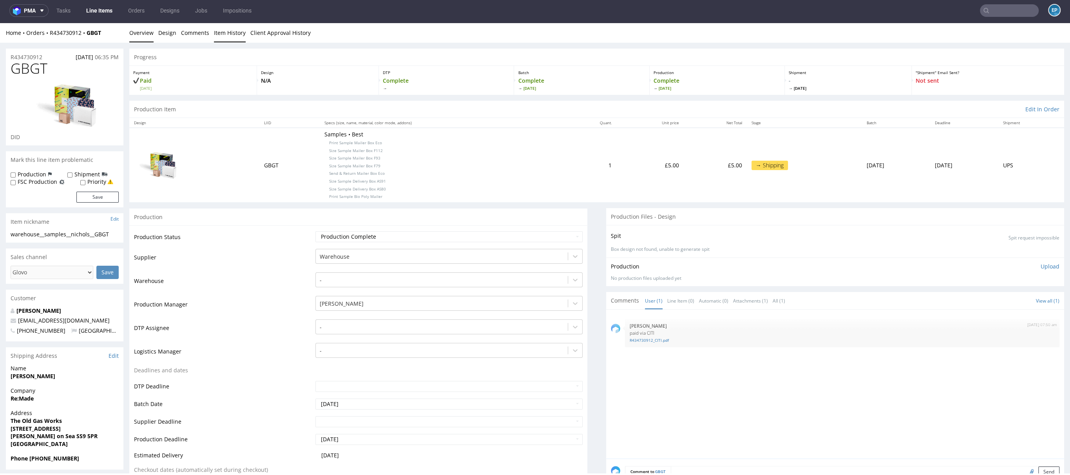
click at [229, 33] on link "Item History" at bounding box center [230, 32] width 32 height 19
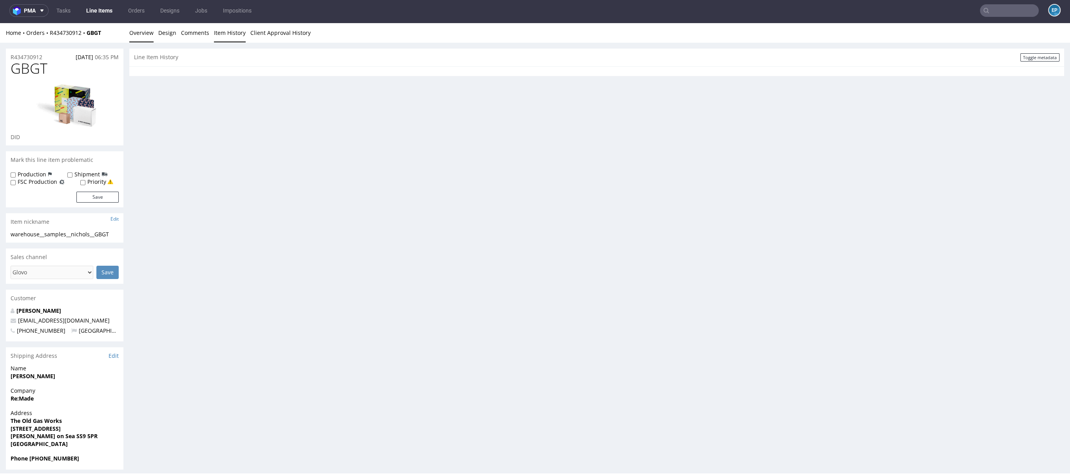
click at [138, 37] on link "Overview" at bounding box center [141, 32] width 24 height 19
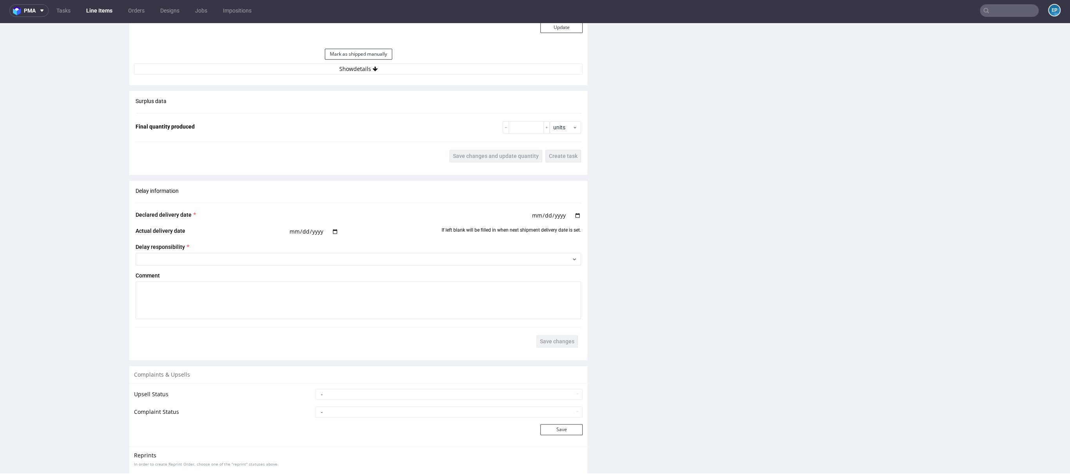
scroll to position [739, 0]
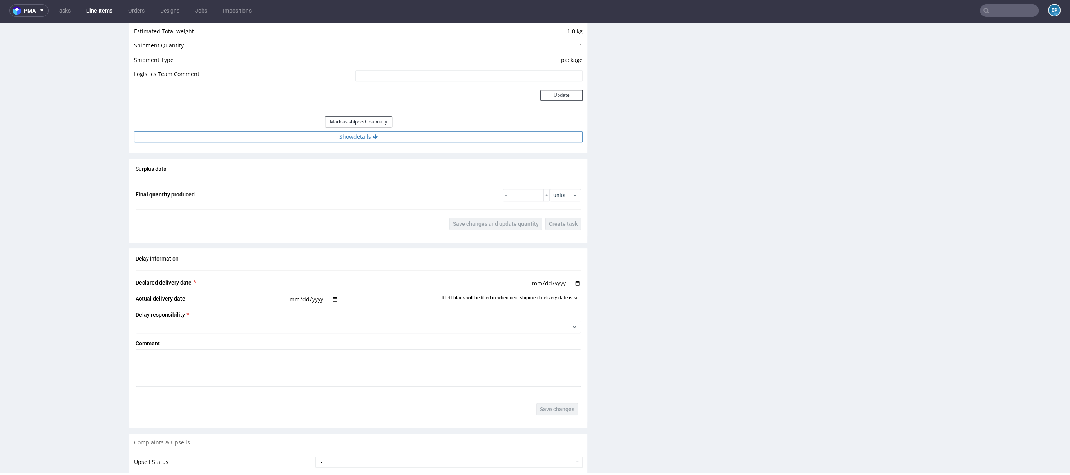
click at [390, 133] on button "Show details" at bounding box center [358, 136] width 449 height 11
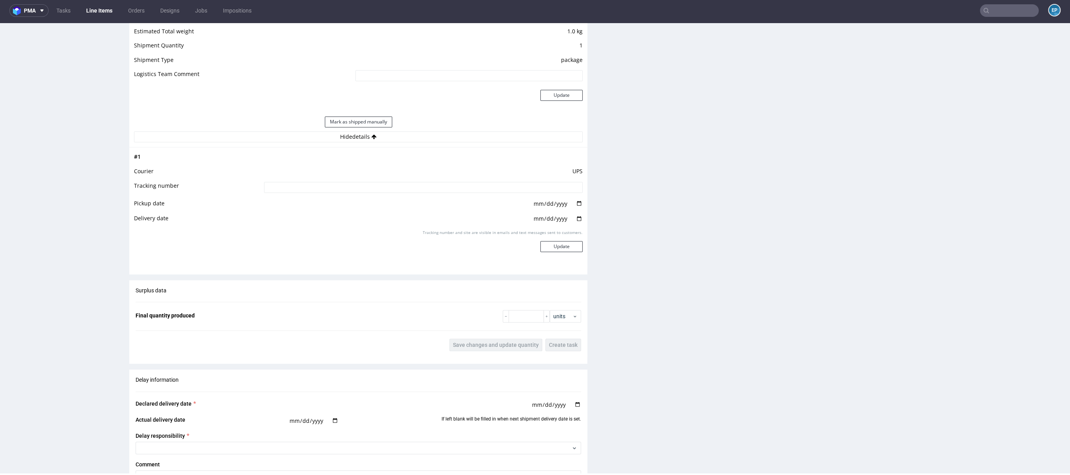
click at [361, 176] on td "UPS" at bounding box center [422, 174] width 321 height 15
click at [366, 183] on input at bounding box center [423, 187] width 319 height 11
paste input "1Z5A15806897503045"
type input "1Z5A15806897503045"
click at [557, 248] on button "Update" at bounding box center [562, 246] width 42 height 11
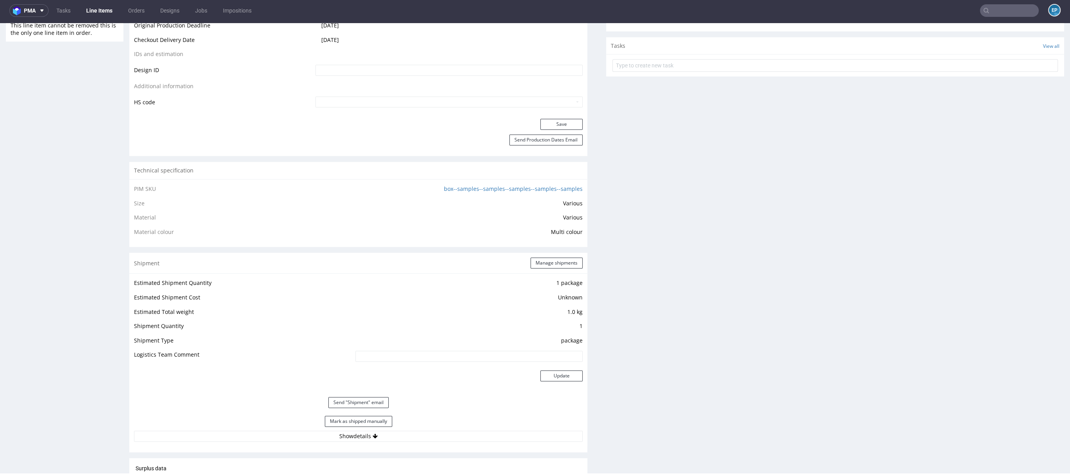
scroll to position [474, 0]
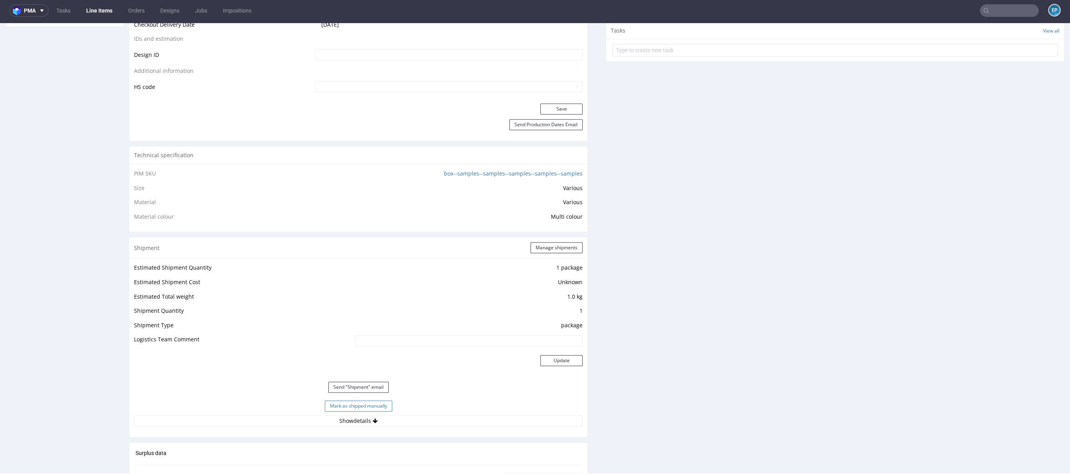
click at [370, 407] on button "Mark as shipped manually" at bounding box center [358, 406] width 67 height 11
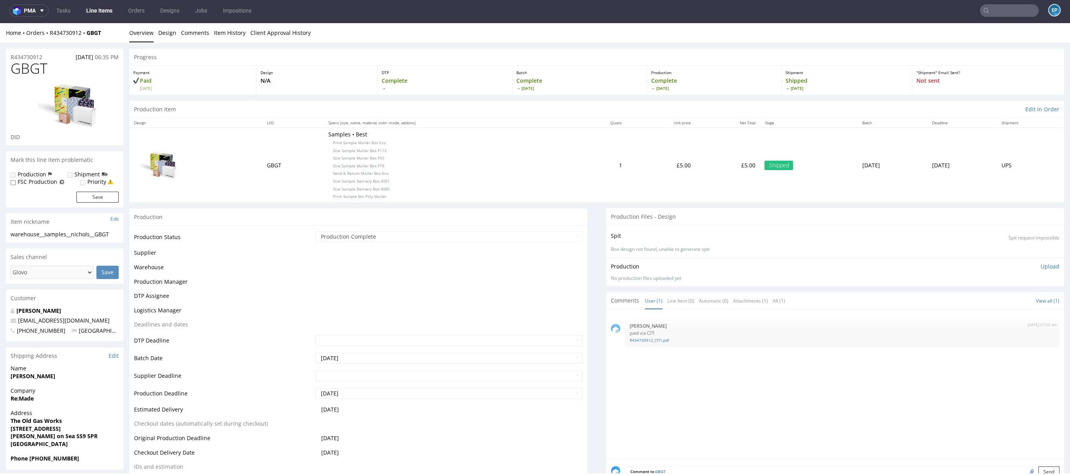
scroll to position [449, 0]
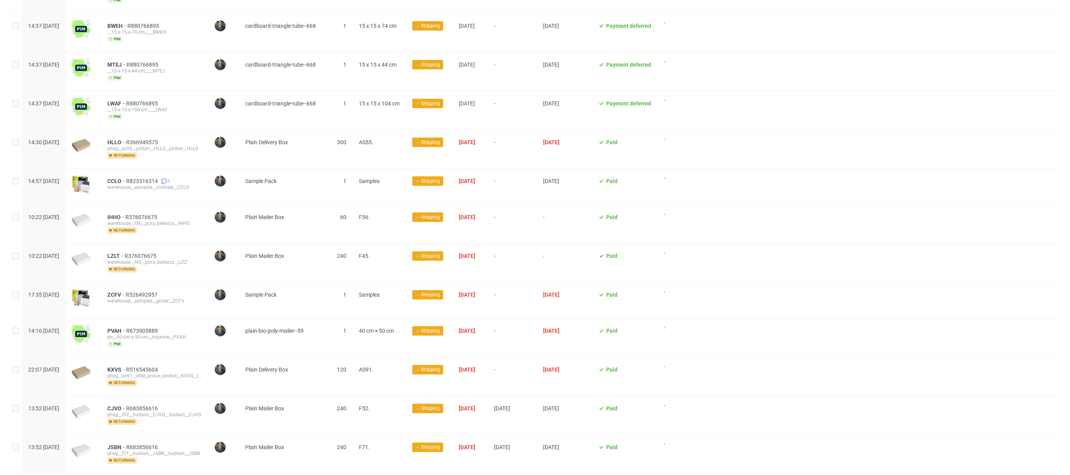
scroll to position [200, 0]
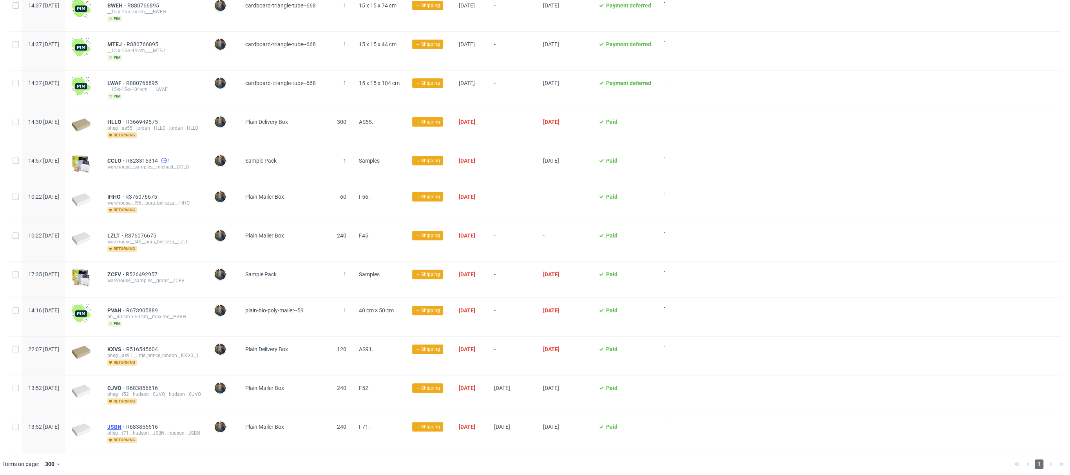
click at [126, 425] on span "JSBN" at bounding box center [116, 427] width 19 height 6
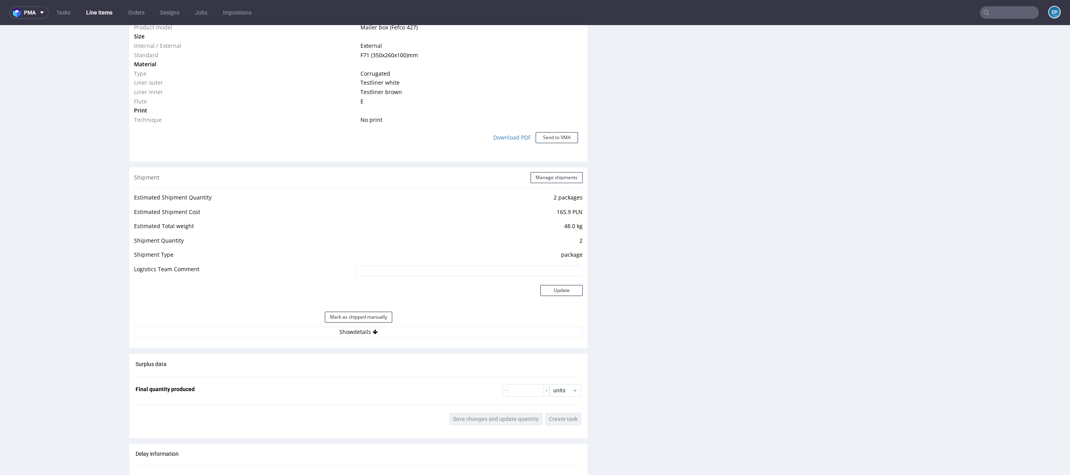
scroll to position [610, 0]
click at [377, 334] on button "Show details" at bounding box center [358, 337] width 449 height 11
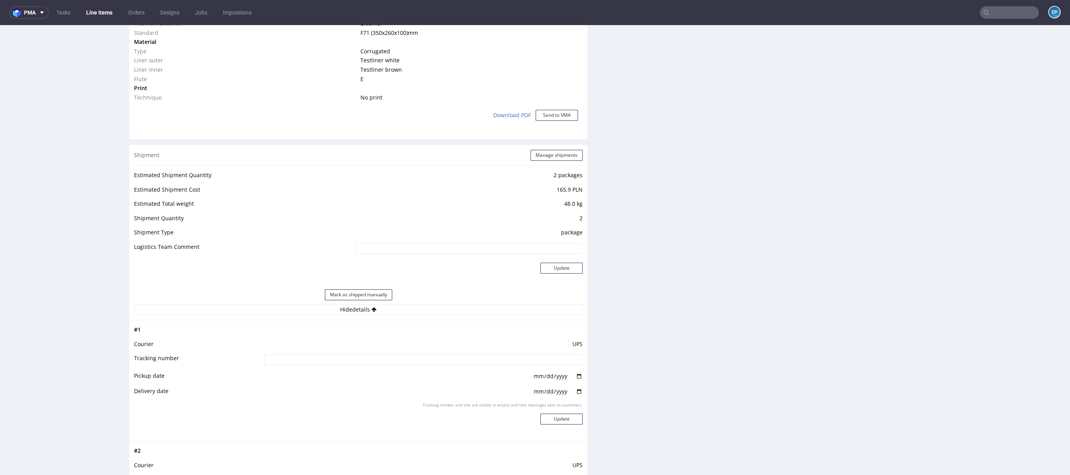
scroll to position [638, 0]
click at [376, 371] on td at bounding box center [422, 378] width 321 height 15
click at [377, 363] on input at bounding box center [423, 359] width 319 height 11
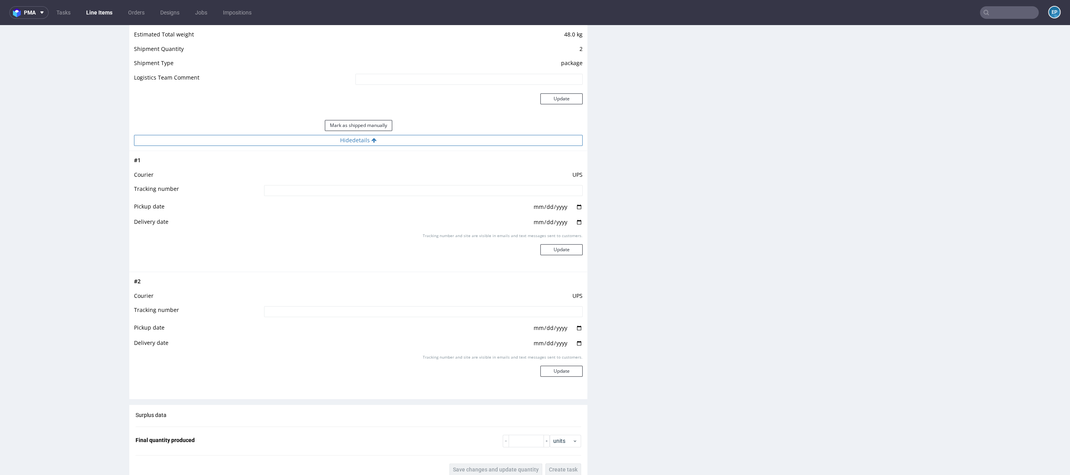
scroll to position [739, 0]
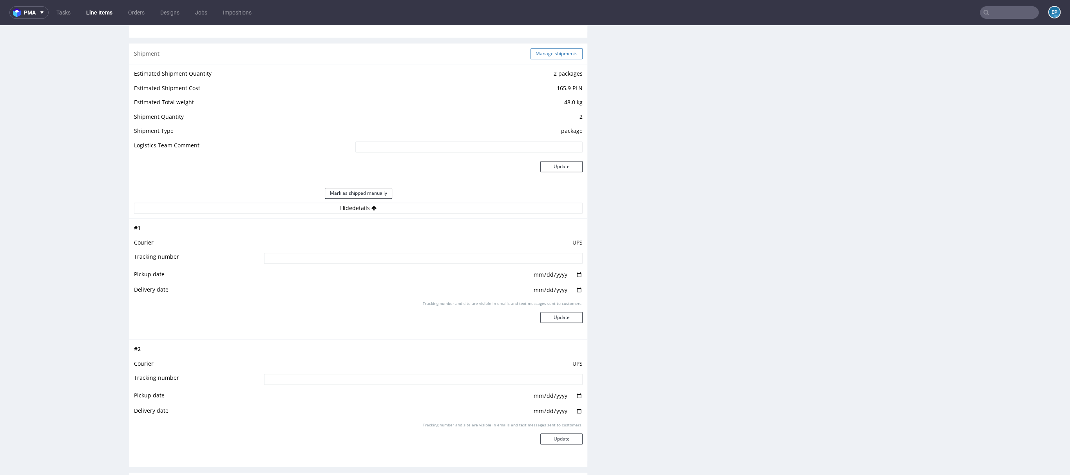
click at [551, 50] on button "Manage shipments" at bounding box center [557, 53] width 52 height 11
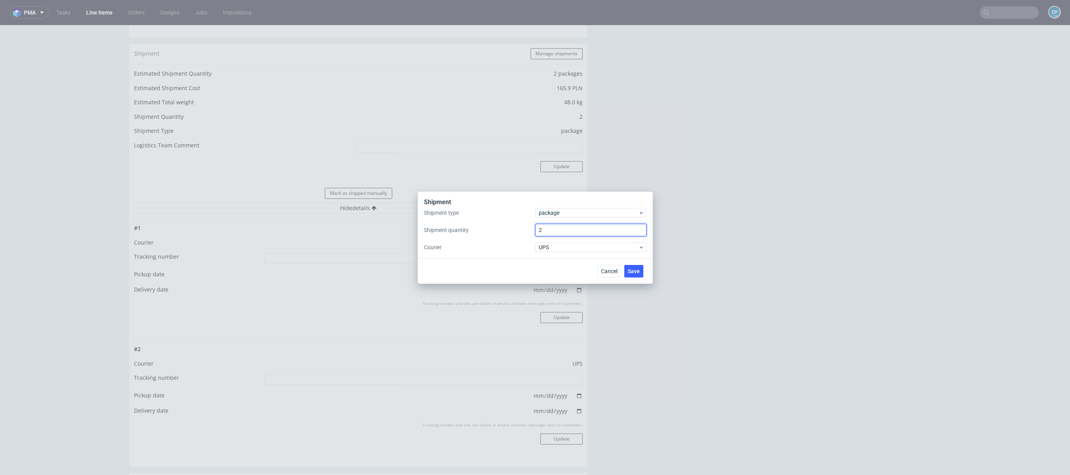
click at [550, 228] on input "2" at bounding box center [590, 230] width 111 height 13
type input "1"
click at [635, 267] on button "Save" at bounding box center [633, 271] width 19 height 13
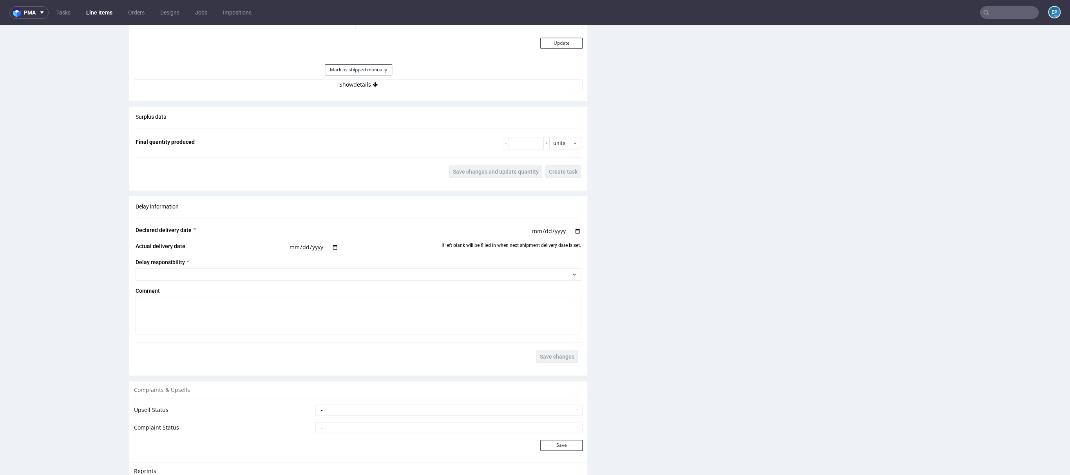
scroll to position [861, 0]
click at [385, 90] on button "Show details" at bounding box center [358, 86] width 449 height 11
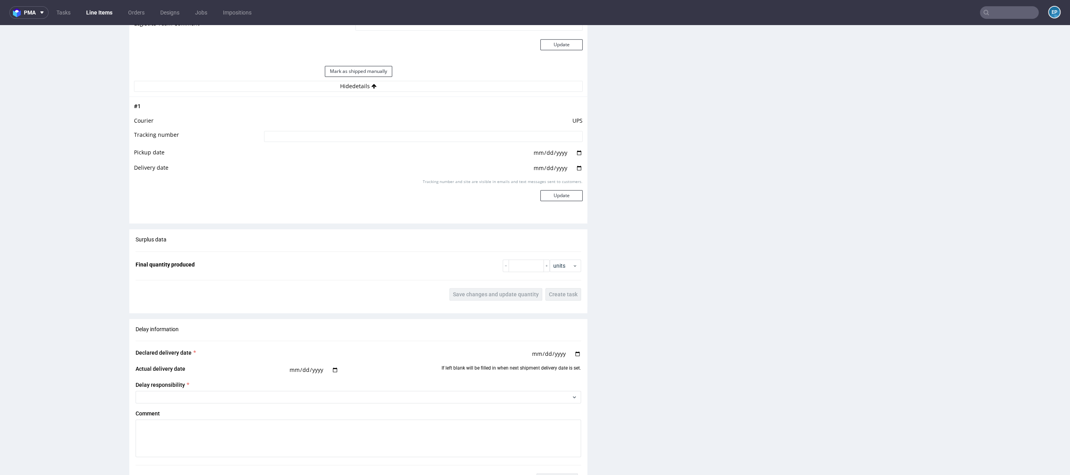
click at [396, 137] on input at bounding box center [423, 136] width 319 height 11
paste input "1Z5A15806890034092"
type input "1Z5A15806890034092"
click at [544, 199] on button "Update" at bounding box center [562, 195] width 42 height 11
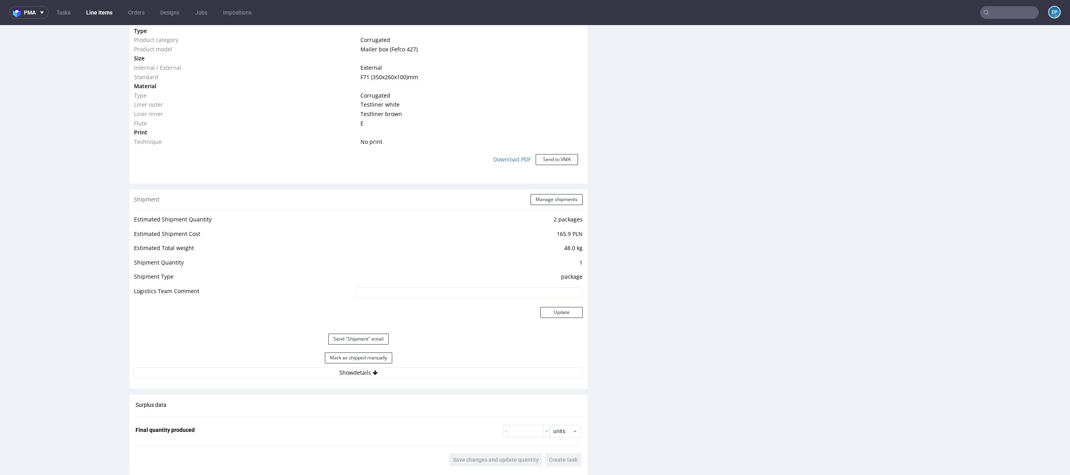
scroll to position [767, 0]
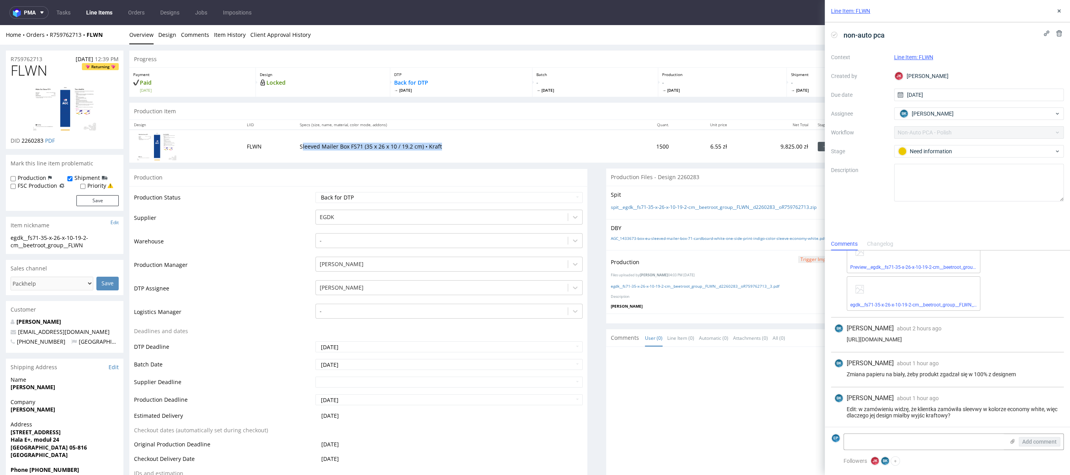
drag, startPoint x: 294, startPoint y: 143, endPoint x: 483, endPoint y: 148, distance: 189.0
click at [483, 148] on p "Sleeved Mailer Box FS71 (35 x 26 x 10 / 19.2 cm) • Kraft" at bounding box center [460, 147] width 321 height 8
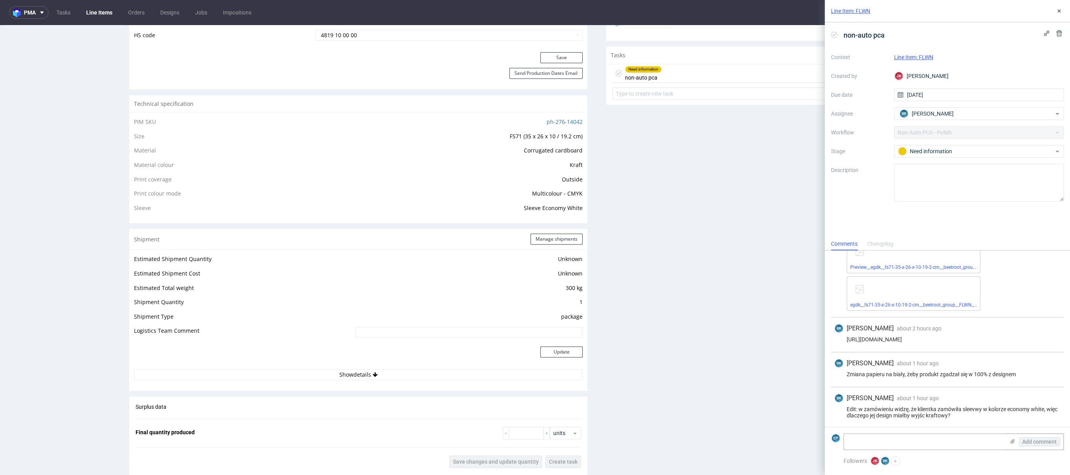
scroll to position [383, 0]
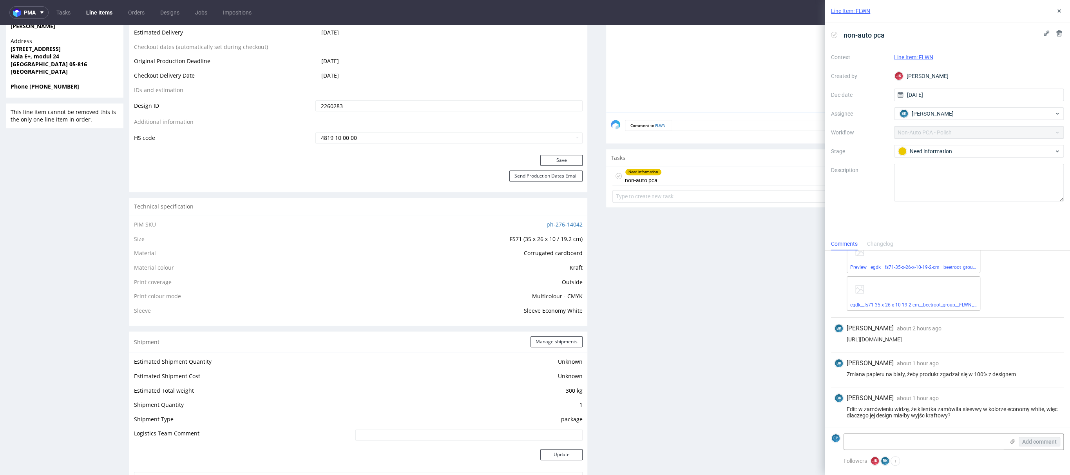
drag, startPoint x: 286, startPoint y: 228, endPoint x: 174, endPoint y: 205, distance: 114.0
click at [287, 228] on td "PIM SKU" at bounding box center [224, 227] width 180 height 15
click at [132, 205] on div "Technical specification" at bounding box center [358, 206] width 458 height 17
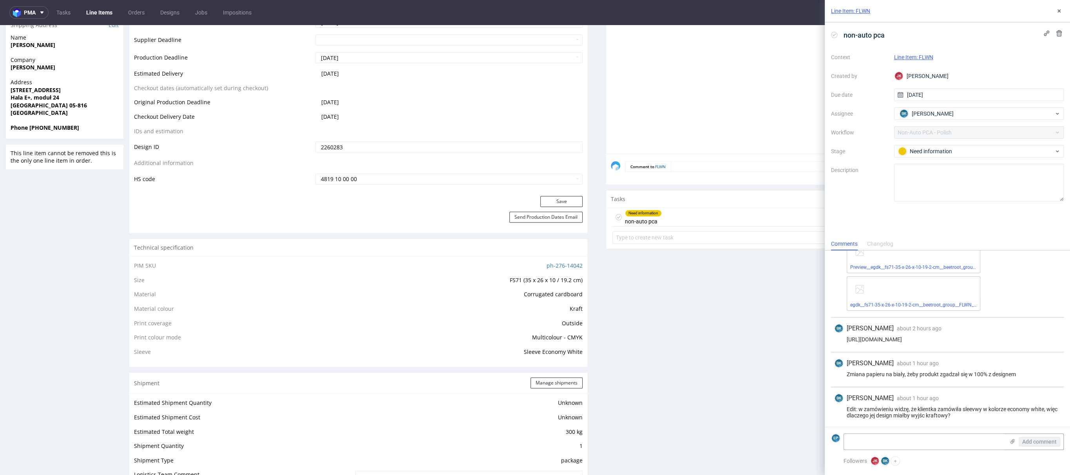
scroll to position [424, 0]
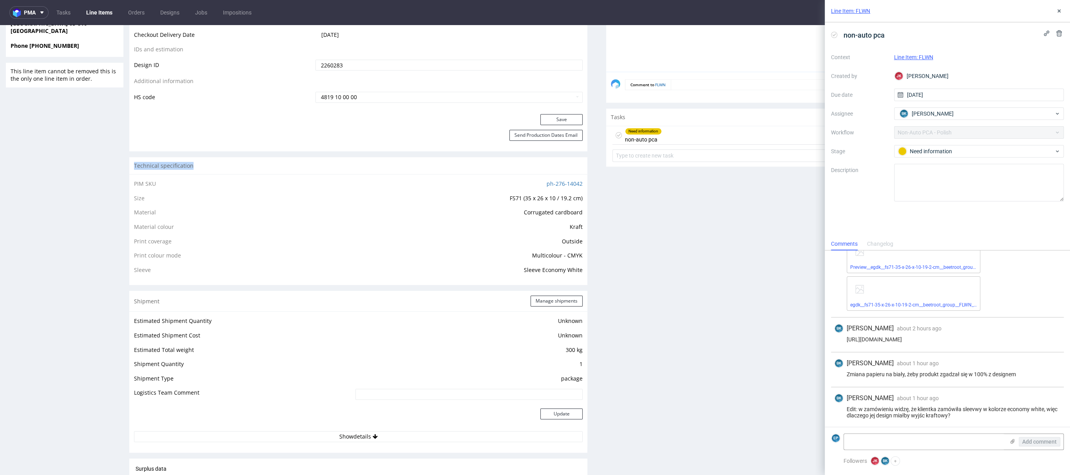
drag, startPoint x: 129, startPoint y: 161, endPoint x: 583, endPoint y: 275, distance: 468.0
click at [583, 275] on div "Progress Payment Paid [DATE] Design Locked DTP Back for DTP [DATE] Batch - [DAT…" at bounding box center [596, 268] width 935 height 1285
click at [546, 285] on div "Production Production Status Waiting for Artwork Waiting for Diecut Waiting for…" at bounding box center [358, 295] width 458 height 1103
click at [142, 273] on td "Sleeve" at bounding box center [224, 269] width 180 height 9
click at [141, 268] on span "Sleeve" at bounding box center [142, 269] width 17 height 7
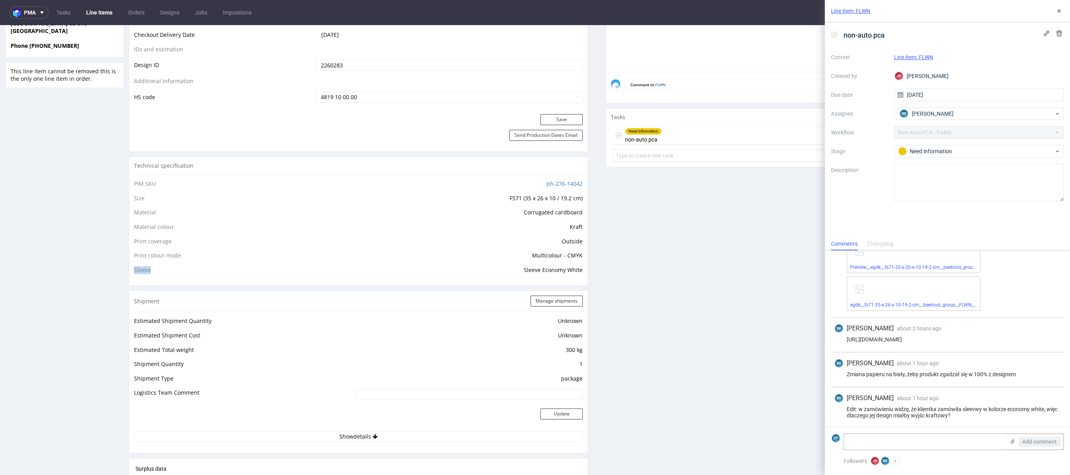
click at [141, 268] on span "Sleeve" at bounding box center [142, 269] width 17 height 7
click at [522, 265] on td "Sleeve Economy White" at bounding box center [448, 269] width 269 height 9
click at [531, 267] on span "Sleeve Economy White" at bounding box center [553, 269] width 59 height 7
click at [564, 269] on span "Sleeve Economy White" at bounding box center [553, 269] width 59 height 7
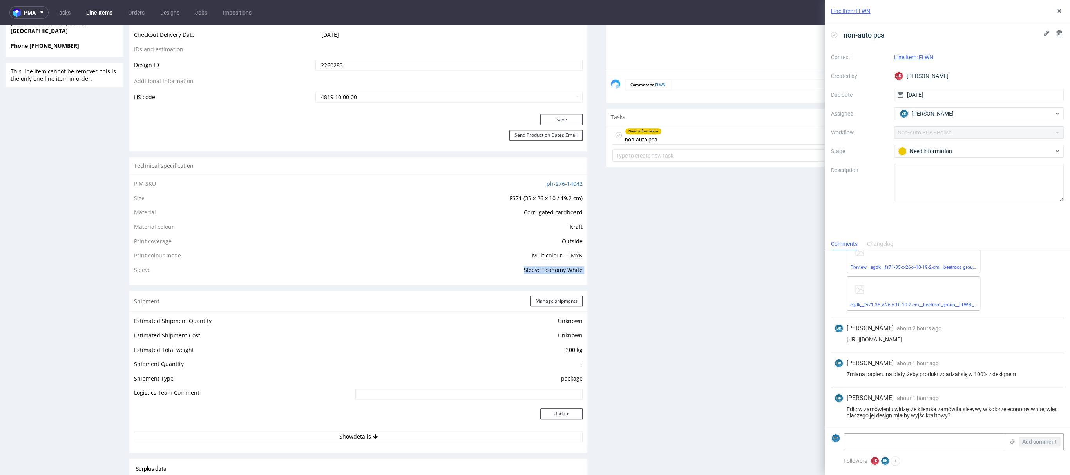
click at [564, 269] on span "Sleeve Economy White" at bounding box center [553, 269] width 59 height 7
click at [570, 228] on span "Kraft" at bounding box center [576, 226] width 13 height 7
click at [137, 225] on span "Material colour" at bounding box center [154, 226] width 40 height 7
drag, startPoint x: 134, startPoint y: 226, endPoint x: 577, endPoint y: 229, distance: 443.3
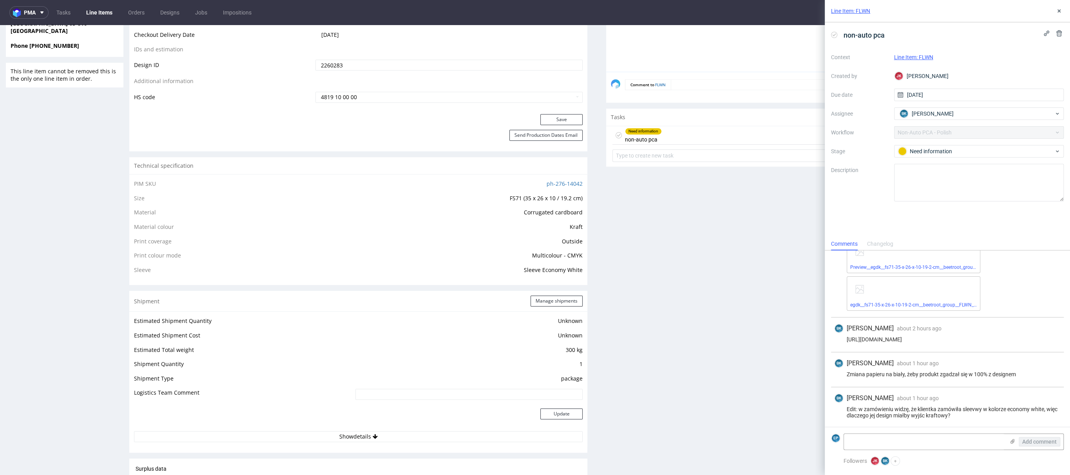
click at [577, 229] on div "PIM SKU ph-276-14042 Size FS71 (35 x 26 x 10 / 19.2 cm) Material Corrugated car…" at bounding box center [358, 229] width 458 height 111
click at [576, 229] on div "PIM SKU ph-276-14042 Size FS71 (35 x 26 x 10 / 19.2 cm) Material Corrugated car…" at bounding box center [358, 229] width 458 height 111
drag, startPoint x: 568, startPoint y: 265, endPoint x: 475, endPoint y: 267, distance: 92.9
click at [475, 267] on td "Sleeve Economy White" at bounding box center [448, 269] width 269 height 9
click at [530, 265] on td "Sleeve Economy White" at bounding box center [448, 269] width 269 height 9
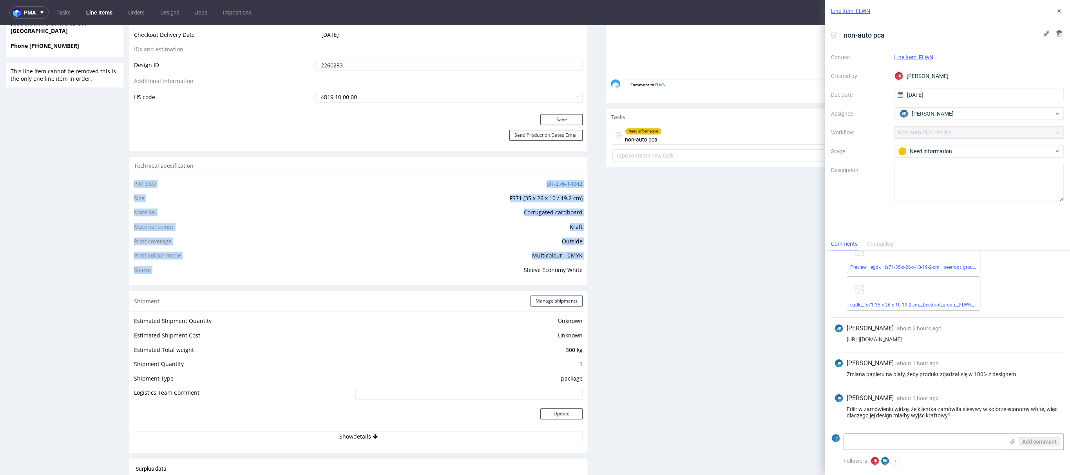
drag, startPoint x: 517, startPoint y: 270, endPoint x: 579, endPoint y: 265, distance: 61.7
click at [579, 265] on div "PIM SKU ph-276-14042 Size FS71 (35 x 26 x 10 / 19.2 cm) Material Corrugated car…" at bounding box center [358, 229] width 458 height 111
click at [568, 270] on span "Sleeve Economy White" at bounding box center [553, 269] width 59 height 7
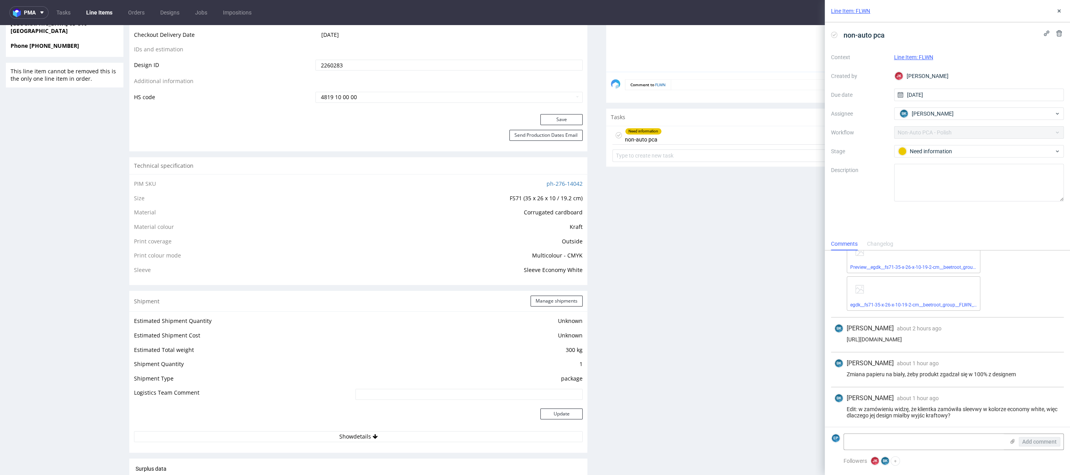
click at [529, 271] on span "Sleeve Economy White" at bounding box center [553, 269] width 59 height 7
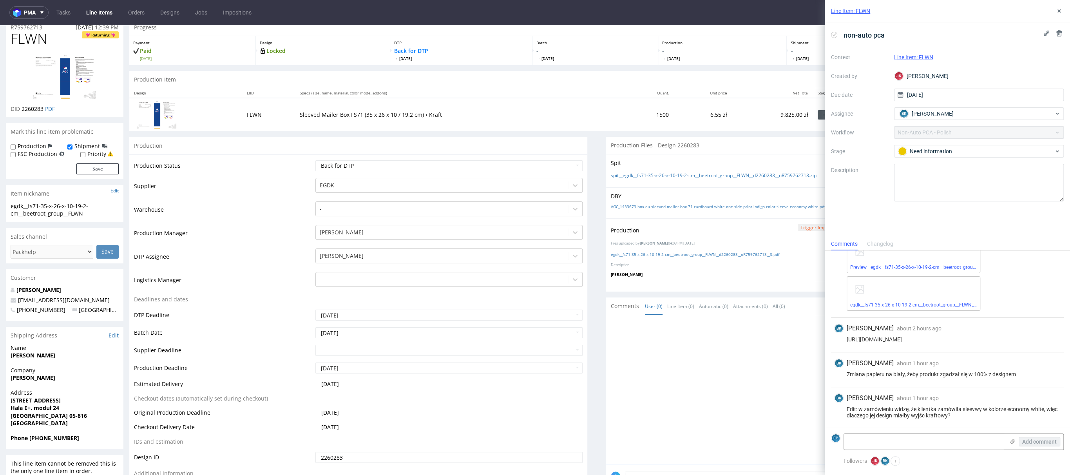
scroll to position [0, 0]
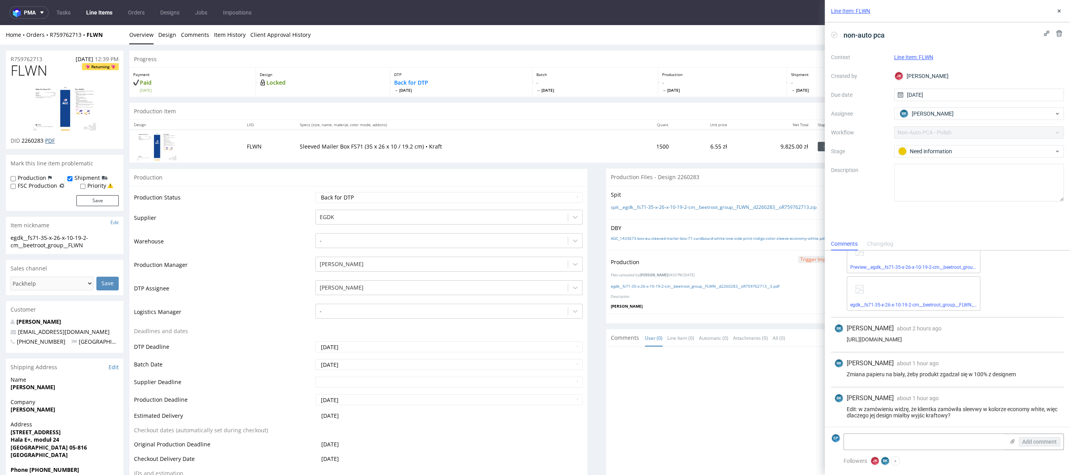
click at [54, 143] on link "PDF" at bounding box center [50, 140] width 10 height 7
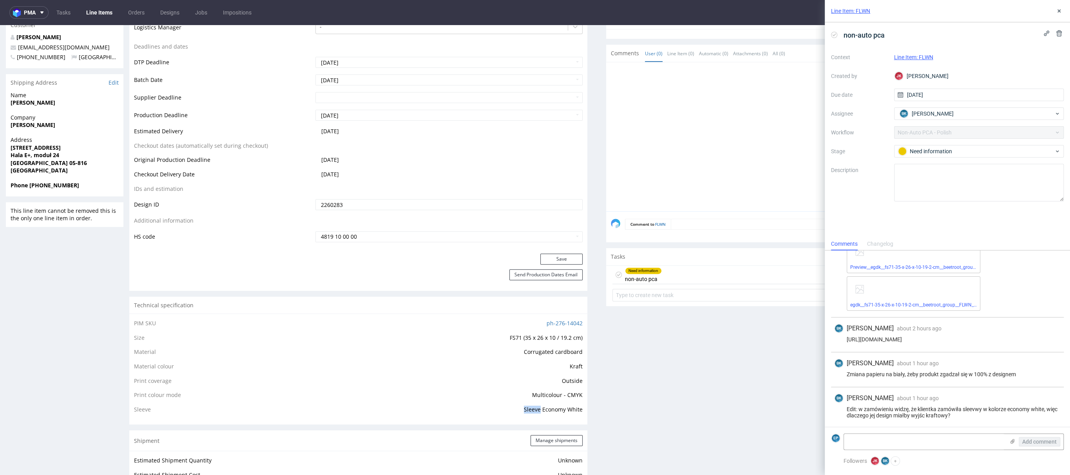
scroll to position [372, 0]
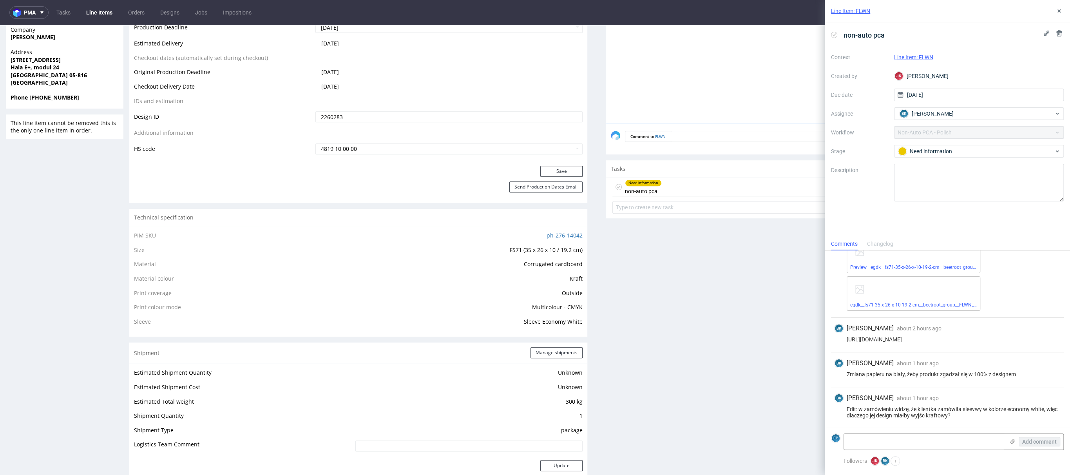
click at [557, 269] on td "Corrugated cardboard" at bounding box center [448, 266] width 269 height 15
drag, startPoint x: 561, startPoint y: 278, endPoint x: 577, endPoint y: 277, distance: 16.1
click at [577, 277] on div "PIM SKU ph-276-14042 Size FS71 (35 x 26 x 10 / 19.2 cm) Material Corrugated car…" at bounding box center [358, 281] width 458 height 111
click at [546, 304] on span "Multicolour - CMYK" at bounding box center [557, 306] width 51 height 7
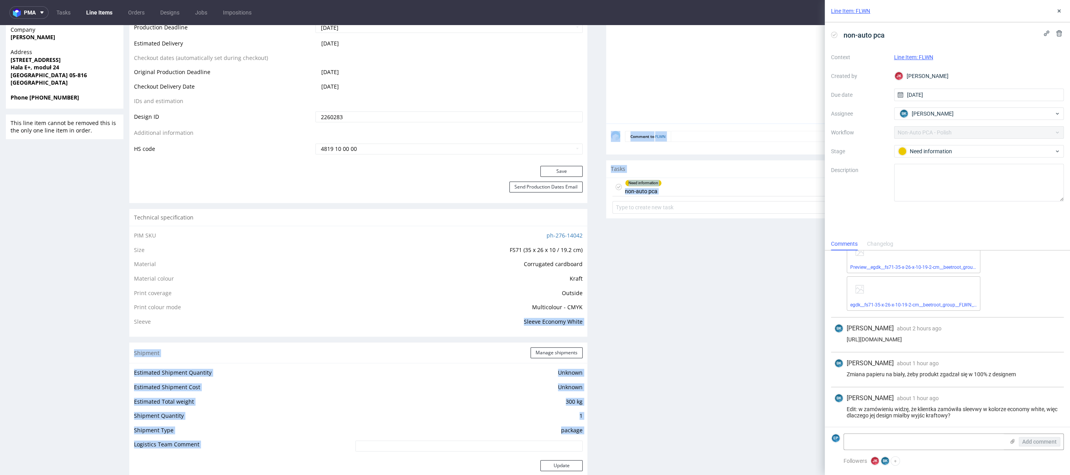
drag, startPoint x: 515, startPoint y: 323, endPoint x: 593, endPoint y: 320, distance: 78.5
click at [593, 320] on div "Progress Payment Paid [DATE] Design Locked DTP Back for DTP [DATE] Batch - [DAT…" at bounding box center [596, 320] width 935 height 1285
click at [574, 320] on span "Sleeve Economy White" at bounding box center [553, 321] width 59 height 7
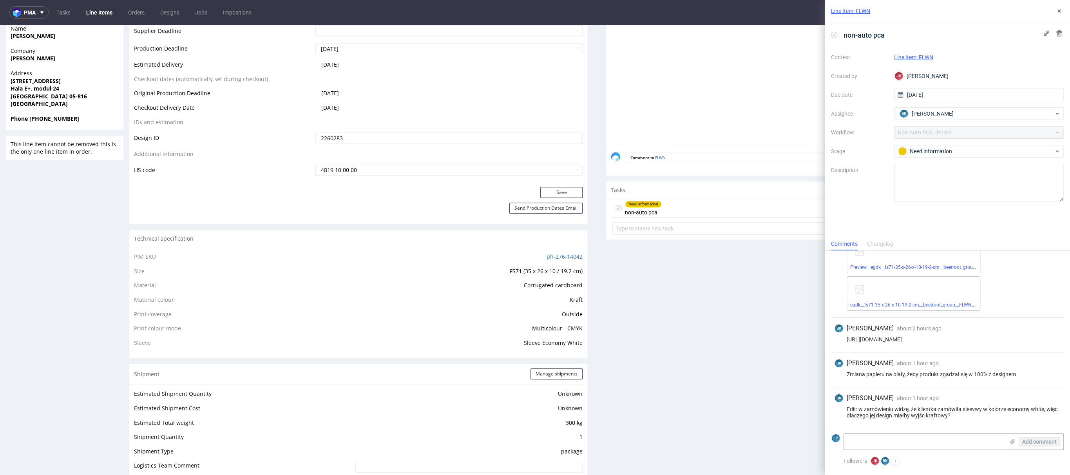
scroll to position [370, 0]
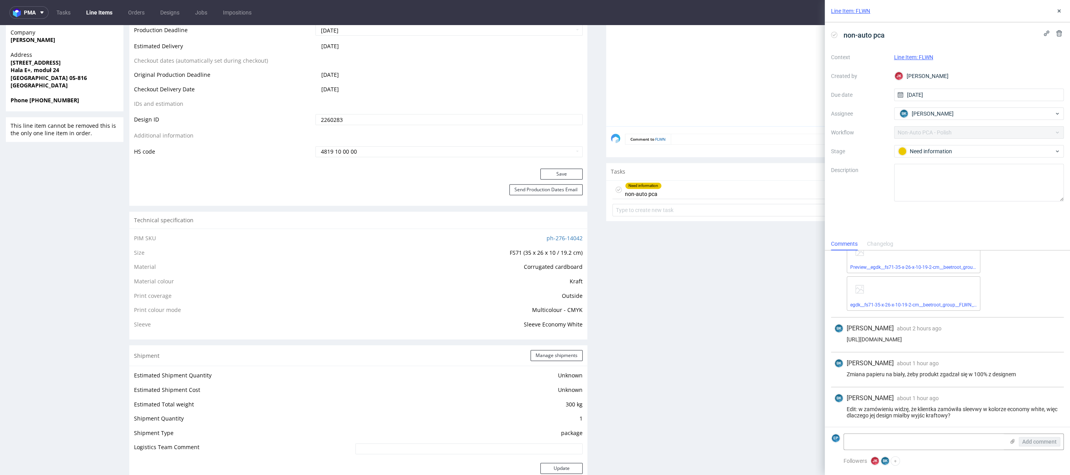
click at [570, 283] on span "Kraft" at bounding box center [576, 281] width 13 height 7
click at [536, 315] on td "Multicolour - CMYK" at bounding box center [448, 312] width 269 height 15
click at [514, 326] on td "Sleeve Economy White" at bounding box center [448, 324] width 269 height 9
click at [542, 323] on span "Sleeve Economy White" at bounding box center [553, 324] width 59 height 7
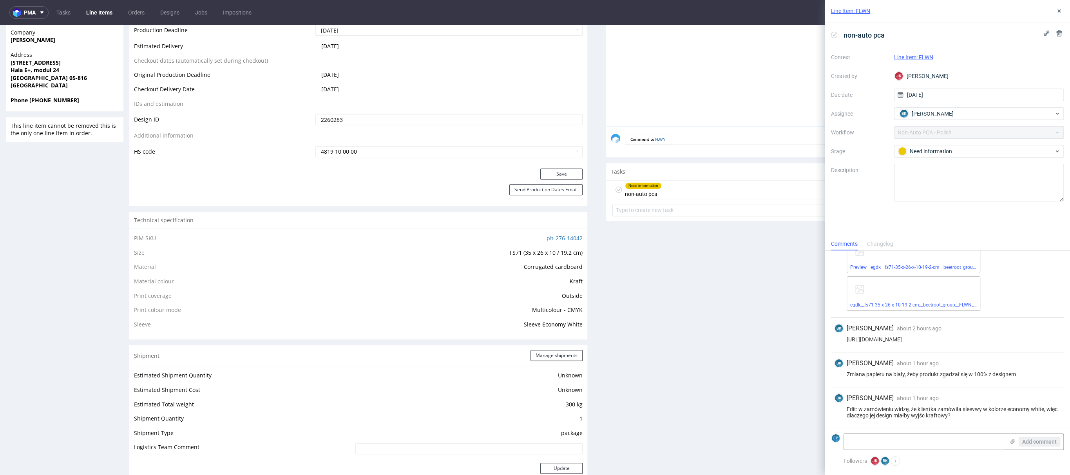
click at [550, 323] on span "Sleeve Economy White" at bounding box center [553, 324] width 59 height 7
click at [576, 280] on div "PIM SKU ph-276-14042 Size FS71 (35 x 26 x 10 / 19.2 cm) Material Corrugated car…" at bounding box center [358, 284] width 458 height 111
click at [573, 281] on span "Kraft" at bounding box center [576, 281] width 13 height 7
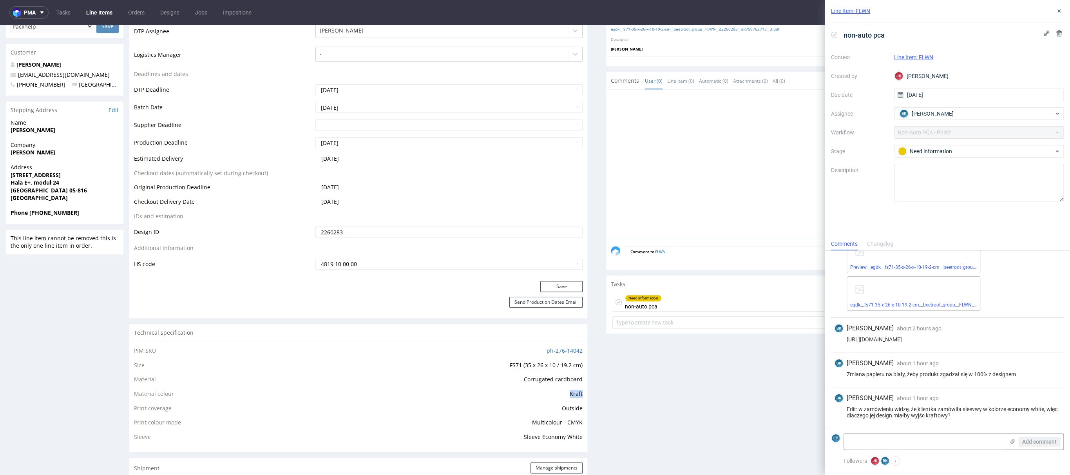
scroll to position [0, 0]
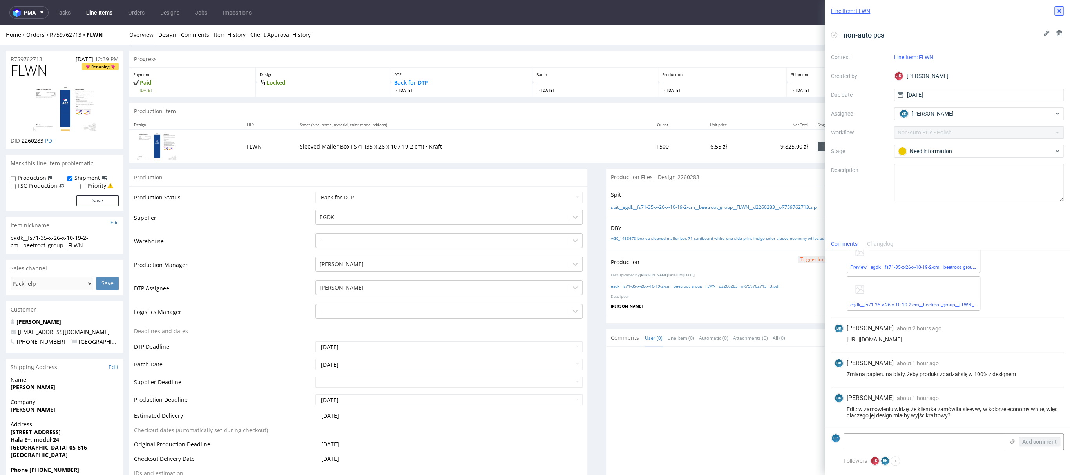
click at [1061, 10] on icon at bounding box center [1059, 11] width 6 height 6
